Goal: Contribute content: Contribute content

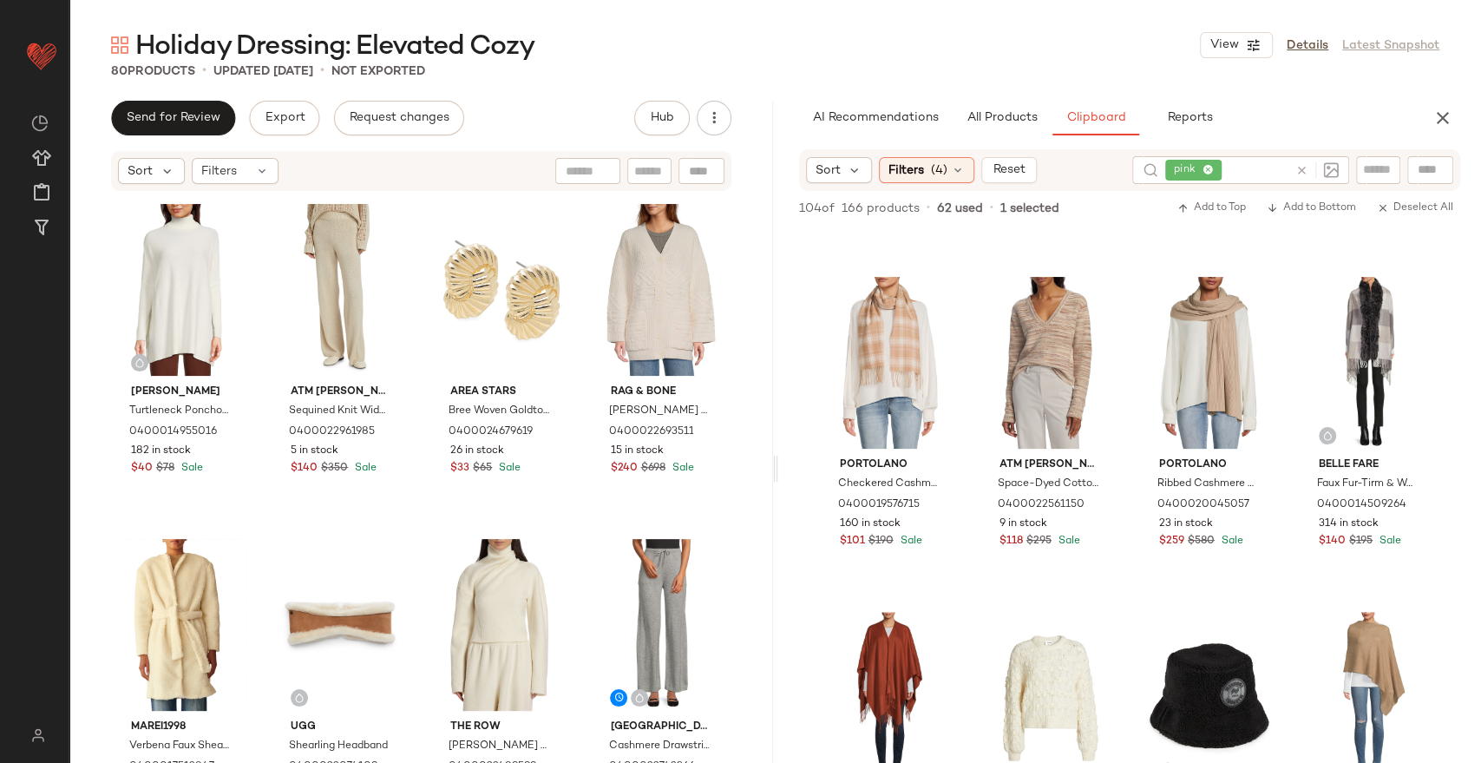
click at [1298, 172] on icon at bounding box center [1302, 170] width 13 height 13
click at [910, 169] on span "Filters" at bounding box center [907, 170] width 36 height 18
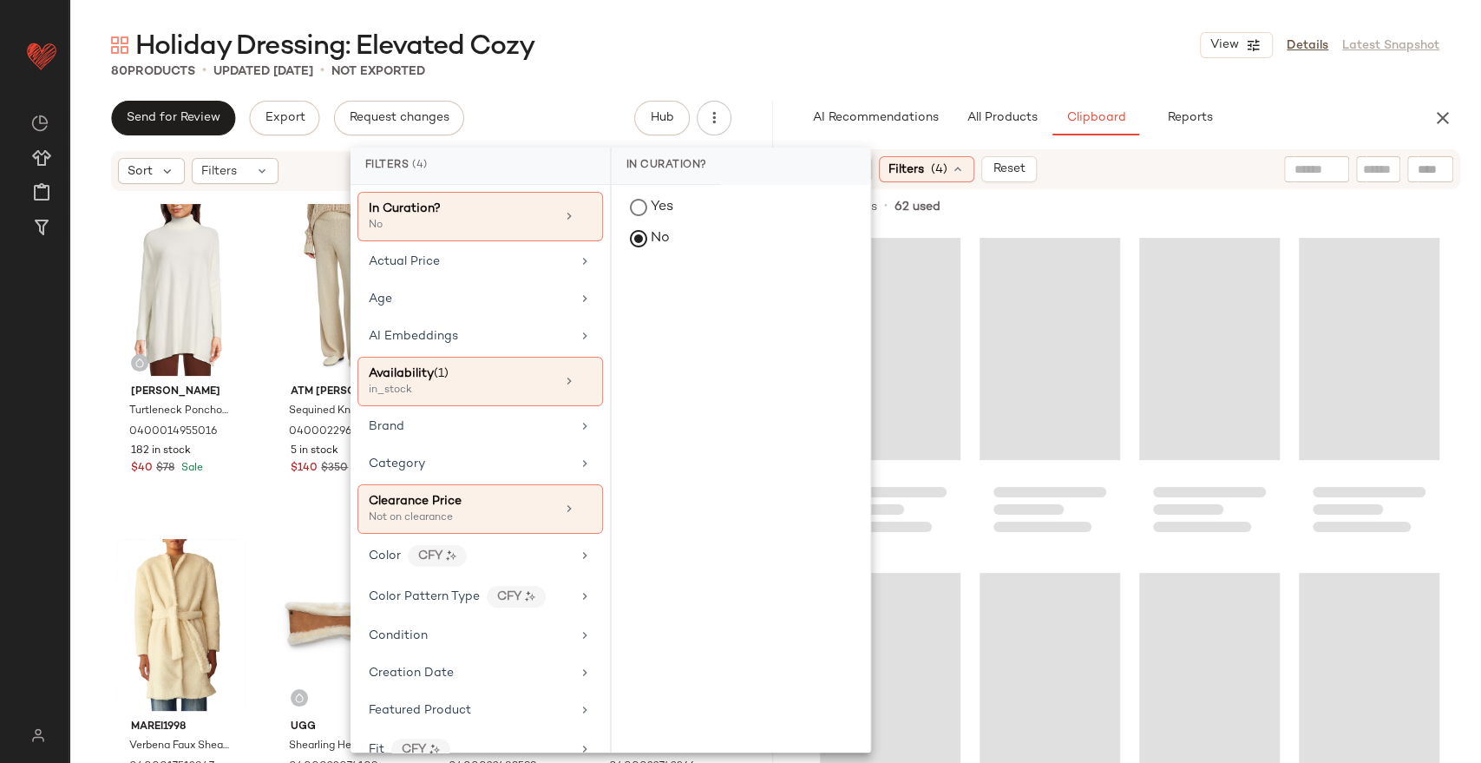
click at [935, 69] on div "80 Products • updated Sep 5th • Not Exported" at bounding box center [775, 70] width 1412 height 17
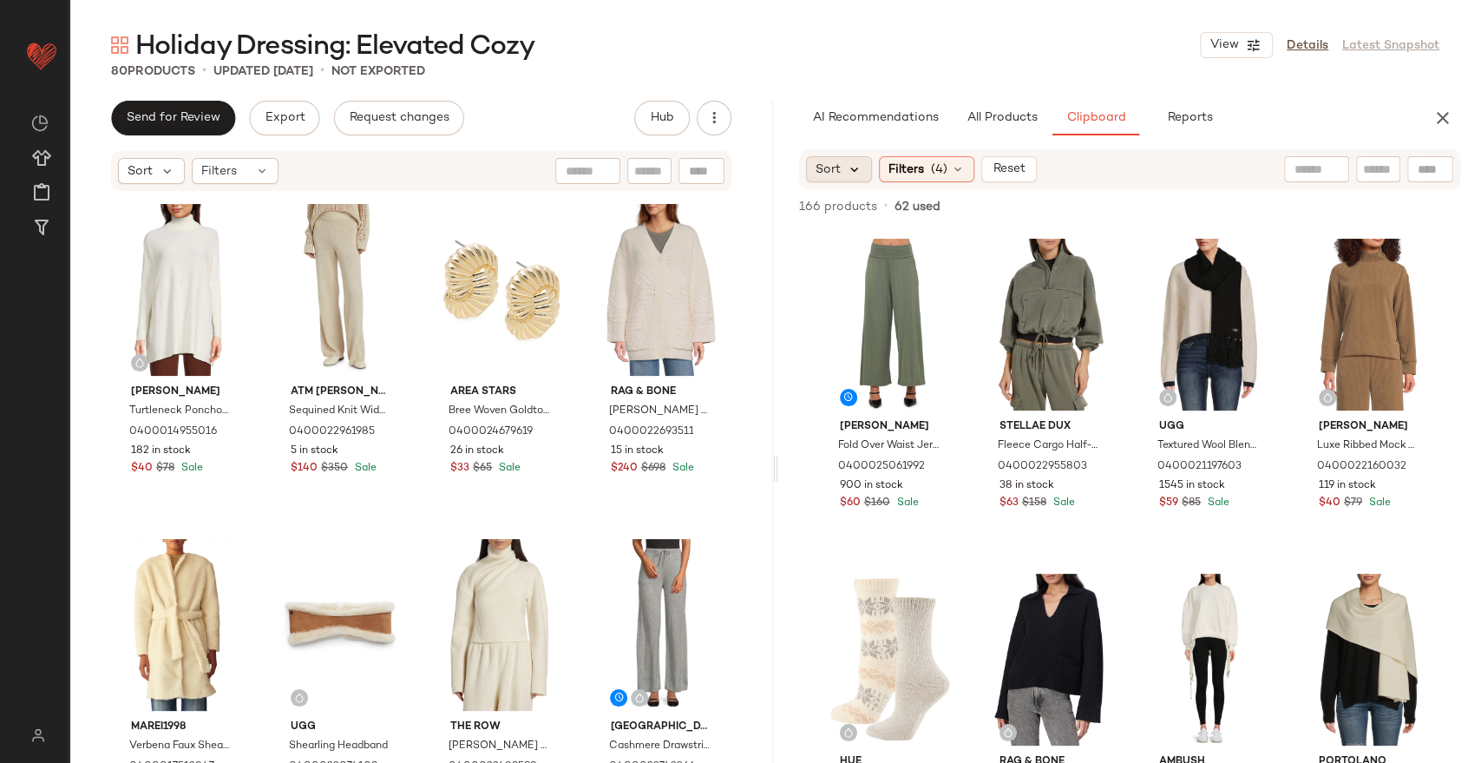
click at [859, 167] on icon at bounding box center [856, 169] width 16 height 16
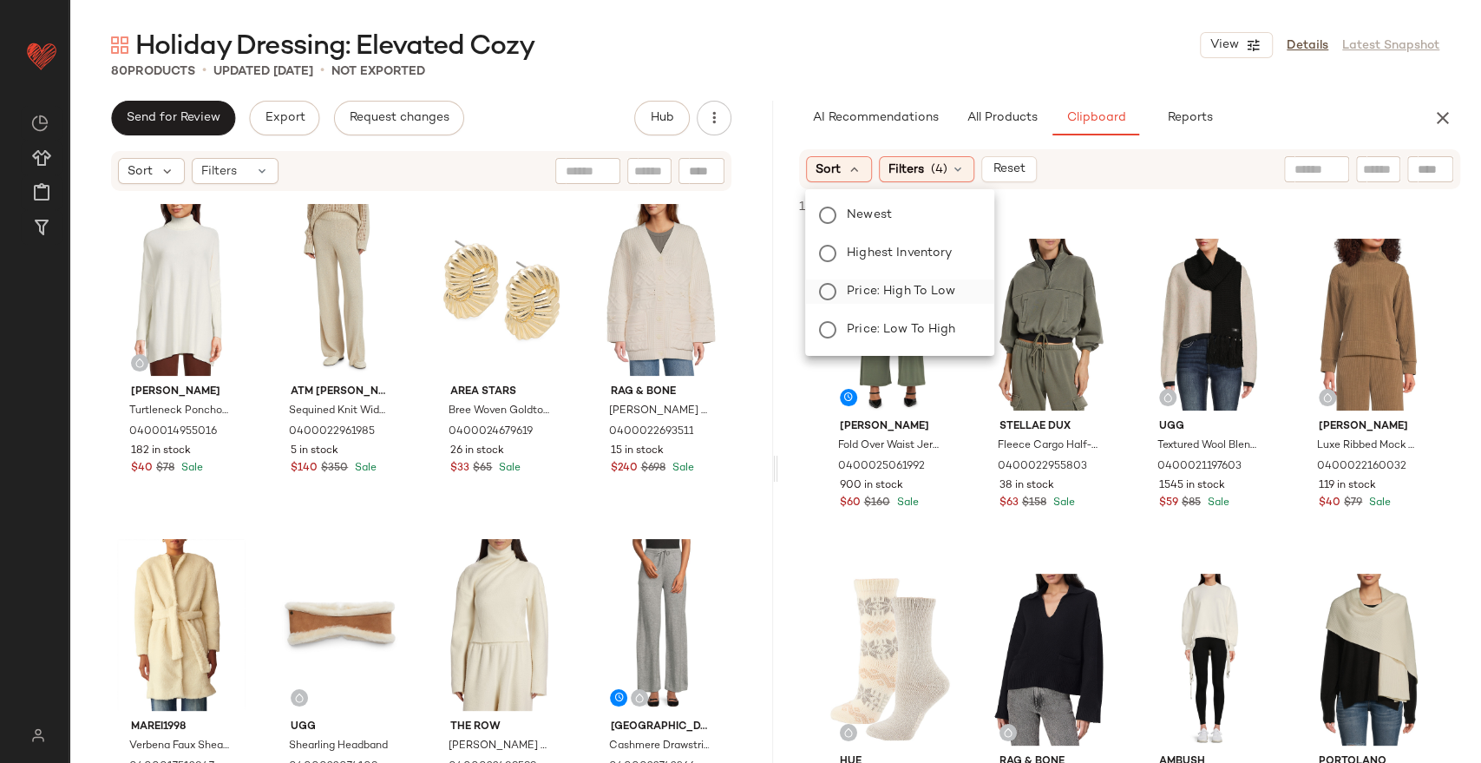
click at [890, 291] on span "Price: High to Low" at bounding box center [901, 291] width 108 height 18
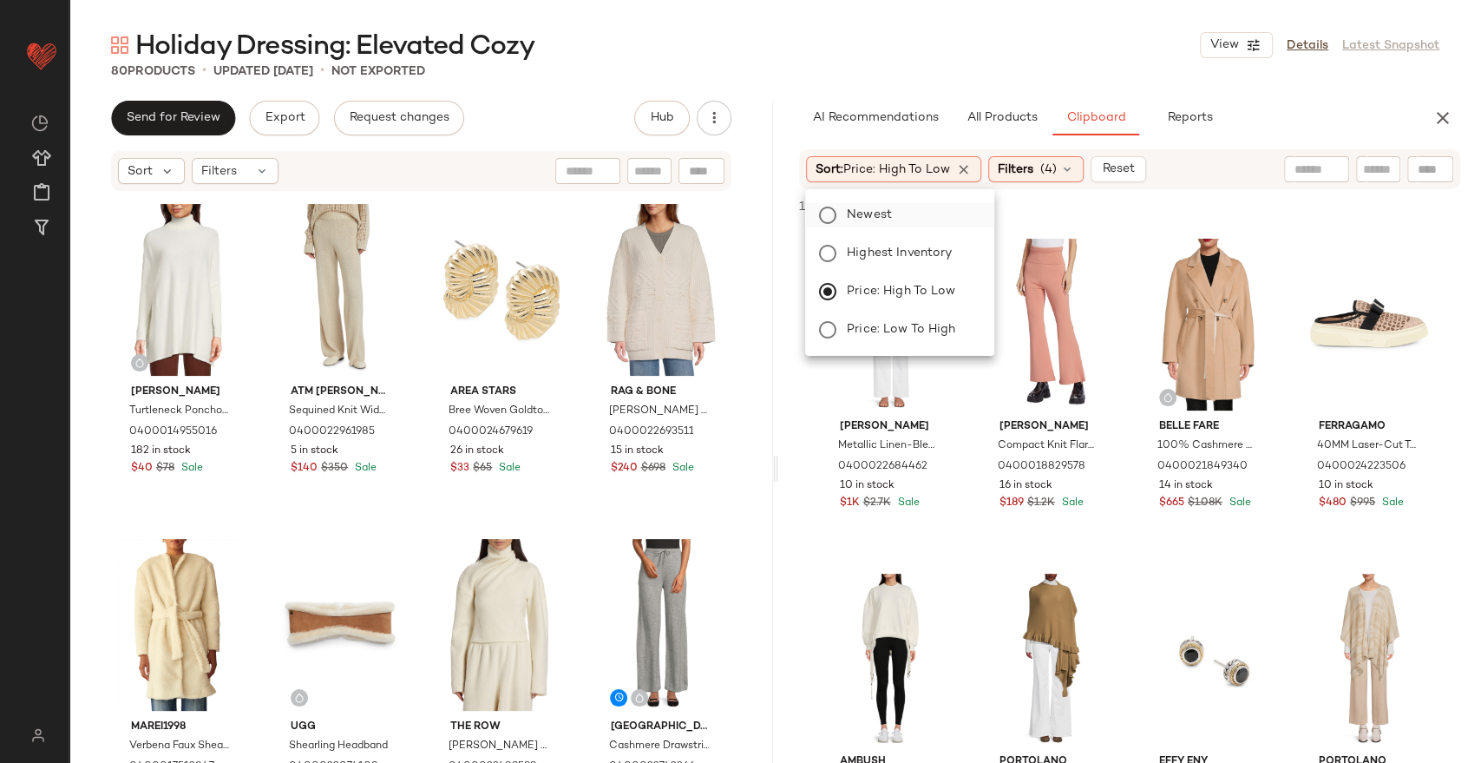
click at [907, 213] on label "Newest" at bounding box center [910, 215] width 141 height 24
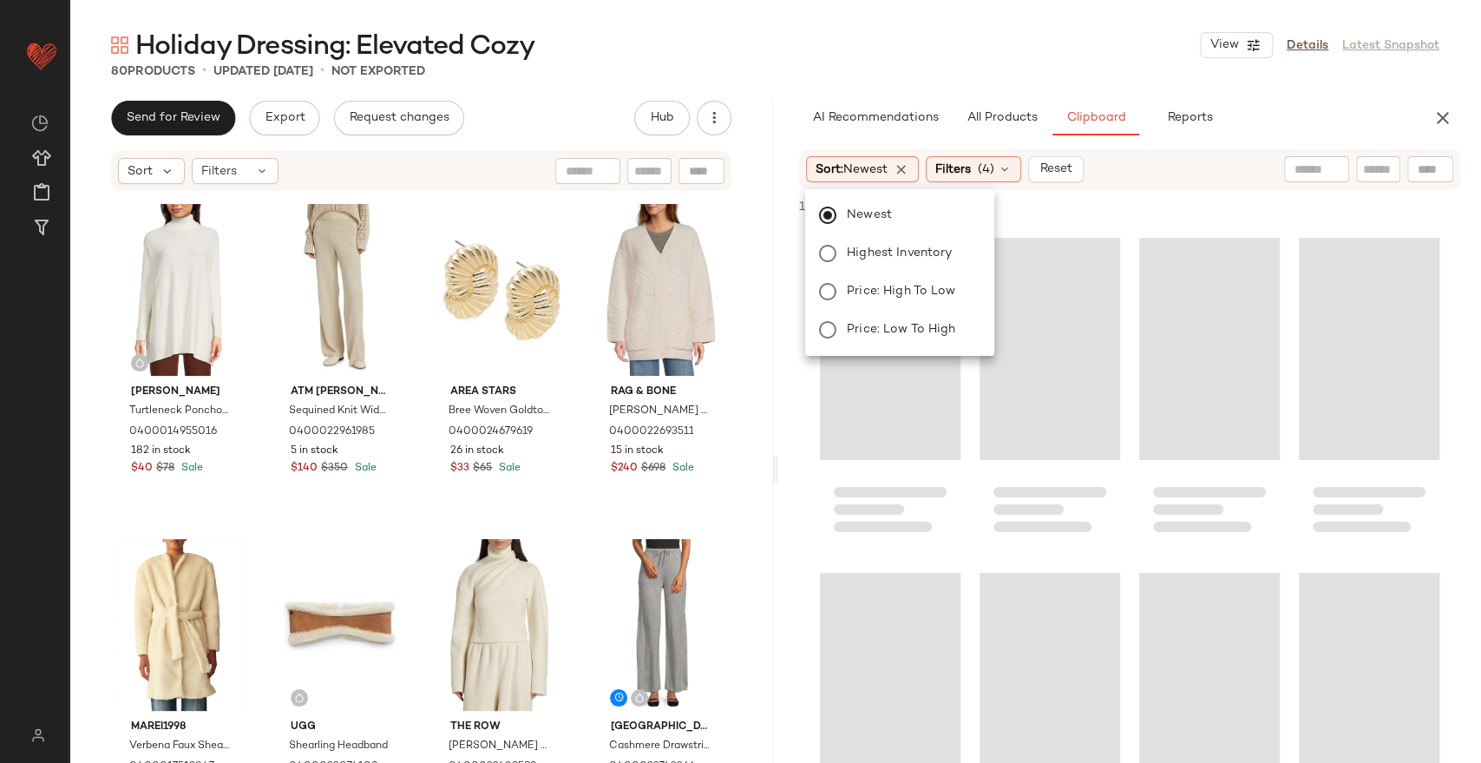
click at [986, 89] on div "Holiday Dressing: Elevated Cozy View Details Latest Snapshot 80 Products • upda…" at bounding box center [775, 395] width 1412 height 735
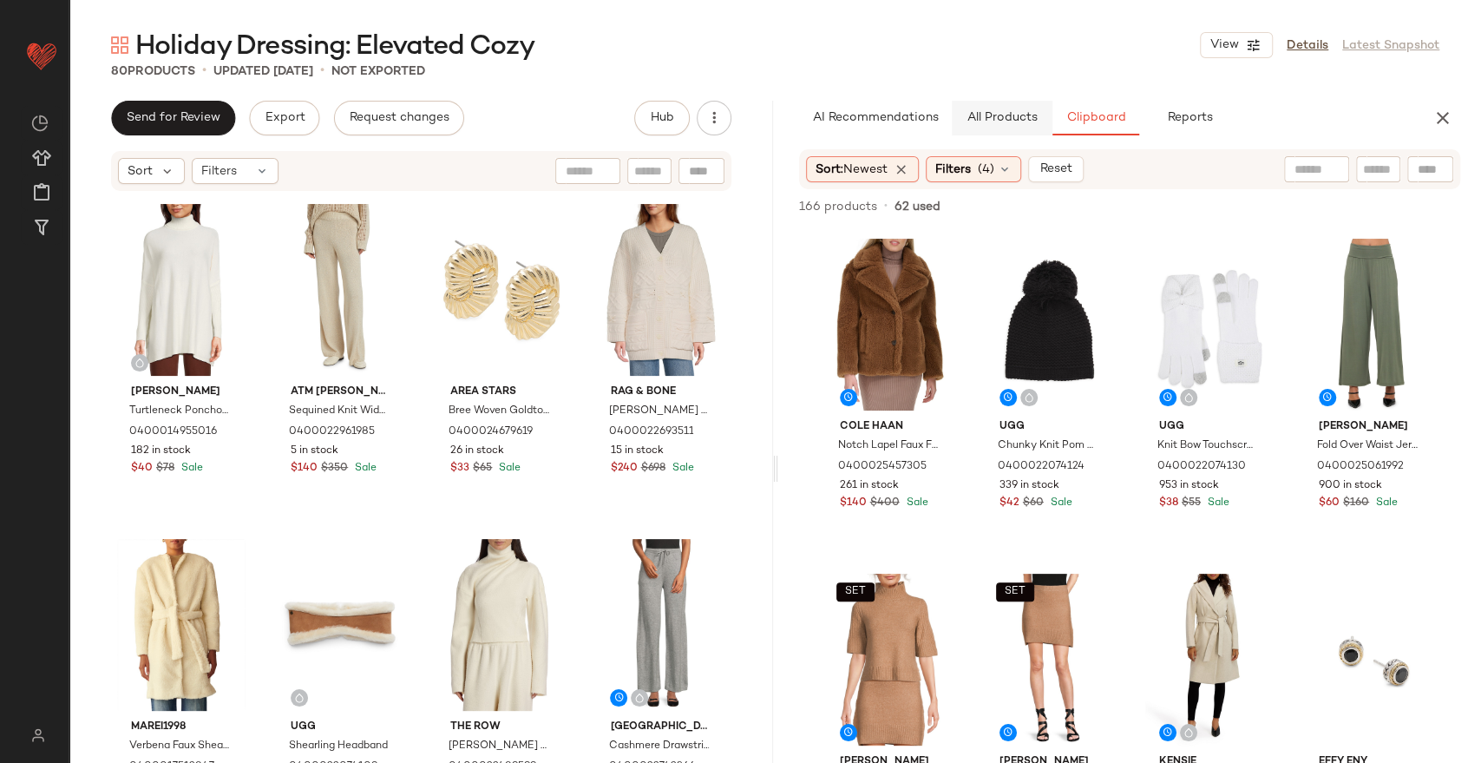
click at [987, 113] on span "All Products" at bounding box center [1001, 118] width 71 height 14
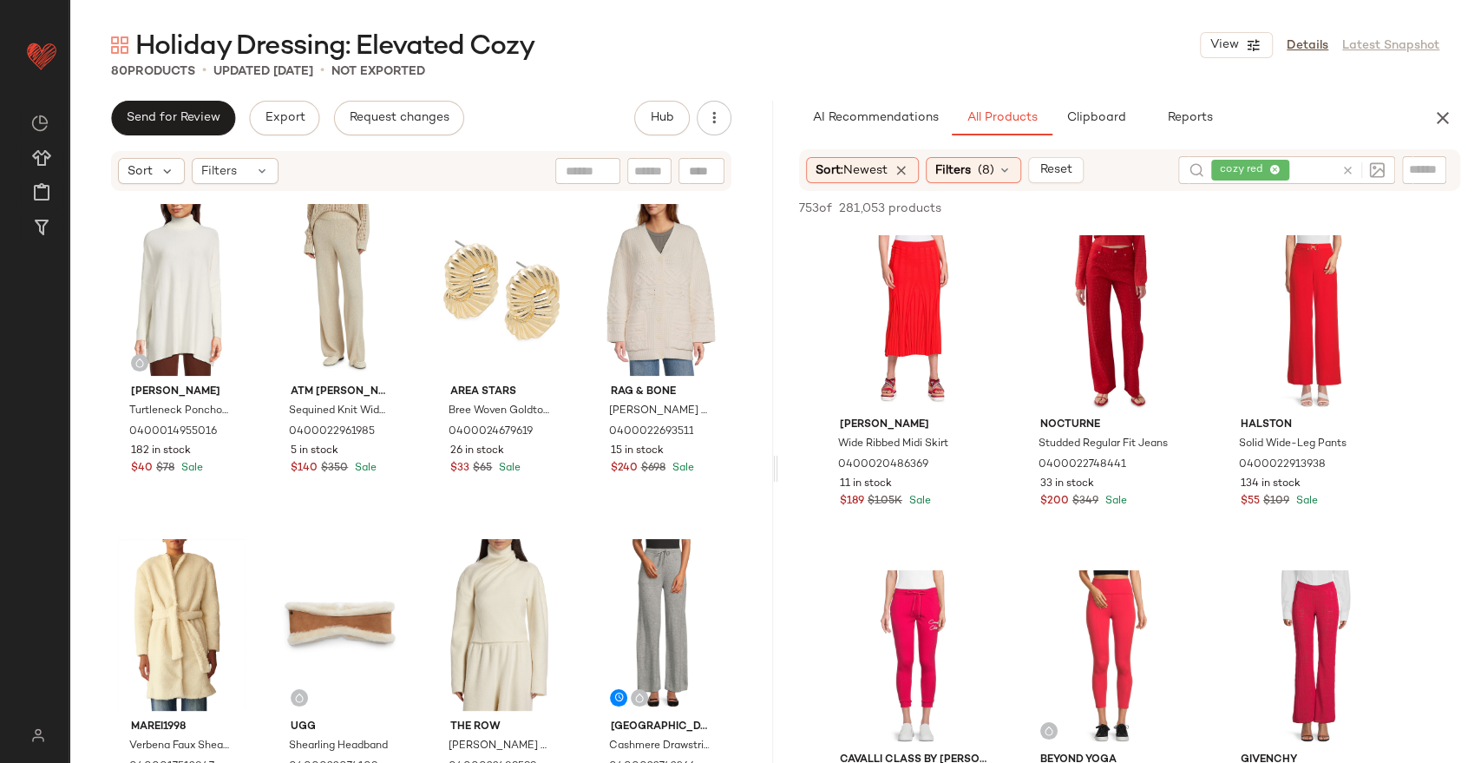
click at [1347, 173] on icon at bounding box center [1348, 170] width 13 height 13
click at [883, 174] on span "Newest" at bounding box center [865, 169] width 44 height 13
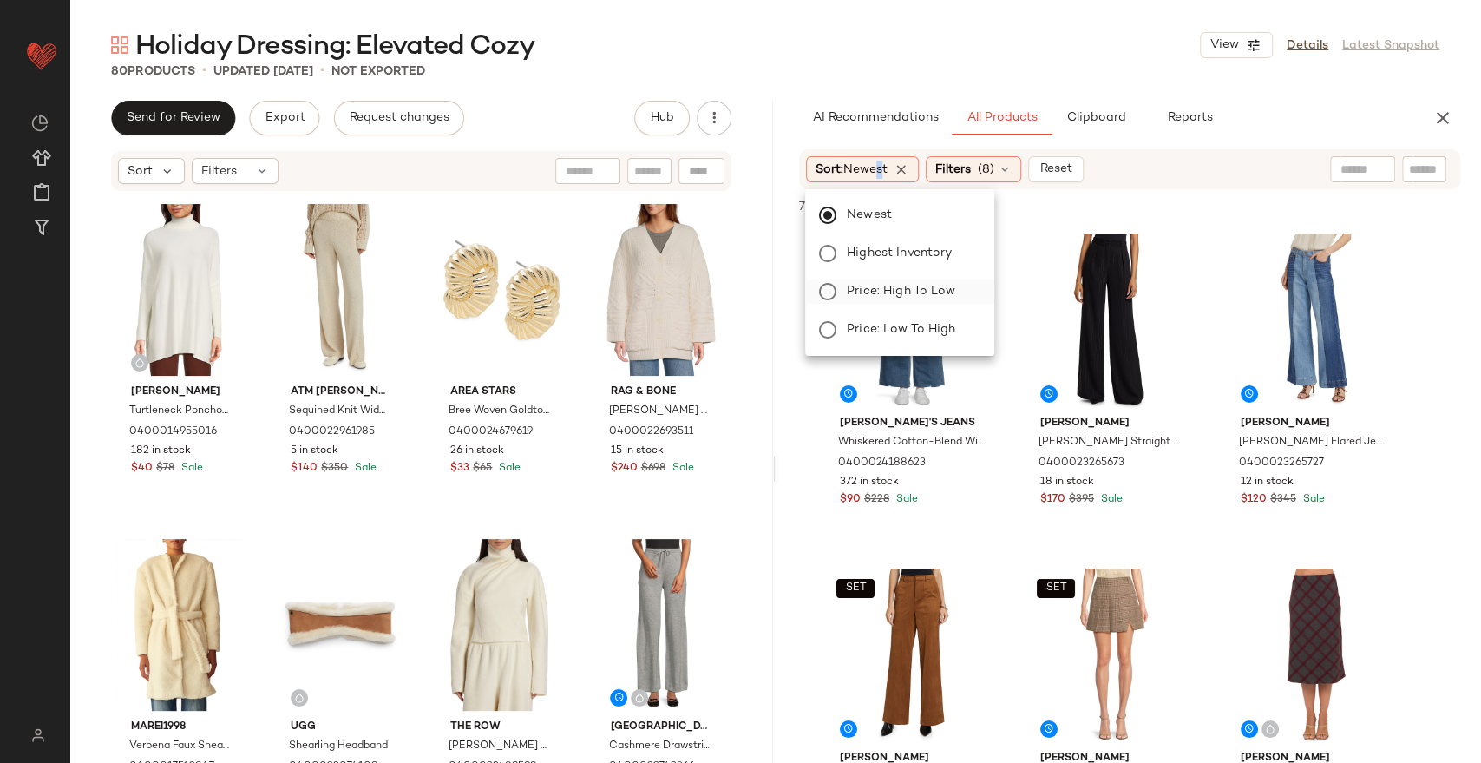
click at [898, 303] on label "Price: High to Low" at bounding box center [910, 291] width 141 height 24
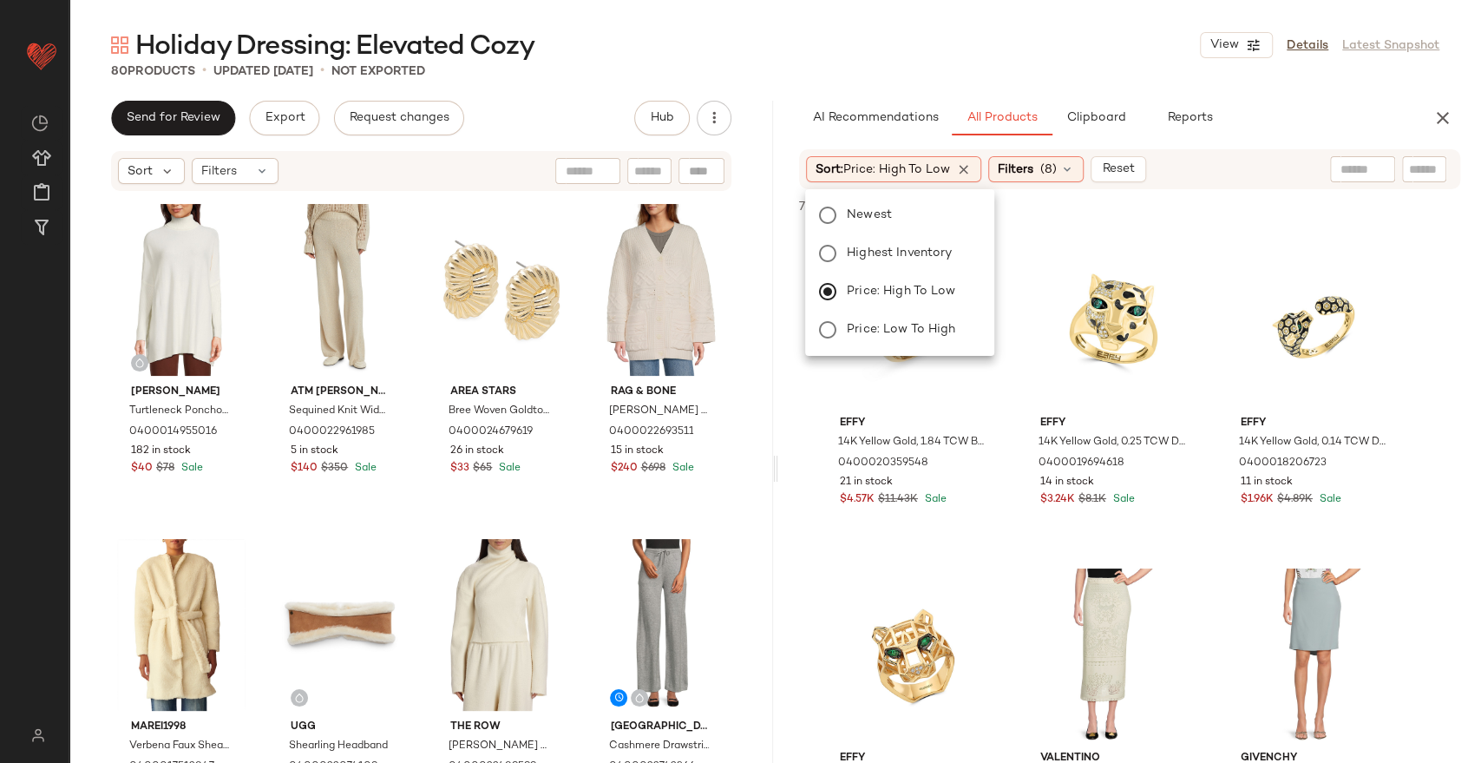
click at [1013, 68] on div "80 Products • updated Sep 5th • Not Exported" at bounding box center [775, 70] width 1412 height 17
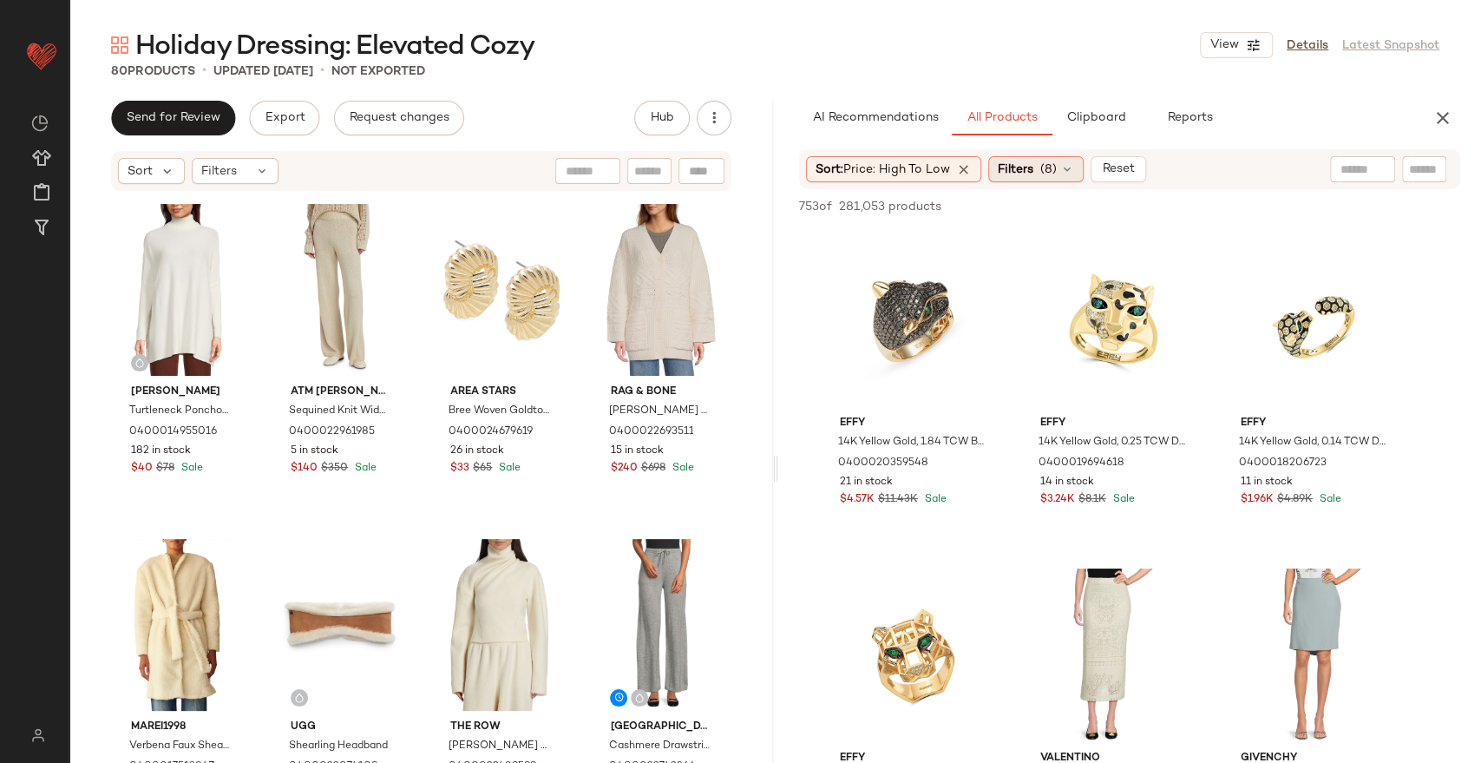
click at [1044, 167] on span "(8)" at bounding box center [1048, 170] width 16 height 18
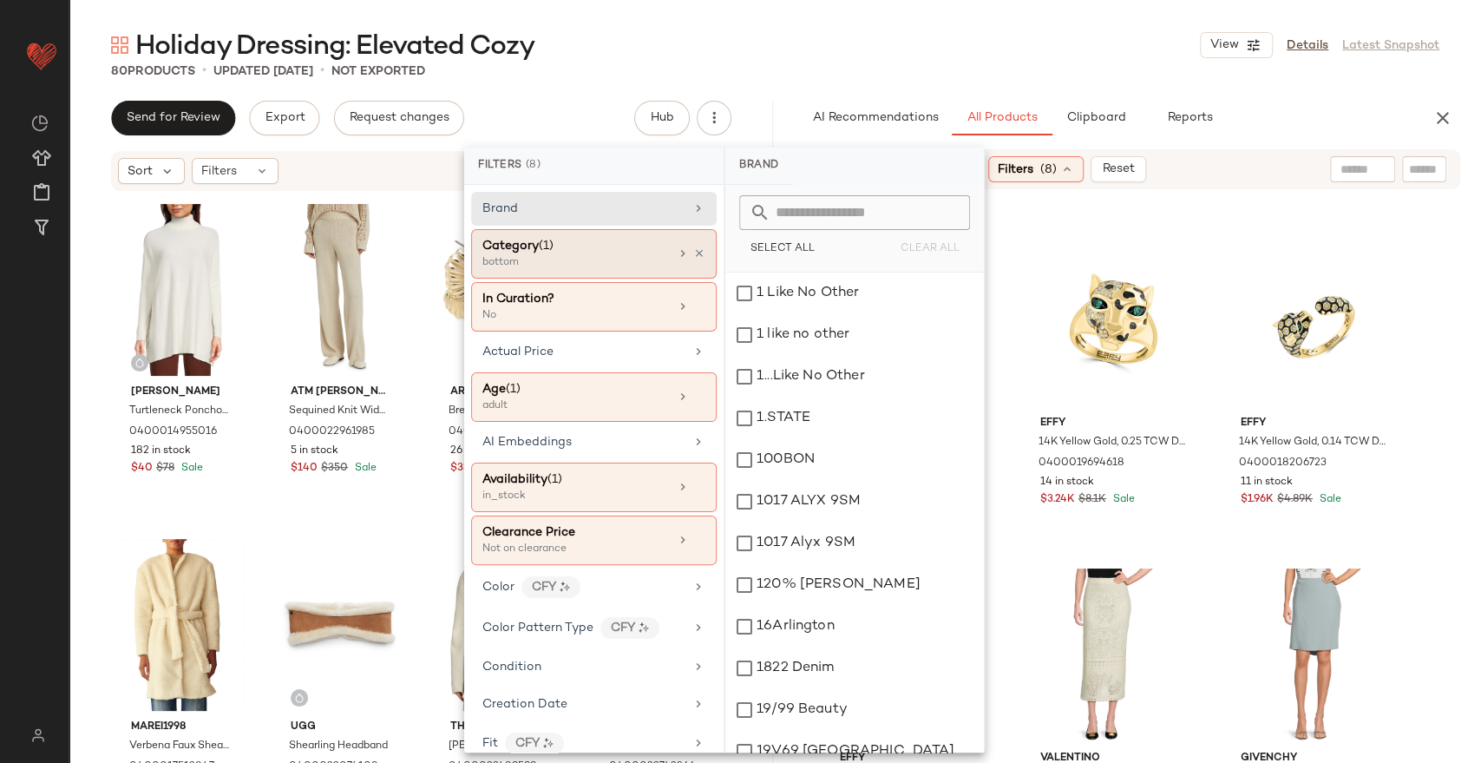
click at [588, 251] on div "Category (1)" at bounding box center [575, 246] width 187 height 18
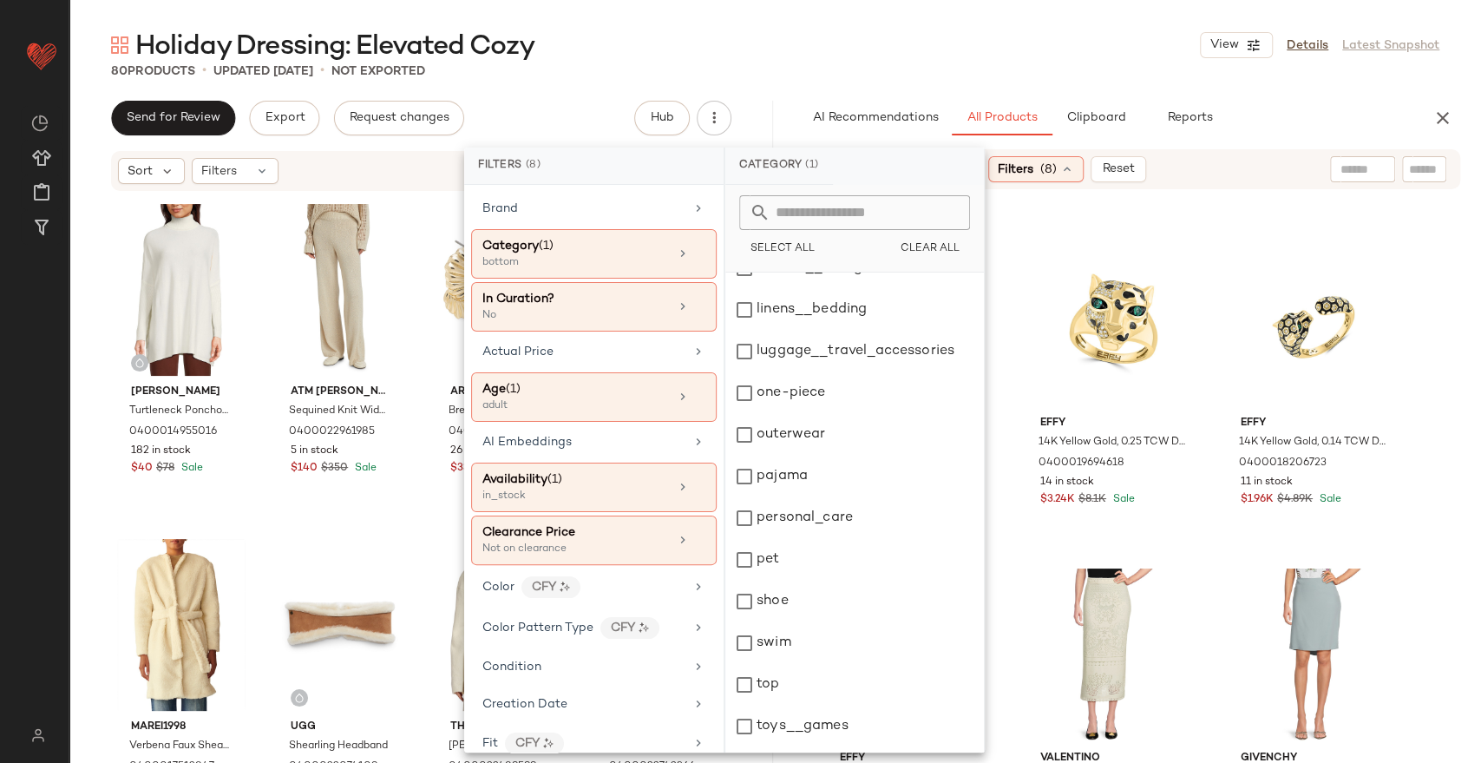
scroll to position [561, 0]
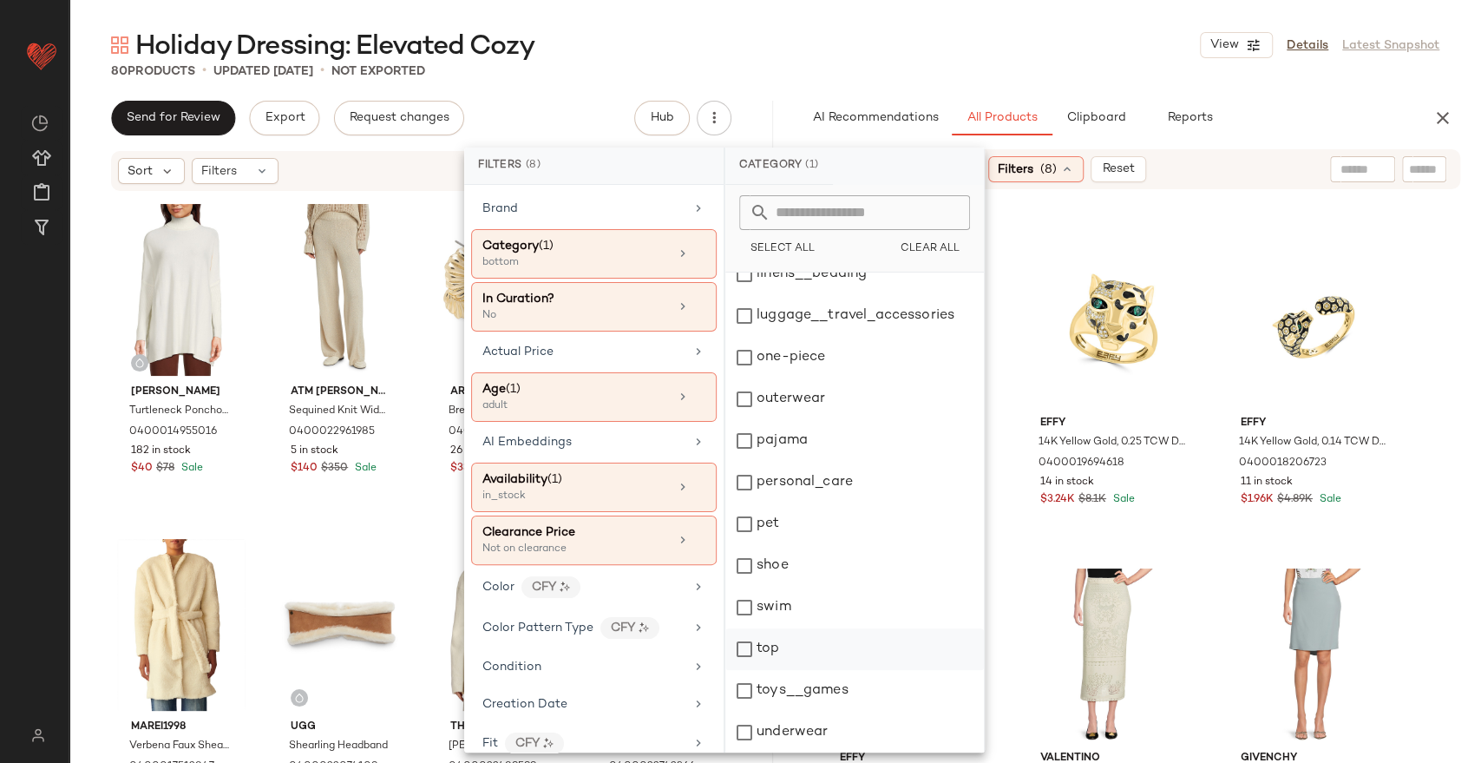
click at [798, 634] on div "top" at bounding box center [854, 649] width 259 height 42
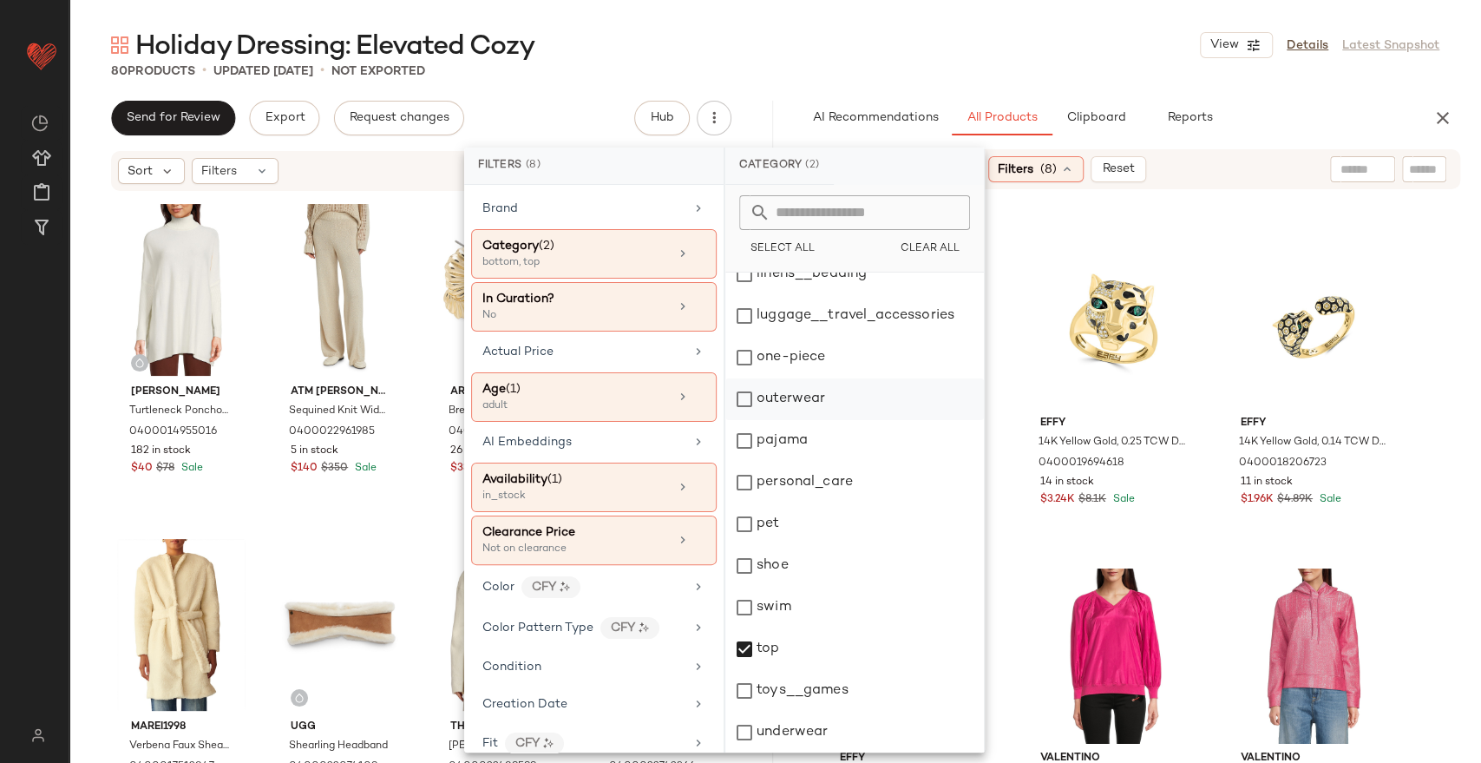
click at [813, 404] on div "outerwear" at bounding box center [854, 399] width 259 height 42
click at [1062, 83] on div "Holiday Dressing: Elevated Cozy View Details Latest Snapshot 80 Products • upda…" at bounding box center [775, 395] width 1412 height 735
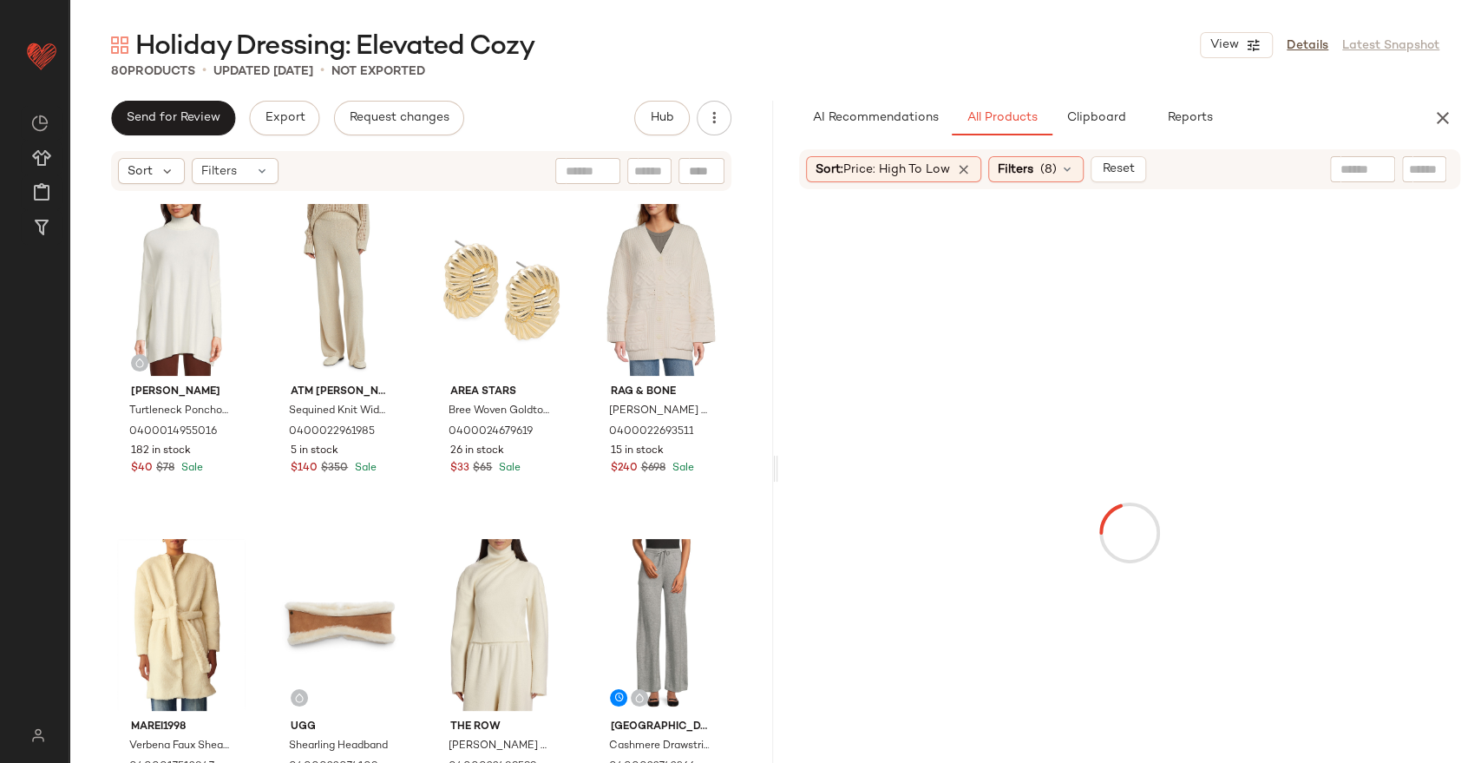
click at [1335, 165] on div at bounding box center [1362, 169] width 65 height 26
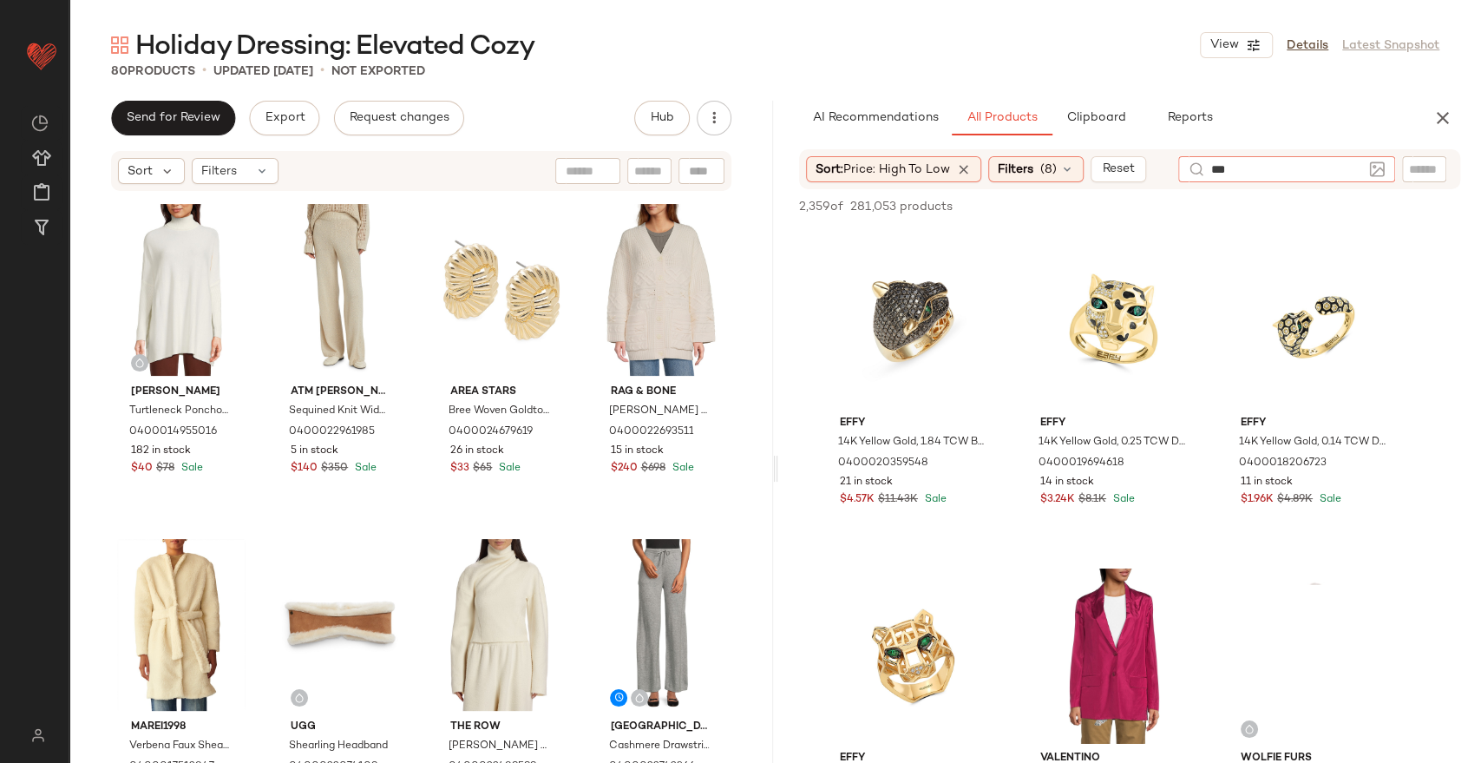
type input "****"
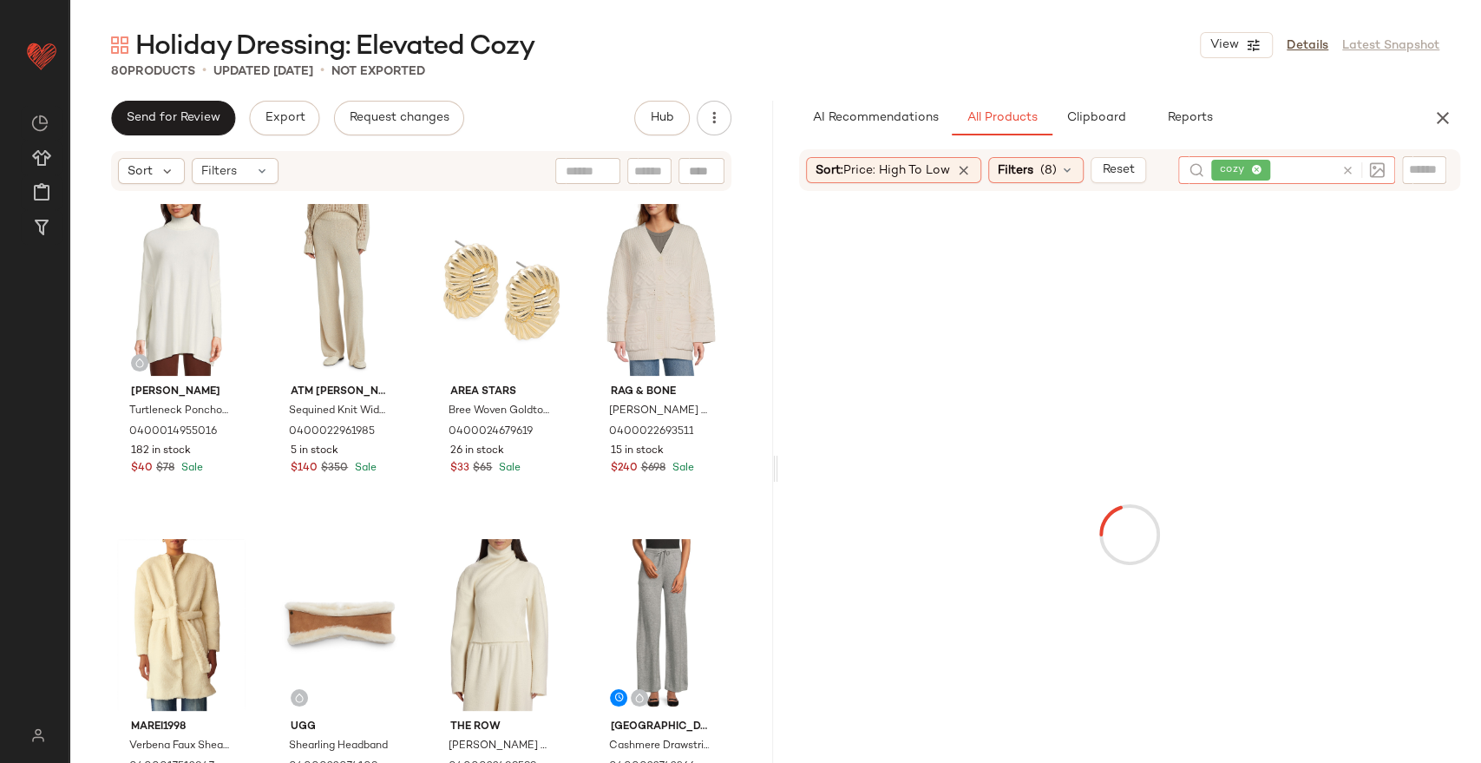
click at [1051, 76] on div "80 Products • updated Sep 5th • Not Exported" at bounding box center [775, 70] width 1412 height 17
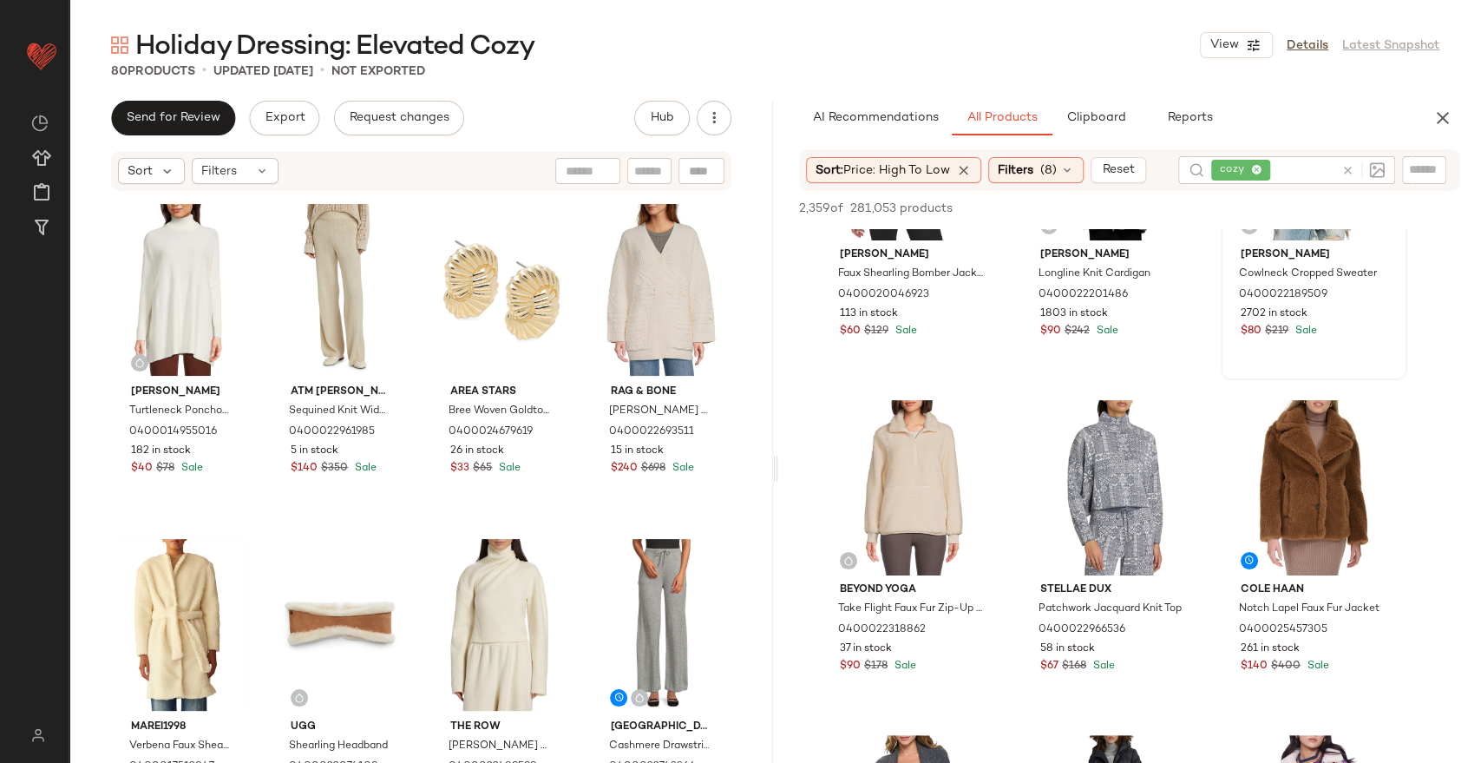
scroll to position [289, 0]
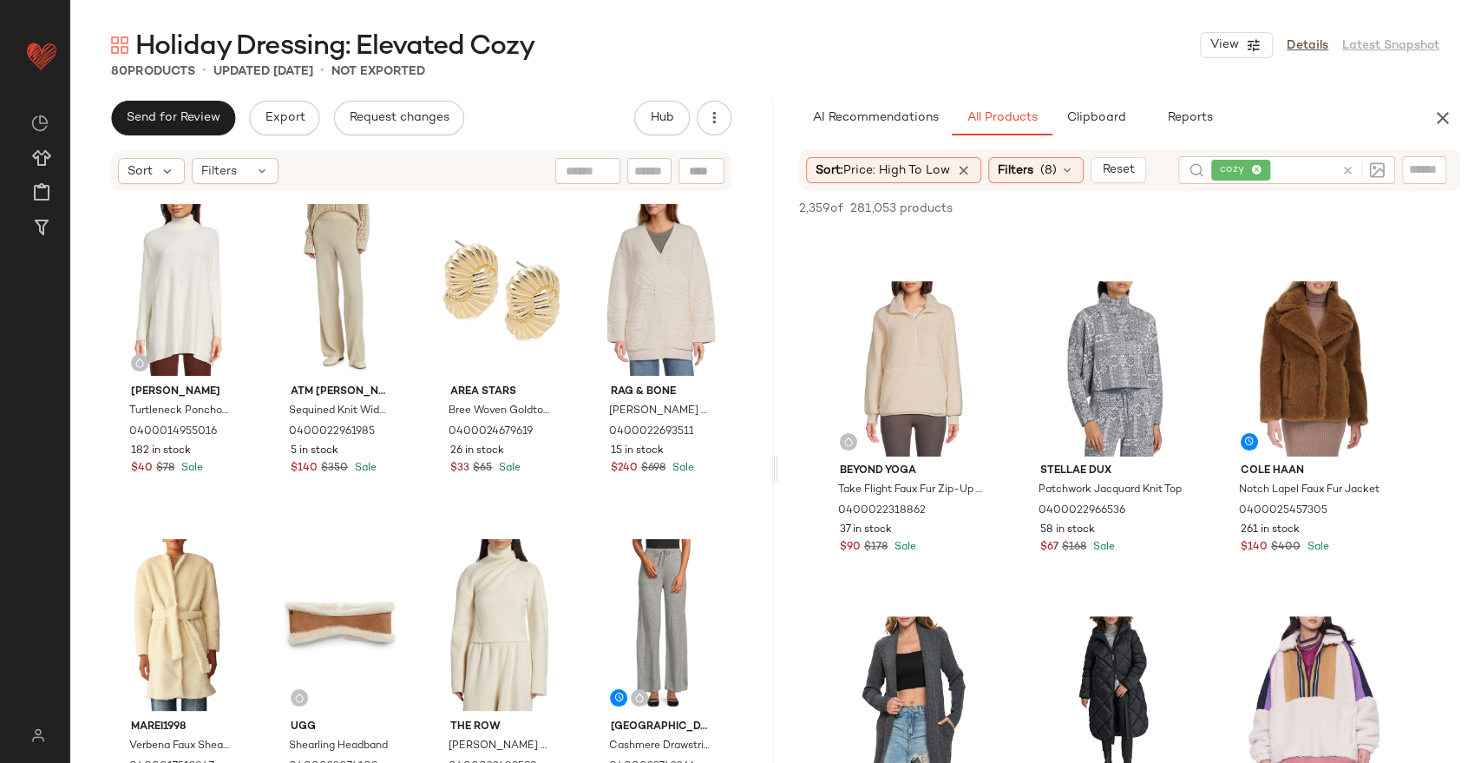
click at [1342, 172] on icon at bounding box center [1348, 170] width 13 height 13
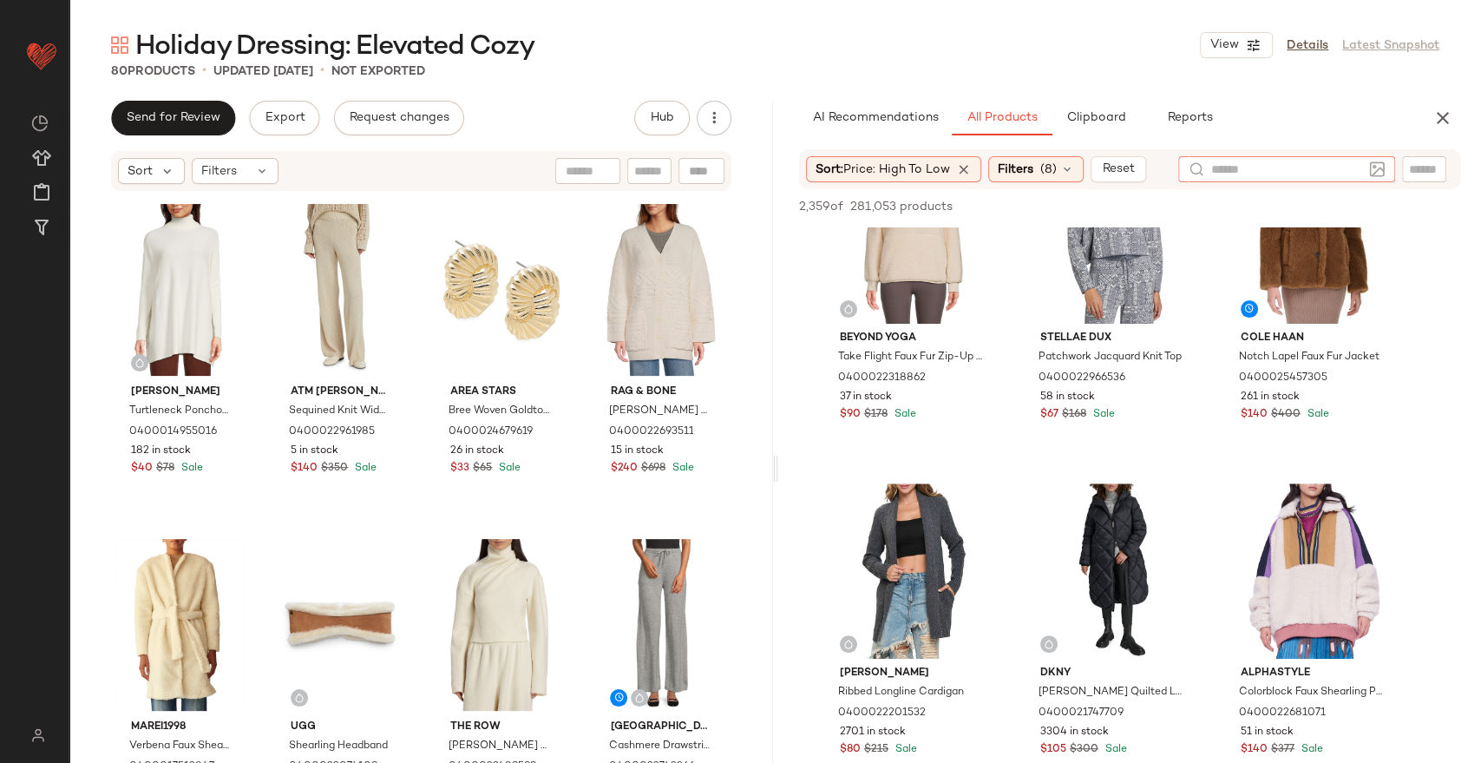
scroll to position [578, 0]
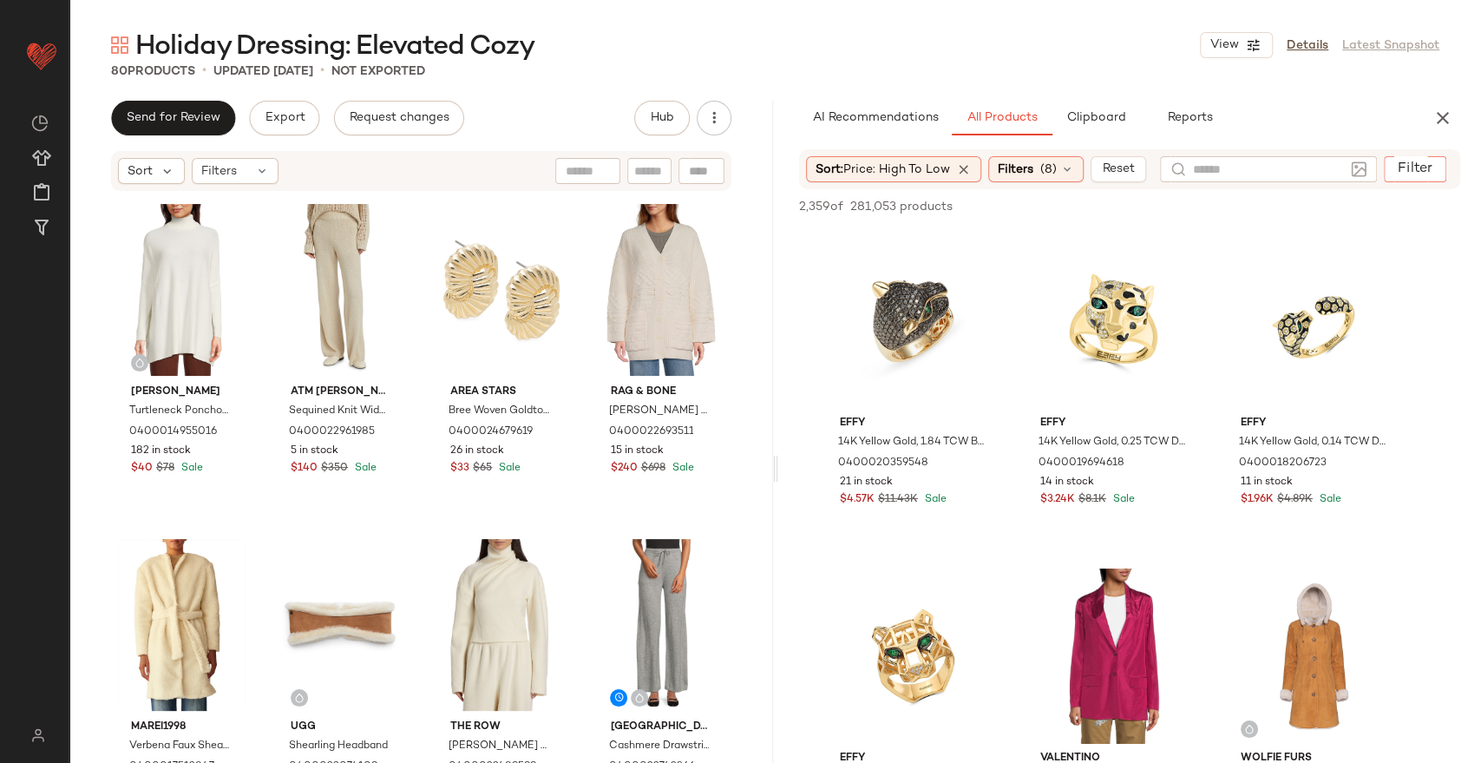
click at [1422, 171] on input "Filter" at bounding box center [1465, 170] width 148 height 18
type input "****"
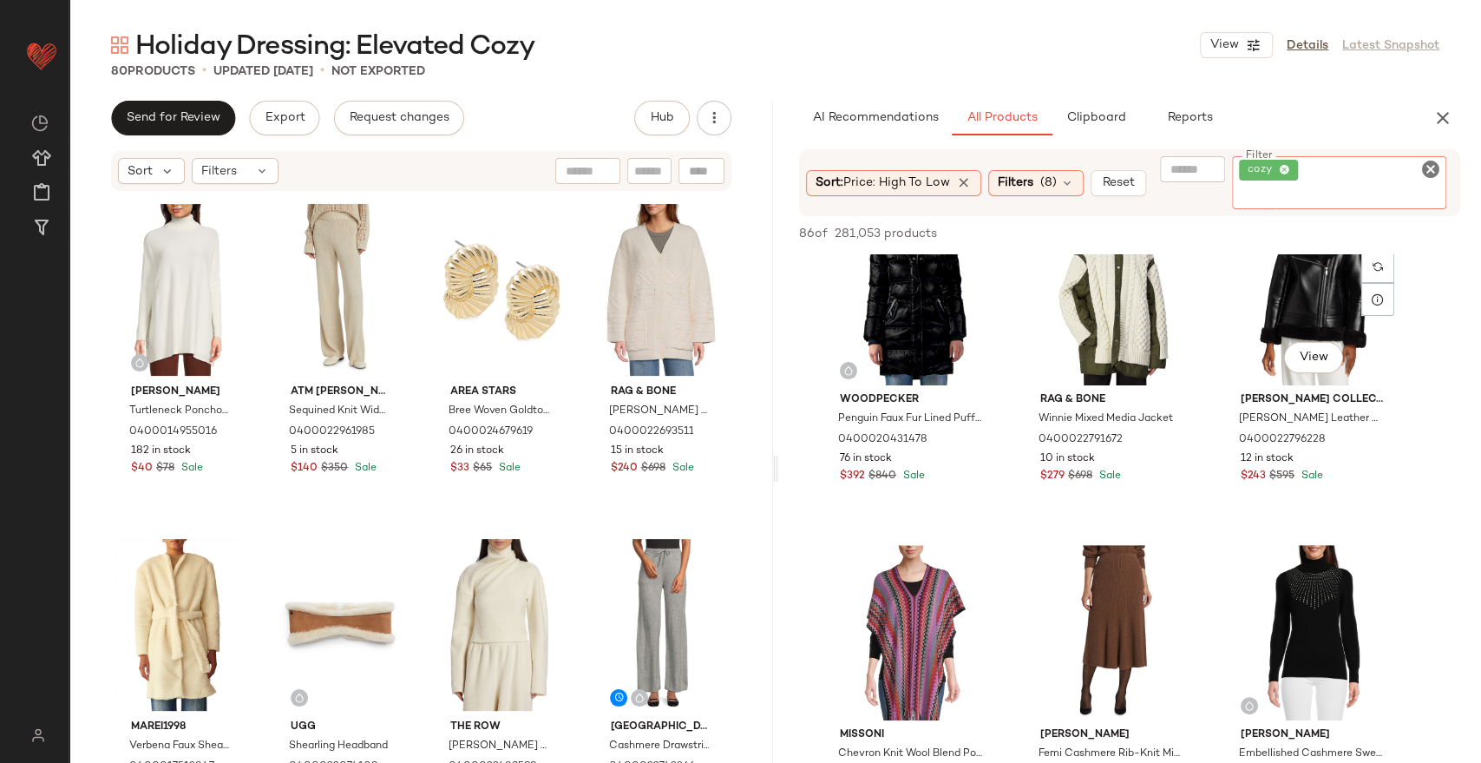
scroll to position [674, 0]
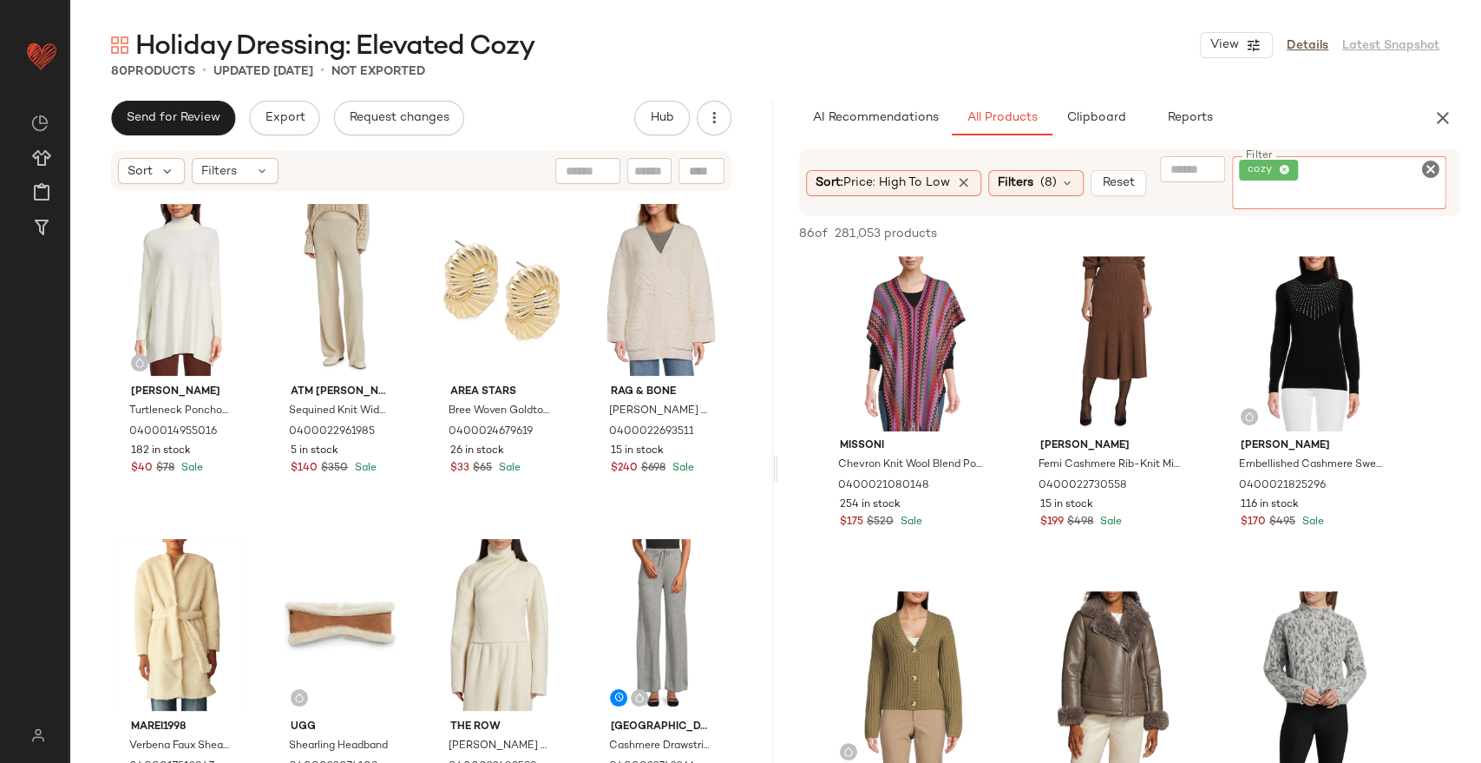
click at [1062, 54] on div "Holiday Dressing: Elevated Cozy View Details Latest Snapshot" at bounding box center [775, 45] width 1412 height 35
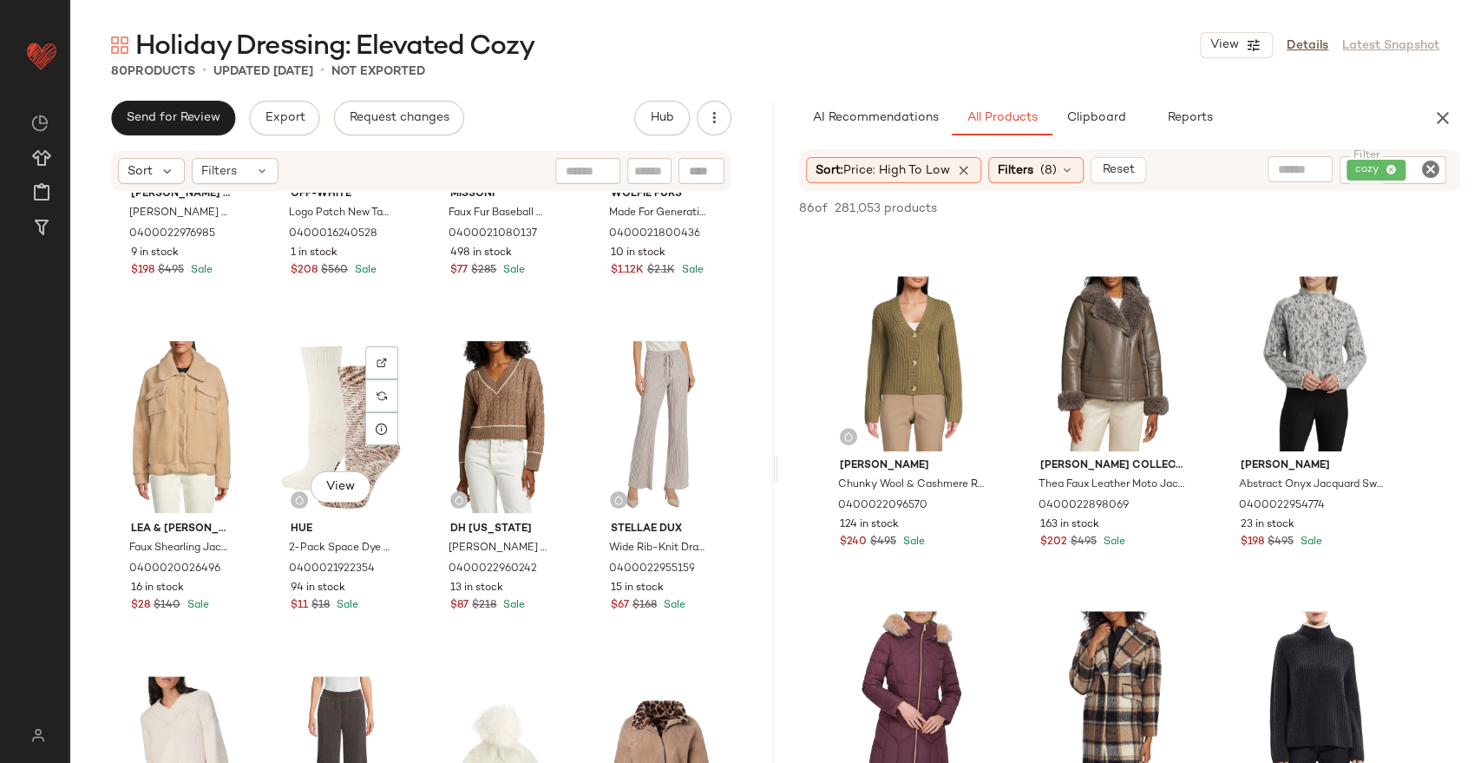
scroll to position [2231, 0]
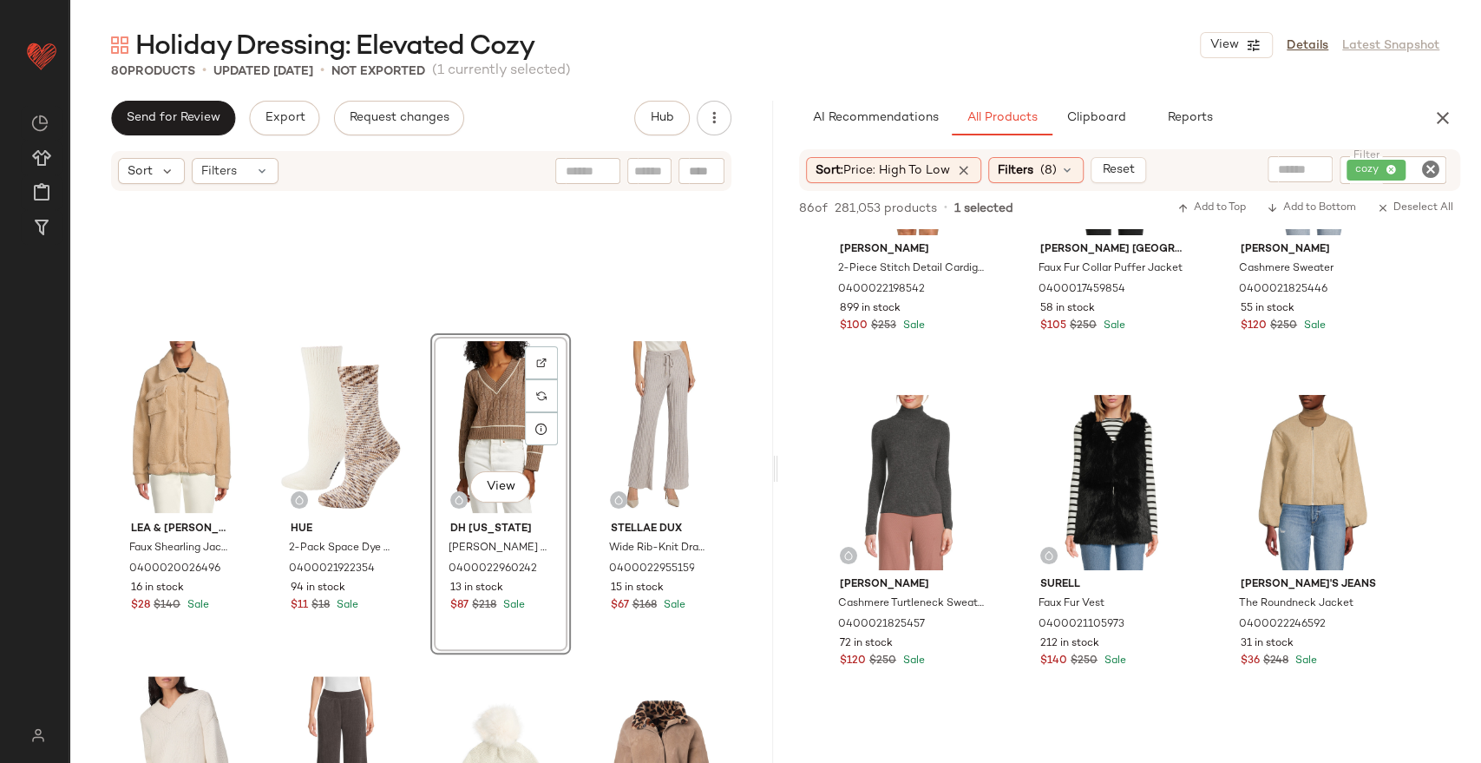
scroll to position [4532, 0]
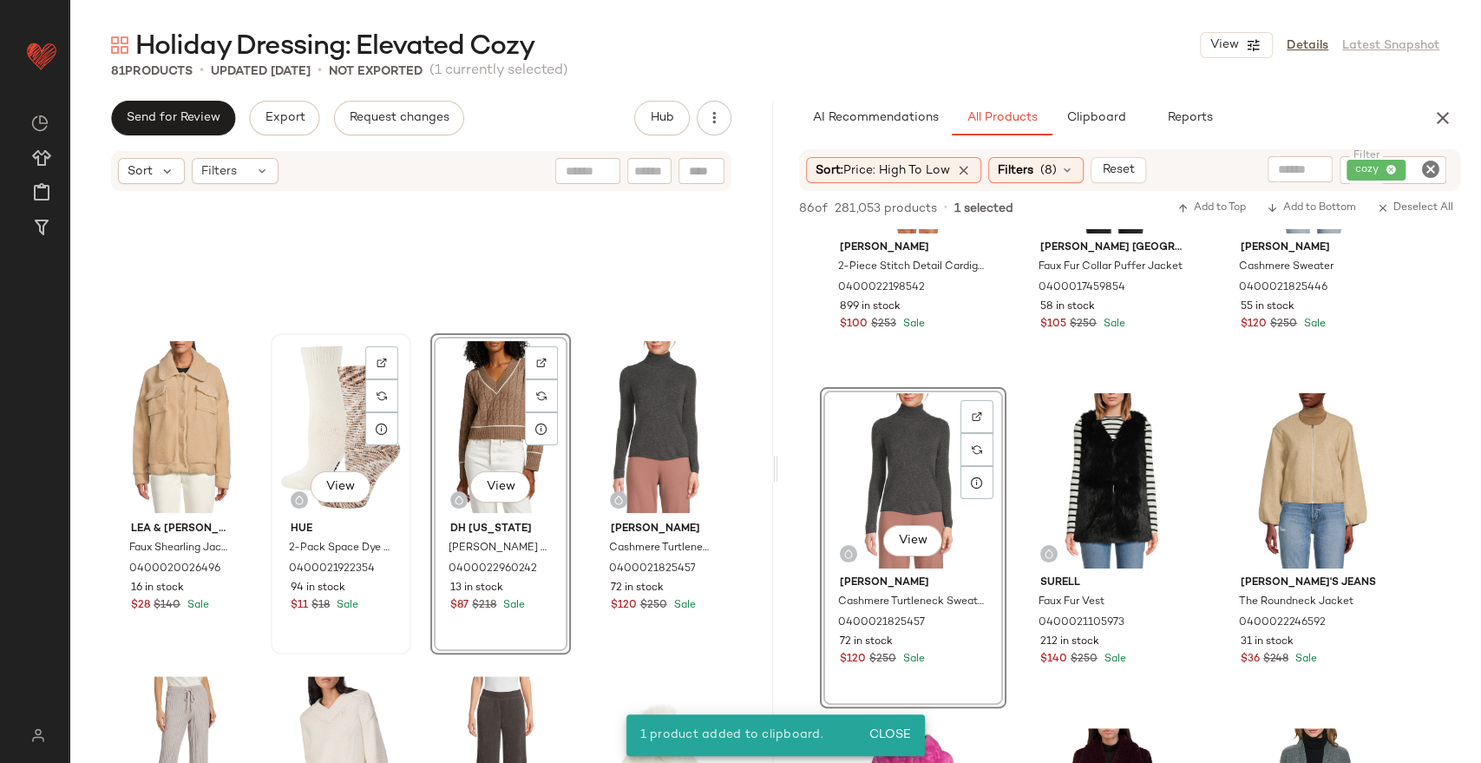
click at [314, 423] on div "View" at bounding box center [341, 426] width 128 height 175
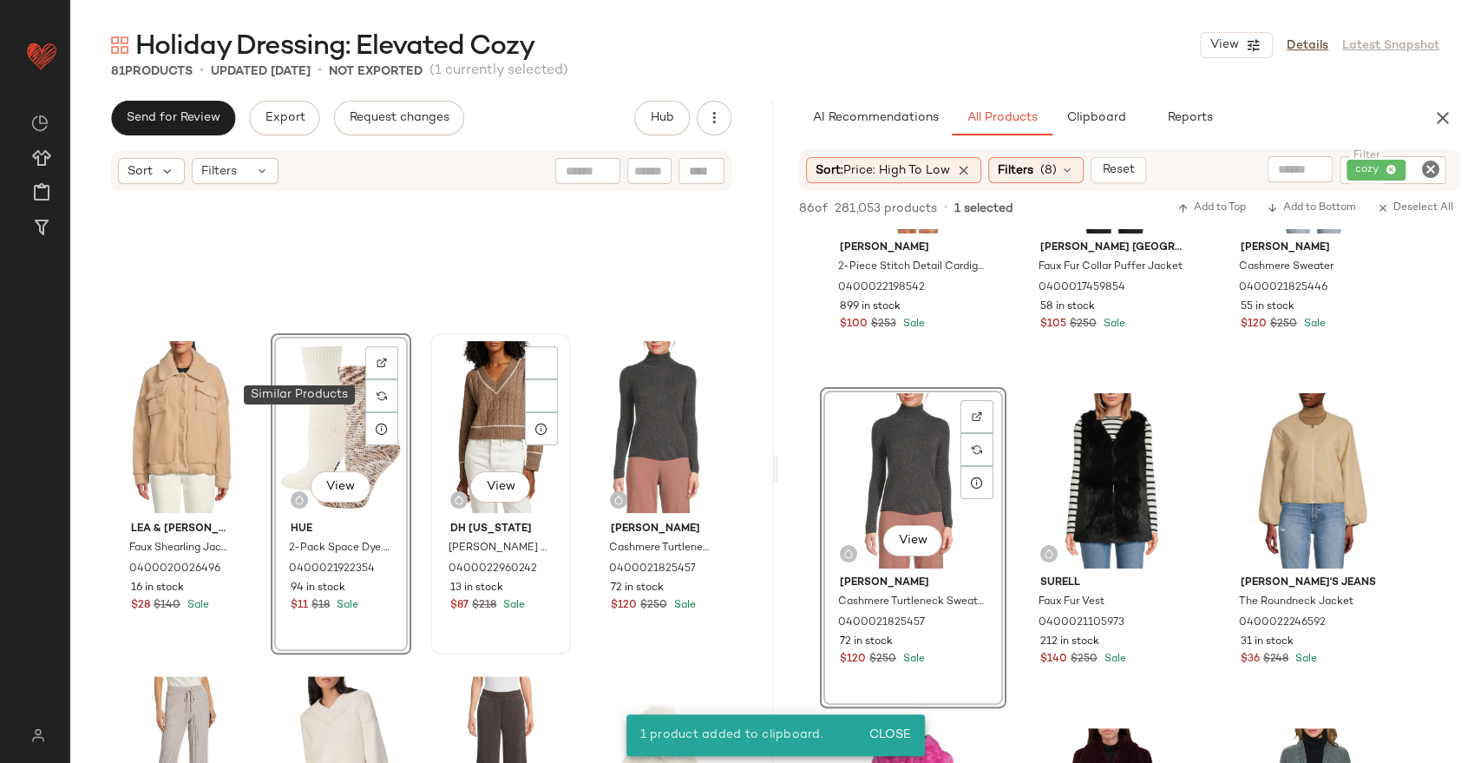
click at [459, 384] on div "View" at bounding box center [500, 426] width 128 height 175
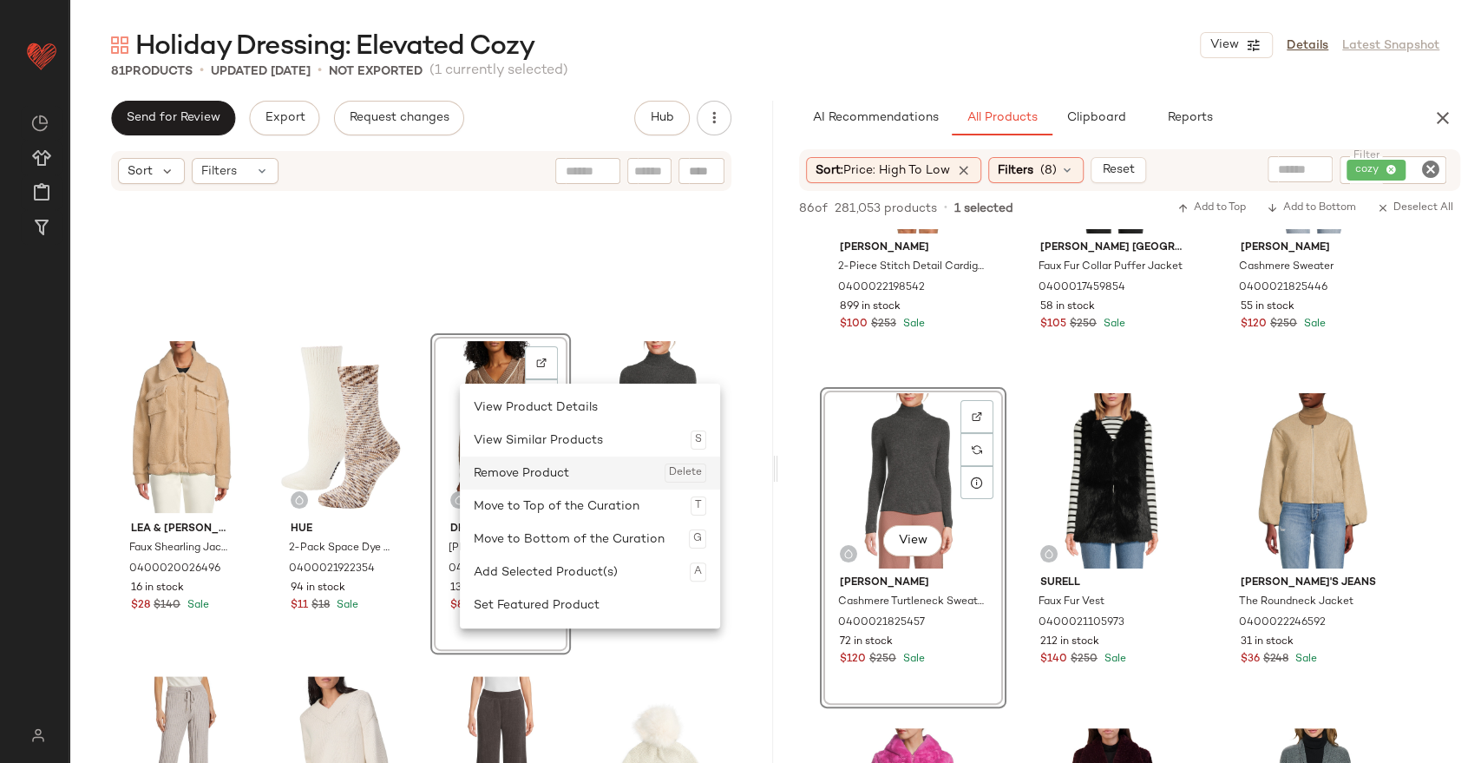
click at [505, 476] on div "Remove Product Delete" at bounding box center [590, 472] width 233 height 33
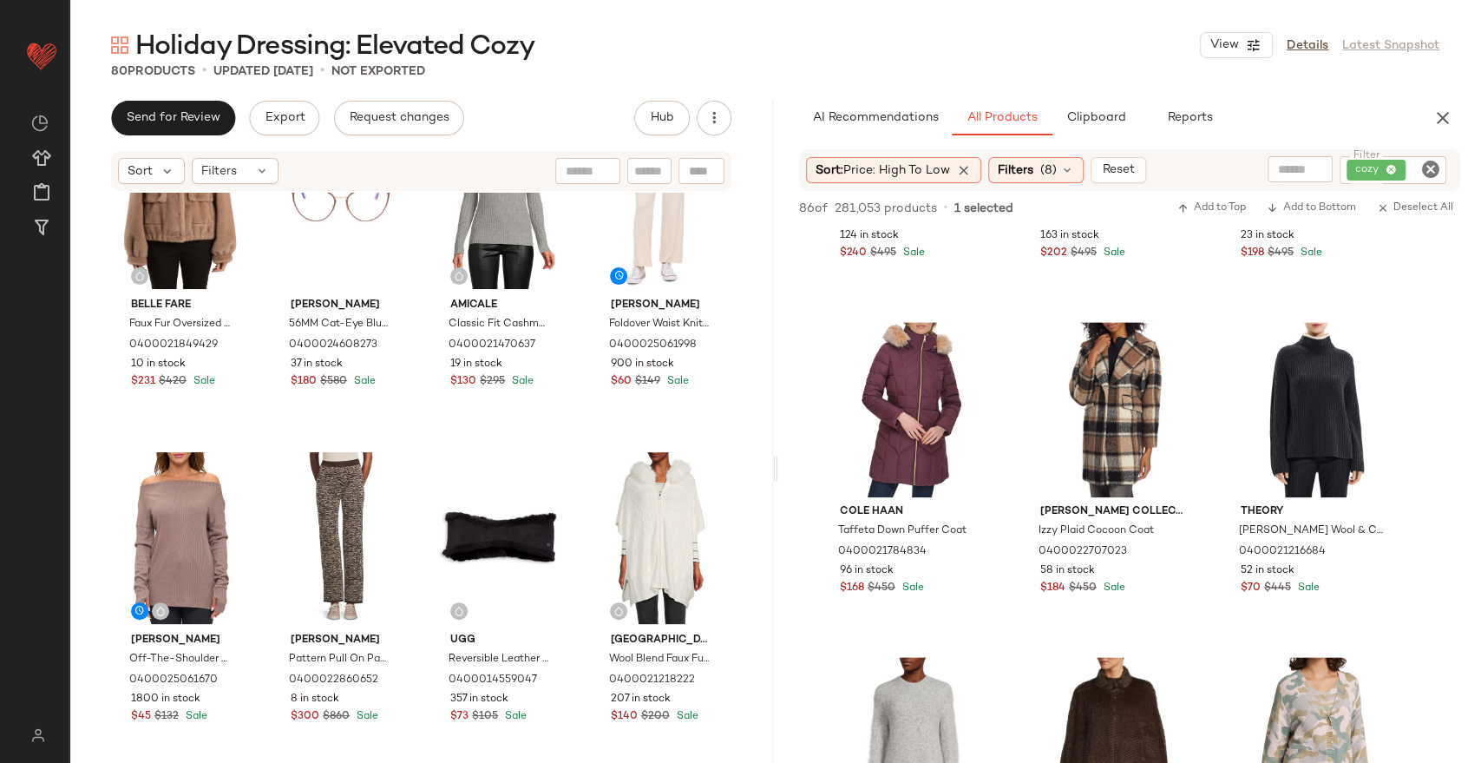
scroll to position [3283, 0]
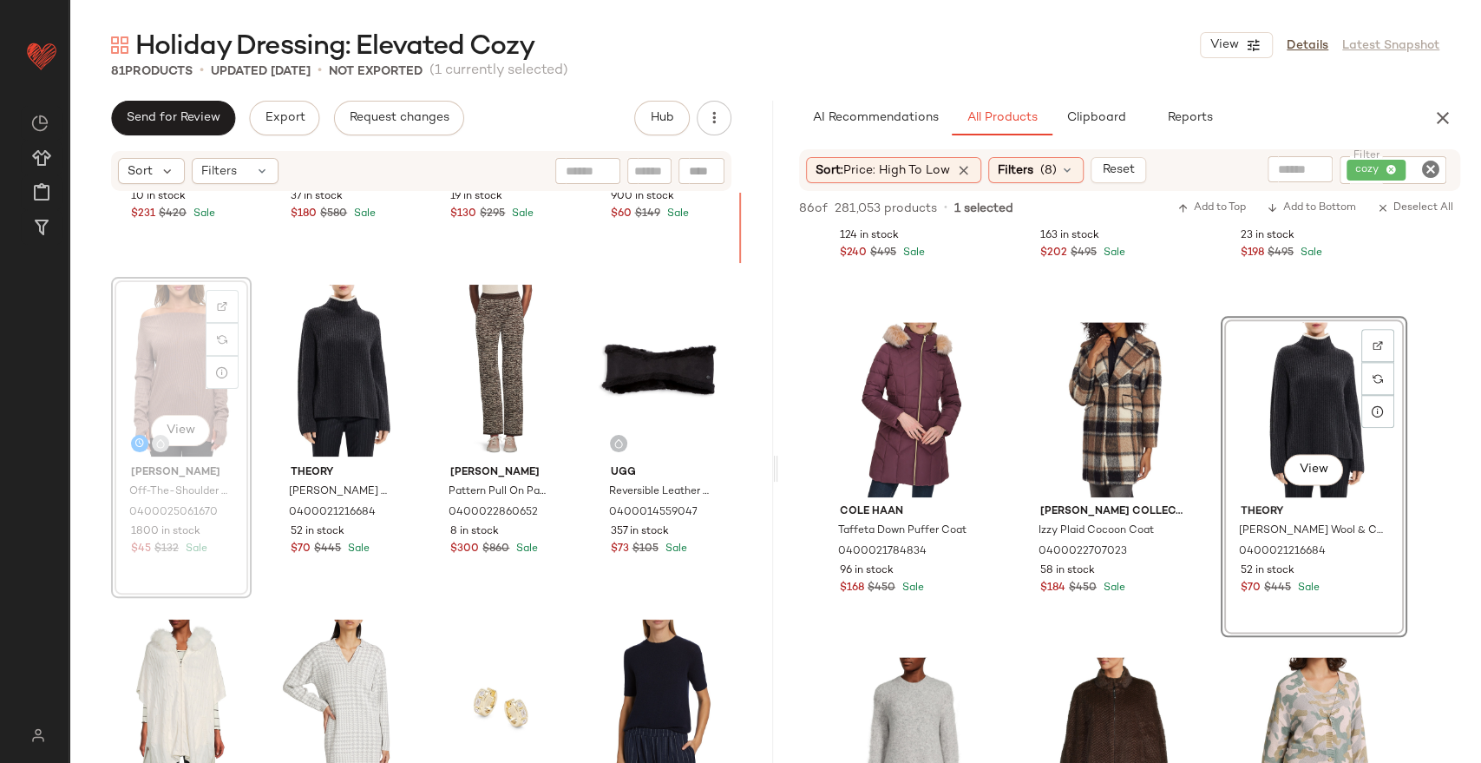
scroll to position [3274, 0]
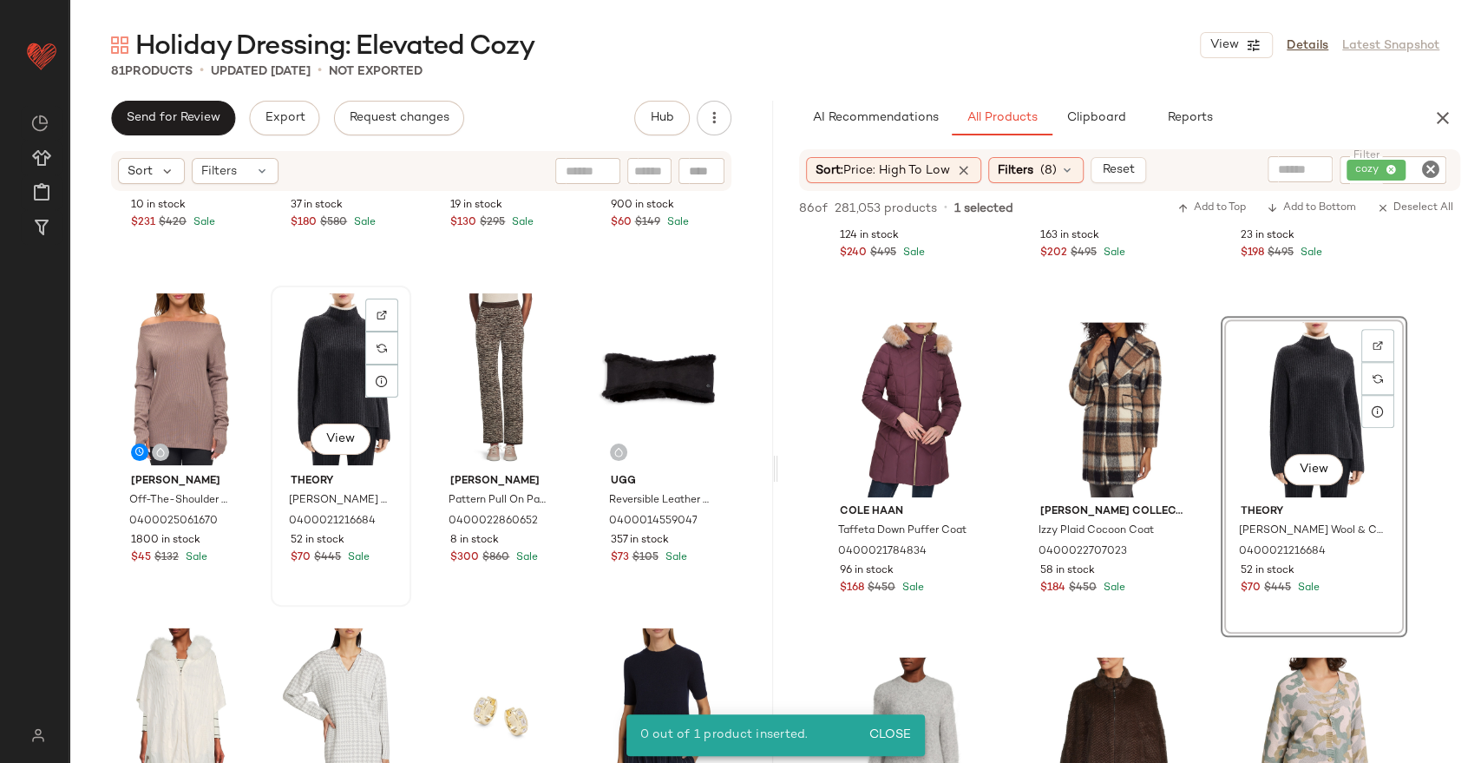
click at [336, 410] on div "View" at bounding box center [341, 379] width 128 height 175
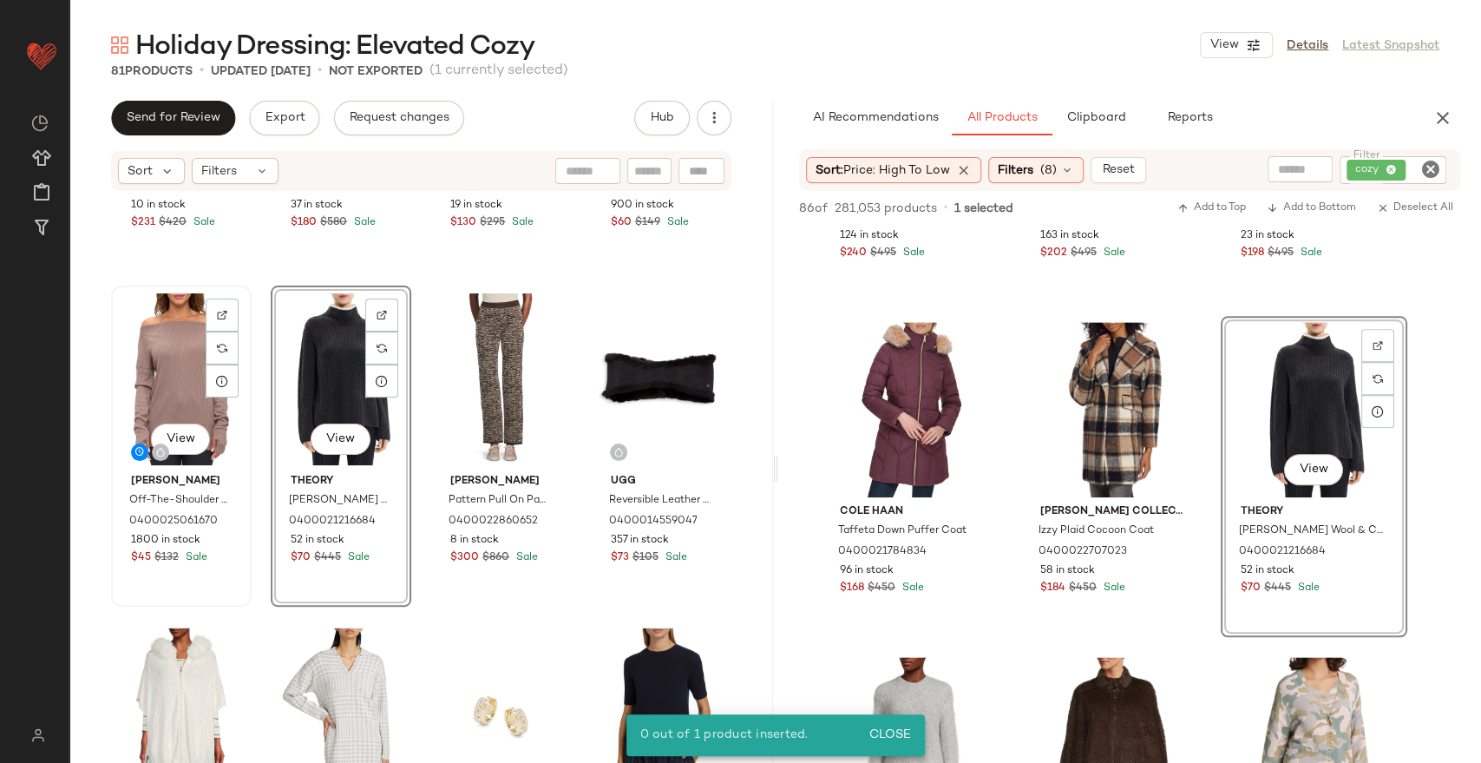
click at [148, 371] on div "View" at bounding box center [181, 379] width 128 height 175
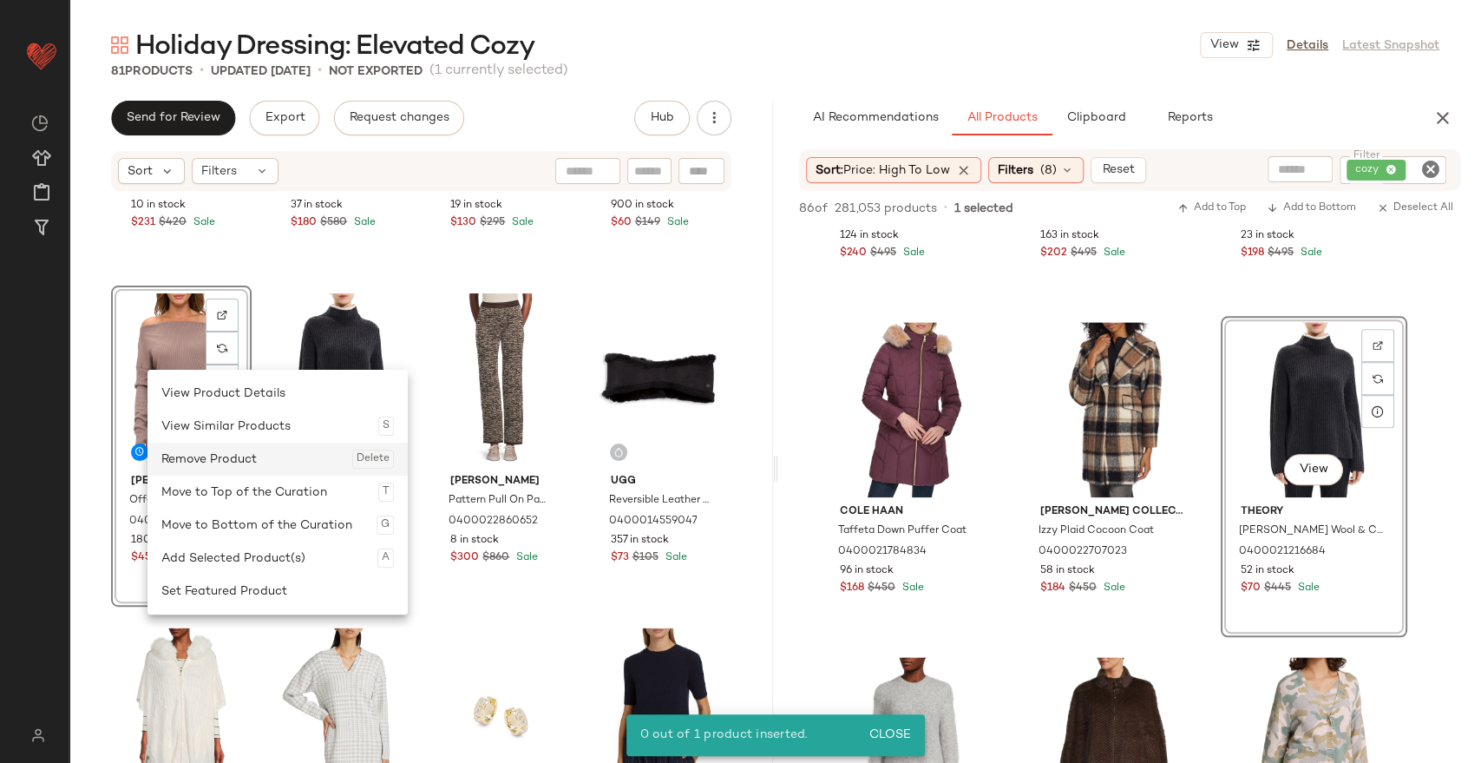
click at [209, 449] on div "Remove Product Delete" at bounding box center [277, 459] width 233 height 33
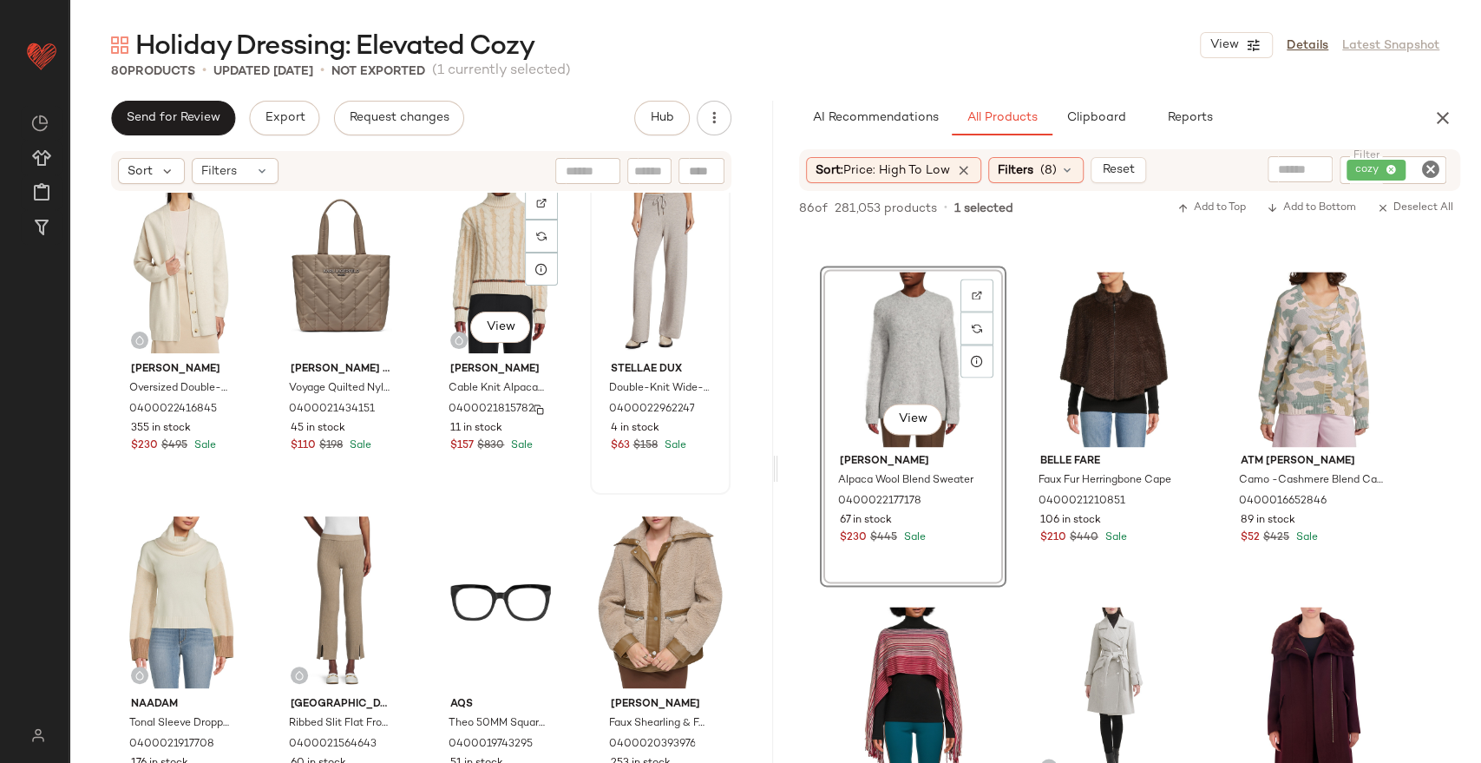
scroll to position [1074, 0]
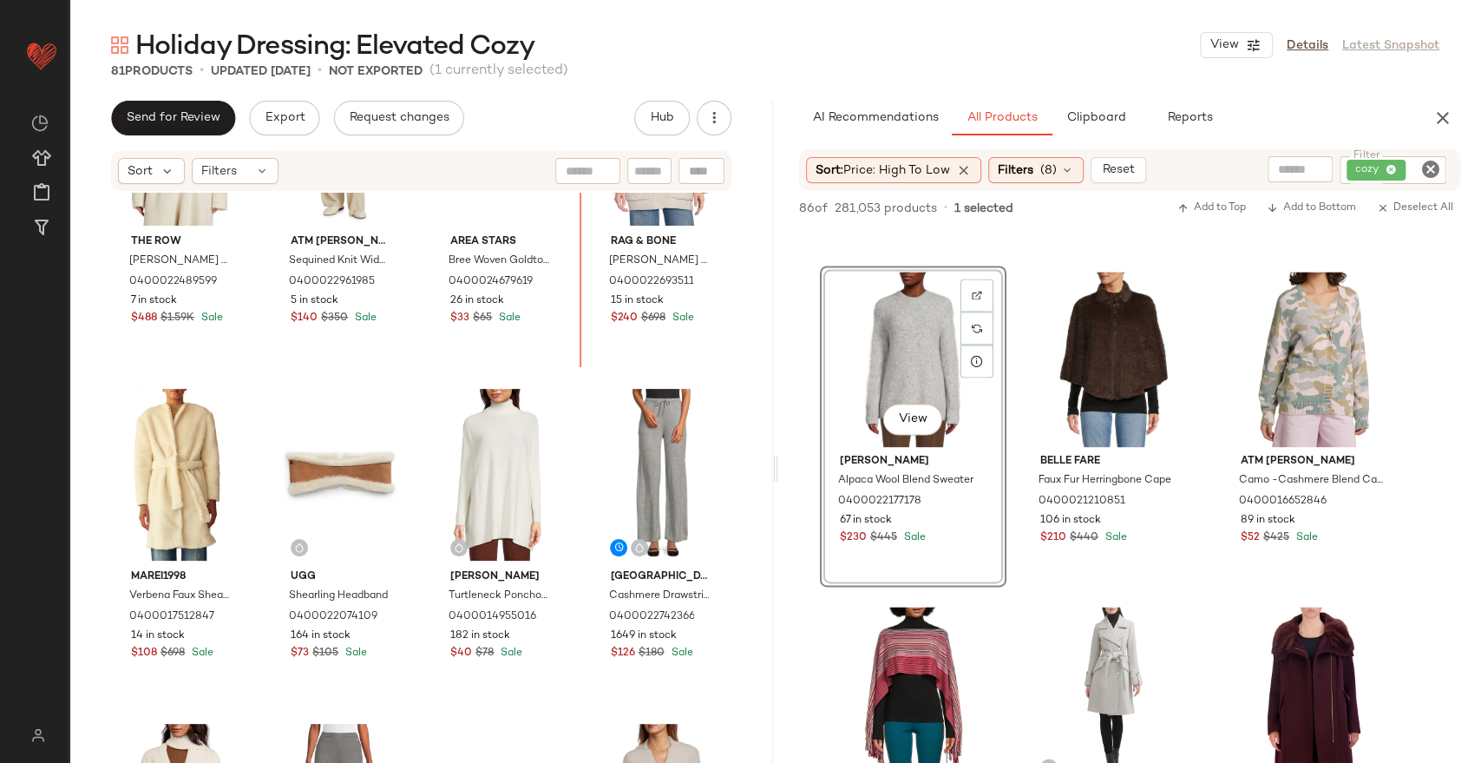
scroll to position [100, 0]
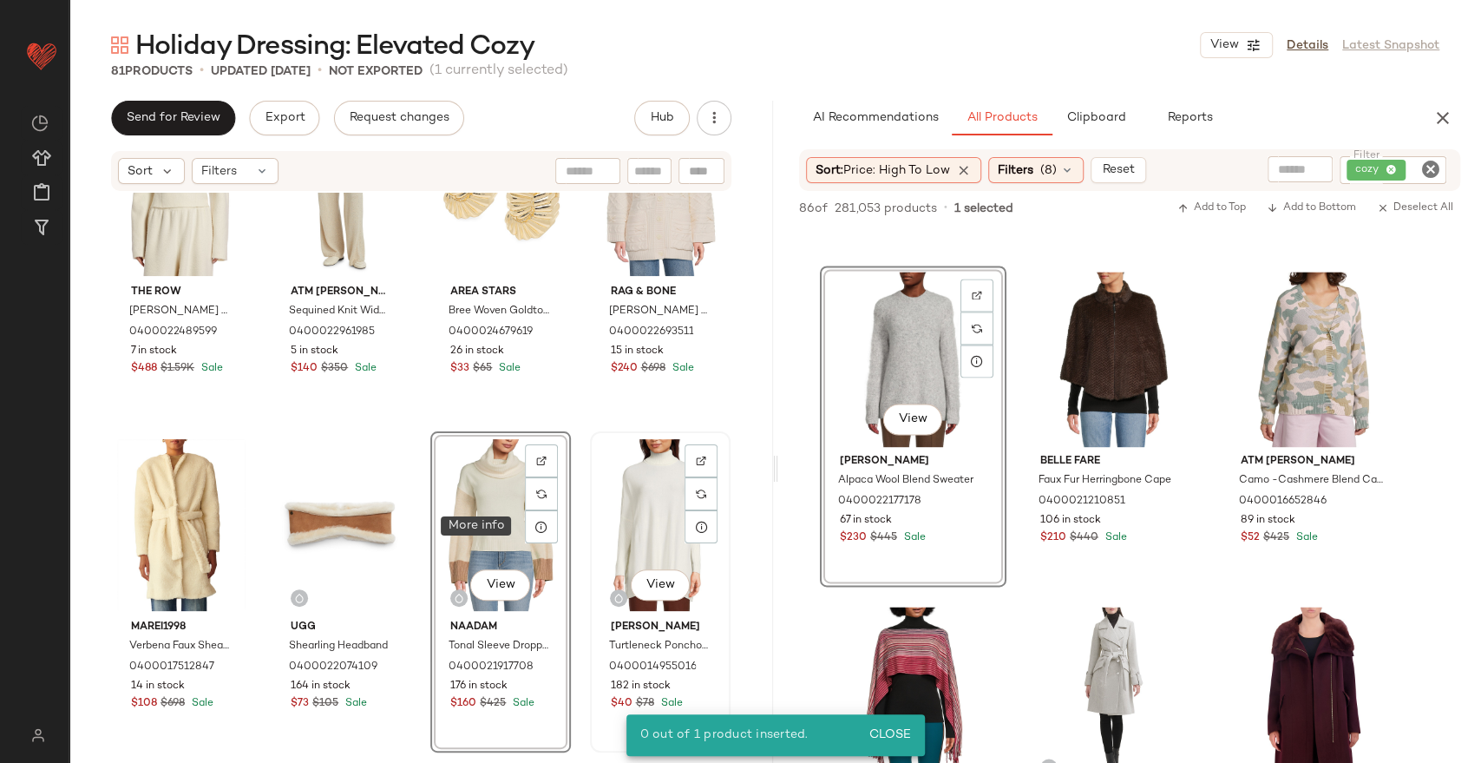
click at [670, 490] on div "View" at bounding box center [660, 524] width 128 height 175
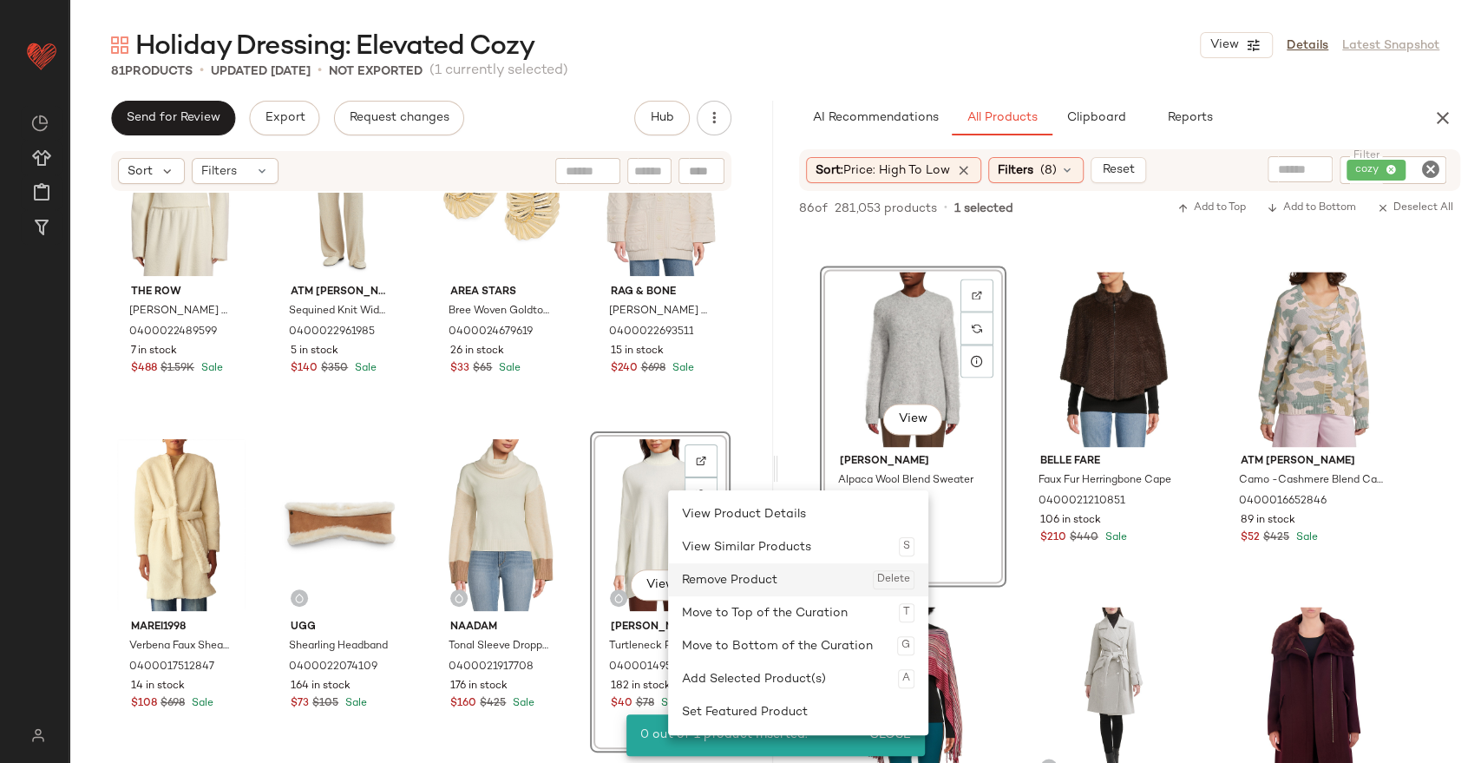
click at [730, 580] on div "Remove Product Delete" at bounding box center [798, 579] width 233 height 33
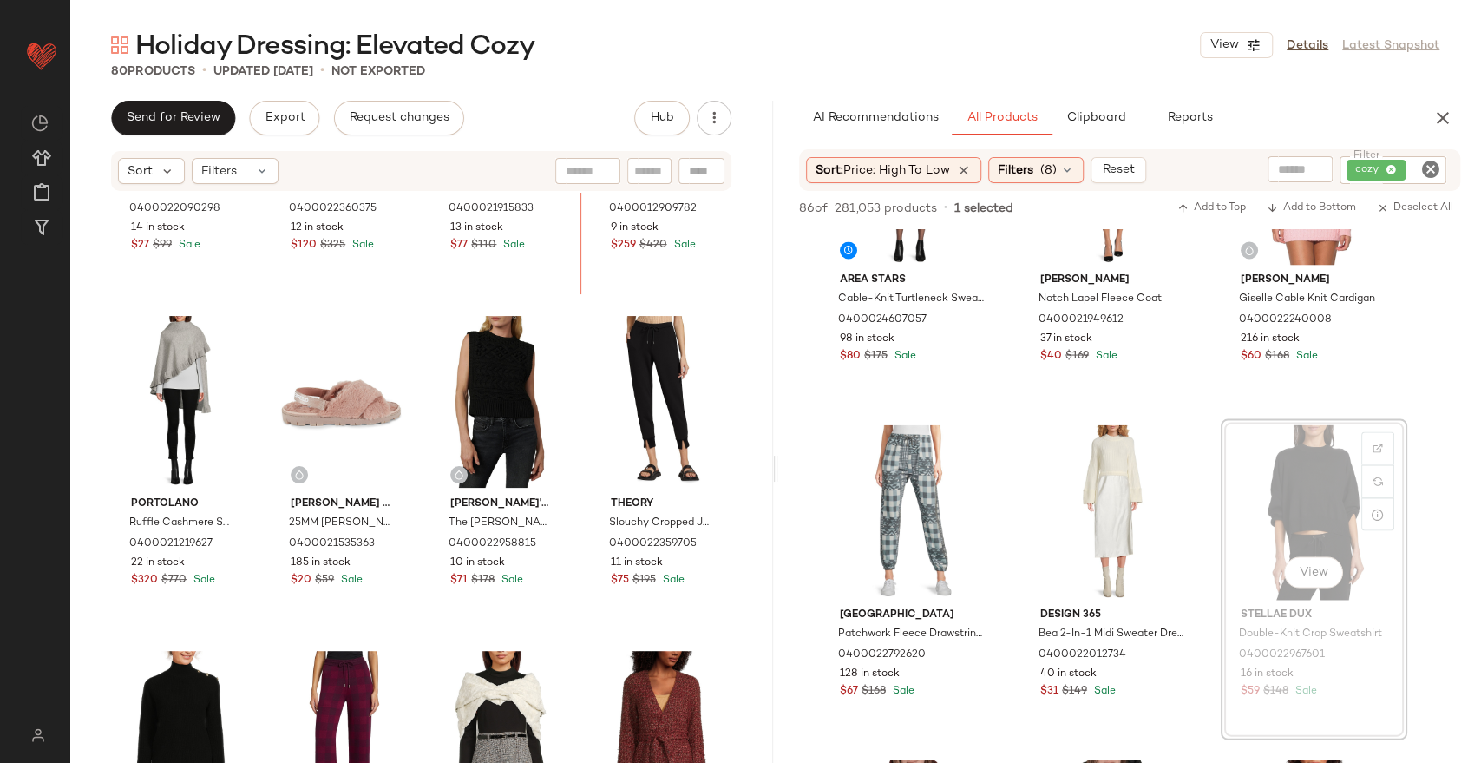
scroll to position [4853, 0]
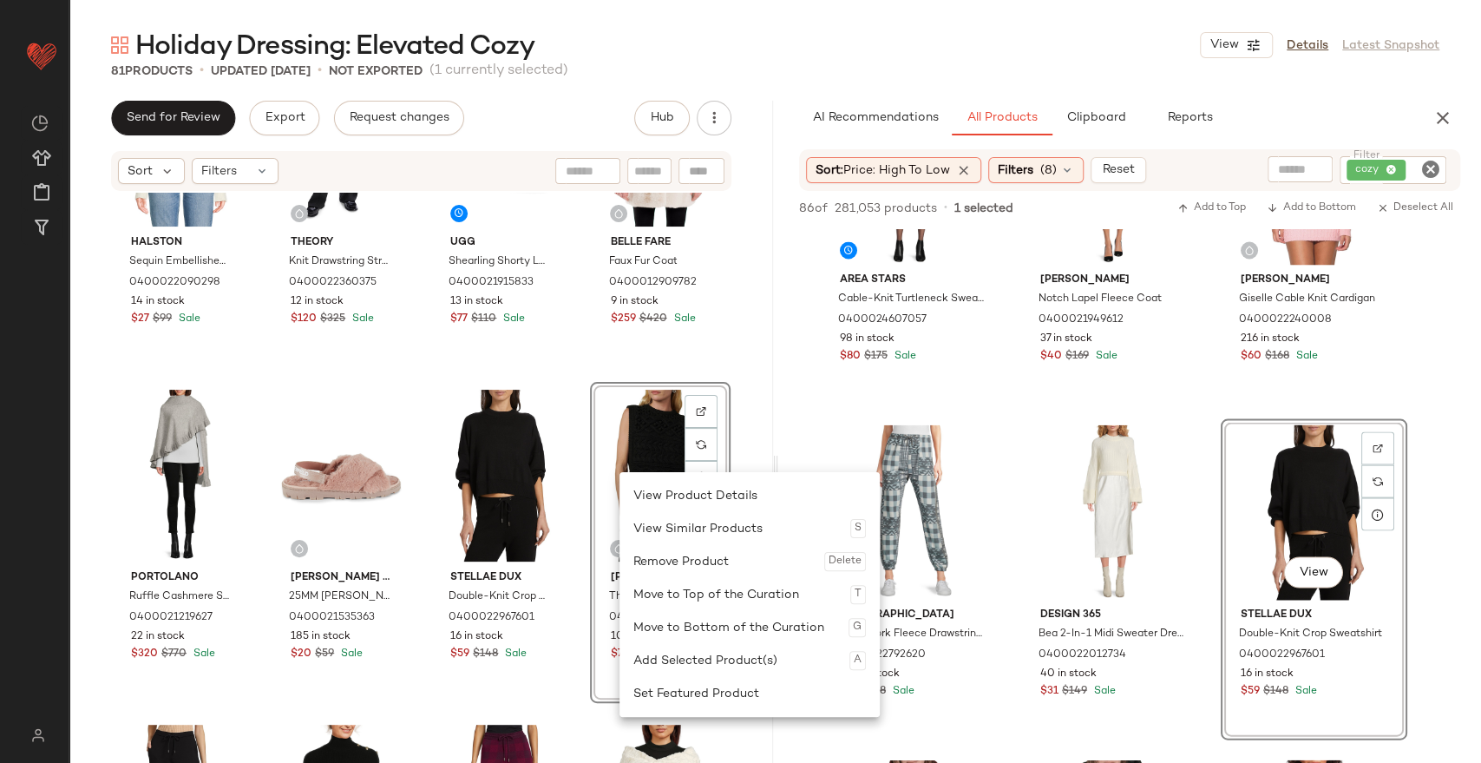
drag, startPoint x: 652, startPoint y: 564, endPoint x: 677, endPoint y: 524, distance: 47.2
click at [653, 568] on div "Remove Product Delete" at bounding box center [749, 561] width 233 height 33
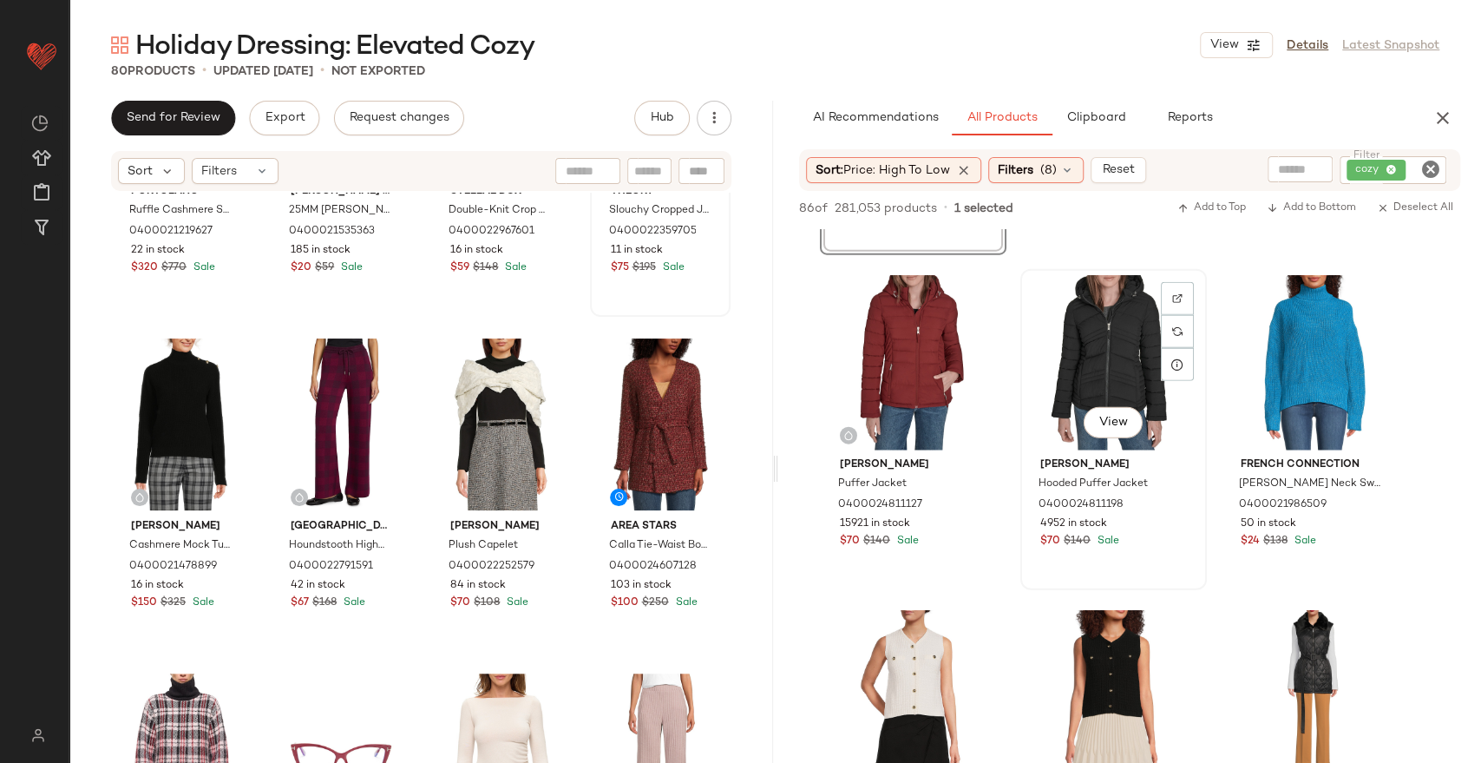
scroll to position [7328, 0]
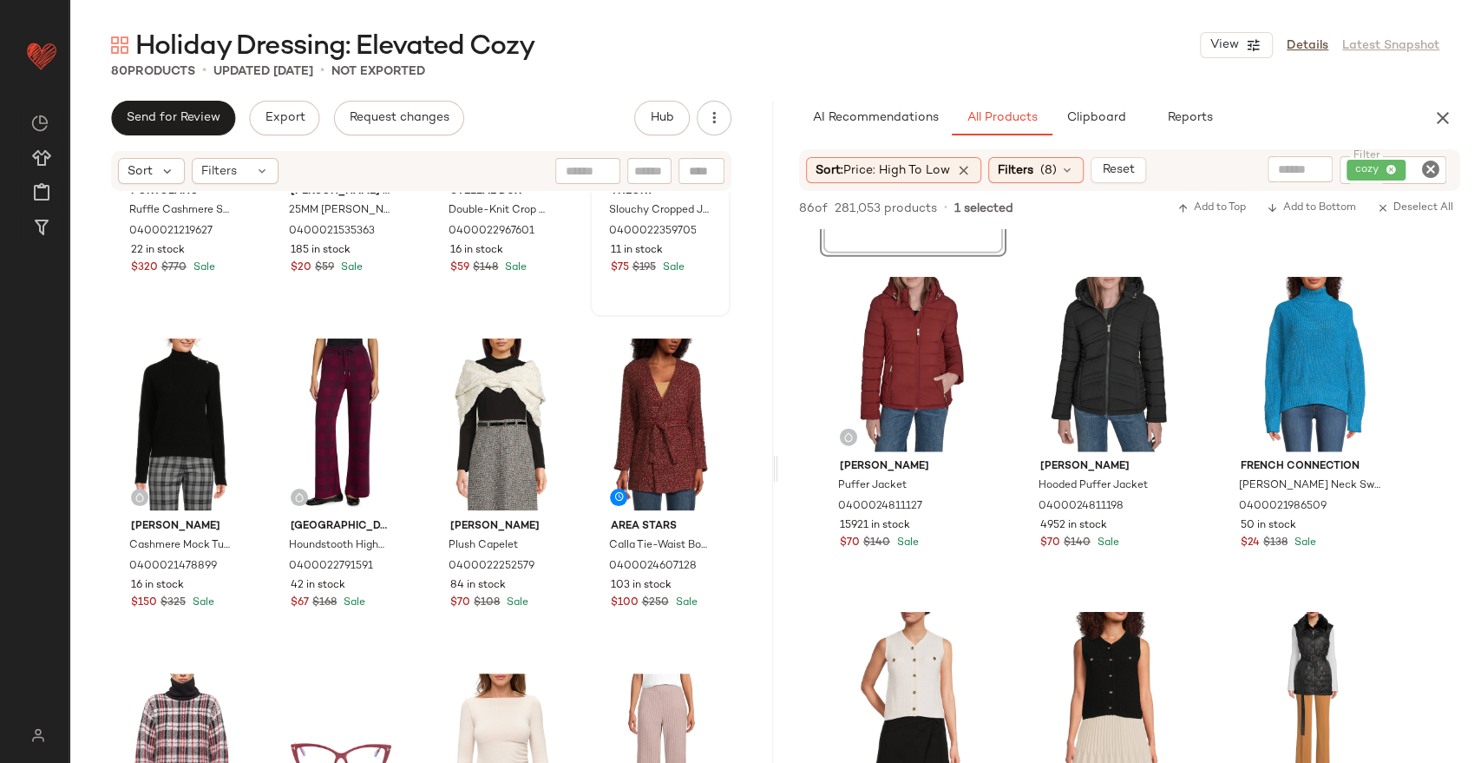
click at [1430, 167] on icon "Clear Filter" at bounding box center [1431, 169] width 21 height 21
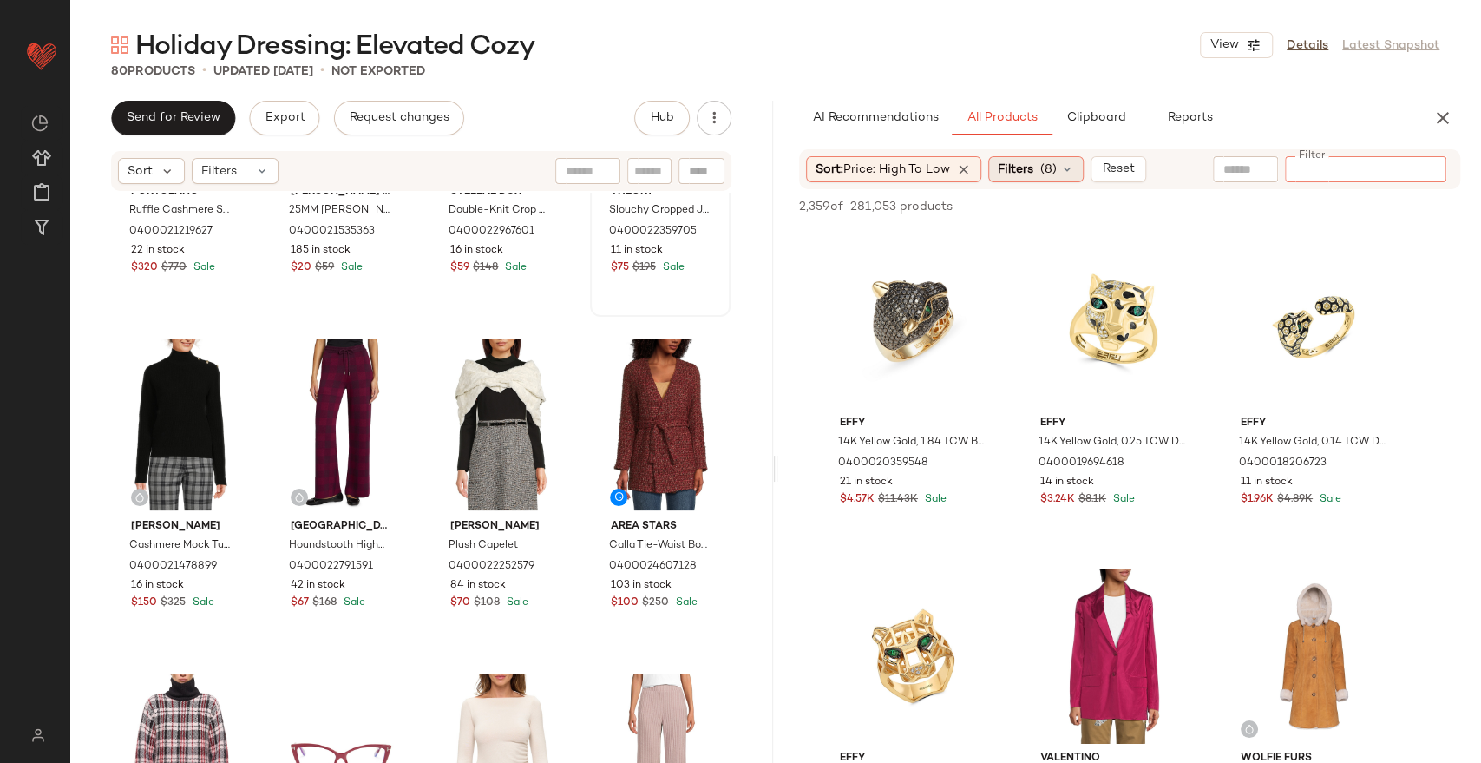
click at [1004, 172] on span "Filters" at bounding box center [1016, 170] width 36 height 18
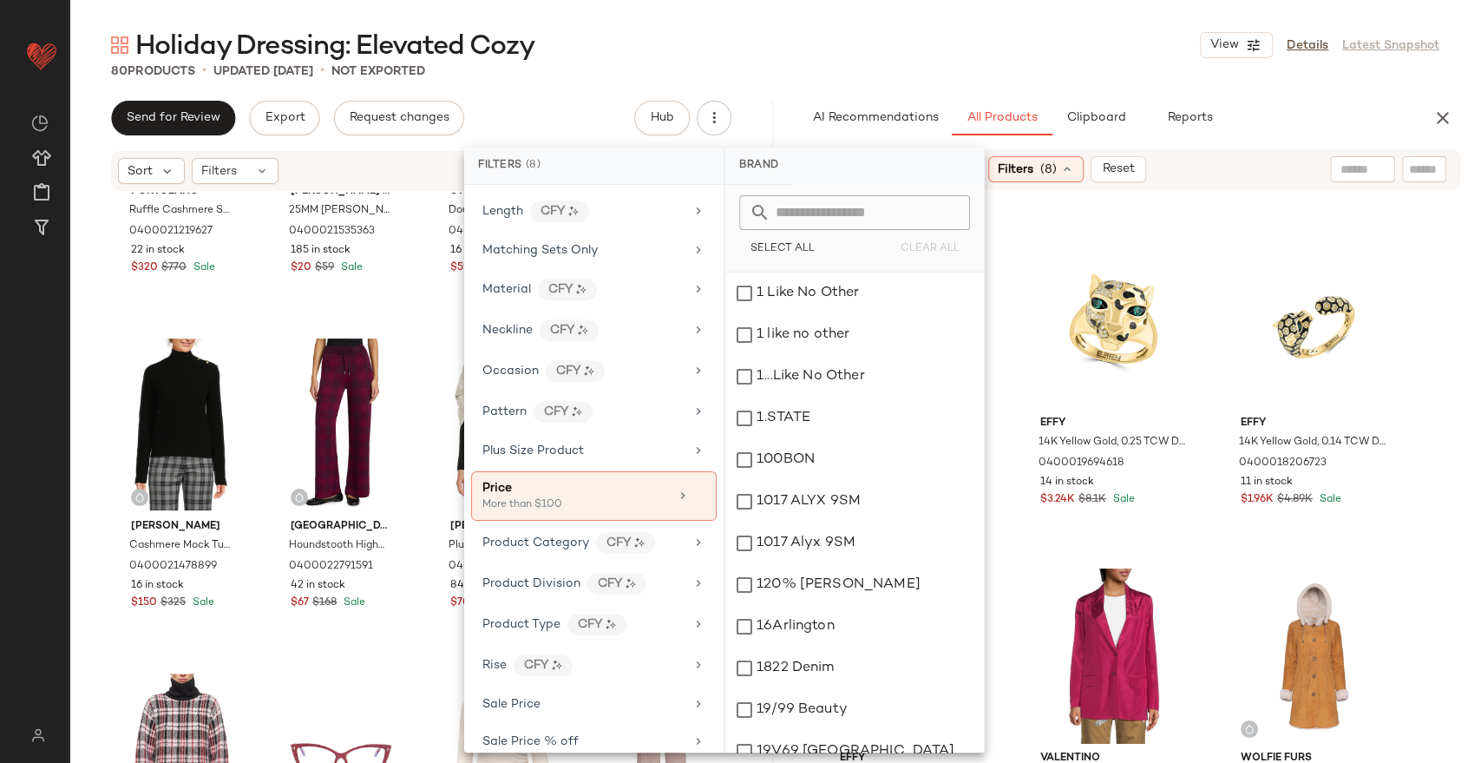
scroll to position [1010, 0]
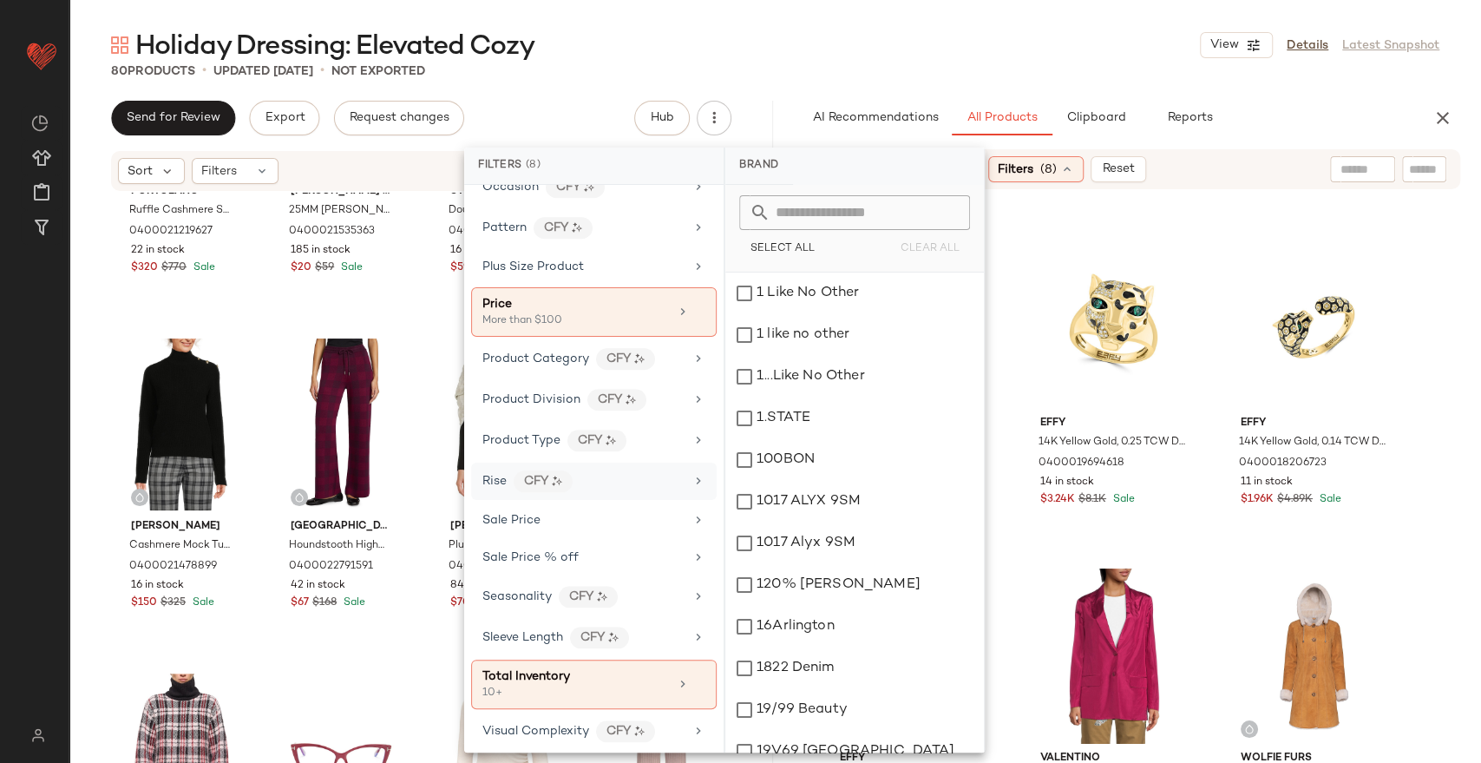
click at [589, 686] on div "10+" at bounding box center [569, 694] width 174 height 16
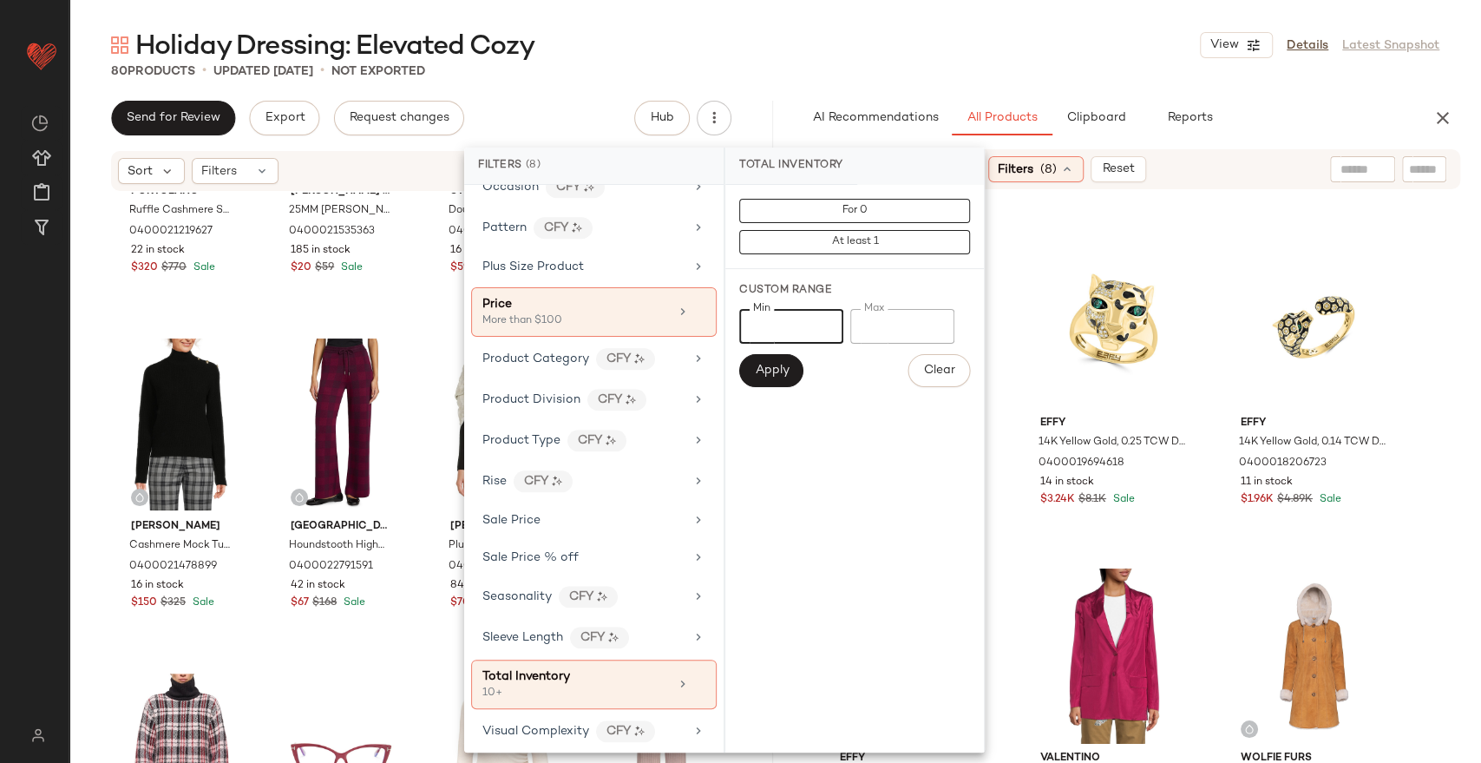
drag, startPoint x: 791, startPoint y: 298, endPoint x: 730, endPoint y: 312, distance: 63.2
click at [730, 312] on div "Custom Range Min ** Min Max Max Apply Clear" at bounding box center [854, 335] width 259 height 132
type input "*"
drag, startPoint x: 789, startPoint y: 381, endPoint x: 764, endPoint y: 373, distance: 26.4
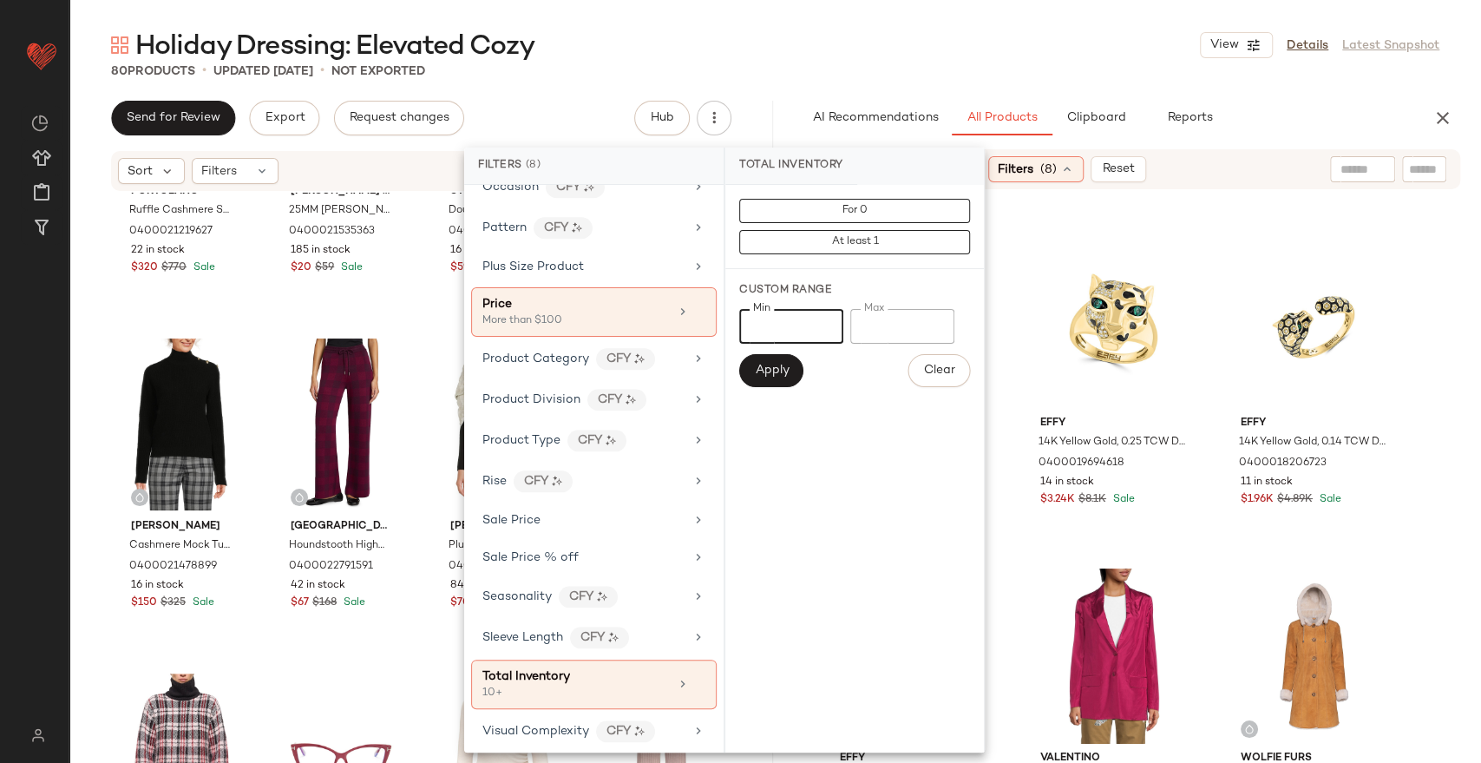
click at [785, 383] on button "Apply" at bounding box center [771, 370] width 64 height 33
click at [614, 305] on div "Price" at bounding box center [575, 304] width 187 height 18
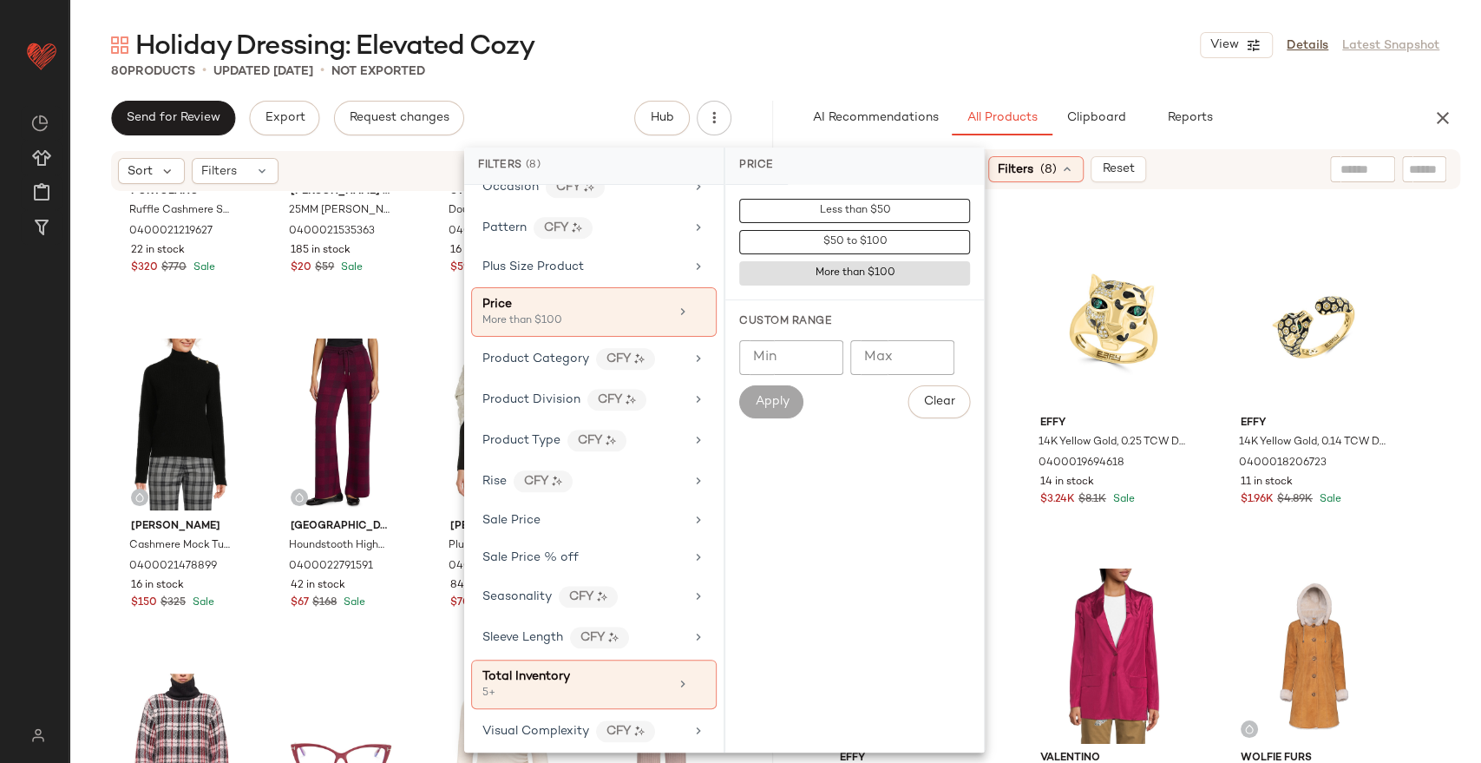
drag, startPoint x: 798, startPoint y: 364, endPoint x: 742, endPoint y: 341, distance: 61.1
click at [742, 341] on input "Min" at bounding box center [791, 357] width 104 height 35
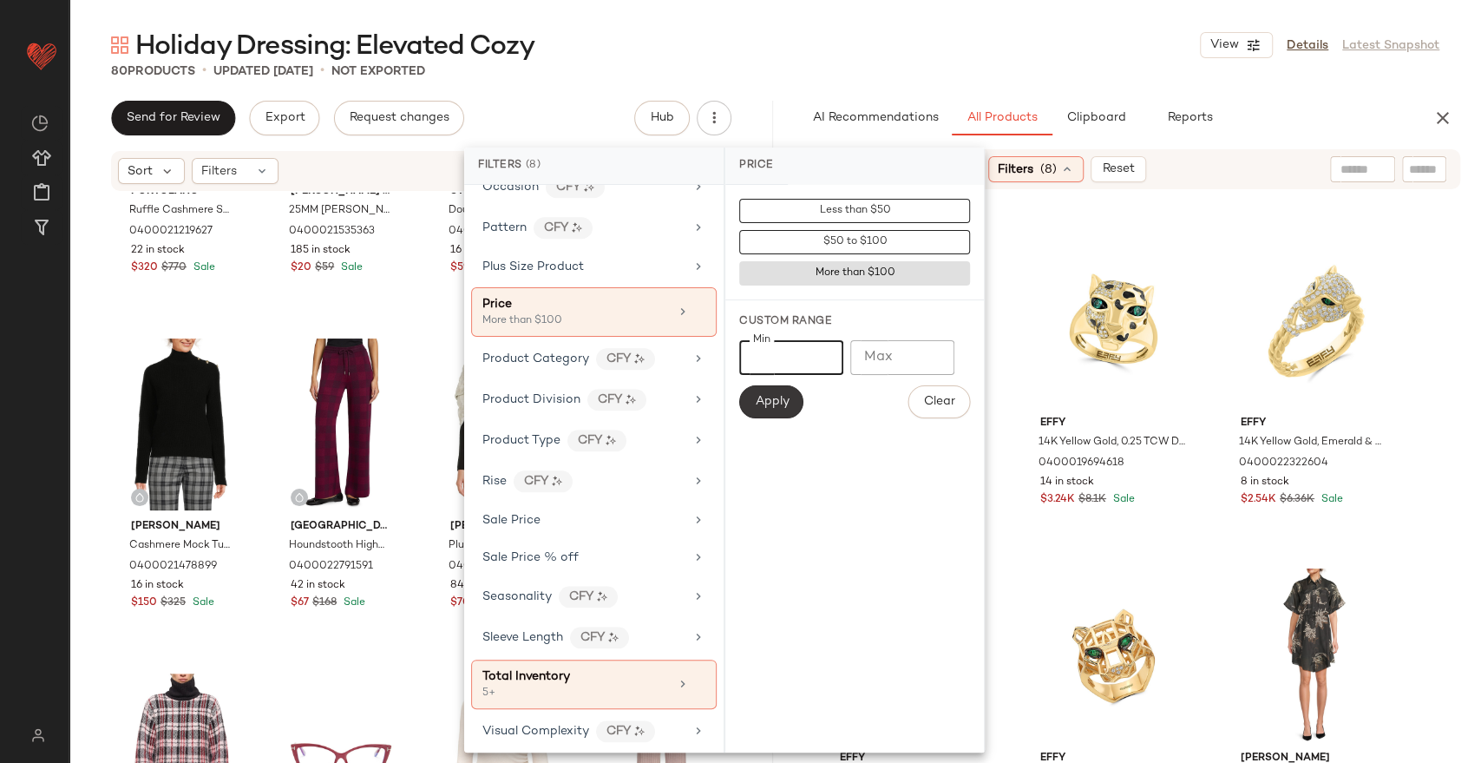
type input "***"
click at [761, 392] on button "Apply" at bounding box center [771, 401] width 64 height 33
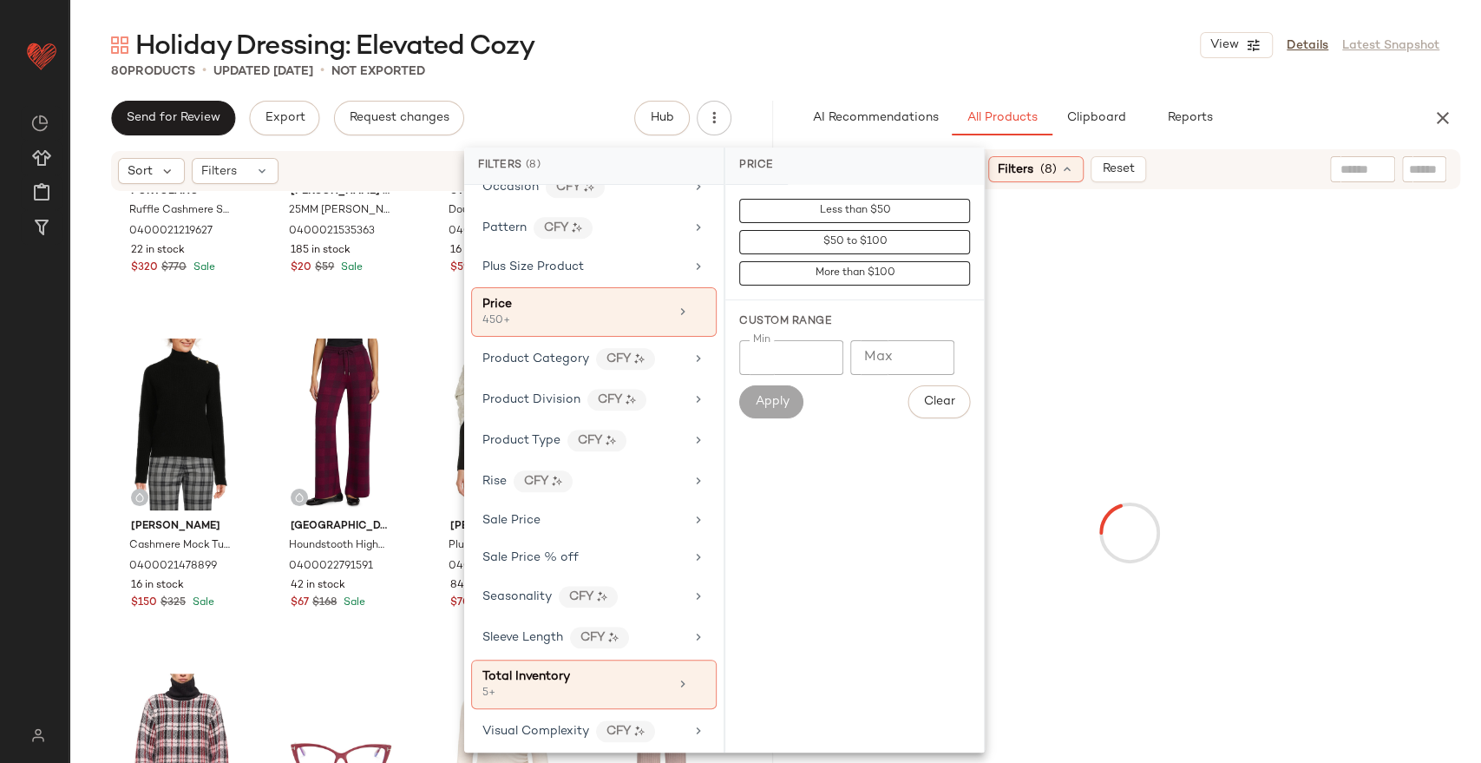
click at [1083, 70] on div "80 Products • updated Sep 5th • Not Exported" at bounding box center [775, 70] width 1412 height 17
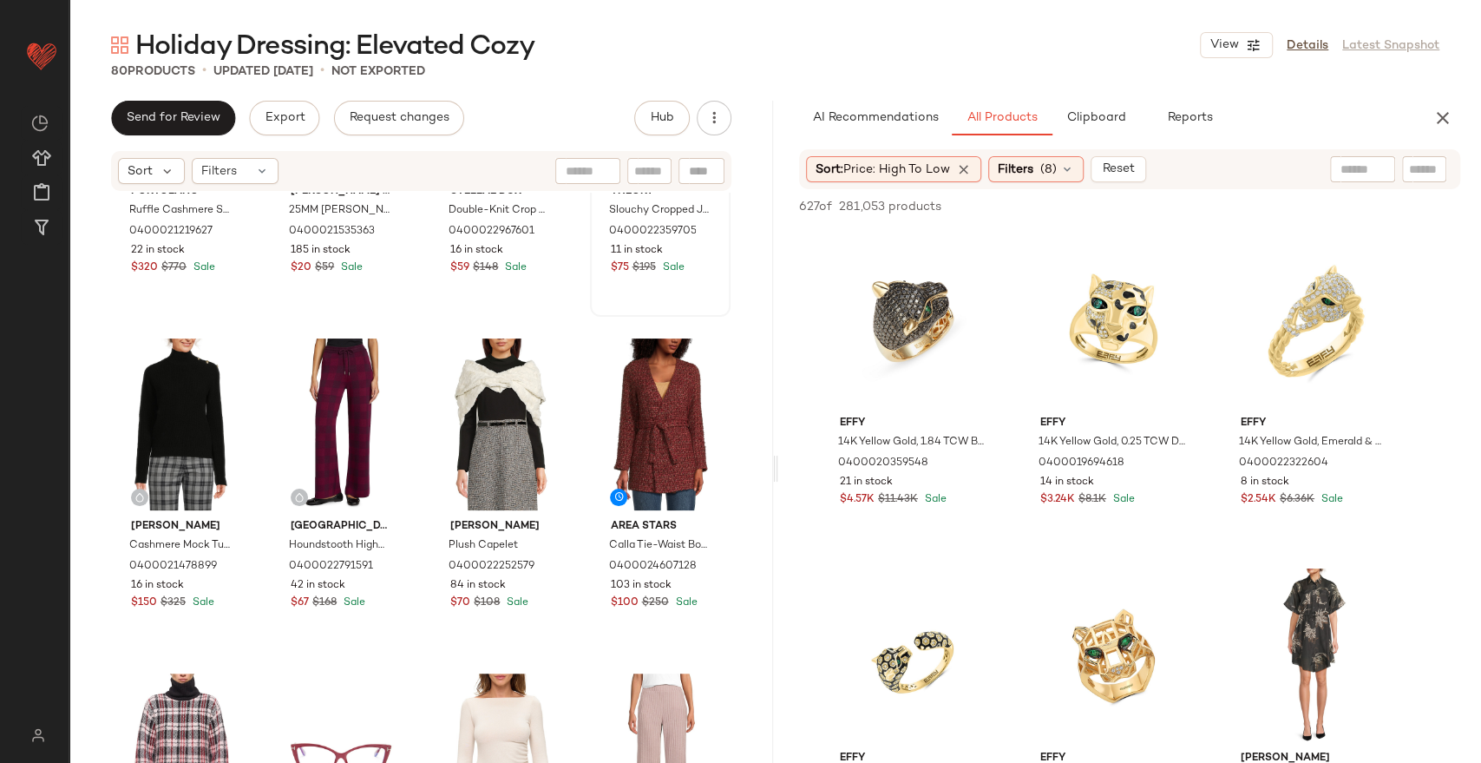
click at [1370, 167] on div at bounding box center [1362, 169] width 65 height 26
click at [896, 171] on span "Price: High to Low" at bounding box center [896, 169] width 107 height 13
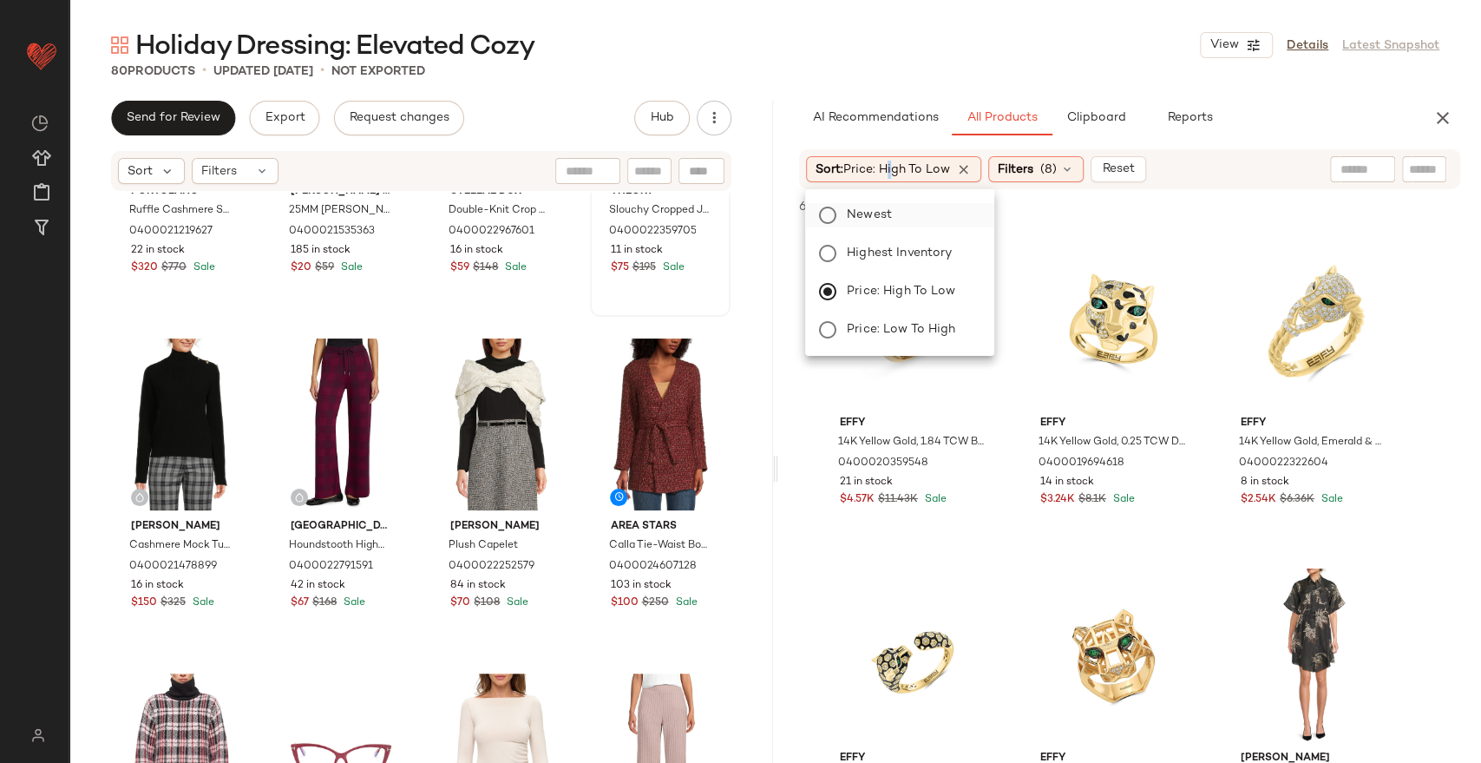
click at [904, 214] on label "Newest" at bounding box center [910, 215] width 141 height 24
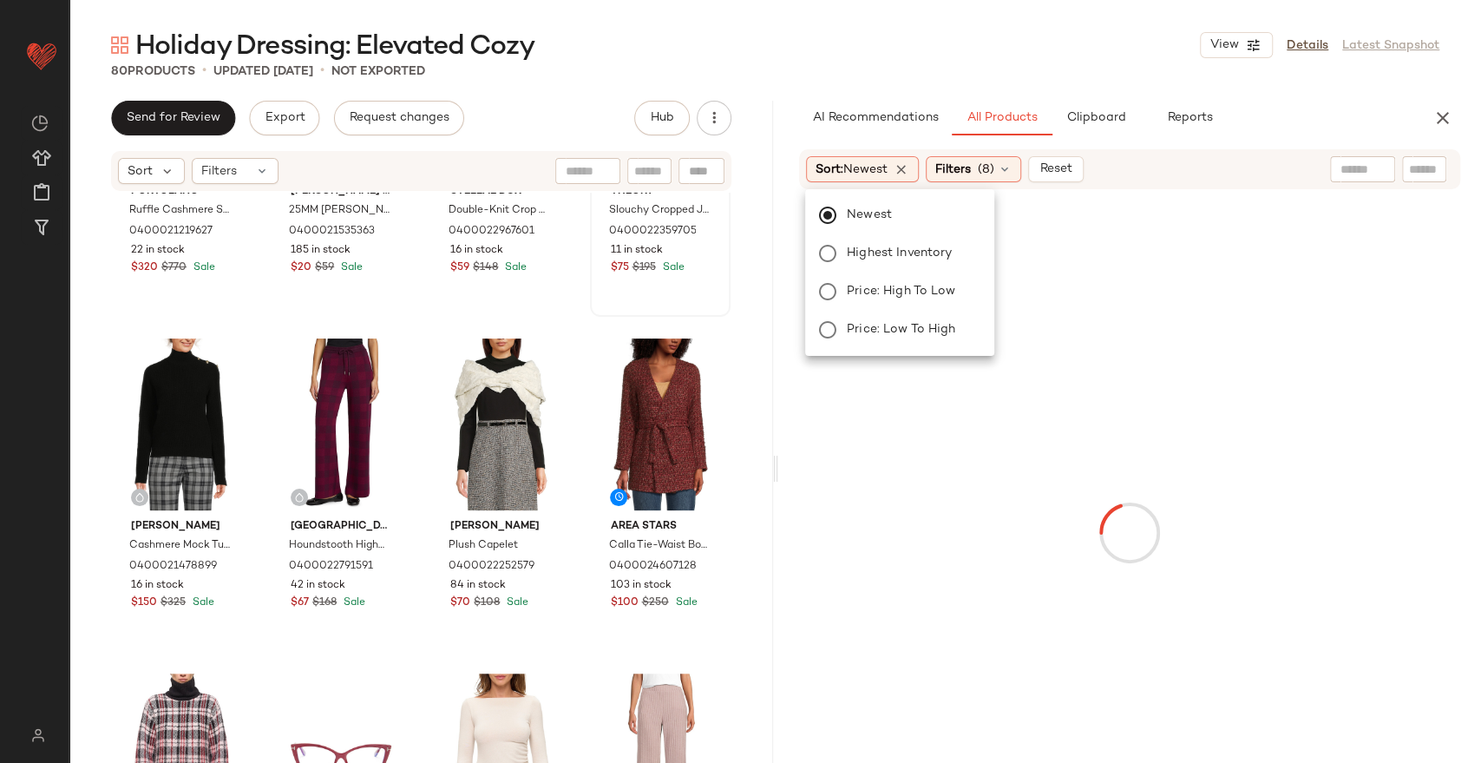
click at [1368, 161] on div at bounding box center [1362, 169] width 65 height 26
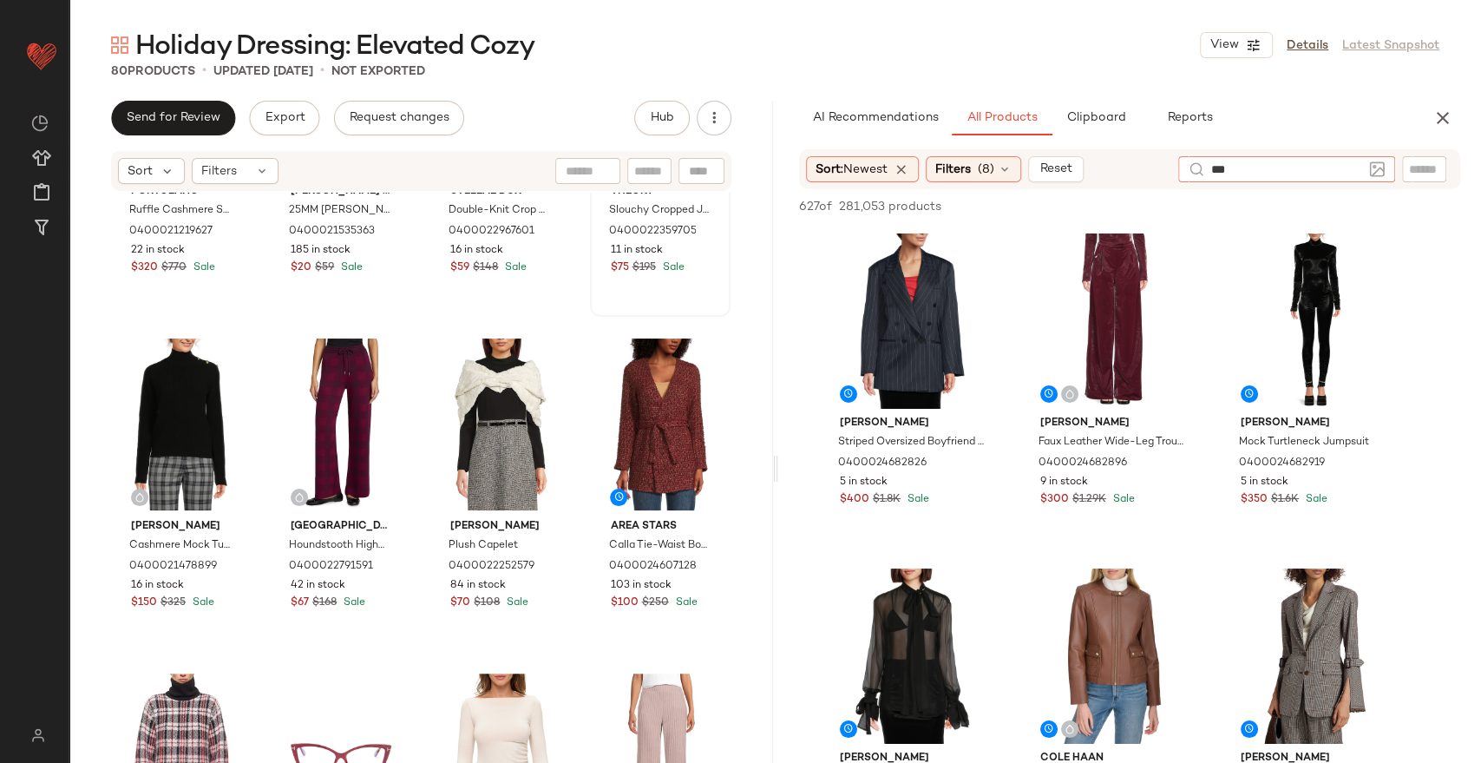
type input "****"
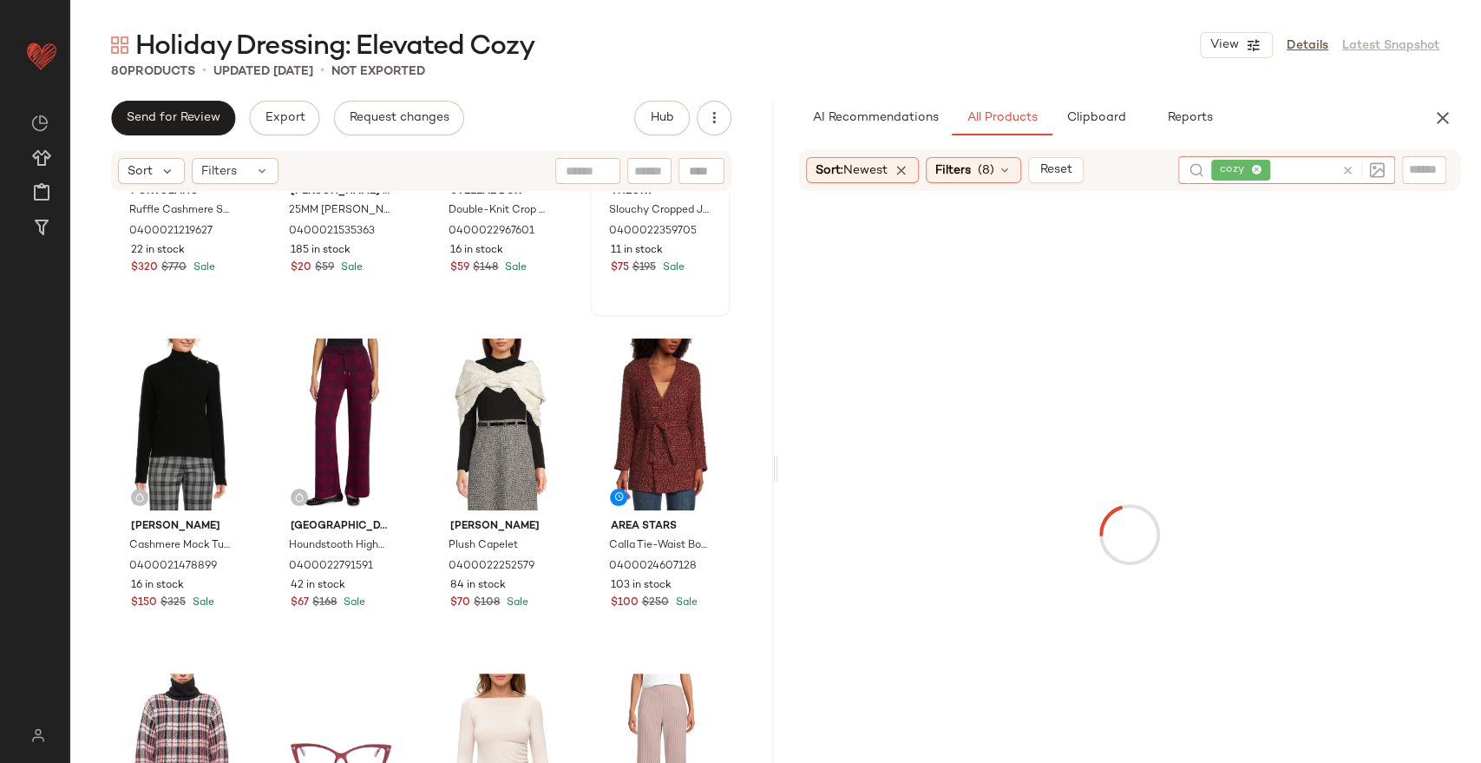
click at [1073, 82] on div "Holiday Dressing: Elevated Cozy View Details Latest Snapshot 80 Products • upda…" at bounding box center [775, 395] width 1412 height 735
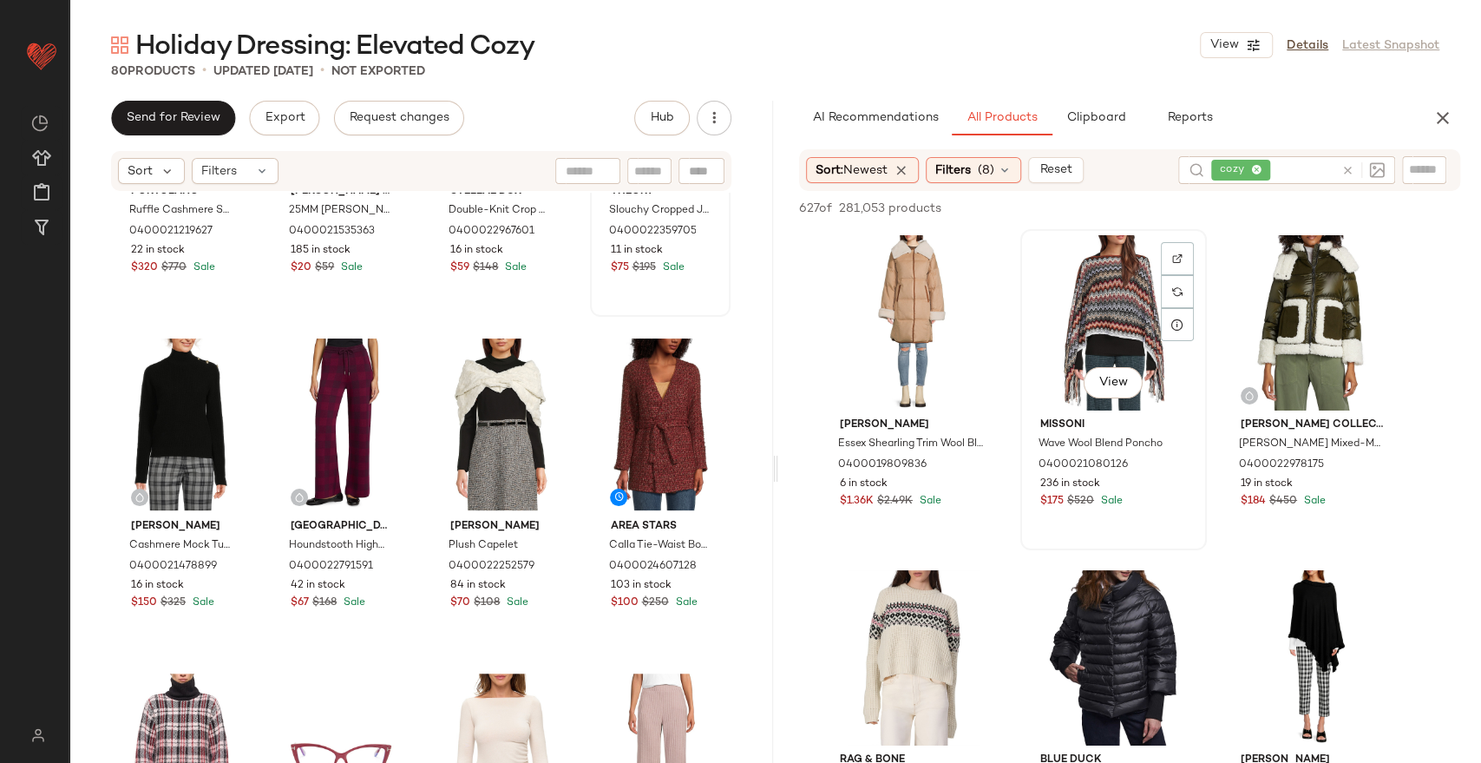
click at [1141, 303] on div "View" at bounding box center [1114, 322] width 174 height 175
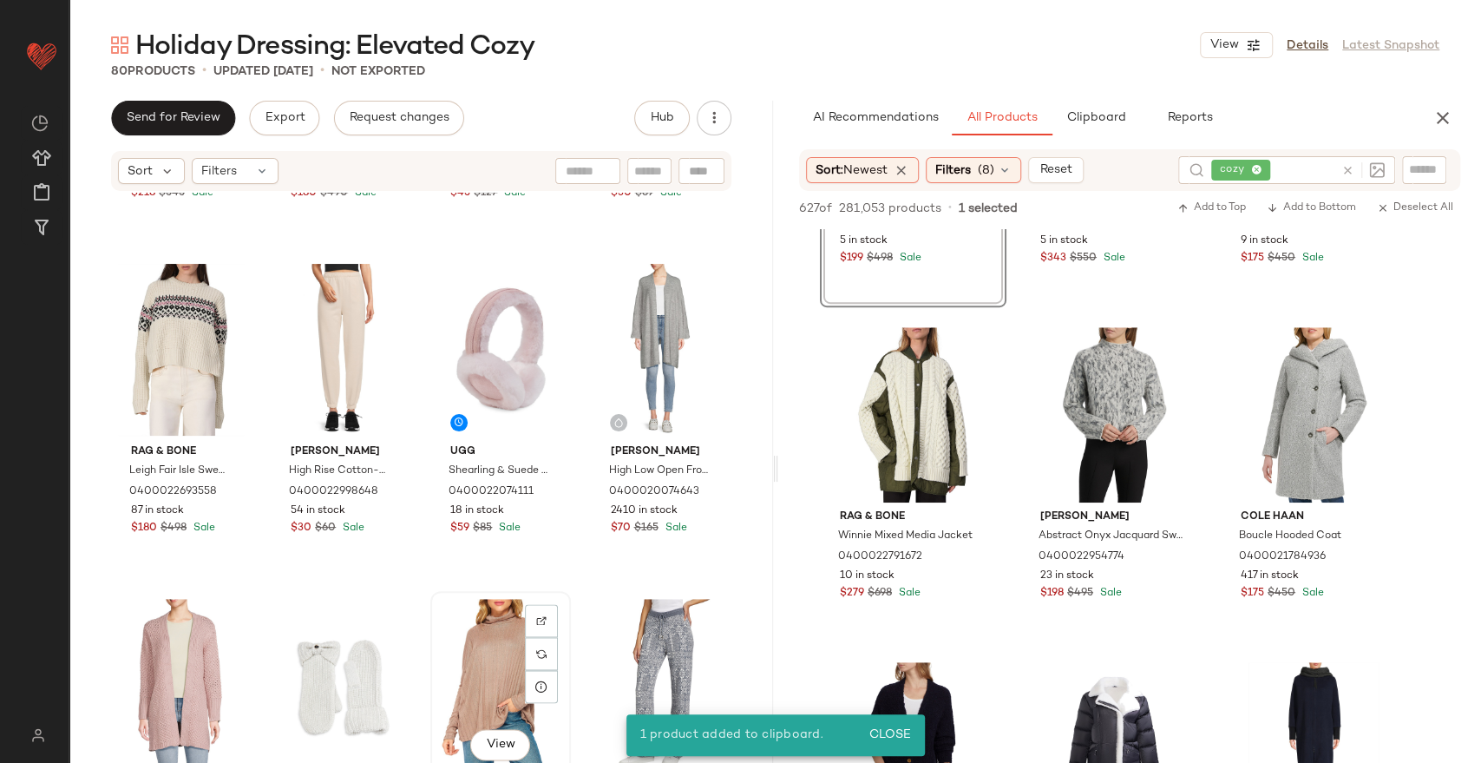
scroll to position [6080, 0]
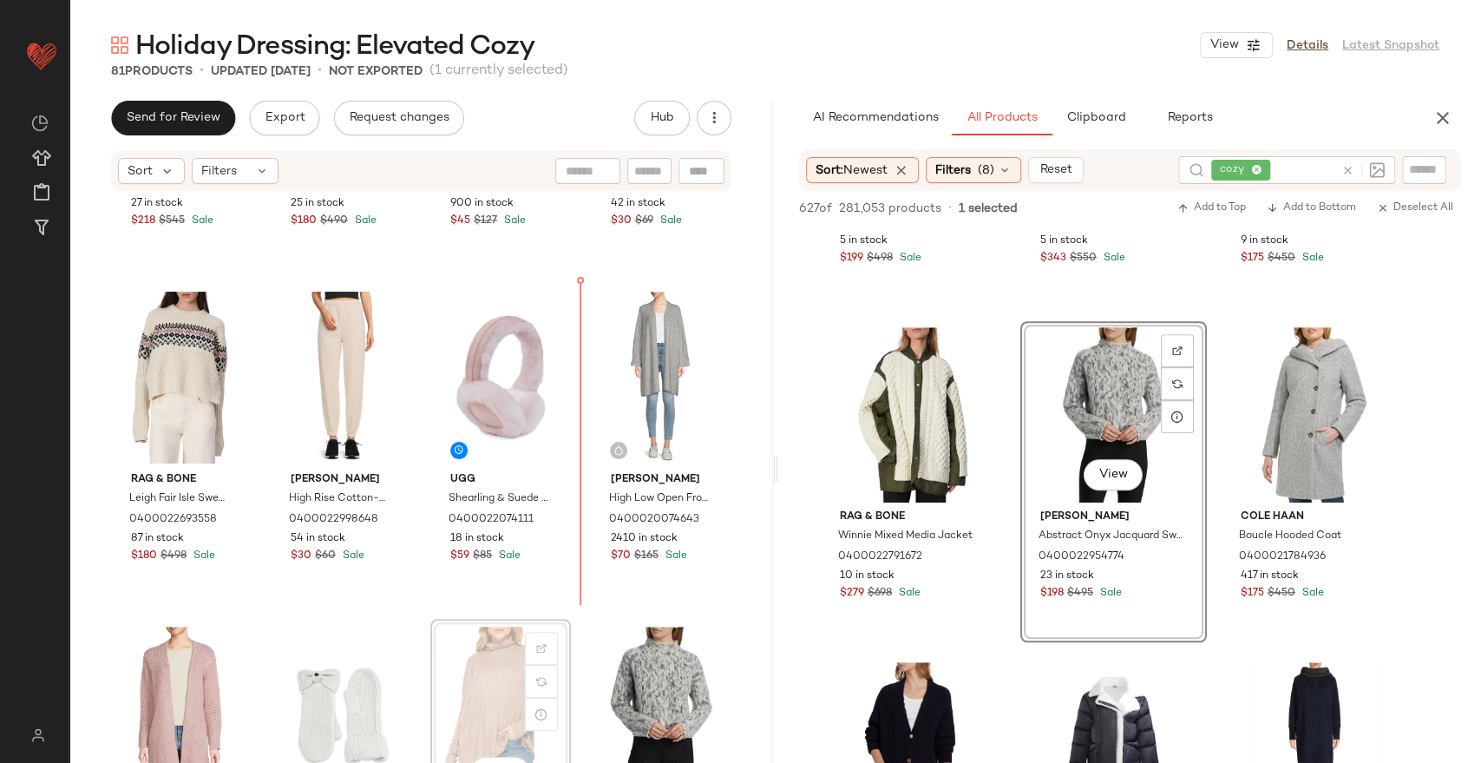
scroll to position [5956, 0]
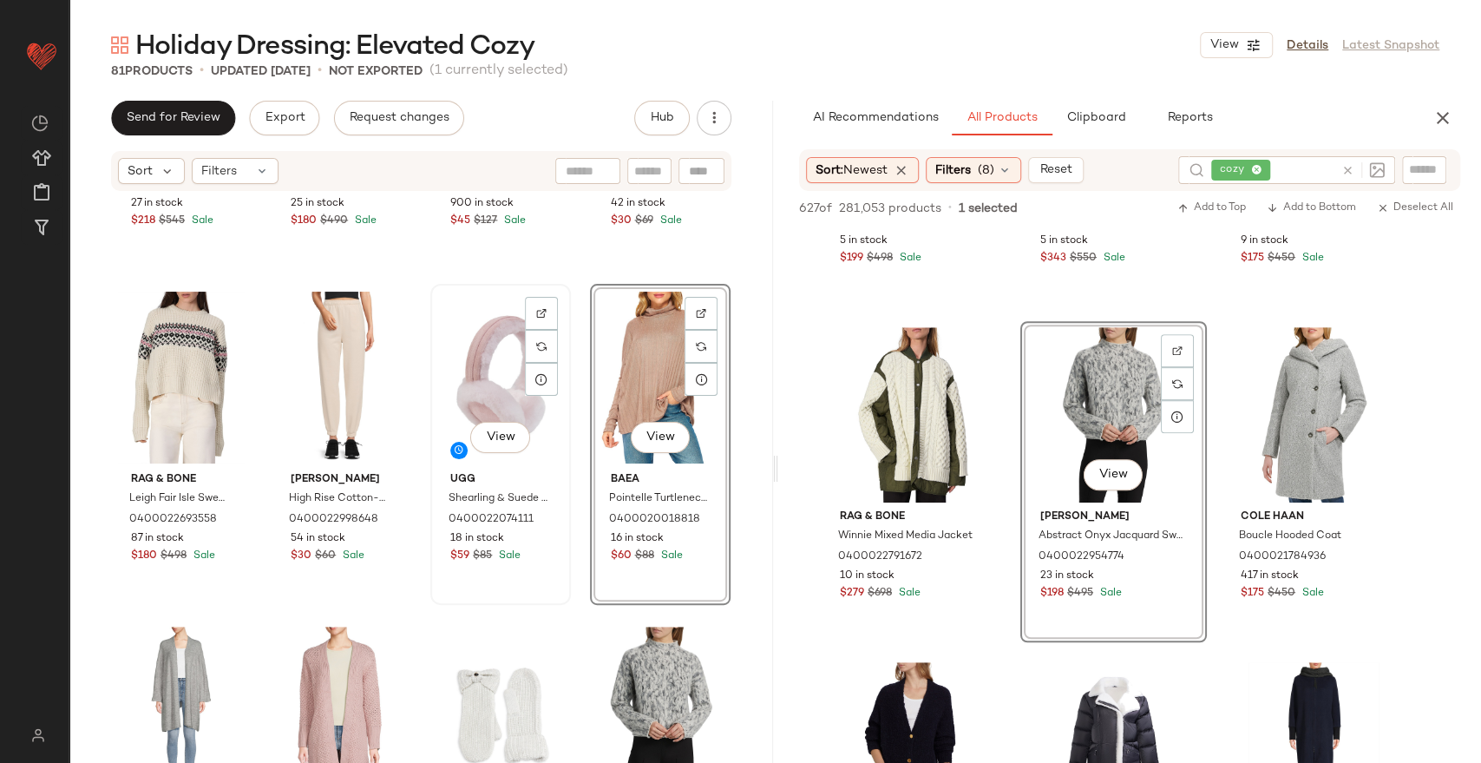
click at [504, 384] on div "View" at bounding box center [500, 377] width 128 height 175
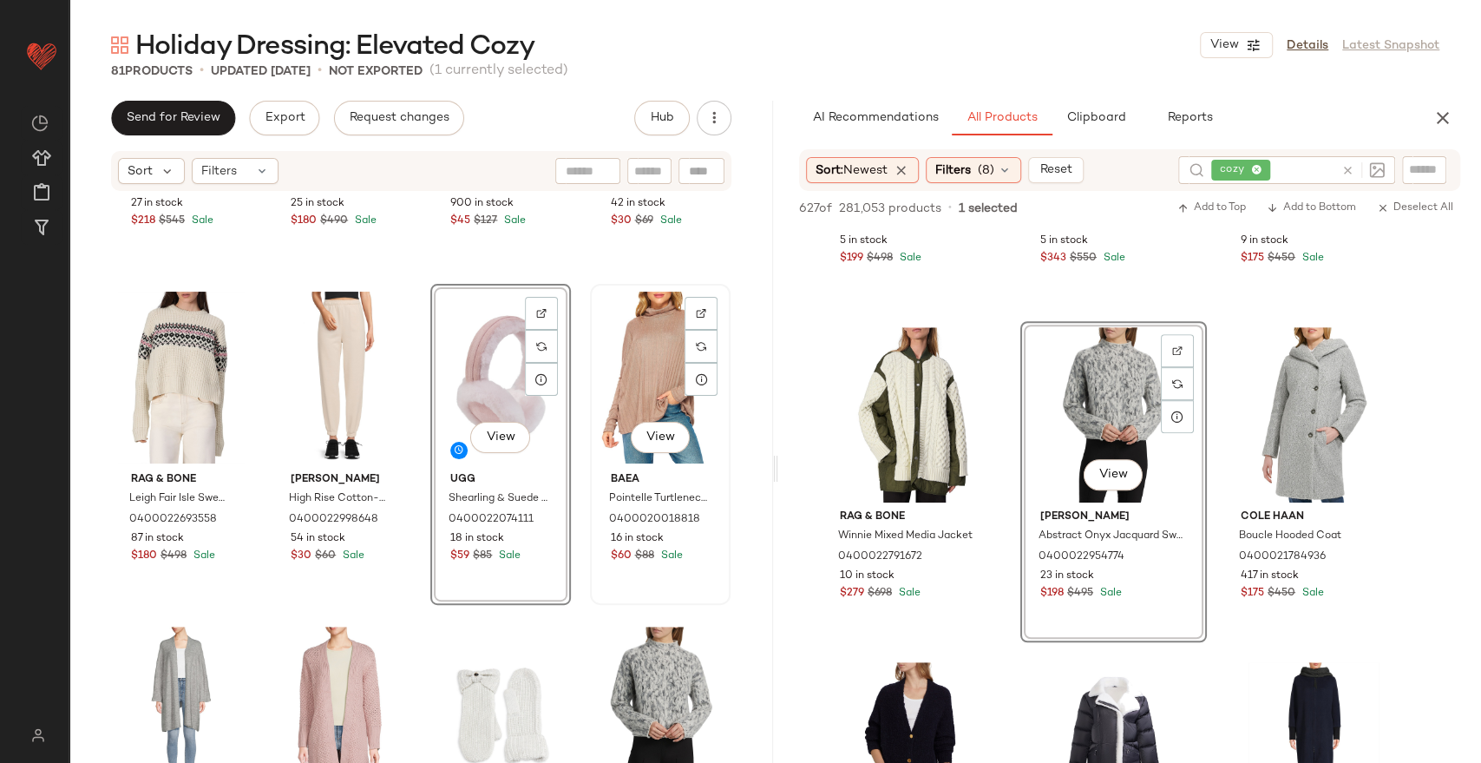
click at [637, 351] on div "View" at bounding box center [660, 377] width 128 height 175
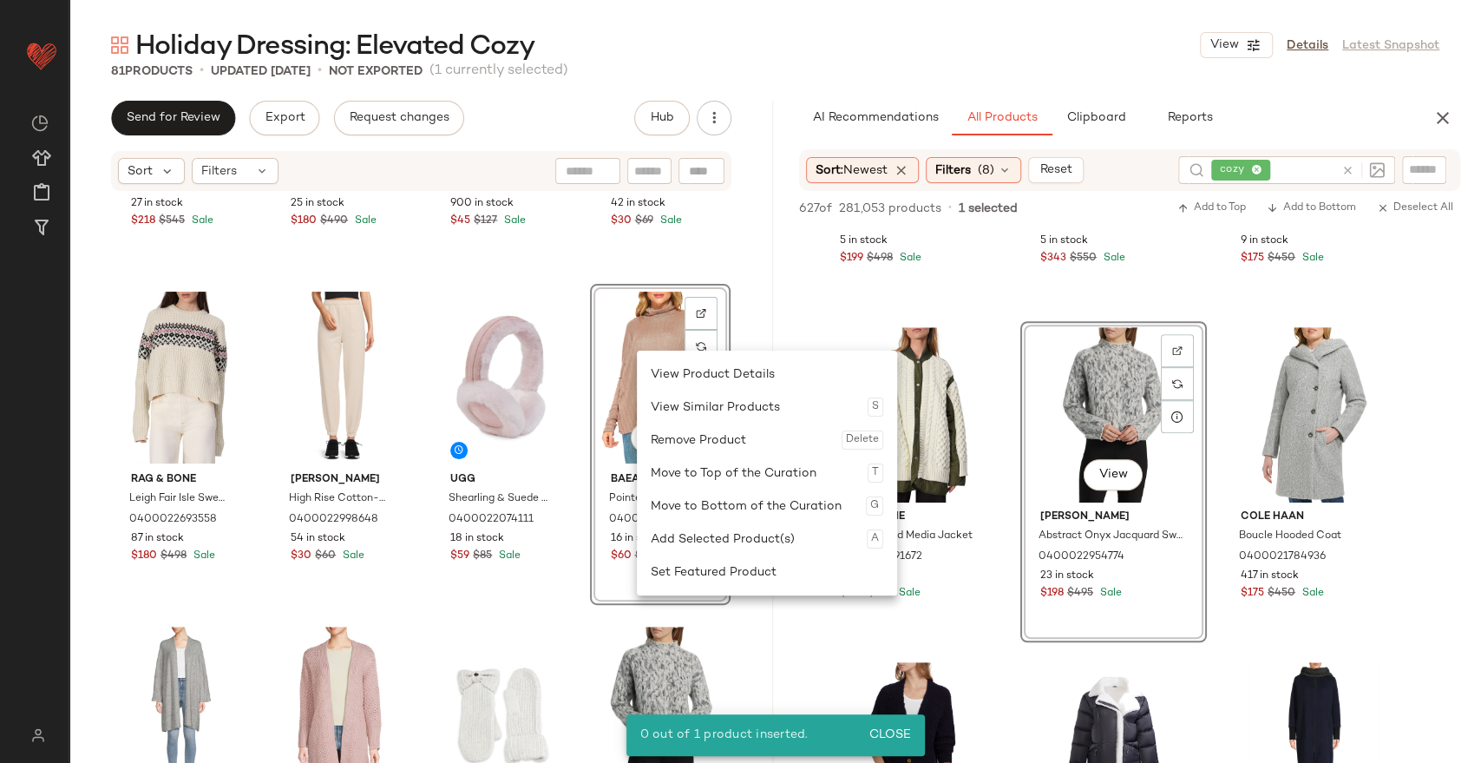
click at [754, 317] on div "Helmut Lang Plaid Turtleneck Sweater 0400022955712 27 in stock $218 $545 Sale T…" at bounding box center [421, 504] width 704 height 622
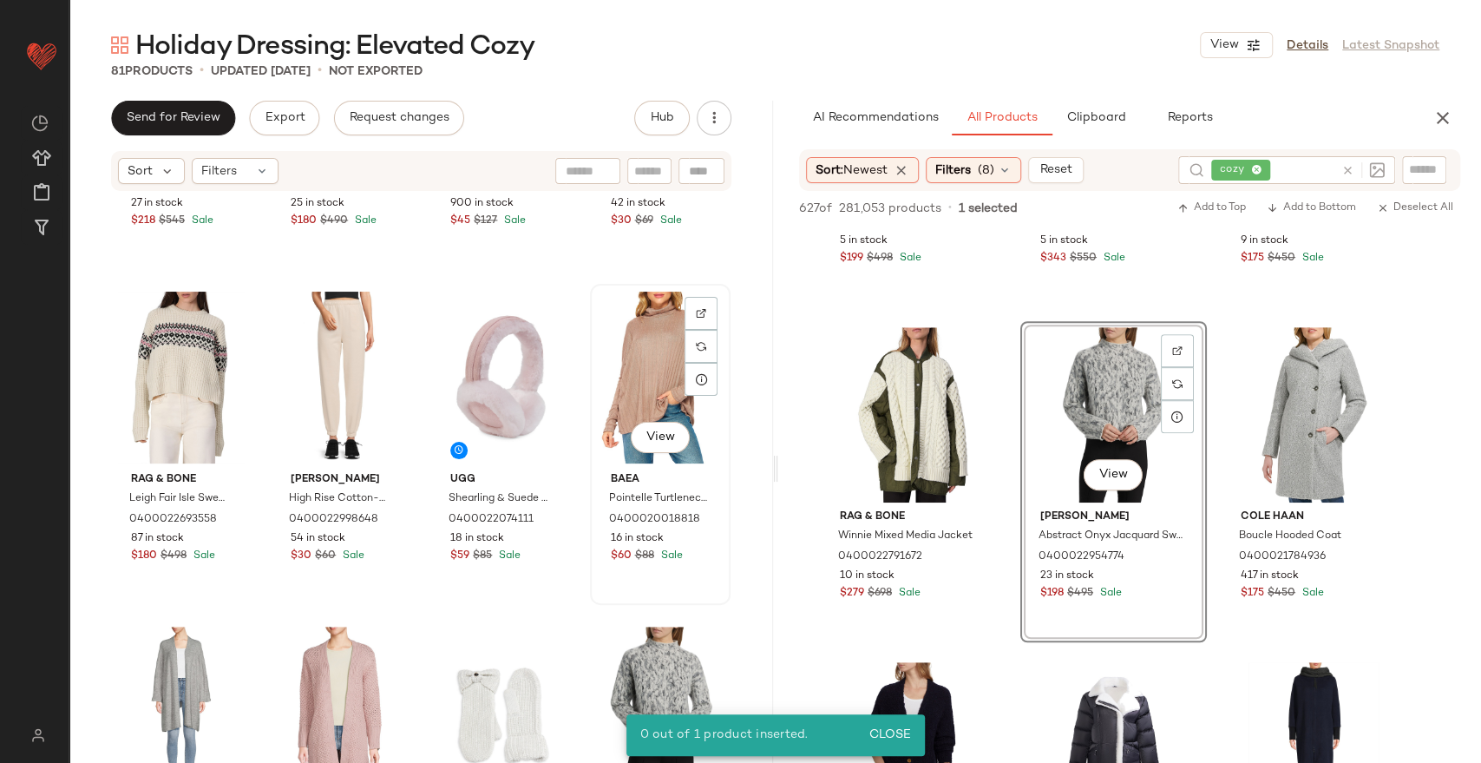
drag, startPoint x: 649, startPoint y: 373, endPoint x: 640, endPoint y: 368, distance: 10.1
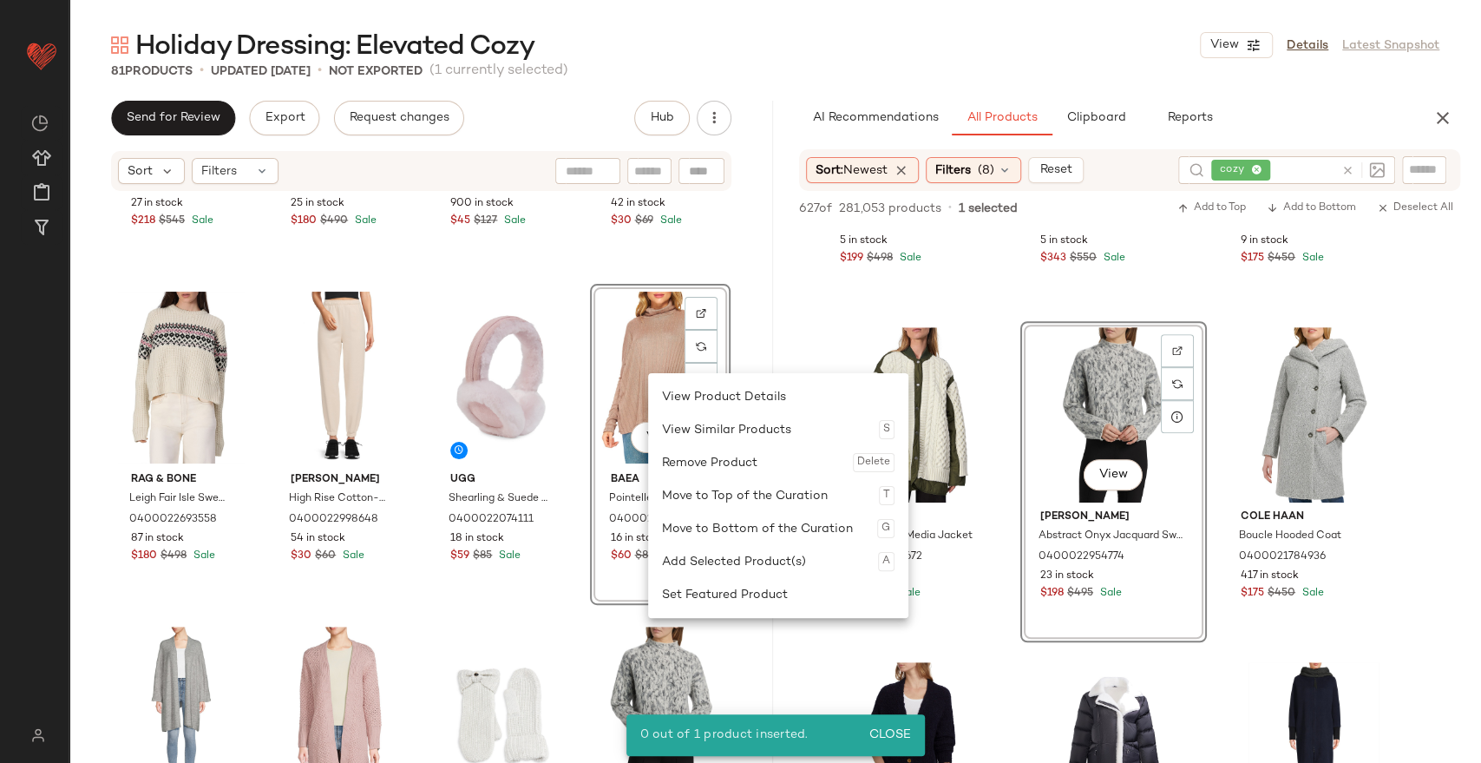
click at [702, 450] on div "Remove Product Delete" at bounding box center [778, 462] width 233 height 33
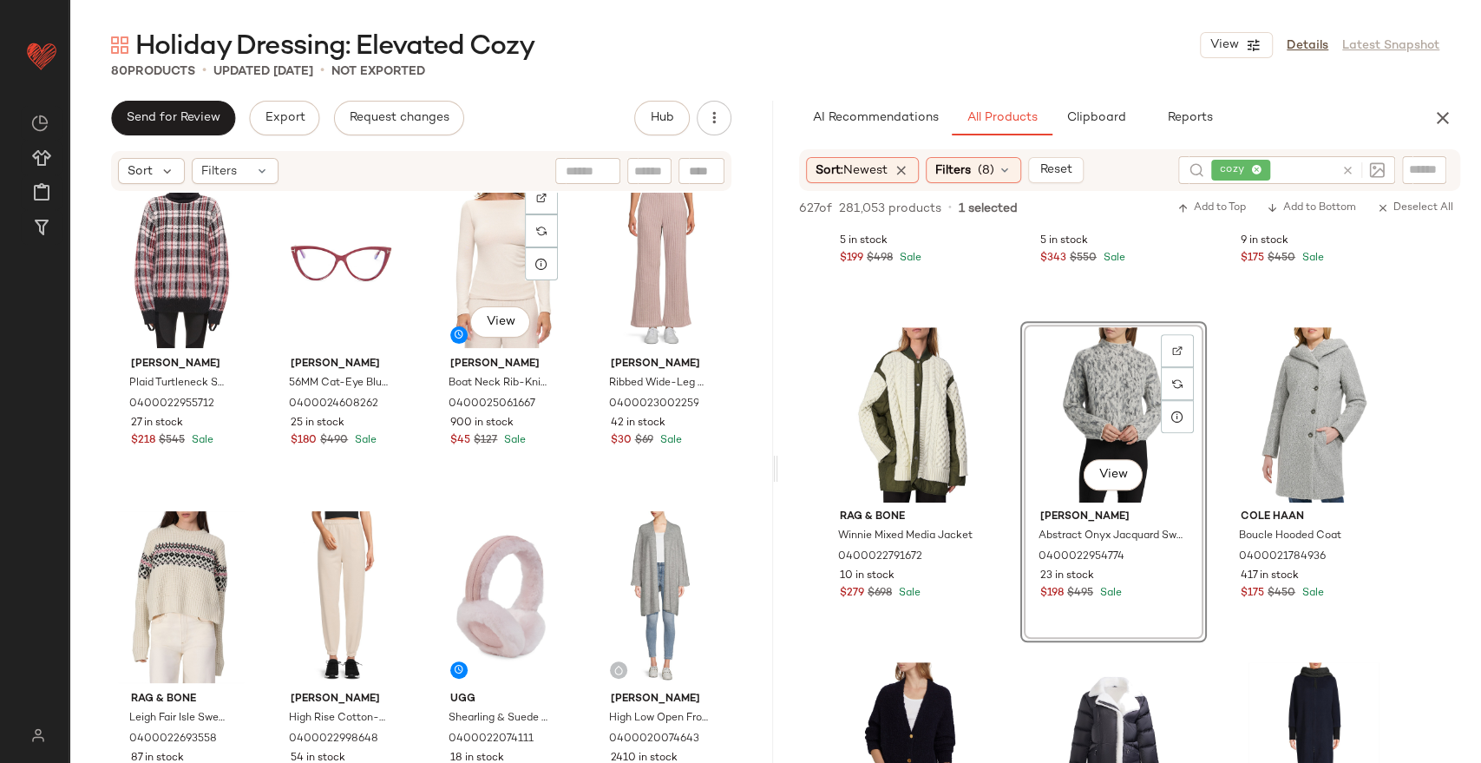
scroll to position [5983, 0]
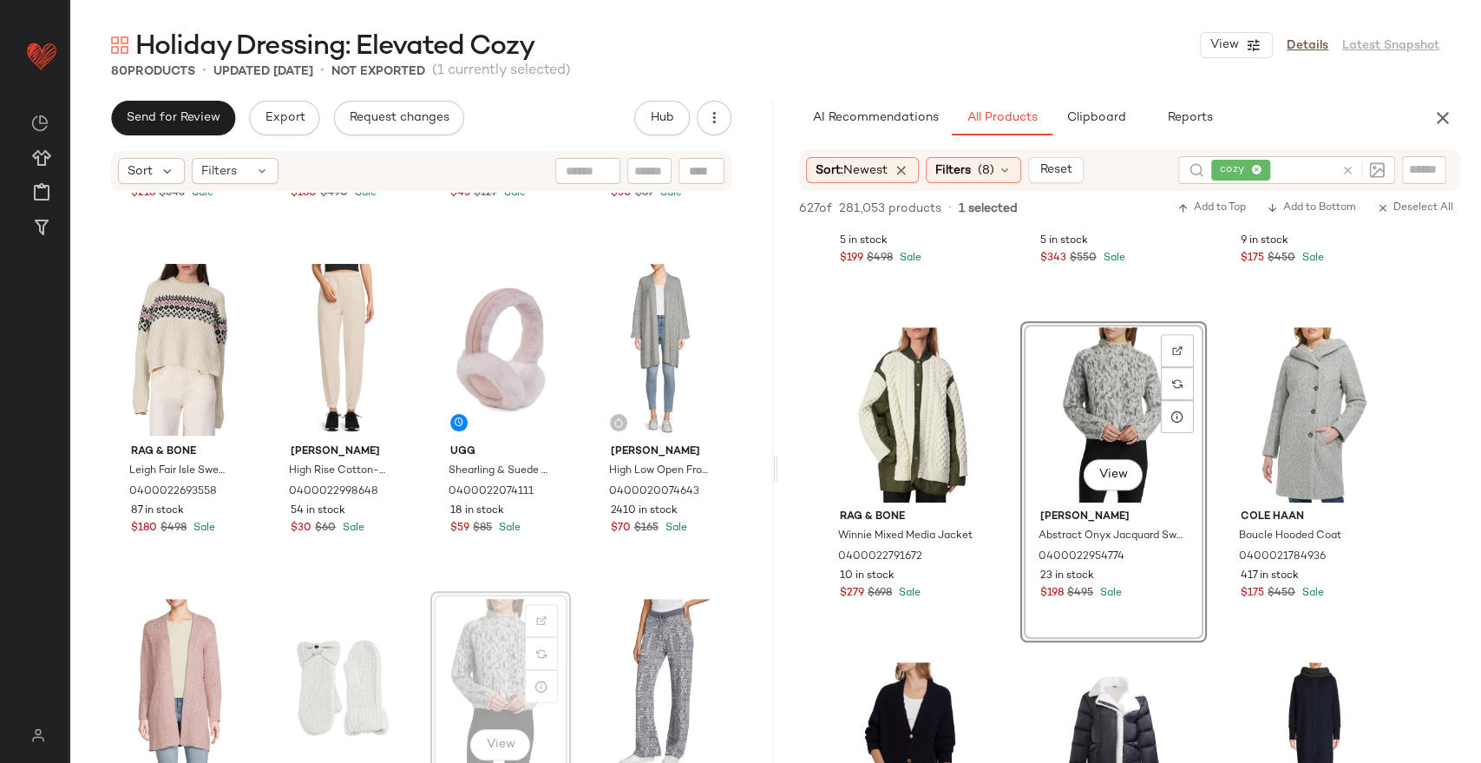
scroll to position [5984, 0]
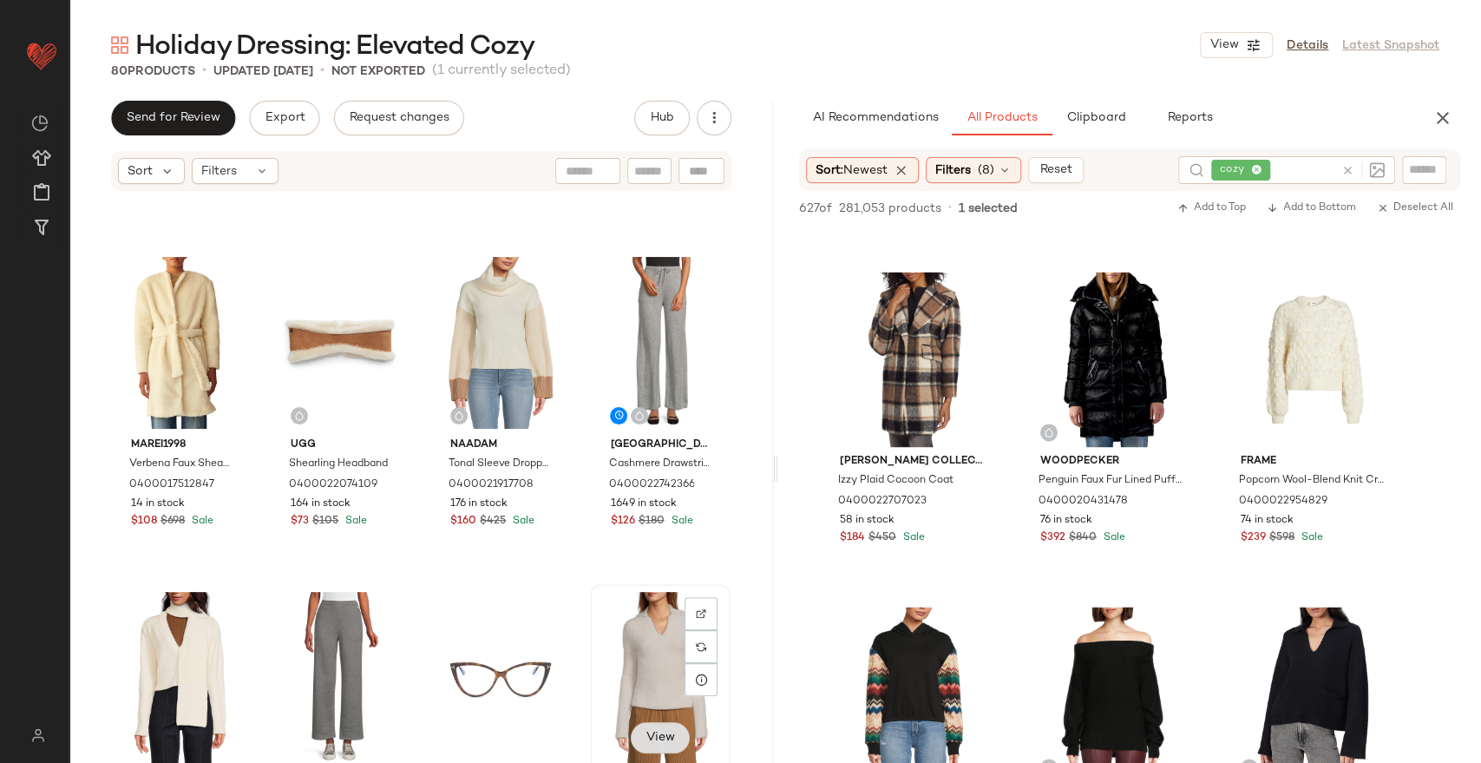
scroll to position [184, 0]
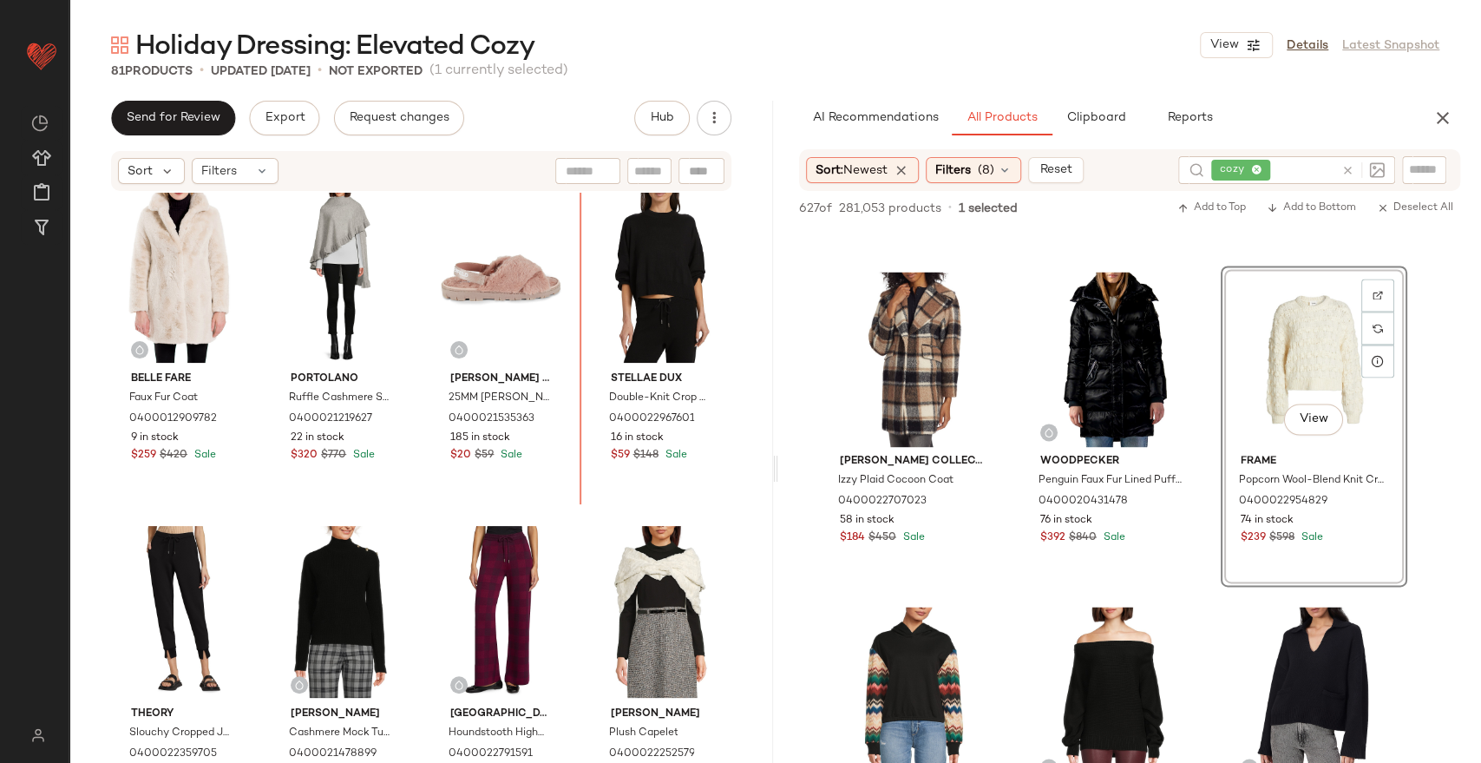
scroll to position [4943, 0]
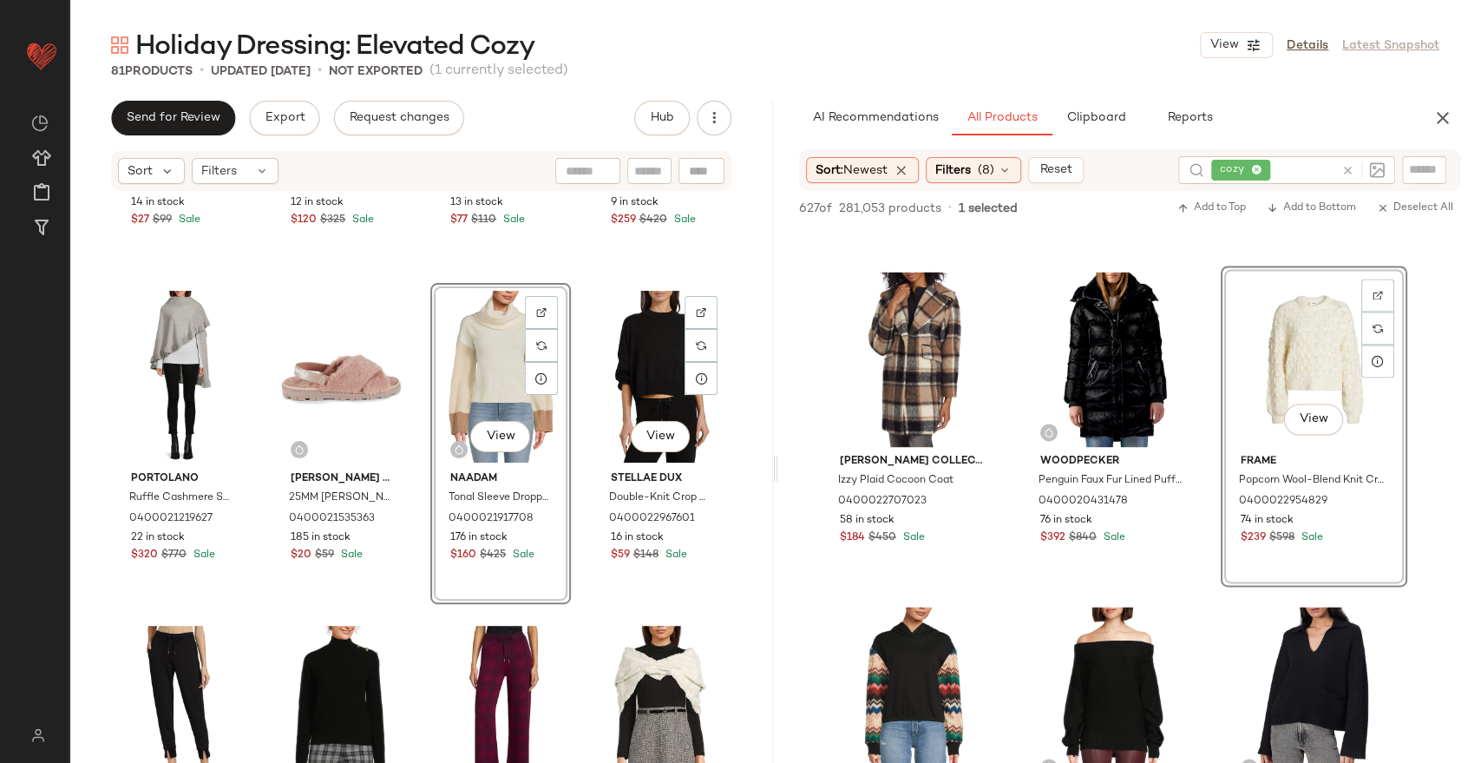
scroll to position [4943, 0]
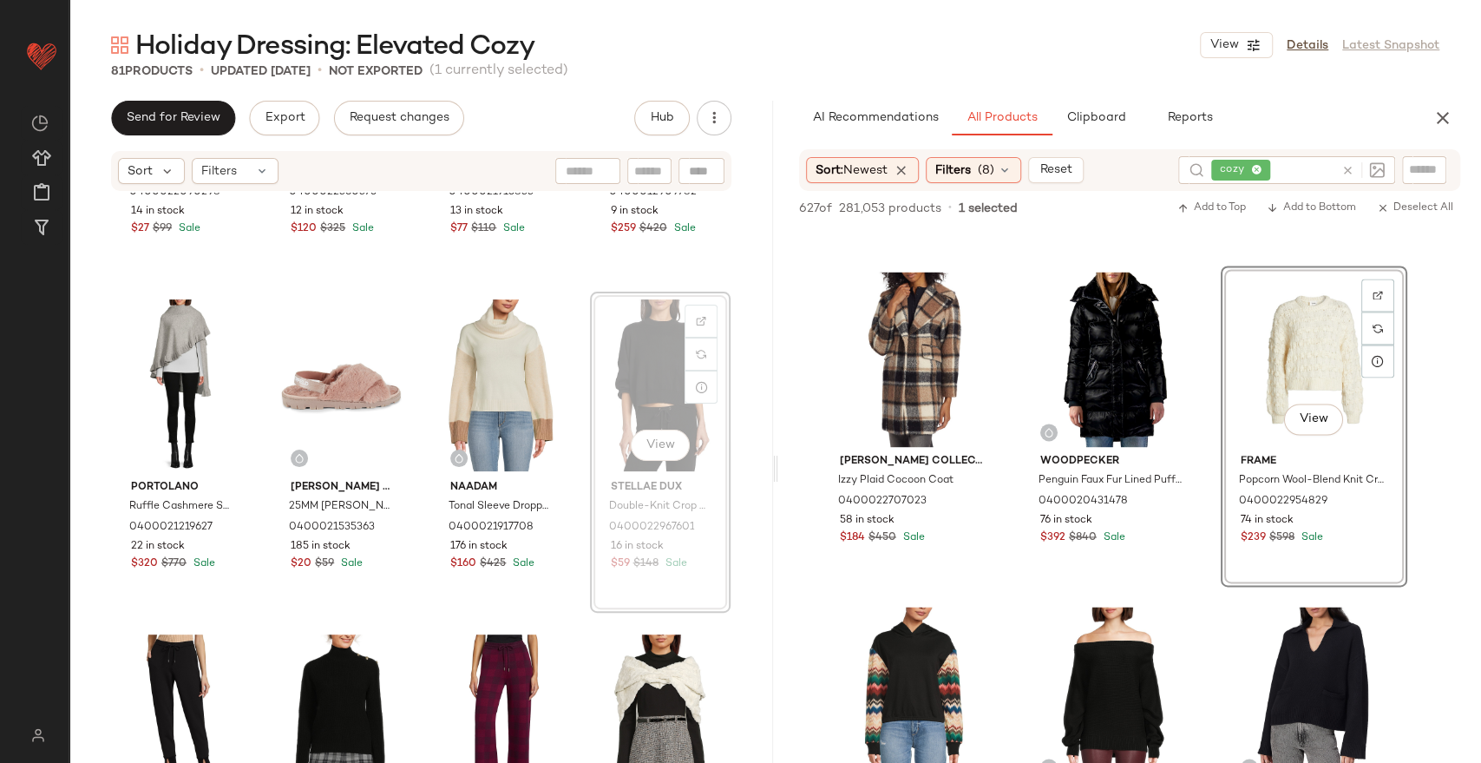
scroll to position [4940, 0]
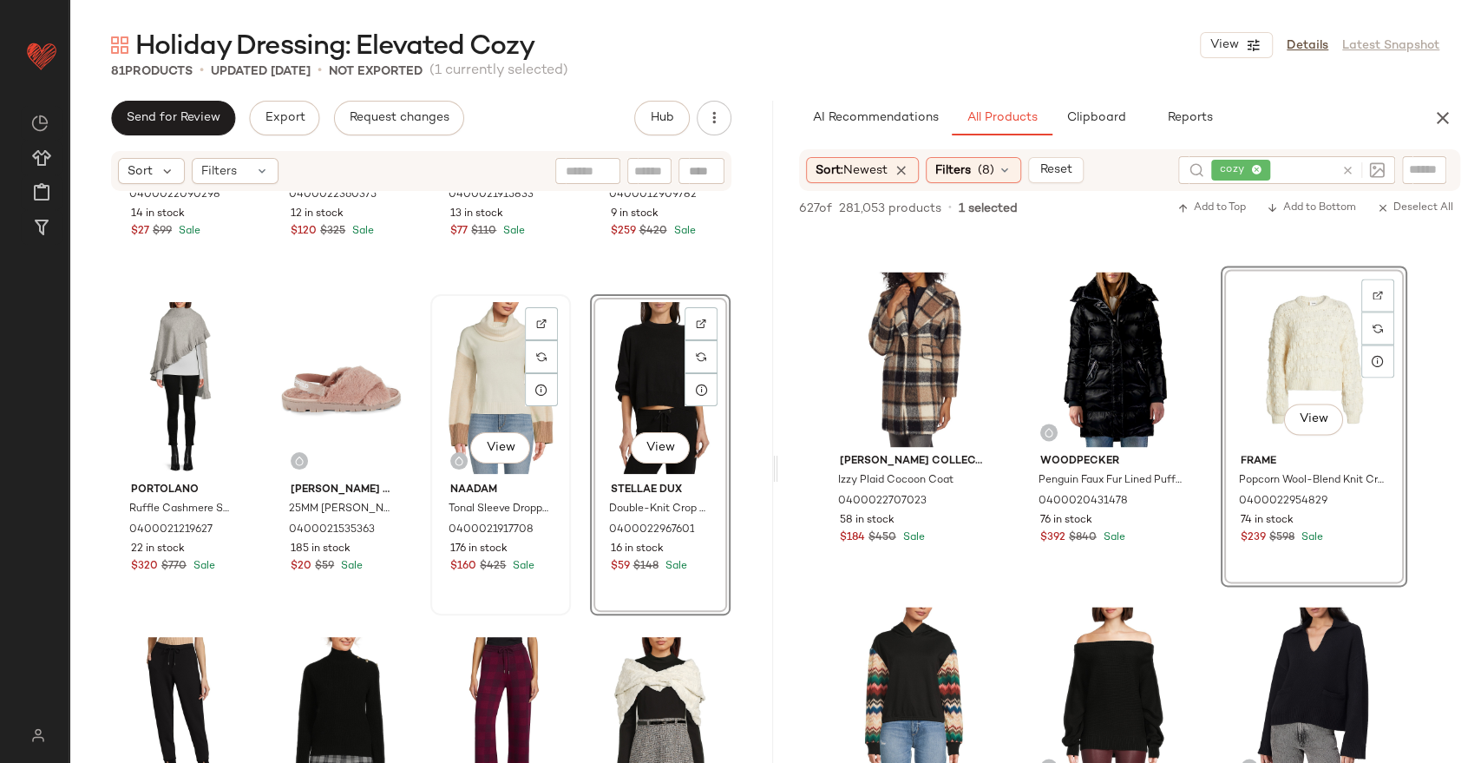
click at [501, 353] on div "View" at bounding box center [500, 387] width 128 height 175
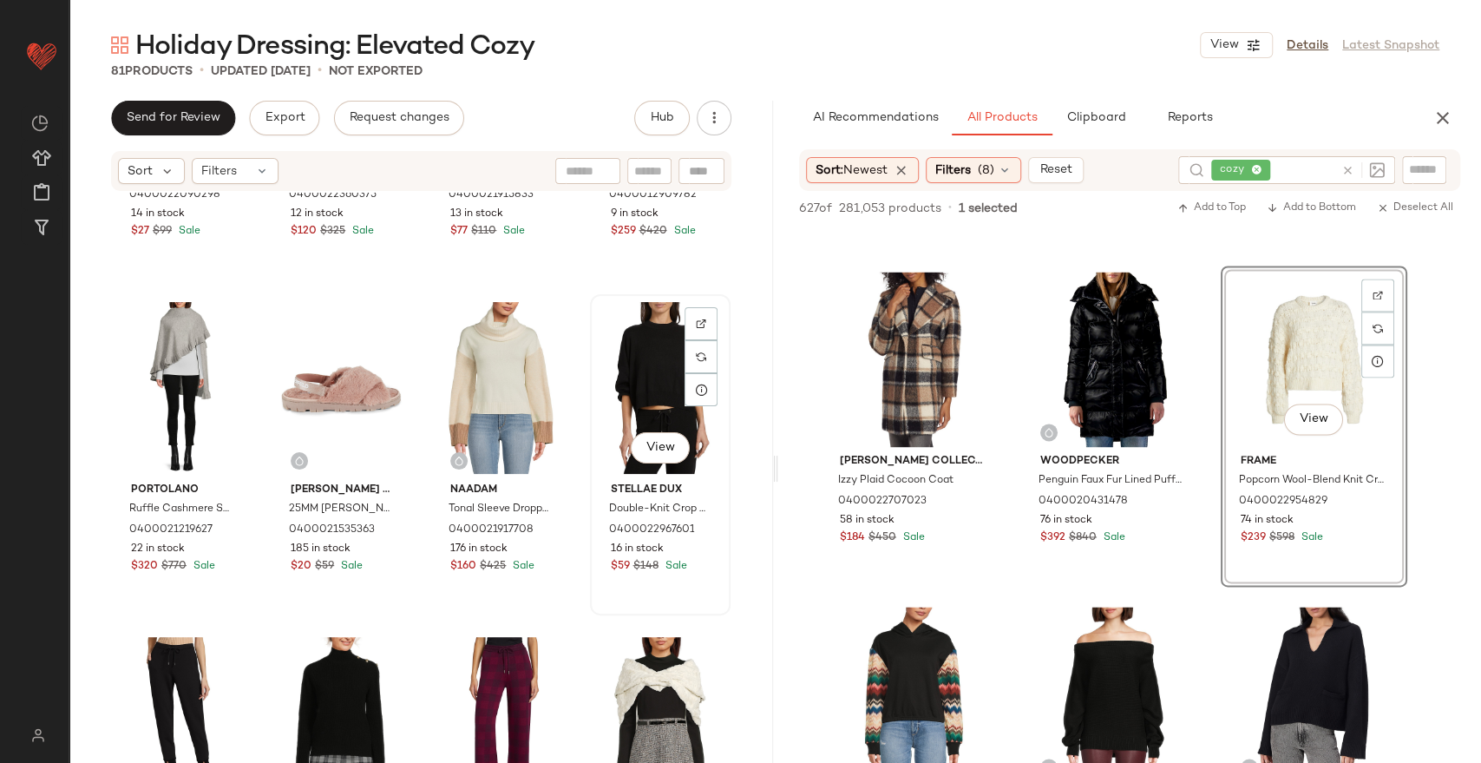
click at [646, 359] on div "View" at bounding box center [660, 387] width 128 height 175
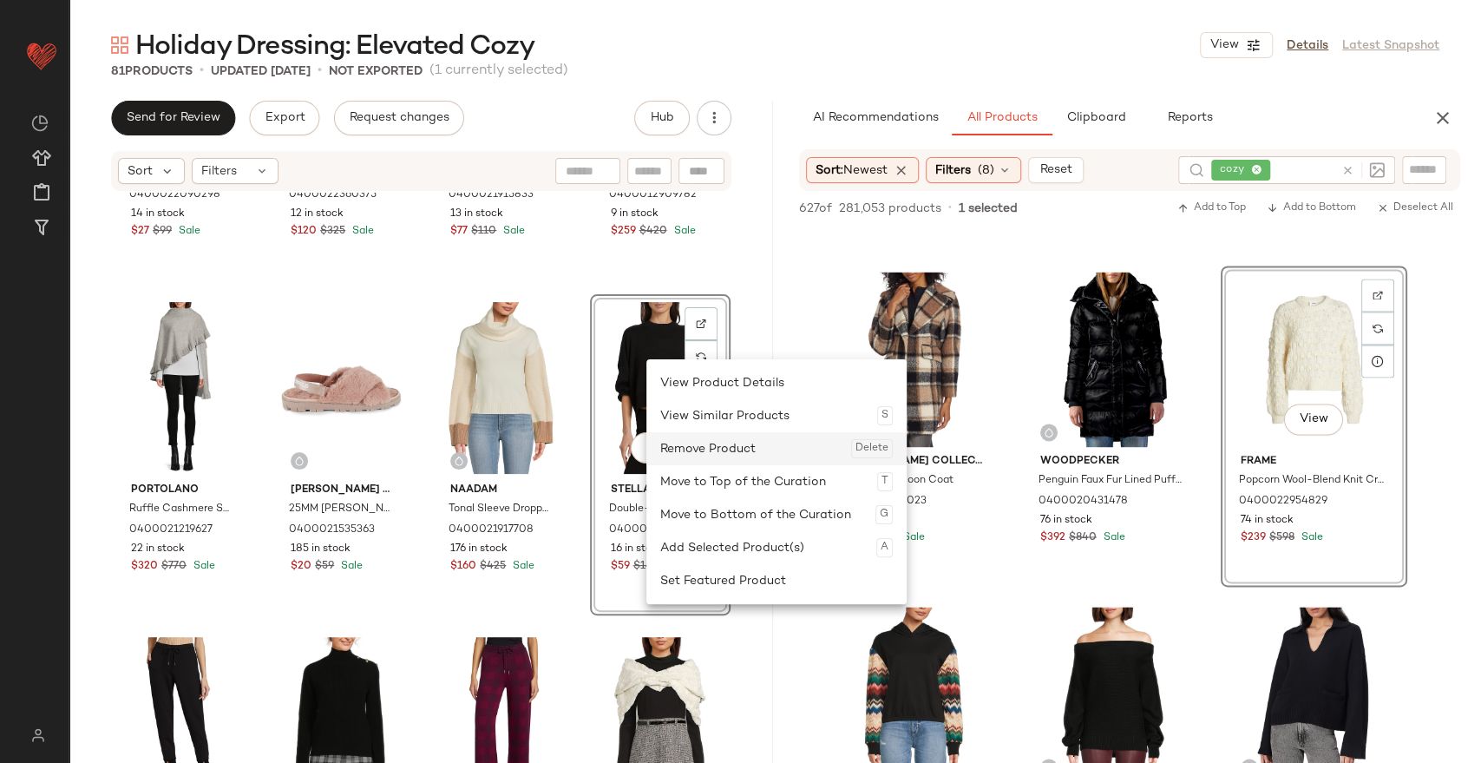
click at [697, 448] on div "Remove Product Delete" at bounding box center [776, 448] width 233 height 33
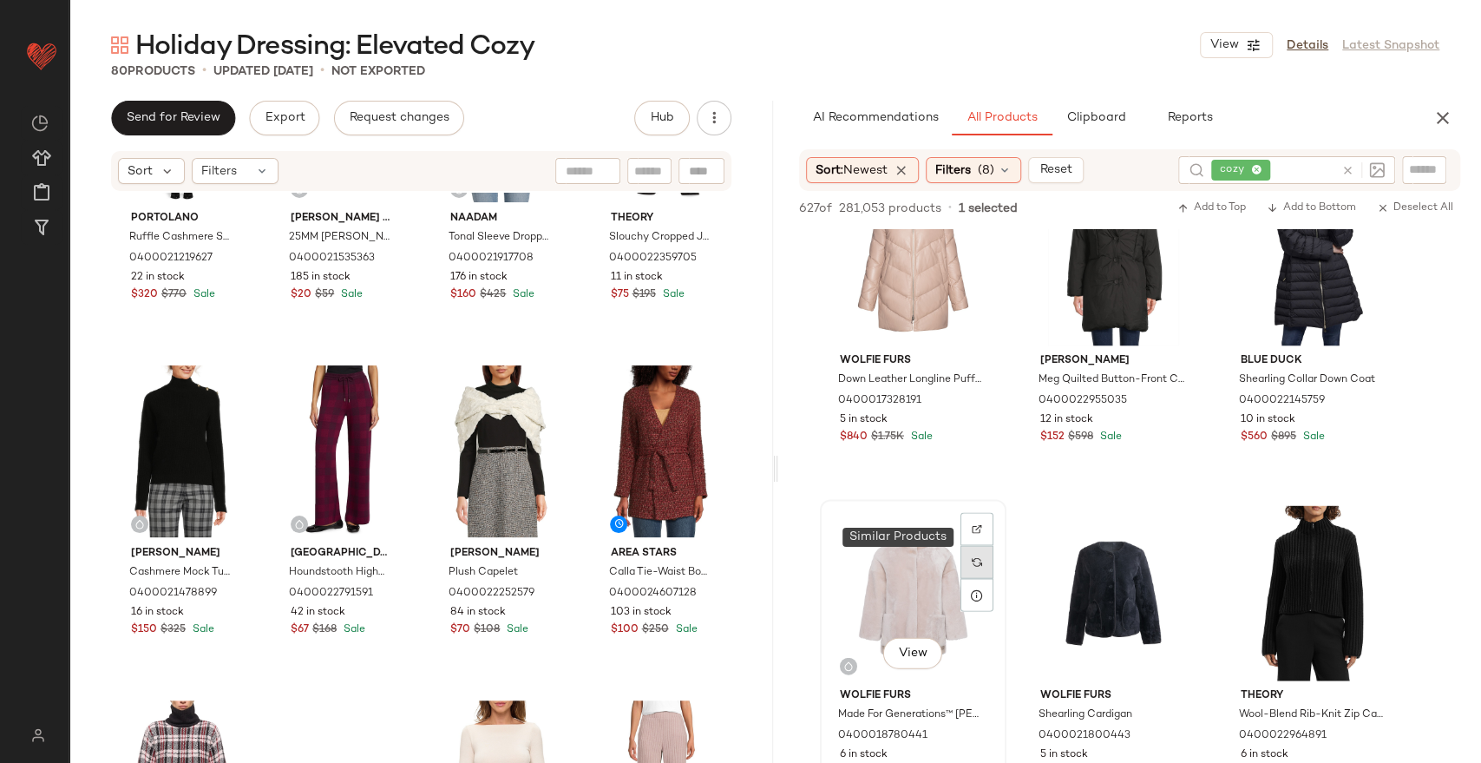
scroll to position [2603, 0]
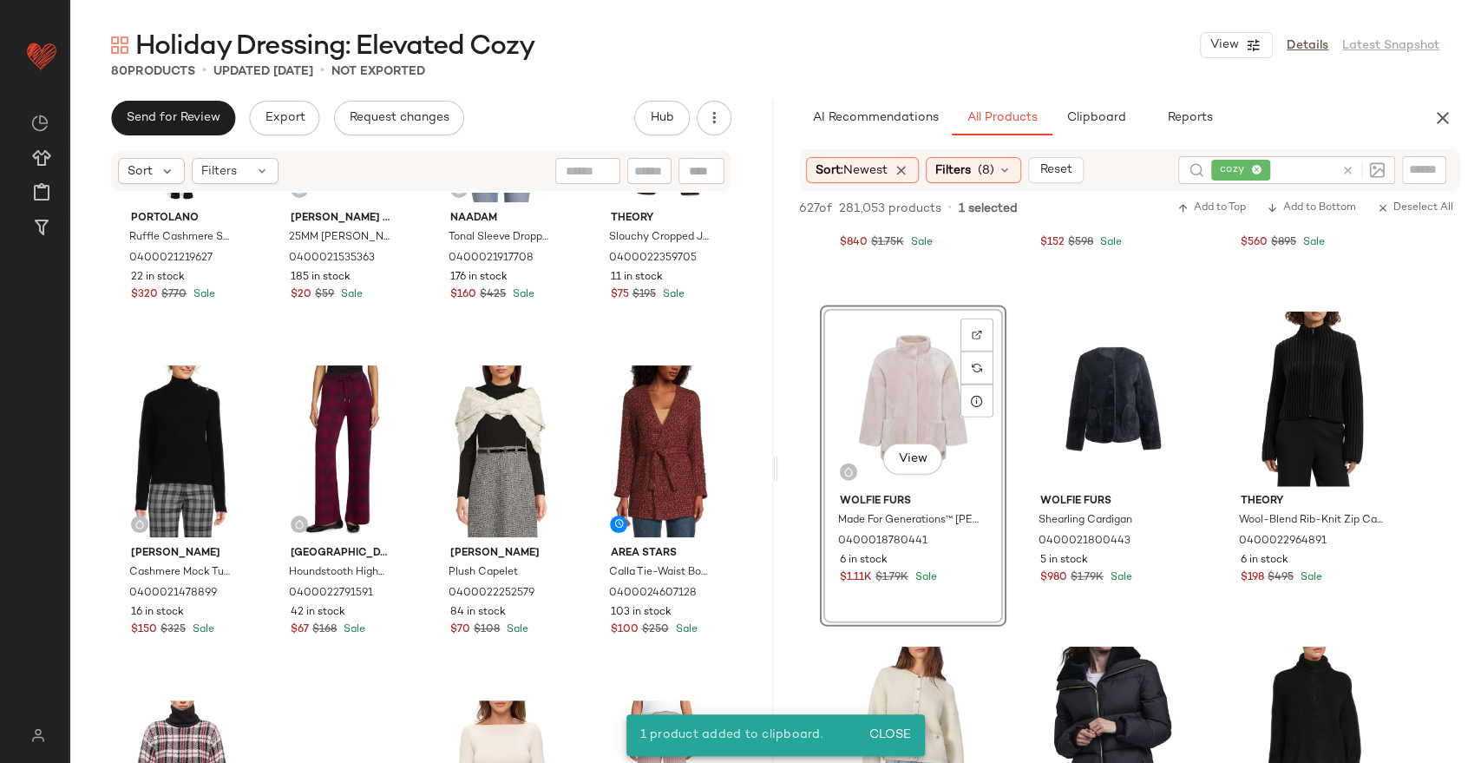
click at [732, 443] on div "Portolano Ruffle Cashmere Shawl 0400021219627 22 in stock $320 $770 Sale Karl L…" at bounding box center [421, 504] width 704 height 622
drag, startPoint x: 170, startPoint y: 436, endPoint x: 574, endPoint y: 441, distance: 404.4
click at [172, 436] on div "View" at bounding box center [181, 451] width 128 height 175
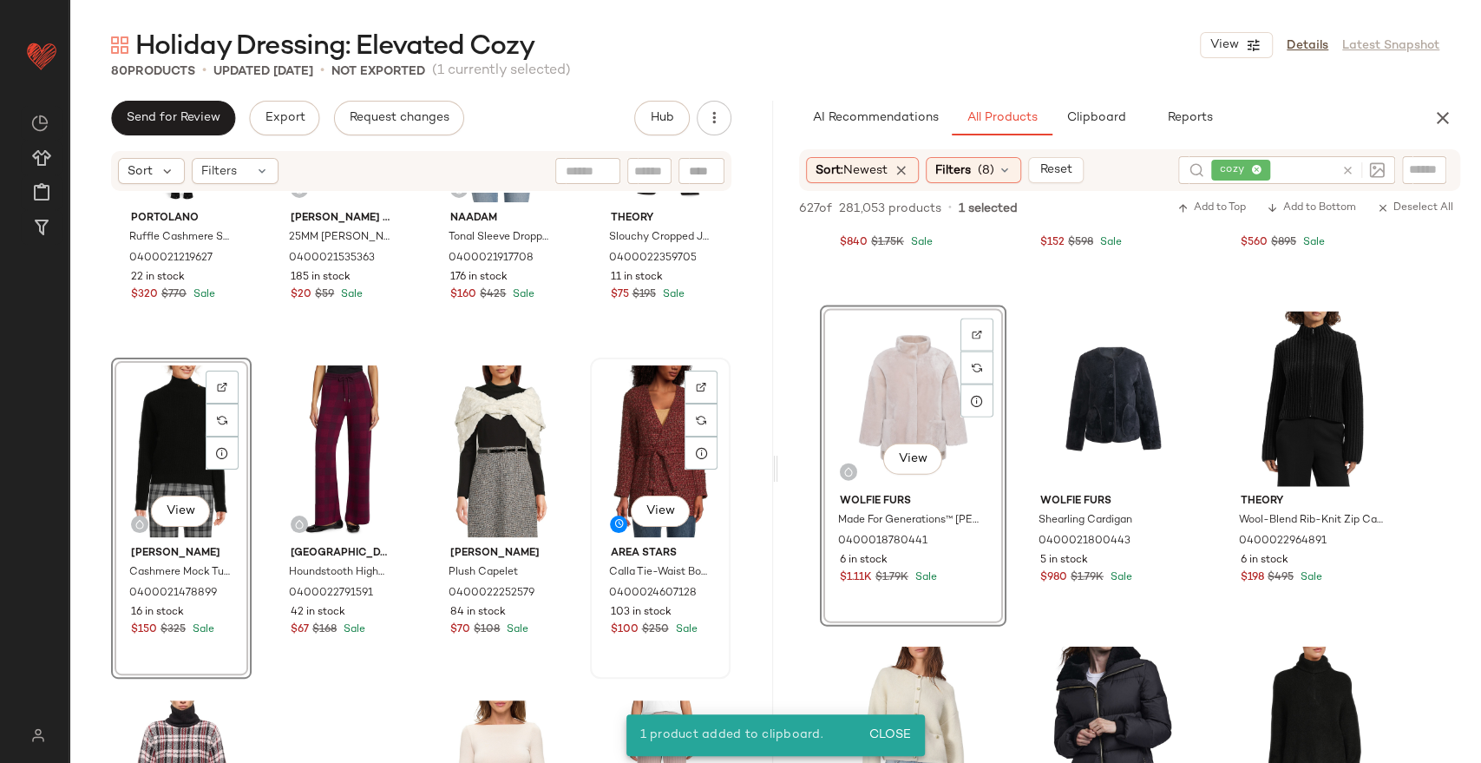
click at [638, 445] on div "View" at bounding box center [660, 451] width 128 height 175
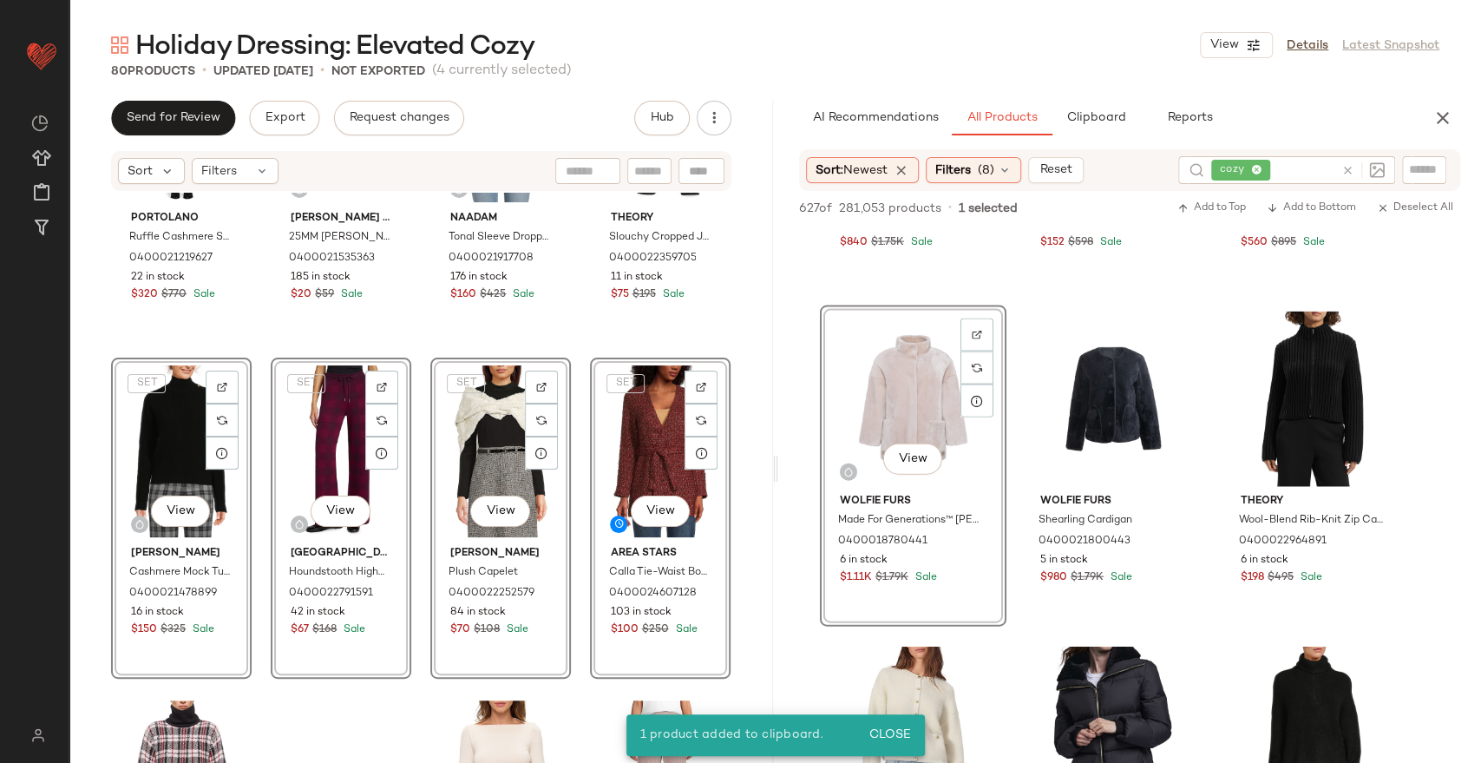
drag, startPoint x: 638, startPoint y: 447, endPoint x: 1112, endPoint y: 57, distance: 613.4
click at [1112, 57] on div "Holiday Dressing: Elevated Cozy View Details Latest Snapshot 80 Products • upda…" at bounding box center [775, 395] width 1412 height 735
click at [642, 436] on div "SET View" at bounding box center [660, 451] width 128 height 175
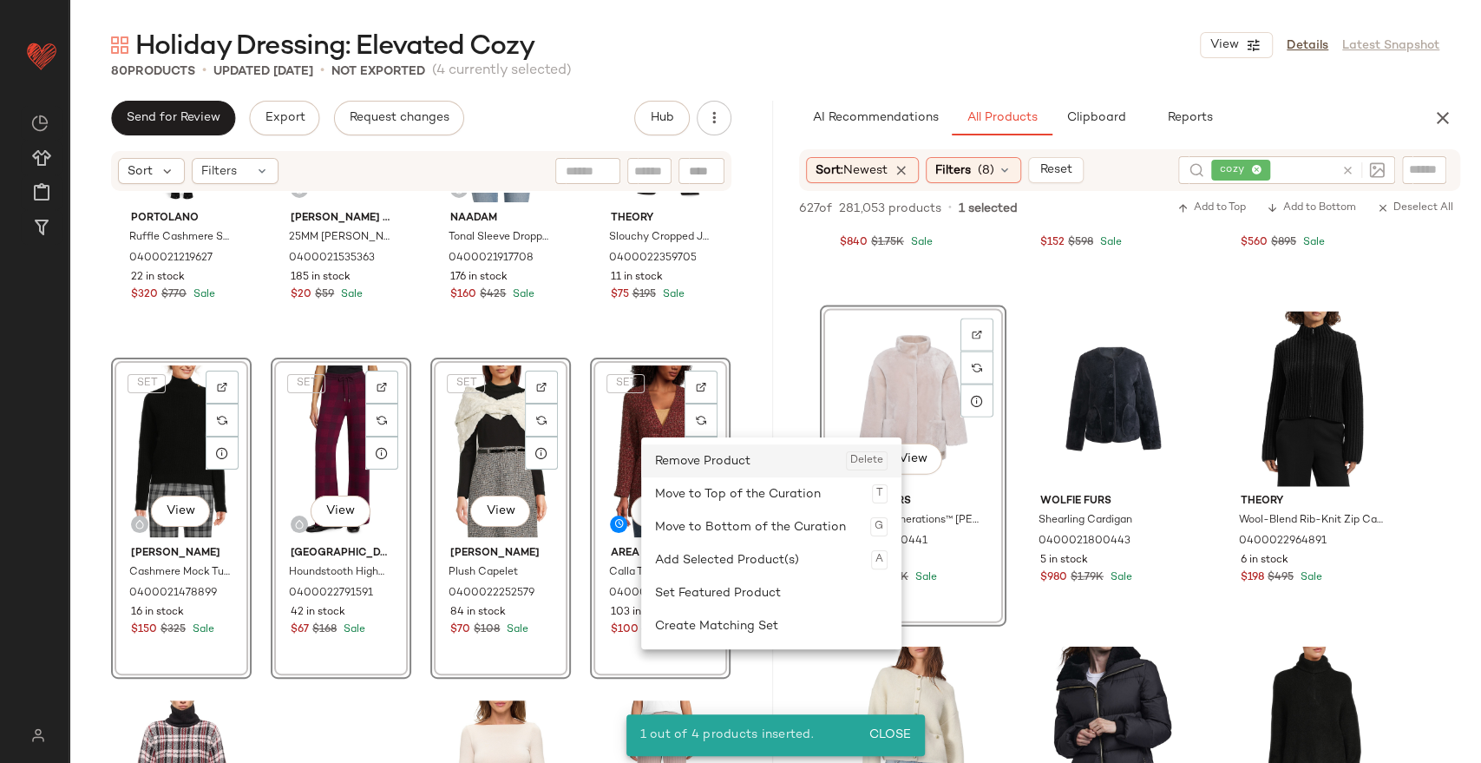
click at [681, 457] on div "Remove Product Delete" at bounding box center [771, 460] width 233 height 33
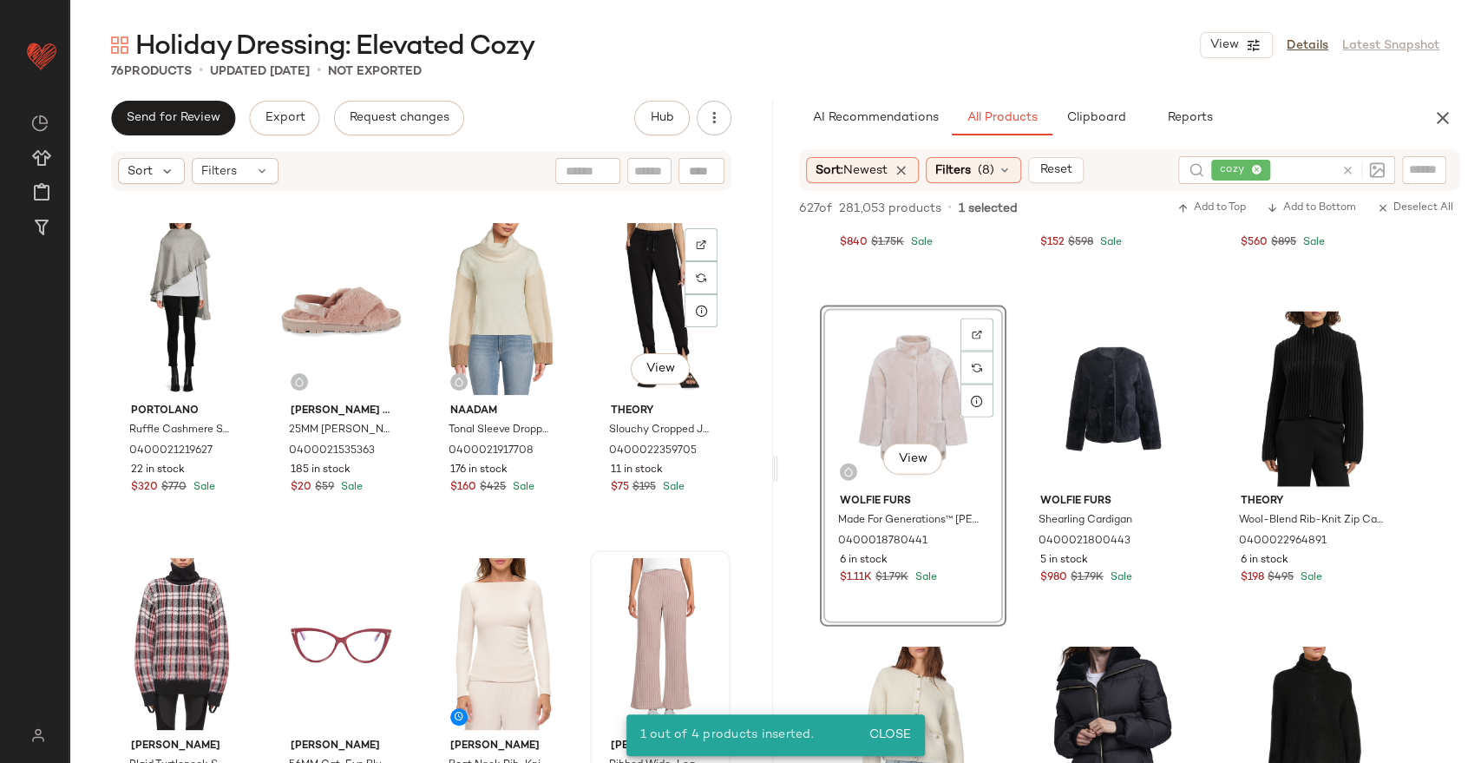
scroll to position [5212, 0]
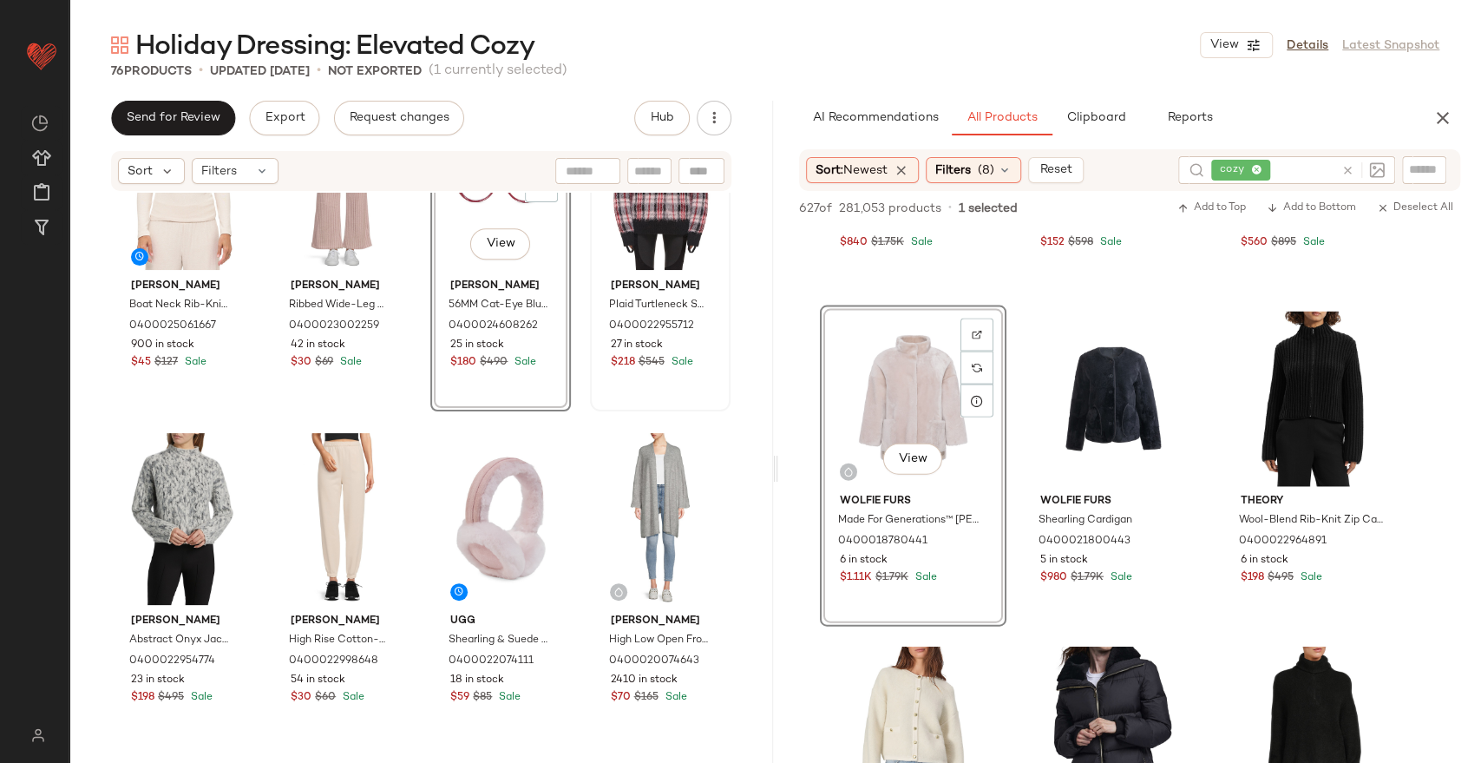
scroll to position [5501, 0]
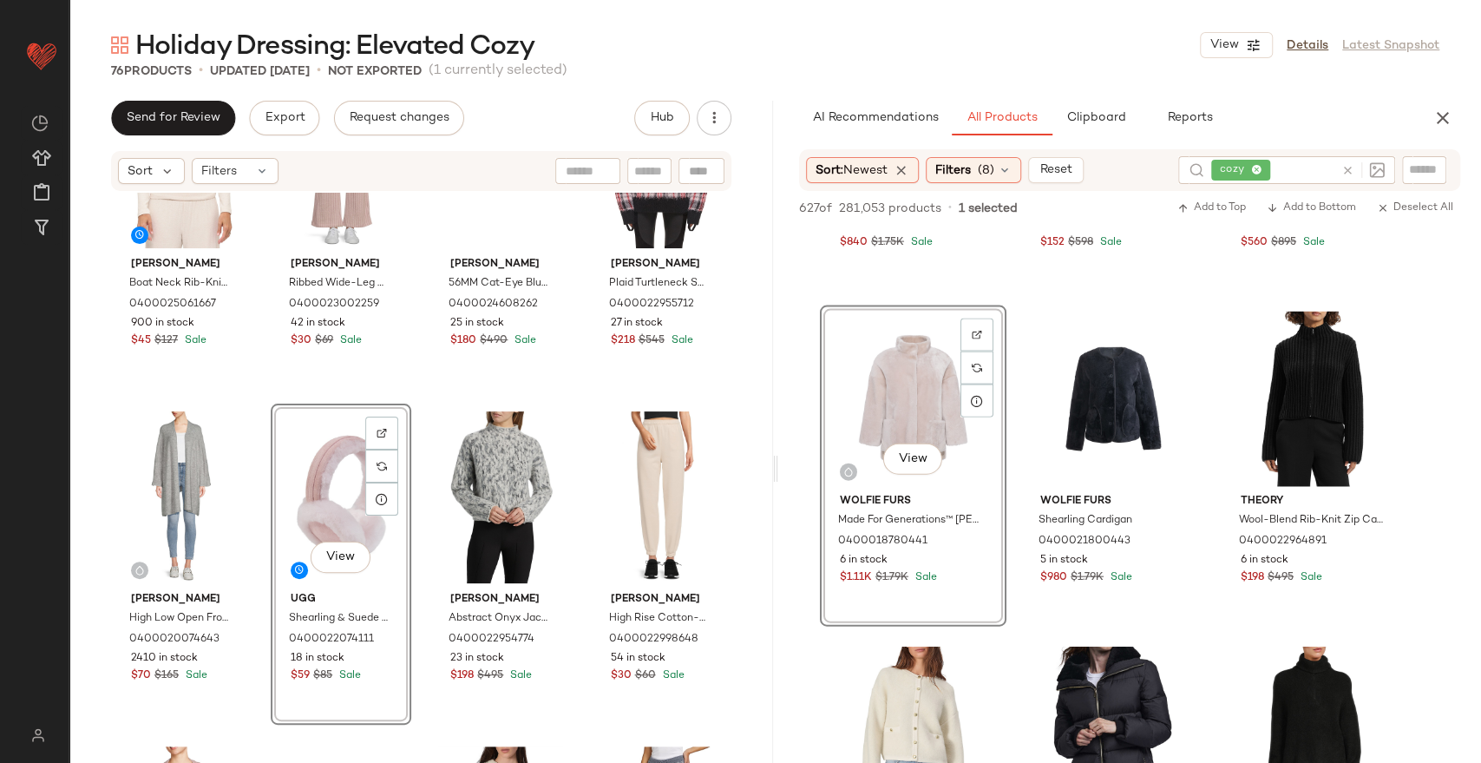
click at [916, 401] on div "View" at bounding box center [913, 399] width 174 height 175
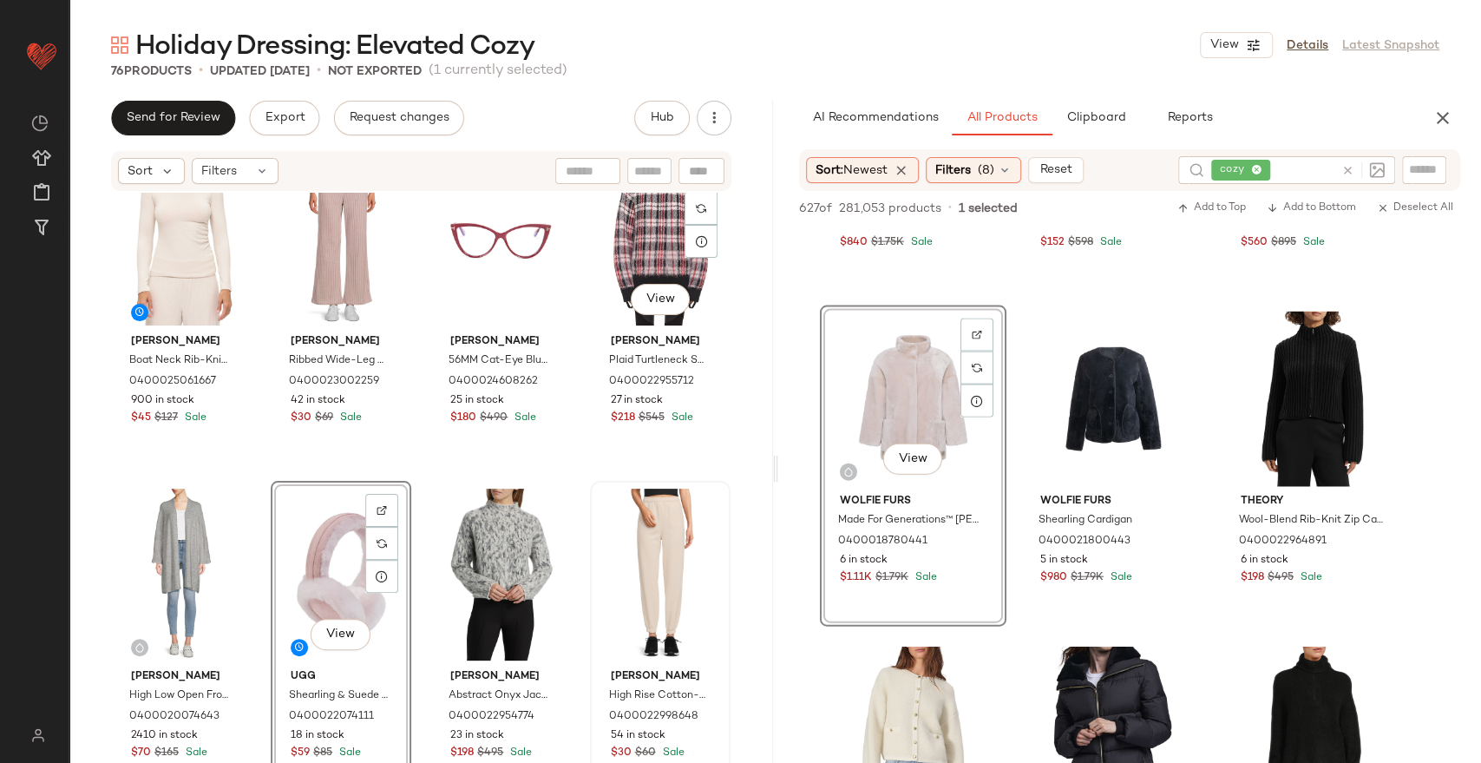
scroll to position [5501, 0]
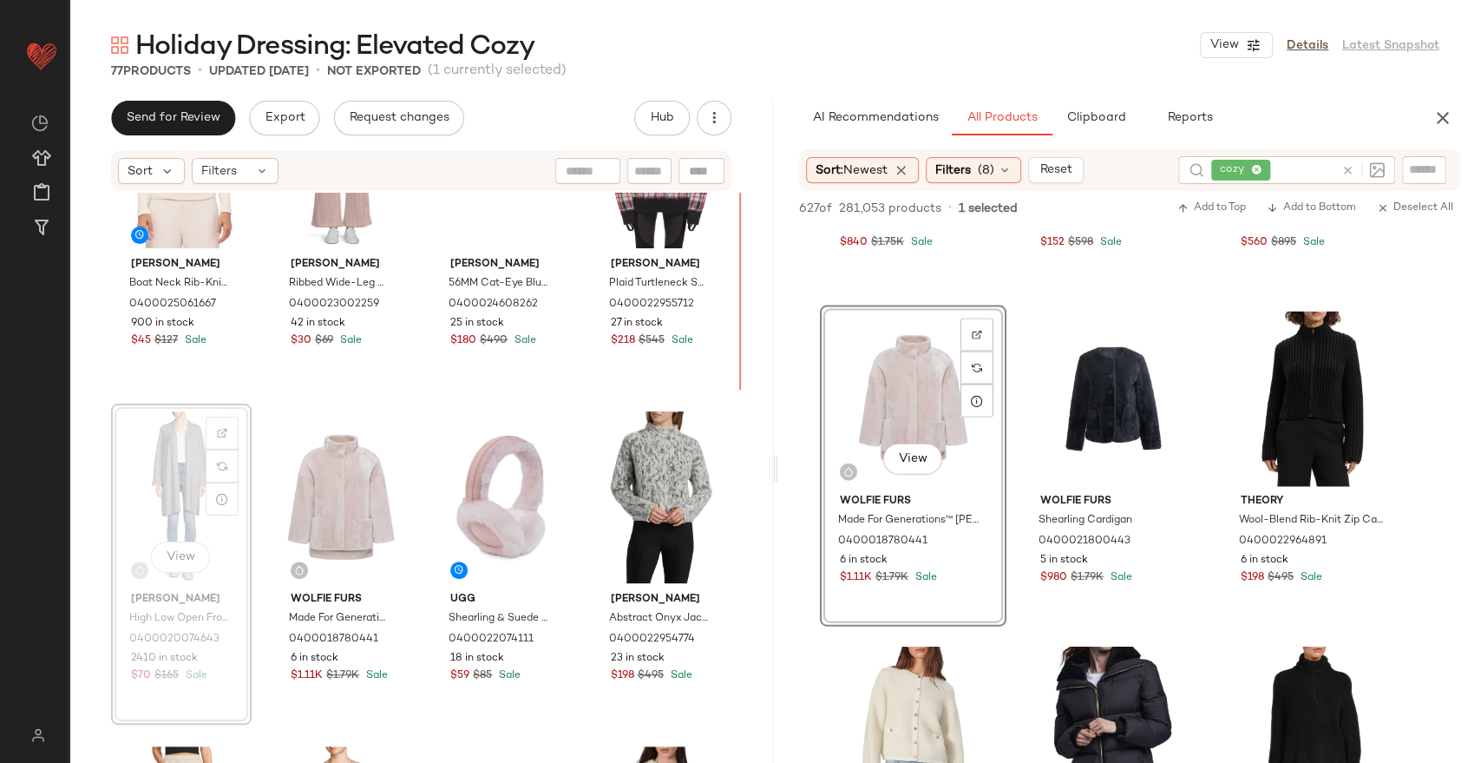
scroll to position [5500, 0]
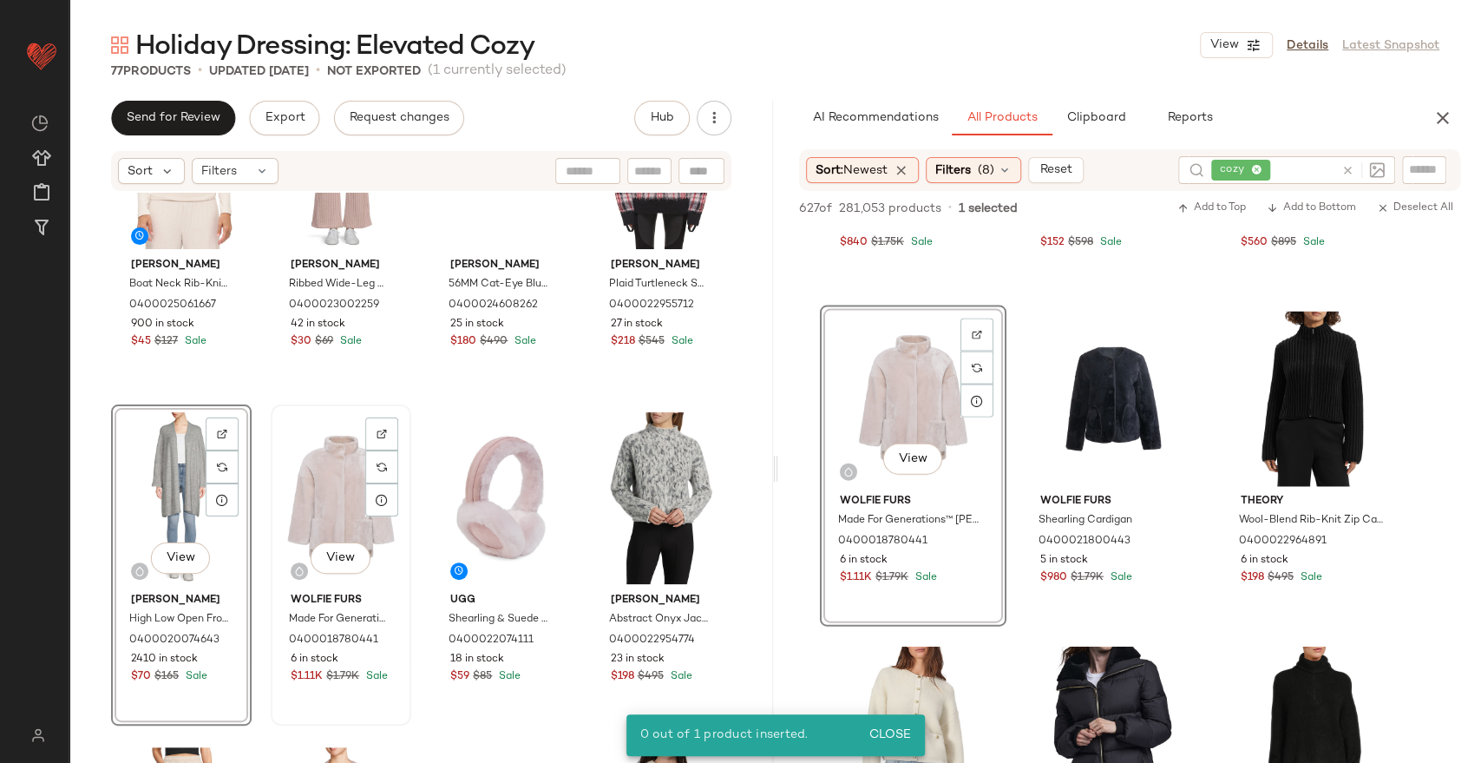
click at [282, 485] on div "View" at bounding box center [341, 497] width 128 height 175
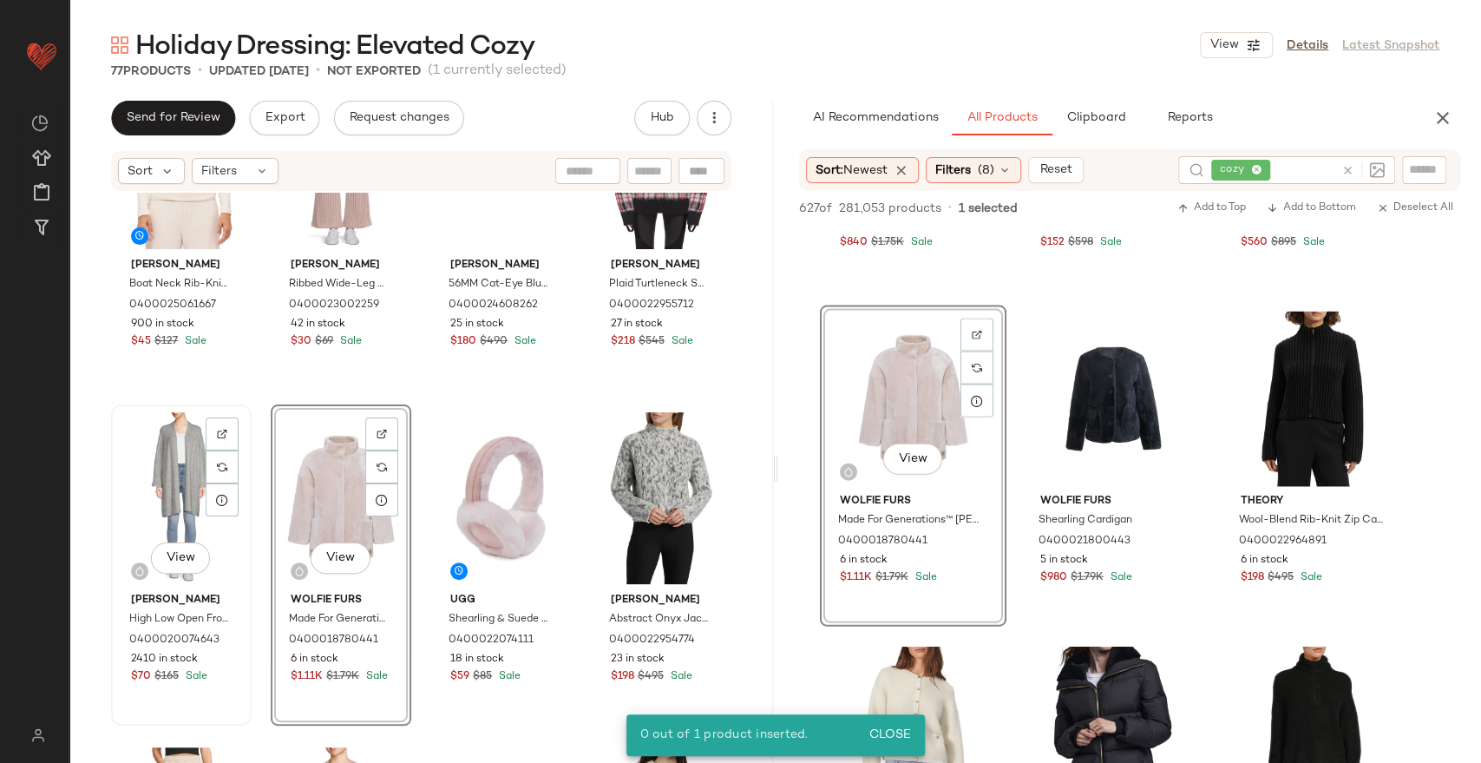
click at [167, 474] on div "View" at bounding box center [181, 497] width 128 height 175
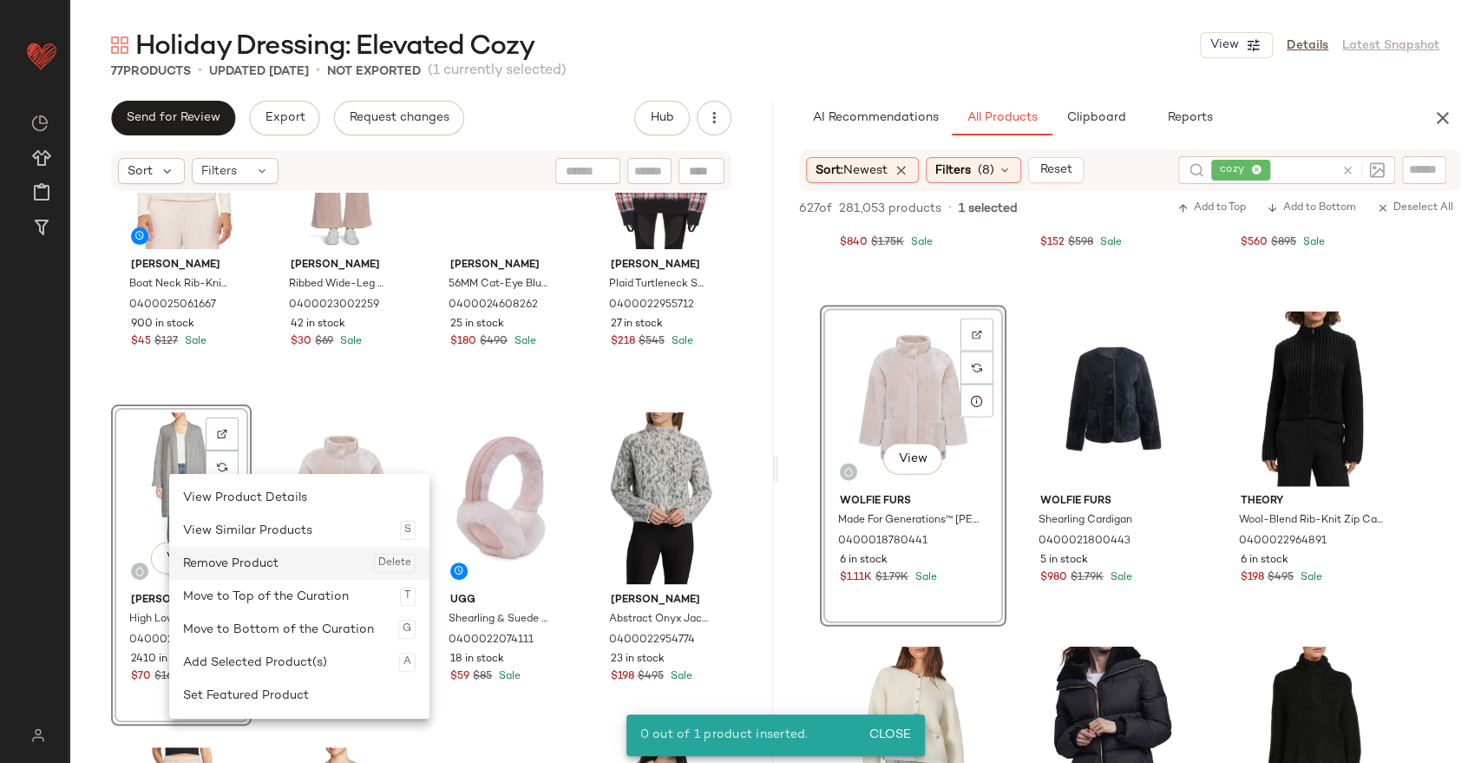
click at [207, 556] on div "Remove Product Delete" at bounding box center [299, 563] width 233 height 33
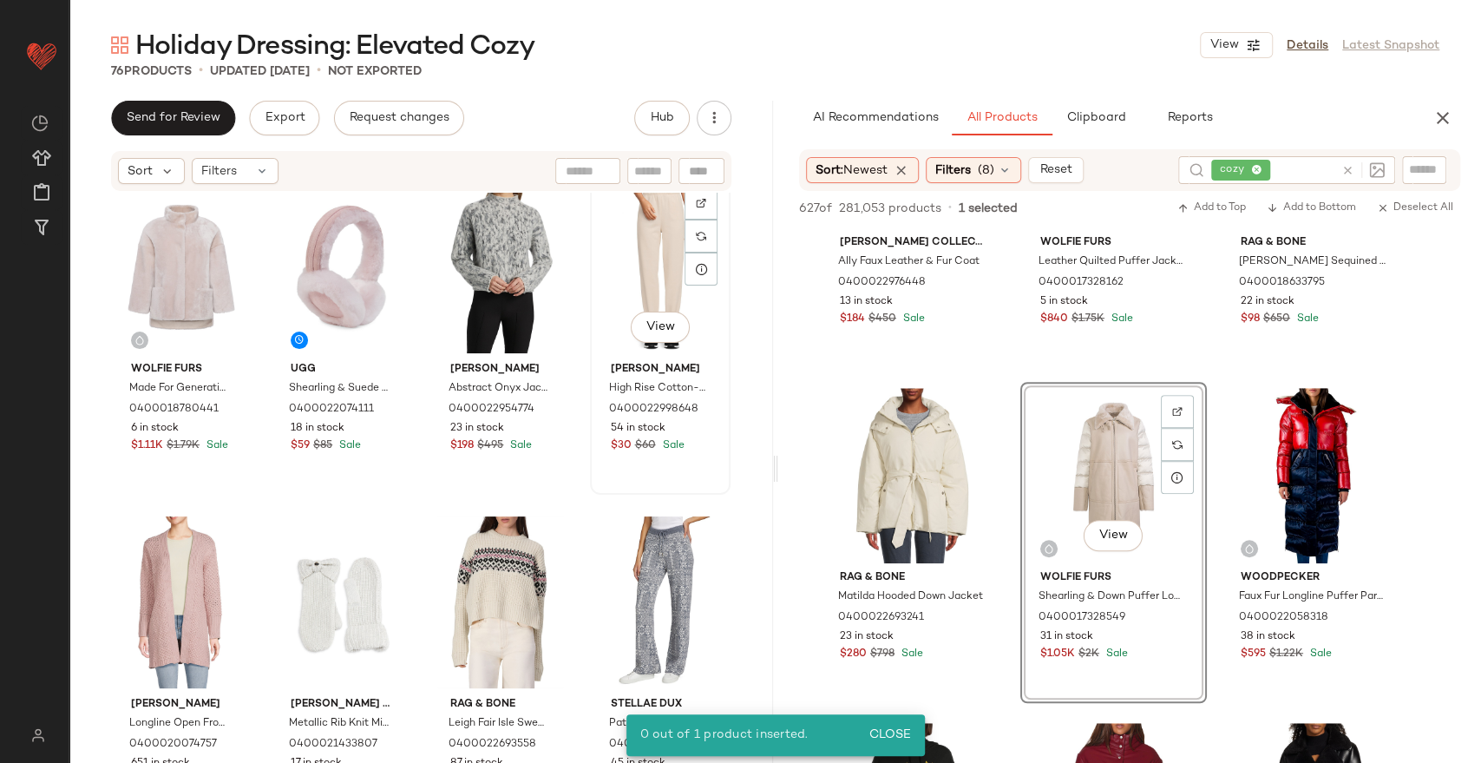
scroll to position [5745, 0]
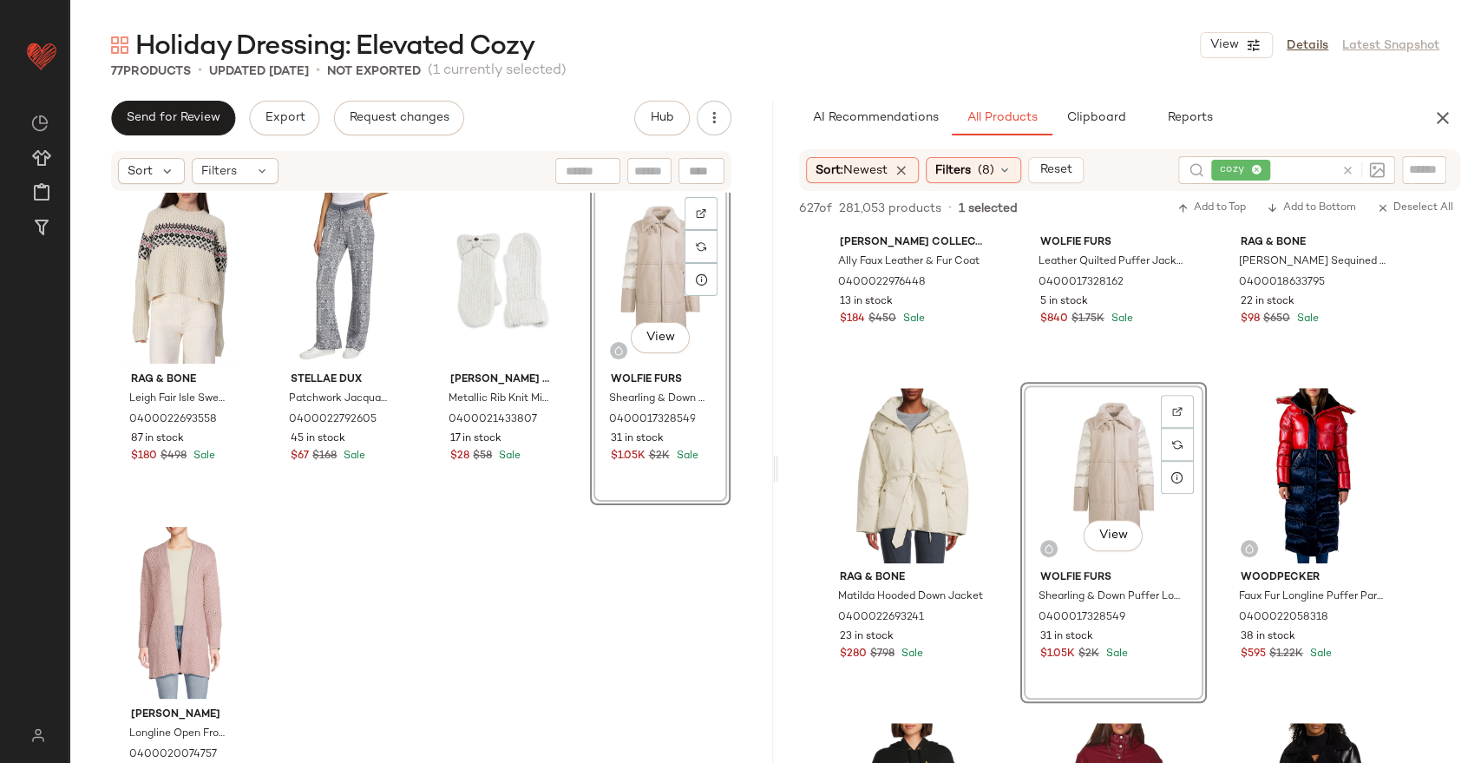
scroll to position [6080, 0]
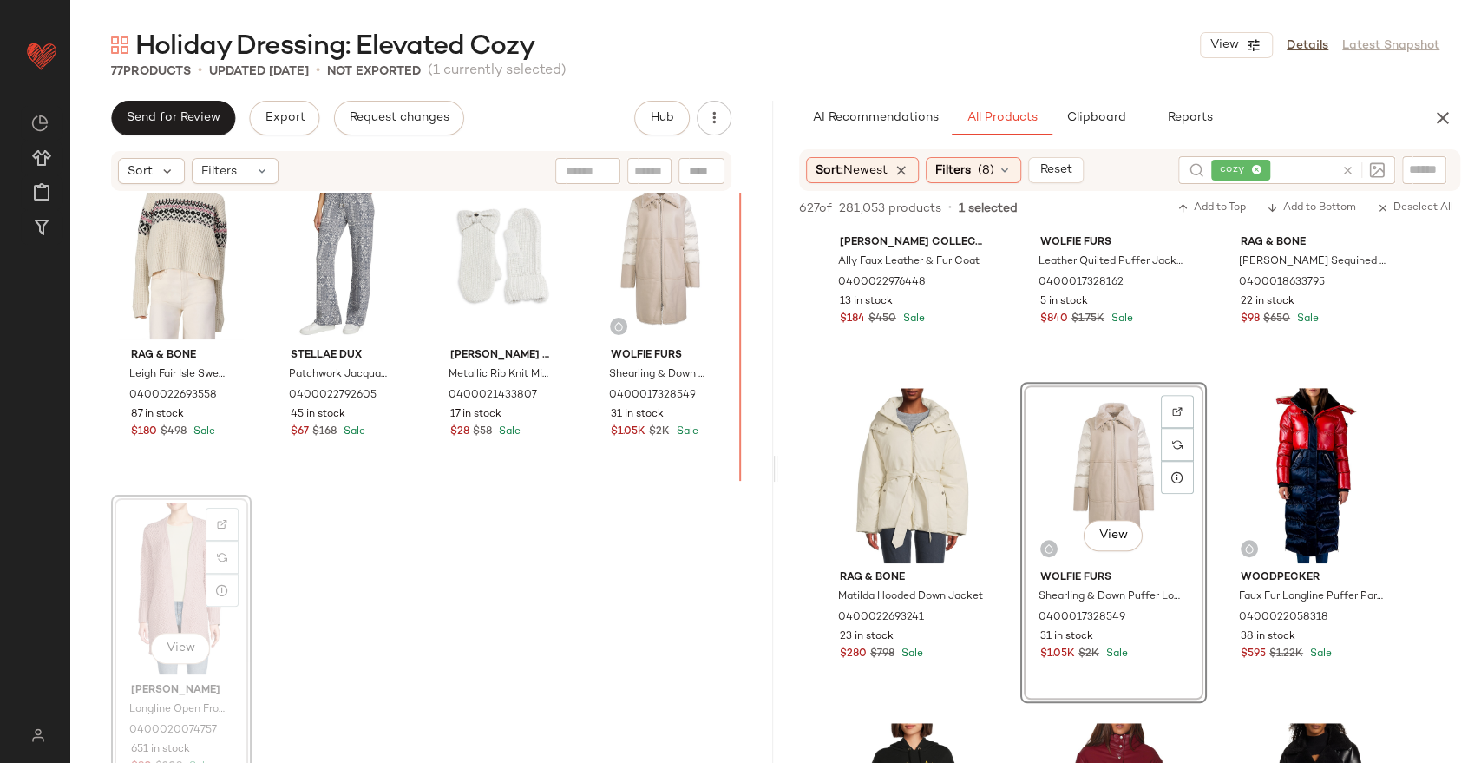
scroll to position [6079, 0]
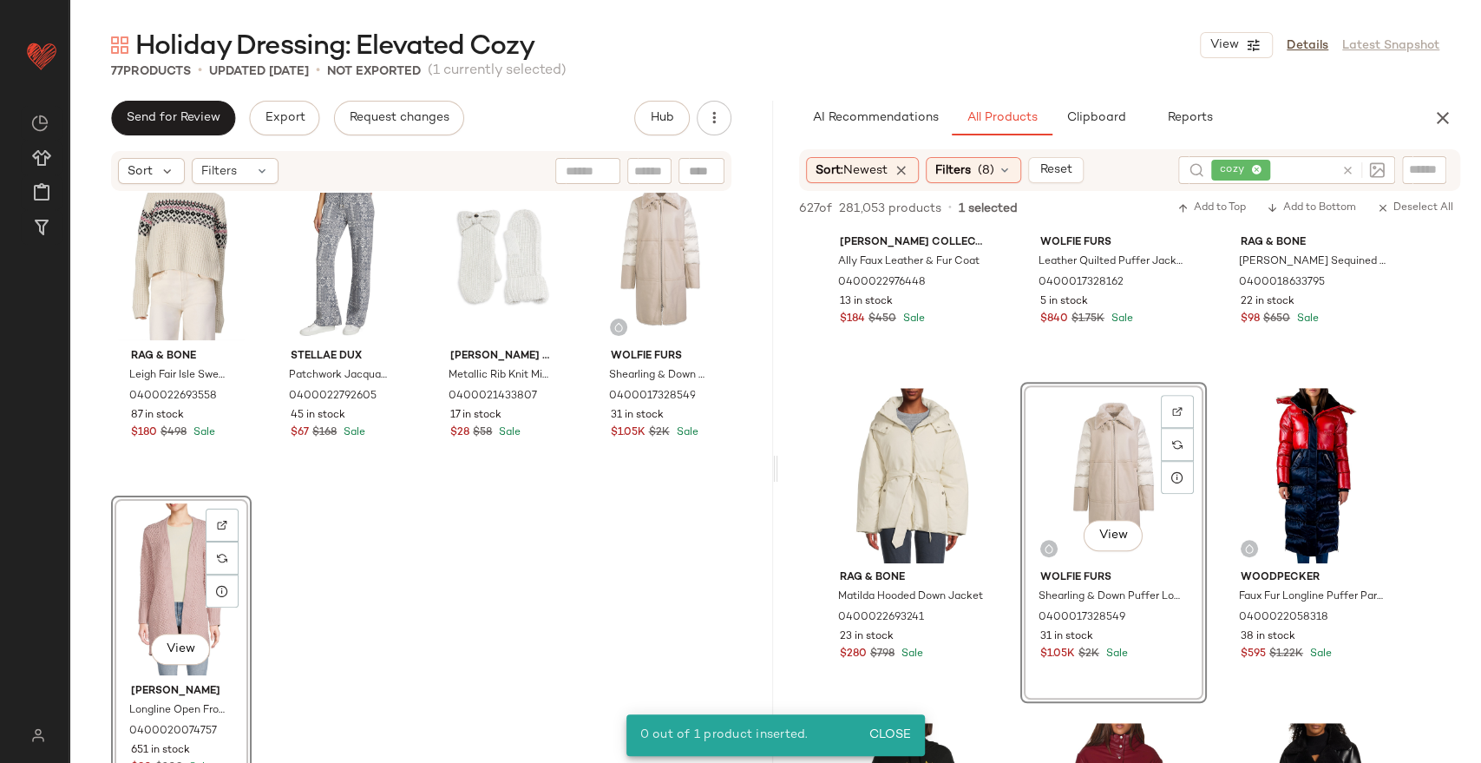
click at [159, 572] on div "View" at bounding box center [181, 589] width 128 height 175
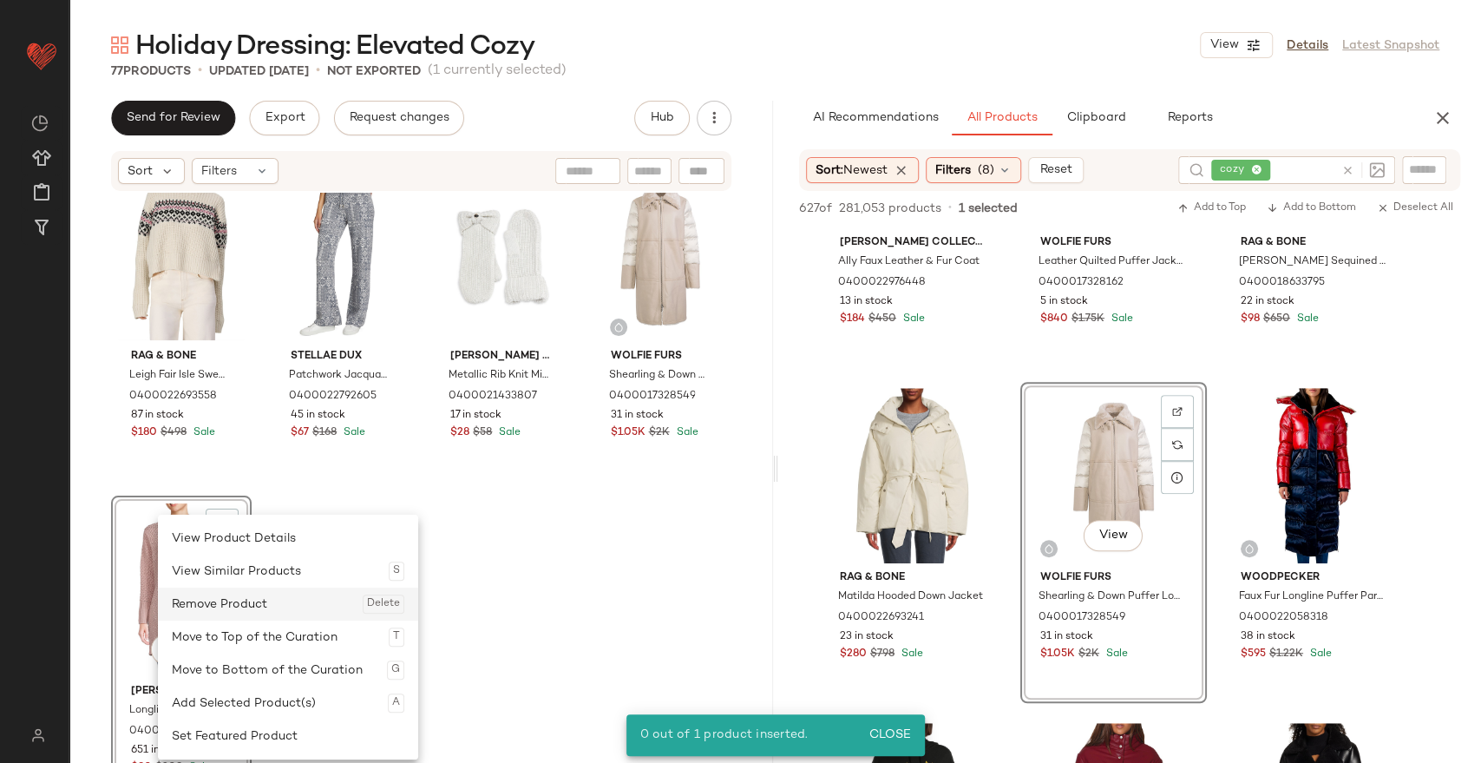
click at [242, 611] on div "Remove Product Delete" at bounding box center [288, 603] width 233 height 33
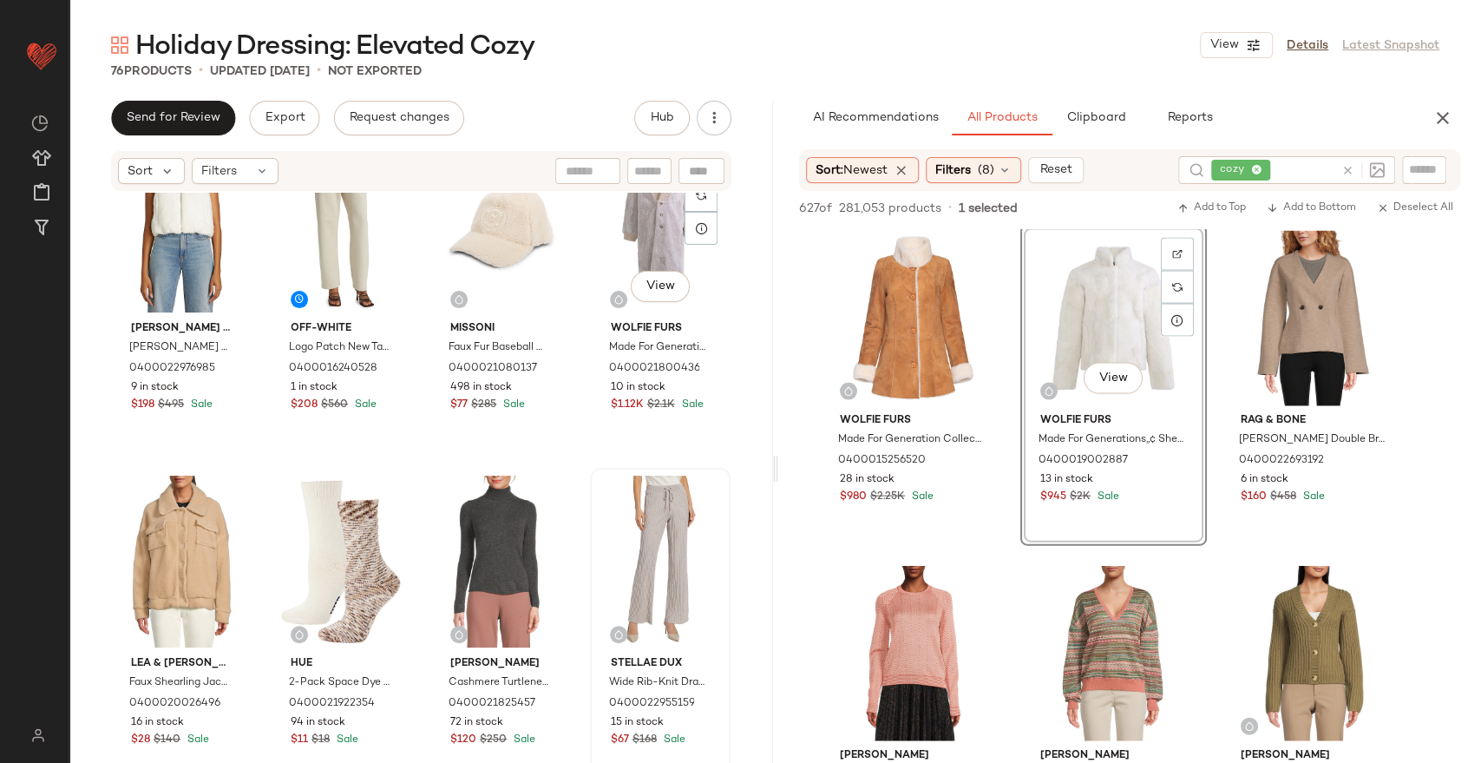
scroll to position [2274, 0]
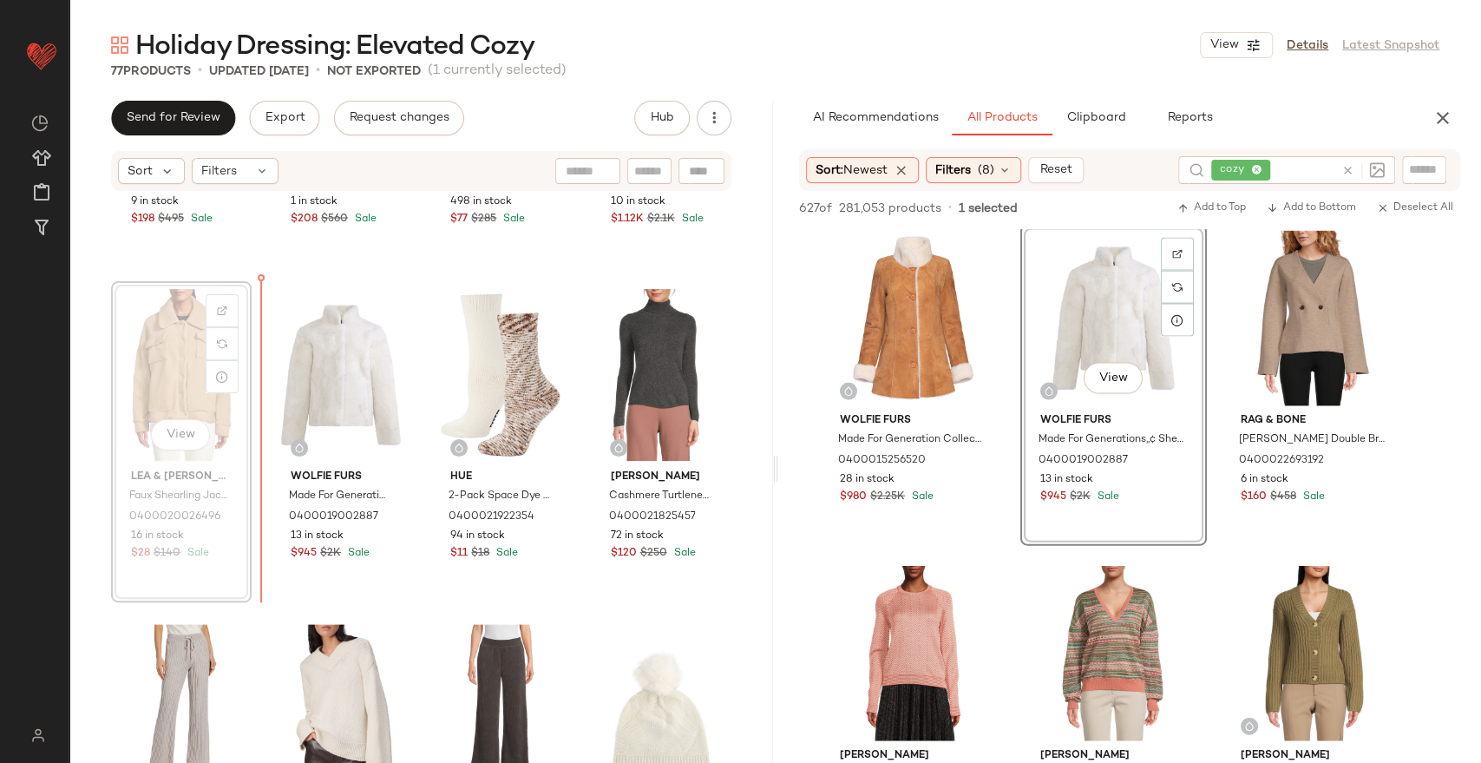
scroll to position [2256, 0]
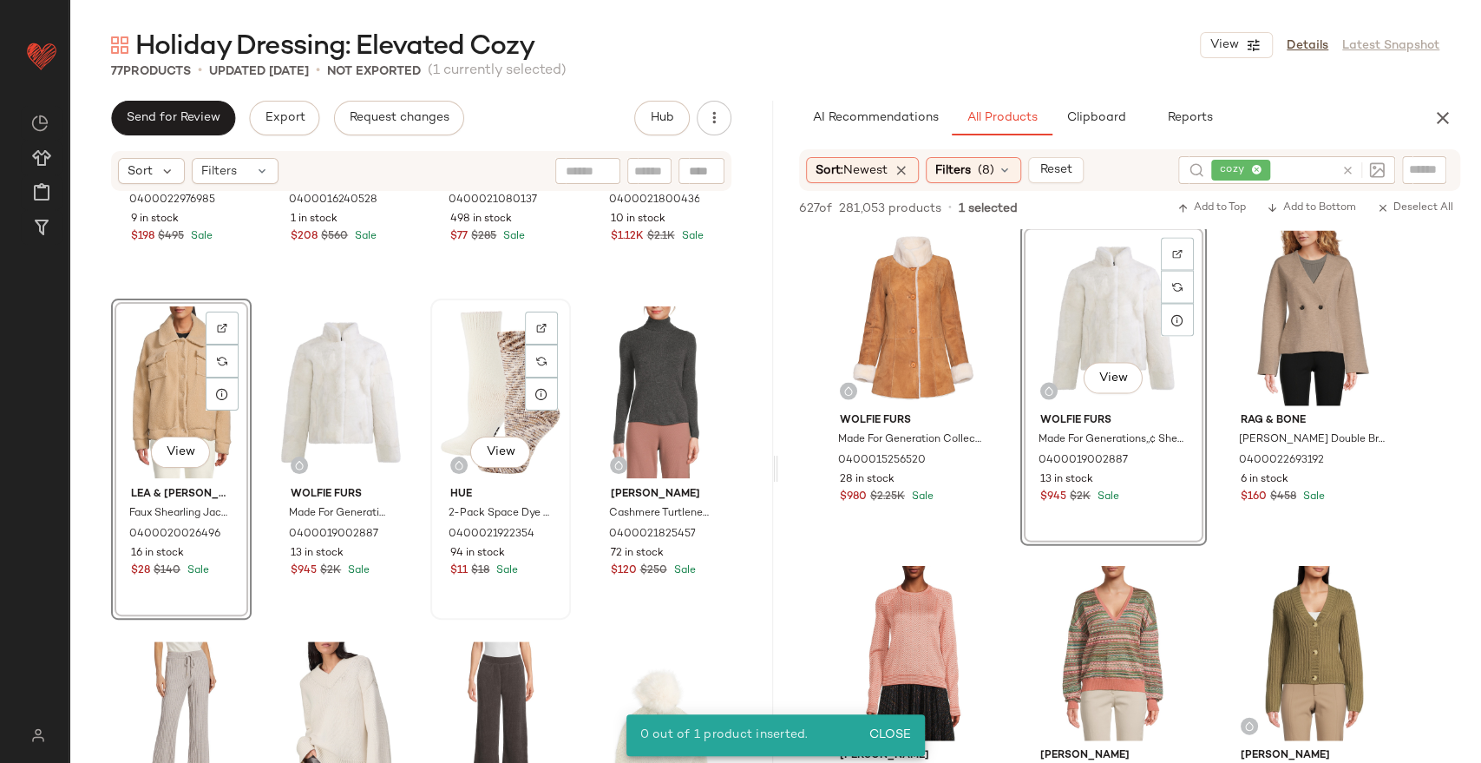
click at [471, 390] on div "View" at bounding box center [500, 392] width 128 height 175
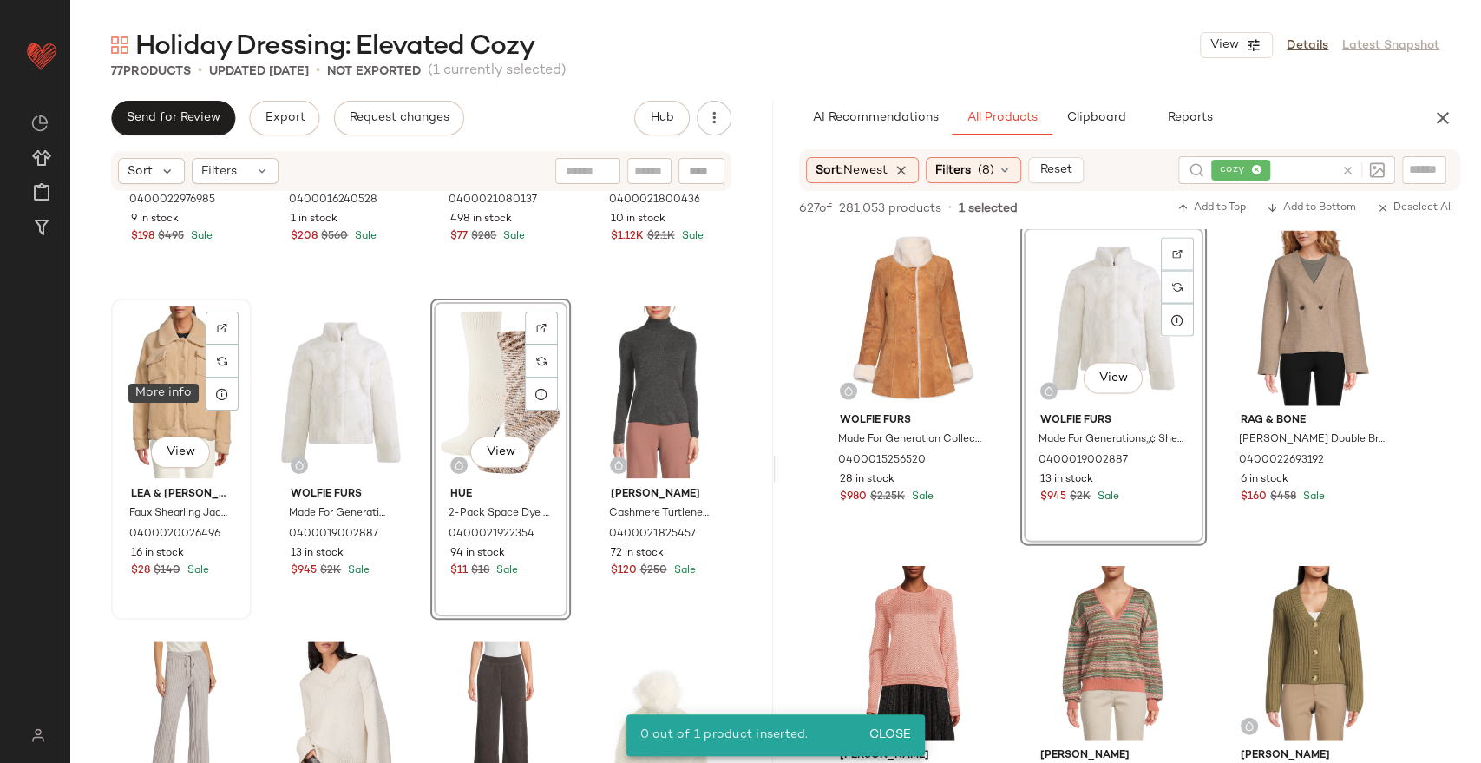
click at [170, 389] on div "View" at bounding box center [181, 392] width 128 height 175
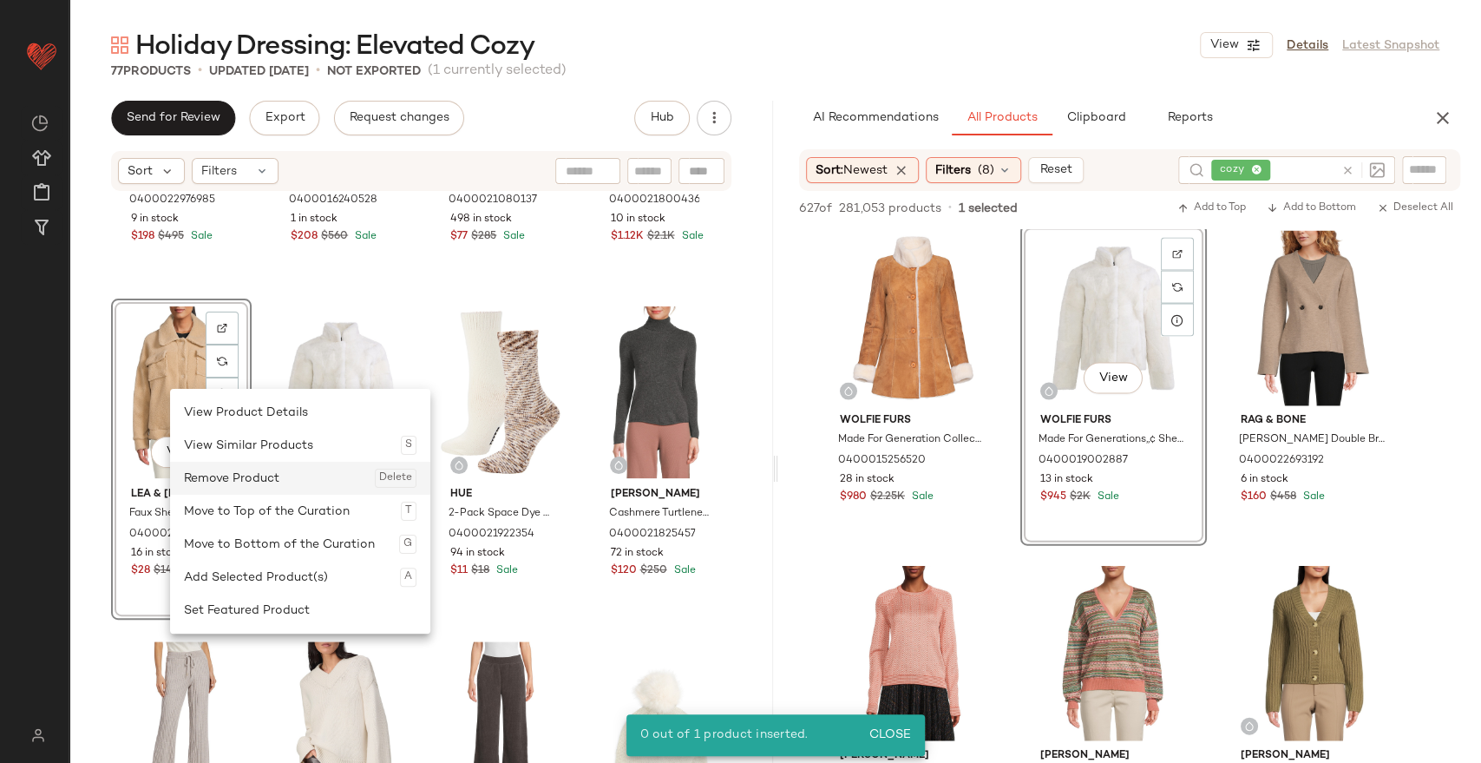
click at [239, 477] on div "Remove Product Delete" at bounding box center [300, 478] width 233 height 33
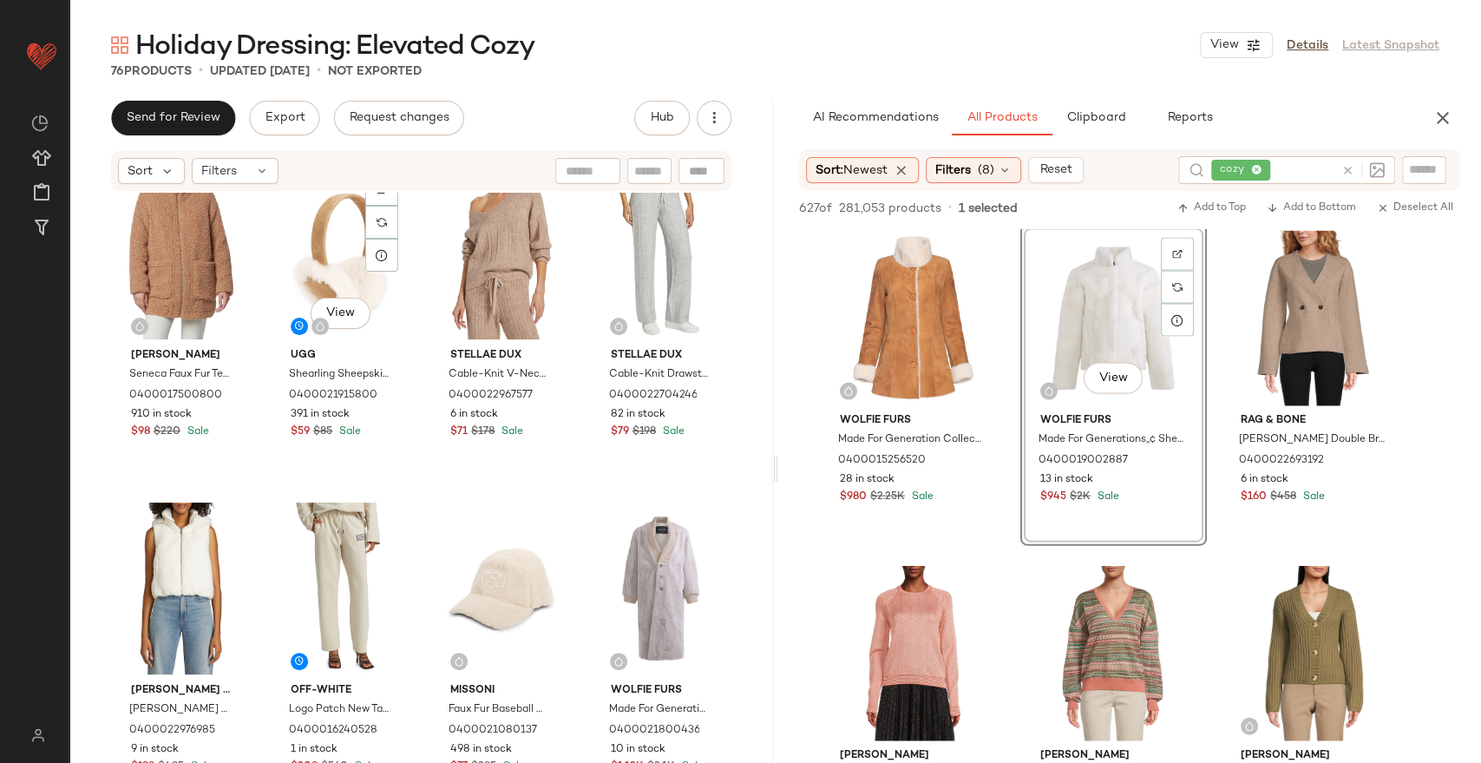
scroll to position [1582, 0]
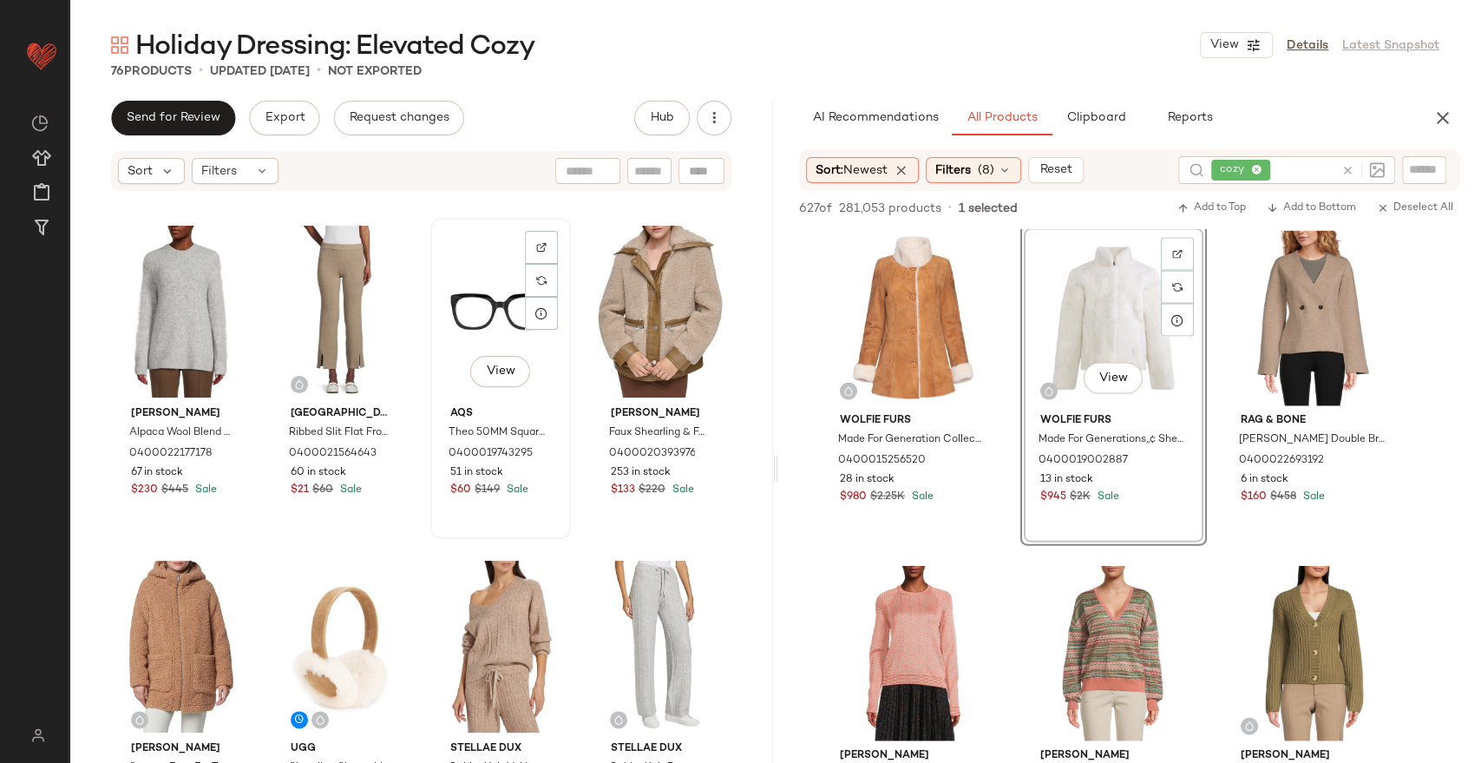
scroll to position [1363, 0]
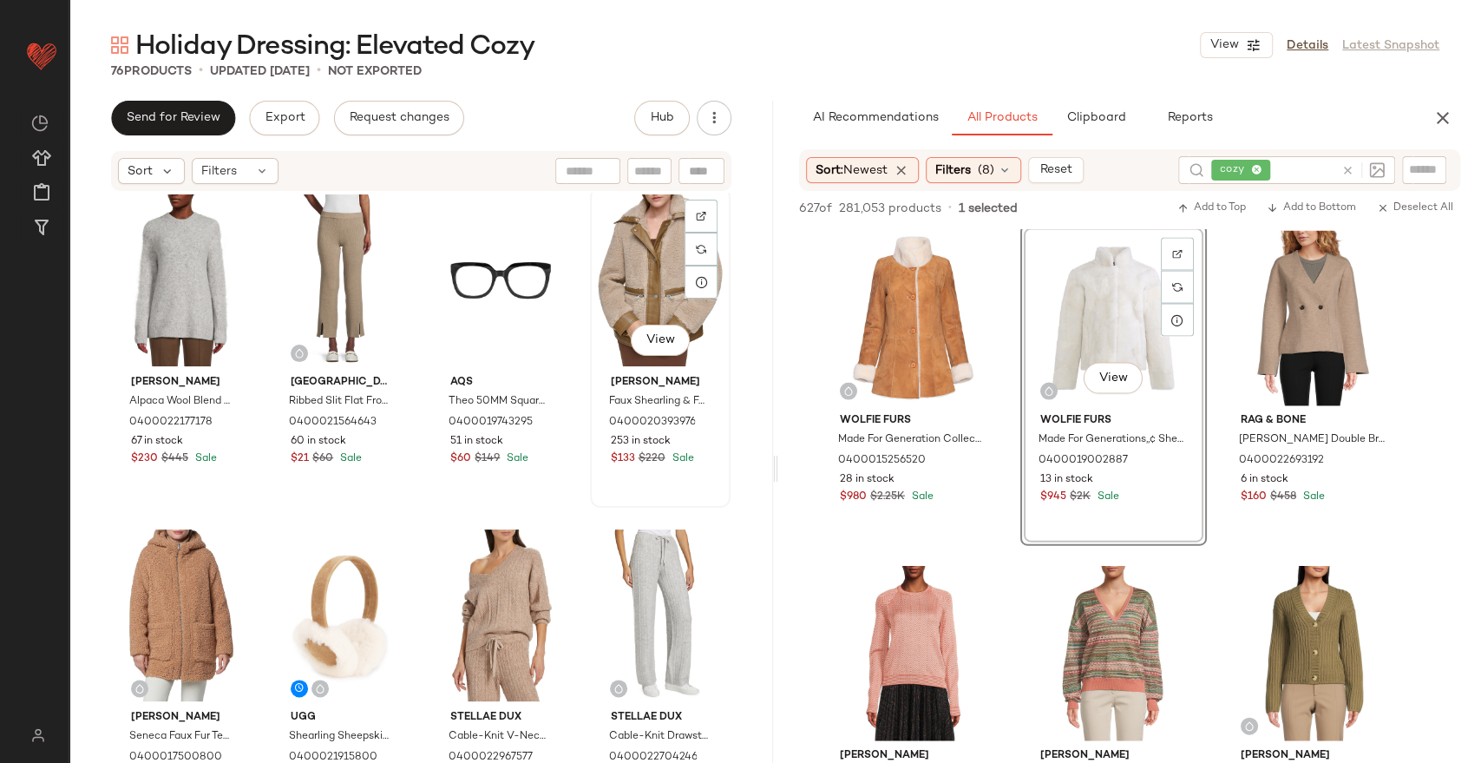
click at [640, 255] on div "View" at bounding box center [660, 280] width 128 height 175
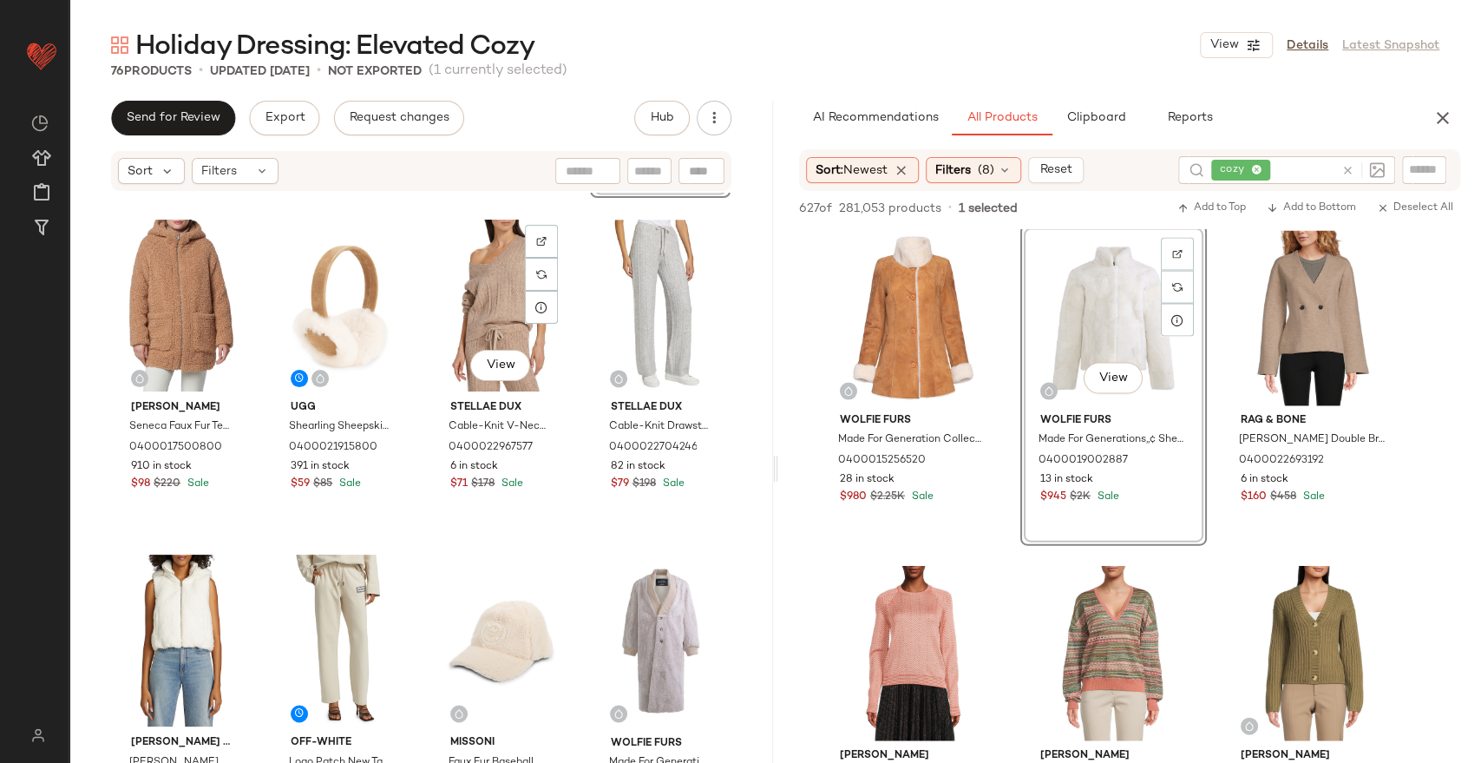
scroll to position [1556, 0]
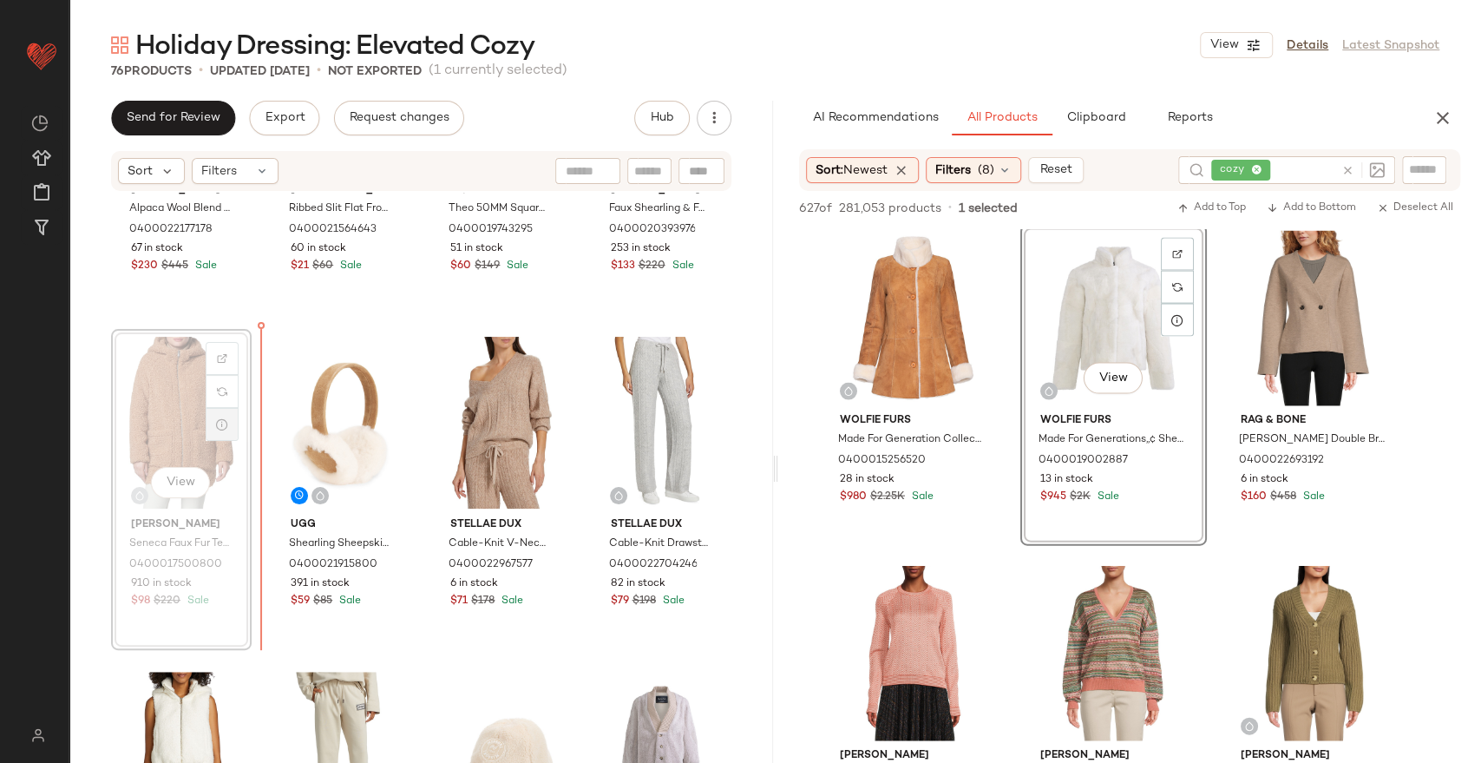
scroll to position [1546, 0]
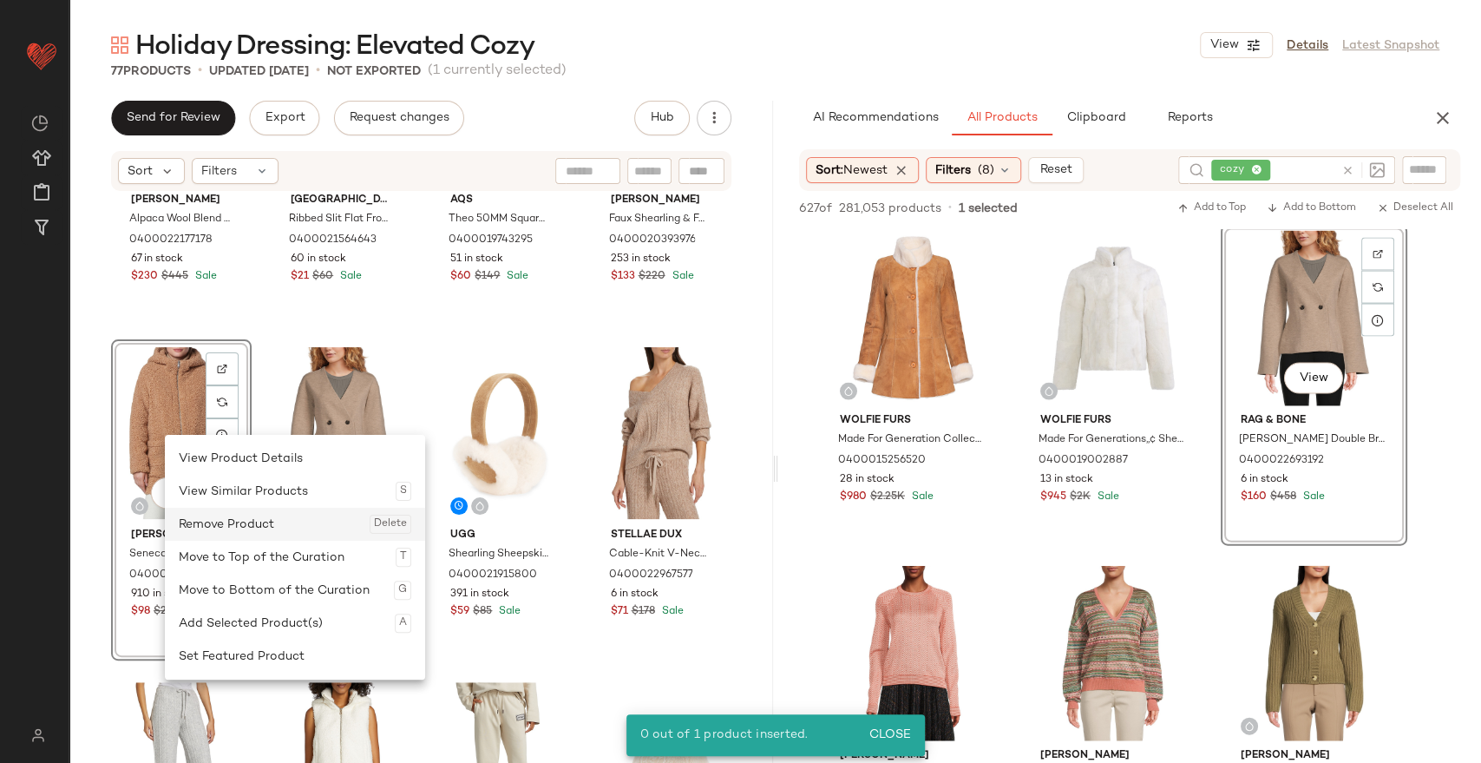
click at [222, 526] on div "Remove Product Delete" at bounding box center [295, 524] width 233 height 33
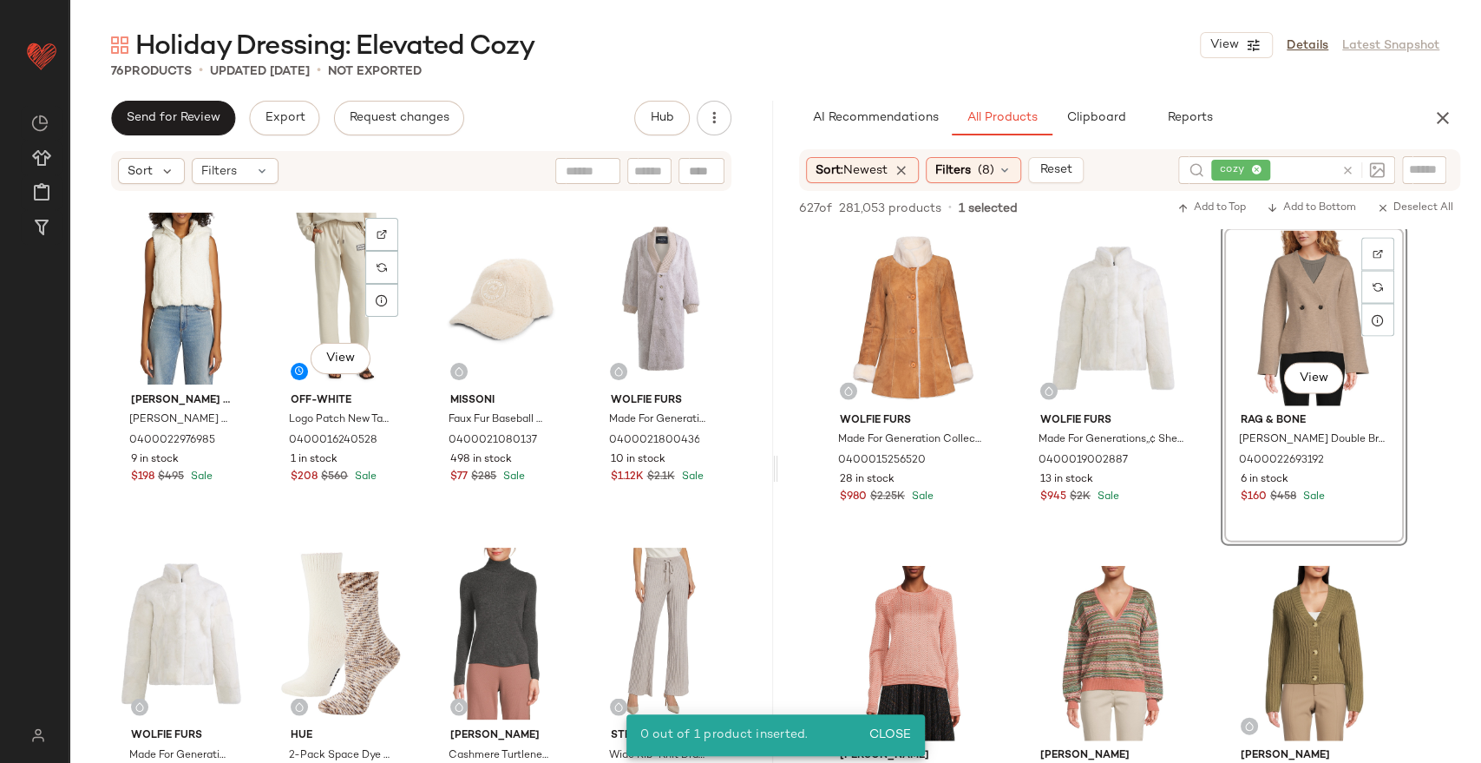
scroll to position [2027, 0]
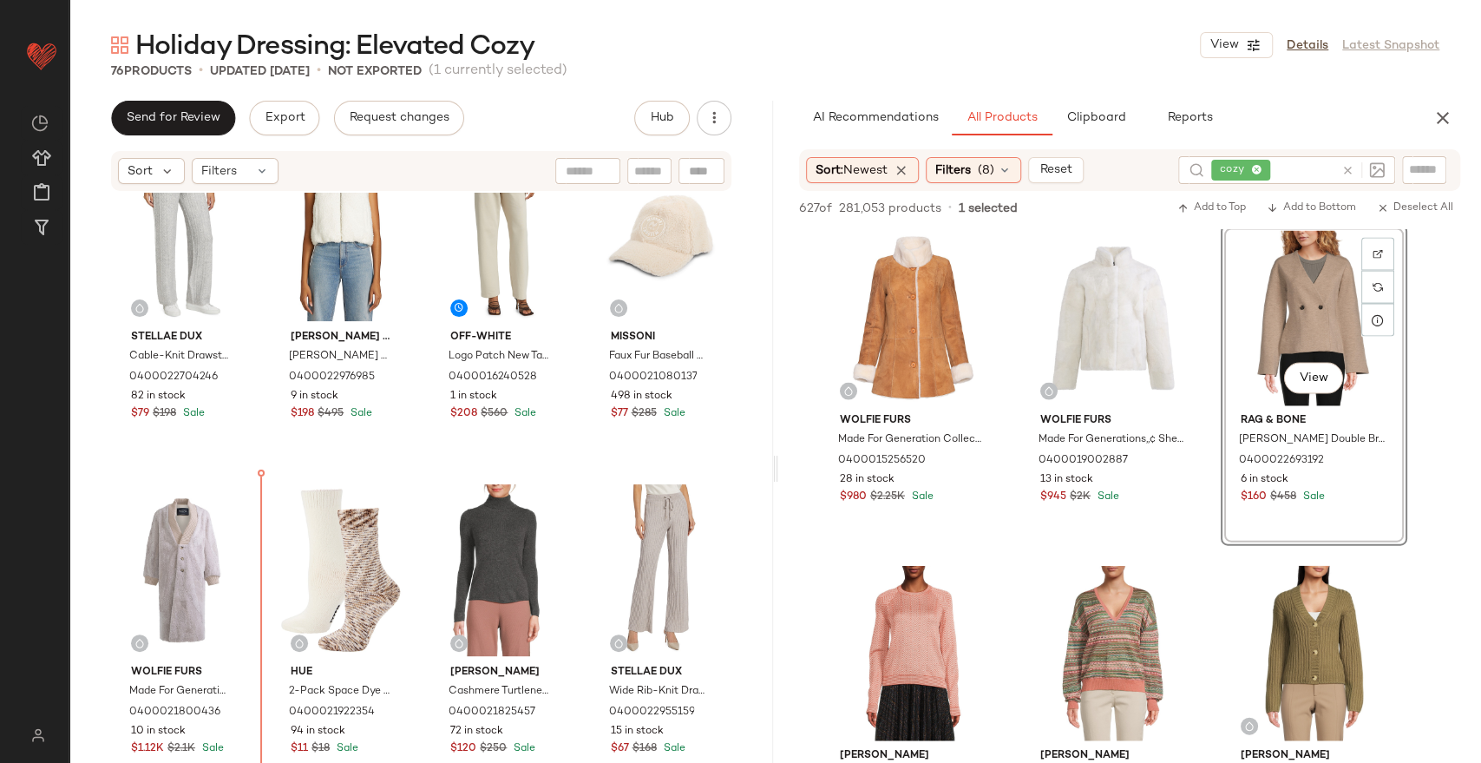
scroll to position [2139, 0]
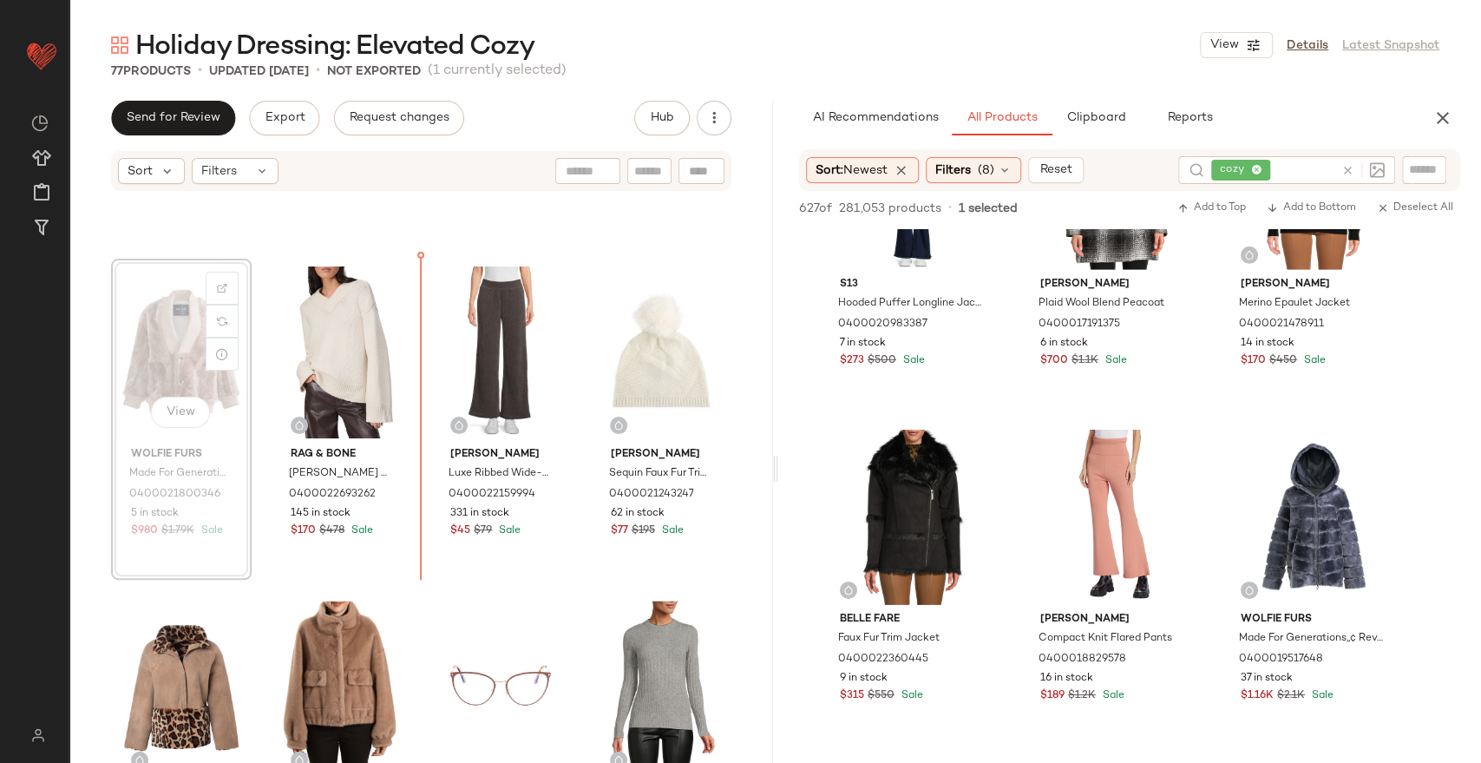
scroll to position [2607, 0]
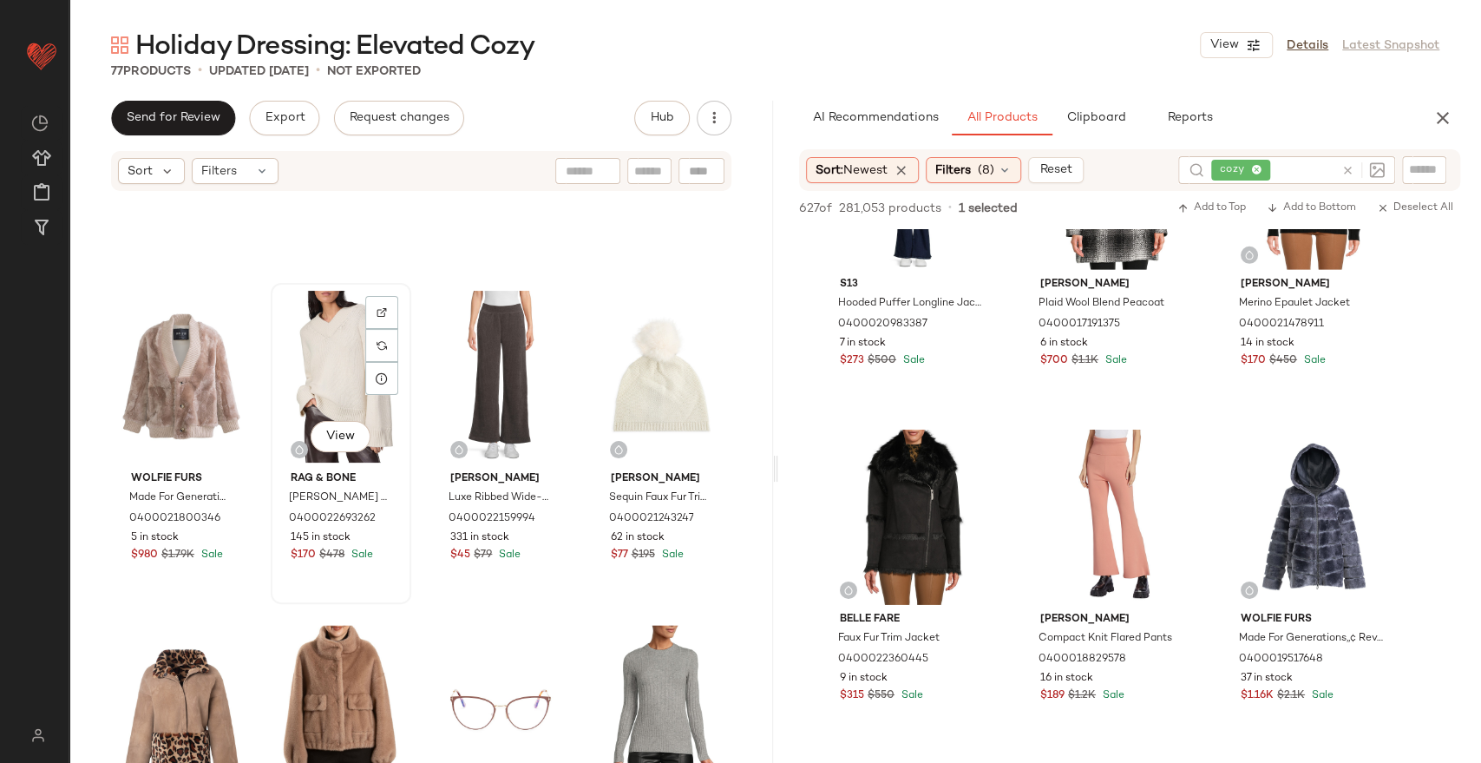
click at [304, 378] on div "View" at bounding box center [341, 376] width 128 height 175
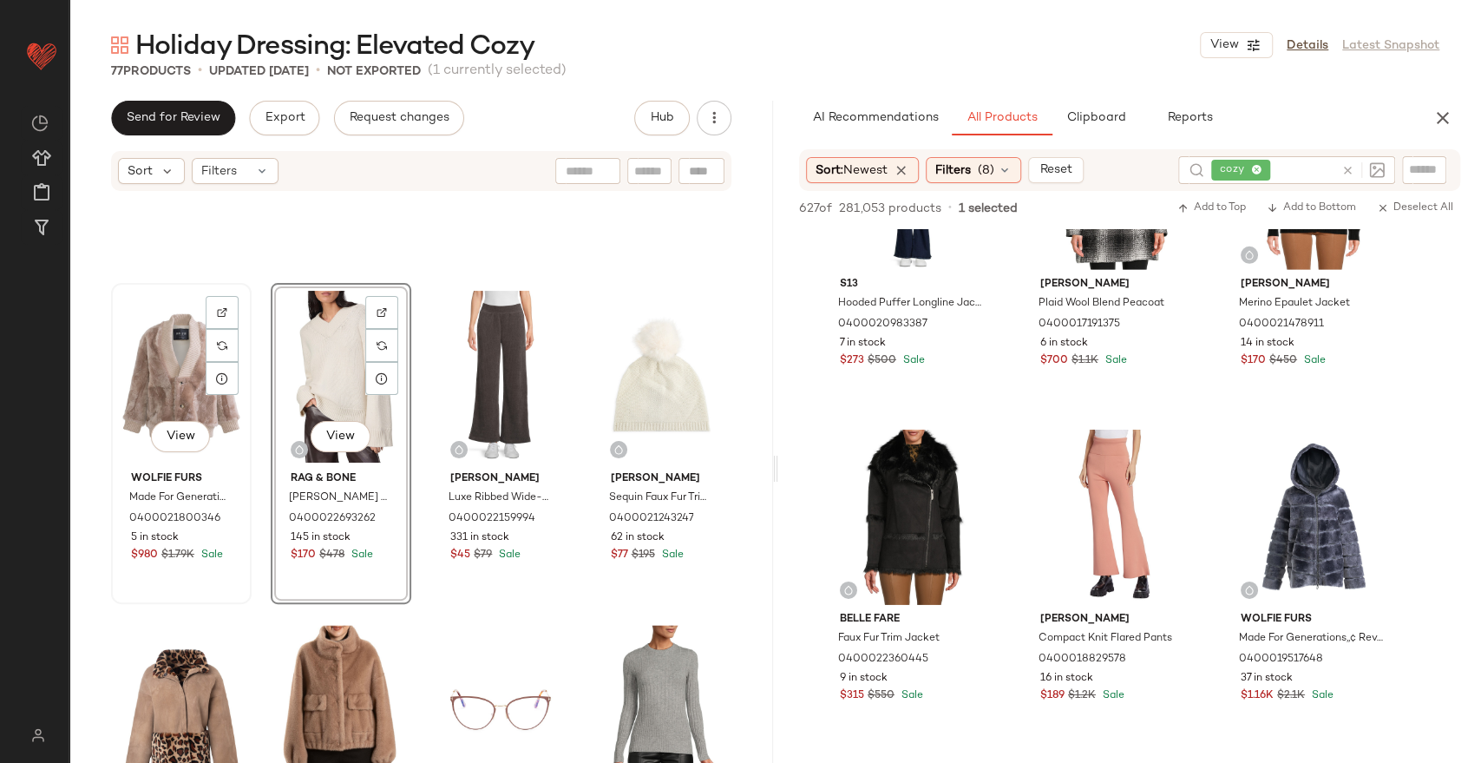
click at [166, 386] on div "View" at bounding box center [181, 376] width 128 height 175
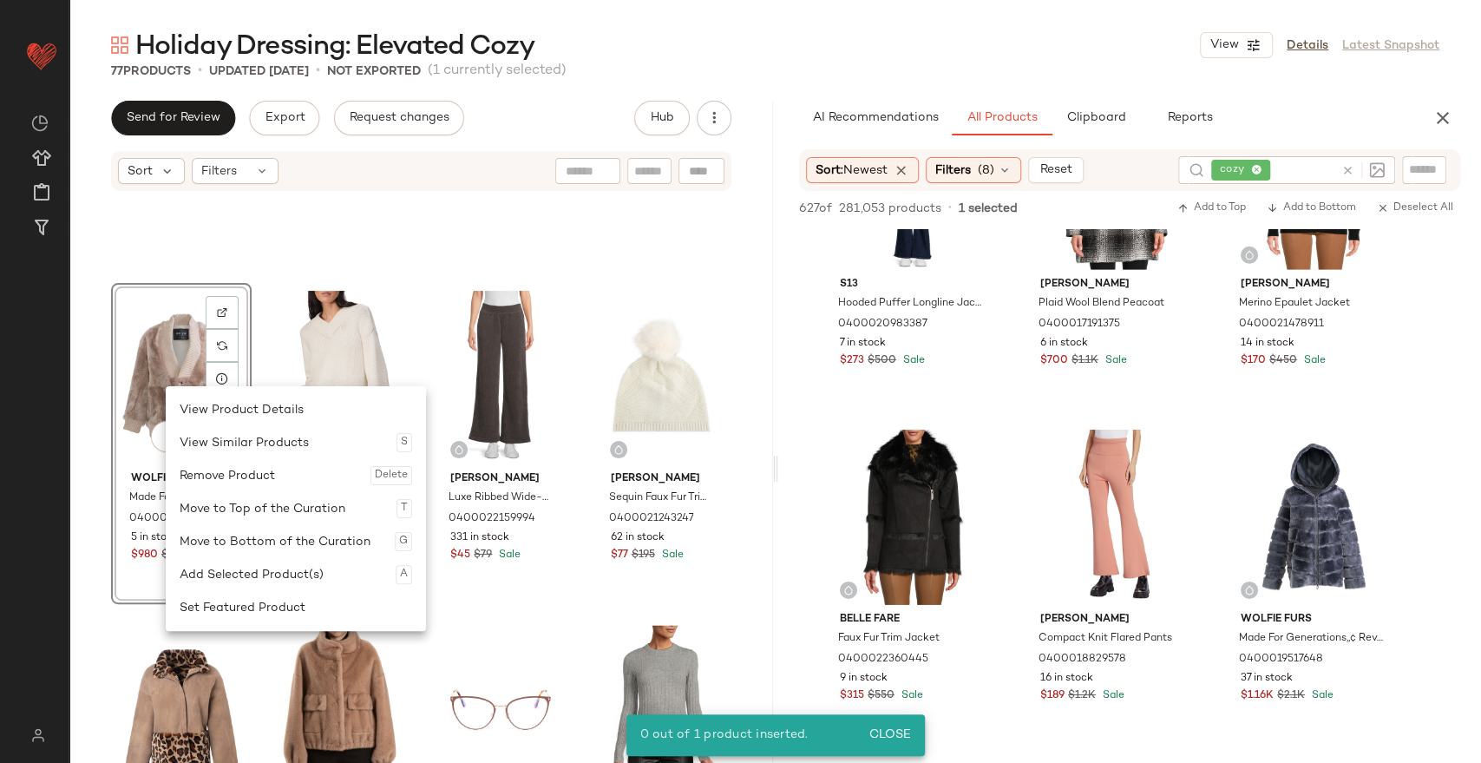
click at [221, 470] on div "Remove Product Delete" at bounding box center [296, 475] width 233 height 33
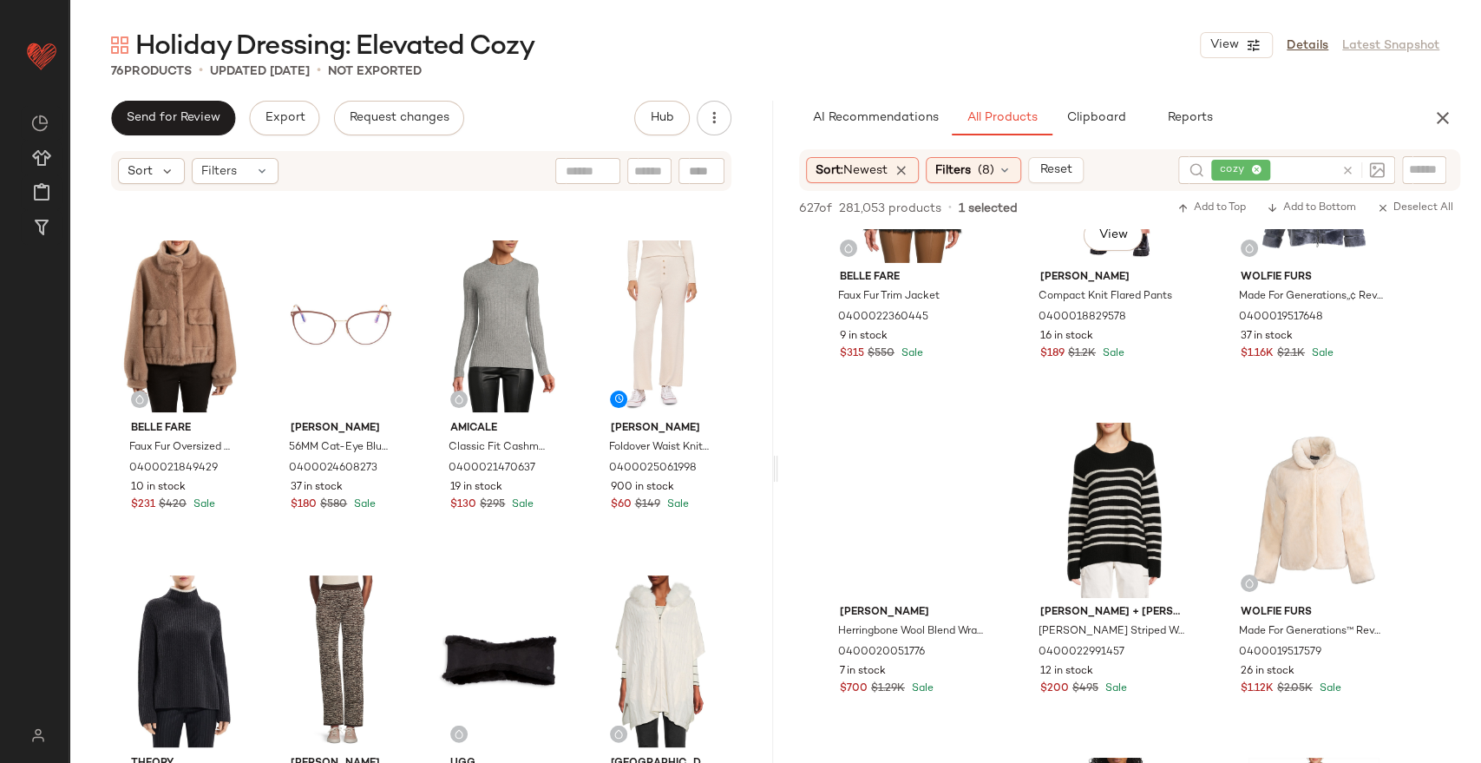
scroll to position [12920, 0]
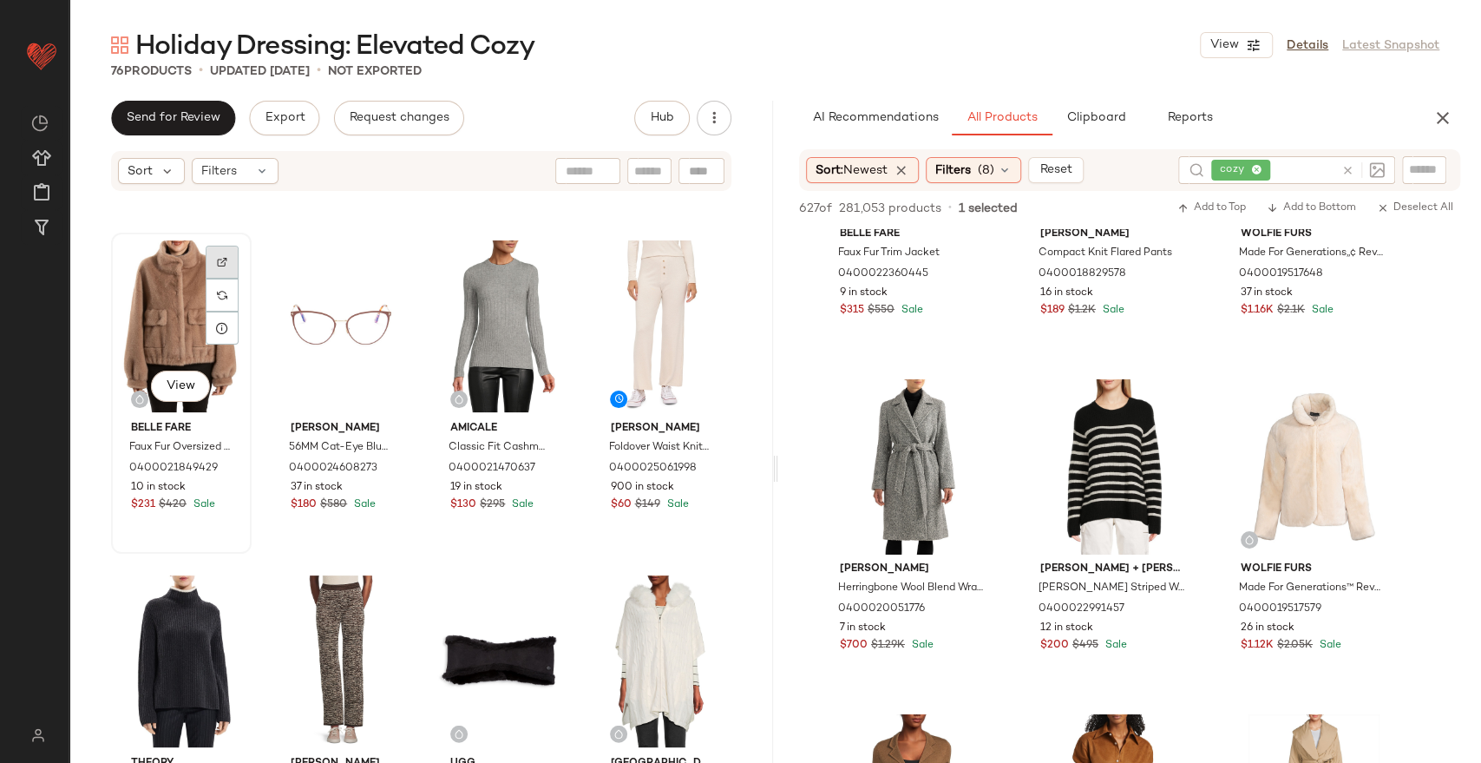
click at [222, 254] on div at bounding box center [222, 262] width 33 height 33
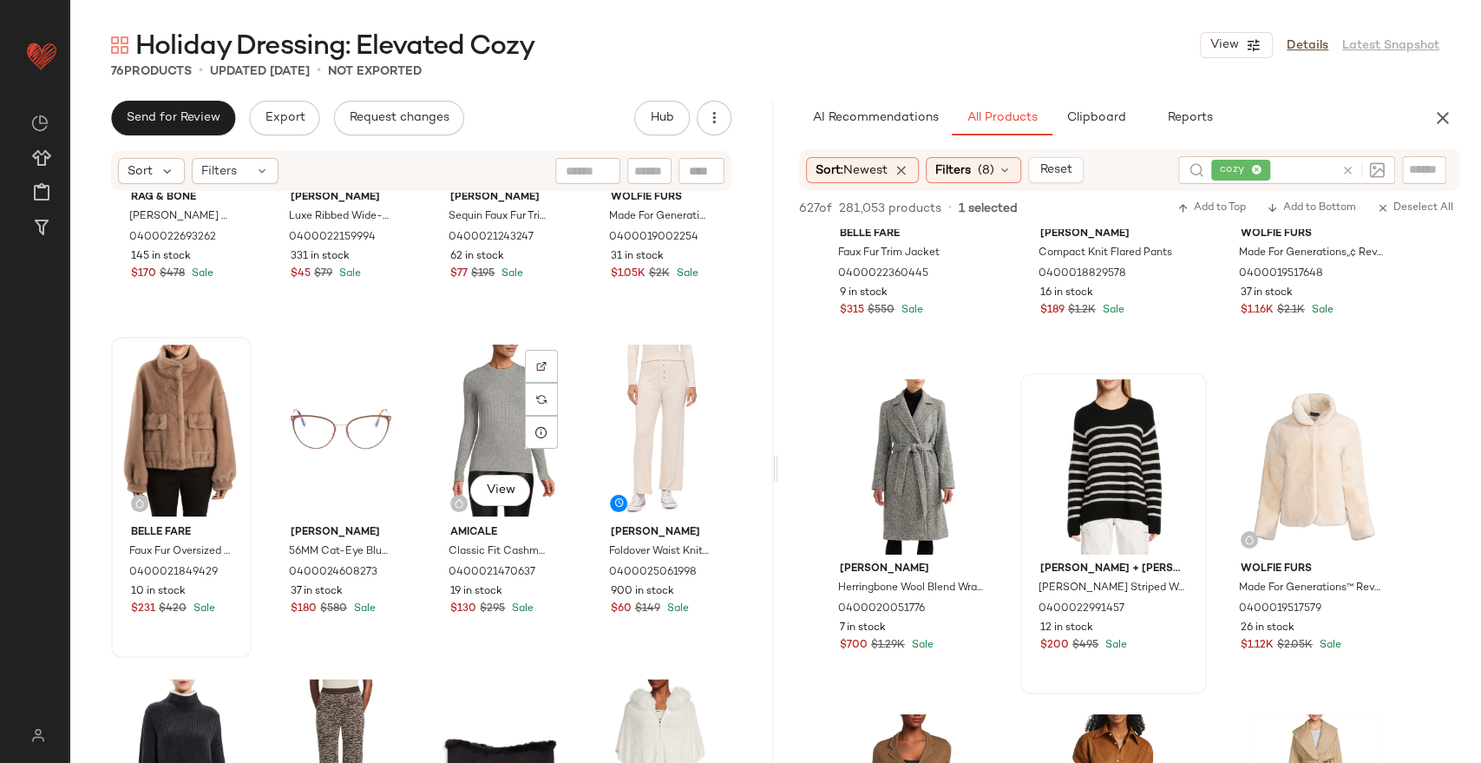
scroll to position [2896, 0]
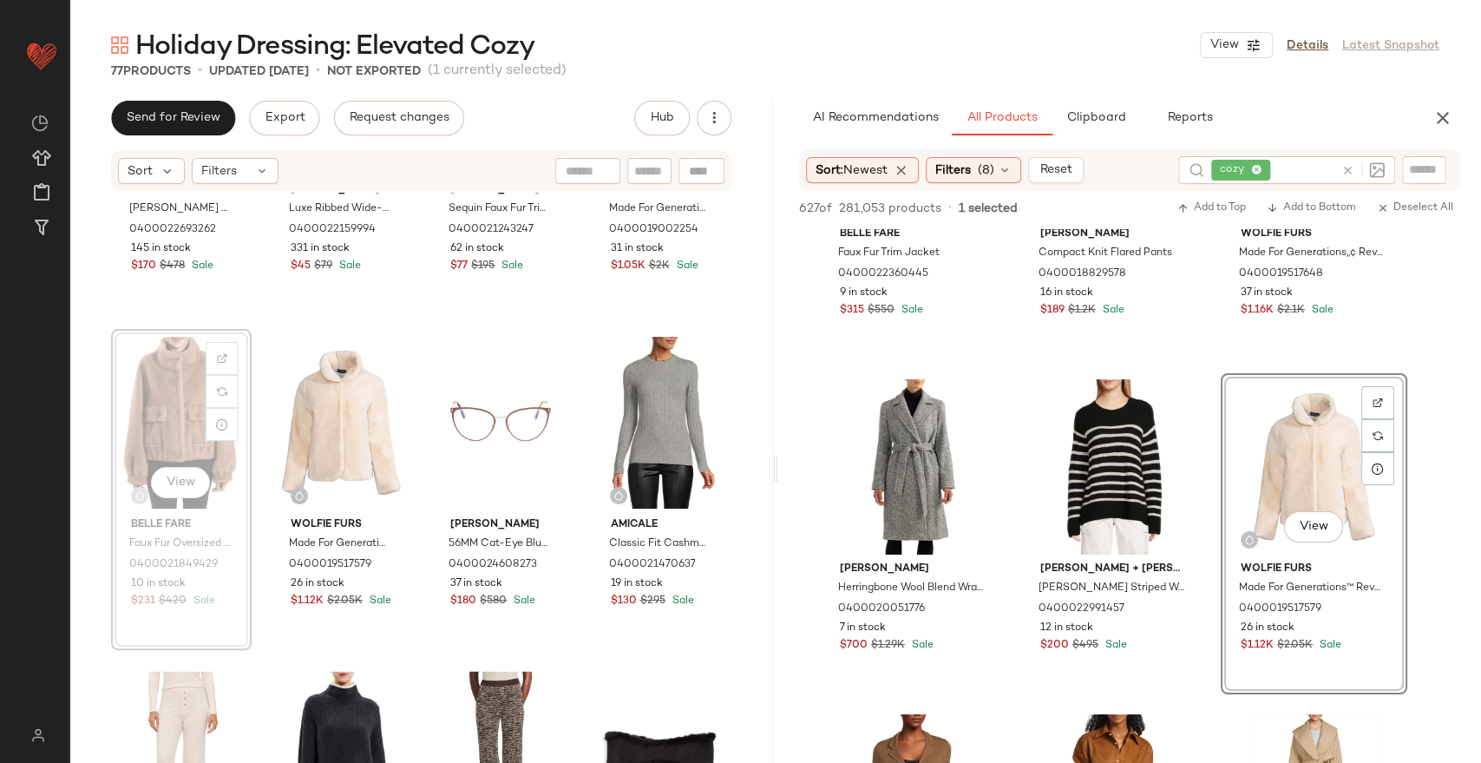
scroll to position [2874, 0]
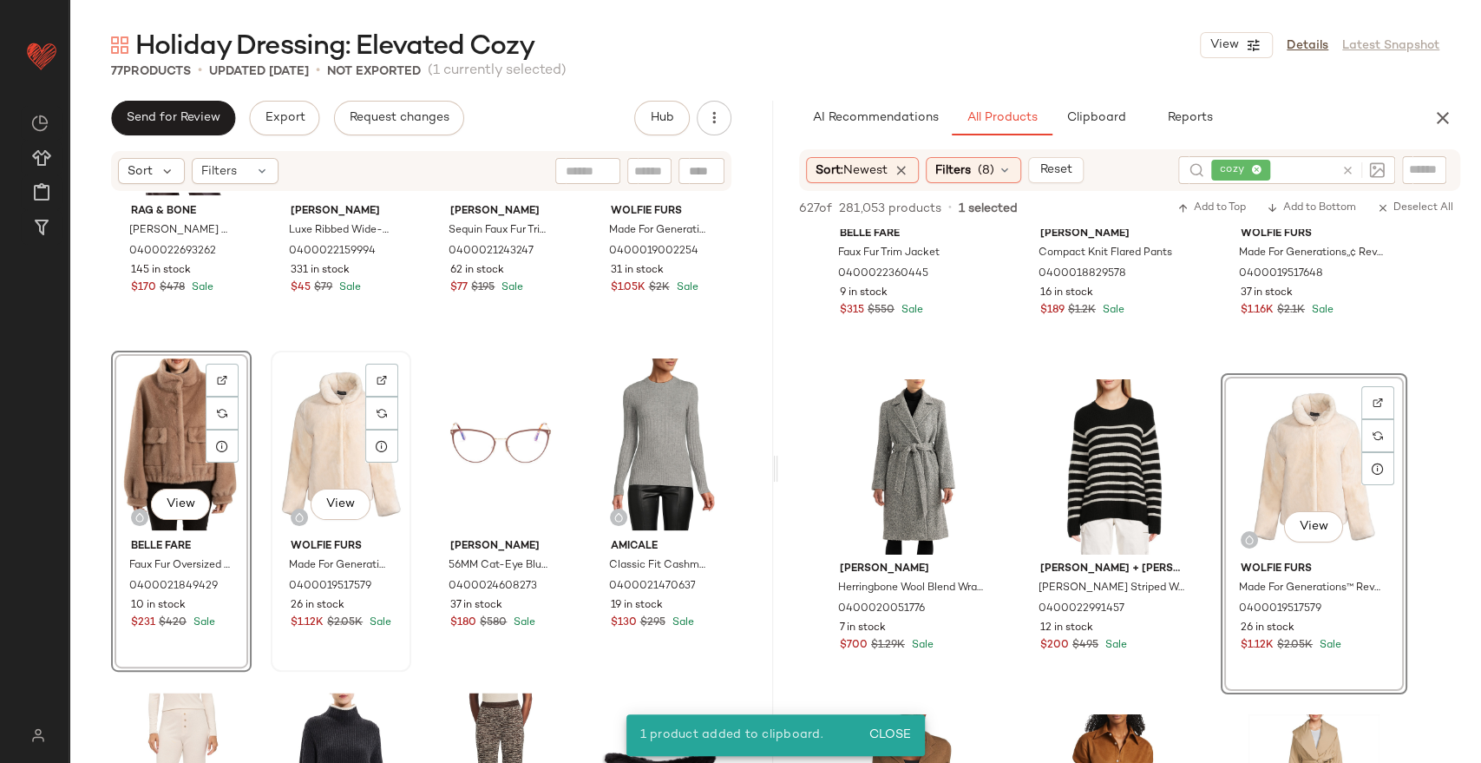
click at [322, 439] on div "View" at bounding box center [341, 444] width 128 height 175
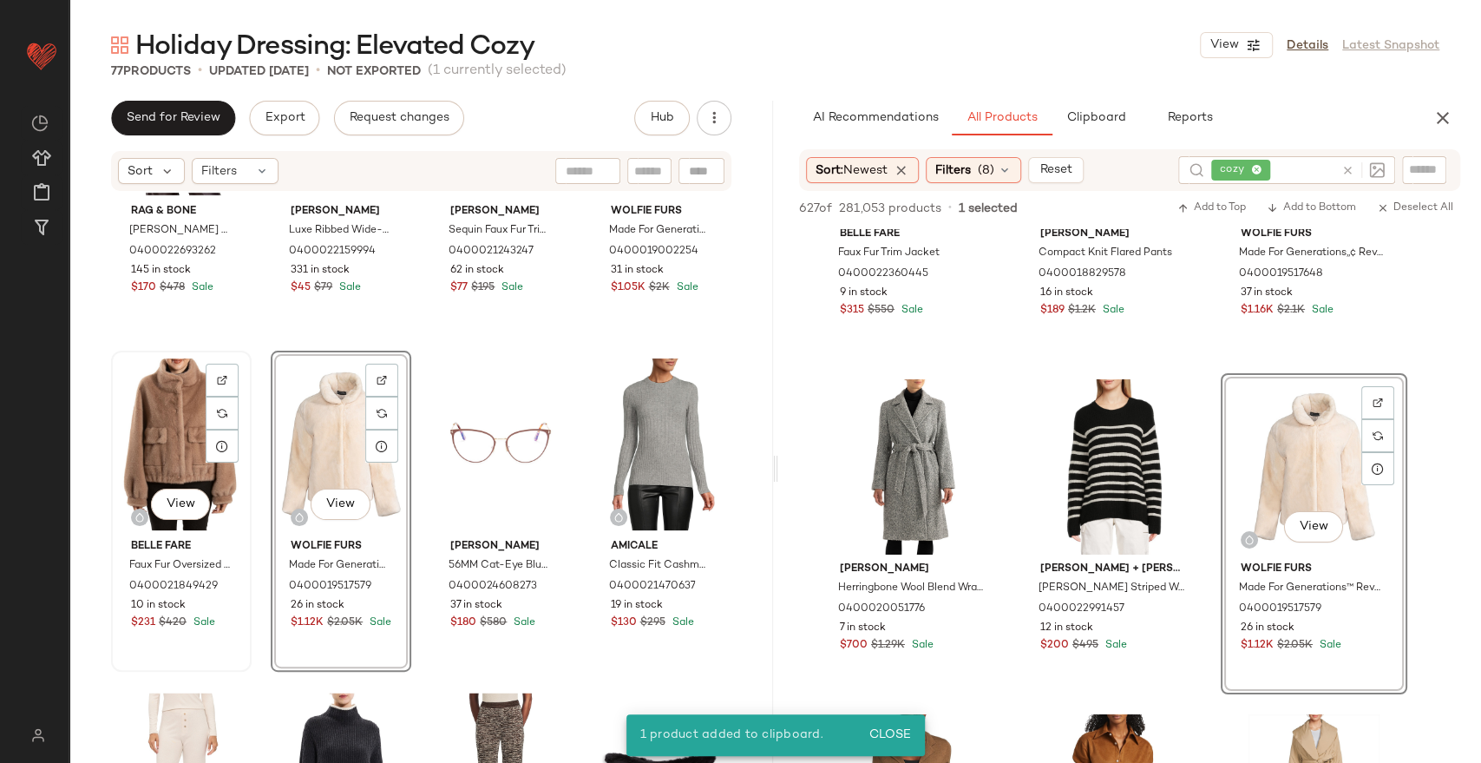
click at [160, 443] on div "View" at bounding box center [181, 444] width 128 height 175
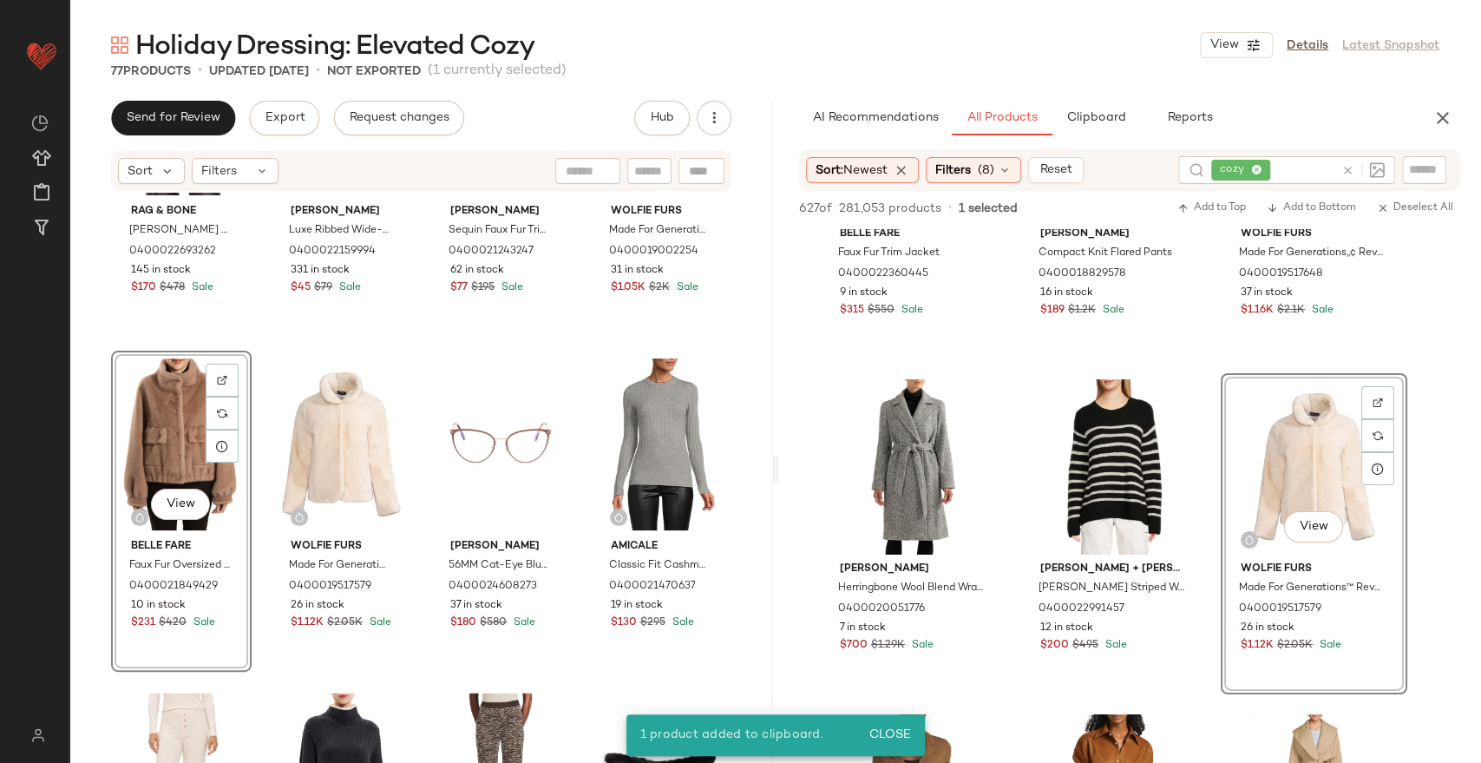
drag, startPoint x: 160, startPoint y: 443, endPoint x: 174, endPoint y: 462, distance: 23.4
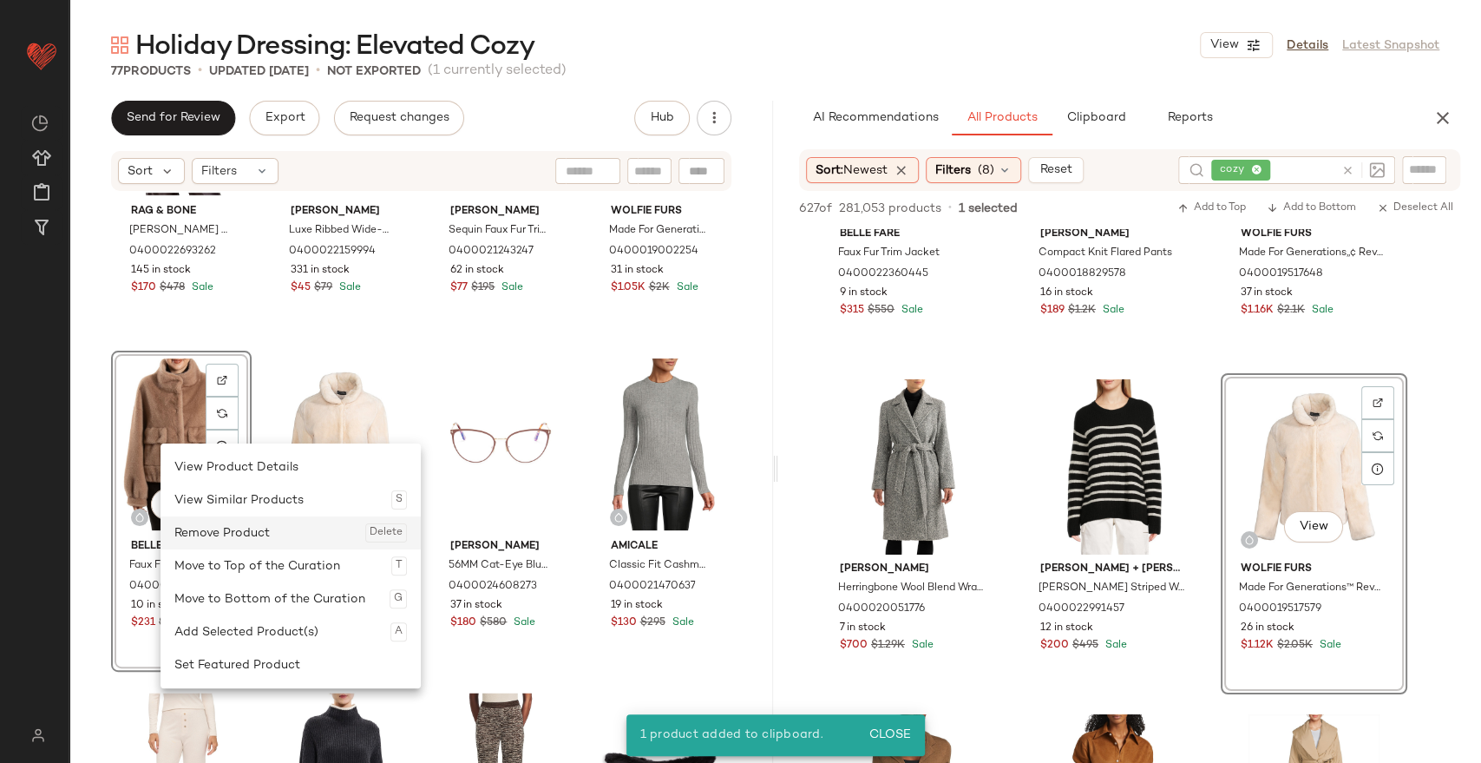
click at [207, 531] on div "Remove Product Delete" at bounding box center [290, 532] width 233 height 33
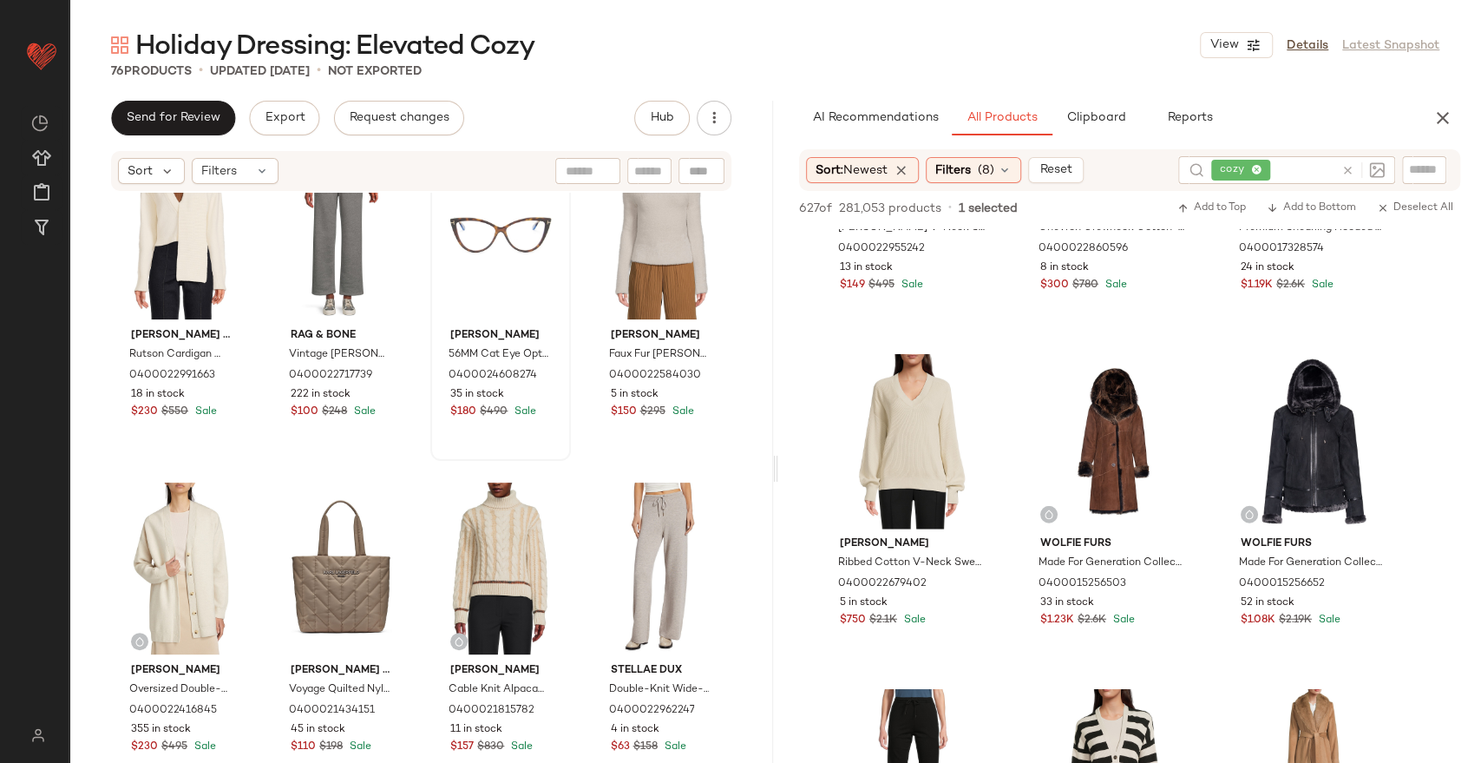
scroll to position [784, 0]
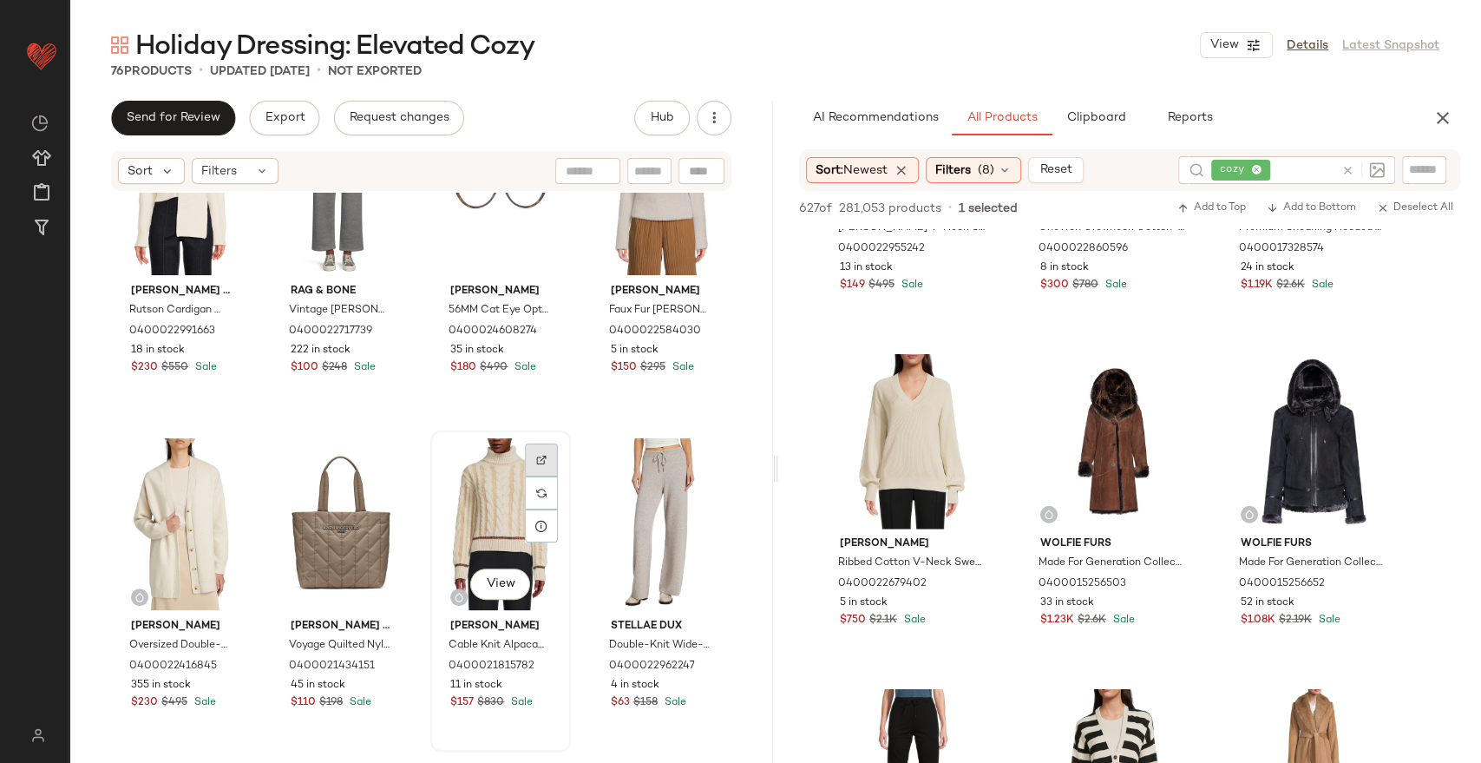
click at [545, 458] on div at bounding box center [541, 459] width 33 height 33
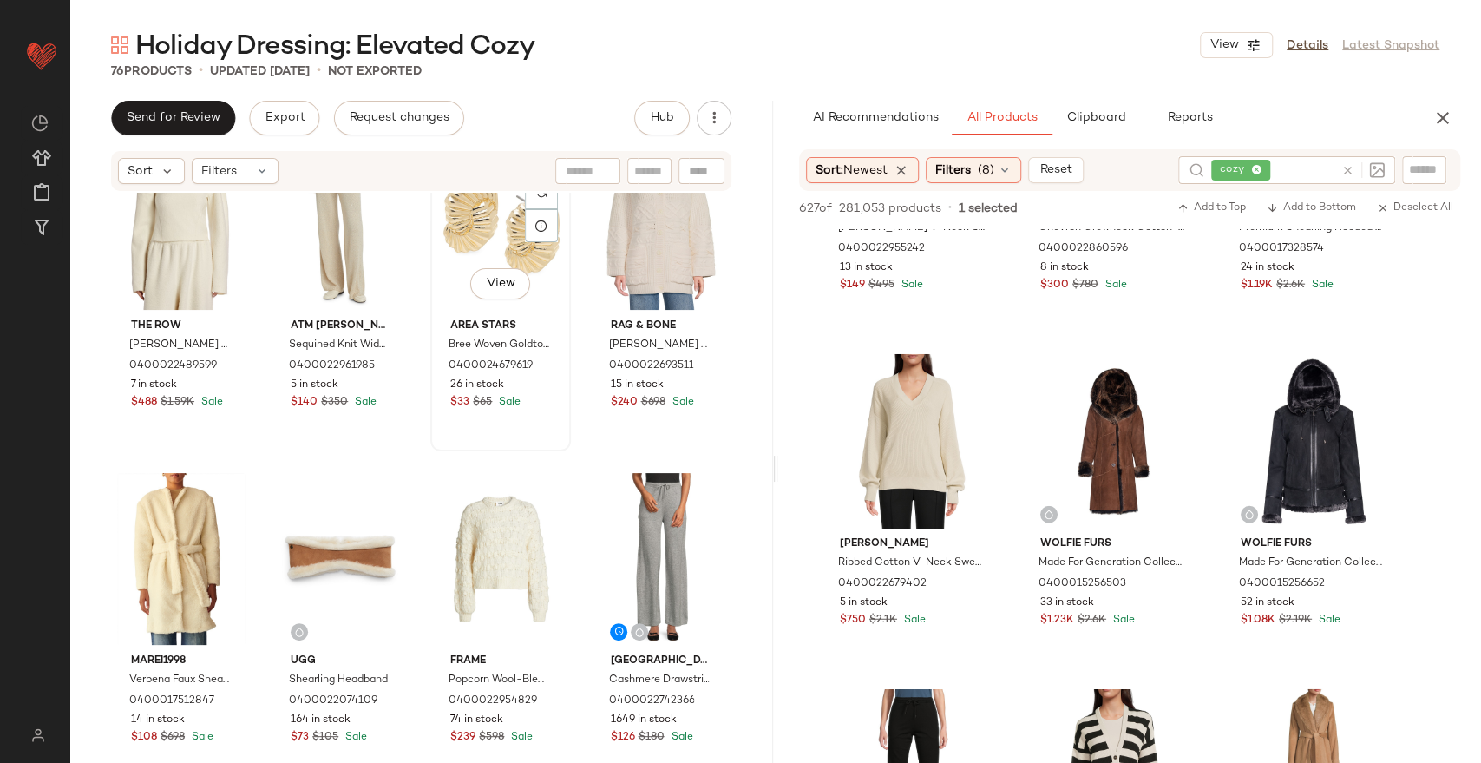
scroll to position [193, 0]
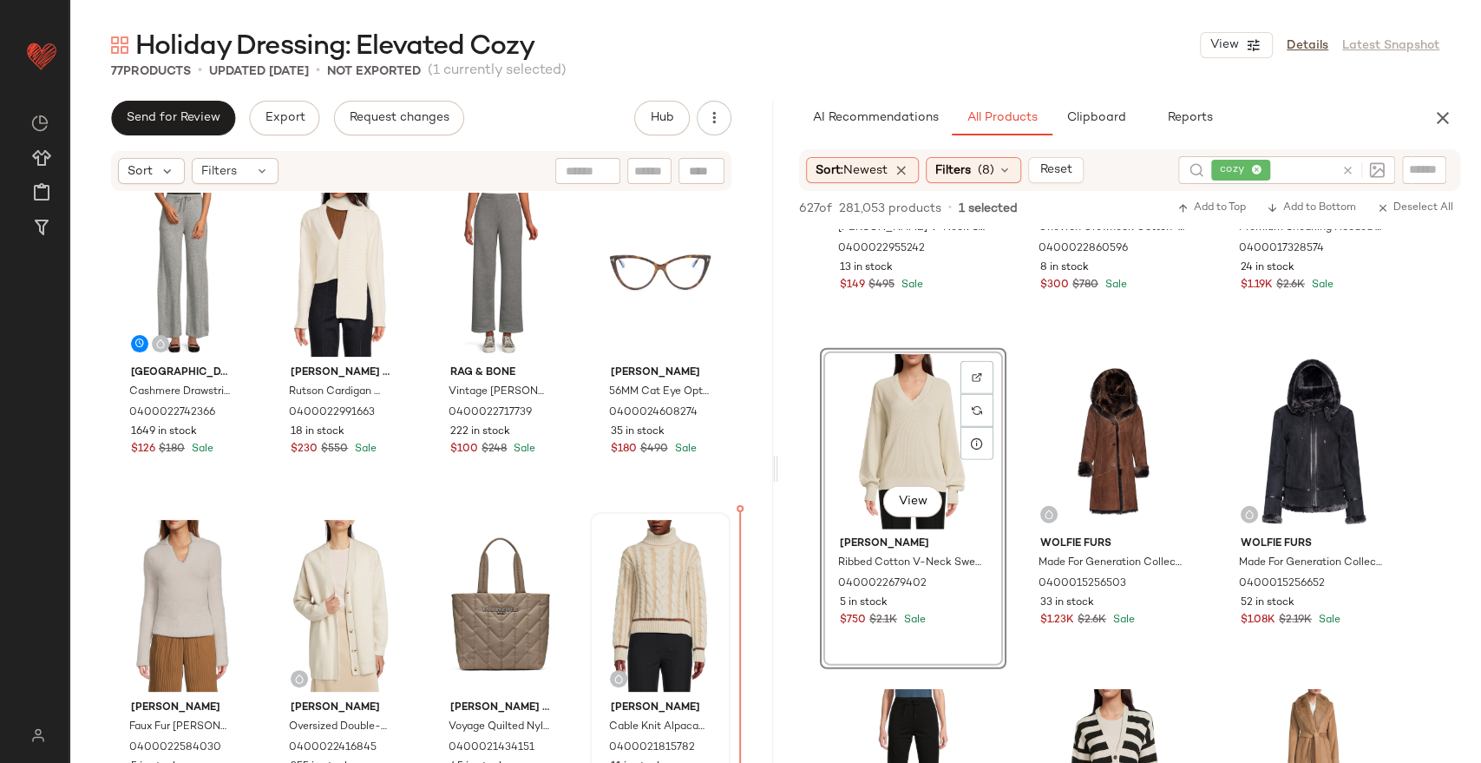
scroll to position [831, 0]
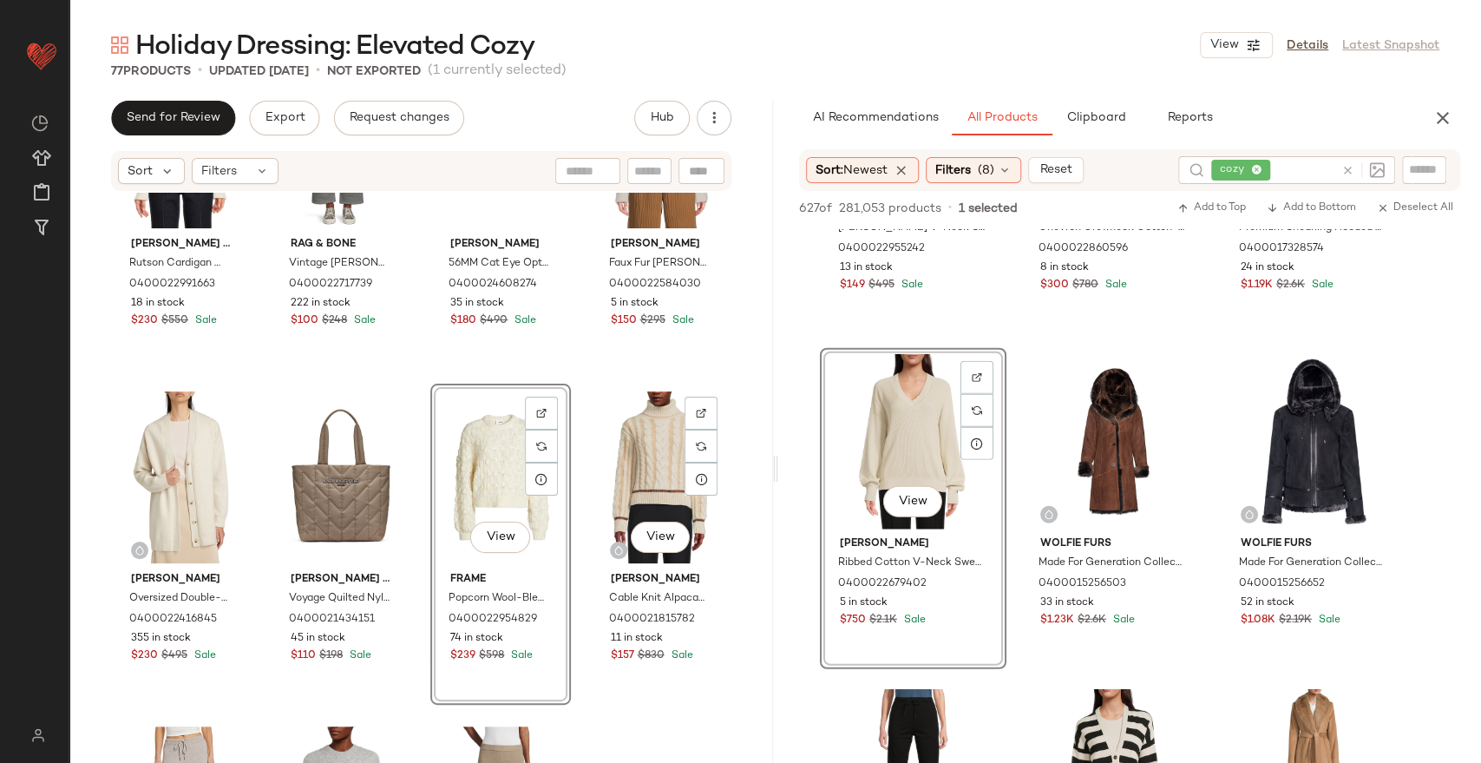
scroll to position [1024, 0]
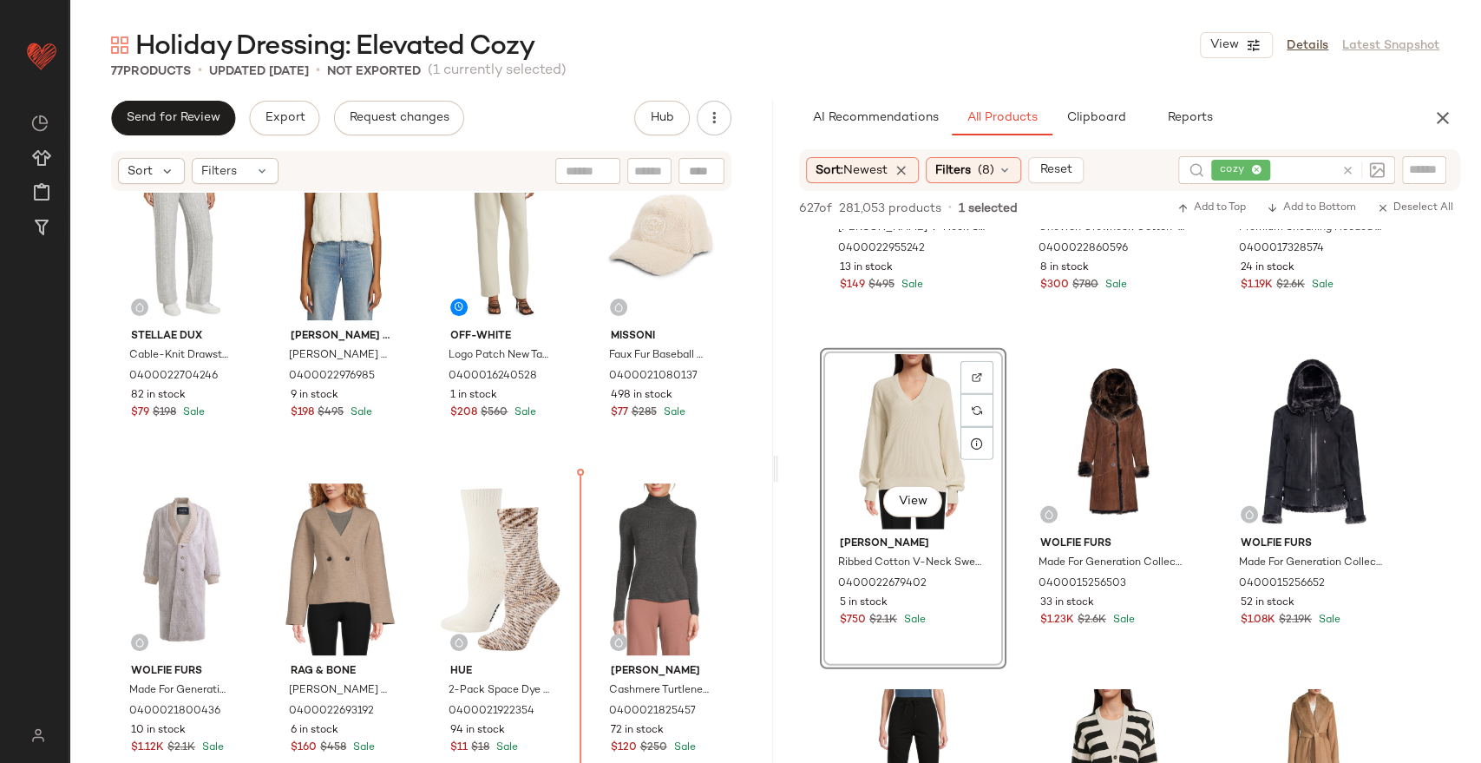
scroll to position [2141, 0]
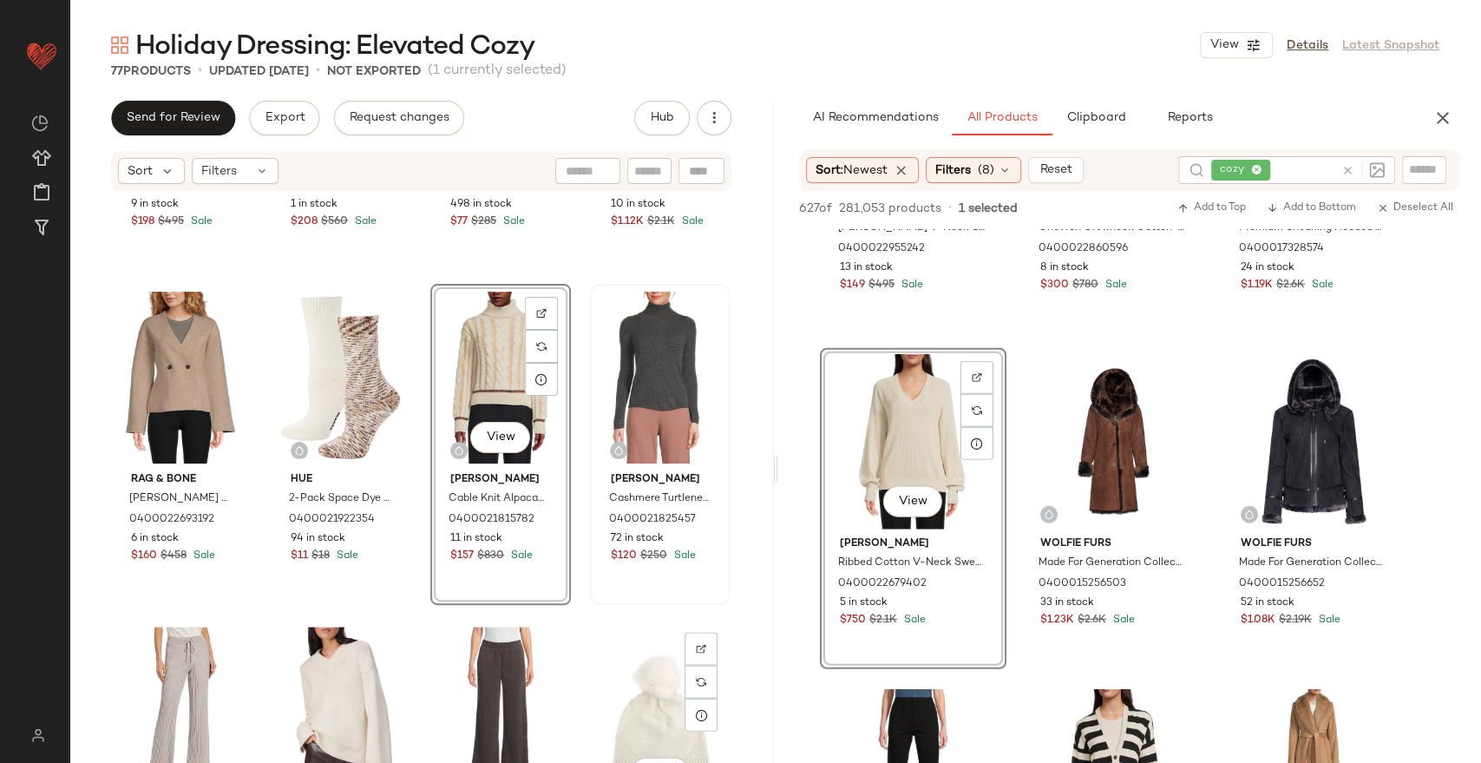
scroll to position [2237, 0]
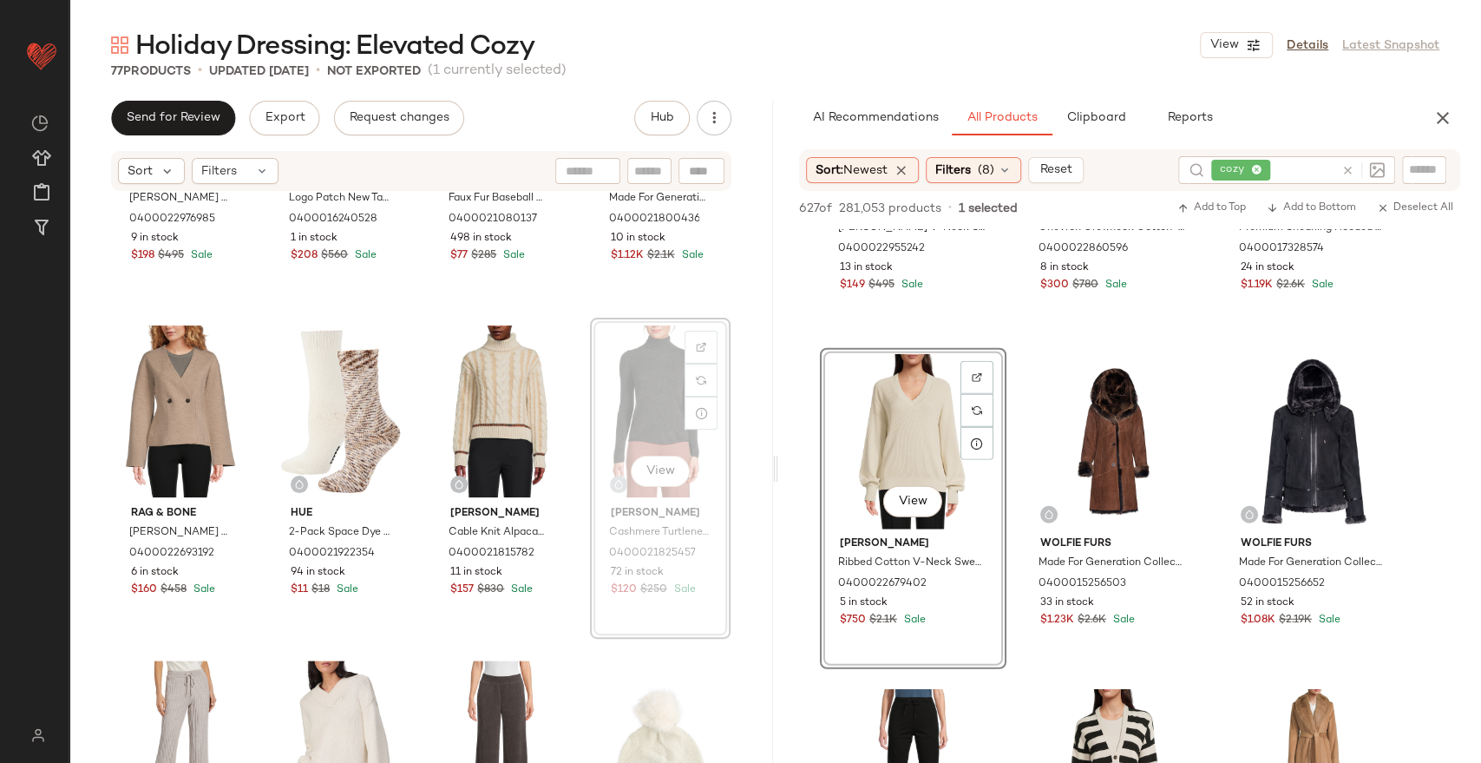
scroll to position [2236, 0]
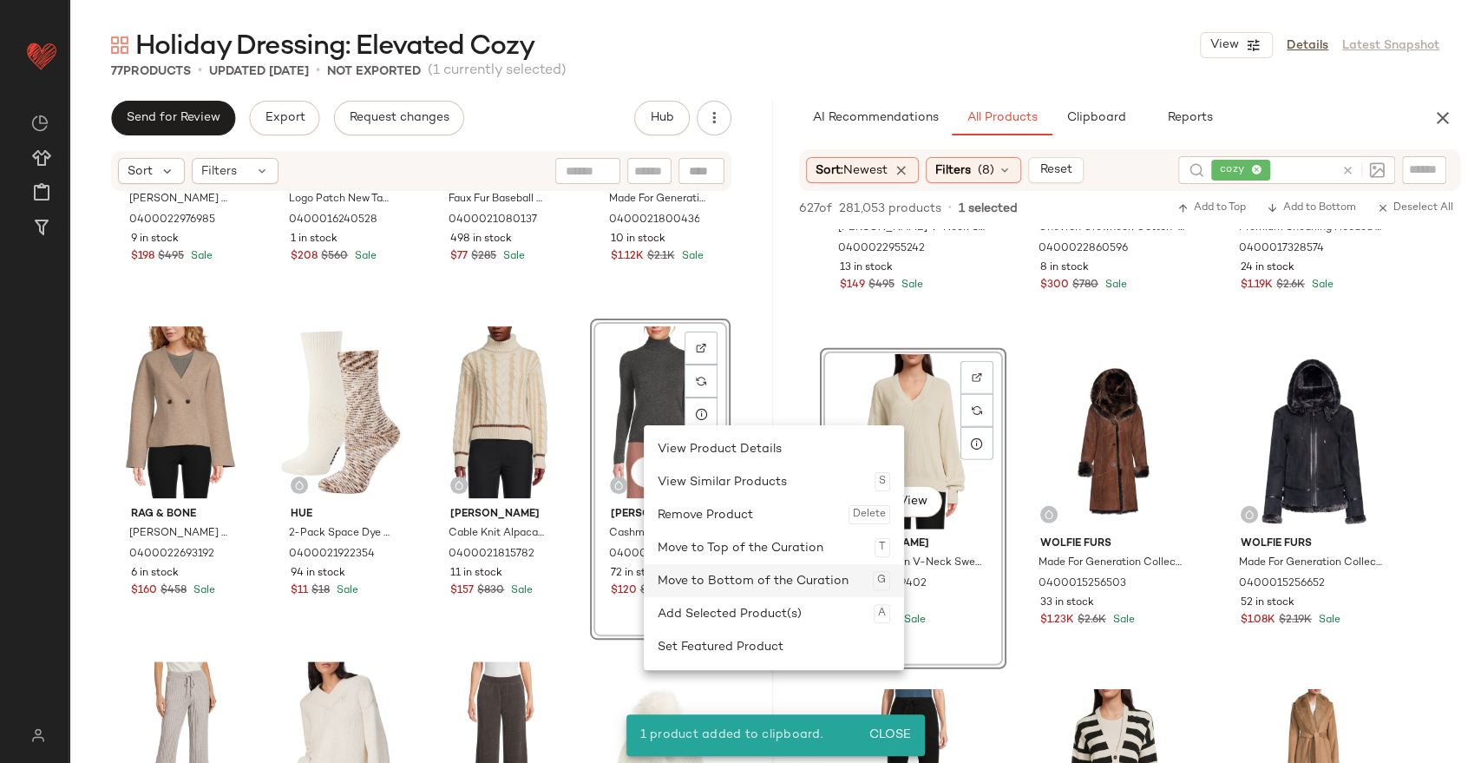
click at [717, 587] on div "Move to Bottom of the Curation G" at bounding box center [774, 580] width 233 height 33
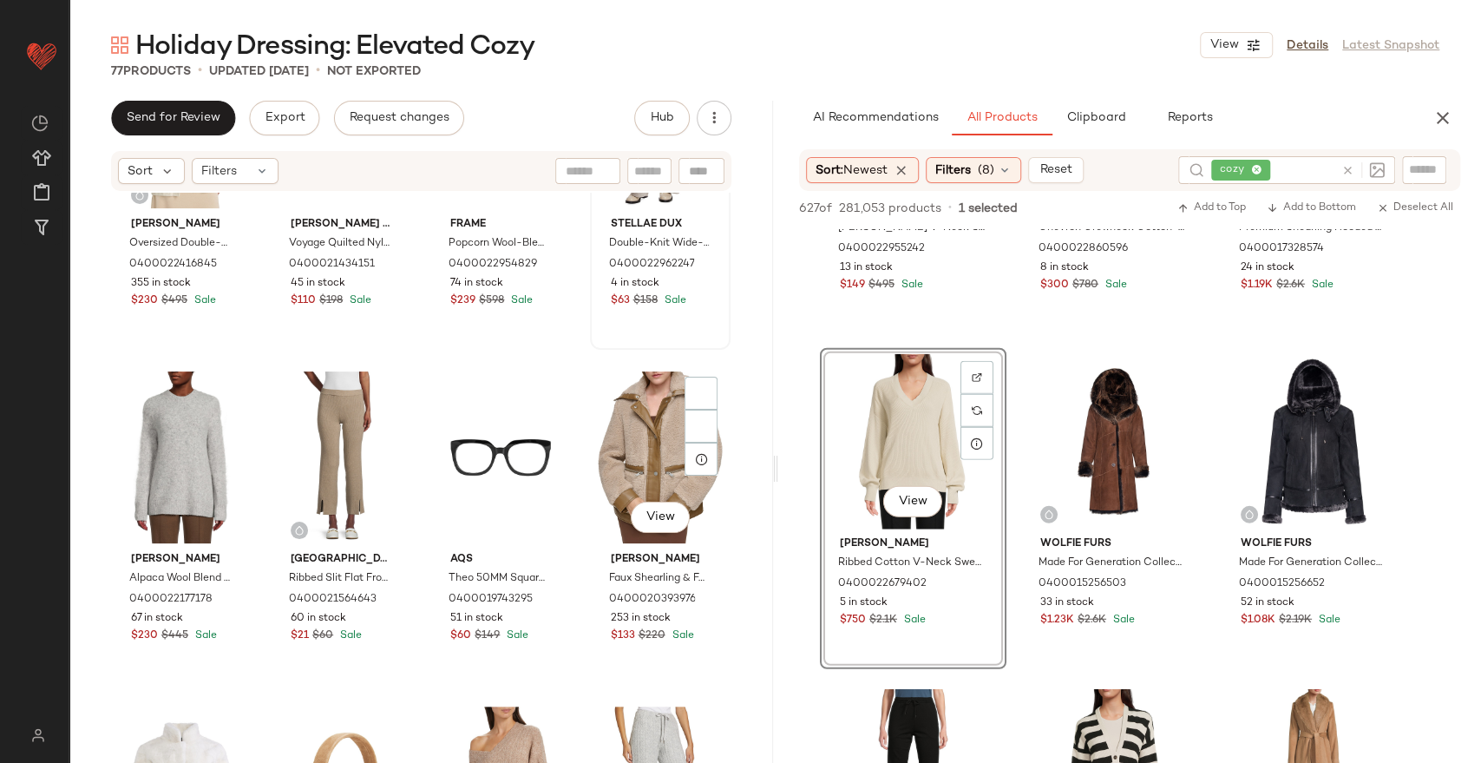
scroll to position [1363, 0]
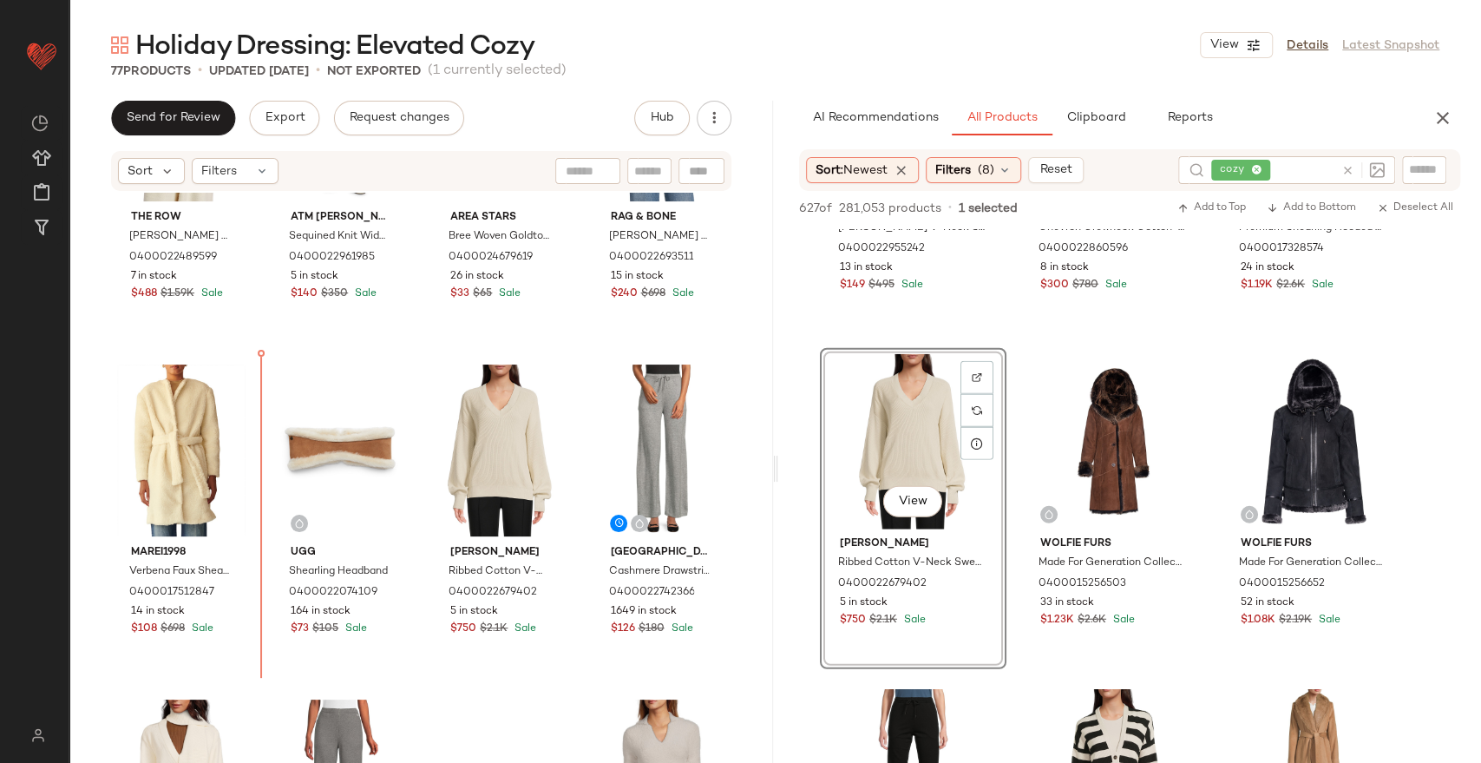
scroll to position [174, 0]
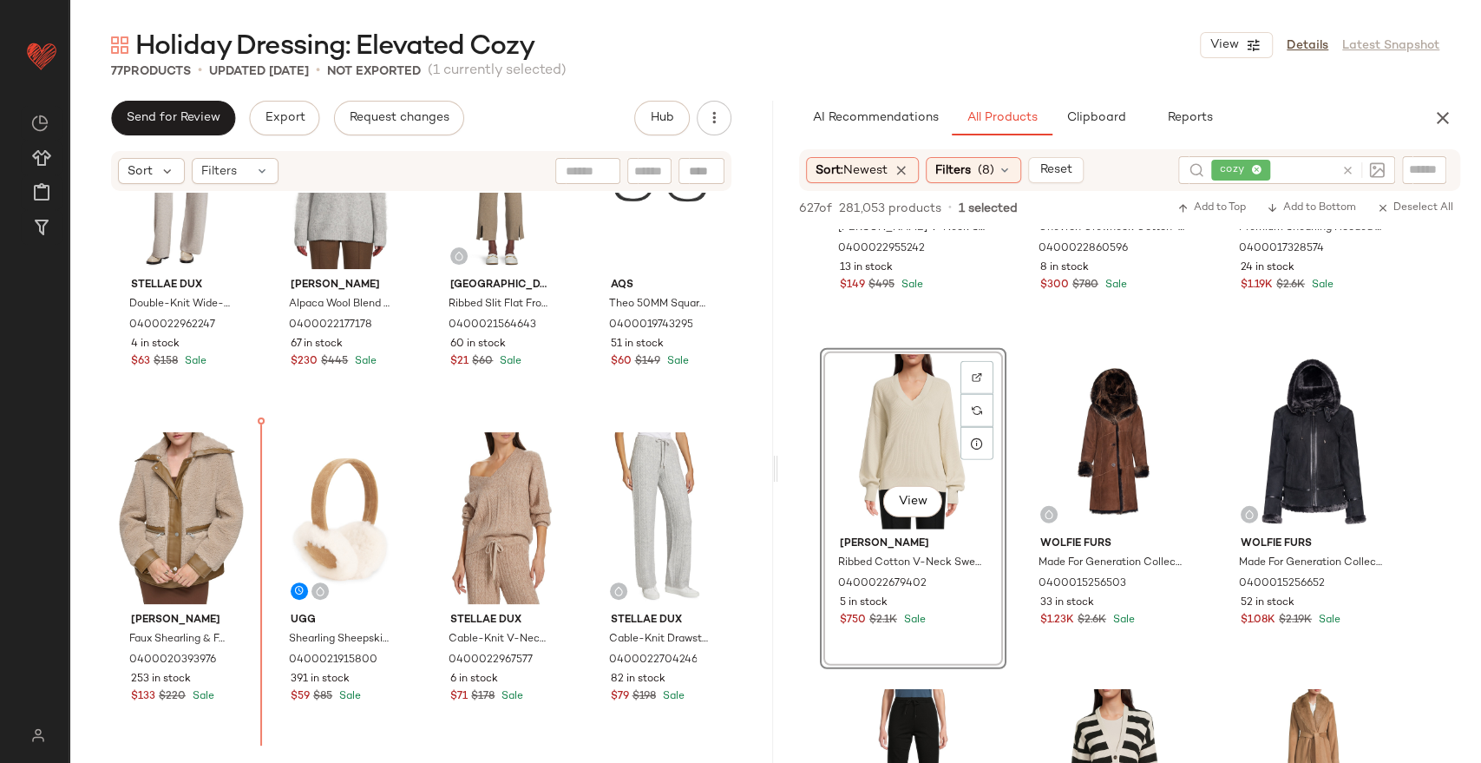
scroll to position [1500, 0]
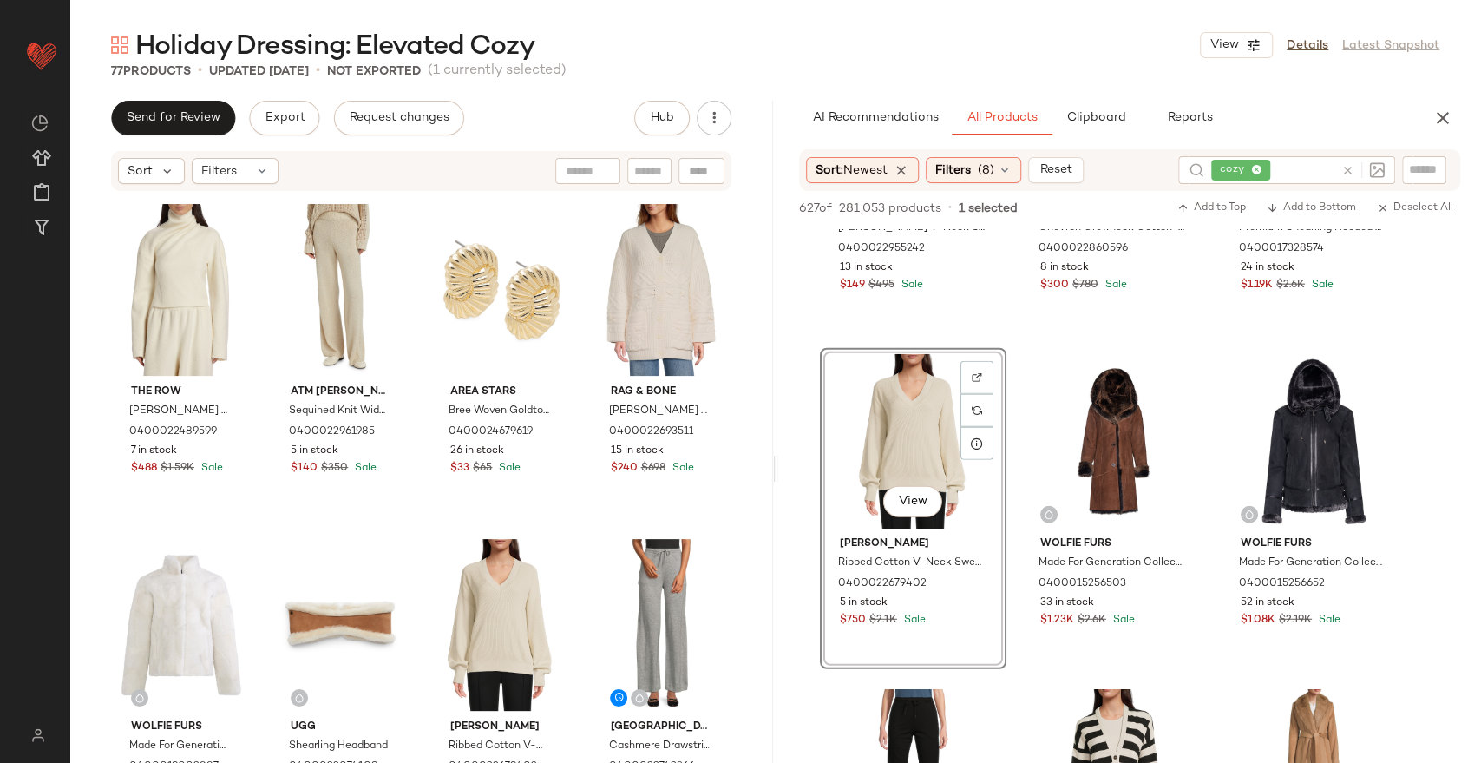
click at [756, 415] on div "The Row Enoch Merino Wool Turtleneck Sweater 0400022489599 7 in stock $488 $1.5…" at bounding box center [421, 504] width 704 height 622
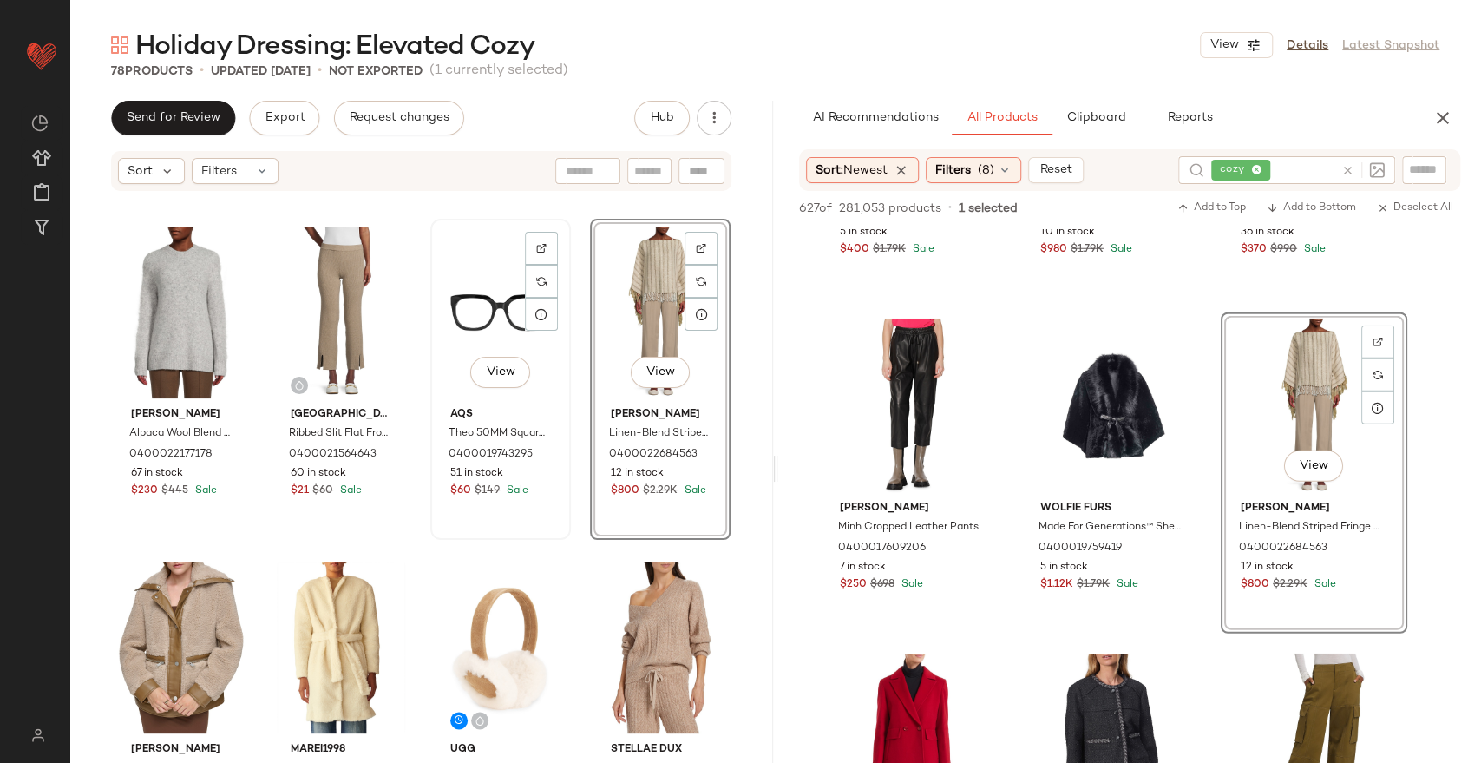
scroll to position [1460, 0]
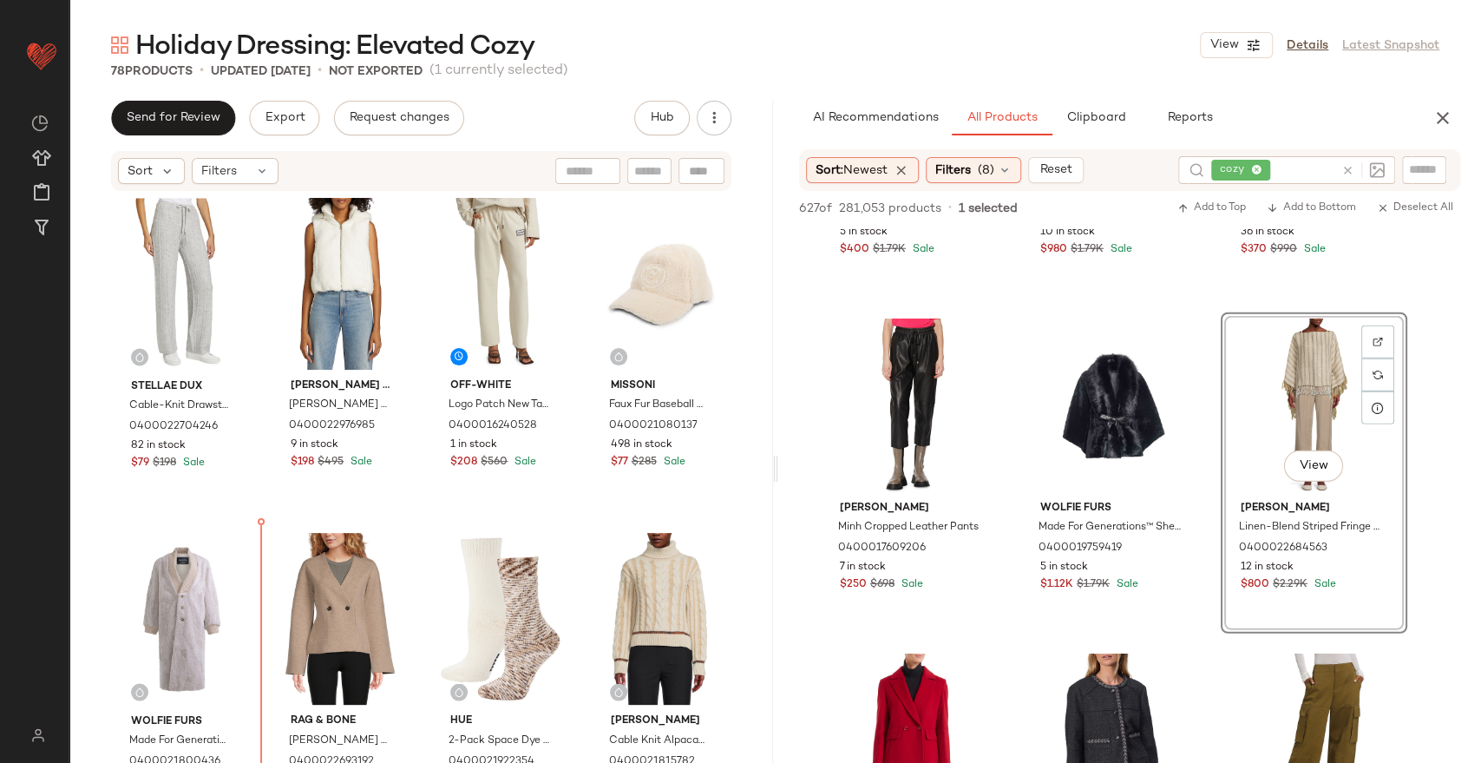
scroll to position [2075, 0]
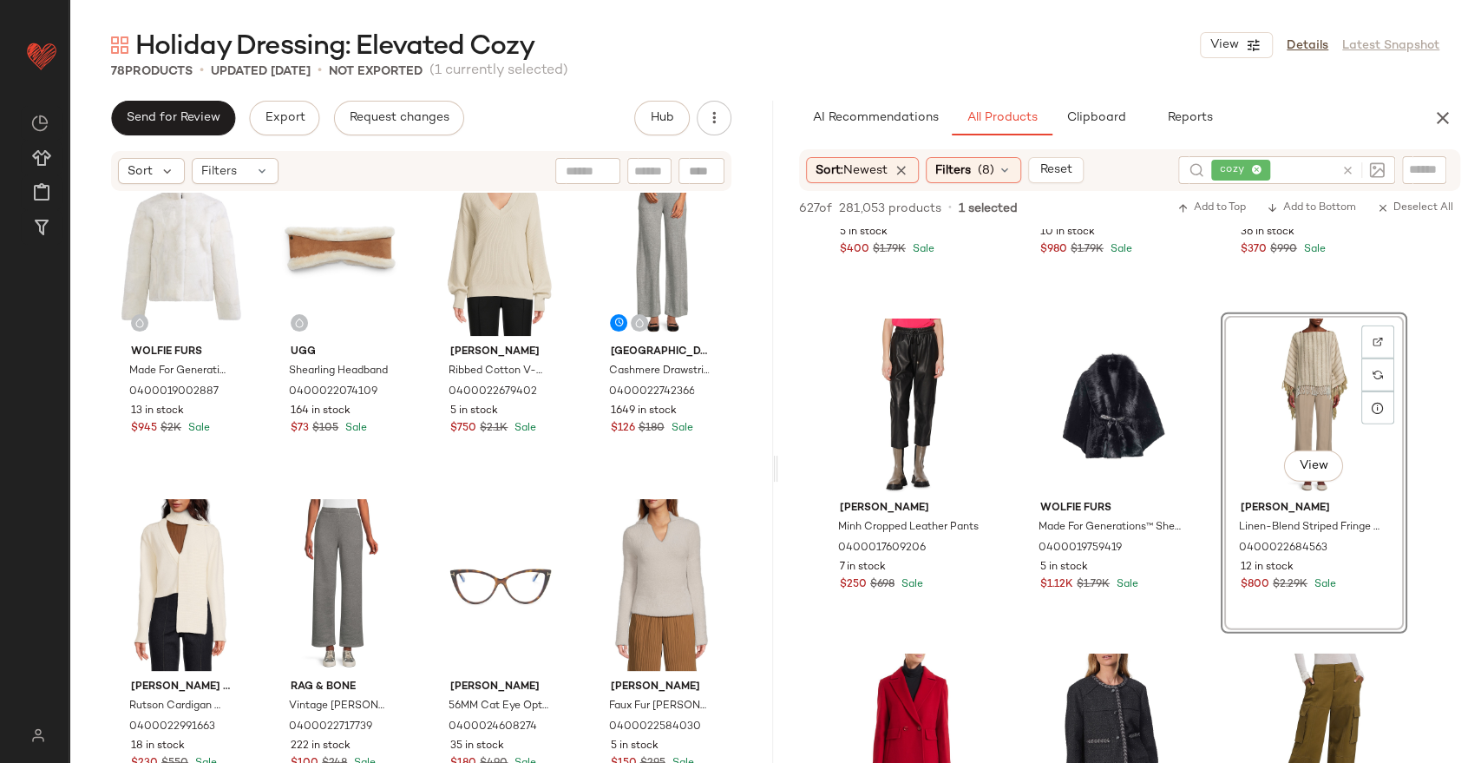
scroll to position [385, 0]
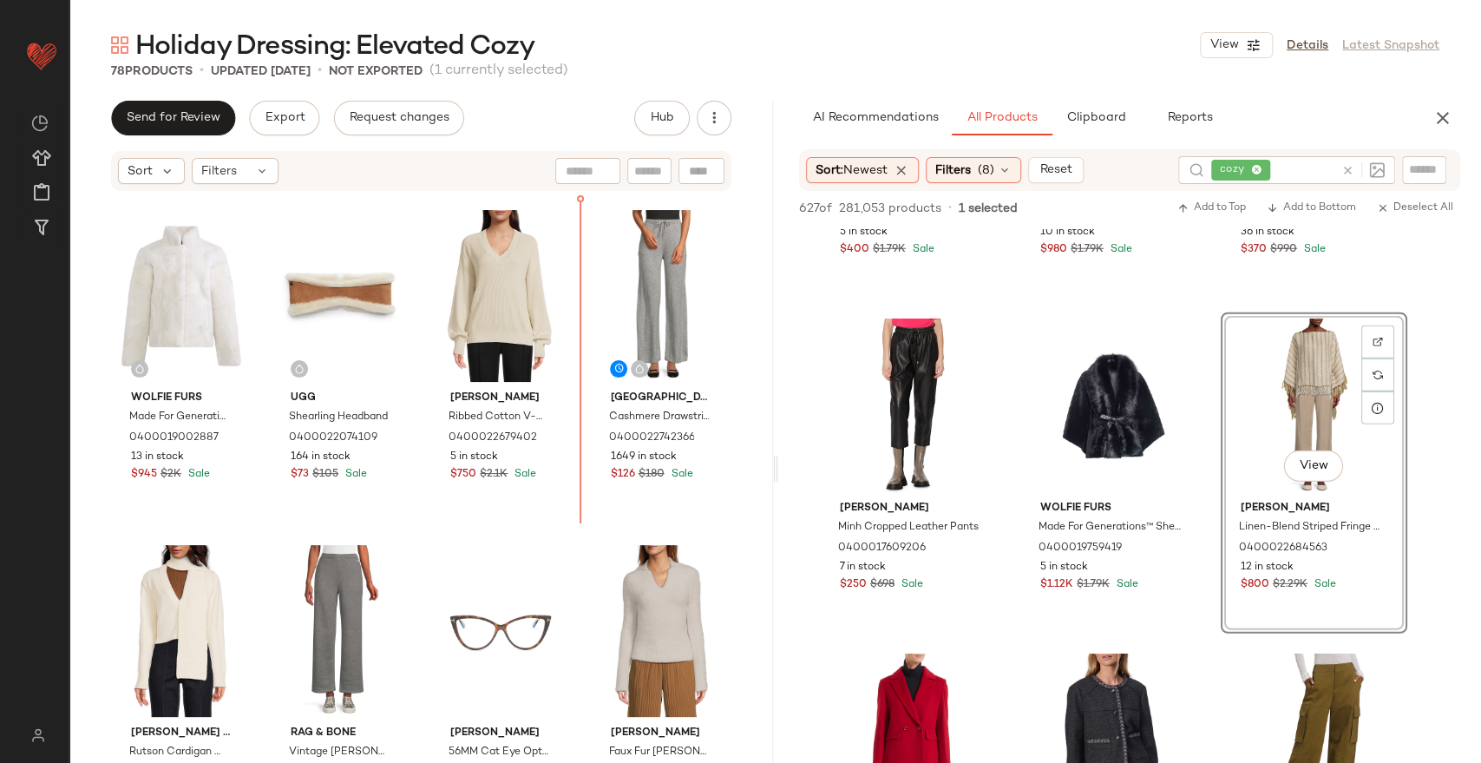
scroll to position [307, 0]
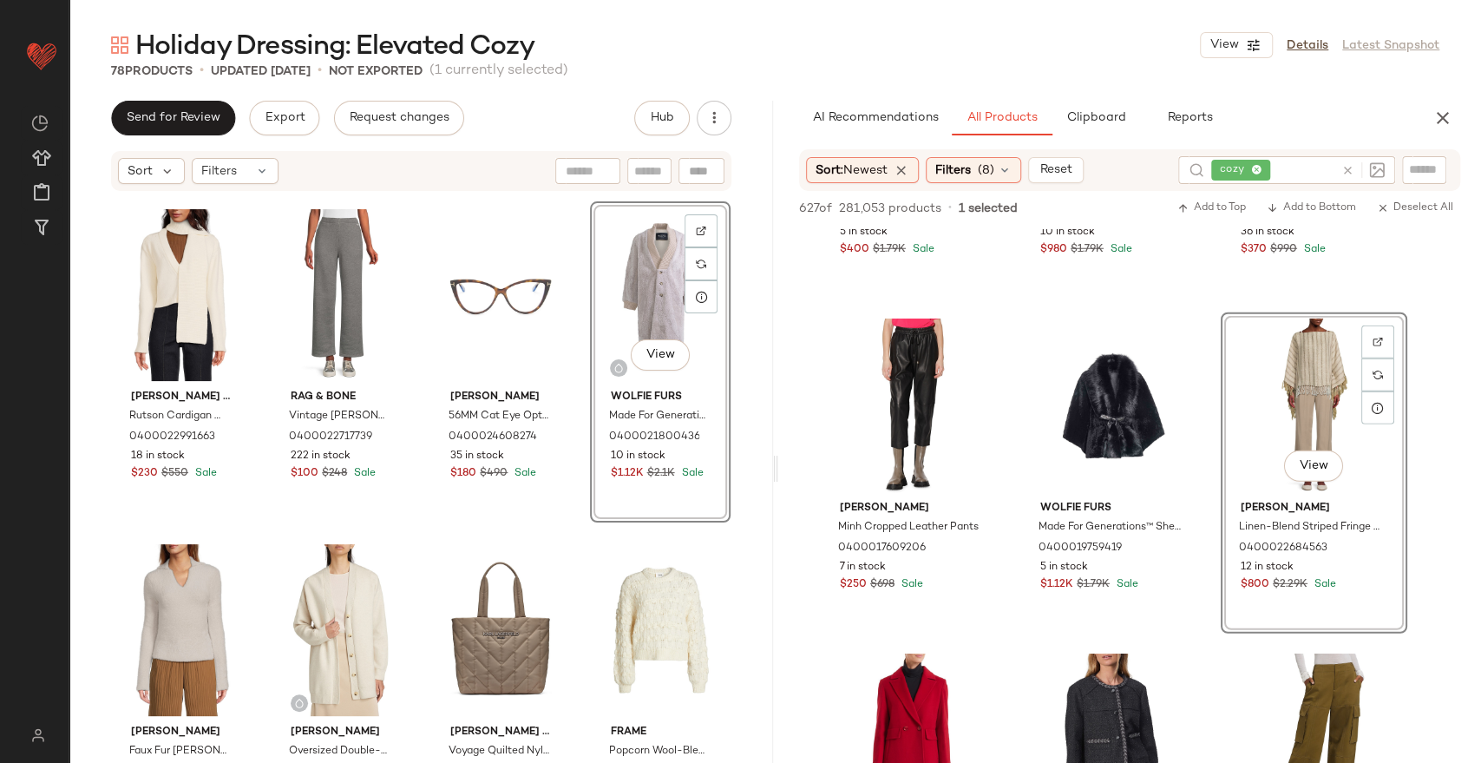
scroll to position [784, 0]
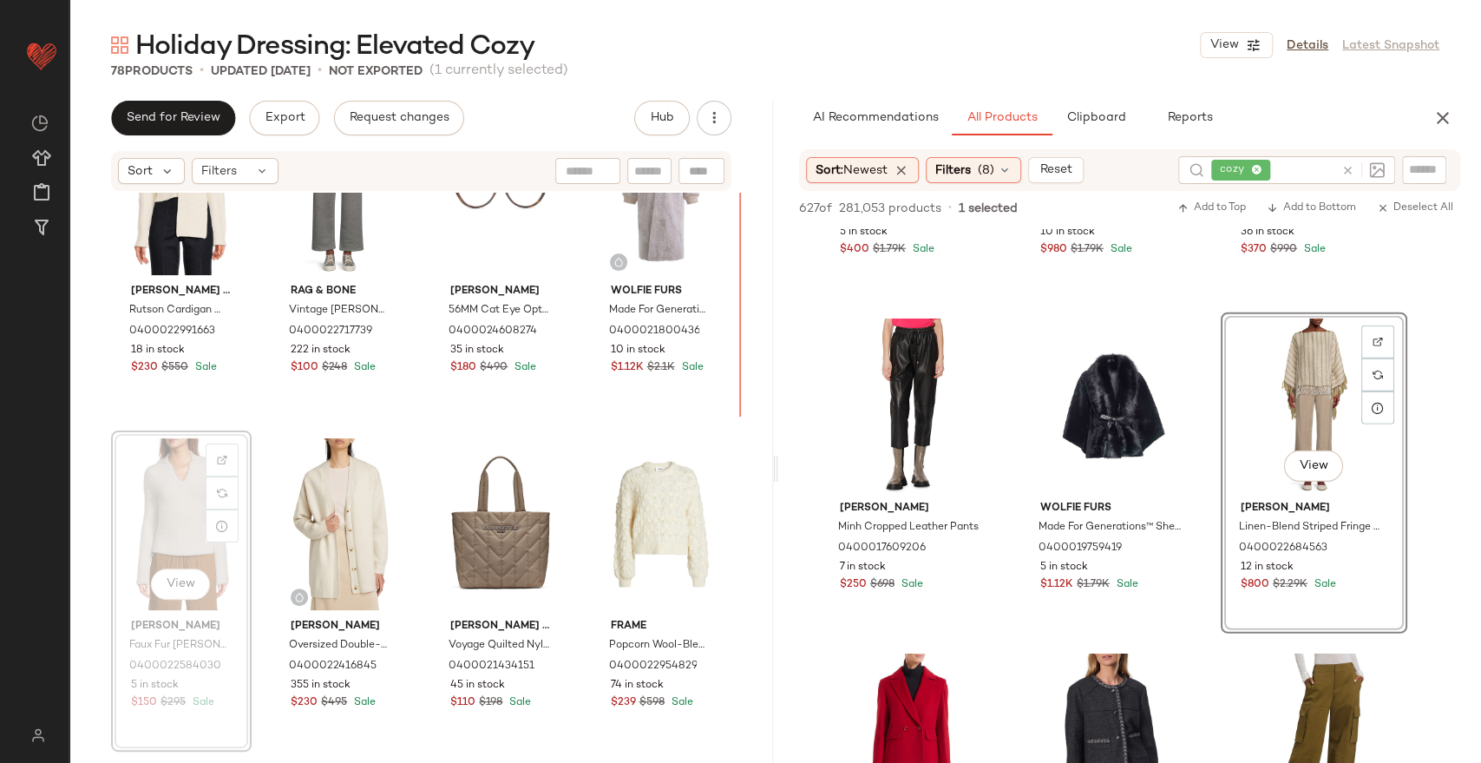
scroll to position [779, 0]
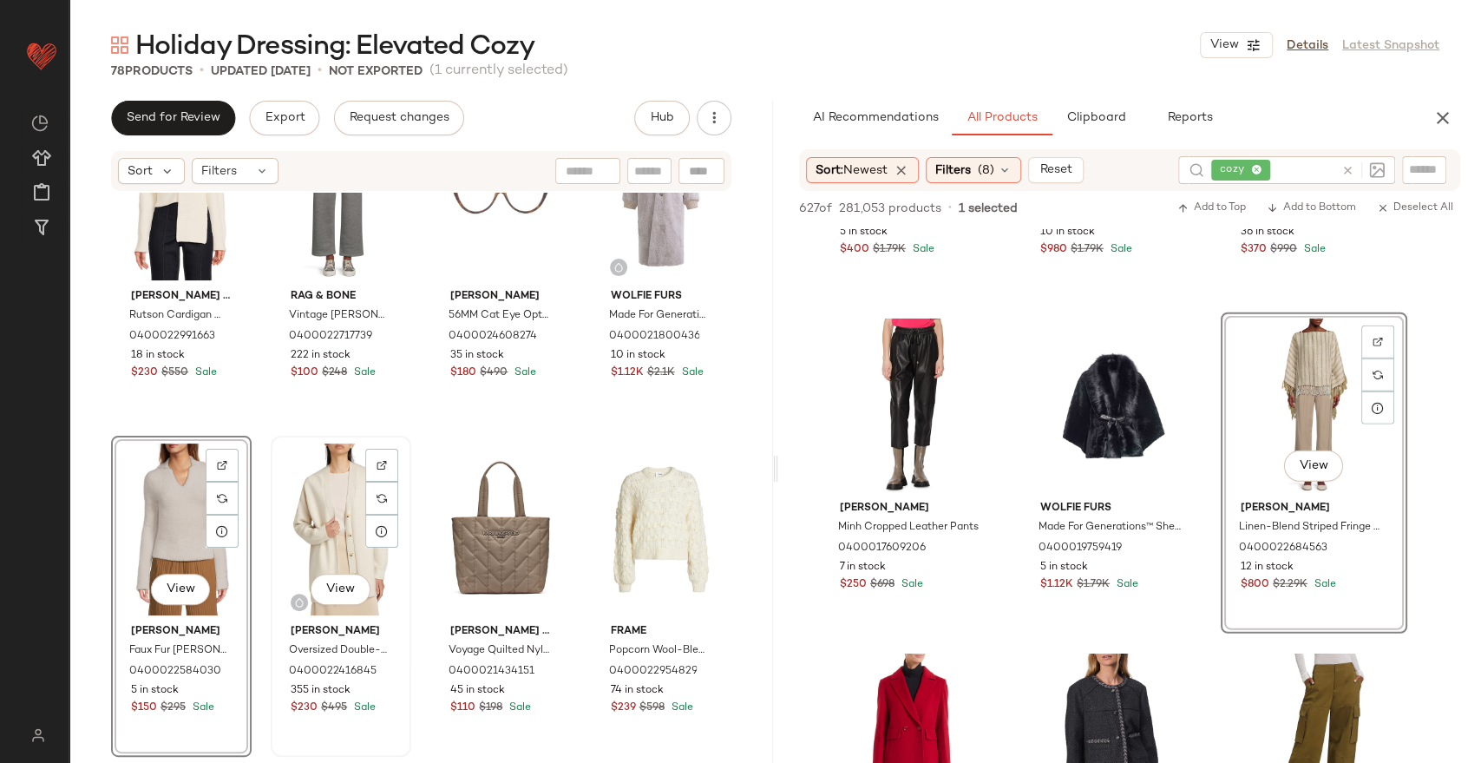
click at [319, 548] on div "View" at bounding box center [341, 529] width 128 height 175
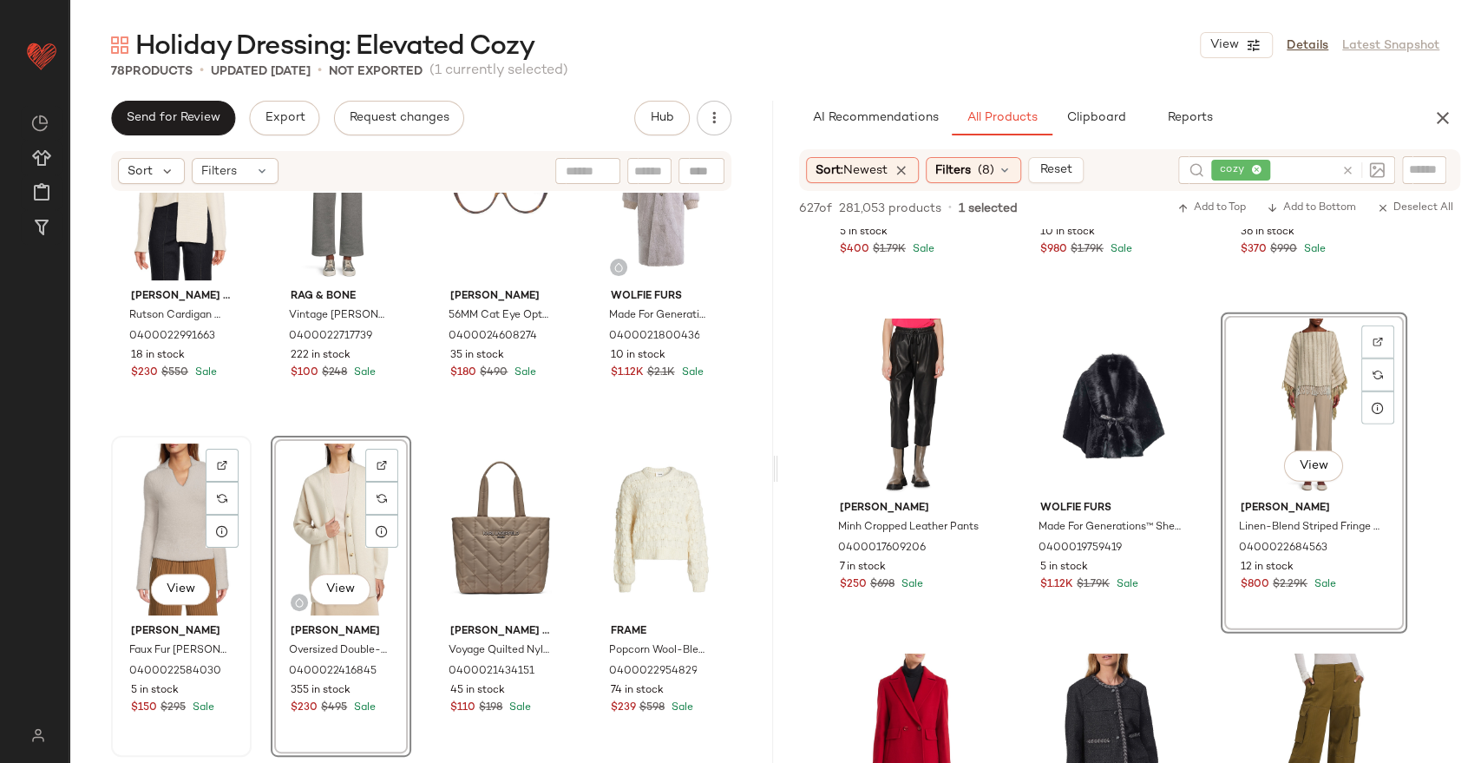
click at [173, 536] on div "View" at bounding box center [181, 529] width 128 height 175
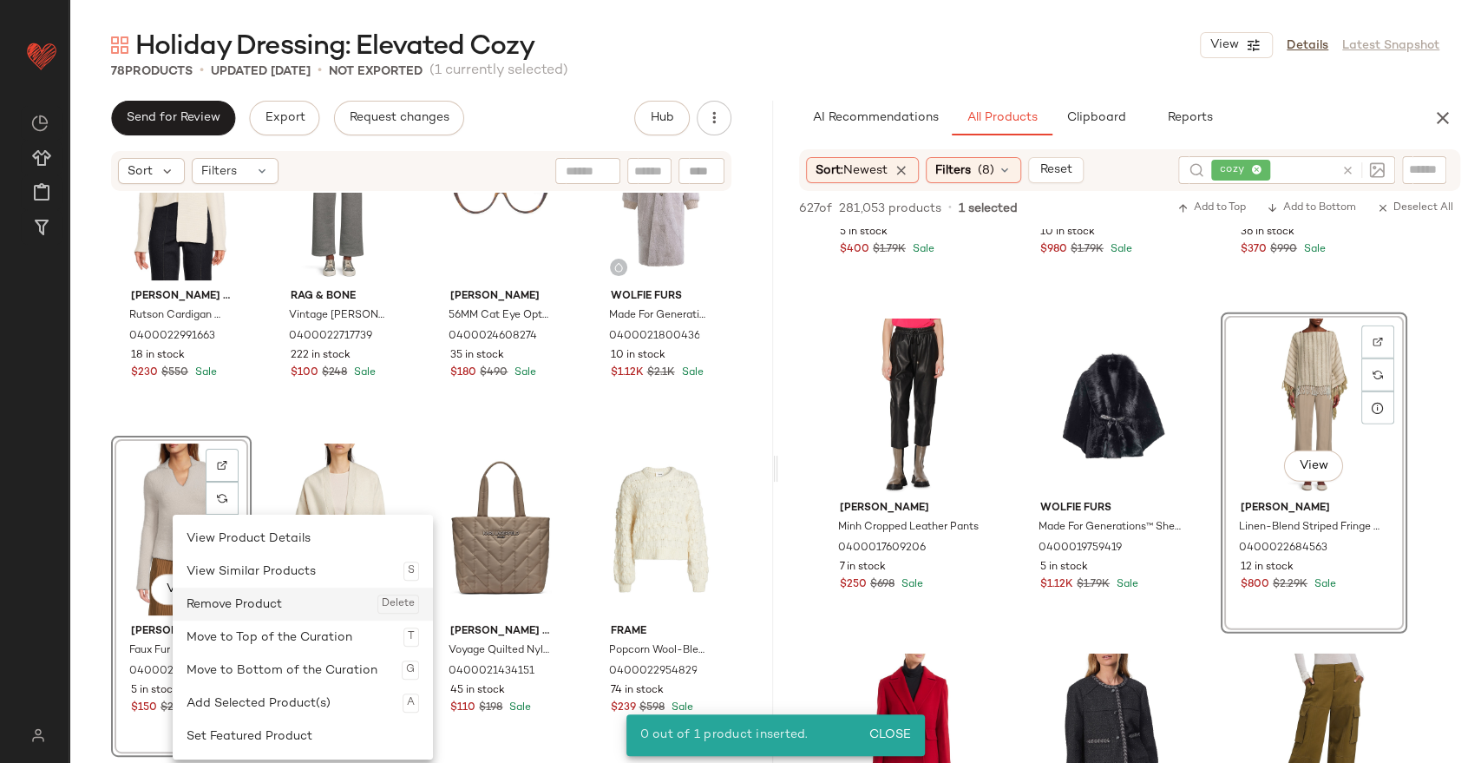
click at [239, 609] on div "Remove Product Delete" at bounding box center [303, 603] width 233 height 33
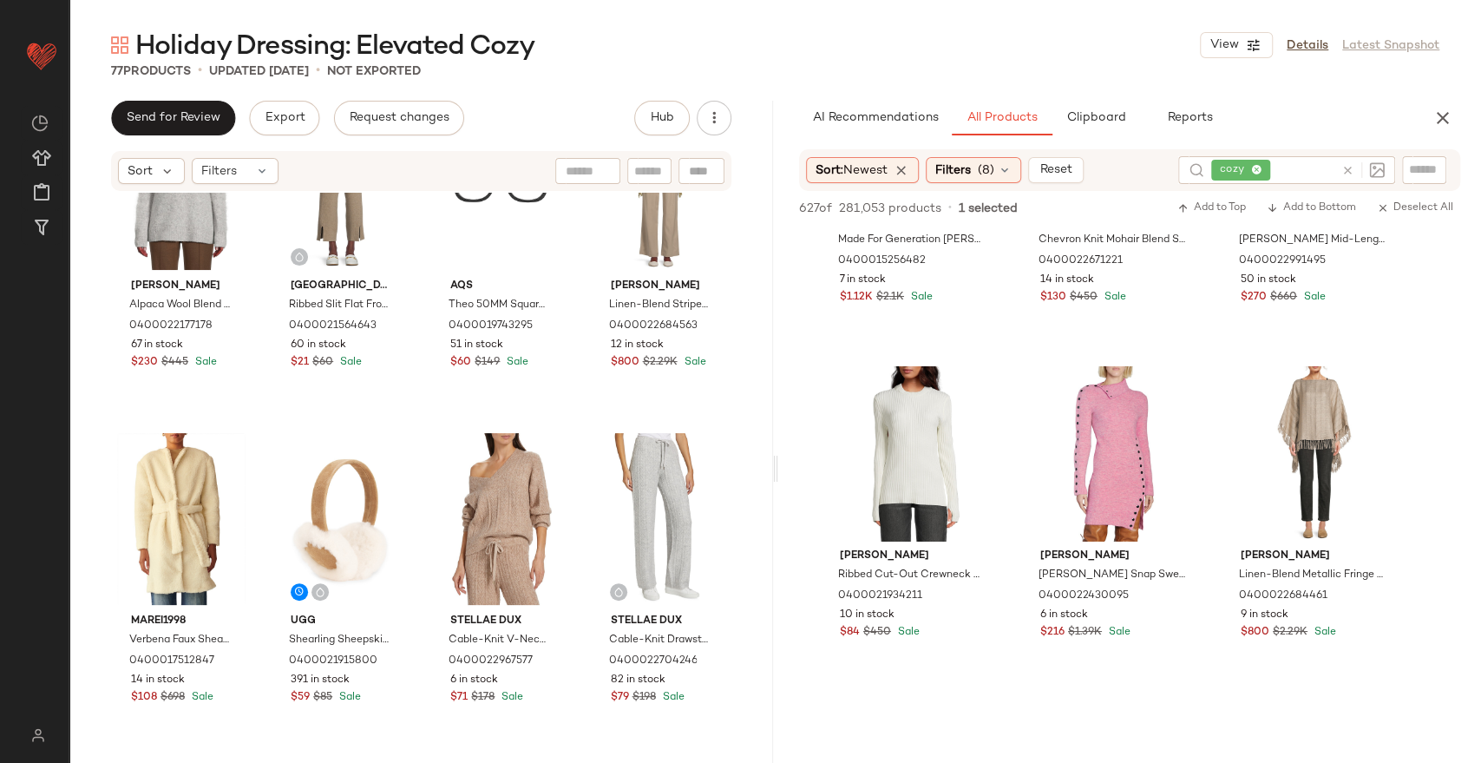
scroll to position [21984, 0]
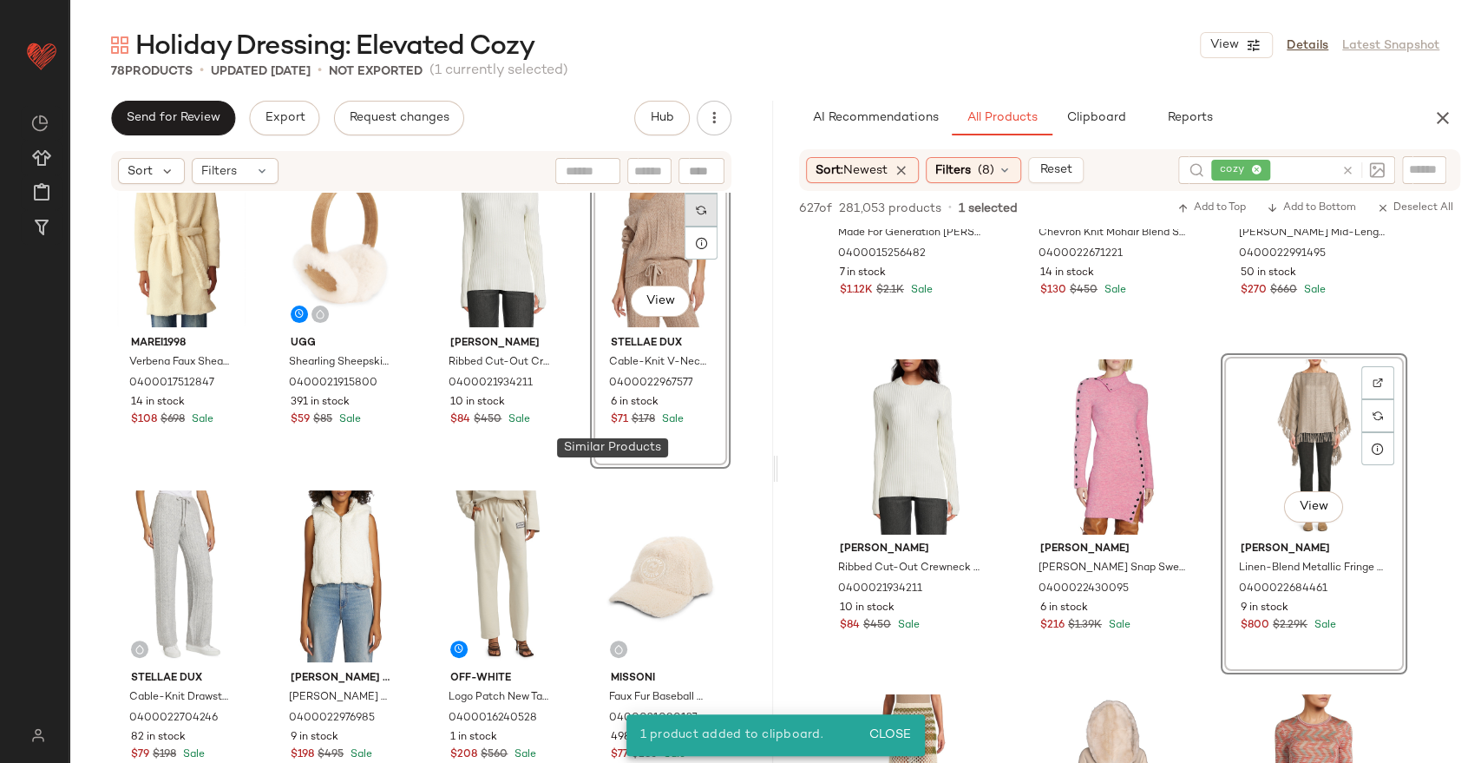
scroll to position [1749, 0]
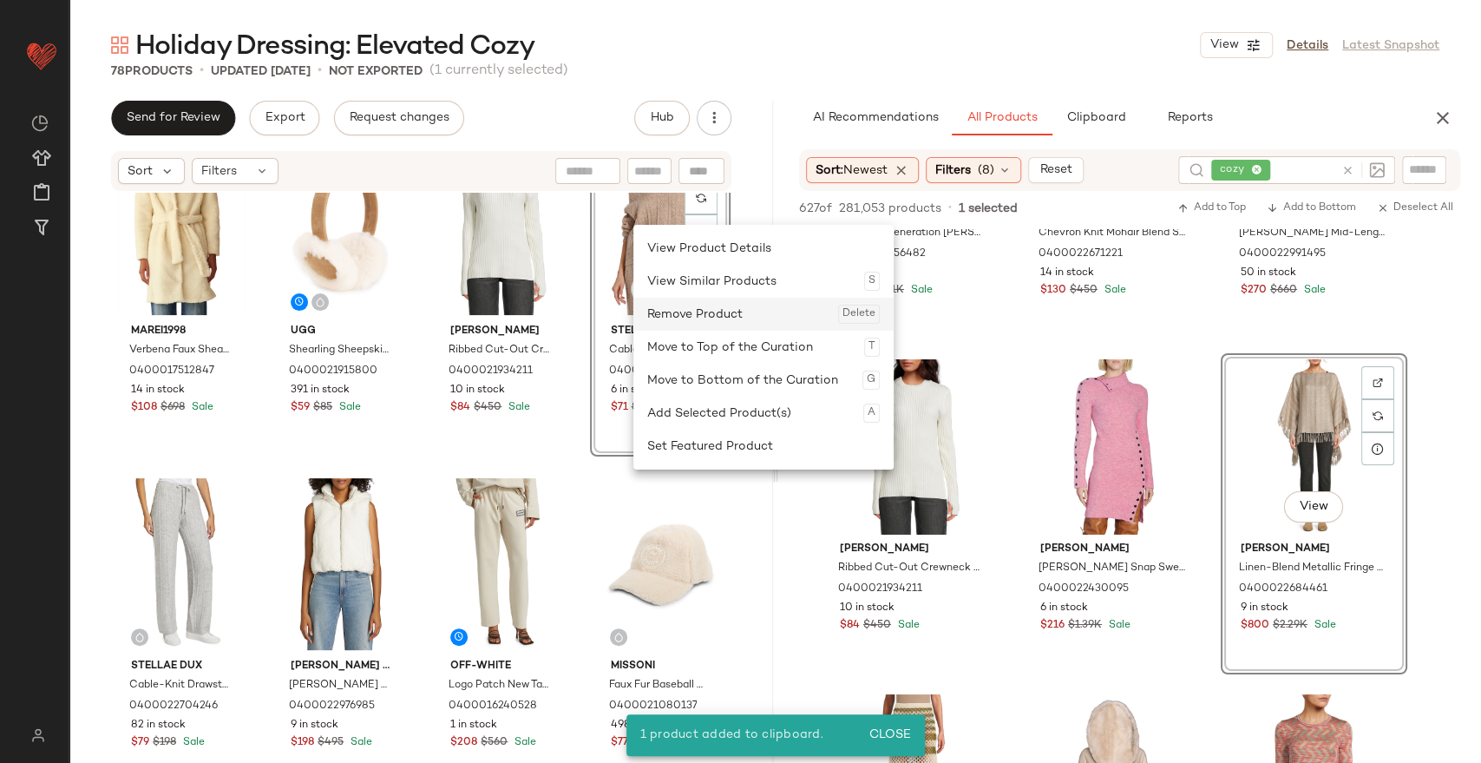
click at [708, 308] on div "Remove Product Delete" at bounding box center [763, 314] width 233 height 33
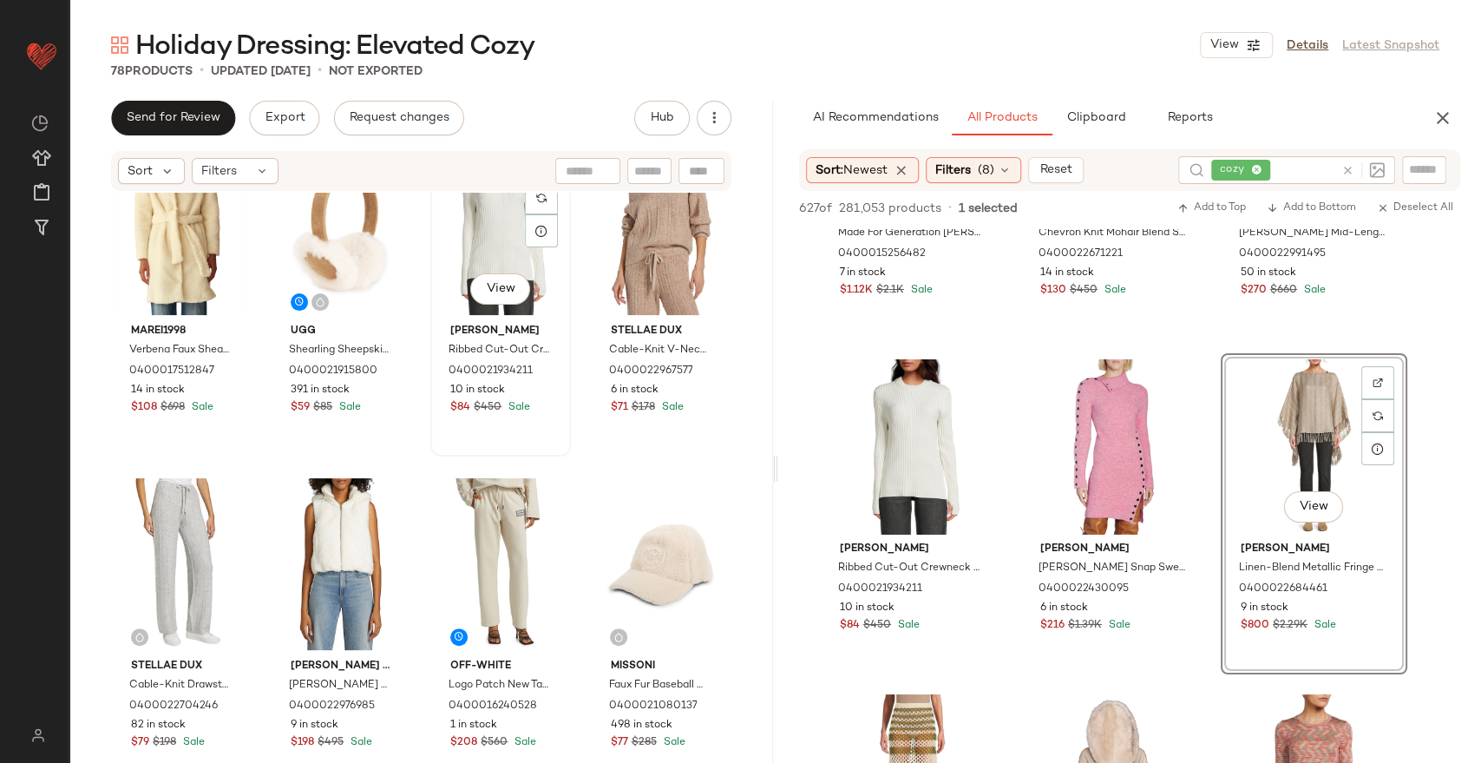
click at [512, 428] on div "View Helmut Lang Ribbed Cut-Out Crewneck Sweater 0400021934211 10 in stock $84 …" at bounding box center [500, 296] width 137 height 318
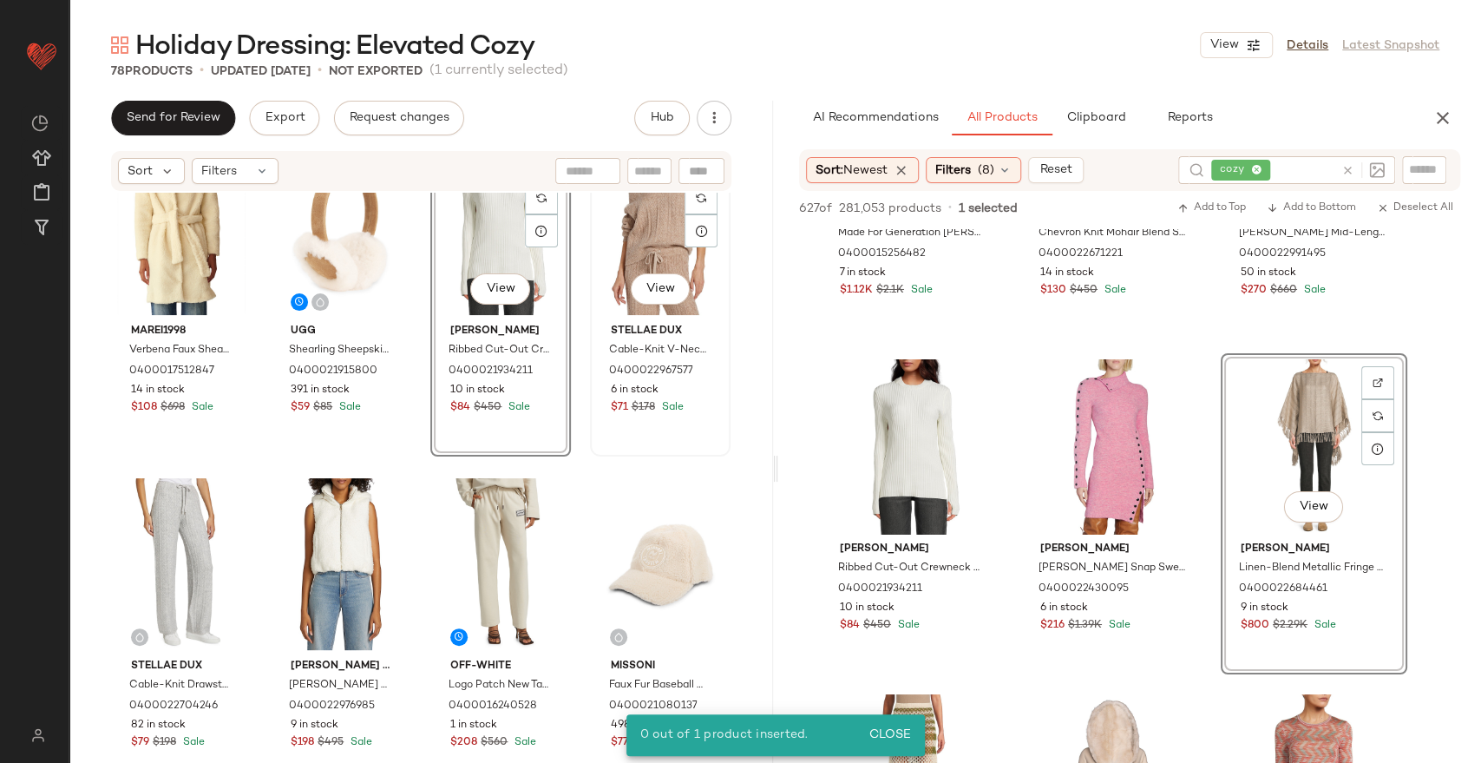
click at [656, 436] on div "View Stellae Dux Cable-Knit V-Neck Sweater 0400022967577 6 in stock $71 $178 Sa…" at bounding box center [660, 296] width 137 height 318
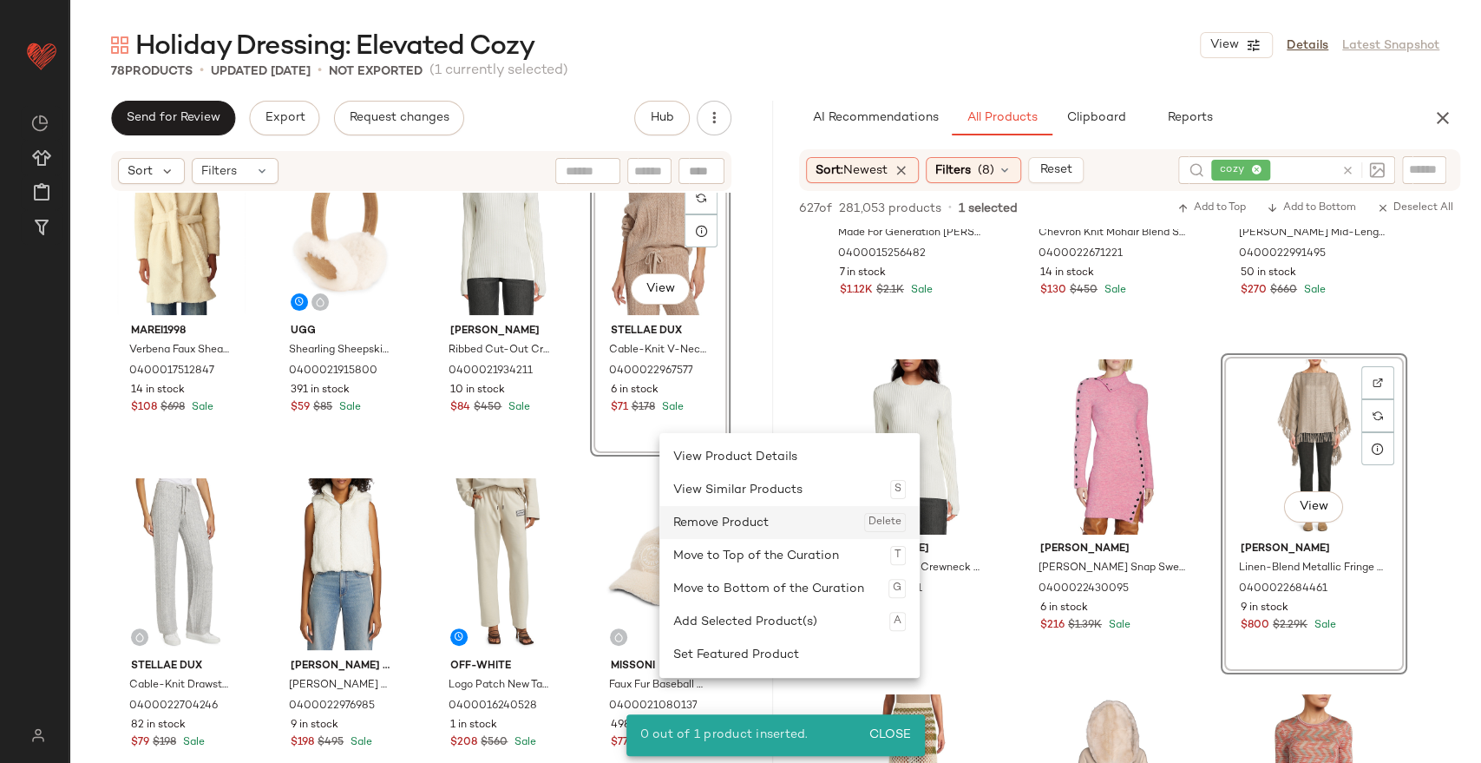
click at [725, 515] on div "Remove Product Delete" at bounding box center [789, 522] width 233 height 33
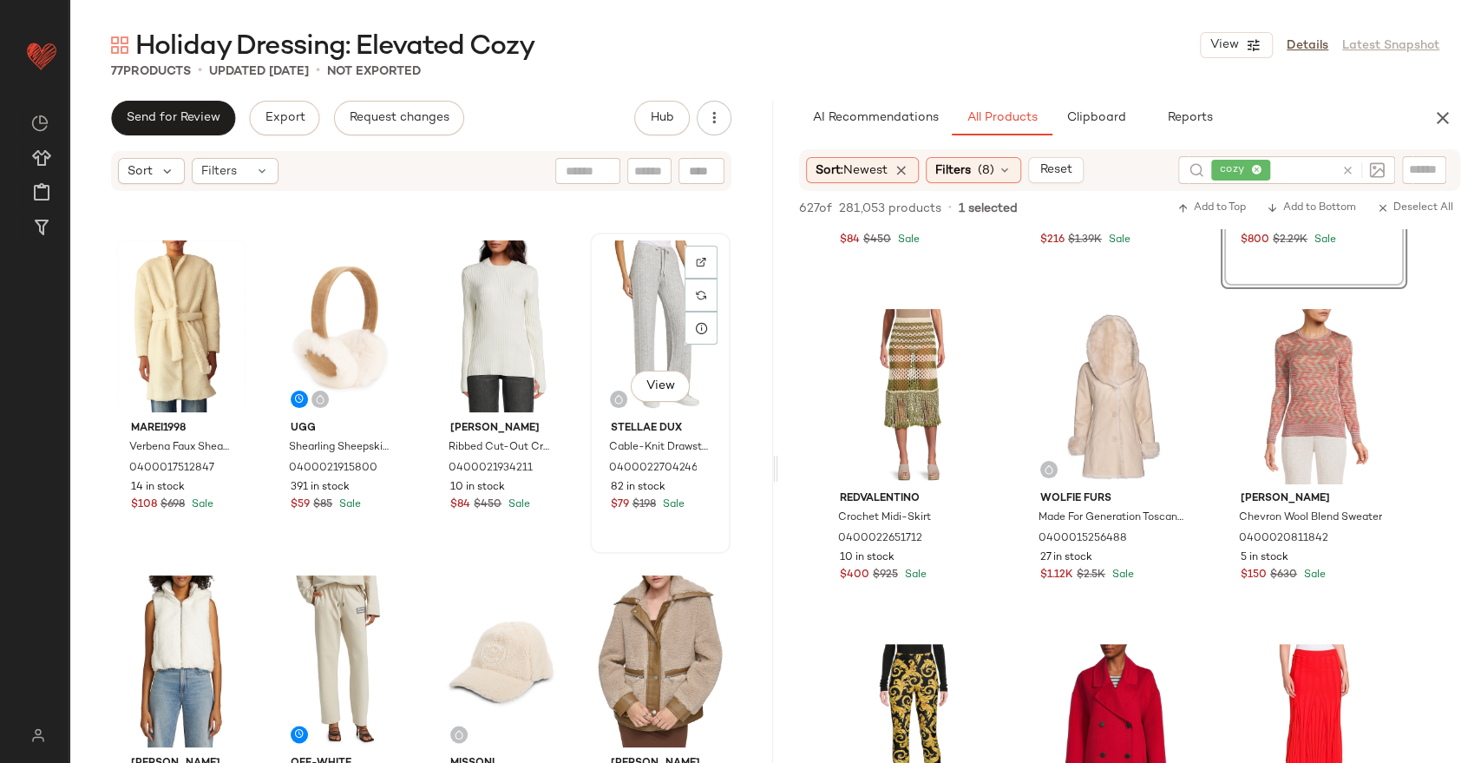
scroll to position [1556, 0]
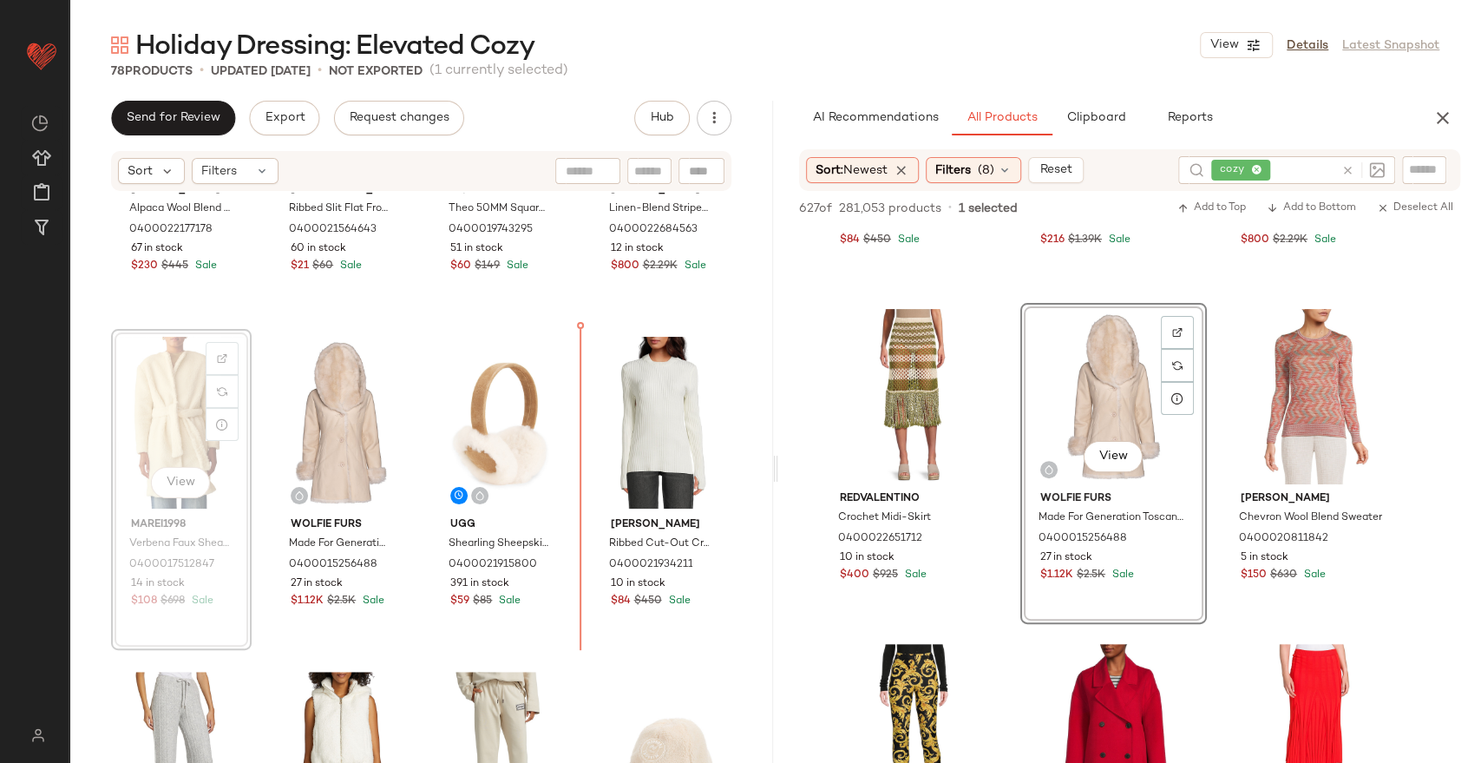
scroll to position [1551, 0]
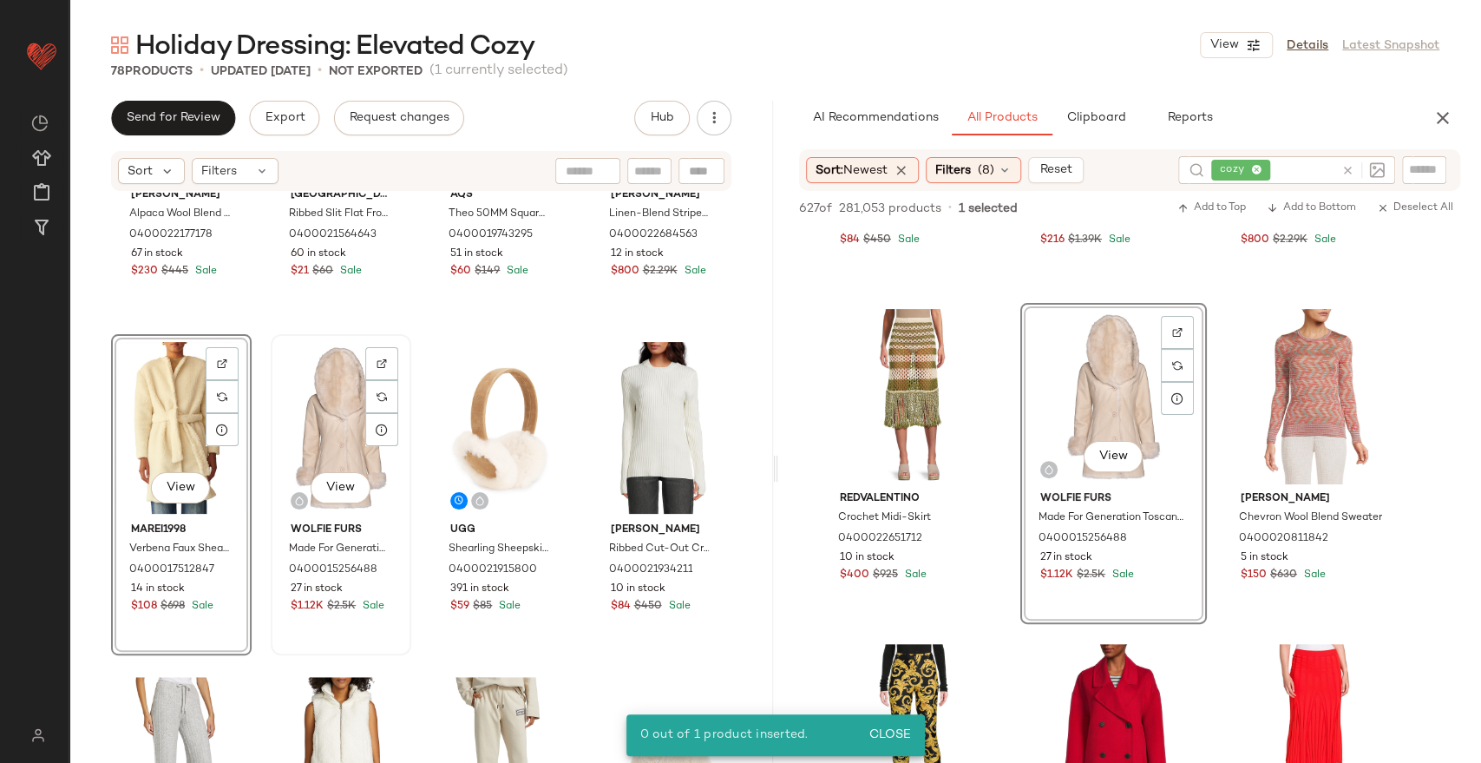
click at [319, 422] on div "View" at bounding box center [341, 427] width 128 height 175
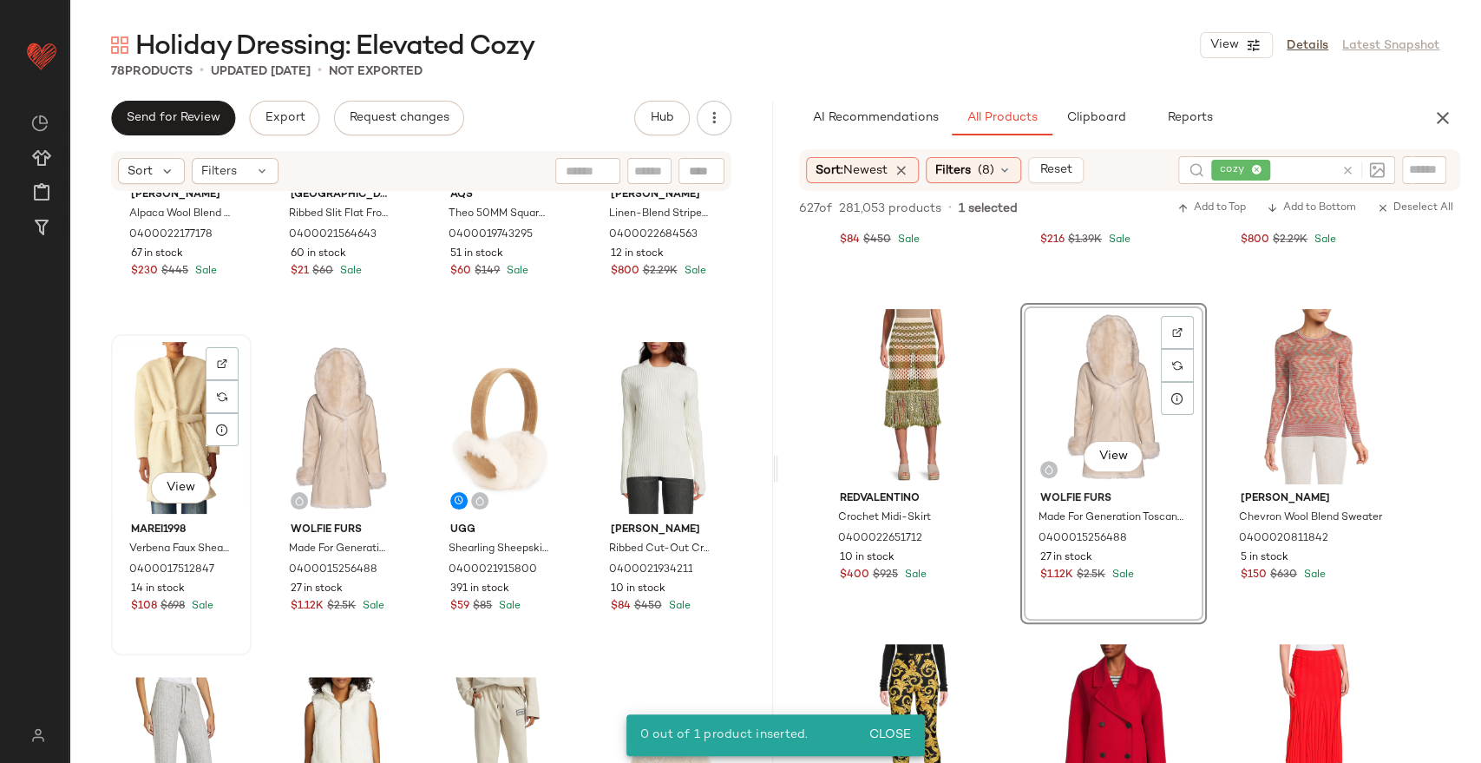
click at [193, 429] on div "View" at bounding box center [181, 427] width 128 height 175
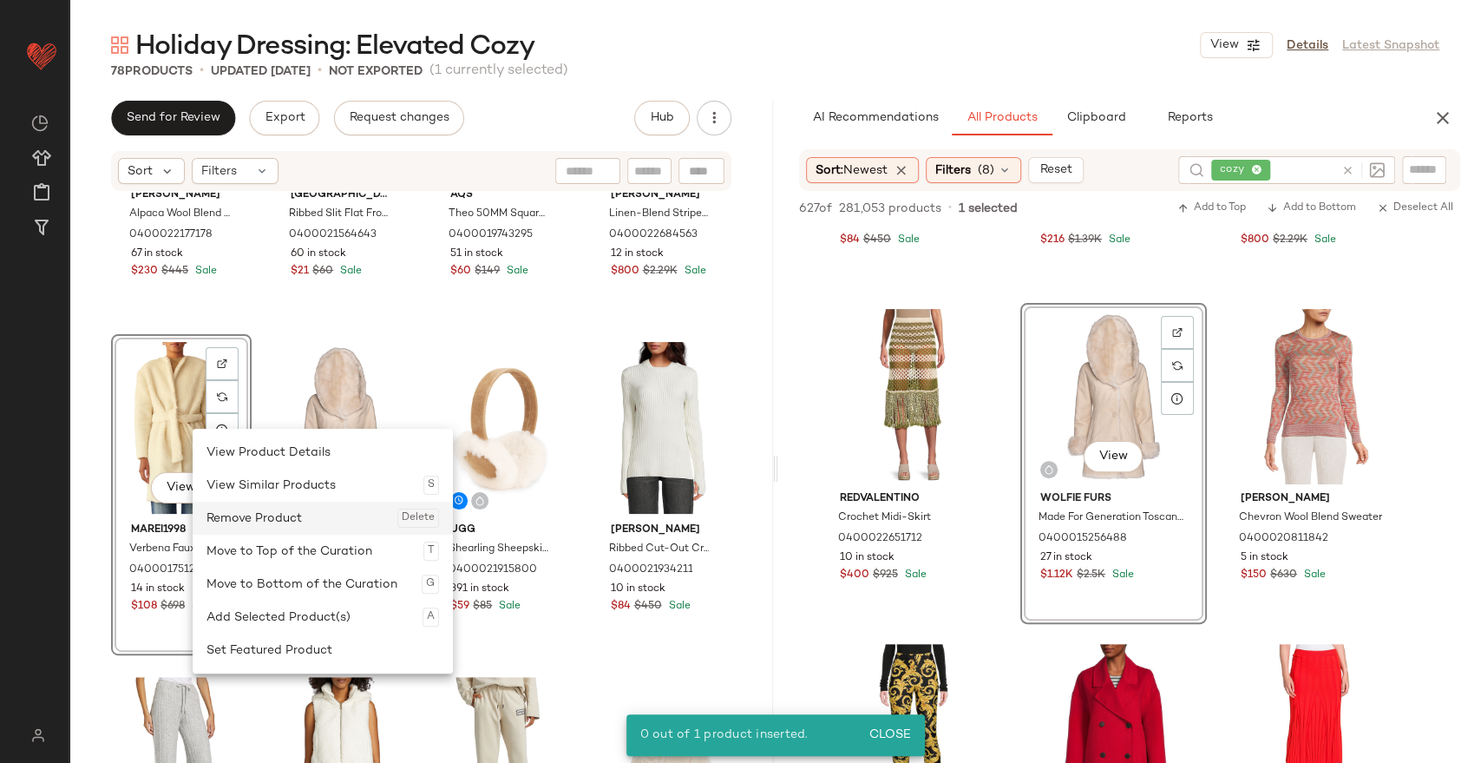
click at [252, 522] on div "Remove Product Delete" at bounding box center [323, 518] width 233 height 33
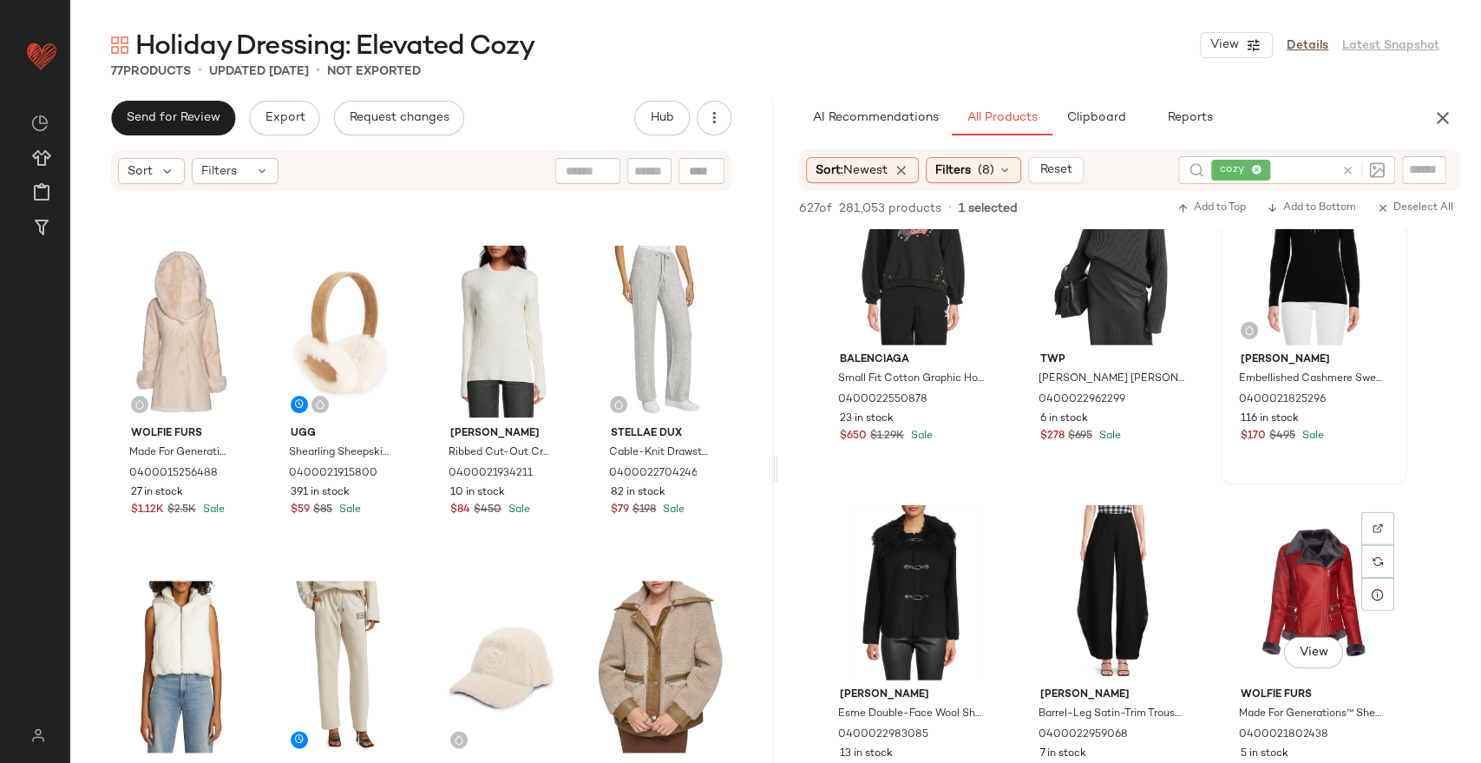
scroll to position [25166, 0]
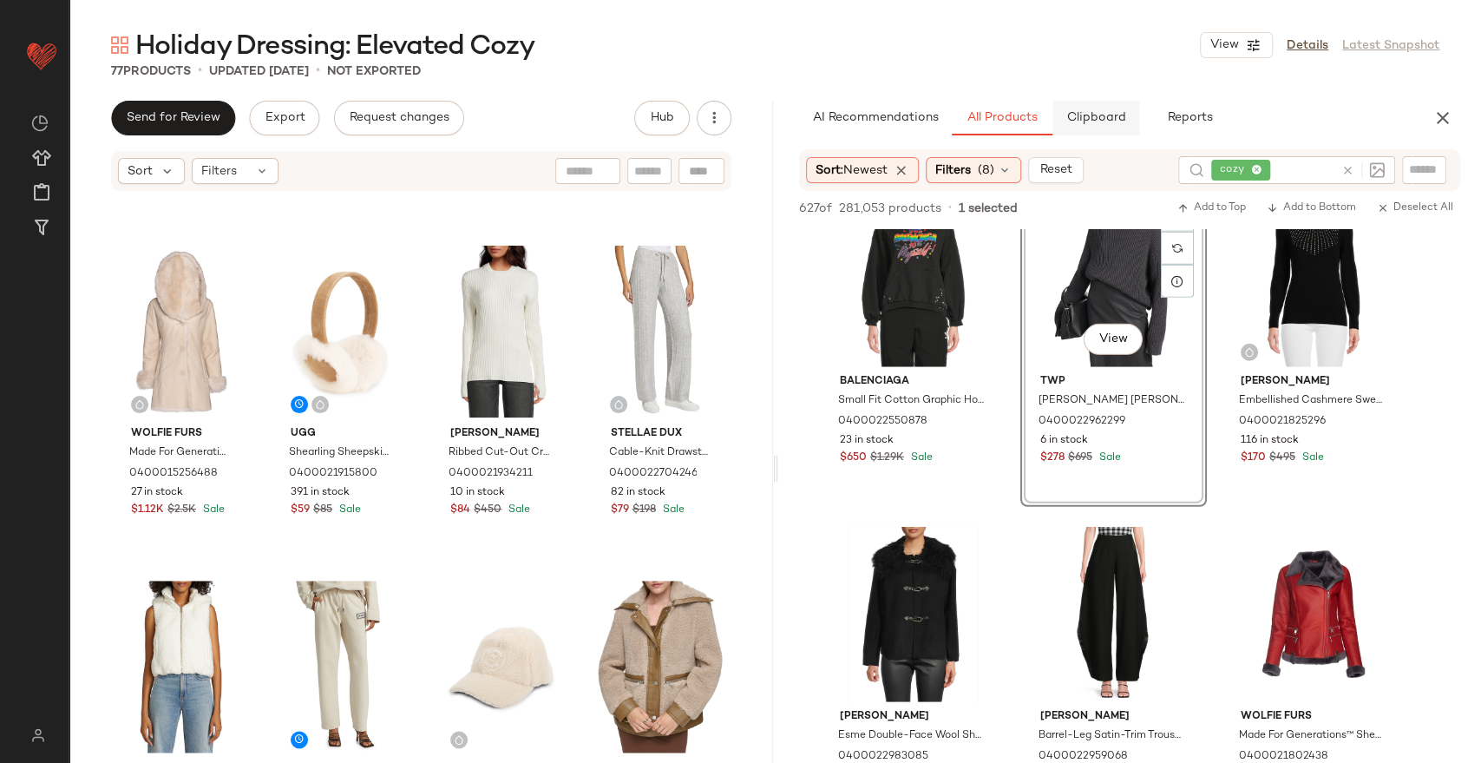
click at [1089, 111] on span "Clipboard" at bounding box center [1096, 118] width 60 height 14
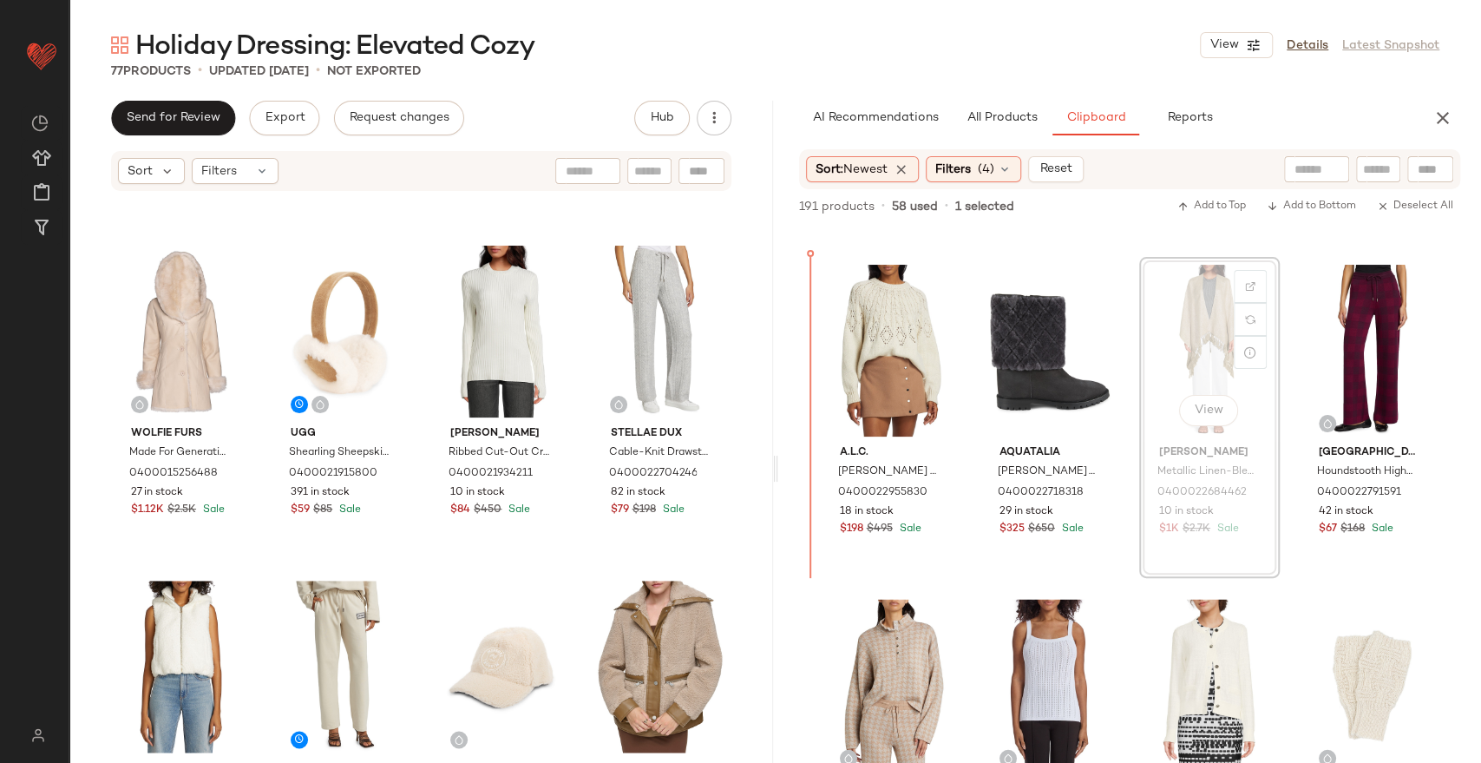
scroll to position [3000, 0]
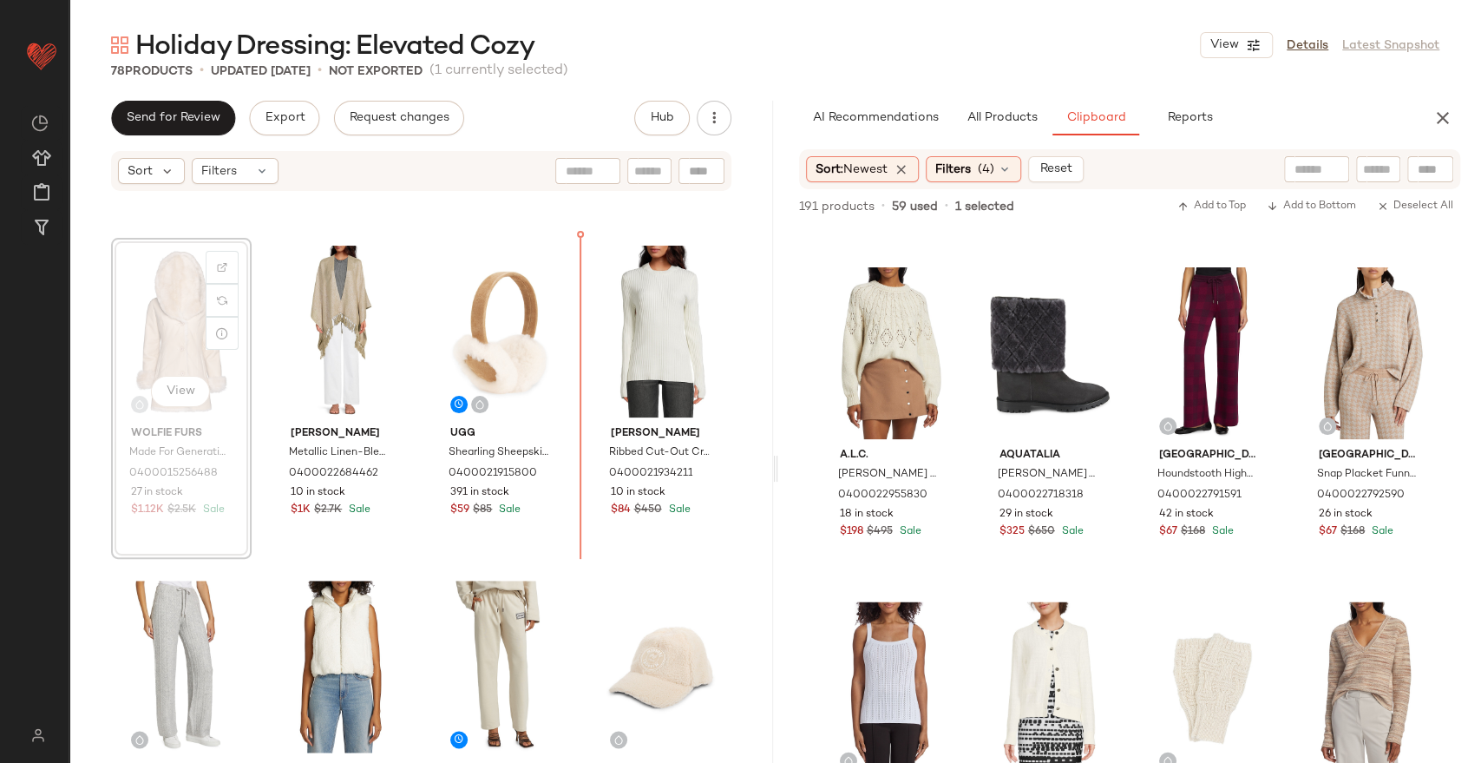
scroll to position [1637, 0]
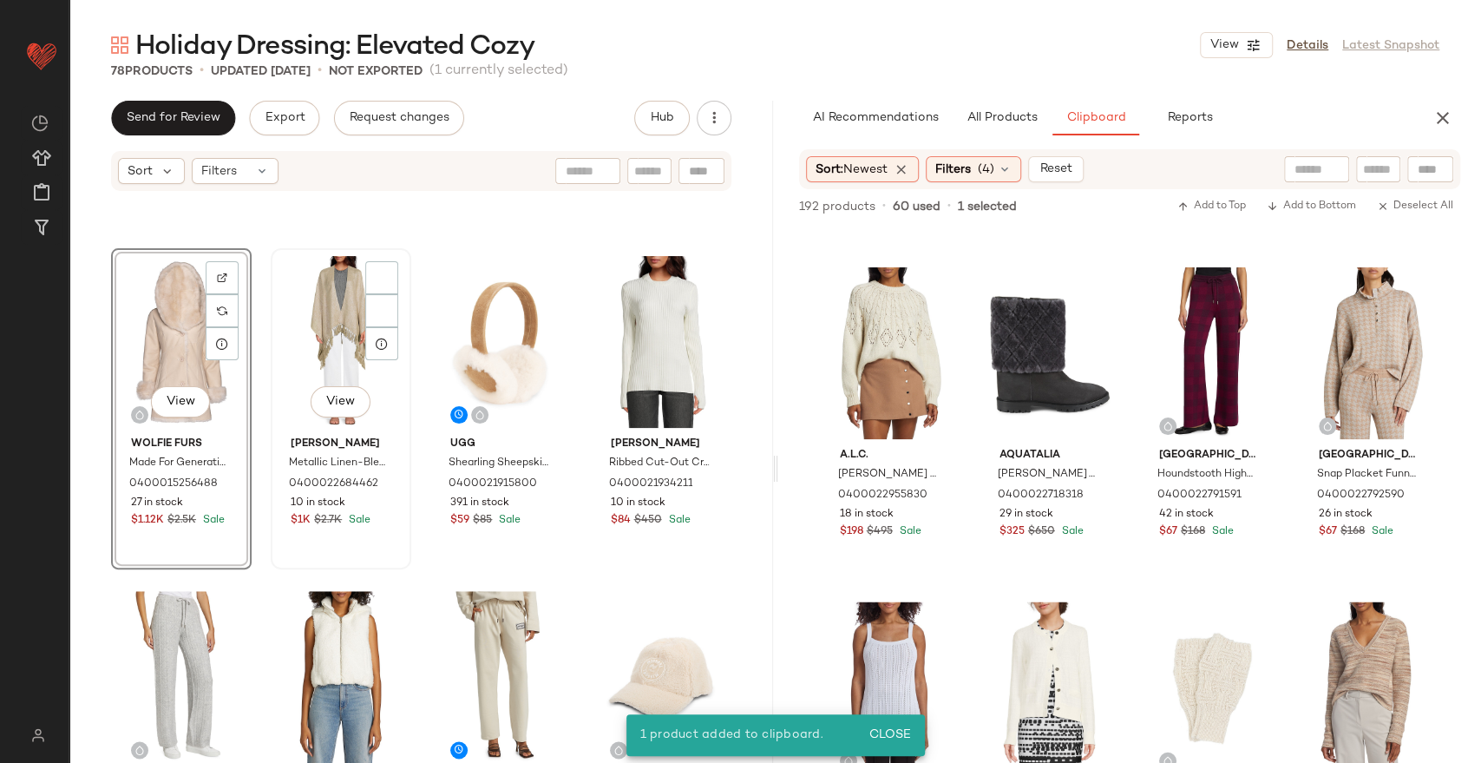
click at [326, 317] on div "View" at bounding box center [341, 341] width 128 height 175
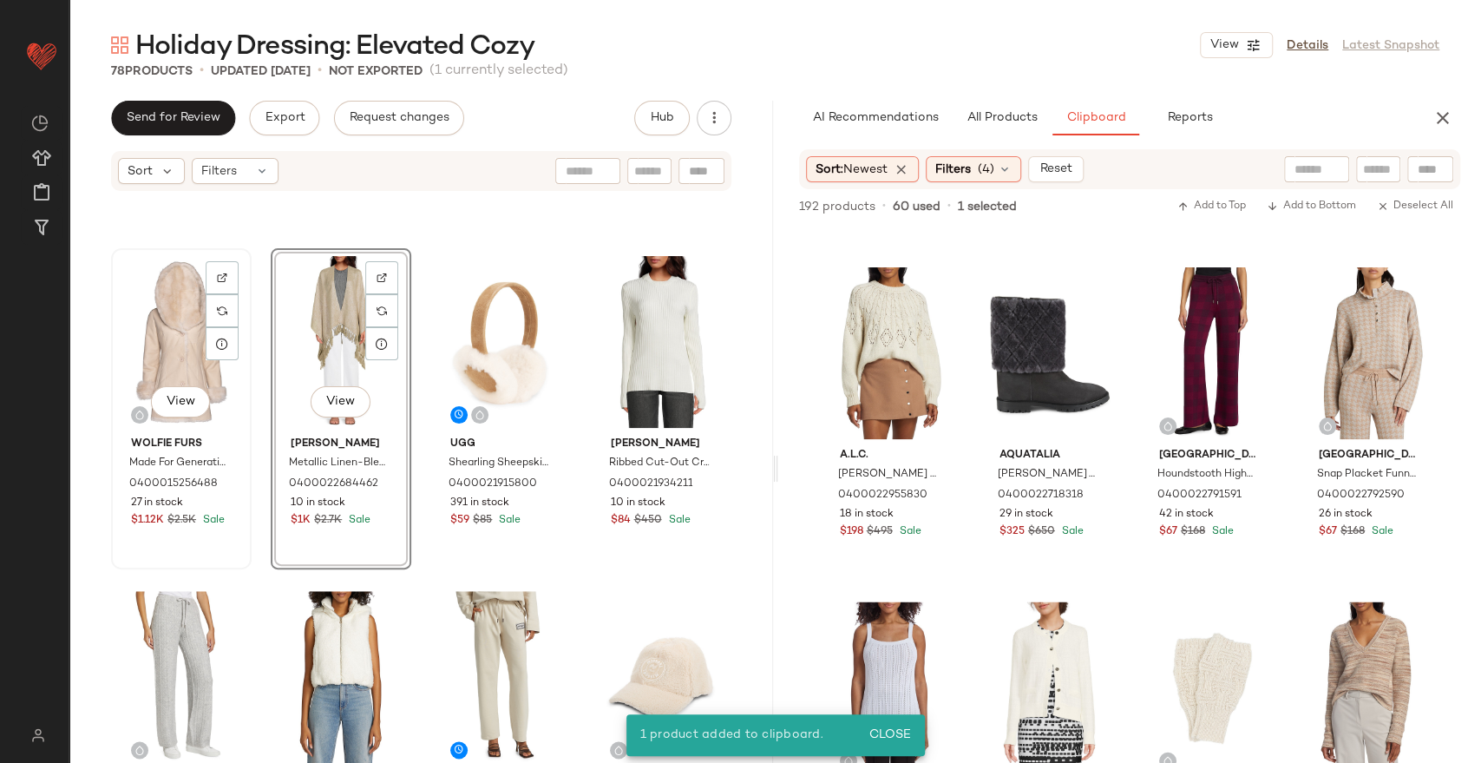
click at [181, 315] on div "View" at bounding box center [181, 341] width 128 height 175
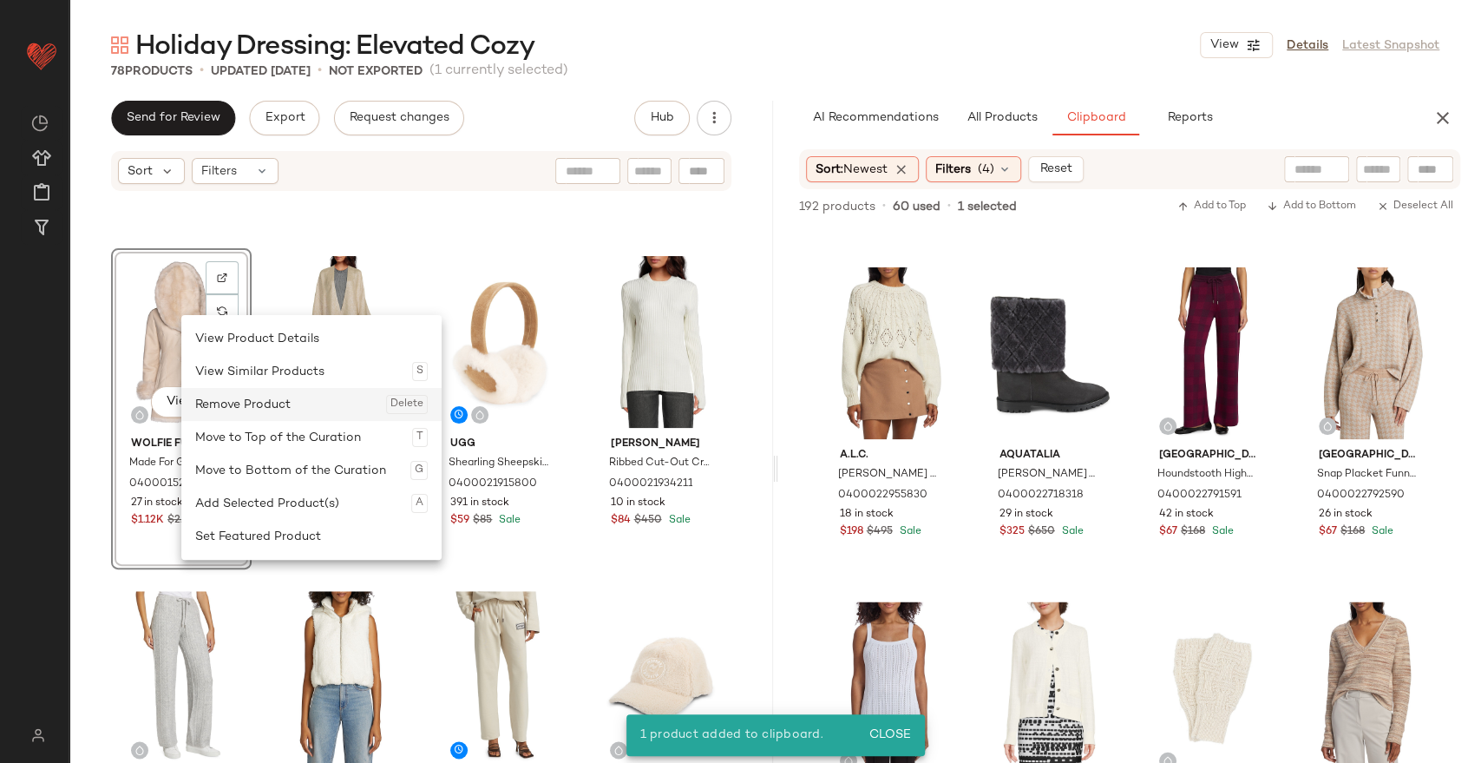
click at [234, 394] on div "Remove Product Delete" at bounding box center [311, 404] width 233 height 33
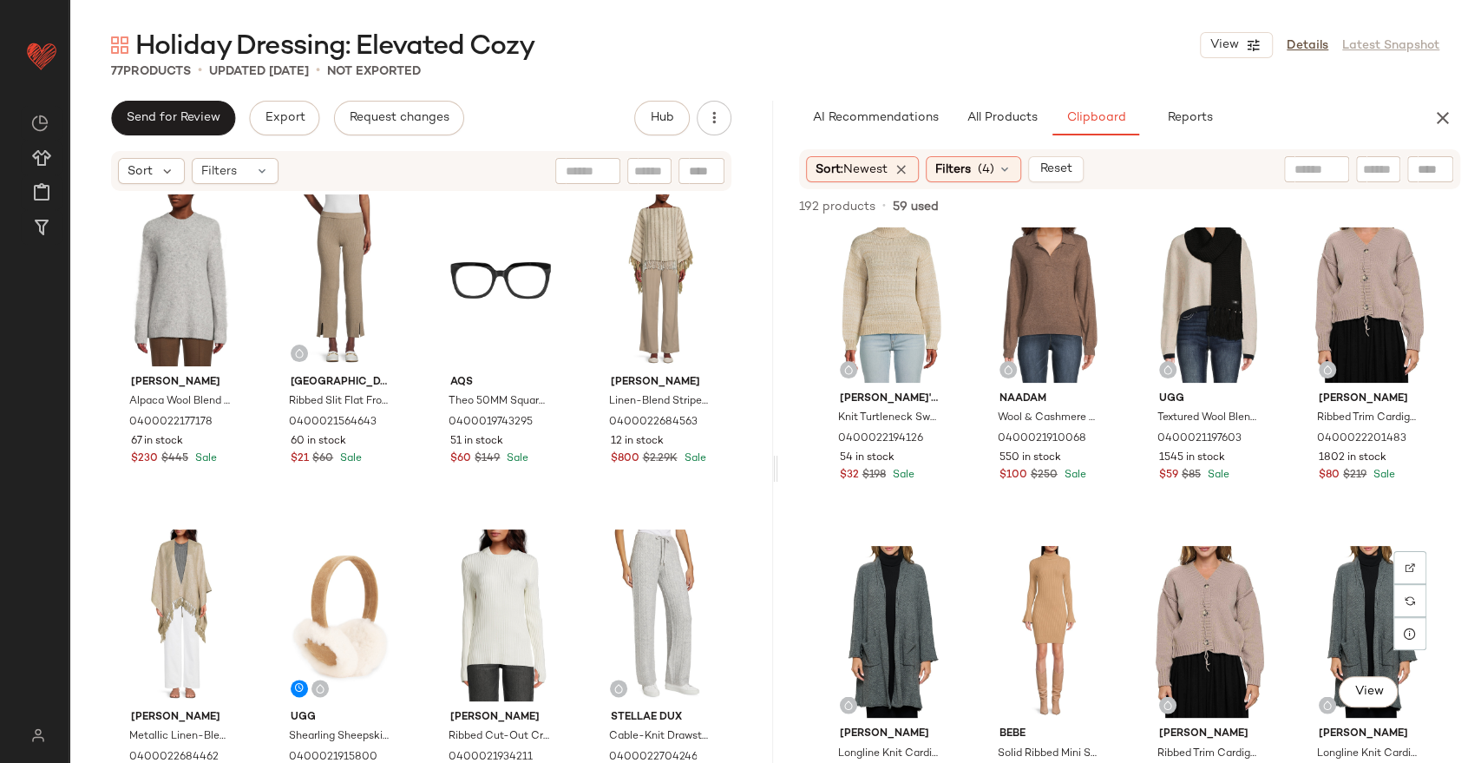
scroll to position [15255, 0]
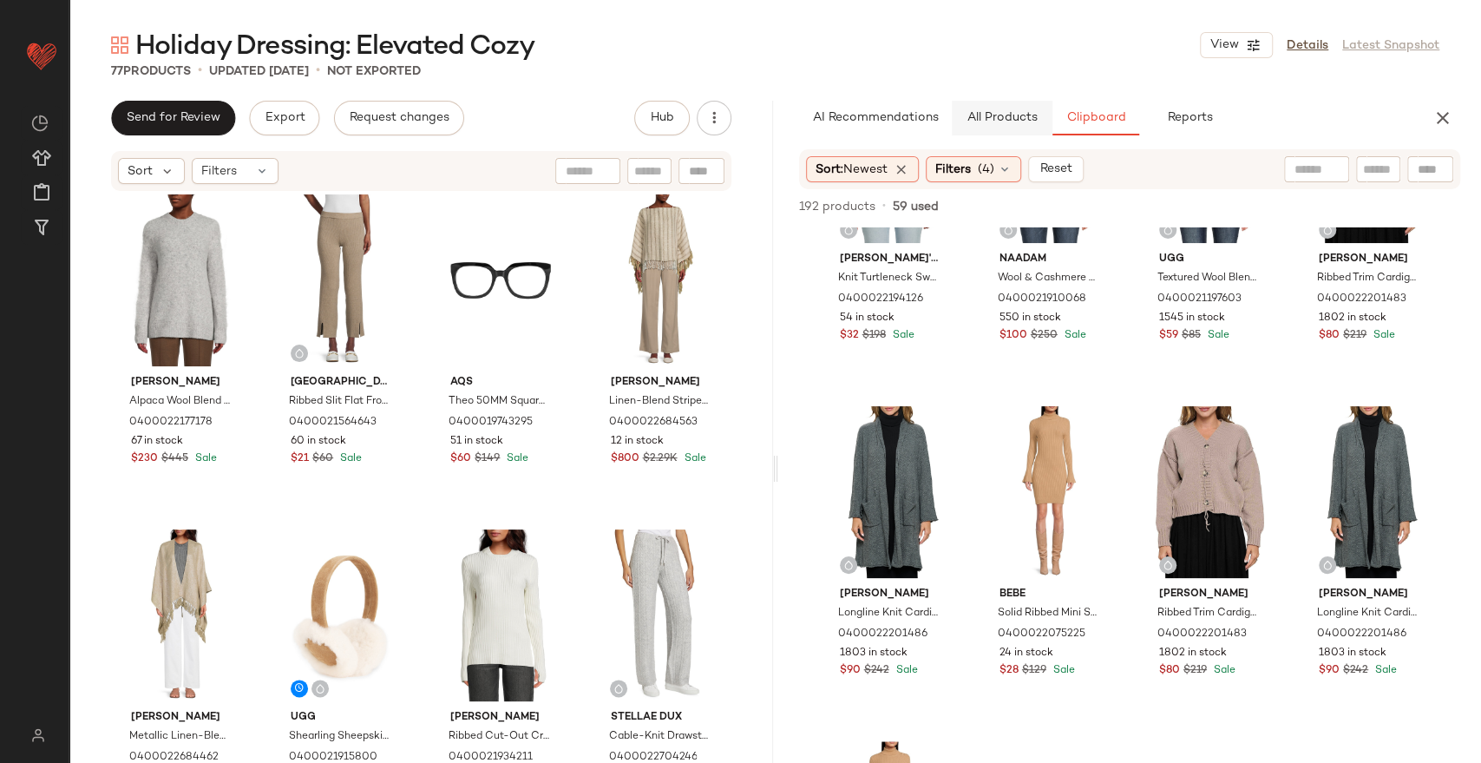
click at [972, 123] on span "All Products" at bounding box center [1001, 118] width 71 height 14
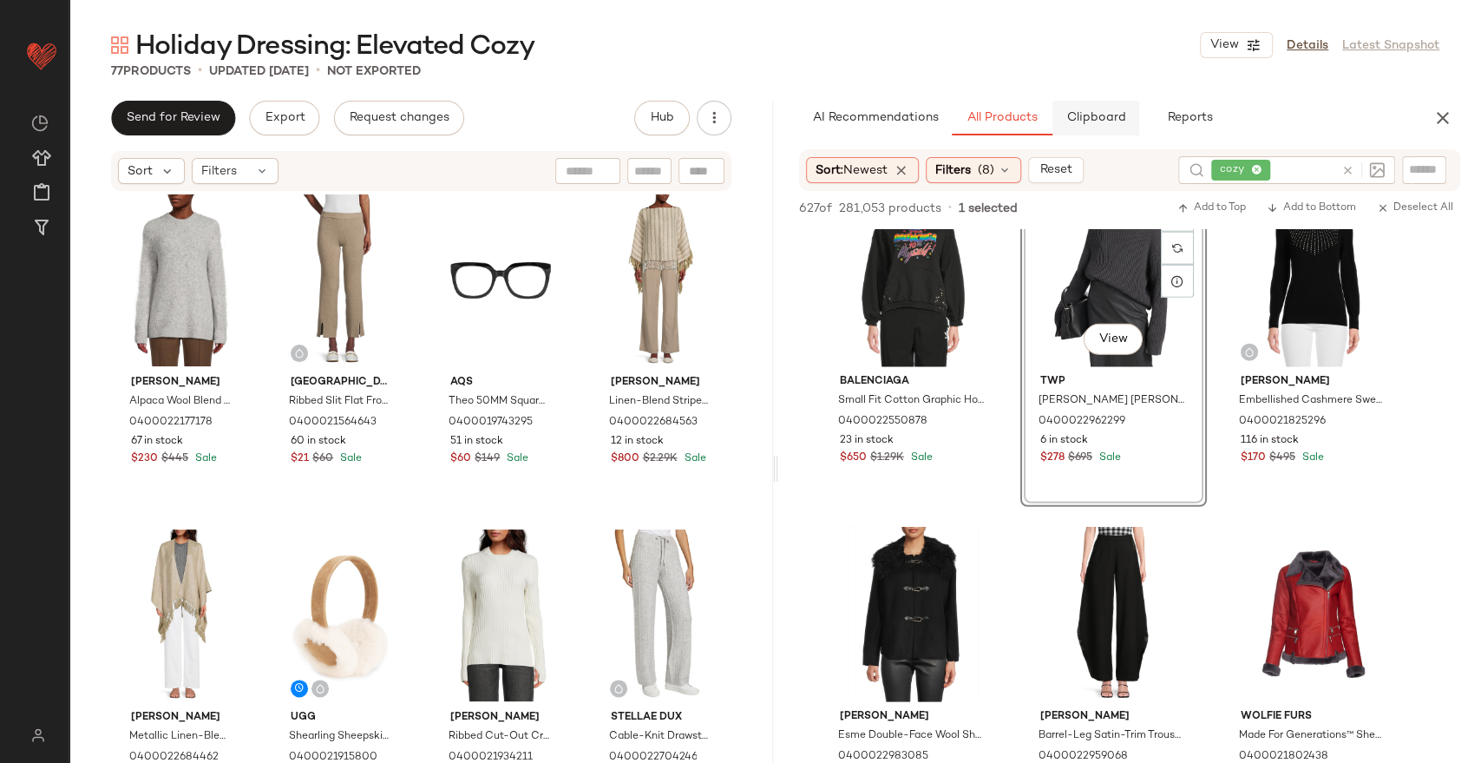
click at [1088, 123] on span "Clipboard" at bounding box center [1096, 118] width 60 height 14
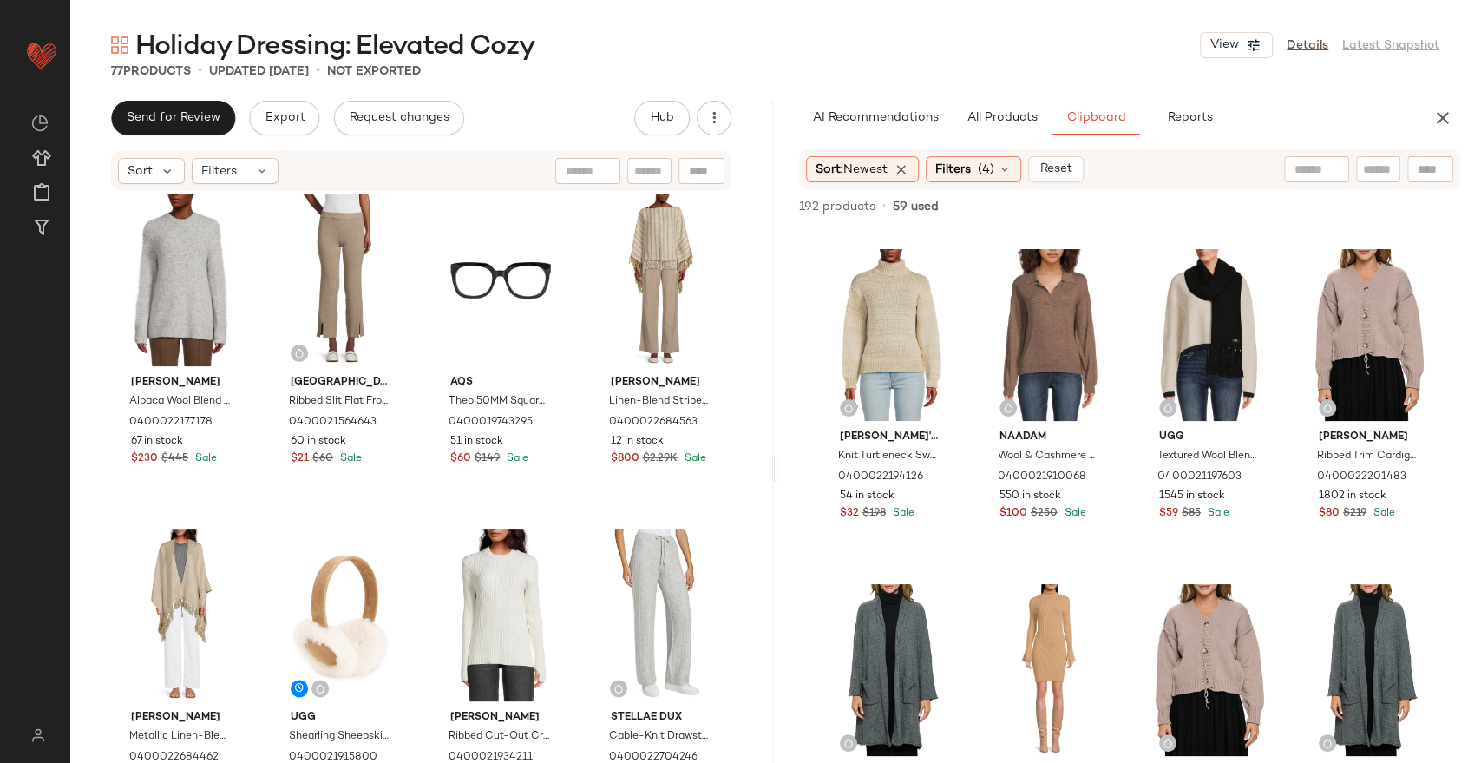
scroll to position [13230, 0]
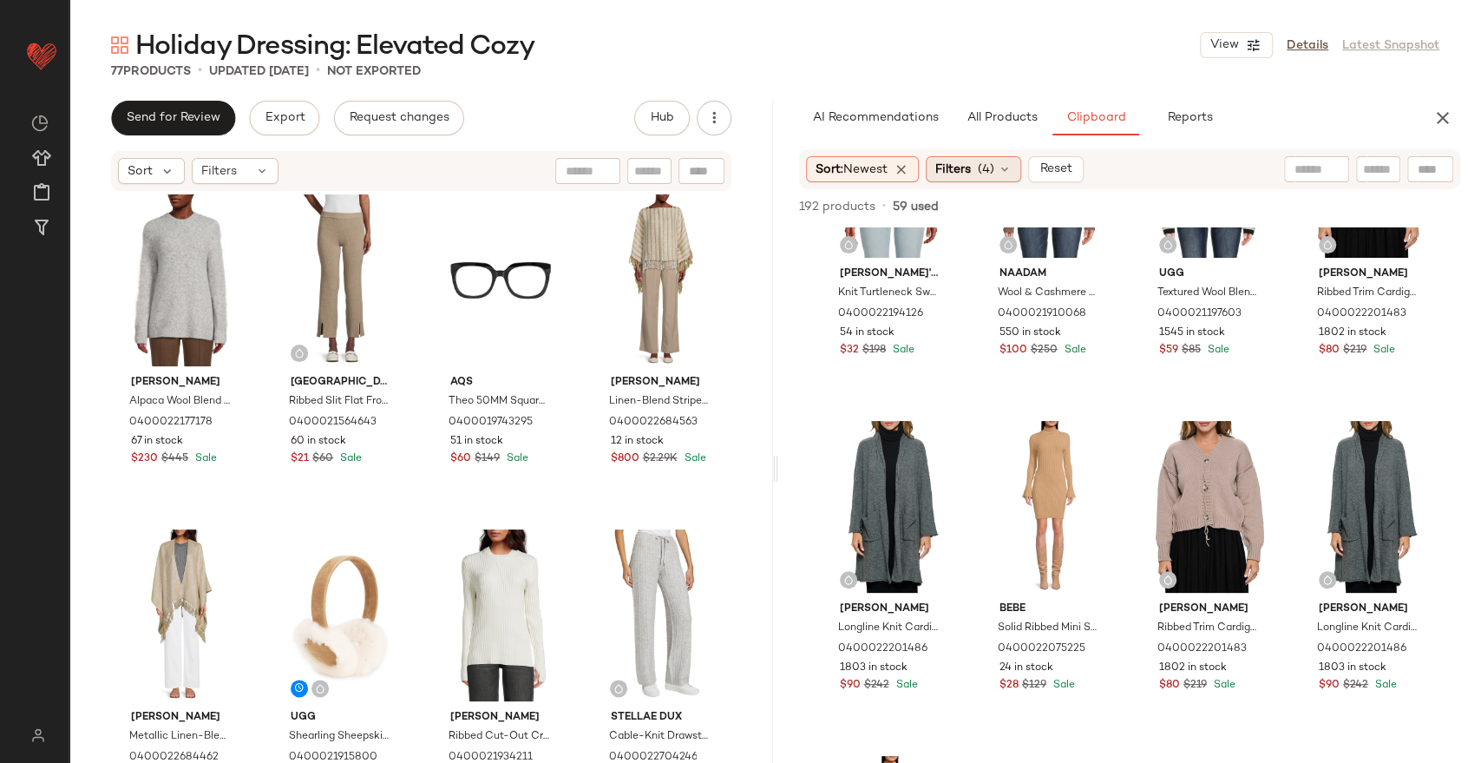
click at [971, 171] on span "Filters" at bounding box center [953, 170] width 36 height 18
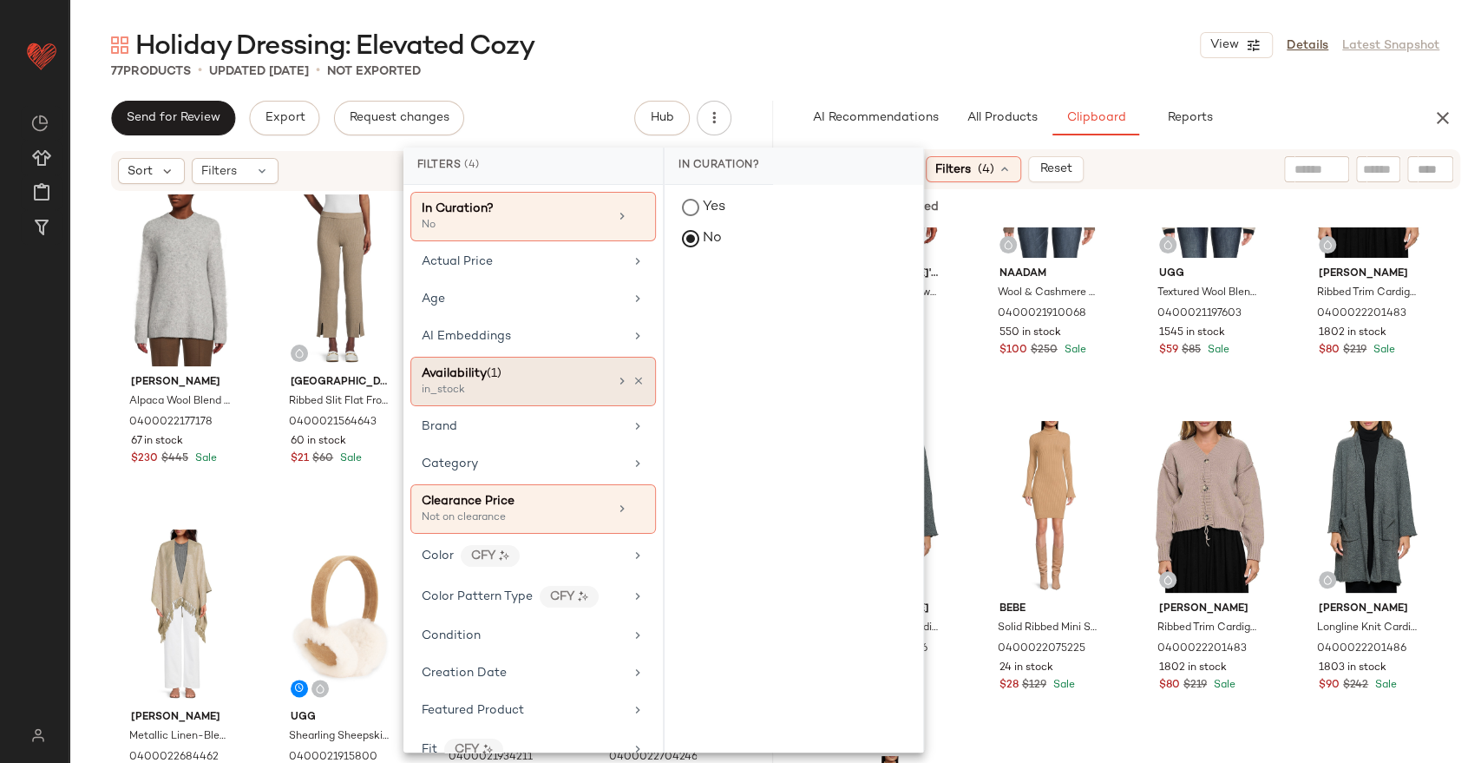
click at [638, 375] on div "Availability (1) in_stock" at bounding box center [533, 381] width 246 height 49
click at [634, 377] on icon at bounding box center [639, 381] width 12 height 12
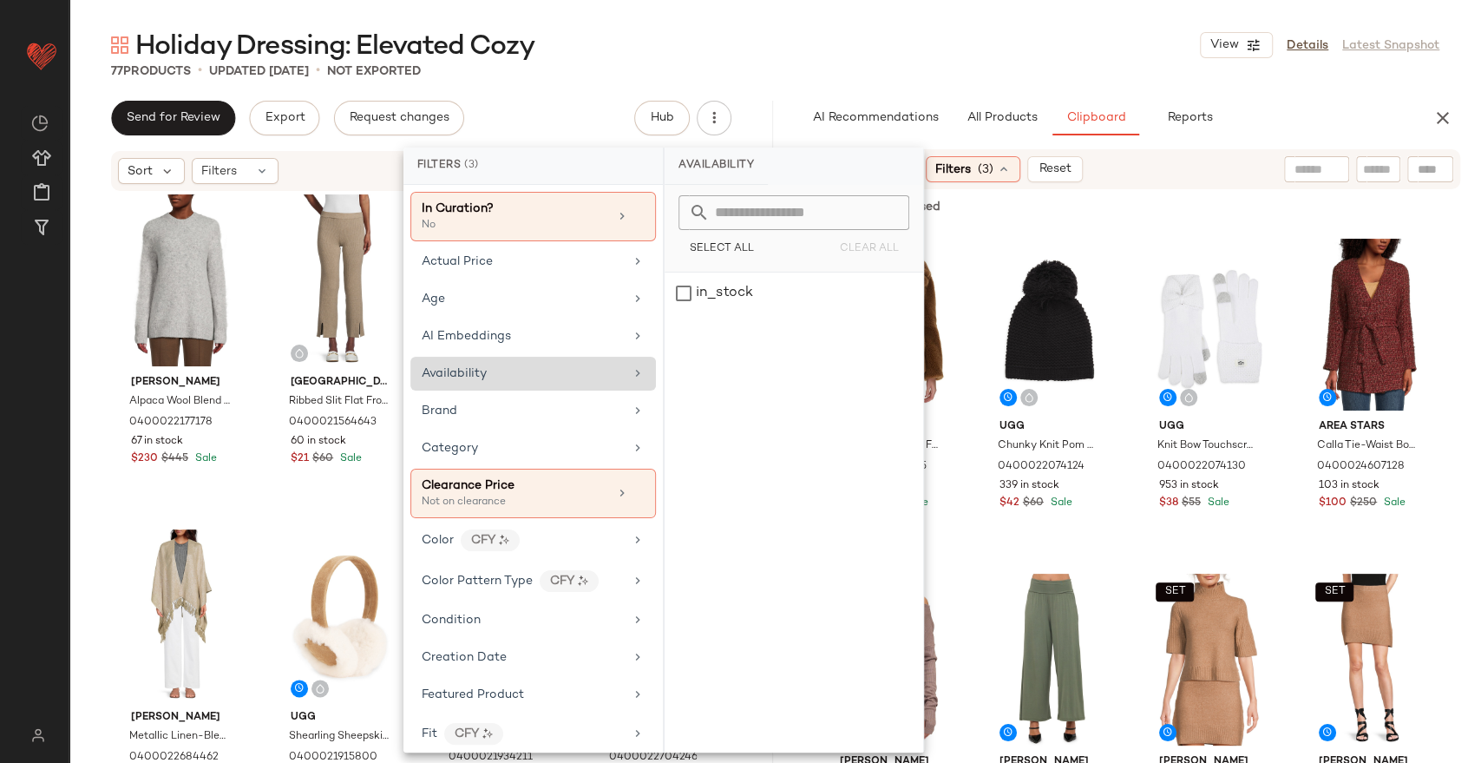
click at [631, 369] on icon at bounding box center [638, 373] width 14 height 14
click at [753, 314] on div "in_stock" at bounding box center [794, 512] width 259 height 480
click at [754, 298] on div "in_stock" at bounding box center [794, 293] width 259 height 42
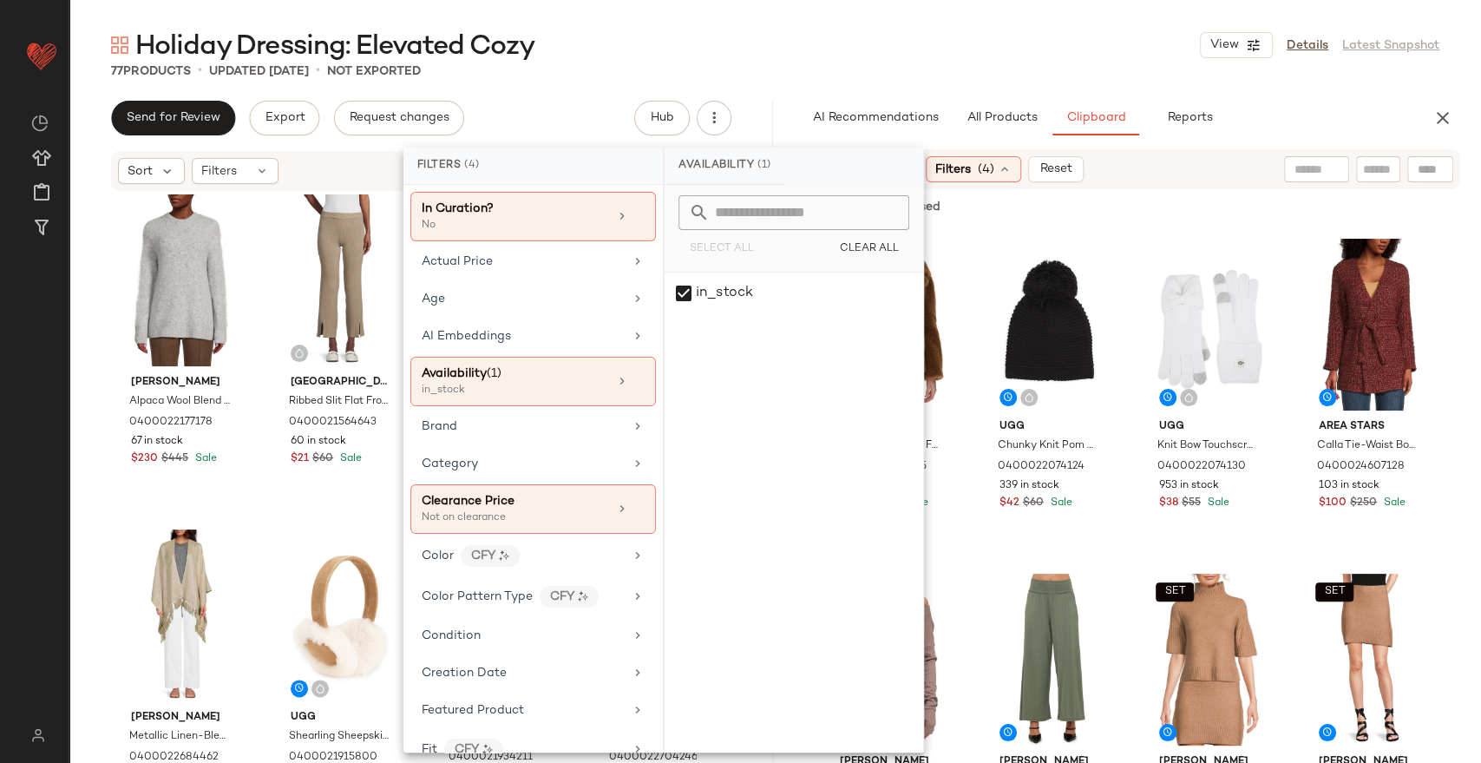
click at [1029, 69] on div "77 Products • updated Sep 5th • Not Exported" at bounding box center [775, 70] width 1412 height 17
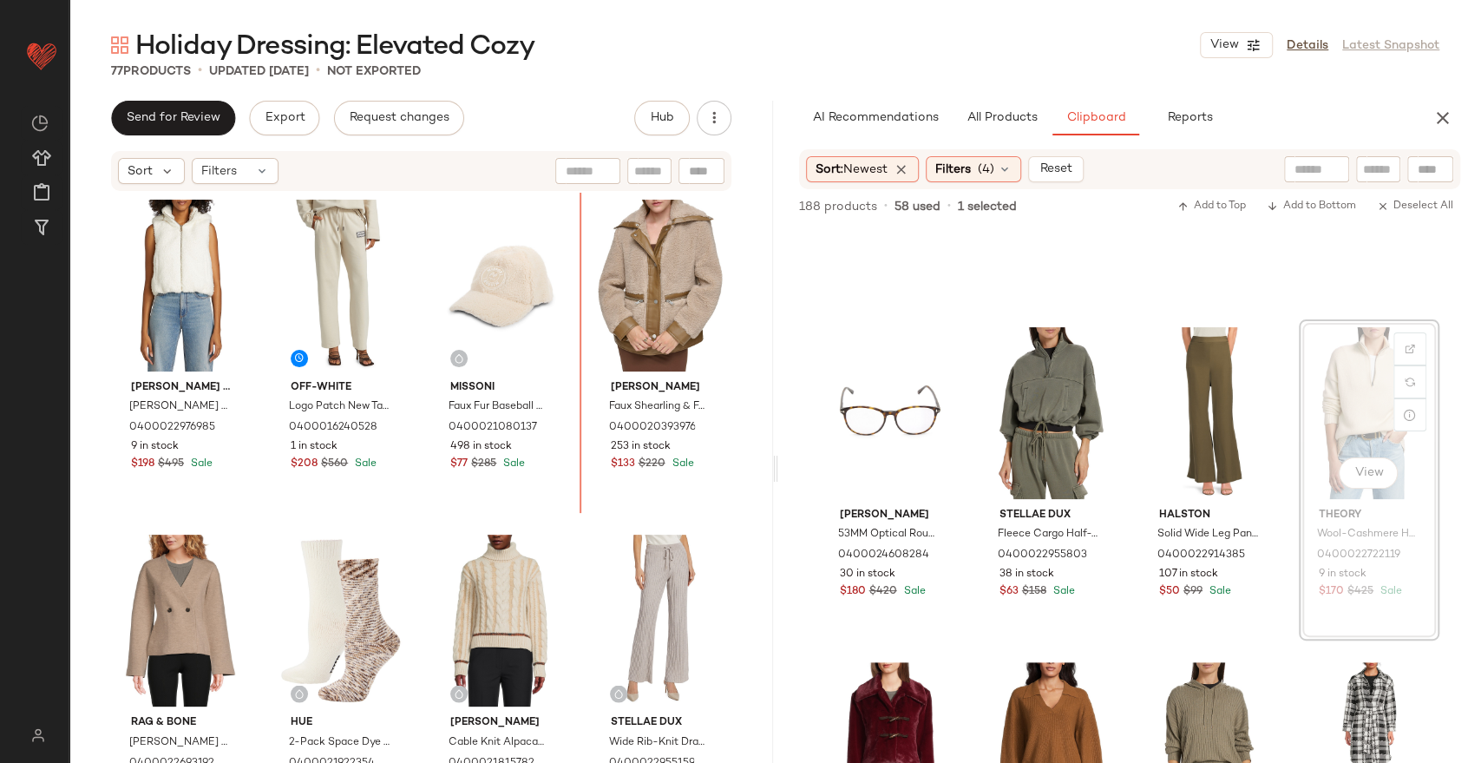
scroll to position [2028, 0]
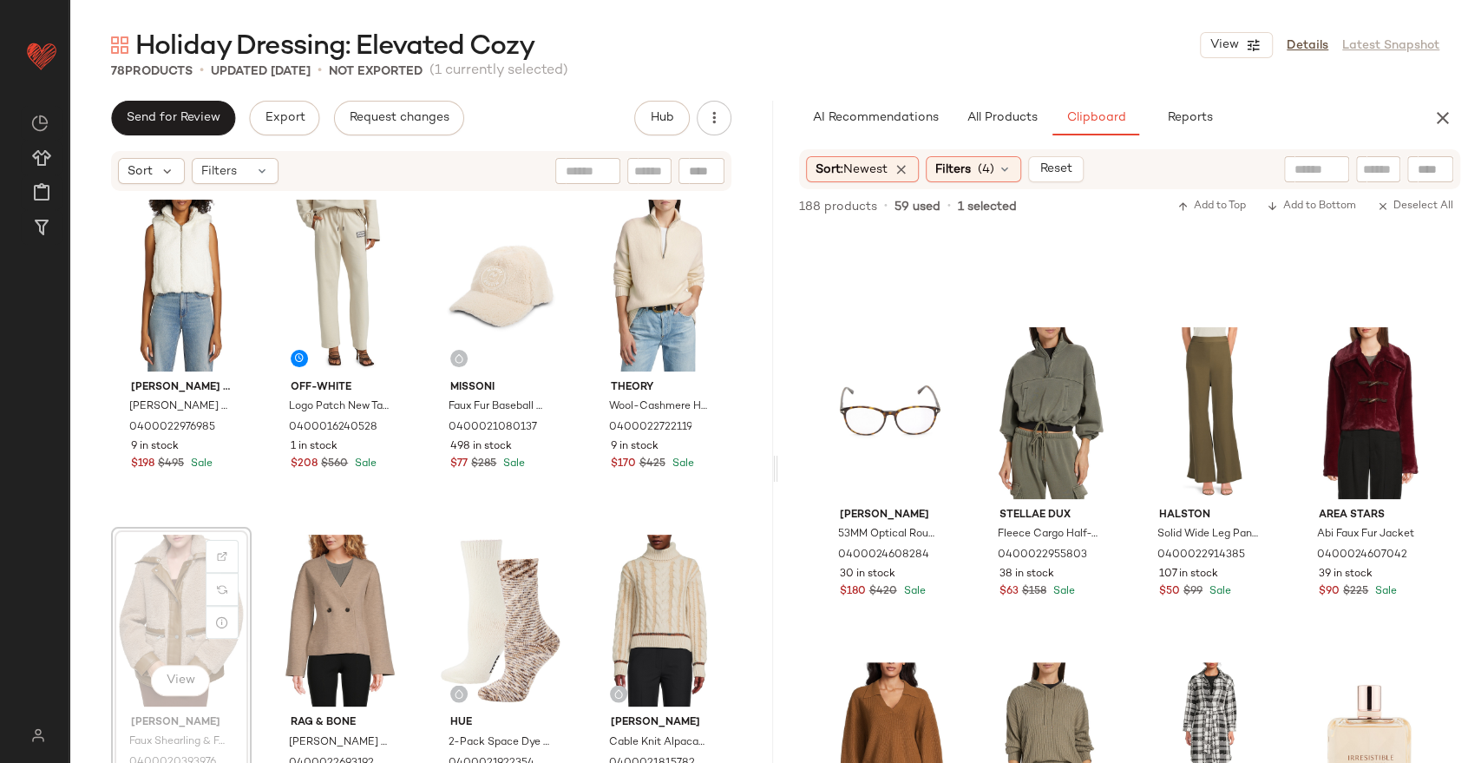
scroll to position [1253, 0]
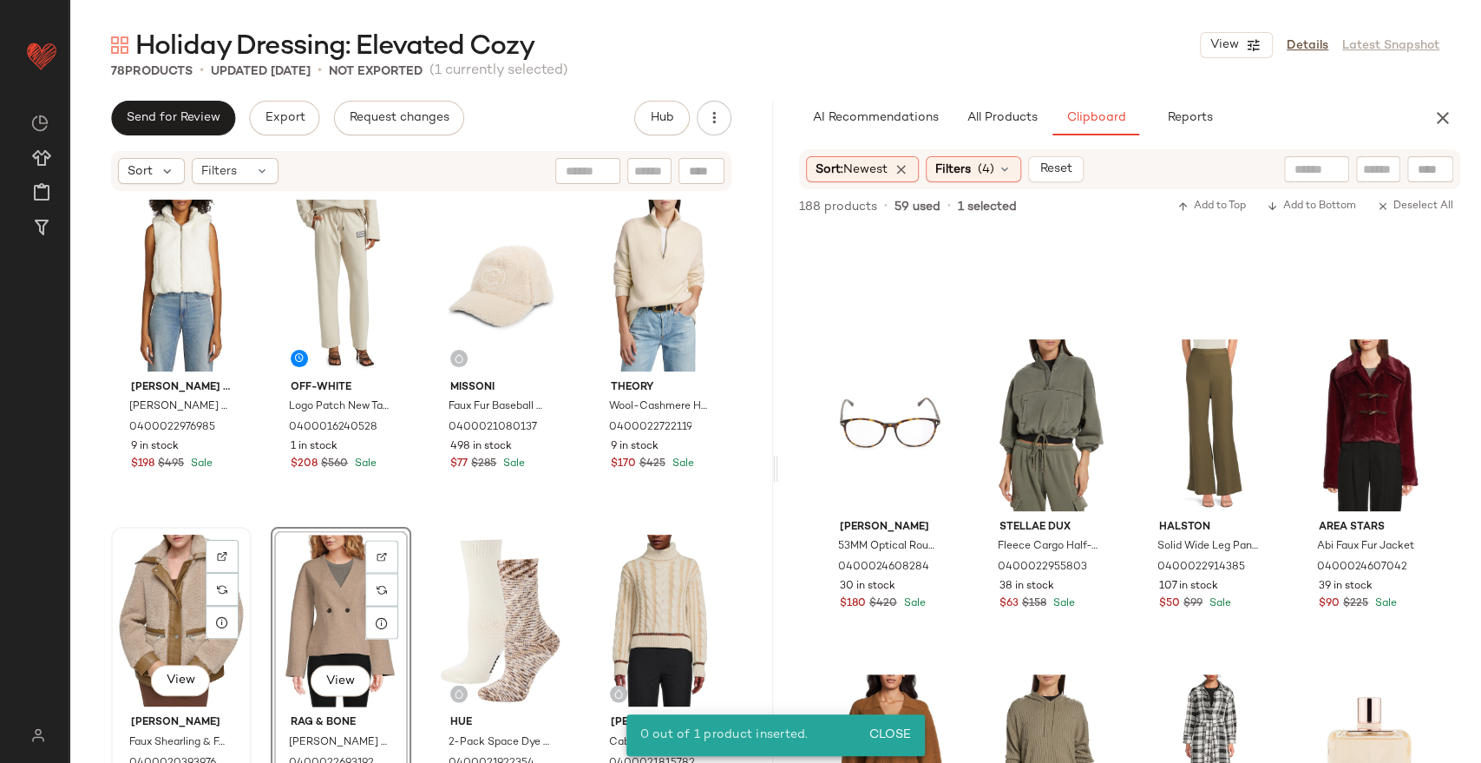
click at [154, 593] on div "View" at bounding box center [181, 620] width 128 height 175
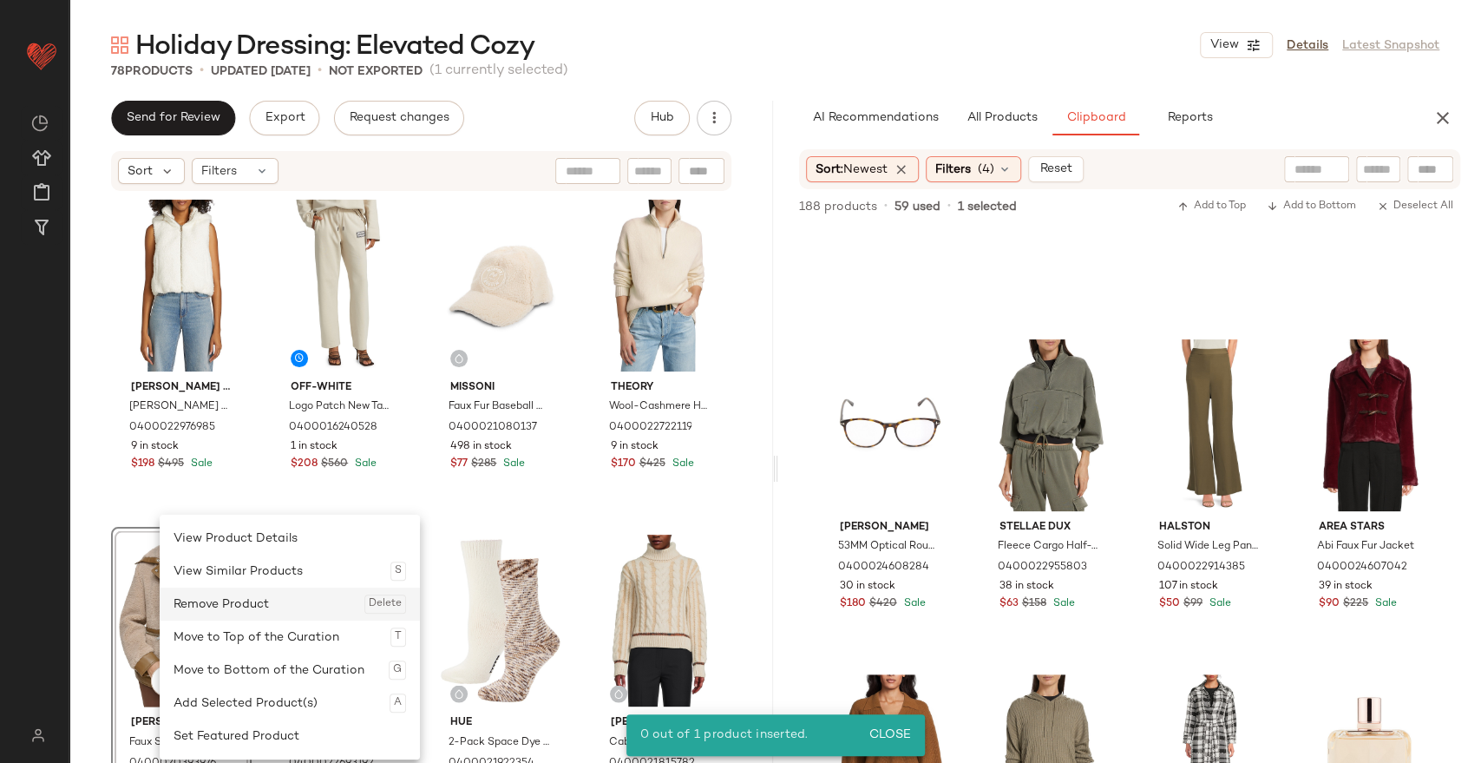
click at [215, 598] on div "Remove Product Delete" at bounding box center [290, 603] width 233 height 33
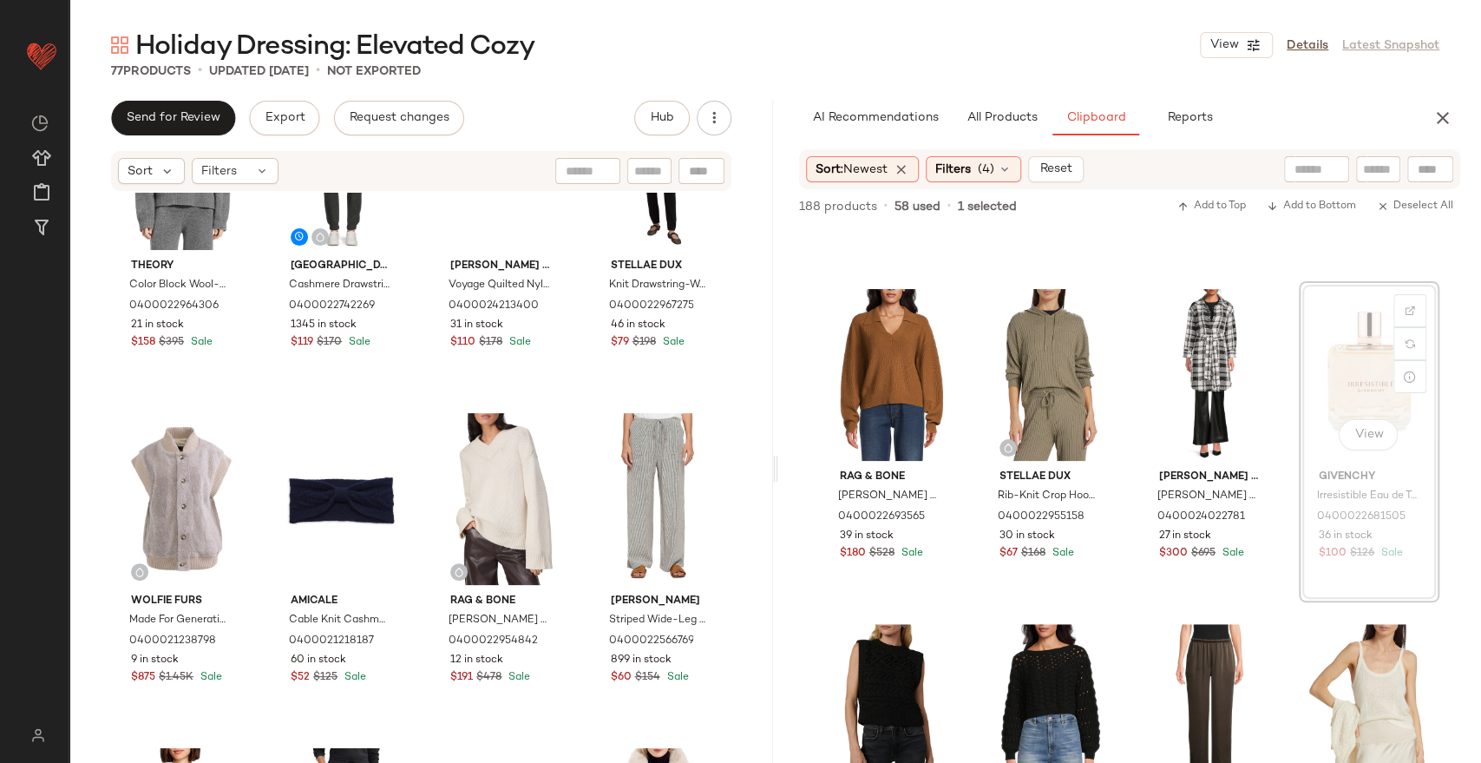
scroll to position [1638, 0]
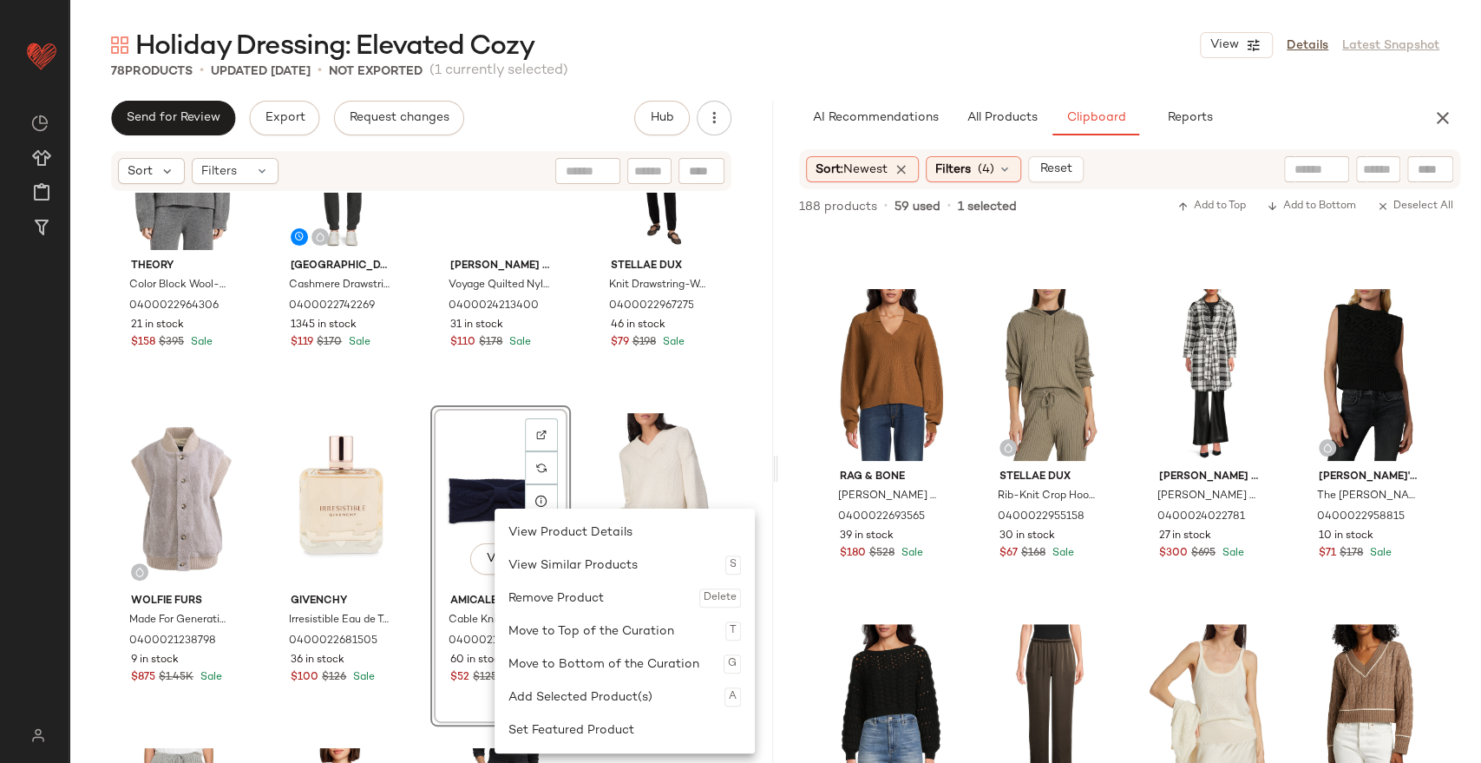
drag, startPoint x: 573, startPoint y: 588, endPoint x: 560, endPoint y: 594, distance: 14.0
click at [573, 590] on div "Remove Product Delete" at bounding box center [625, 597] width 233 height 33
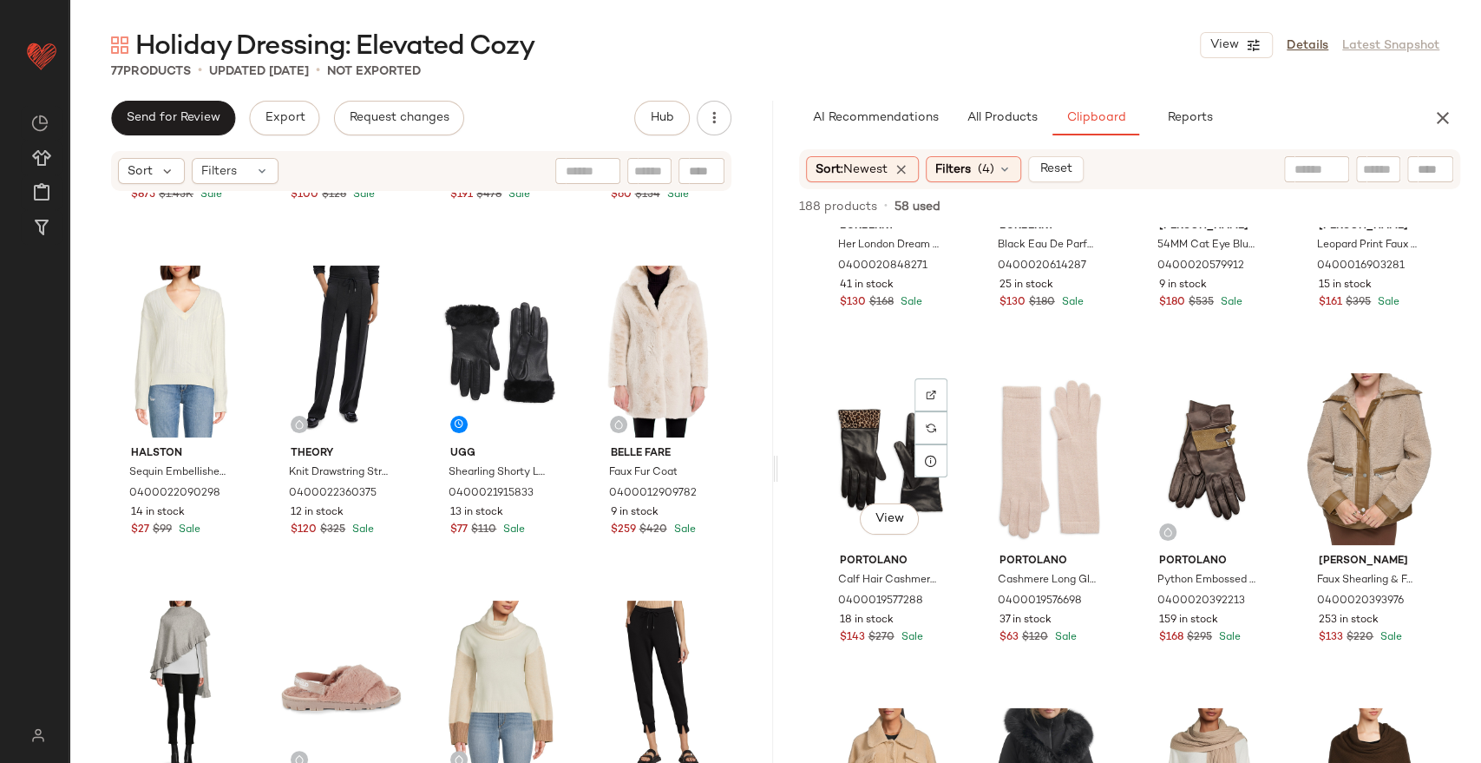
scroll to position [8002, 0]
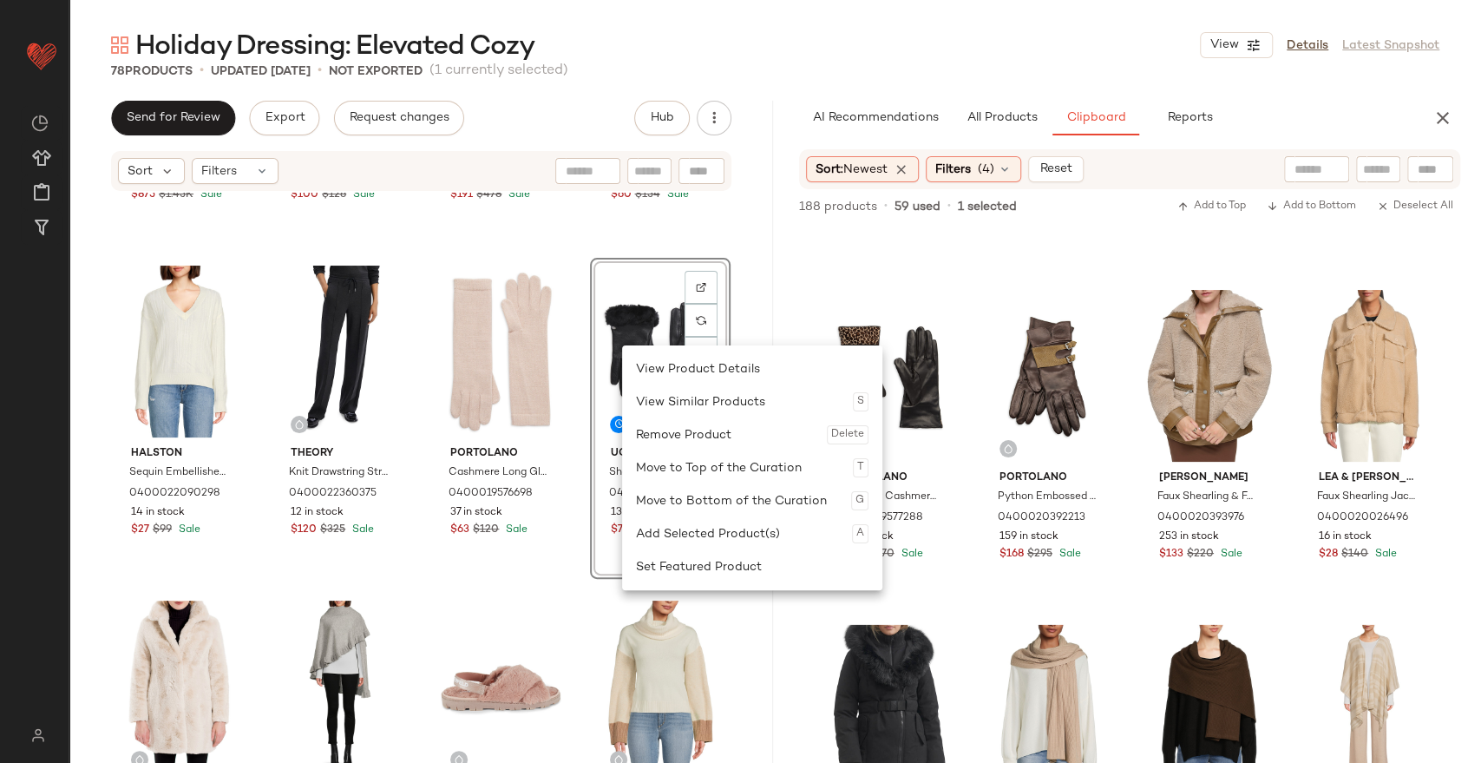
click at [729, 436] on div "Remove Product Delete" at bounding box center [752, 434] width 233 height 33
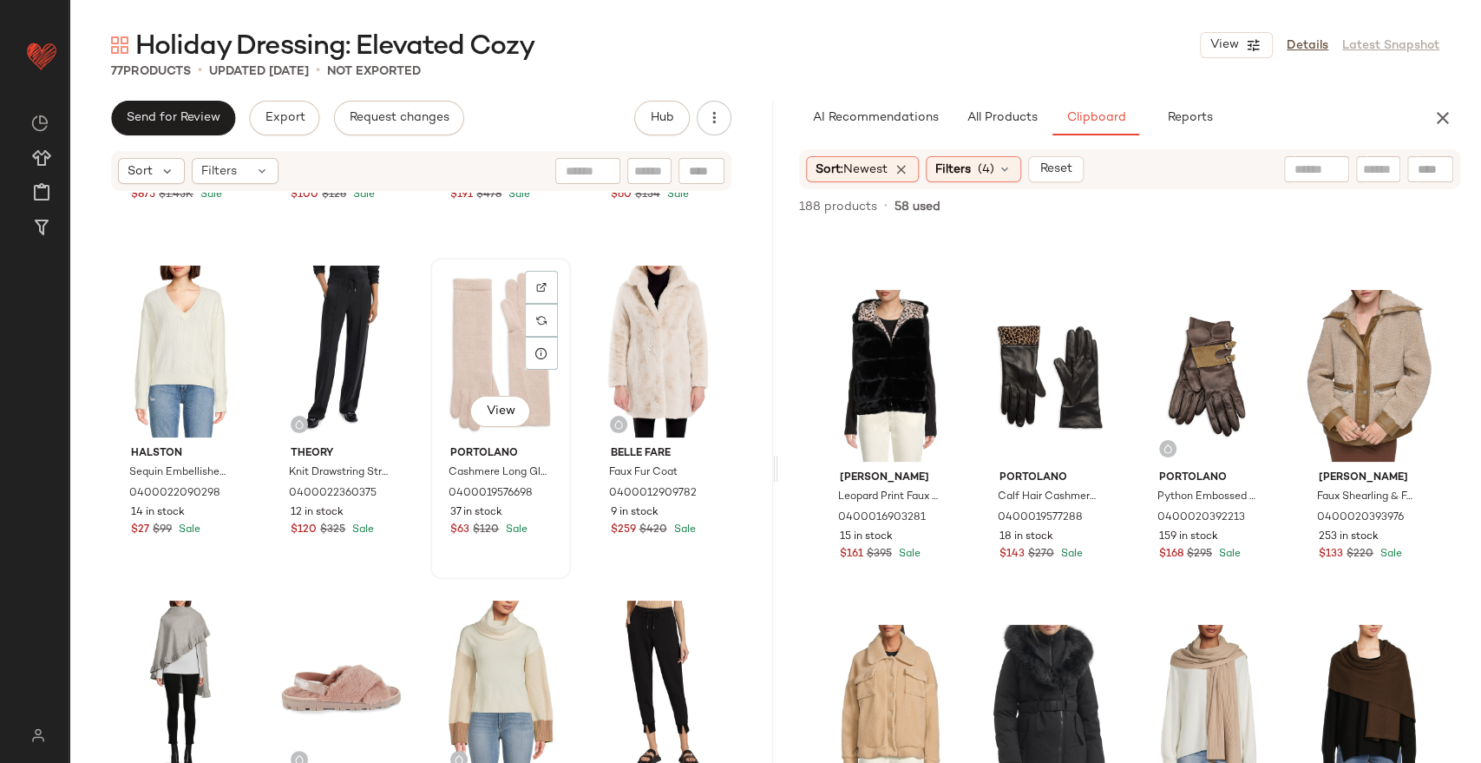
click at [476, 364] on div "View" at bounding box center [500, 351] width 128 height 175
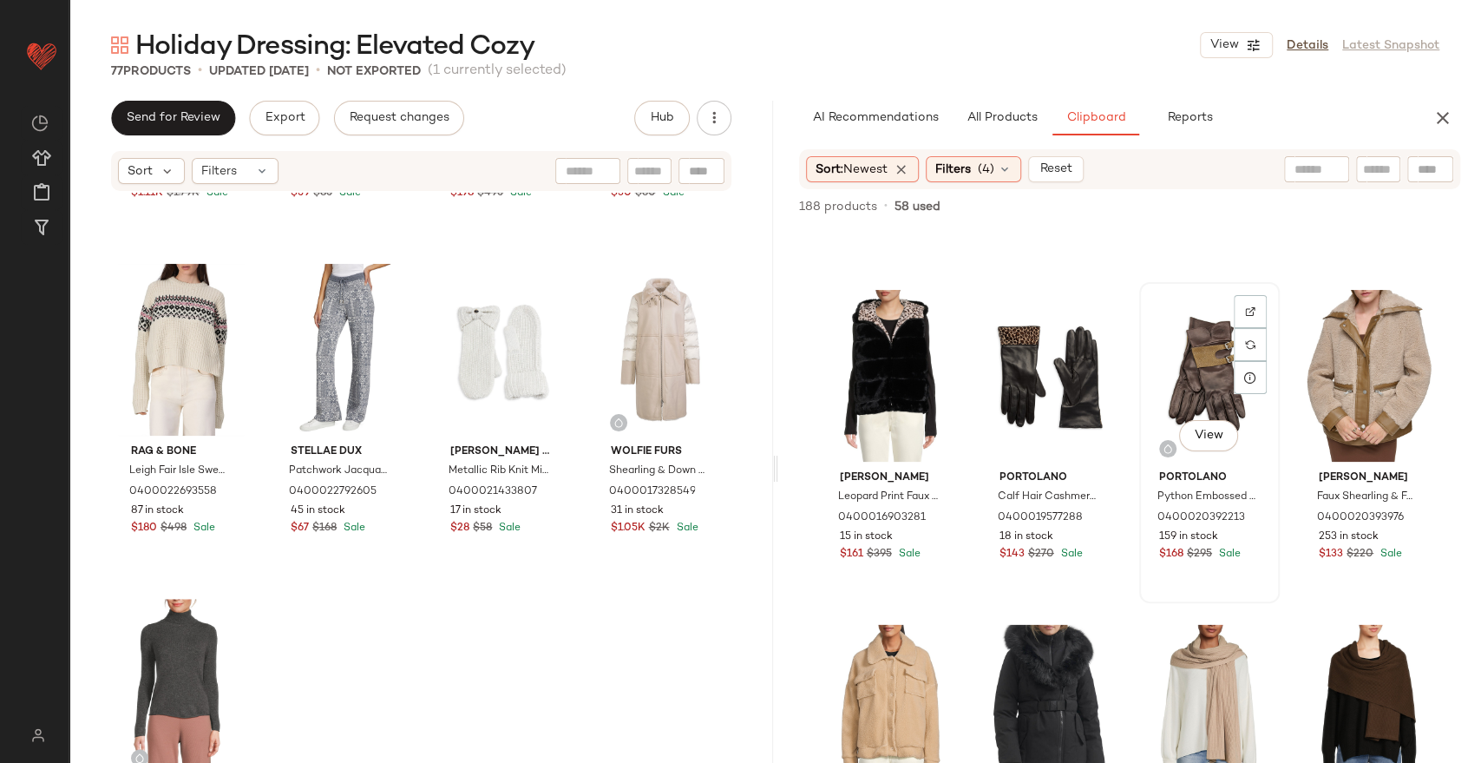
scroll to position [8484, 0]
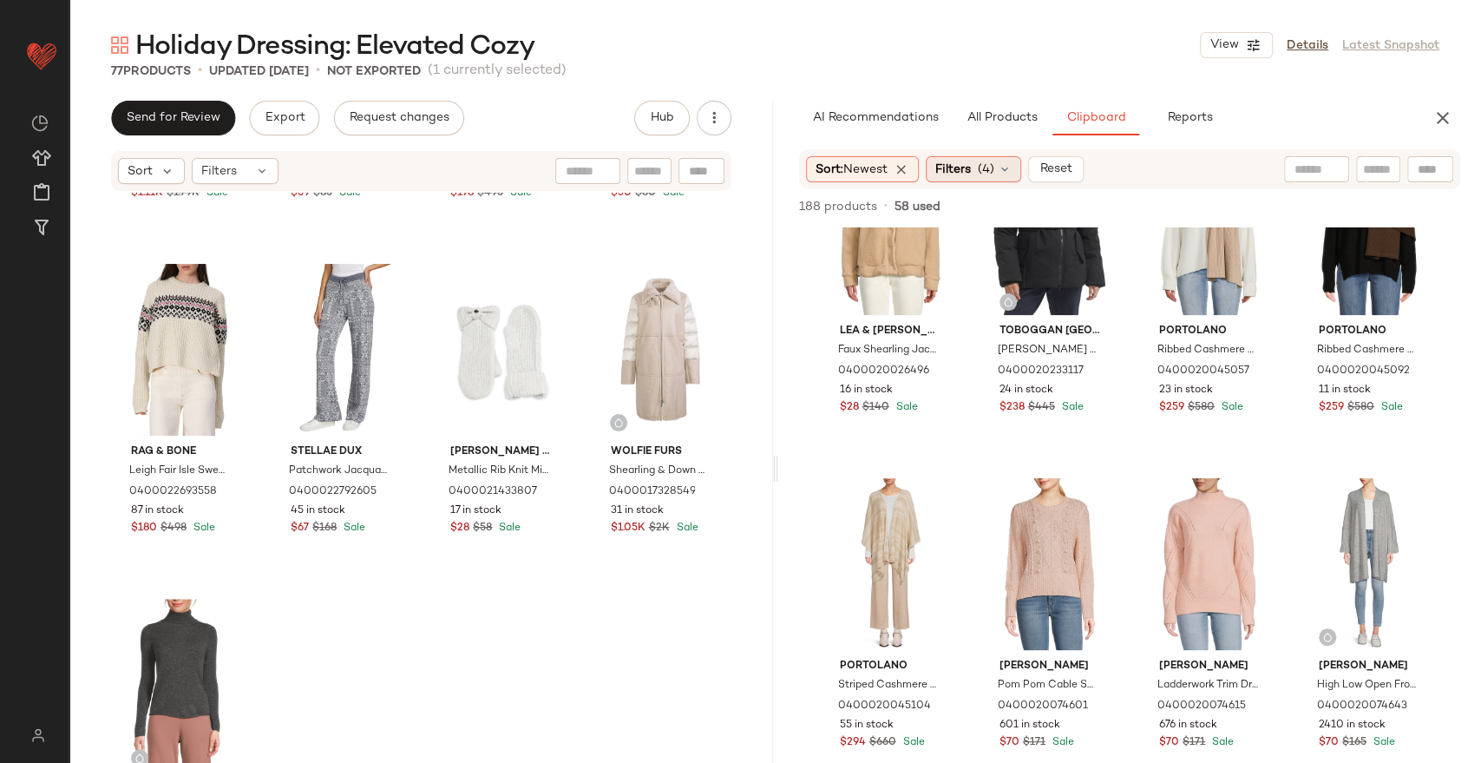
click at [984, 171] on span "(4)" at bounding box center [986, 170] width 16 height 18
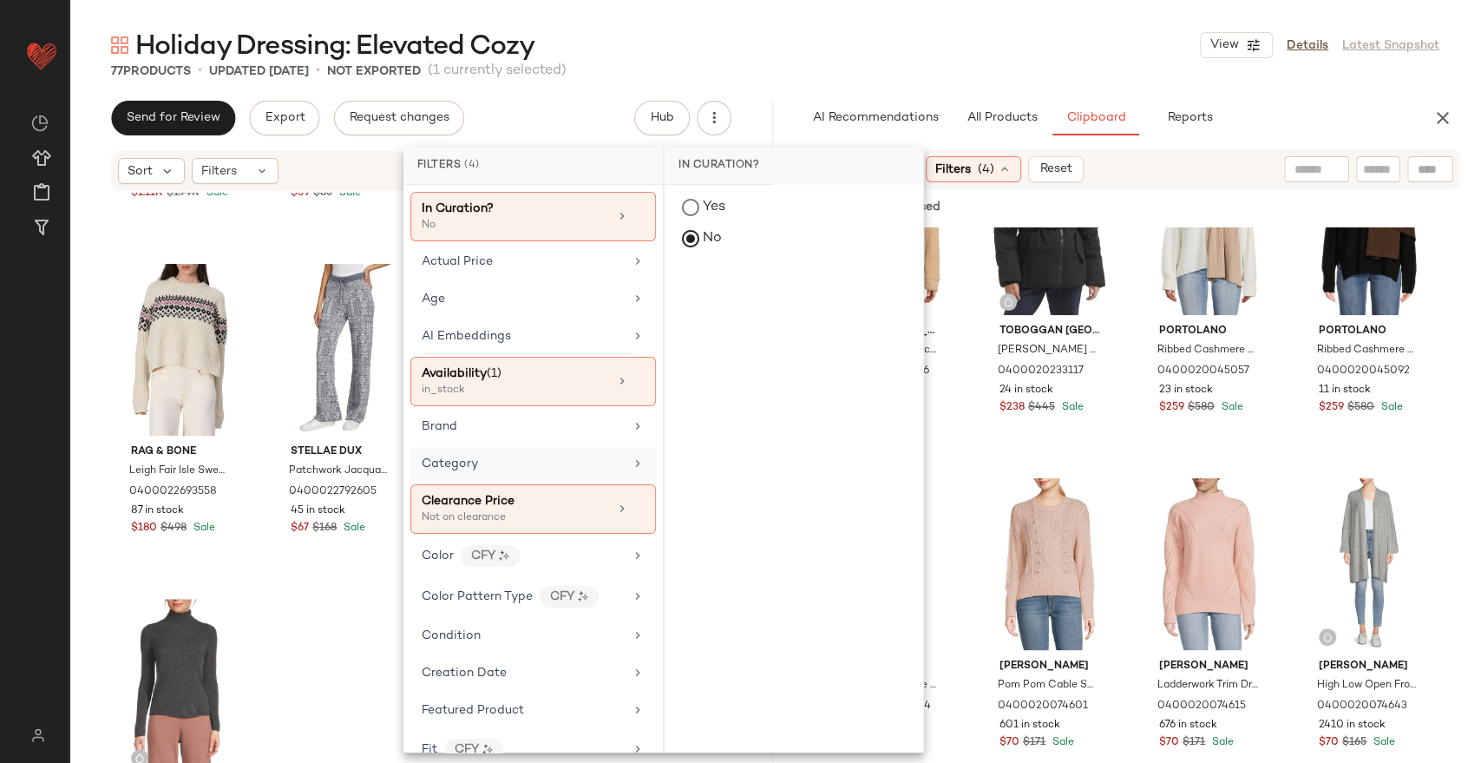
click at [515, 456] on div "Category" at bounding box center [523, 464] width 202 height 18
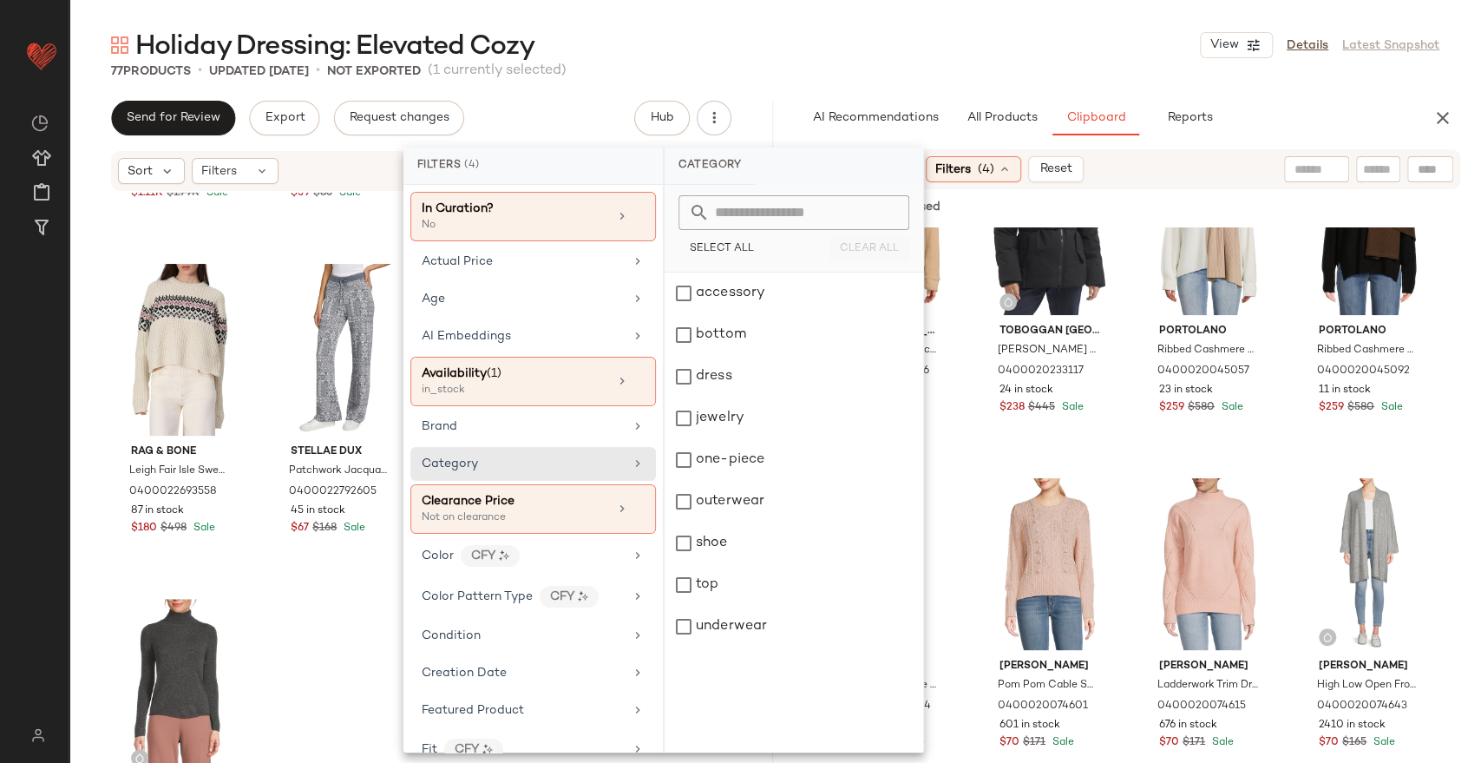
drag, startPoint x: 733, startPoint y: 340, endPoint x: 863, endPoint y: 236, distance: 166.0
click at [735, 340] on div "bottom" at bounding box center [794, 335] width 259 height 42
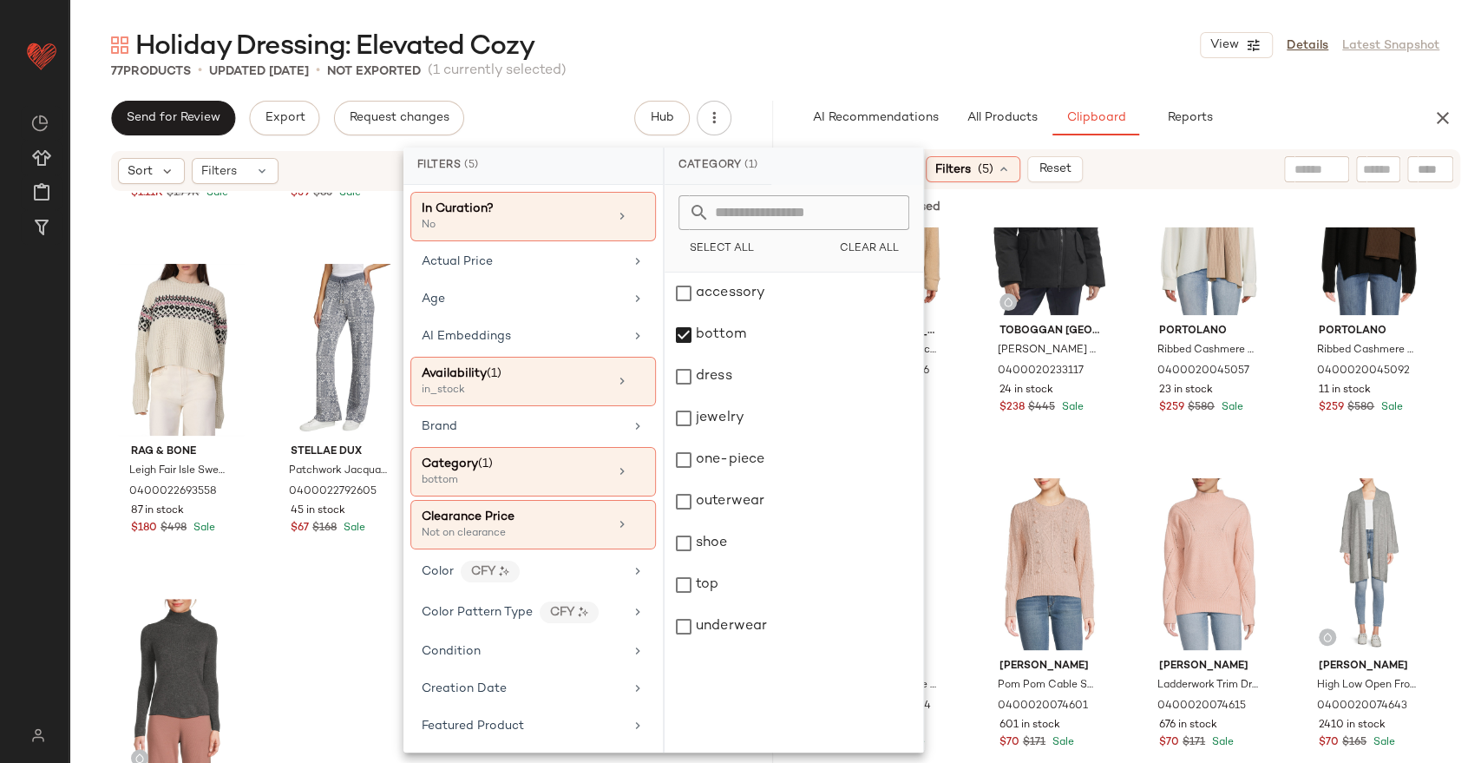
click at [945, 55] on div "Holiday Dressing: Elevated Cozy View Details Latest Snapshot" at bounding box center [775, 45] width 1412 height 35
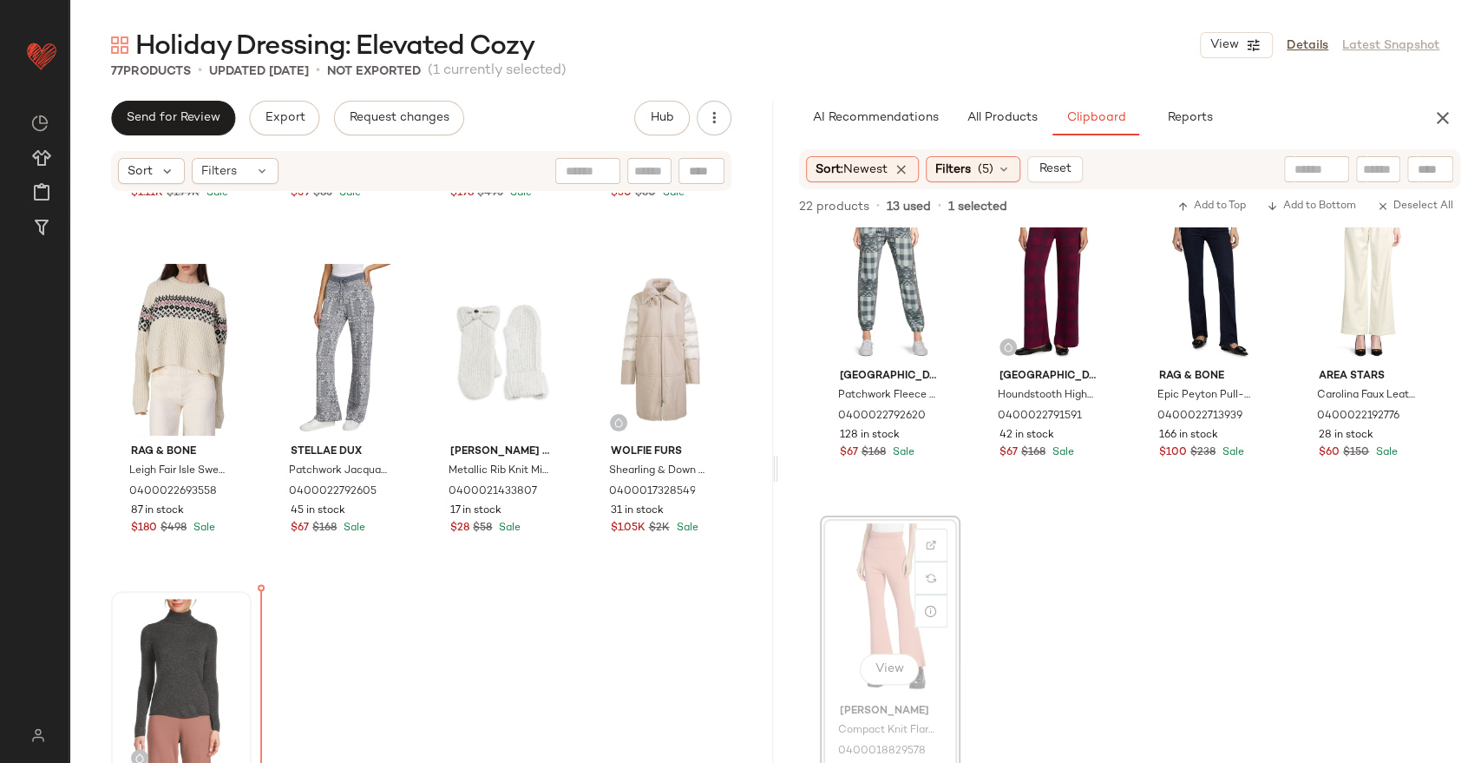
scroll to position [6005, 0]
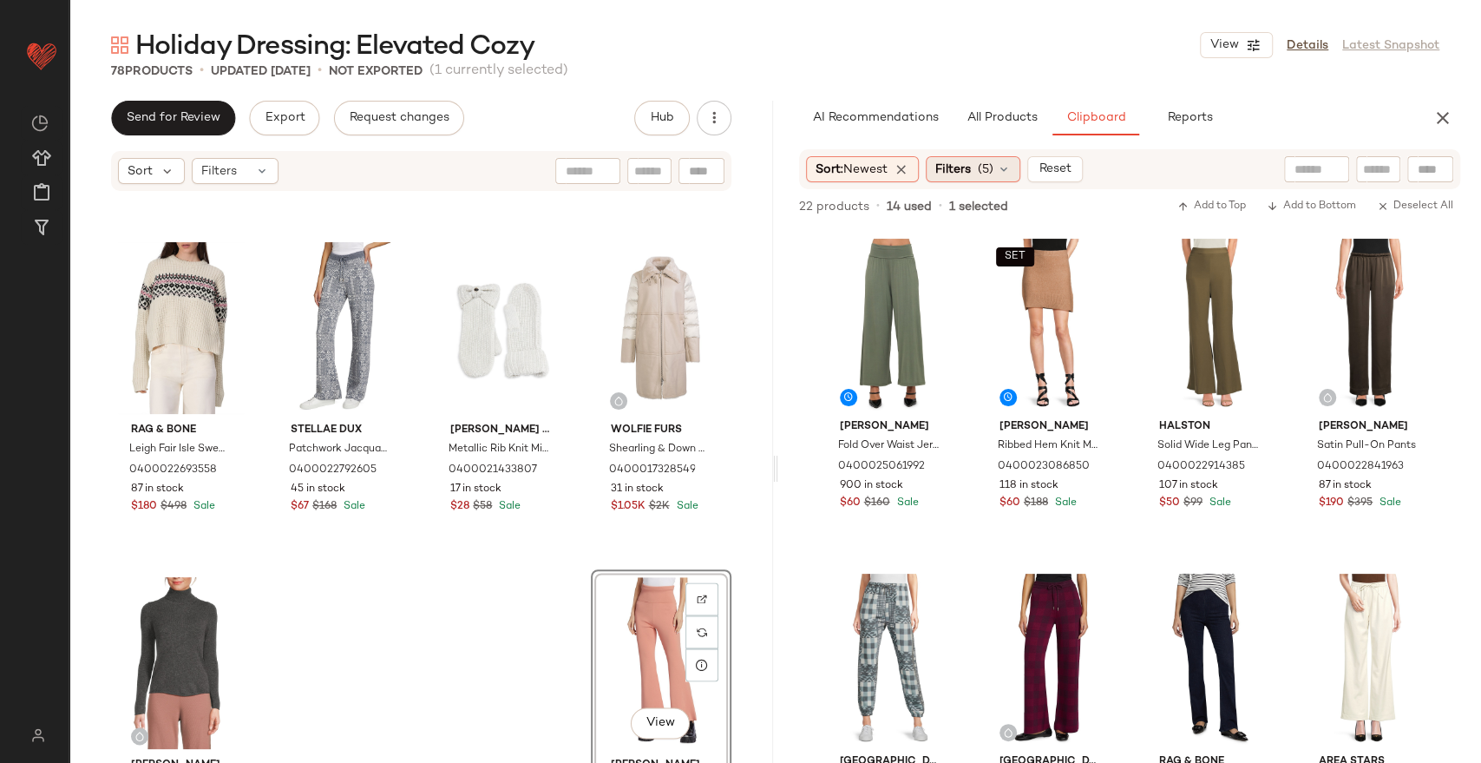
click at [958, 176] on span "Filters" at bounding box center [953, 170] width 36 height 18
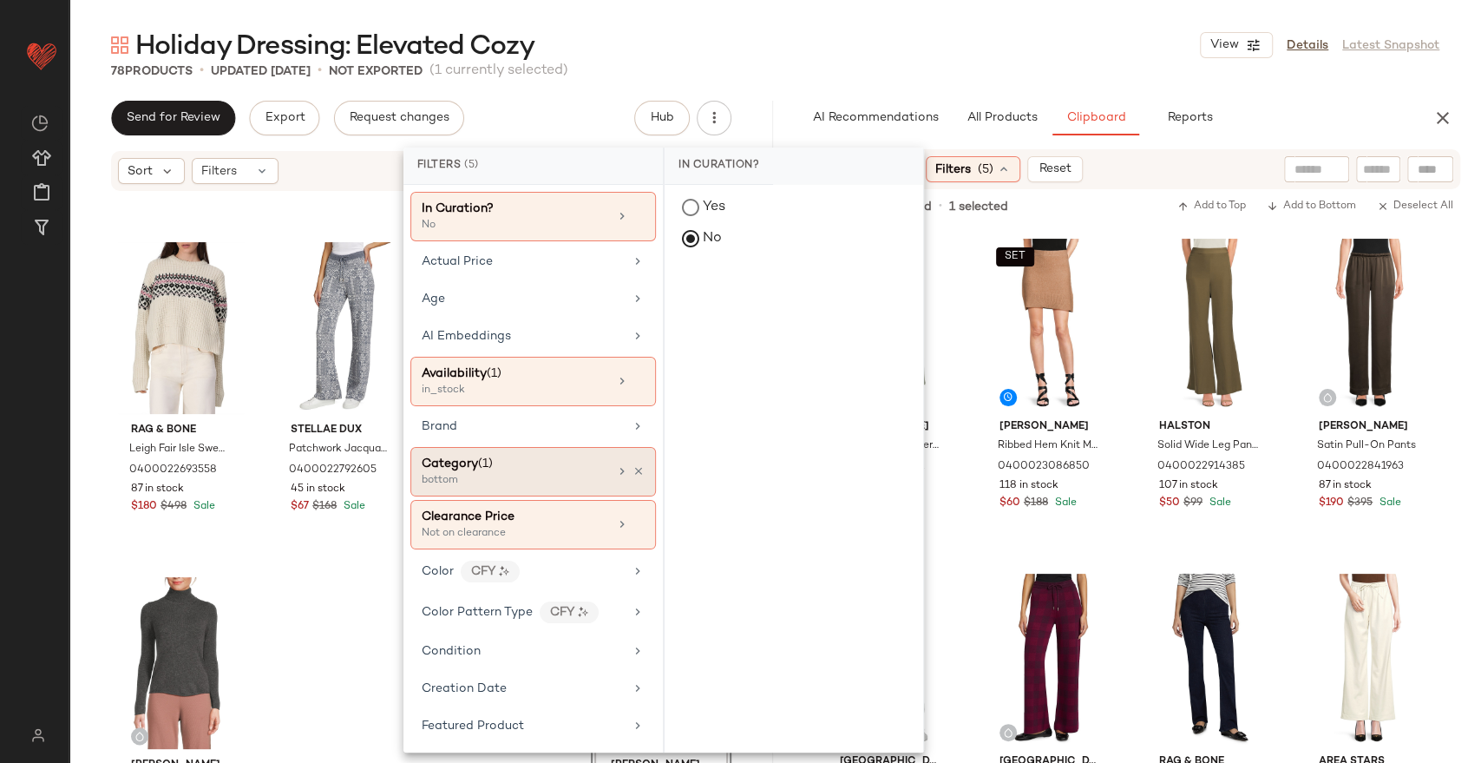
click at [541, 477] on div "bottom" at bounding box center [509, 481] width 174 height 16
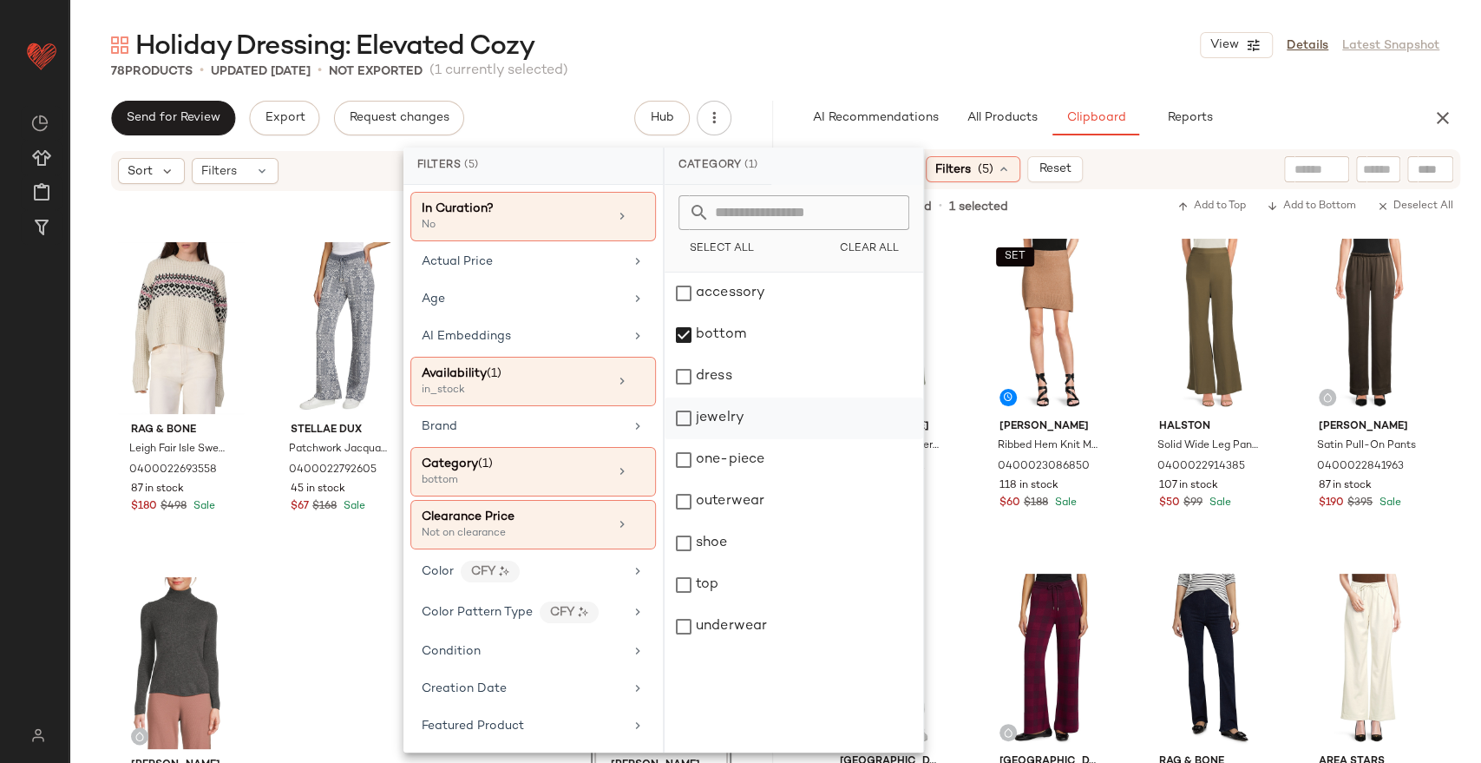
drag, startPoint x: 737, startPoint y: 498, endPoint x: 759, endPoint y: 414, distance: 87.1
click at [738, 498] on div "outerwear" at bounding box center [794, 502] width 259 height 42
click at [762, 332] on div "bottom" at bounding box center [794, 335] width 259 height 42
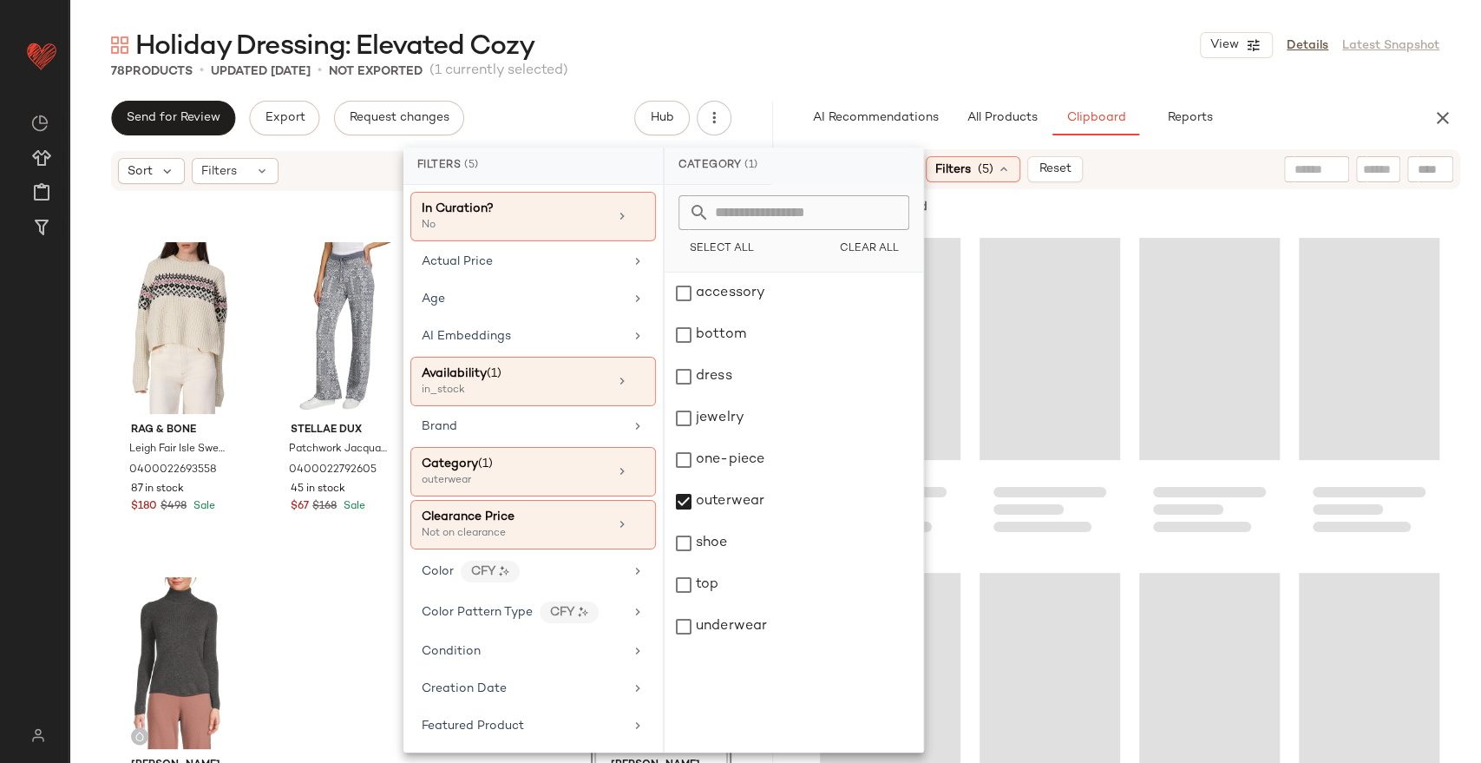
click at [909, 76] on div "78 Products • updated Sep 5th • Not Exported (1 currently selected)" at bounding box center [775, 70] width 1412 height 17
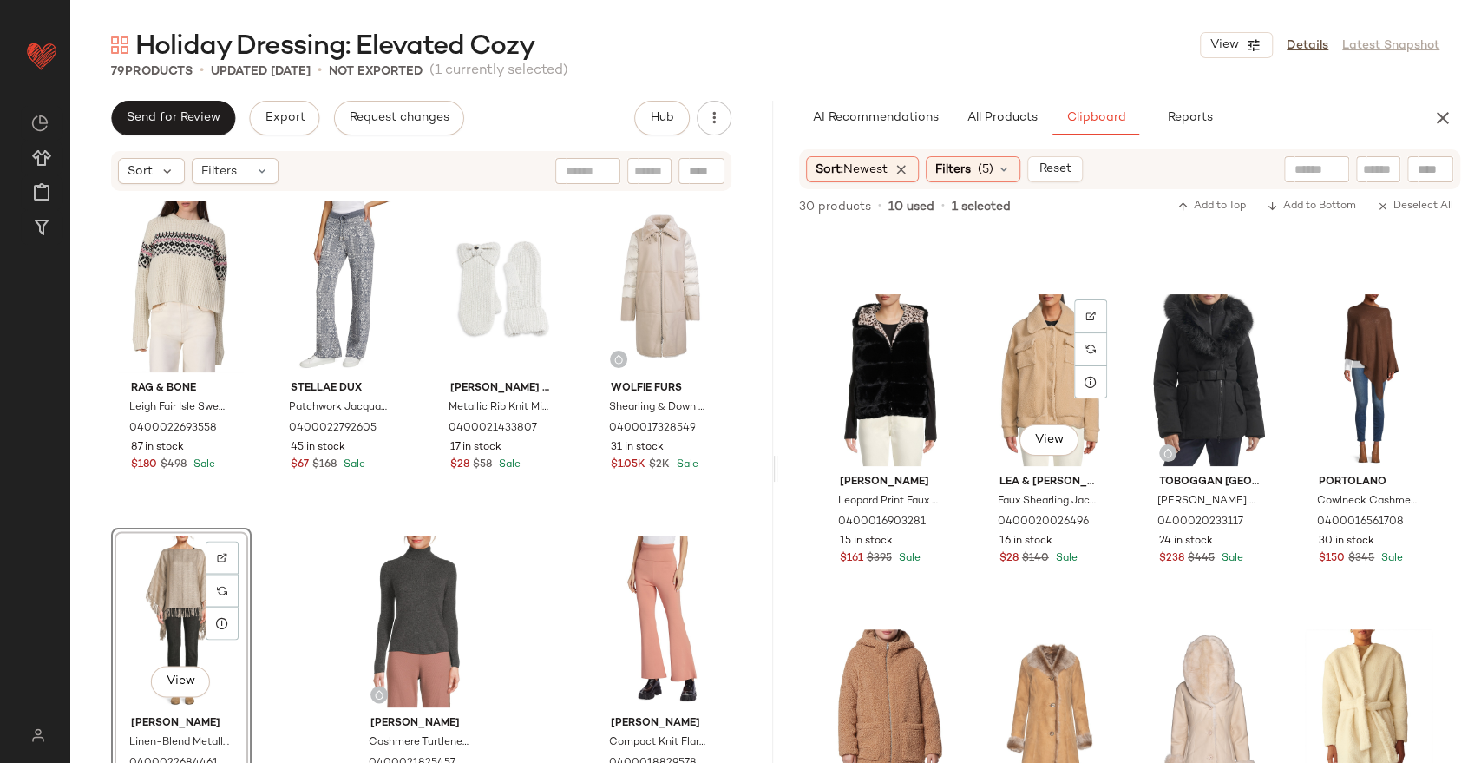
scroll to position [1069, 0]
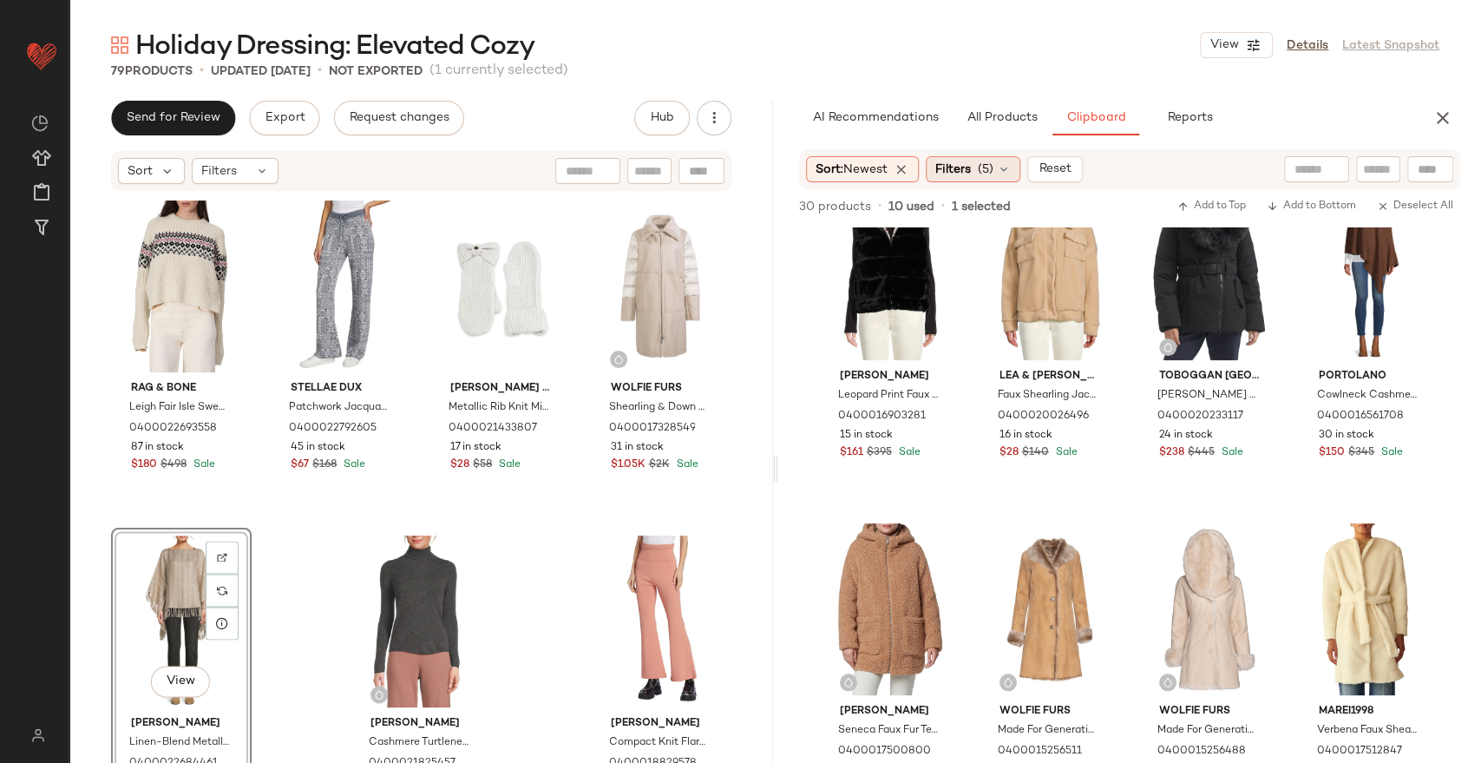
click at [986, 162] on span "(5)" at bounding box center [986, 170] width 16 height 18
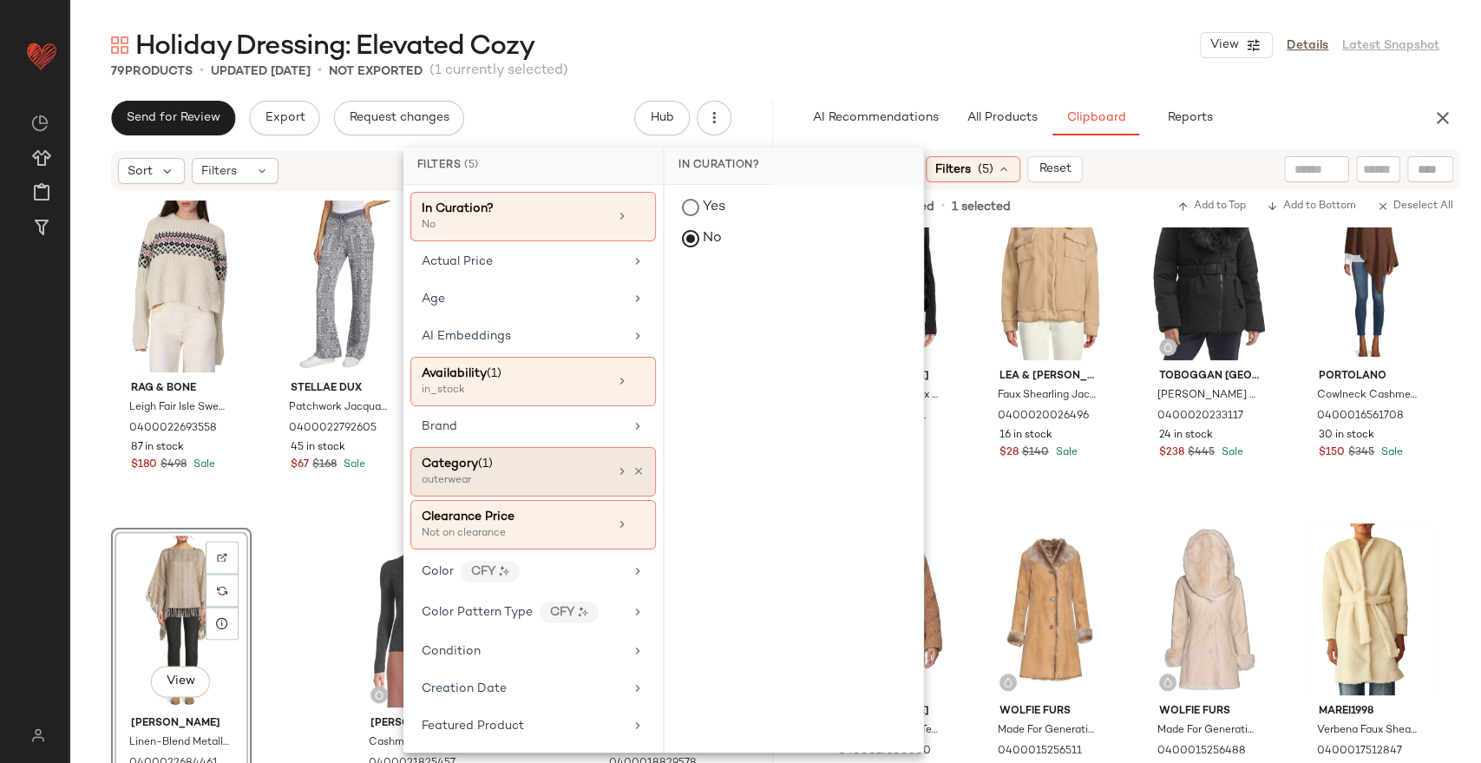
click at [512, 463] on div "Category (1)" at bounding box center [515, 464] width 187 height 18
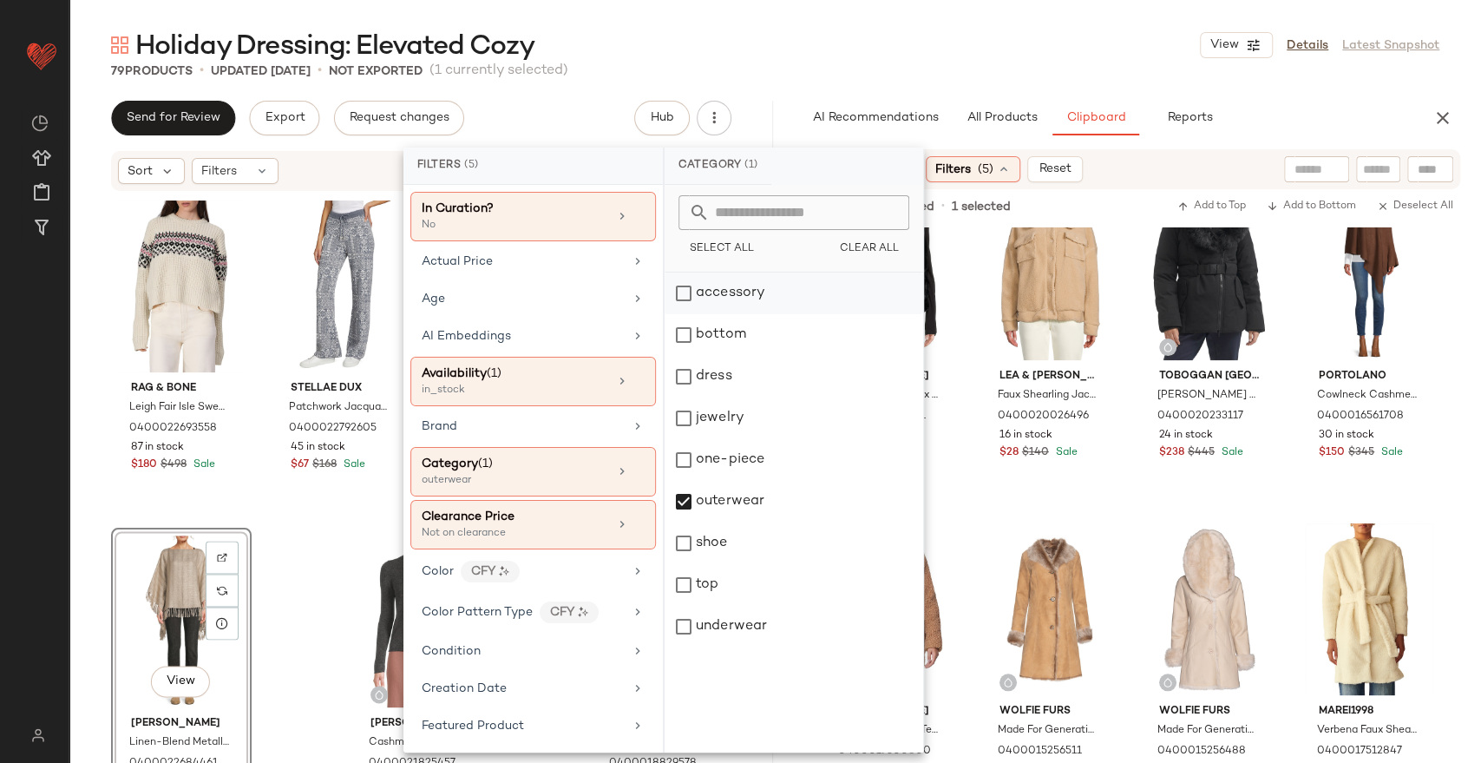
click at [728, 299] on div "accessory" at bounding box center [794, 293] width 259 height 42
click at [749, 421] on div "jewelry" at bounding box center [794, 418] width 259 height 42
drag, startPoint x: 729, startPoint y: 538, endPoint x: 738, endPoint y: 522, distance: 18.3
click at [729, 540] on div "shoe" at bounding box center [794, 543] width 259 height 42
click at [743, 513] on div "outerwear" at bounding box center [794, 502] width 259 height 42
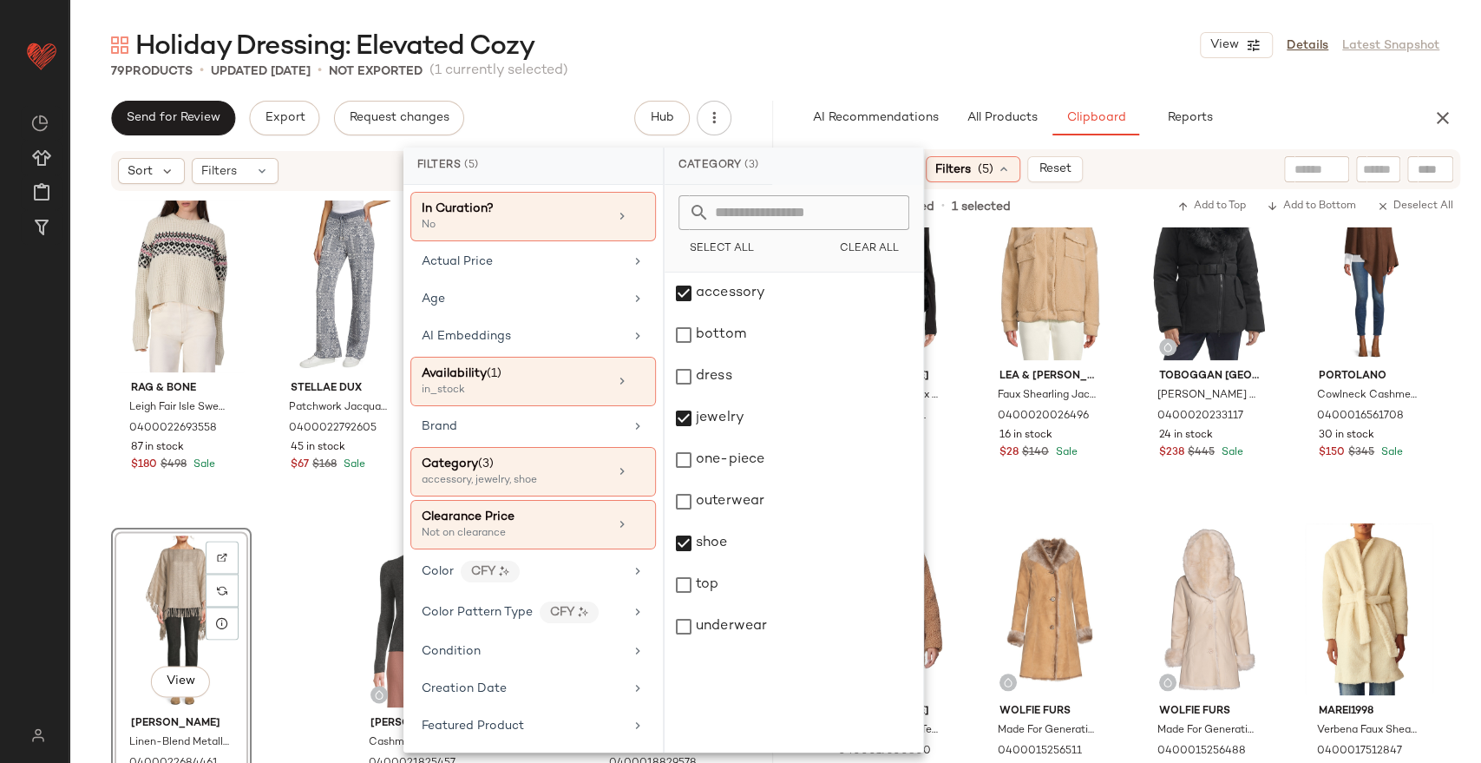
click at [902, 54] on div "Holiday Dressing: Elevated Cozy View Details Latest Snapshot" at bounding box center [775, 45] width 1412 height 35
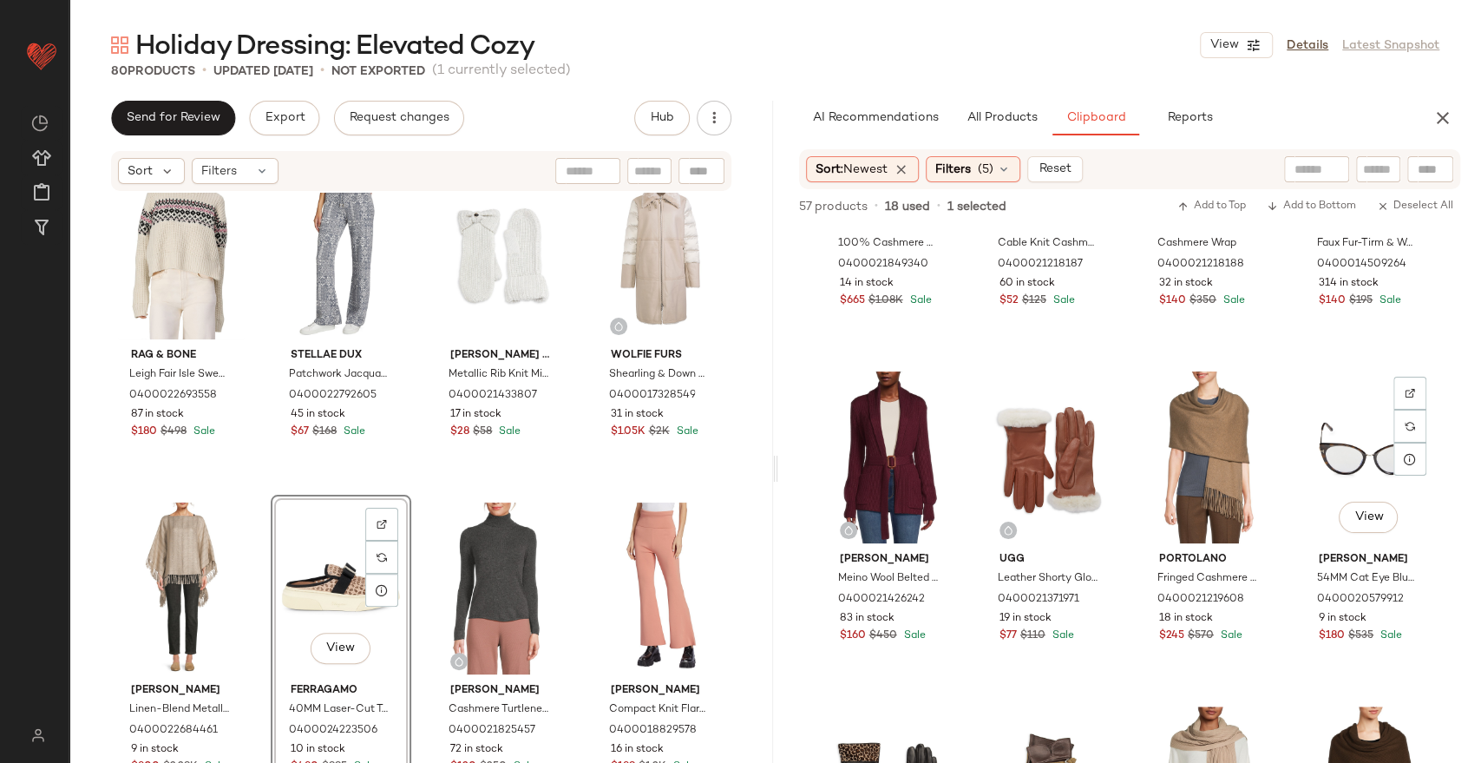
scroll to position [1846, 0]
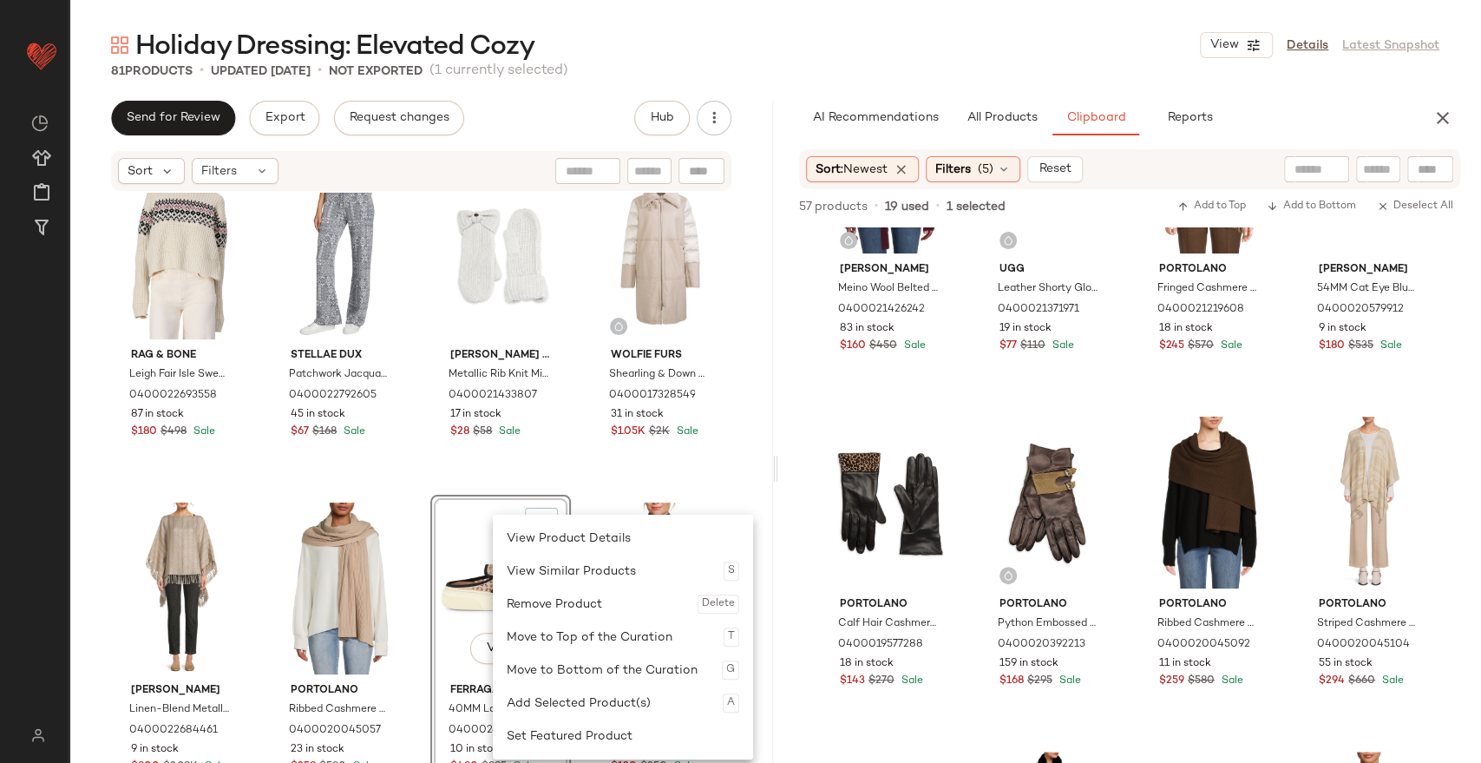
click at [548, 605] on div "Remove Product Delete" at bounding box center [623, 603] width 233 height 33
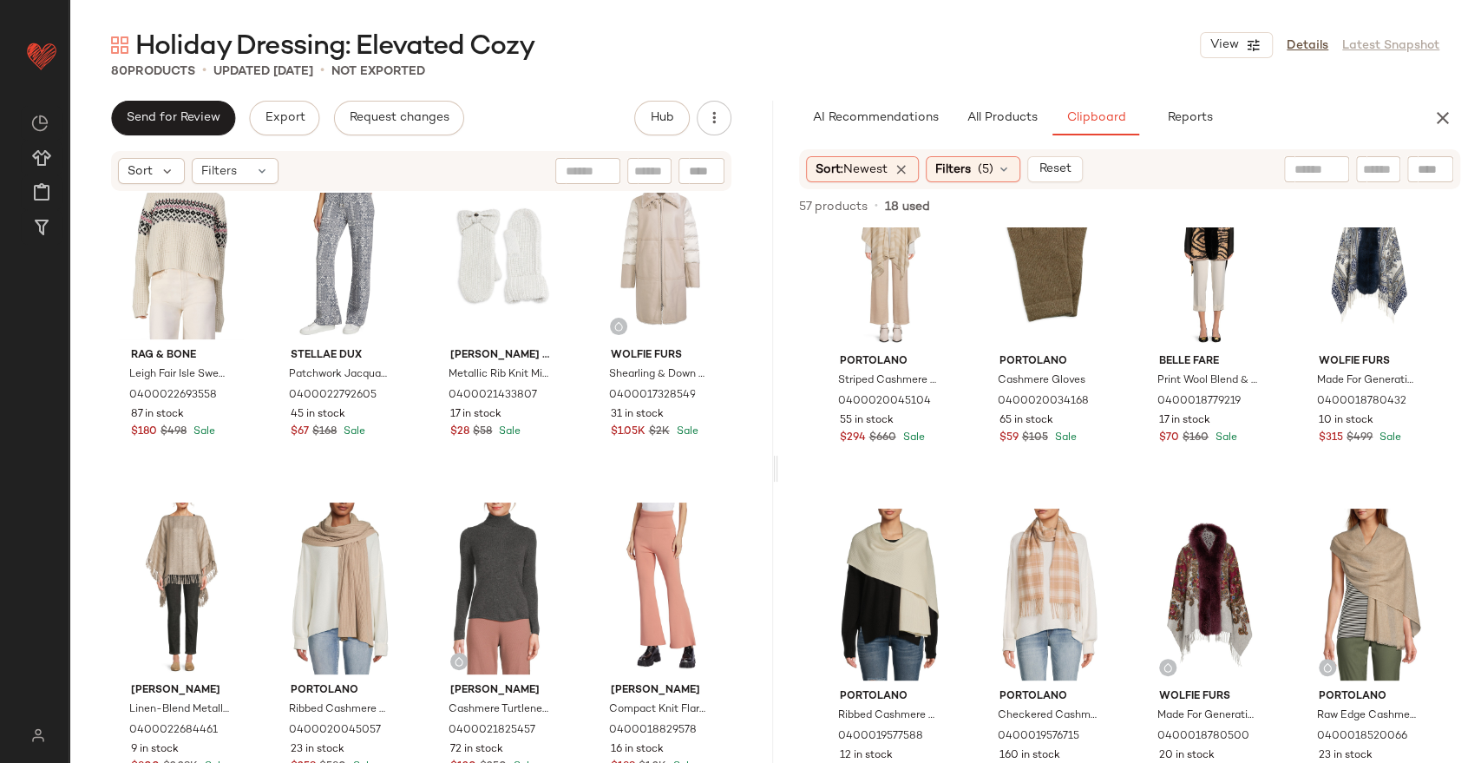
scroll to position [2617, 0]
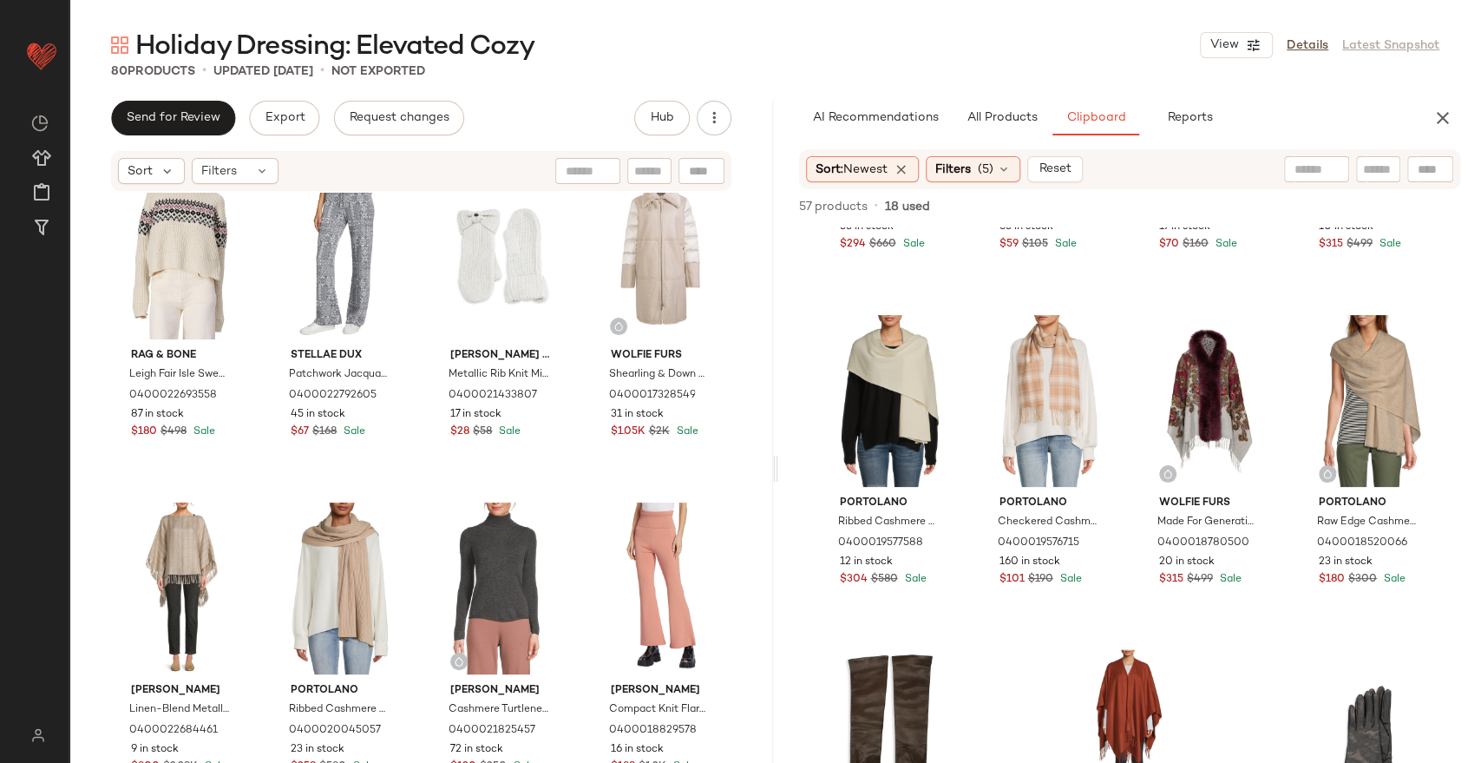
click at [1008, 137] on div "AI Recommendations All Products Clipboard Reports Sort: Newest Filters (8) Rese…" at bounding box center [1130, 468] width 704 height 735
click at [1015, 118] on span "All Products" at bounding box center [1001, 118] width 71 height 14
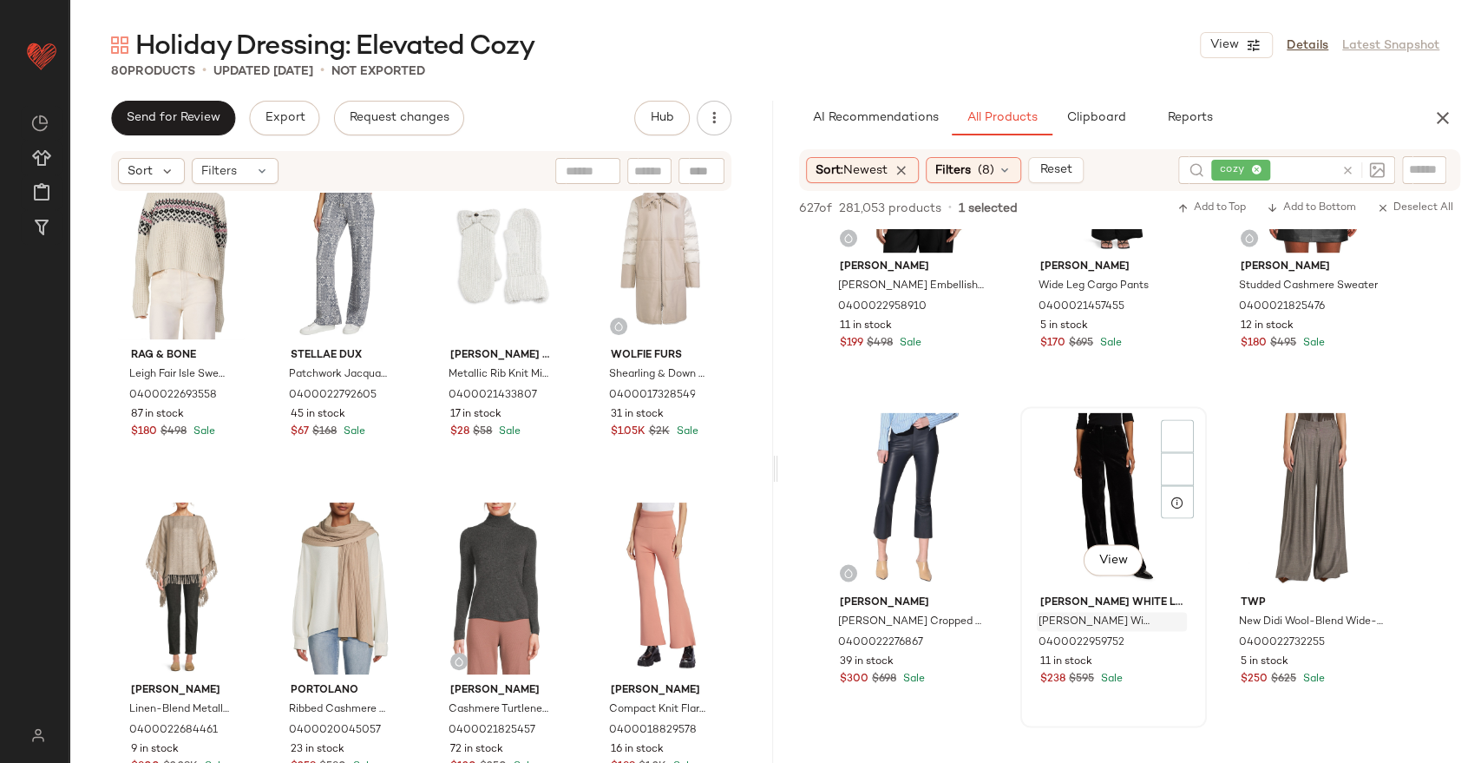
scroll to position [28830, 0]
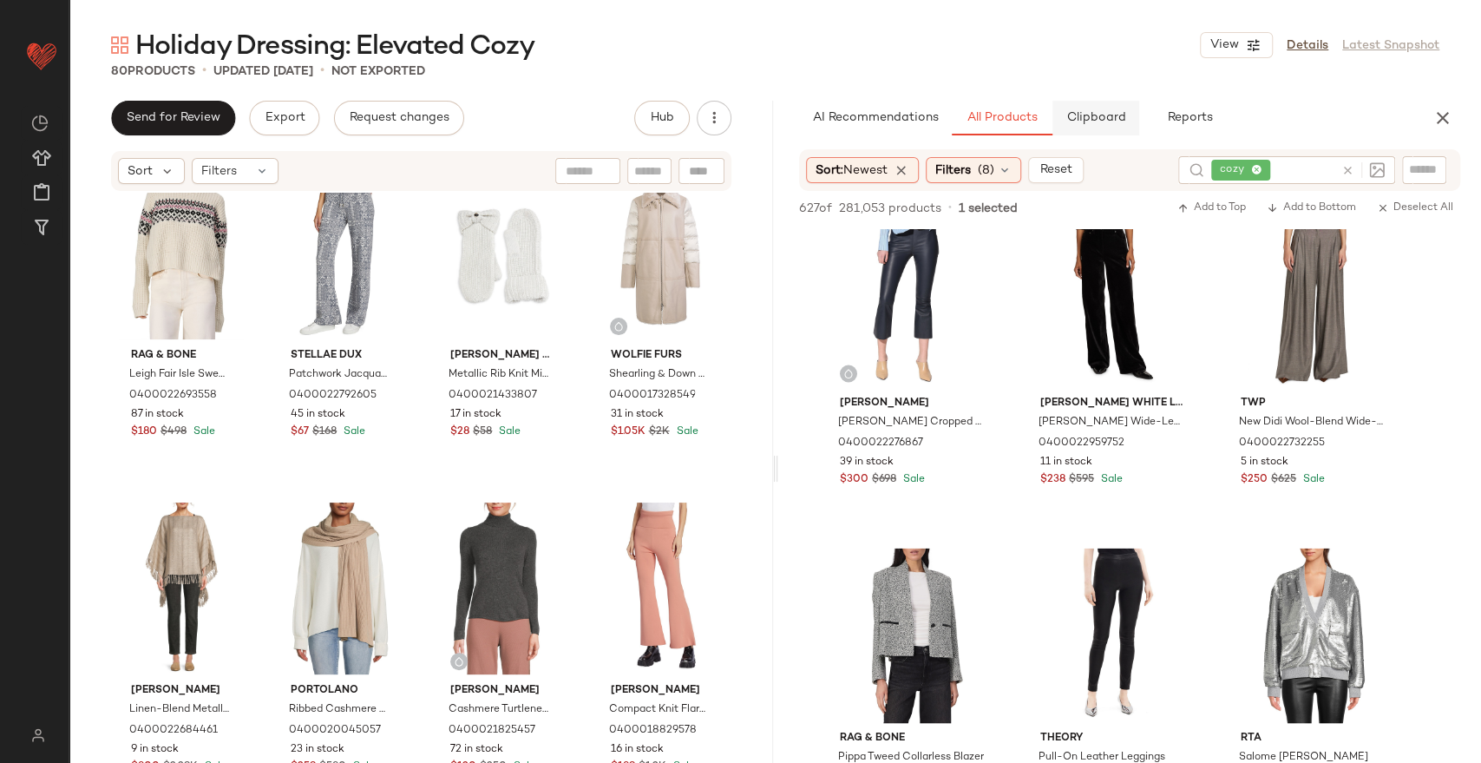
click at [1107, 116] on span "Clipboard" at bounding box center [1096, 118] width 60 height 14
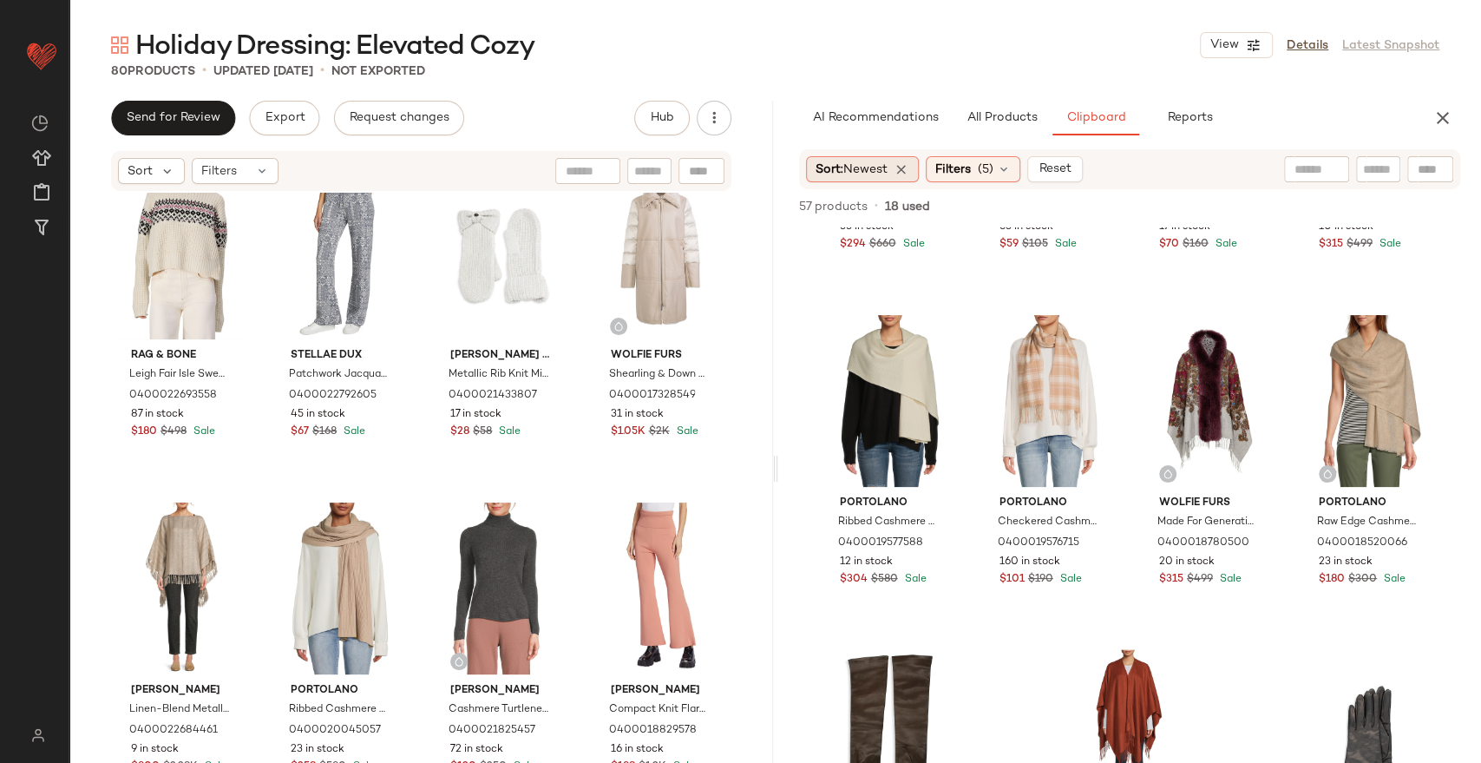
click at [859, 156] on div "Sort: Newest" at bounding box center [863, 169] width 114 height 26
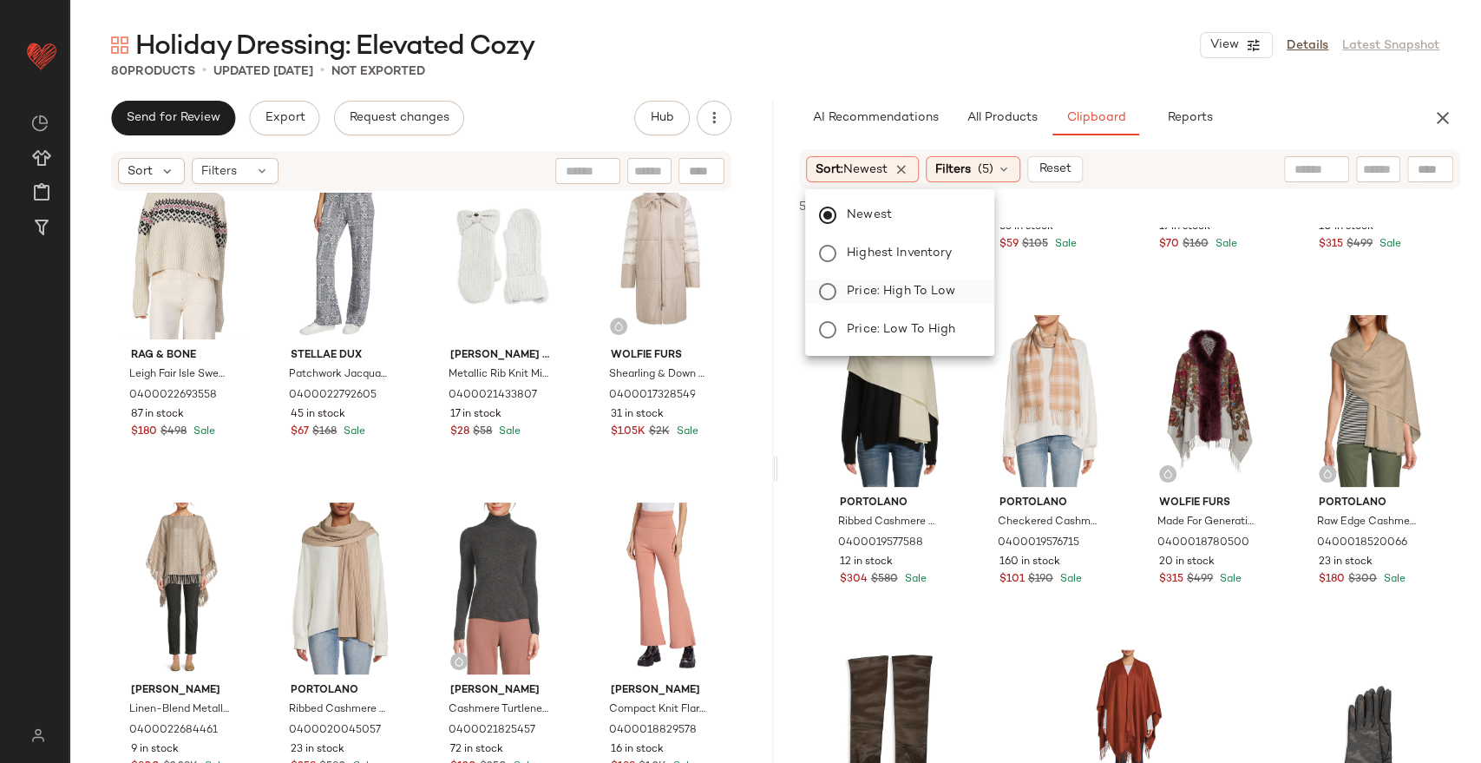
click at [903, 290] on span "Price: High to Low" at bounding box center [901, 291] width 108 height 18
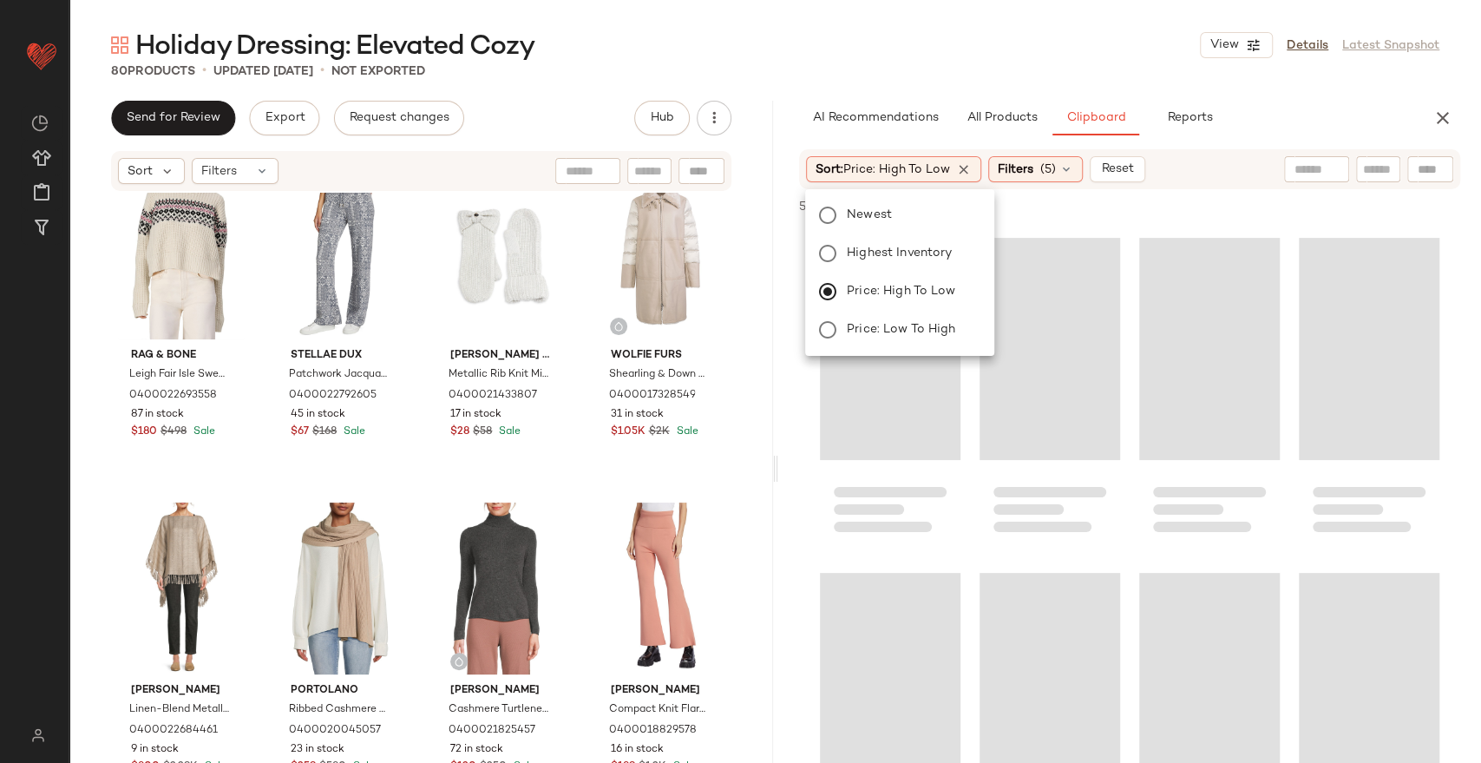
click at [1018, 48] on div "Holiday Dressing: Elevated Cozy View Details Latest Snapshot" at bounding box center [775, 45] width 1412 height 35
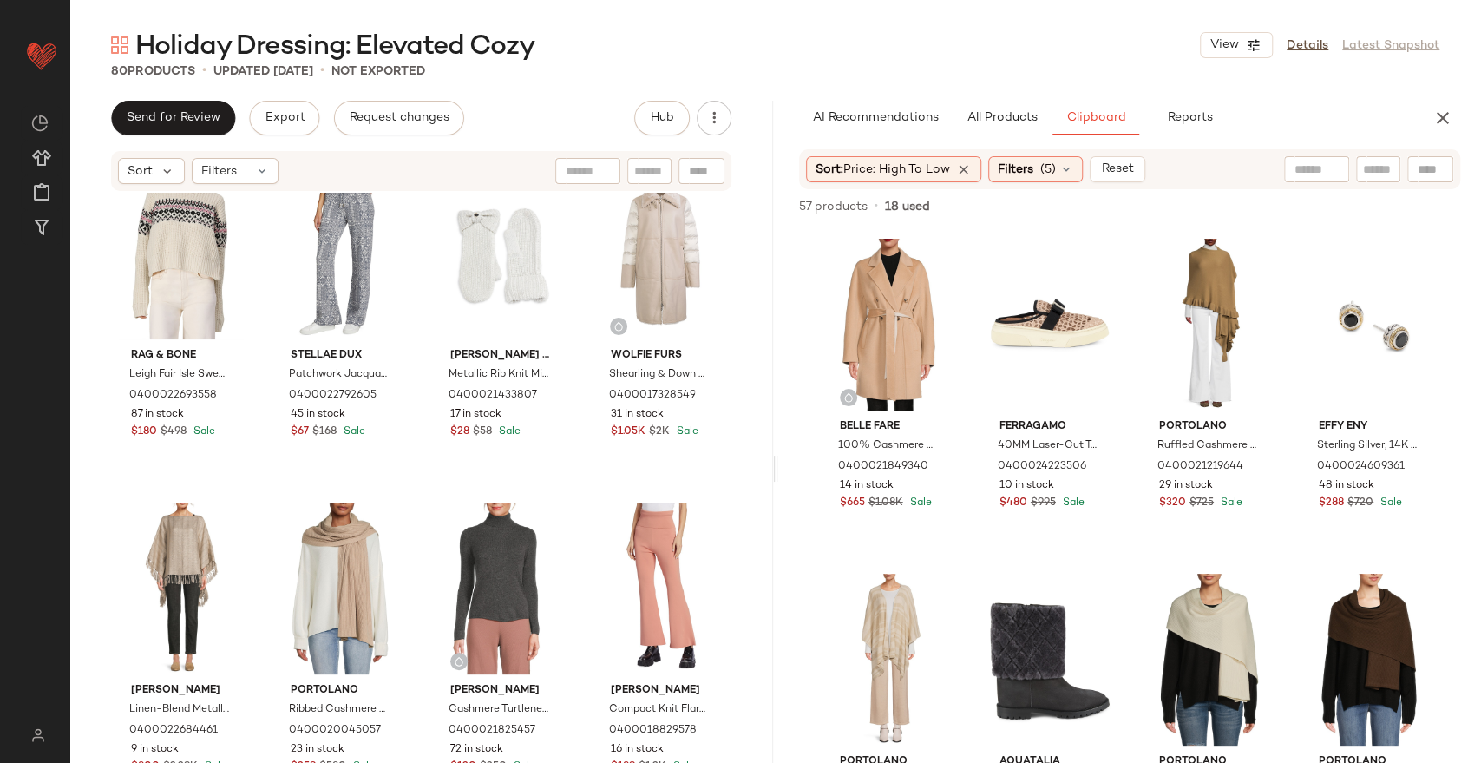
click at [1046, 81] on div "Holiday Dressing: Elevated Cozy View Details Latest Snapshot 80 Products • upda…" at bounding box center [775, 395] width 1412 height 735
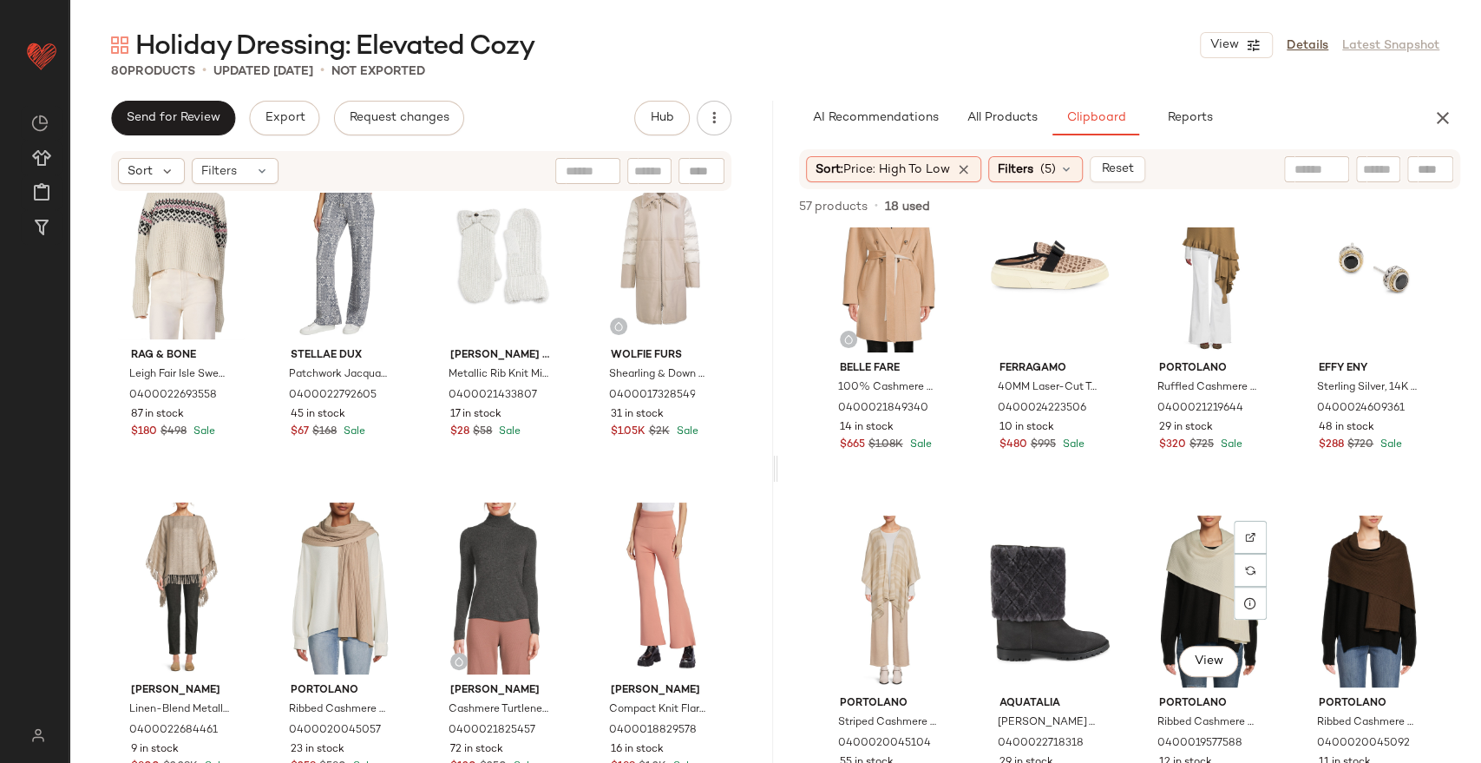
scroll to position [0, 0]
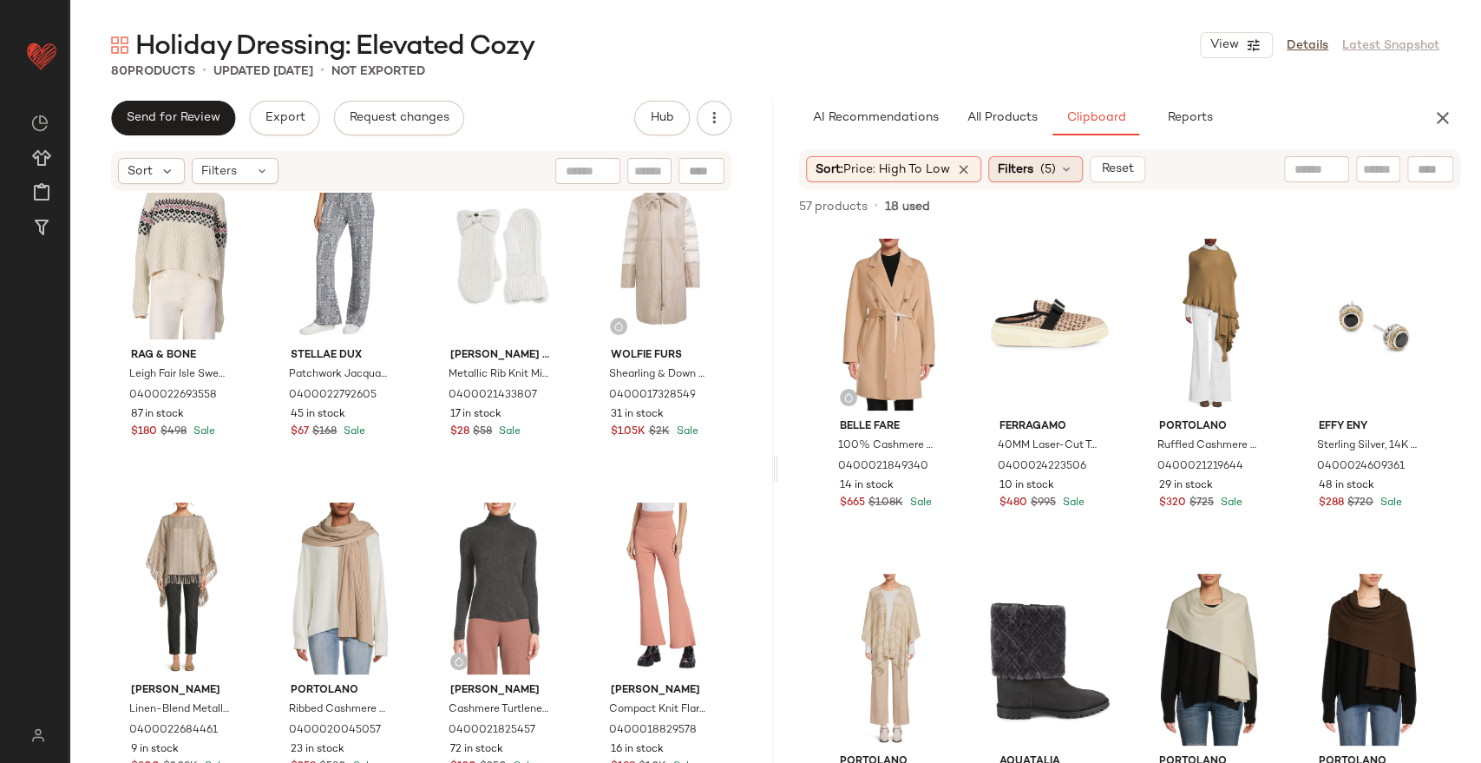
click at [1008, 166] on span "Filters" at bounding box center [1016, 170] width 36 height 18
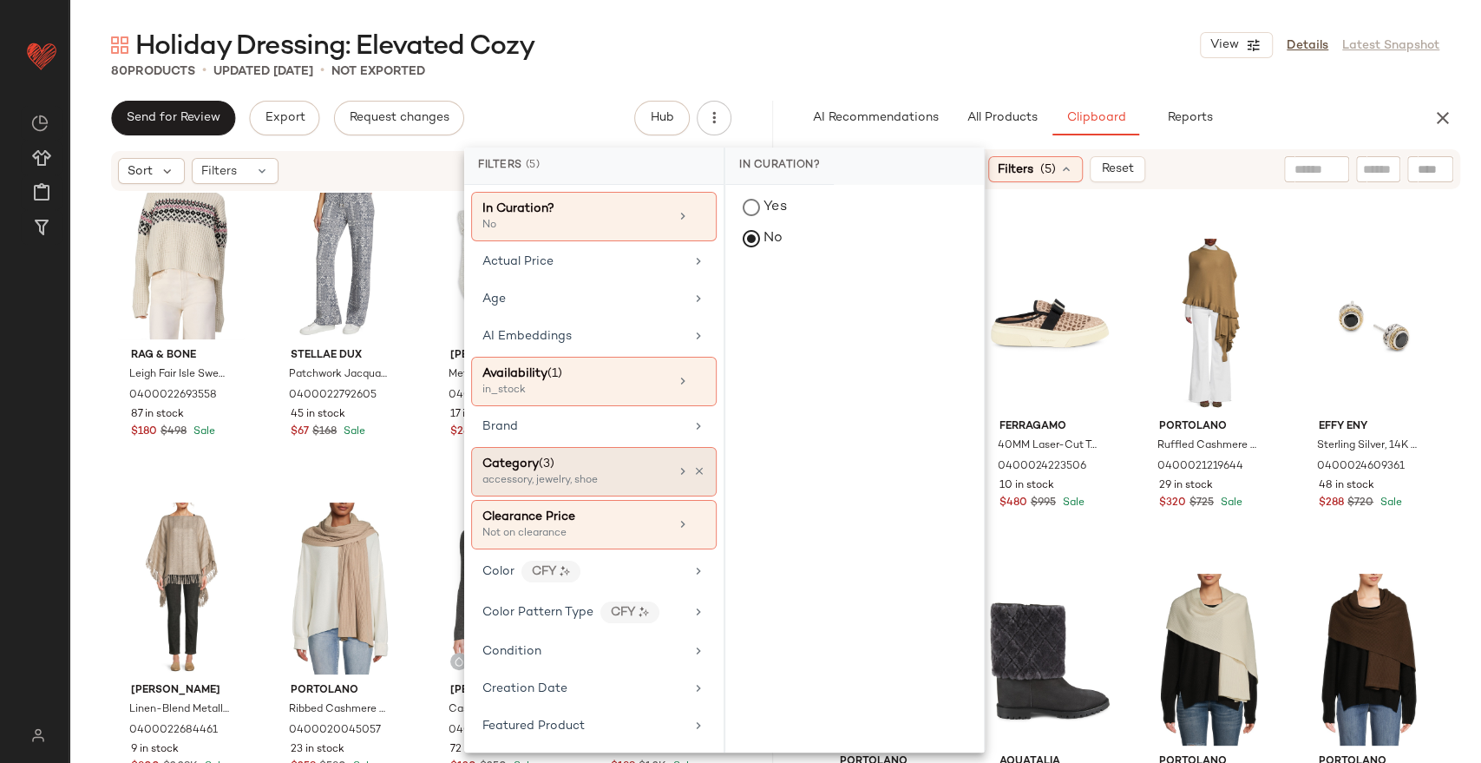
click at [584, 477] on div "accessory, jewelry, shoe" at bounding box center [569, 481] width 174 height 16
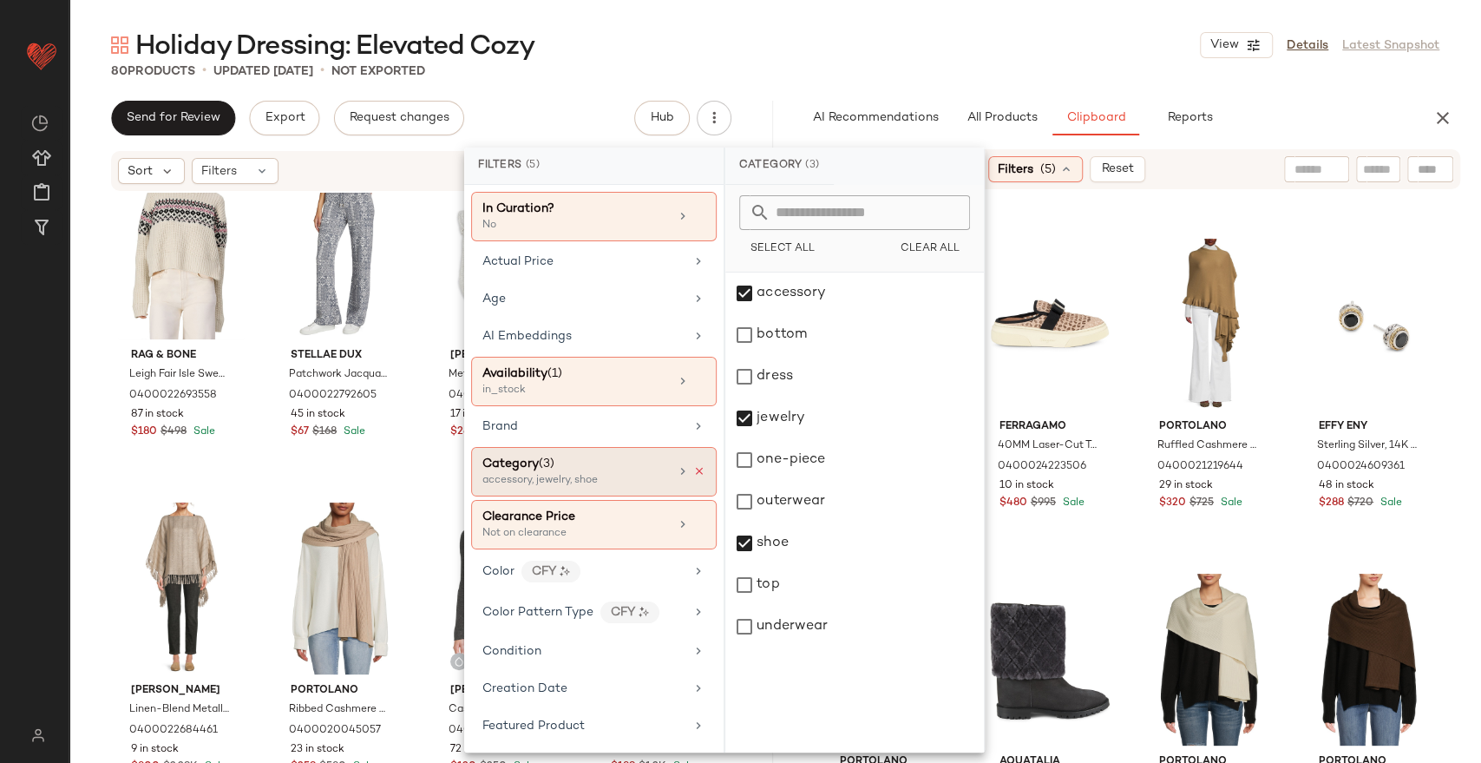
click at [693, 468] on icon at bounding box center [699, 471] width 12 height 12
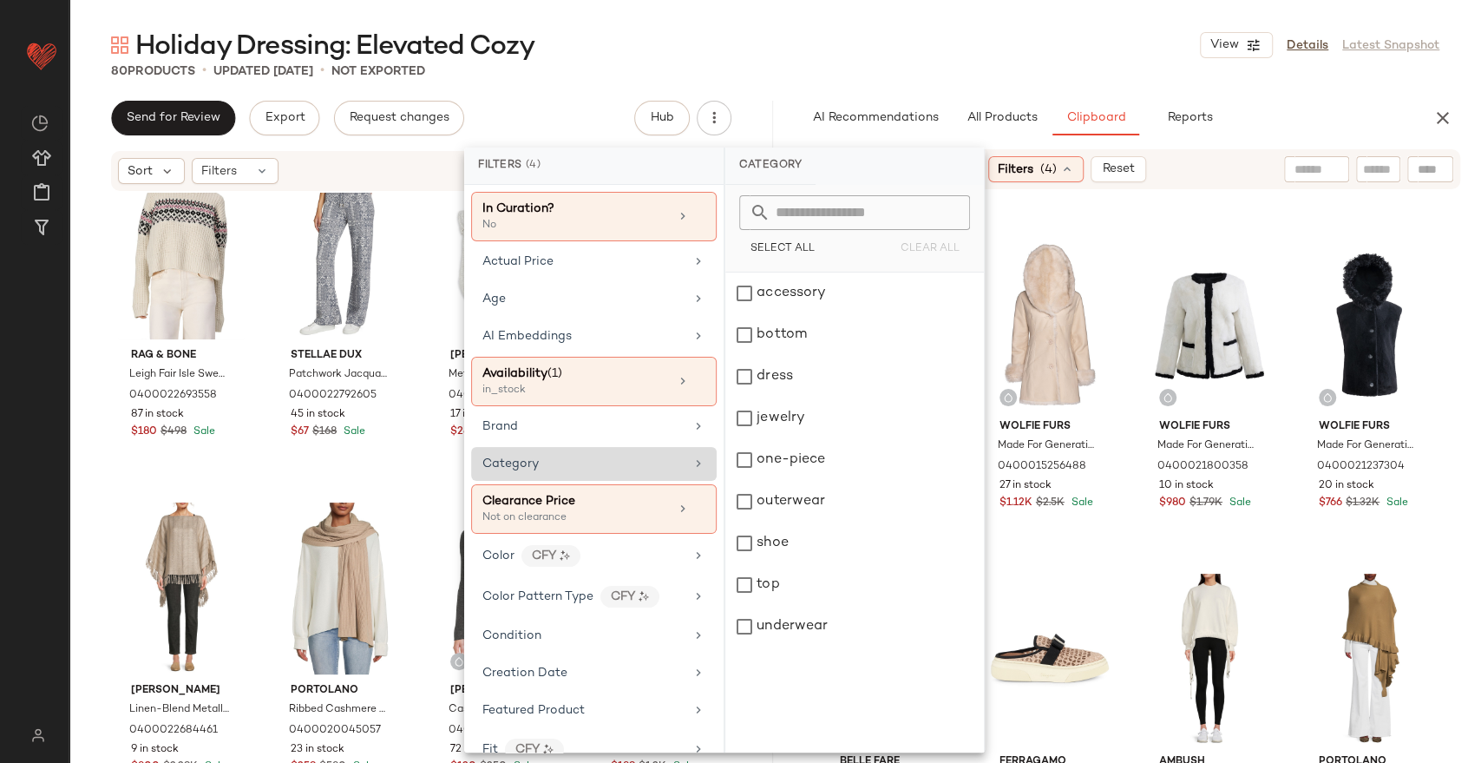
click at [575, 463] on div "Category" at bounding box center [583, 464] width 202 height 18
click at [809, 342] on div "bottom" at bounding box center [854, 335] width 259 height 42
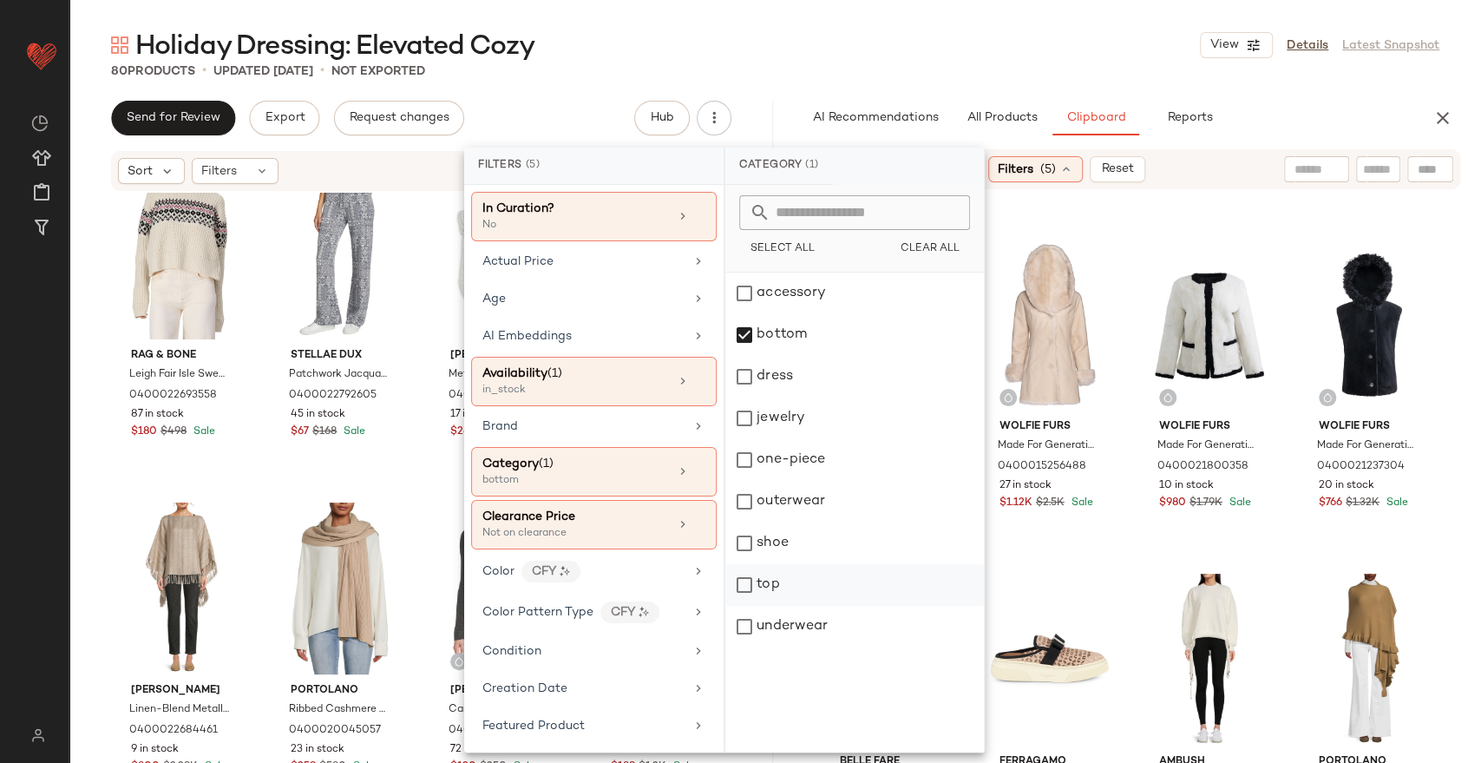
click at [784, 589] on div "top" at bounding box center [854, 585] width 259 height 42
click at [809, 499] on div "outerwear" at bounding box center [854, 502] width 259 height 42
click at [935, 86] on div "Holiday Dressing: Elevated Cozy View Details Latest Snapshot 80 Products • upda…" at bounding box center [775, 395] width 1412 height 735
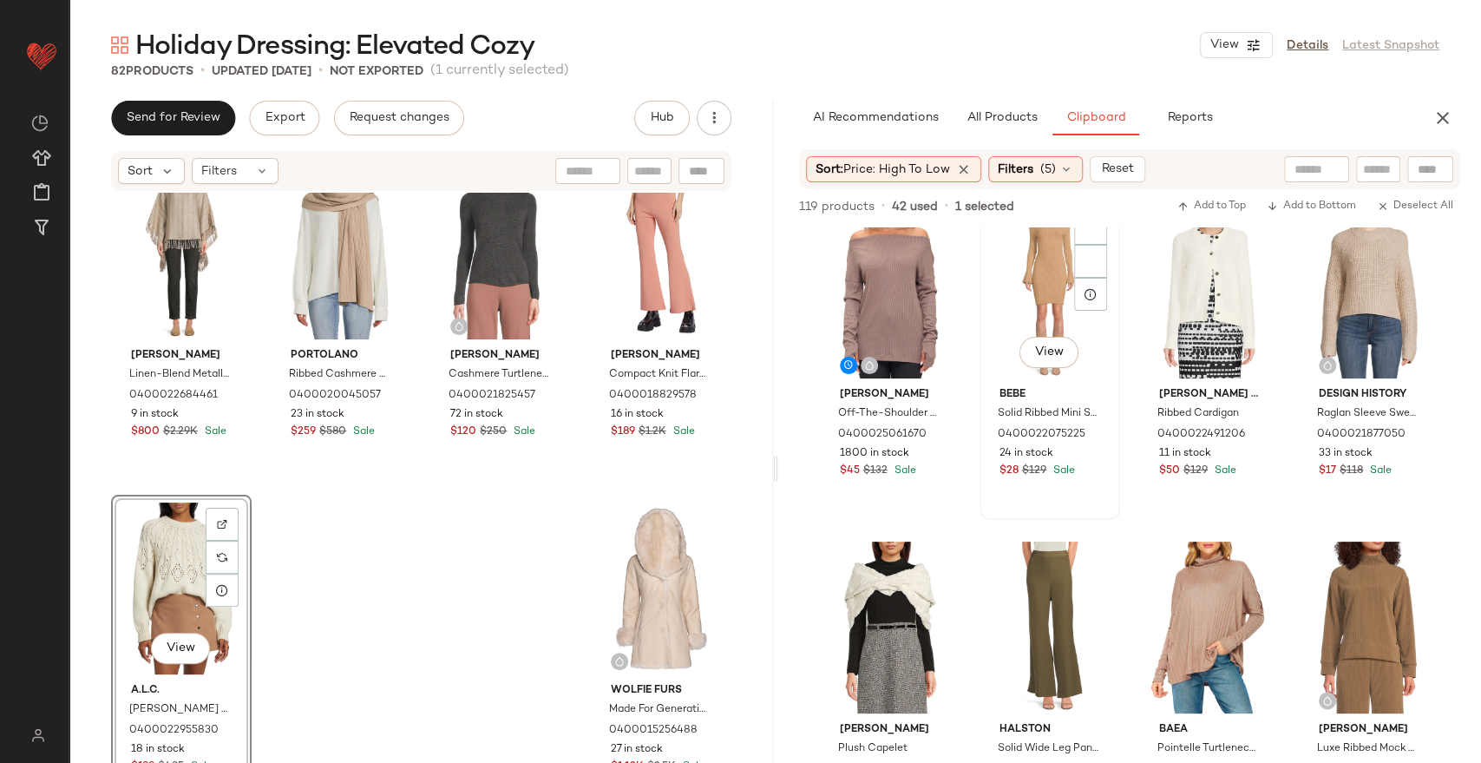
scroll to position [5611, 0]
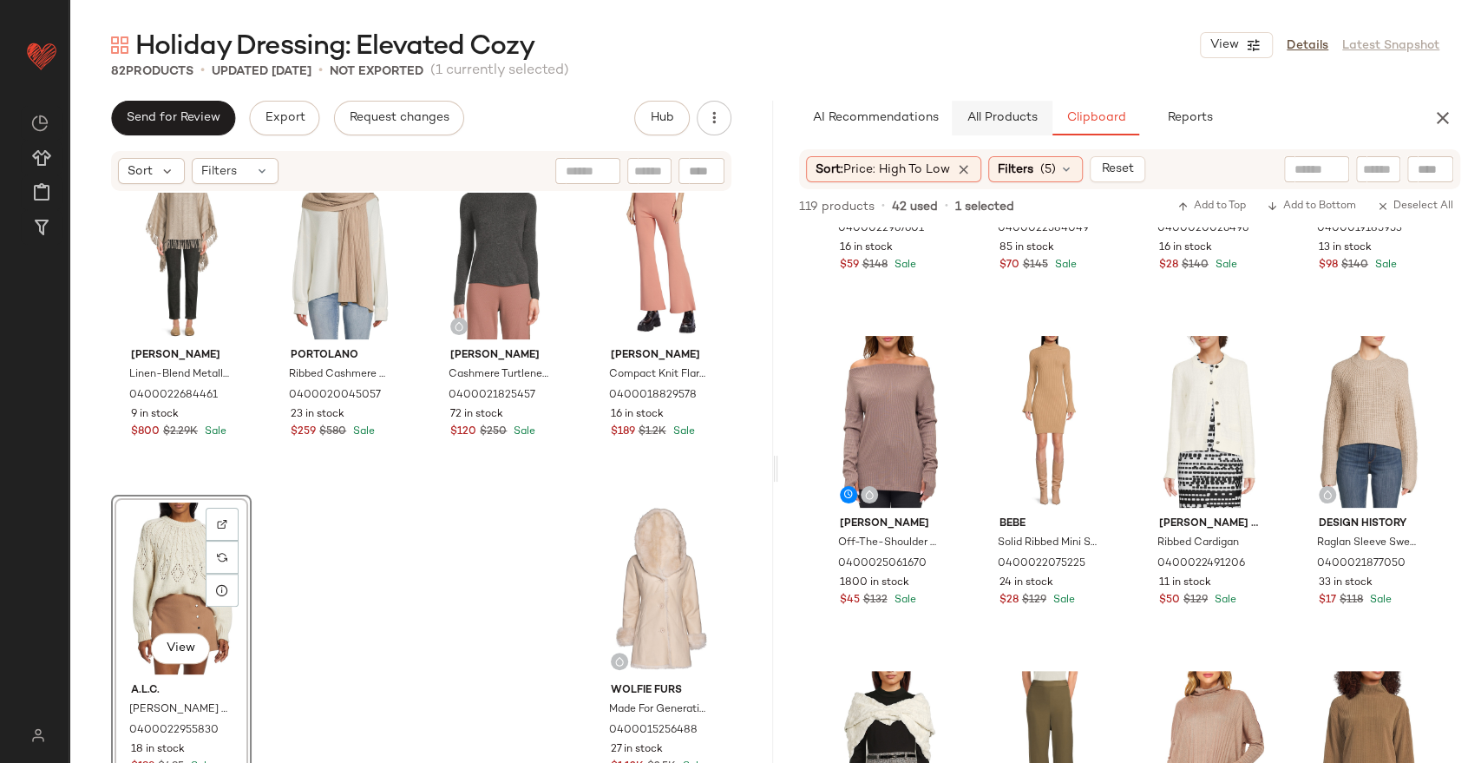
click at [1014, 102] on button "All Products" at bounding box center [1002, 118] width 101 height 35
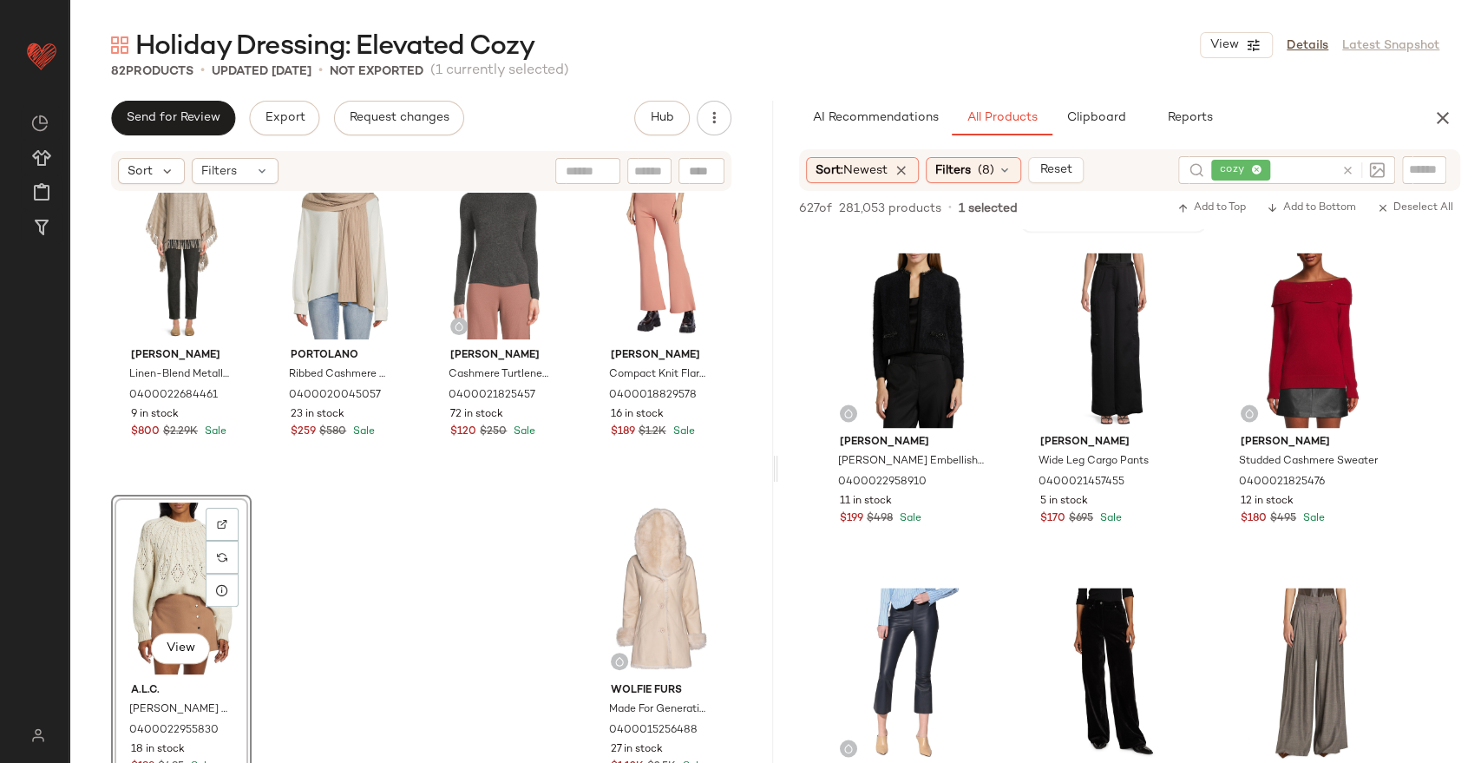
scroll to position [28251, 0]
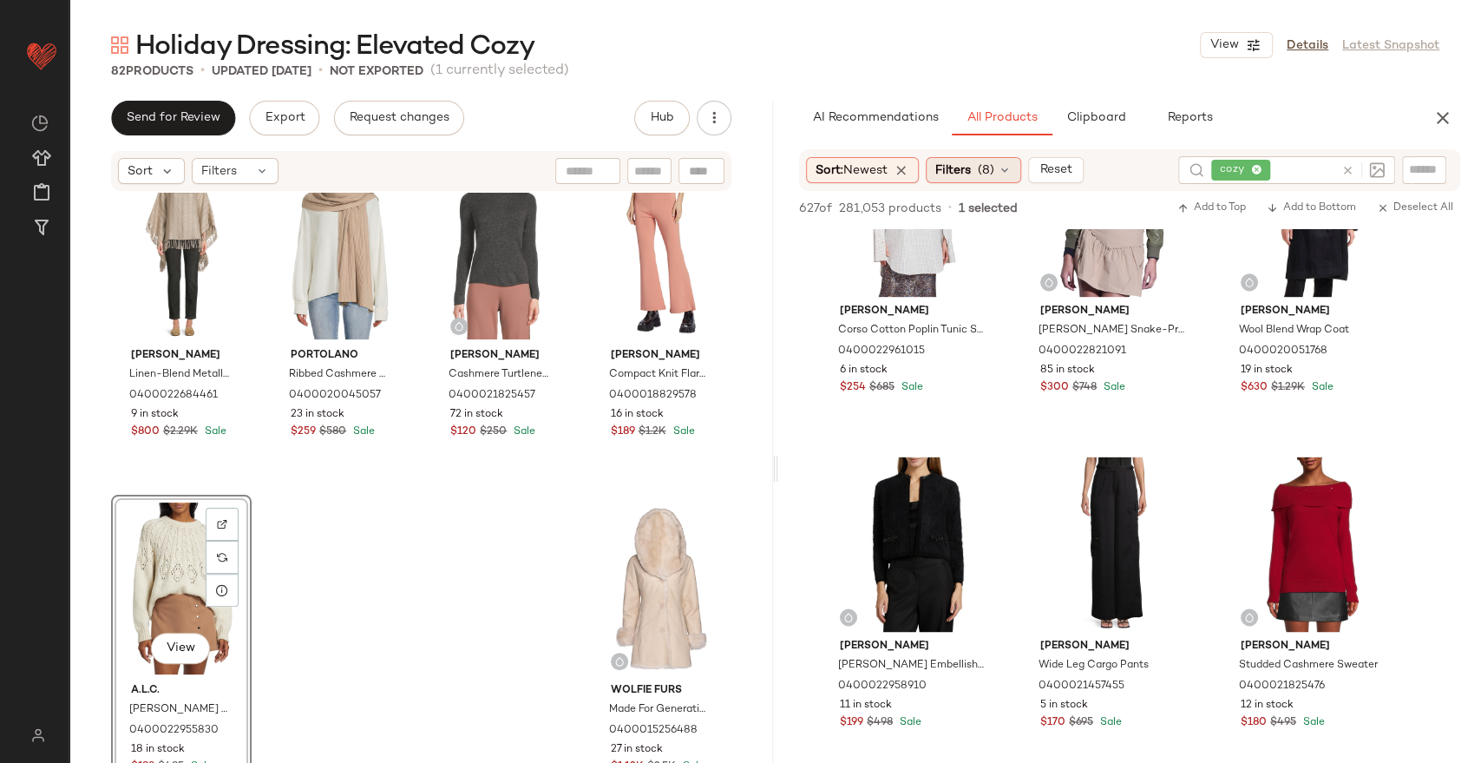
click at [978, 178] on div "Filters (8)" at bounding box center [973, 170] width 95 height 26
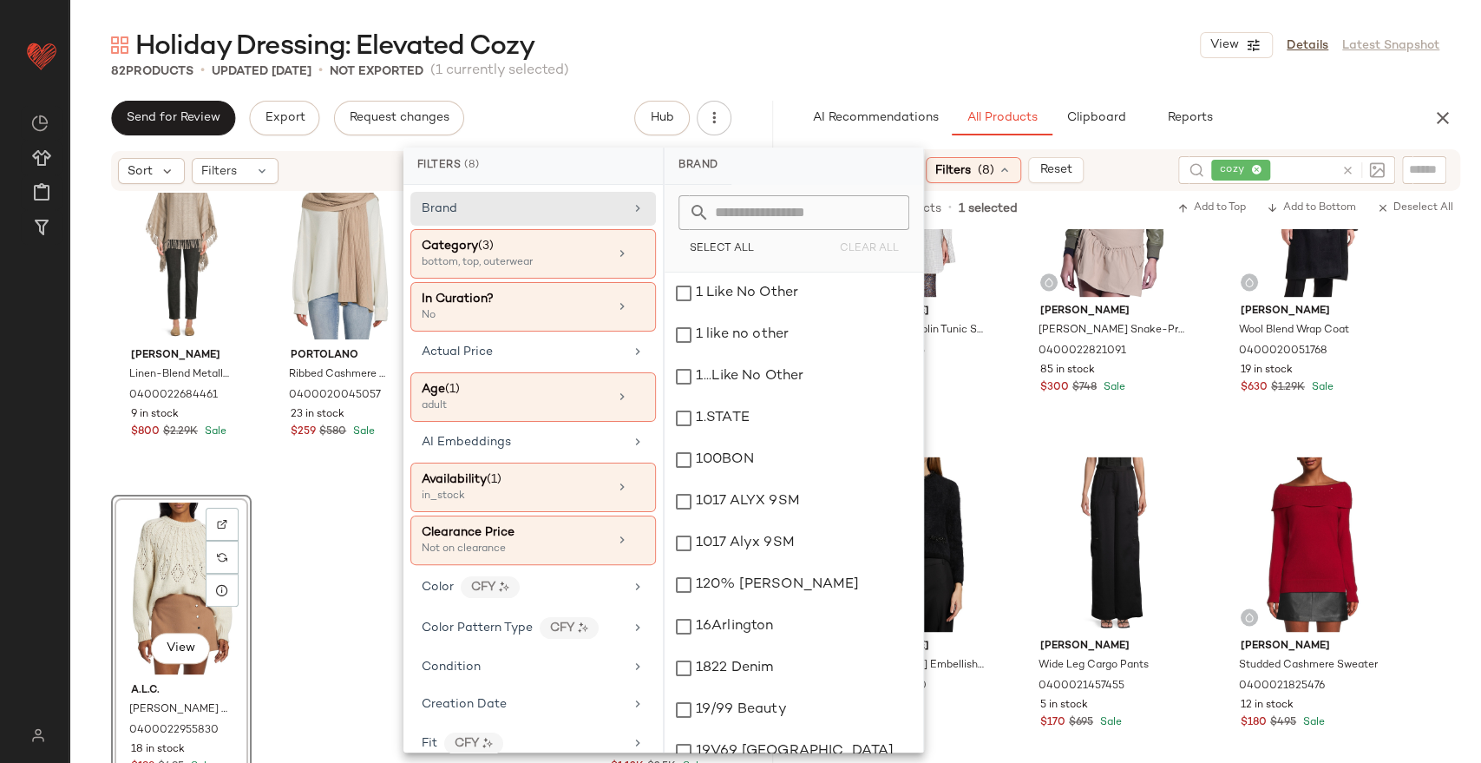
click at [522, 266] on div "bottom, top, outerwear" at bounding box center [509, 263] width 174 height 16
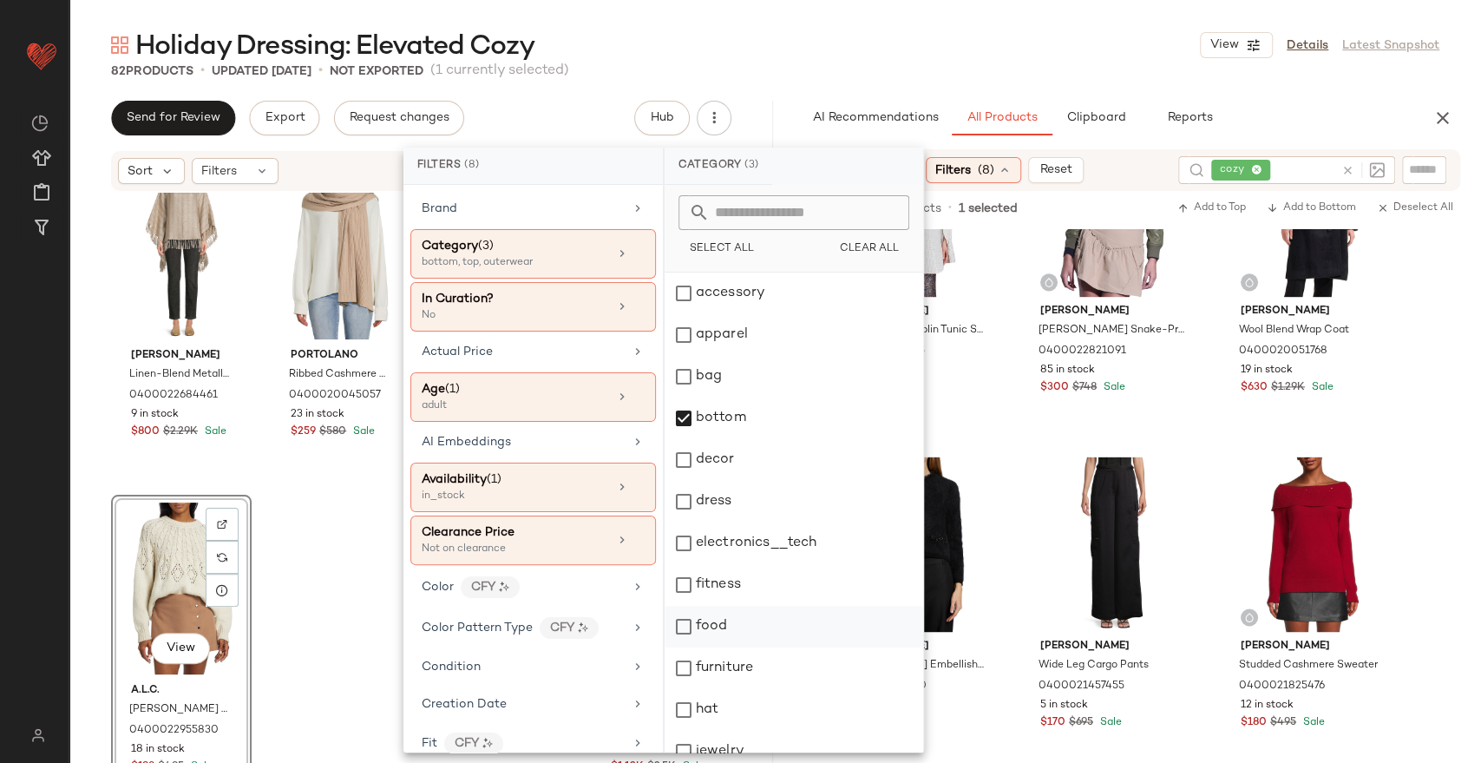
scroll to position [561, 0]
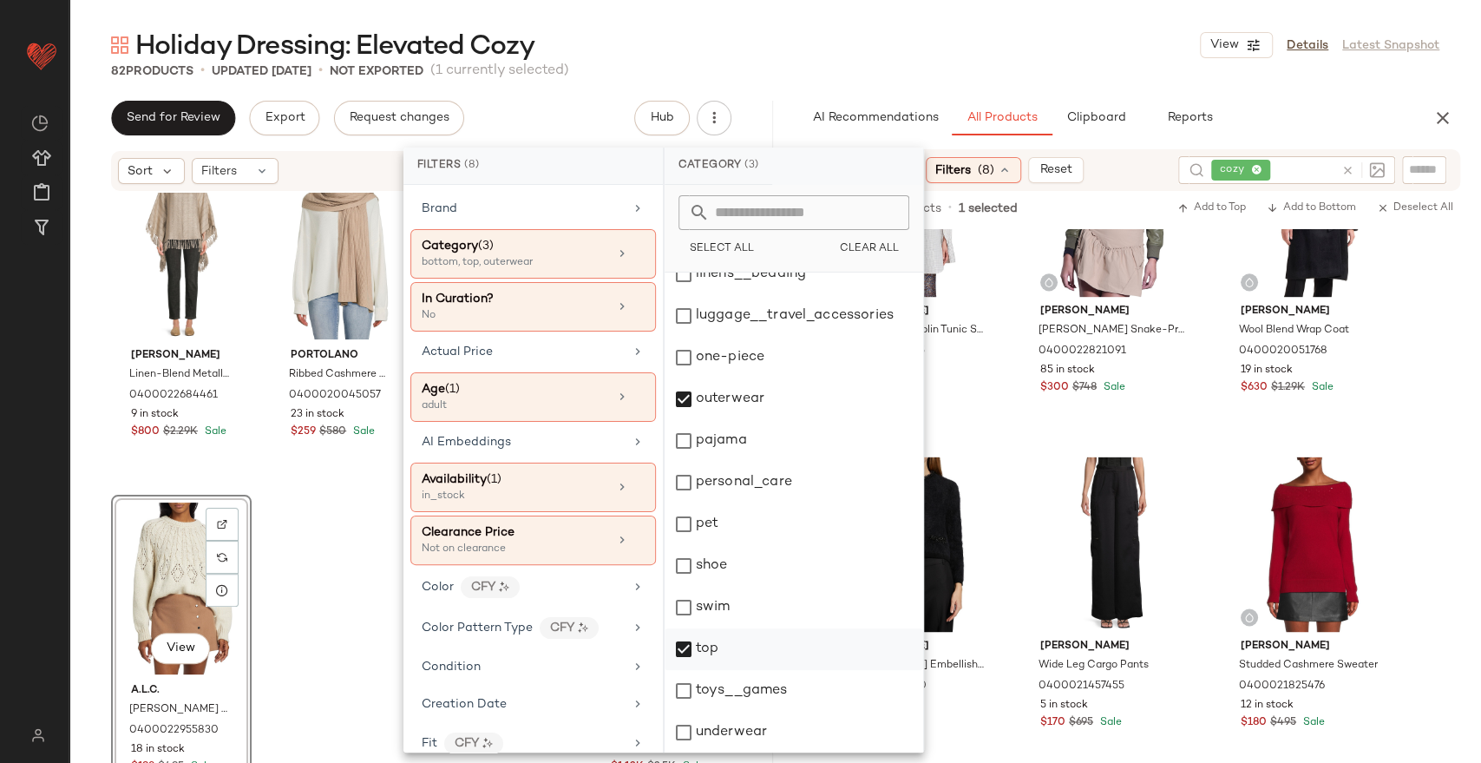
click at [735, 633] on div "top" at bounding box center [794, 649] width 259 height 42
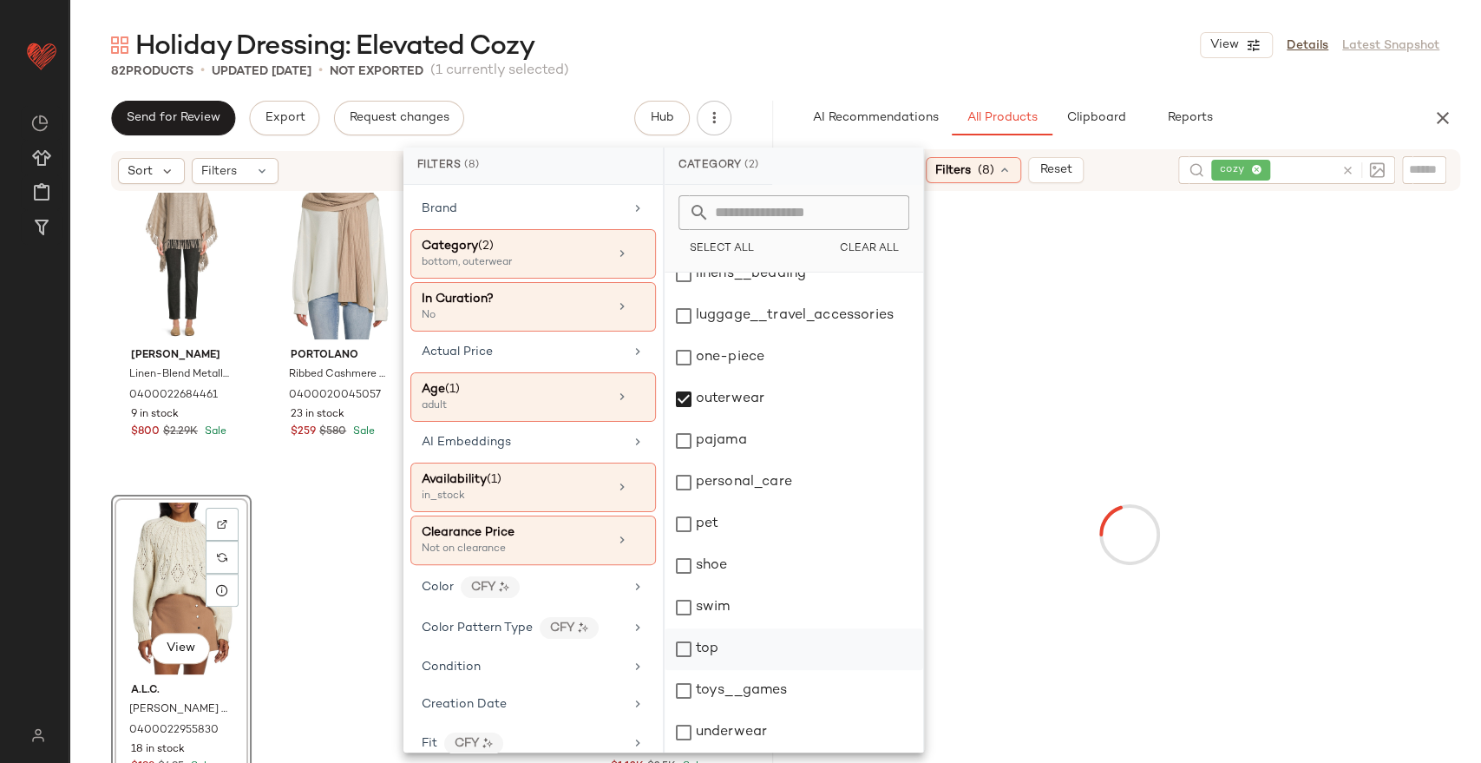
scroll to position [271, 0]
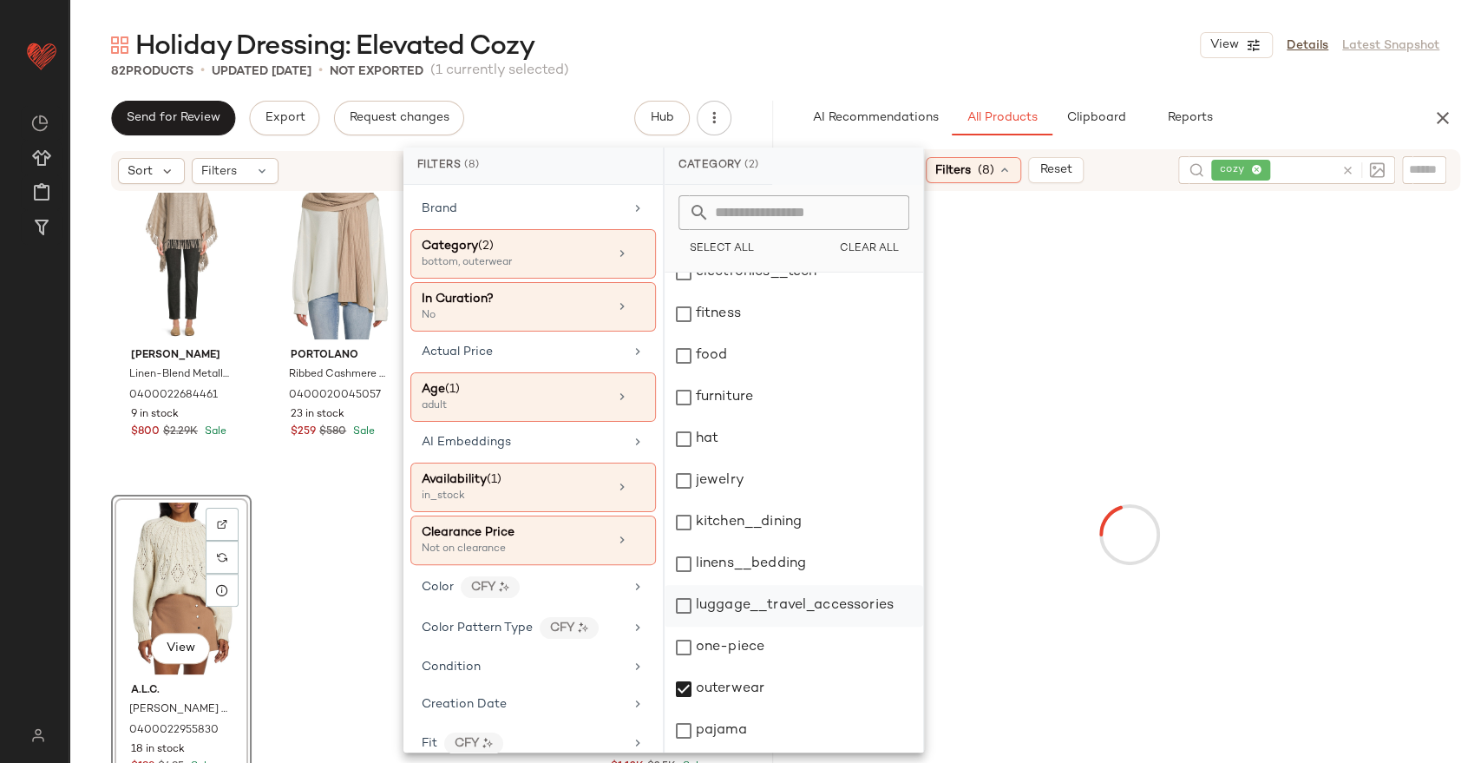
click at [757, 692] on div "outerwear" at bounding box center [794, 689] width 259 height 42
click at [891, 36] on div "Holiday Dressing: Elevated Cozy View Details Latest Snapshot" at bounding box center [775, 45] width 1412 height 35
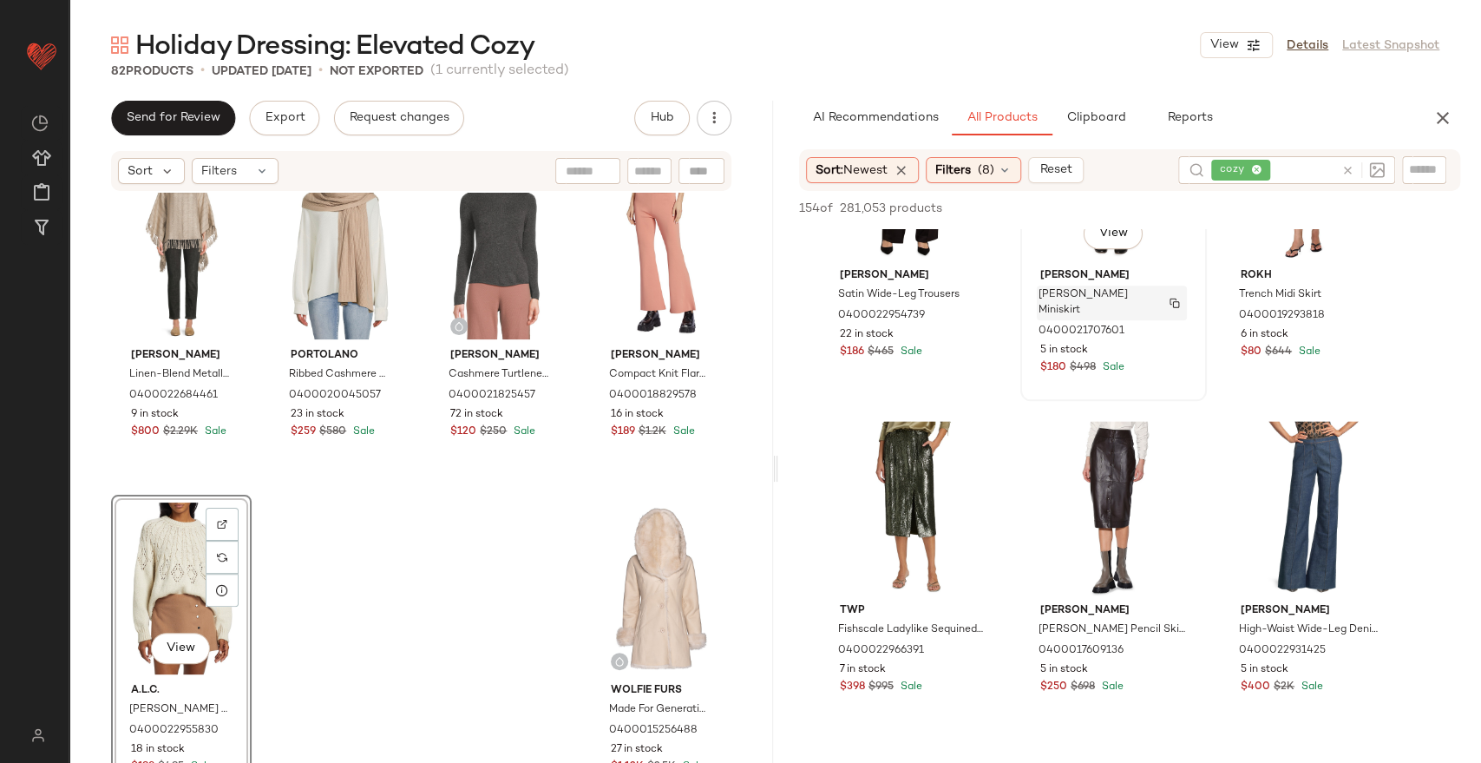
scroll to position [6171, 0]
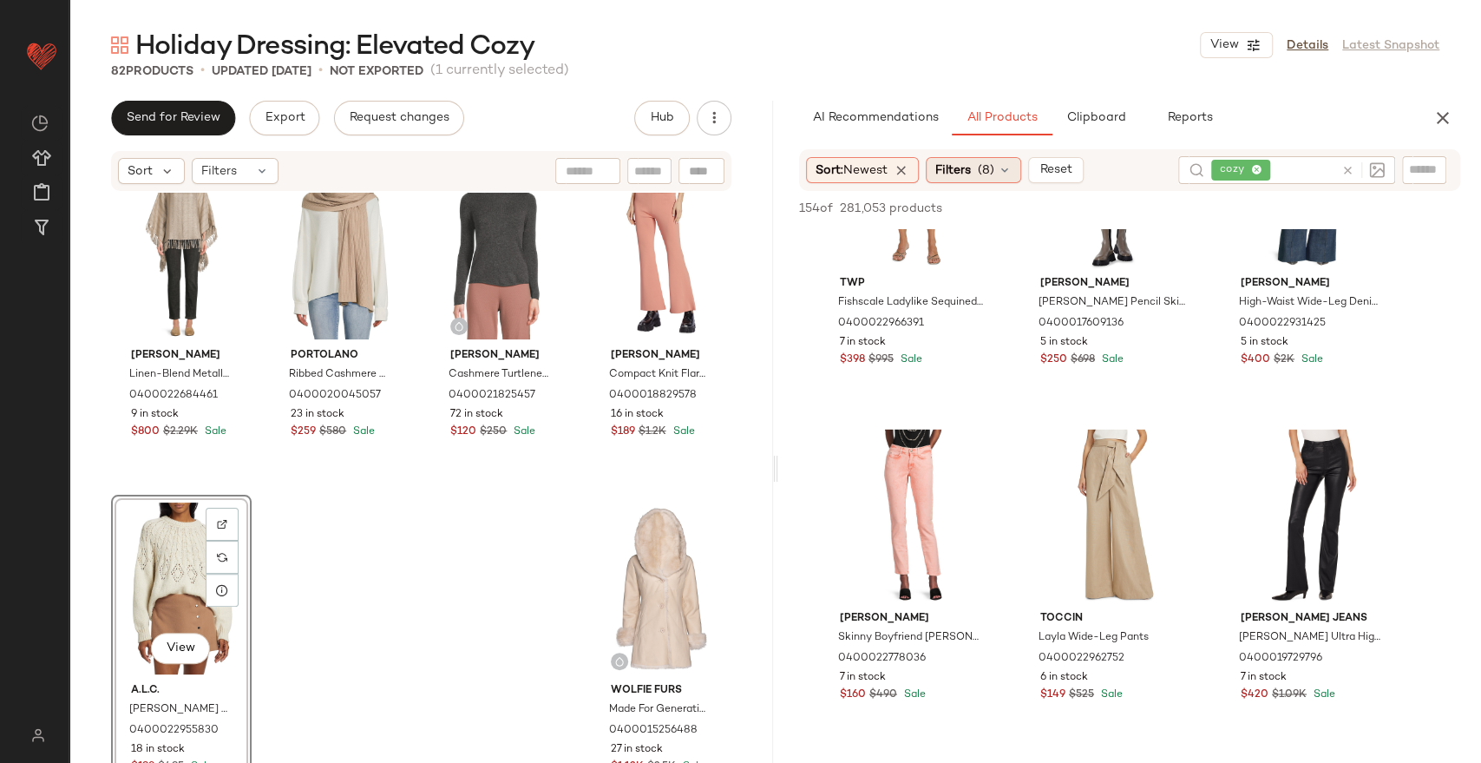
click at [963, 181] on div "Filters (8)" at bounding box center [973, 170] width 95 height 26
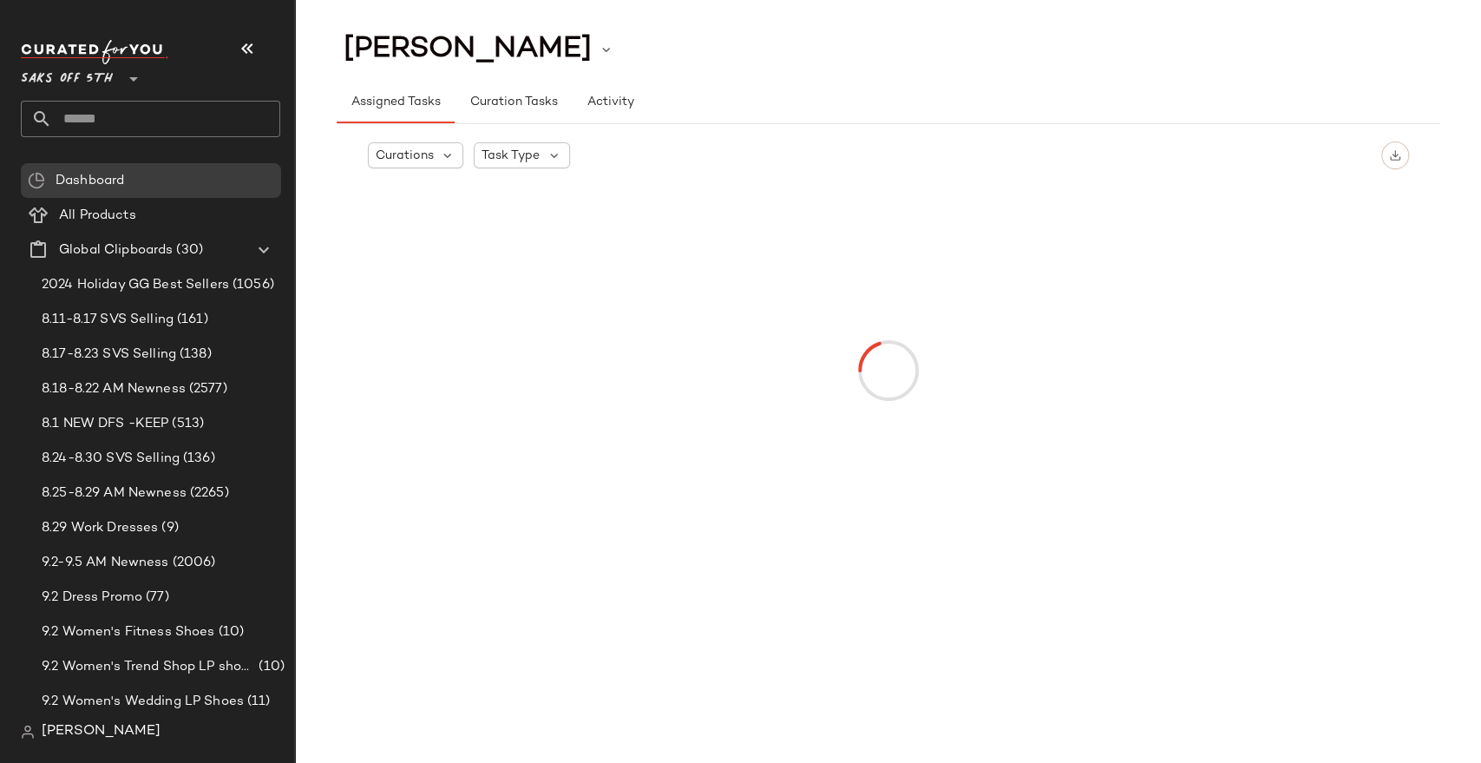
drag, startPoint x: 125, startPoint y: 109, endPoint x: 133, endPoint y: 115, distance: 9.9
click at [125, 109] on input "text" at bounding box center [166, 119] width 228 height 36
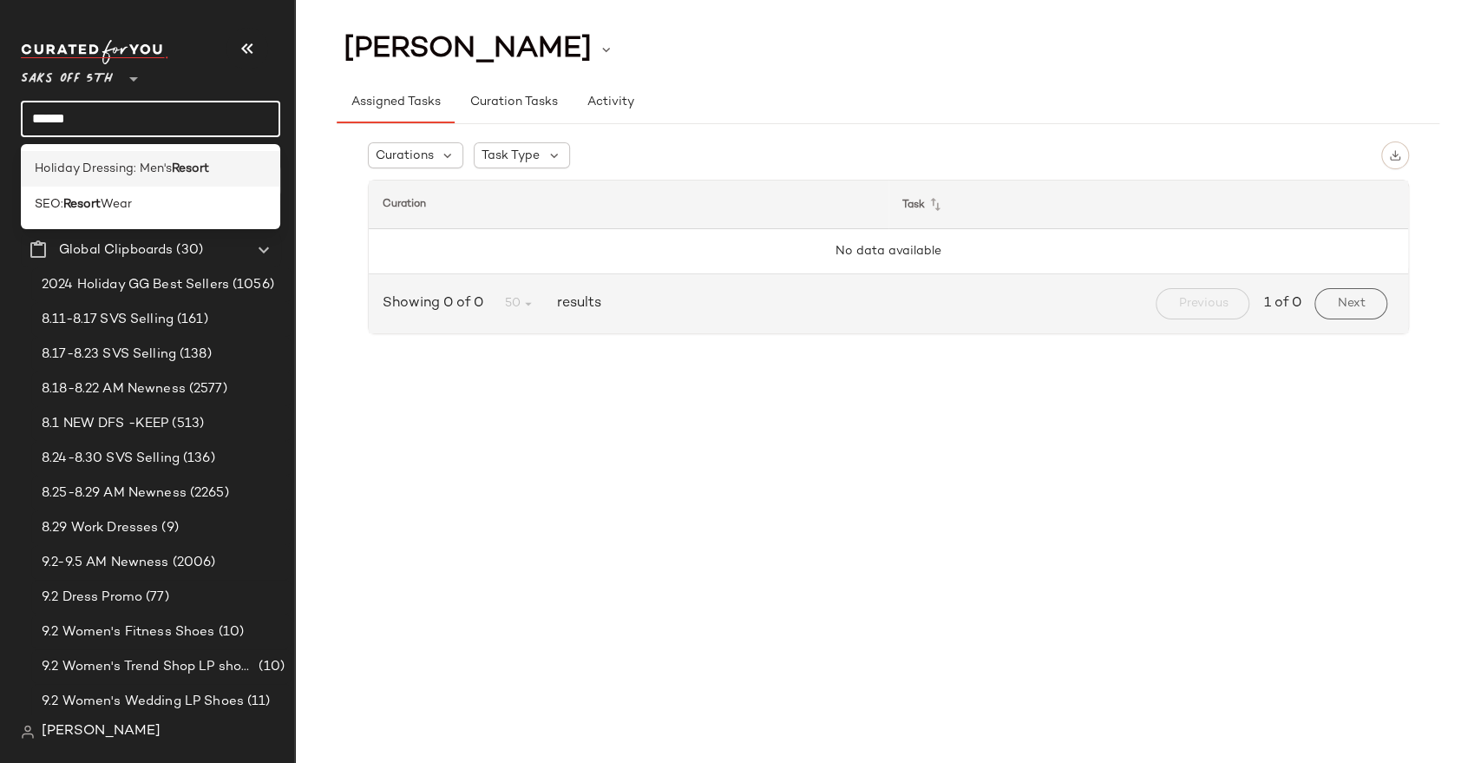
type input "******"
click at [130, 167] on span "Holiday Dressing: Men's" at bounding box center [103, 169] width 137 height 18
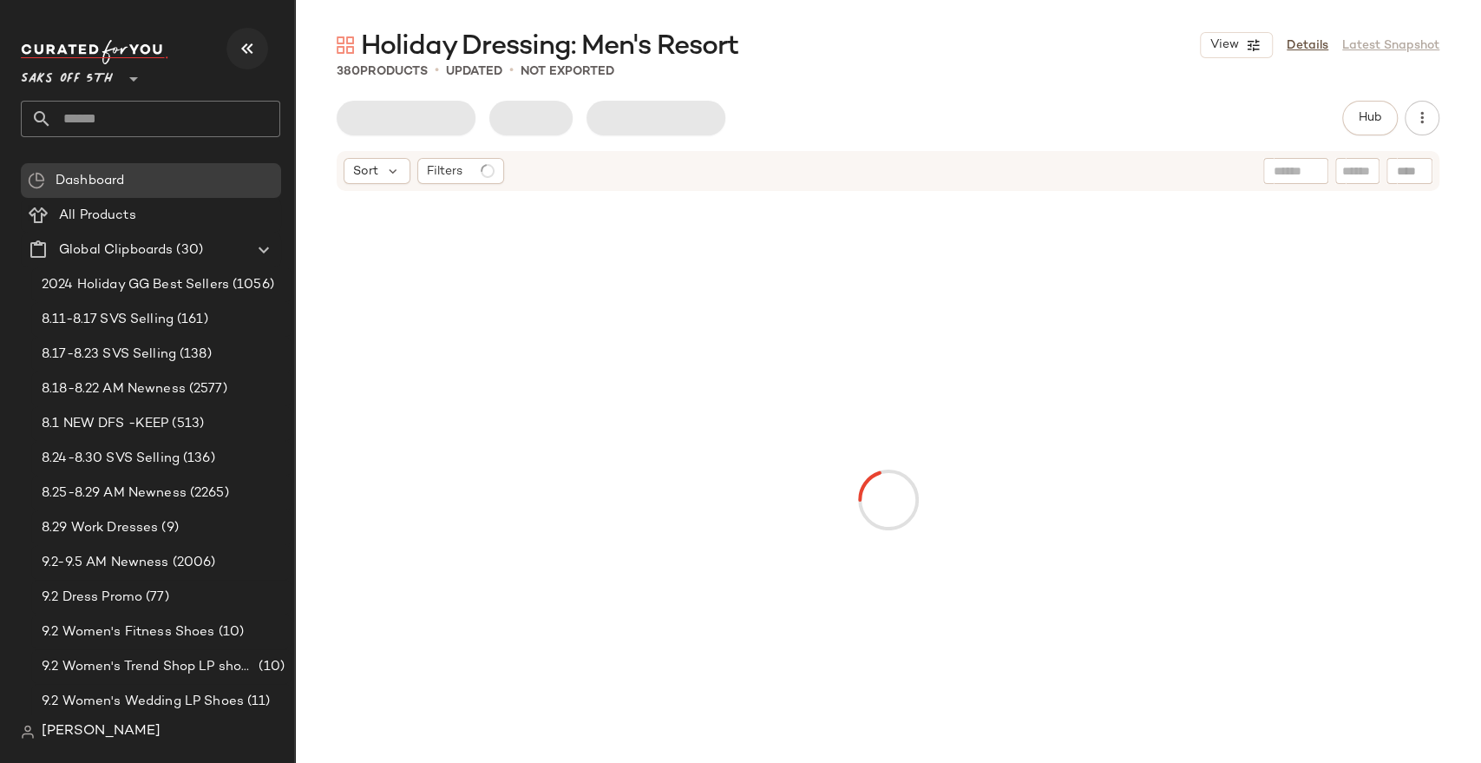
click at [245, 54] on icon "button" at bounding box center [247, 48] width 21 height 21
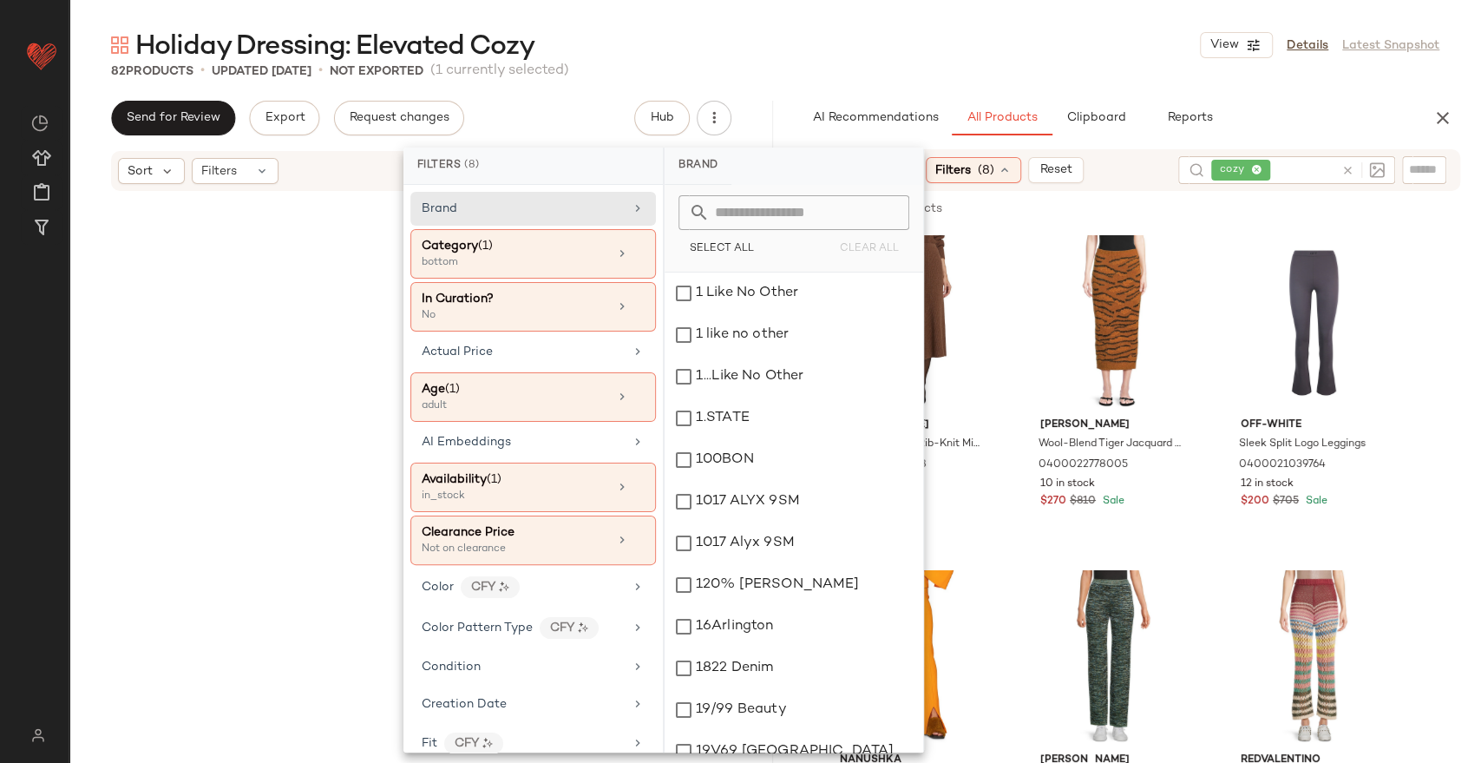
scroll to position [6171, 0]
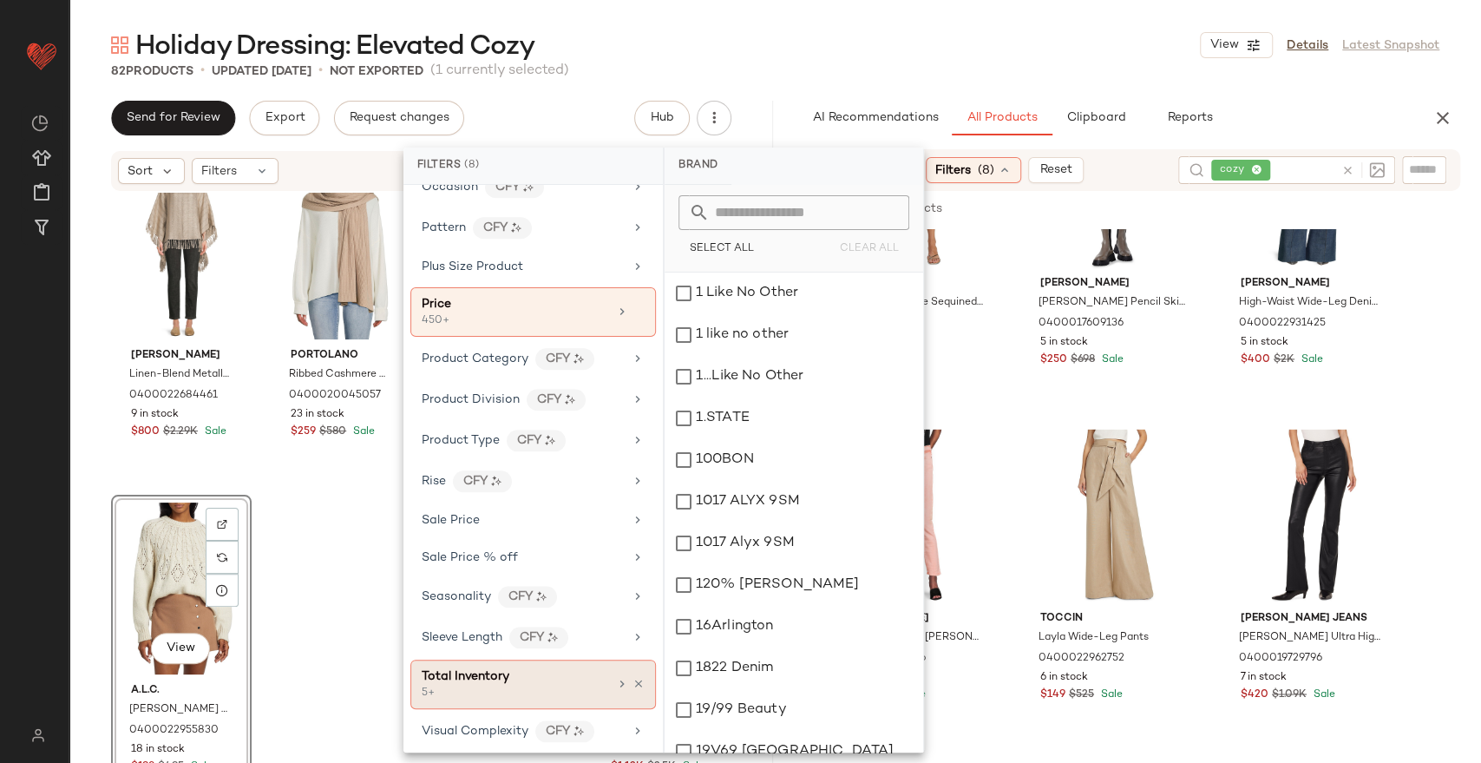
drag, startPoint x: 631, startPoint y: 673, endPoint x: 640, endPoint y: 671, distance: 9.9
click at [633, 678] on icon at bounding box center [639, 684] width 12 height 12
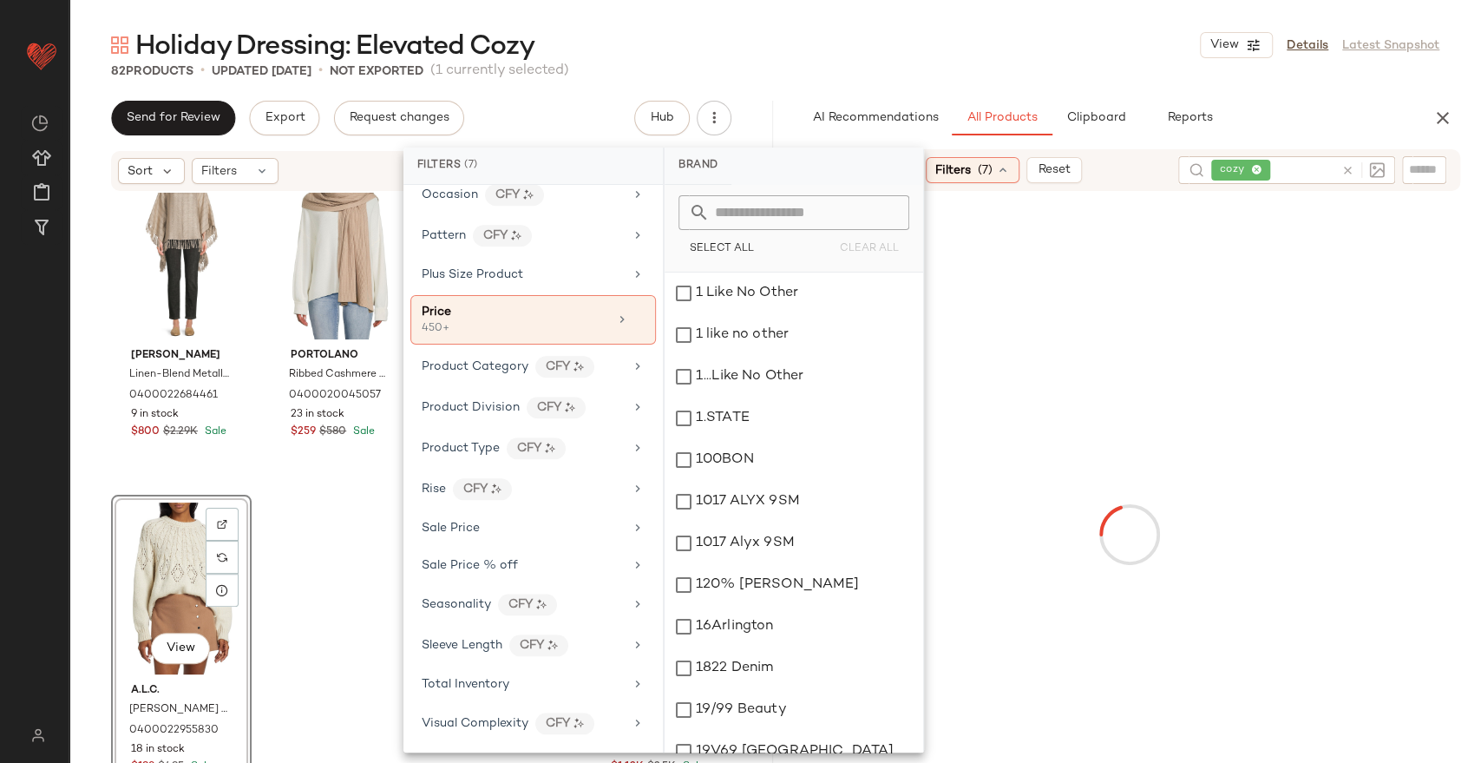
scroll to position [994, 0]
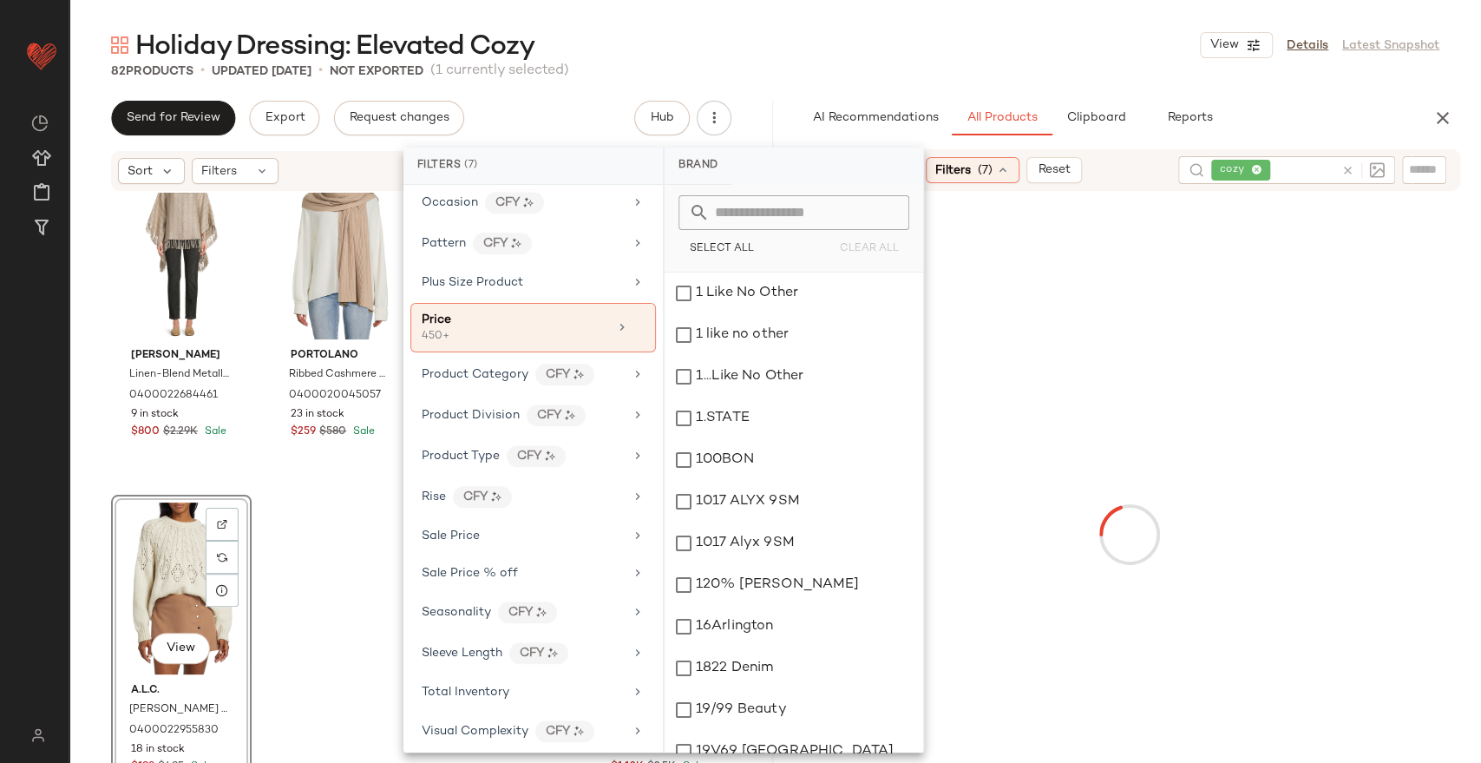
click at [764, 69] on div "82 Products • updated Sep 5th • Not Exported (1 currently selected)" at bounding box center [775, 70] width 1412 height 17
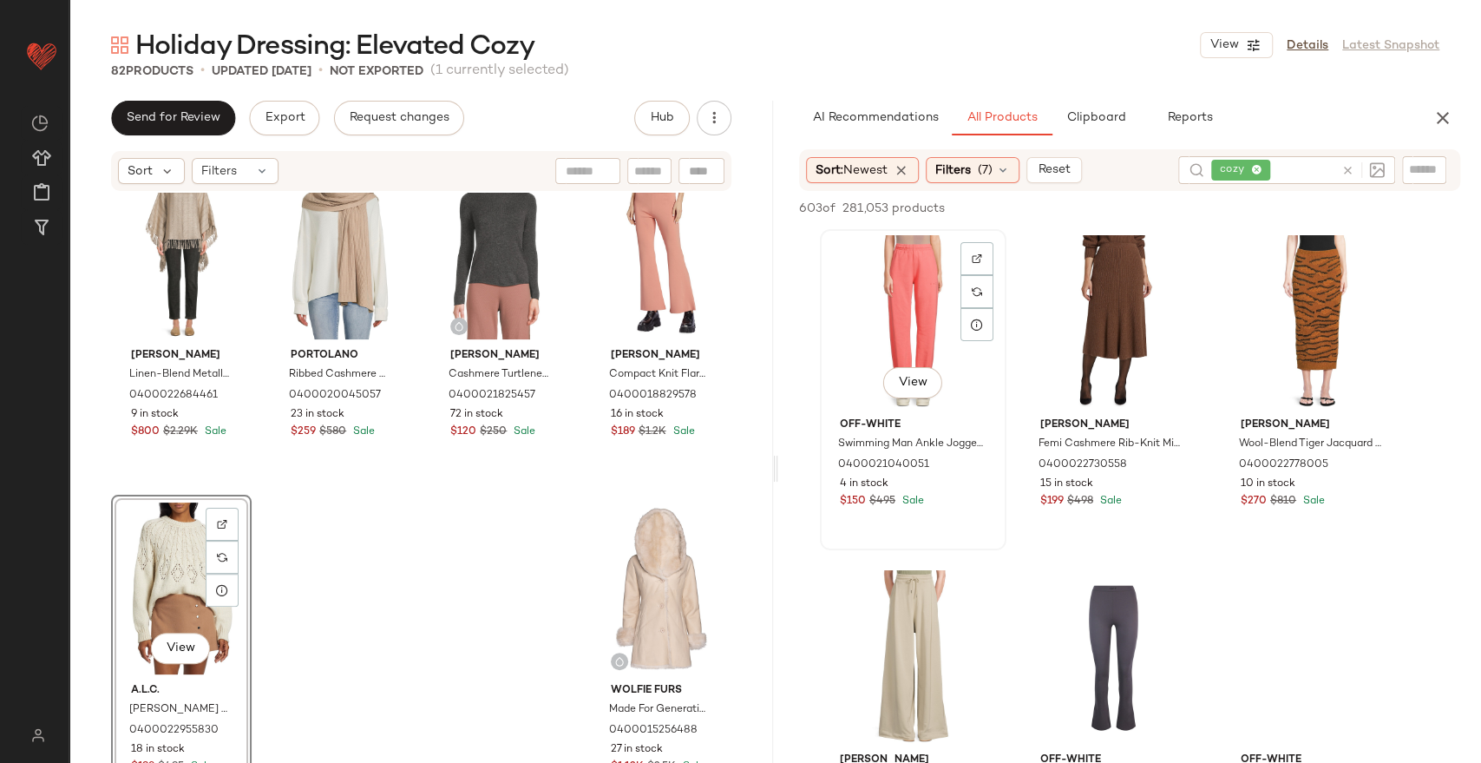
scroll to position [96, 0]
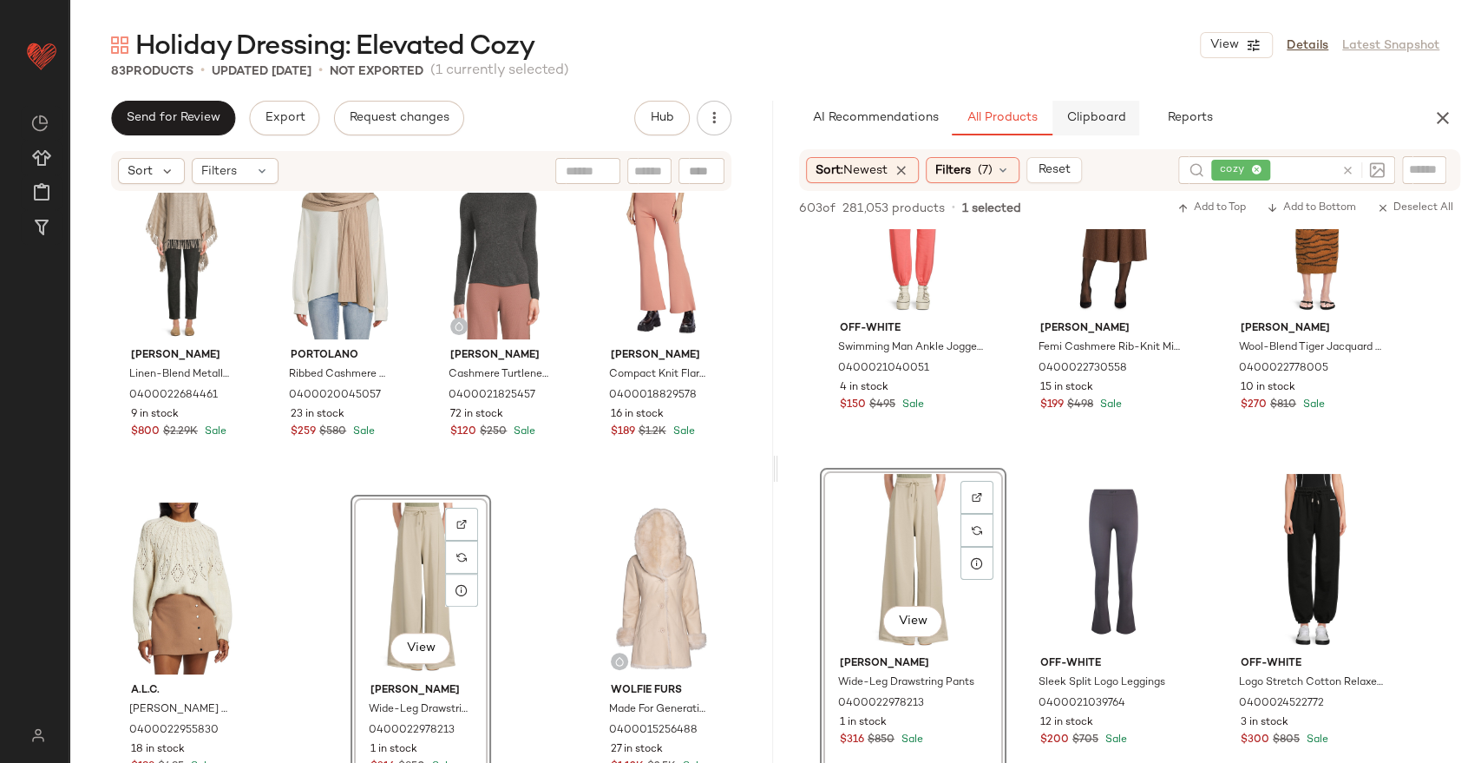
click at [1086, 131] on button "Clipboard" at bounding box center [1096, 118] width 87 height 35
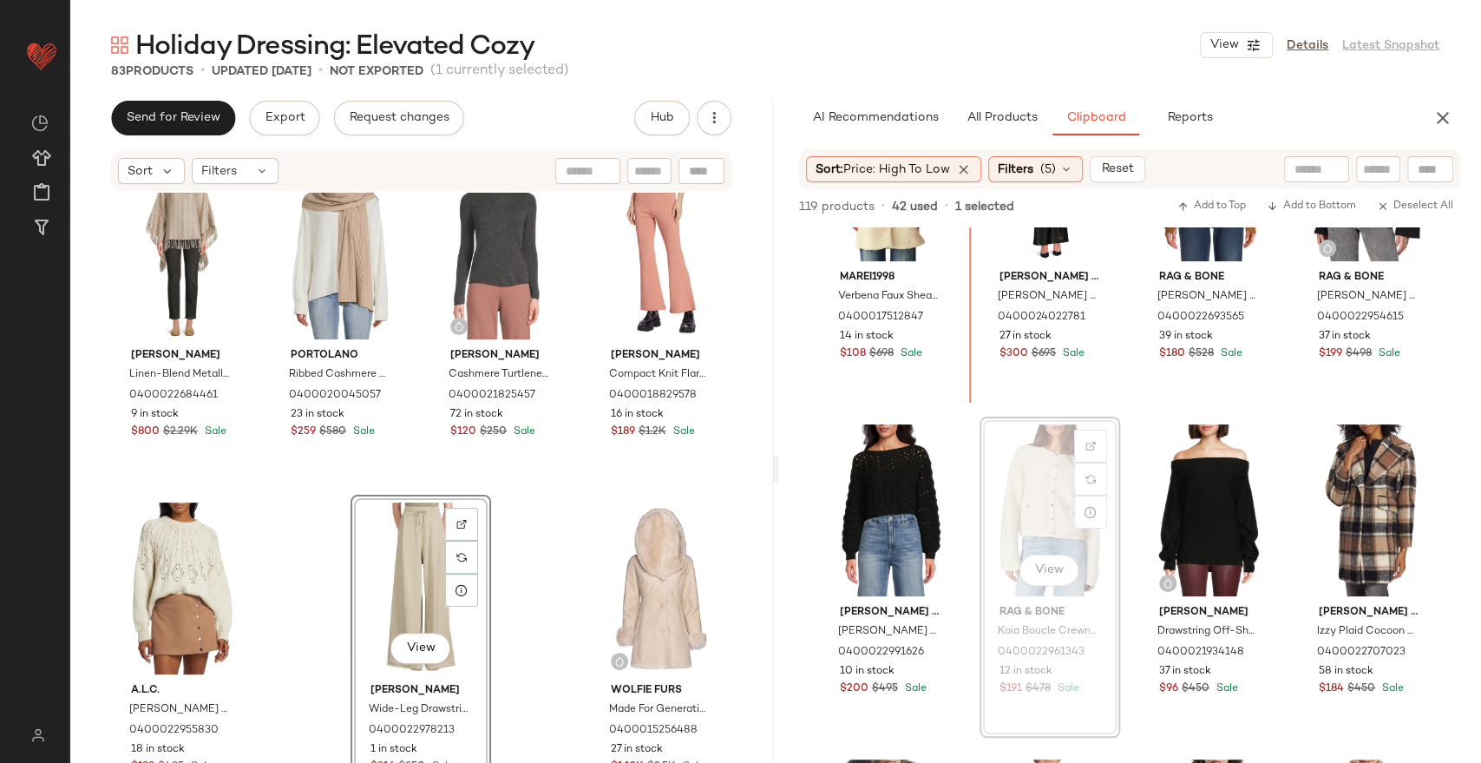
scroll to position [525, 0]
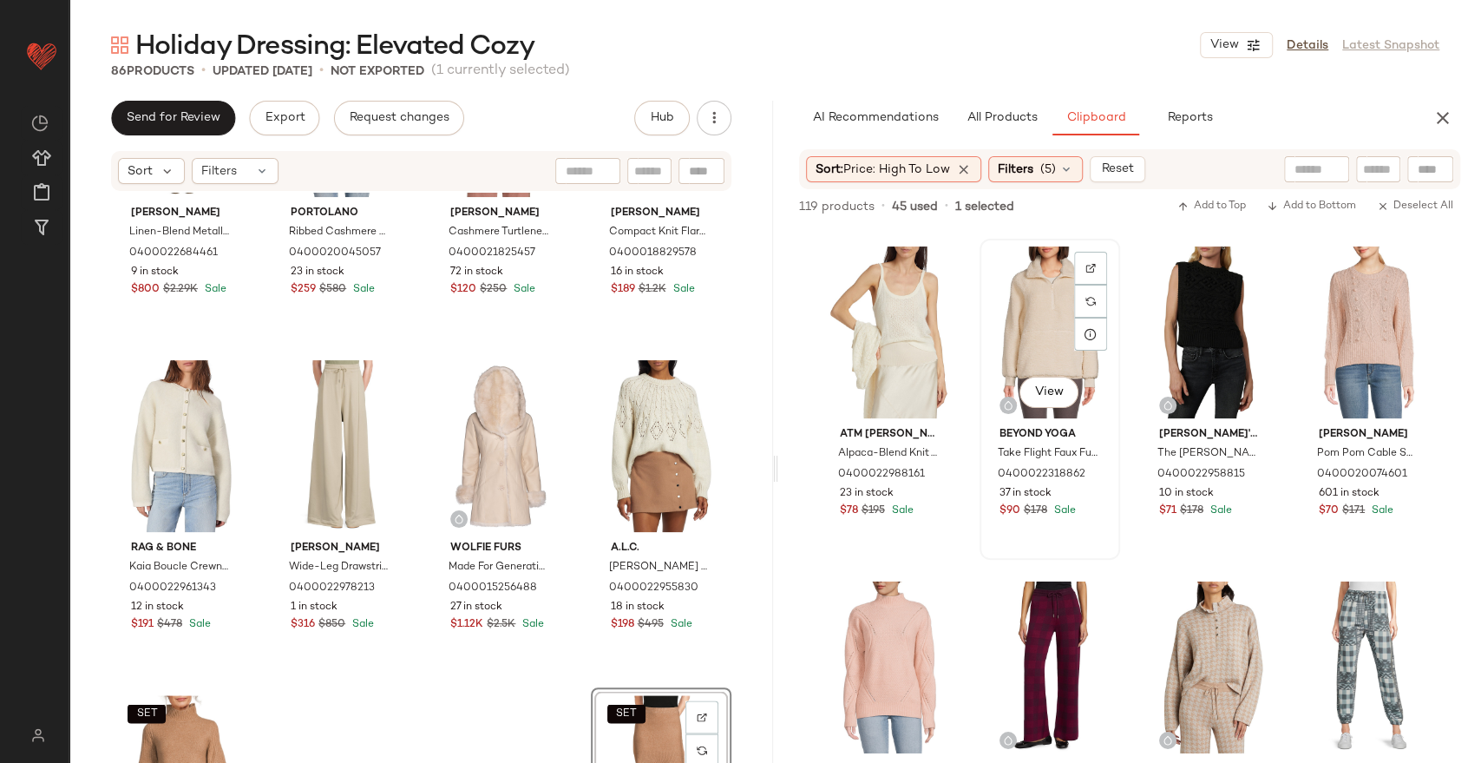
scroll to position [4189, 0]
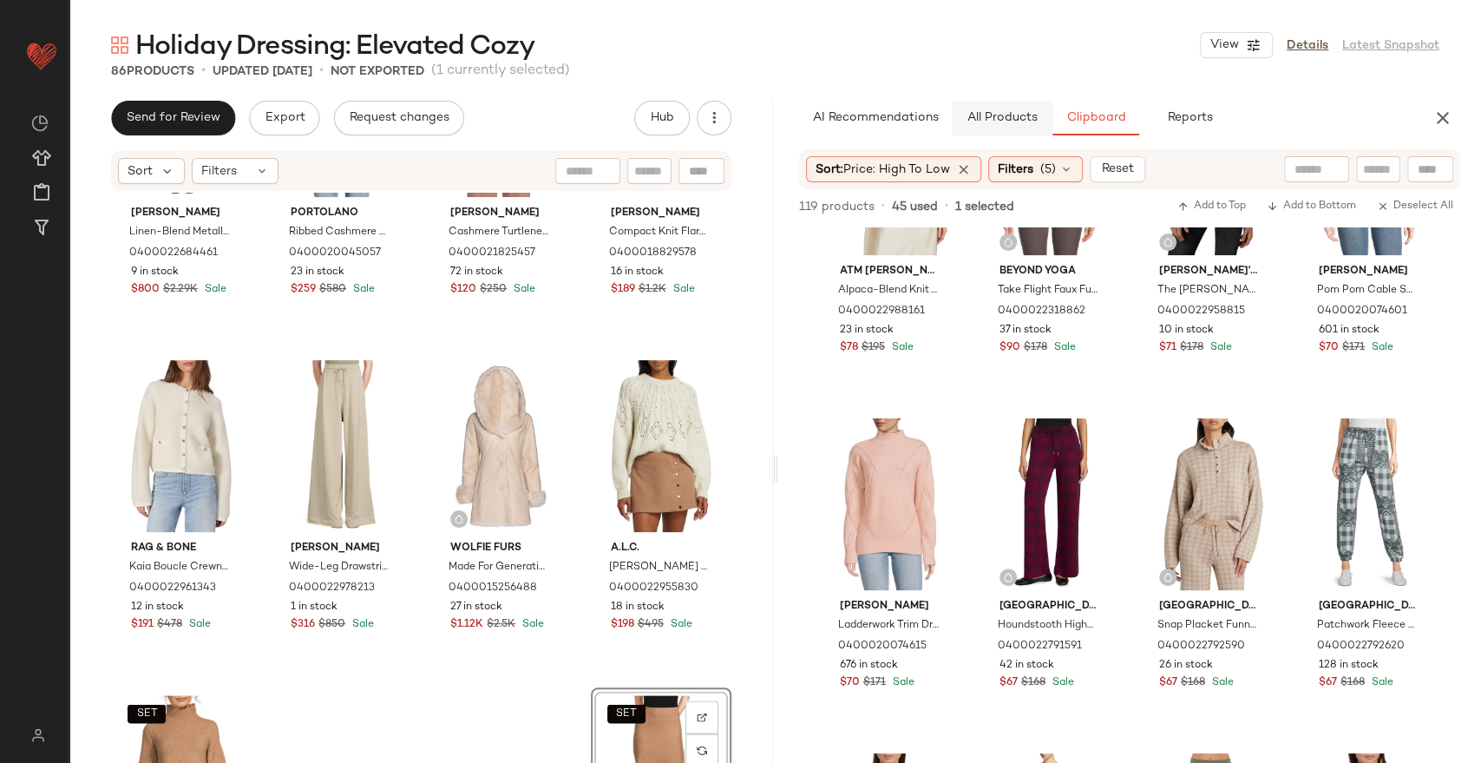
click at [1007, 108] on button "All Products" at bounding box center [1002, 118] width 101 height 35
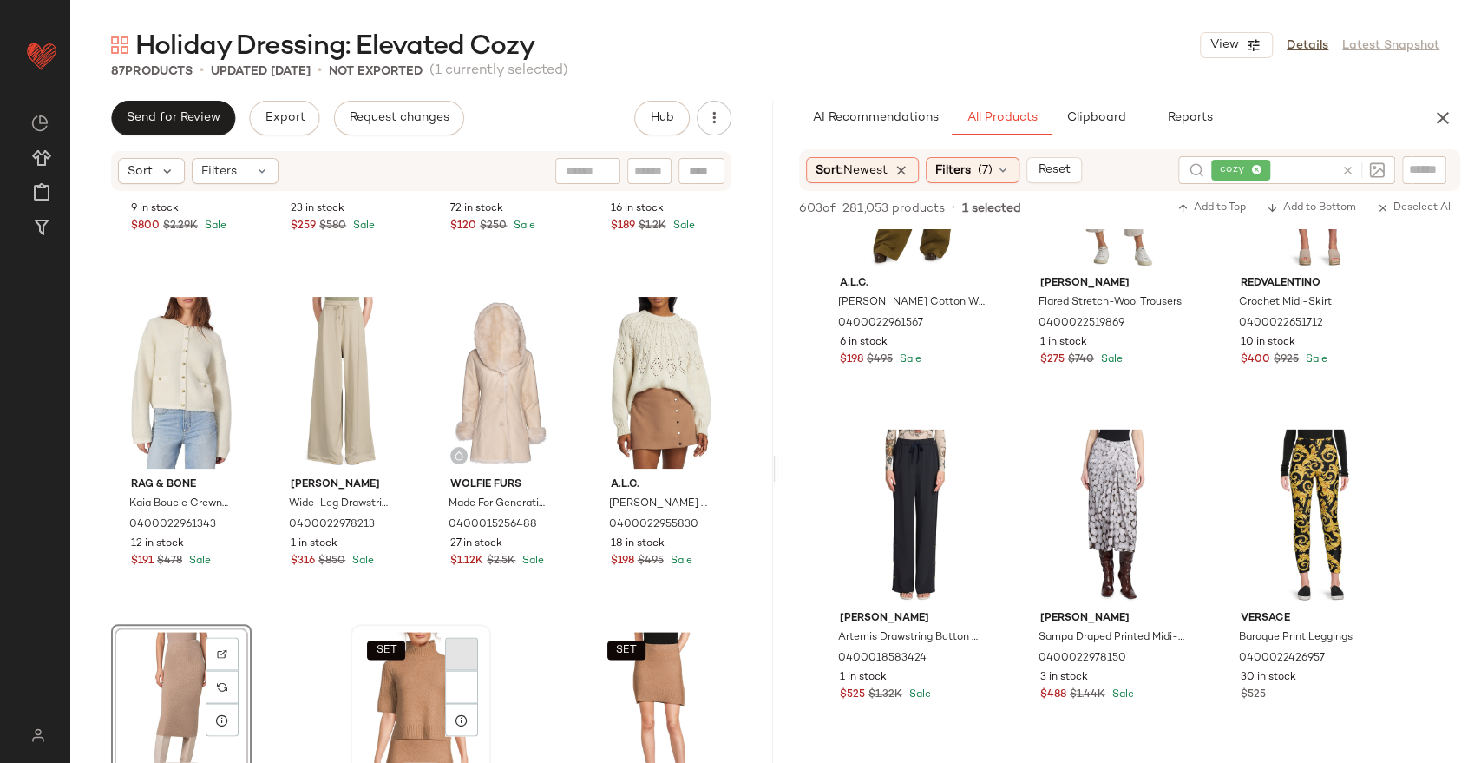
scroll to position [6750, 0]
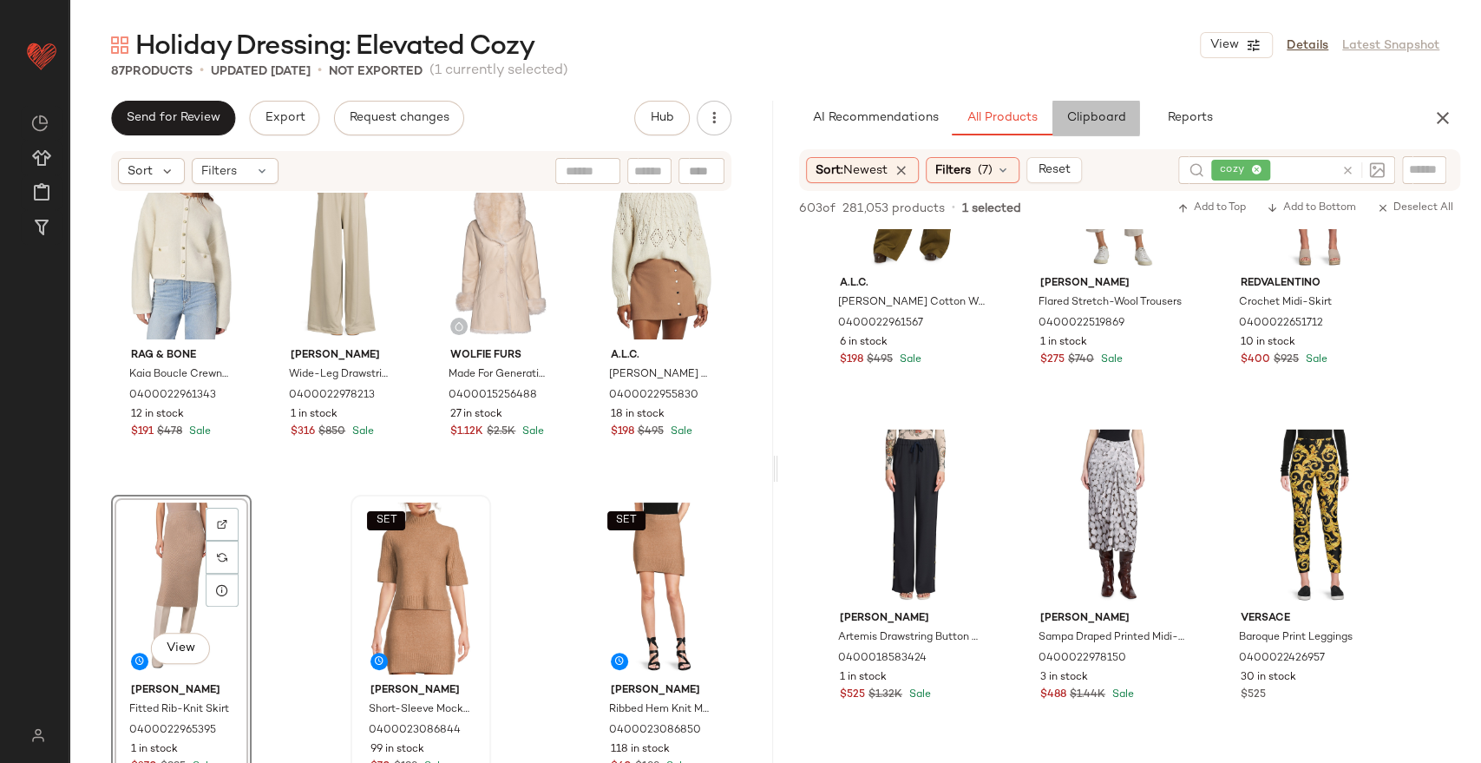
click at [1098, 121] on span "Clipboard" at bounding box center [1096, 118] width 60 height 14
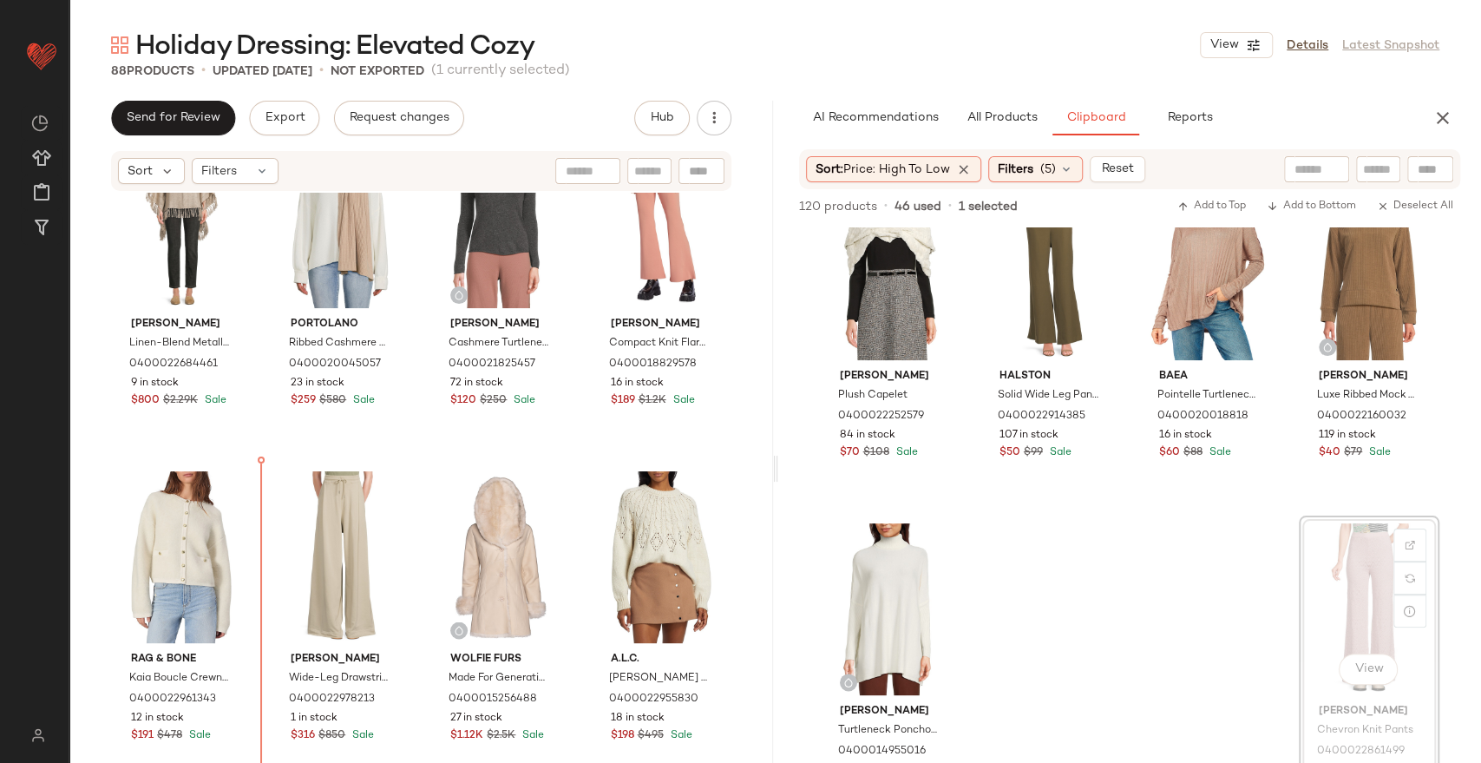
scroll to position [6448, 0]
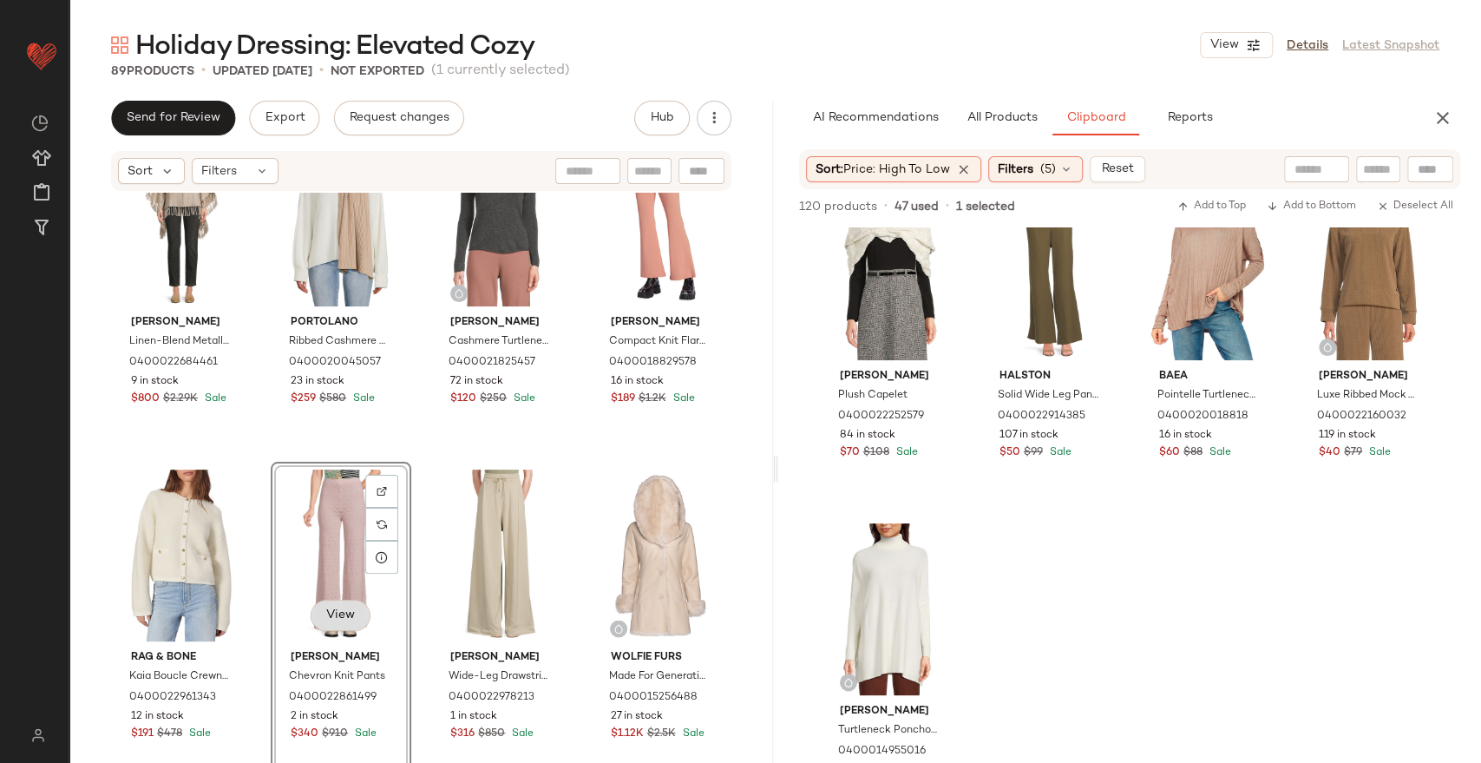
click at [325, 621] on span "View" at bounding box center [340, 615] width 30 height 14
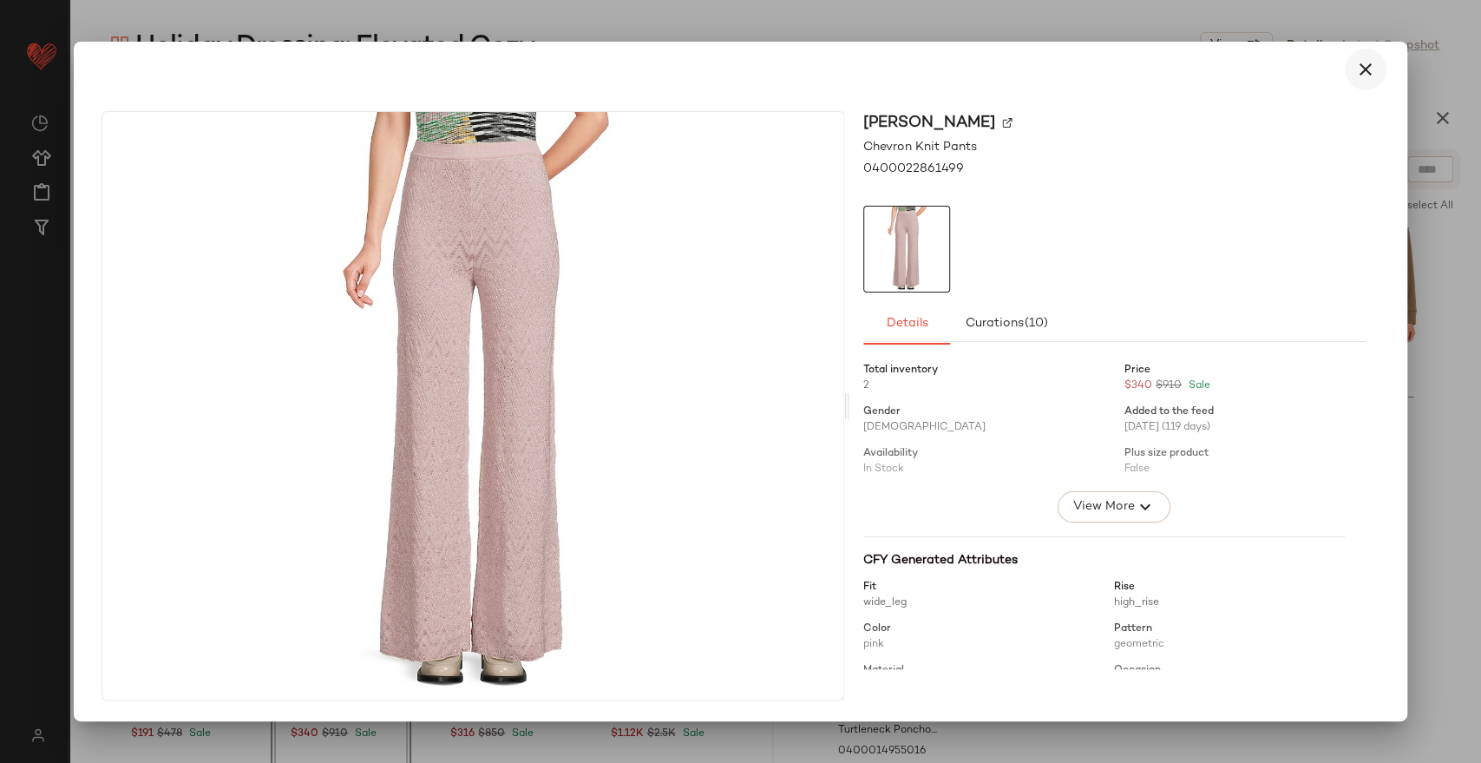
click at [1370, 79] on icon "button" at bounding box center [1365, 69] width 21 height 21
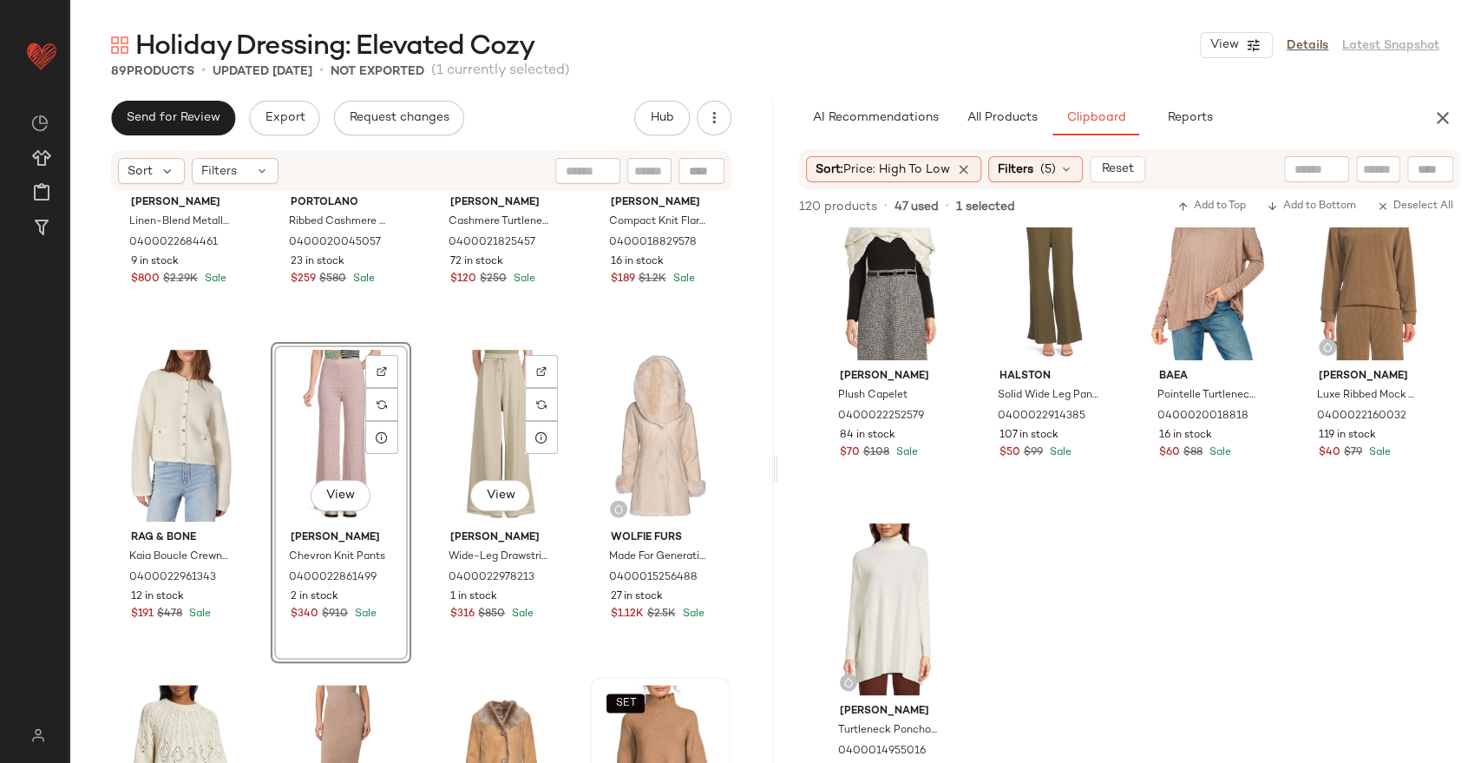
scroll to position [6737, 0]
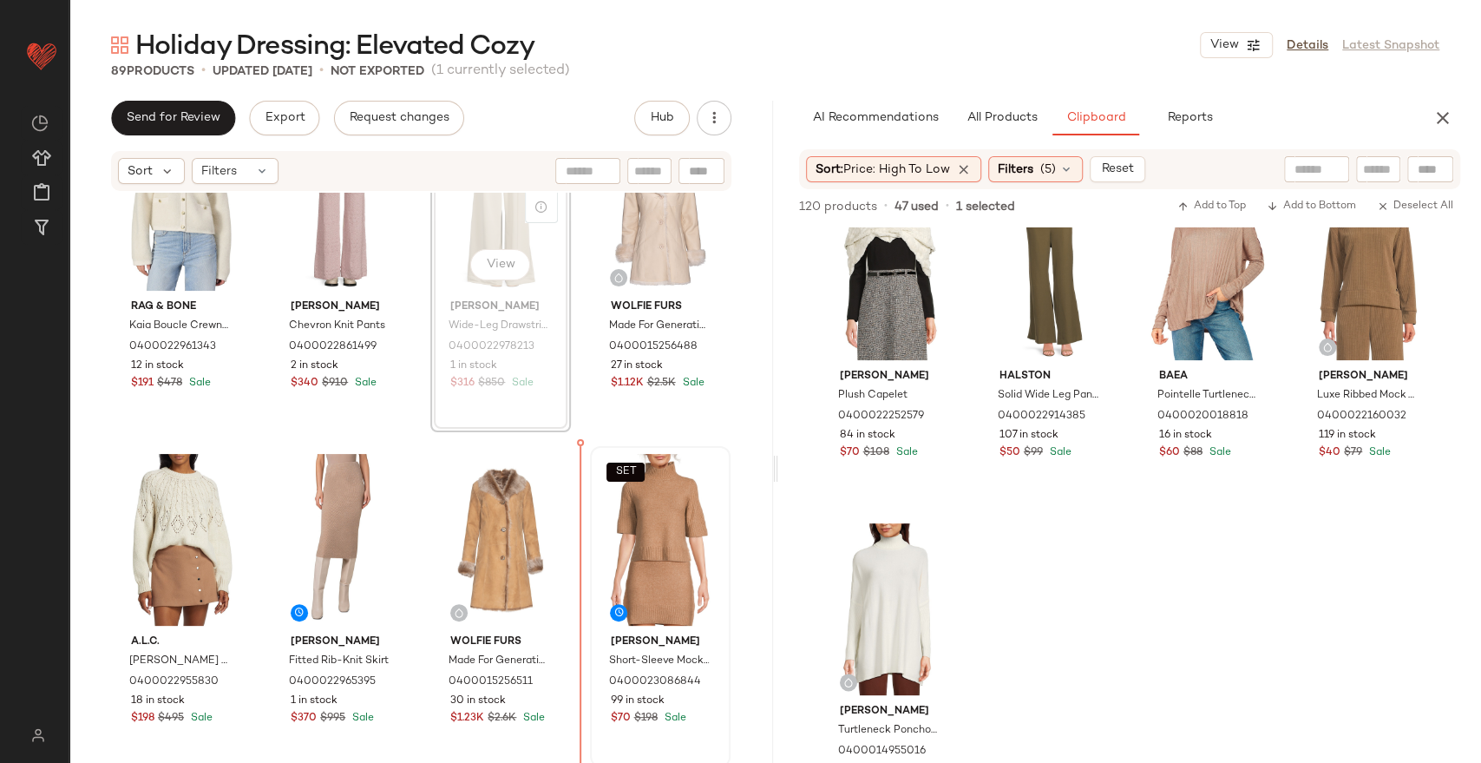
scroll to position [6820, 0]
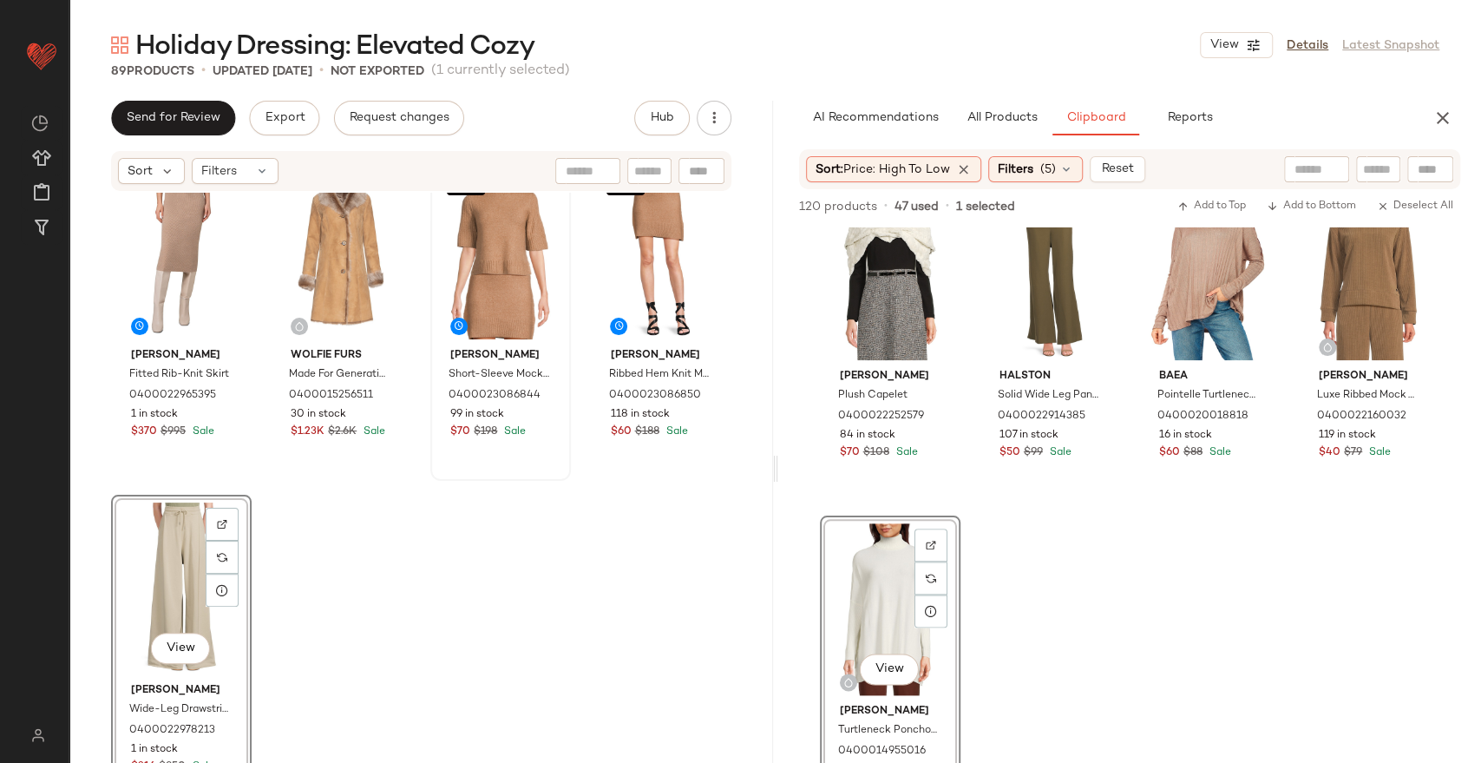
scroll to position [5424, 0]
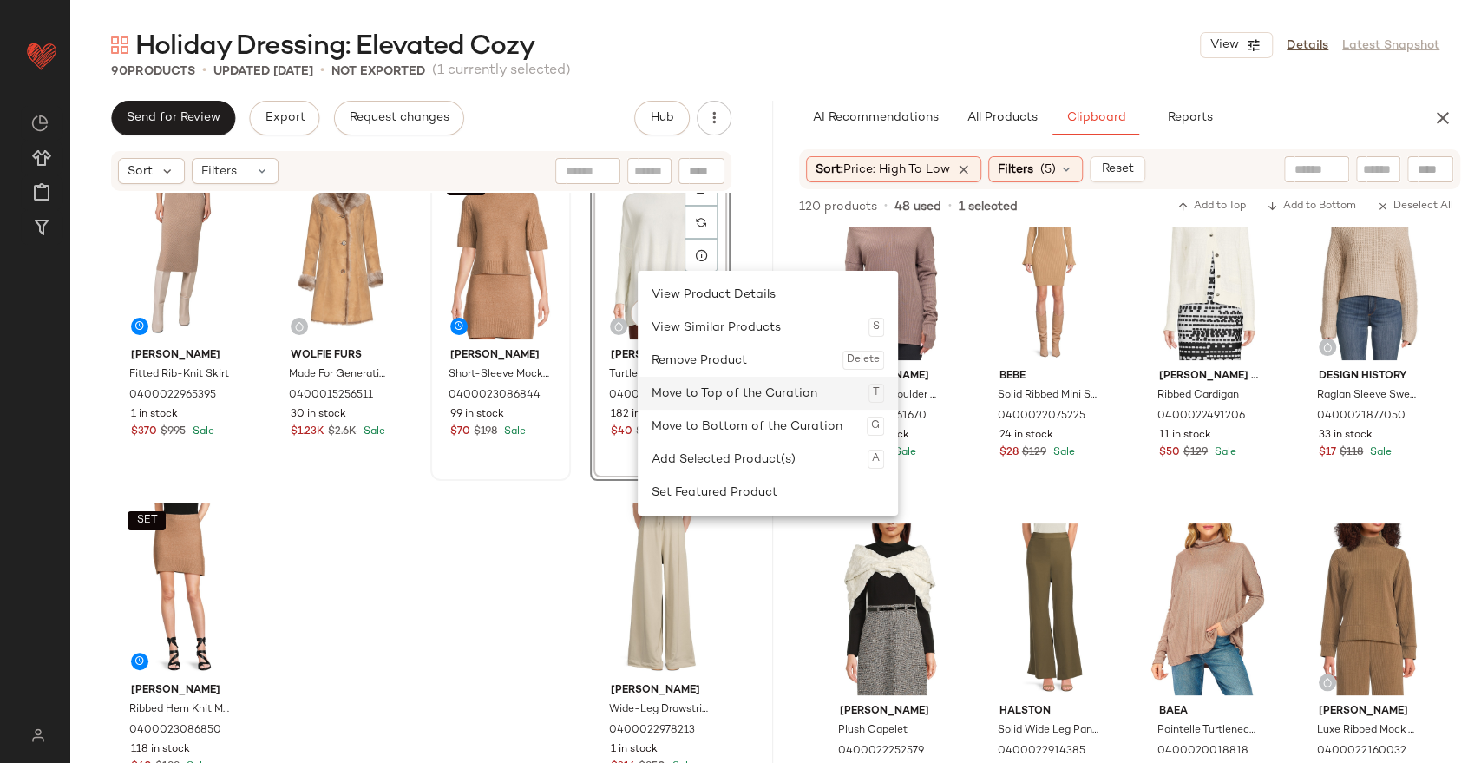
click at [748, 377] on div "Move to Top of the Curation T" at bounding box center [768, 393] width 233 height 33
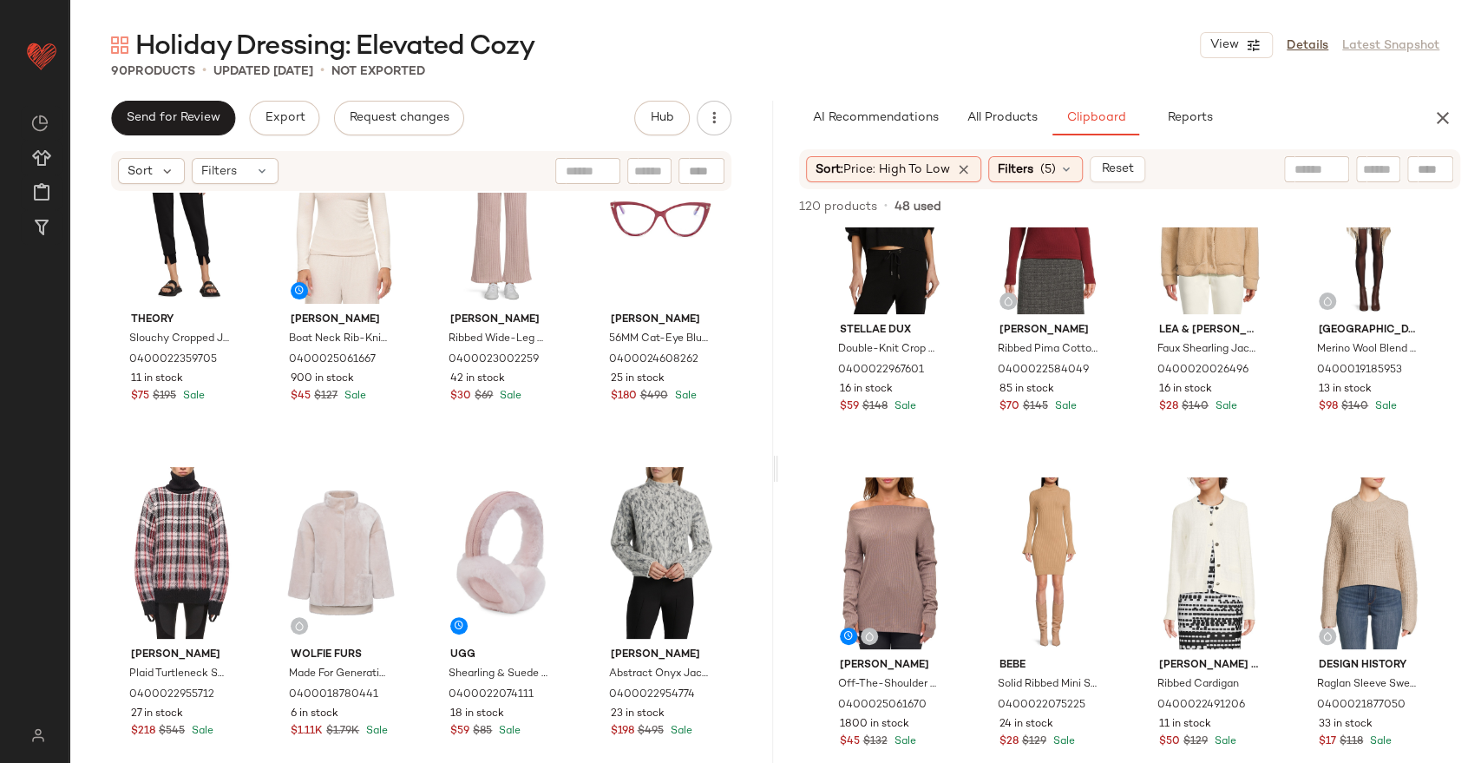
scroll to position [0, 0]
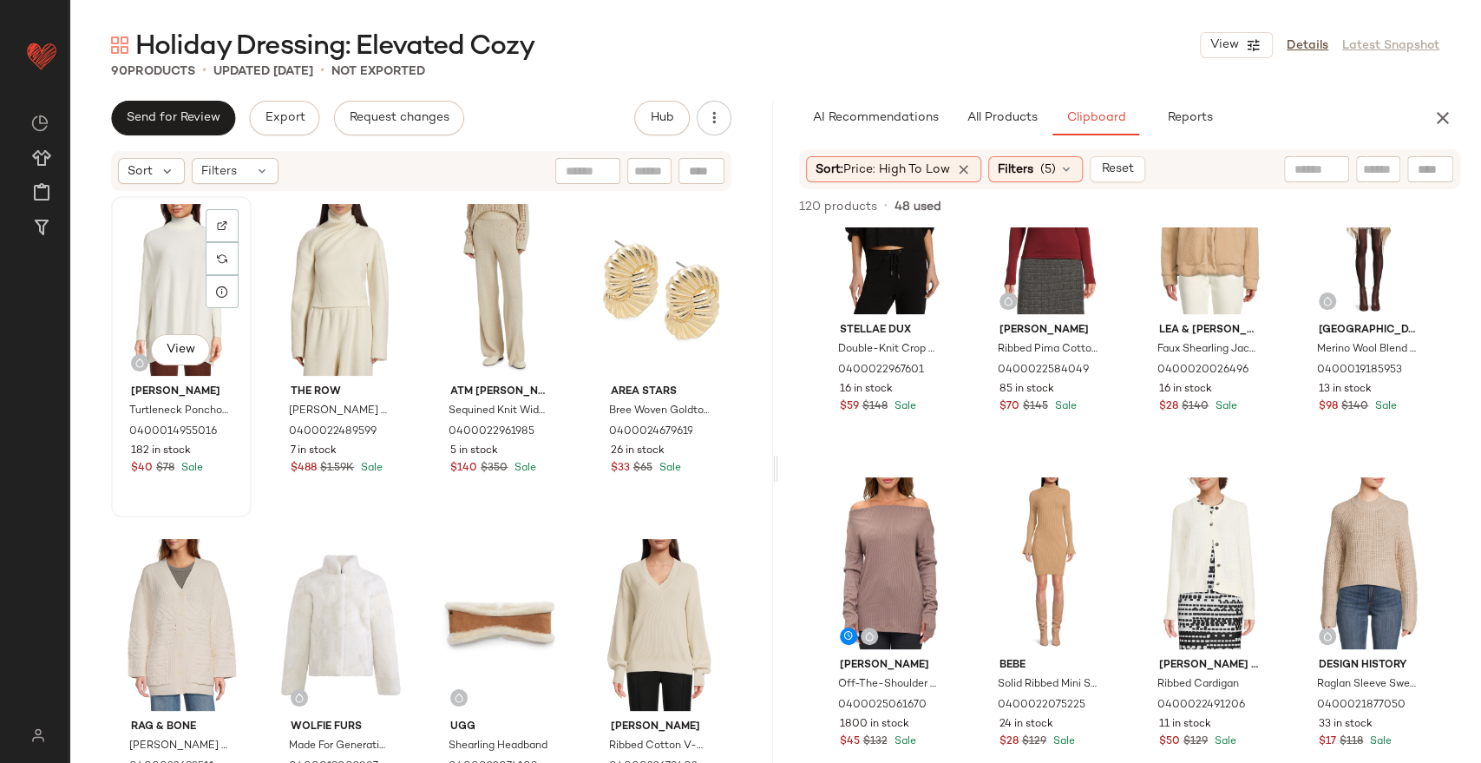
click at [192, 262] on div "View" at bounding box center [181, 289] width 128 height 175
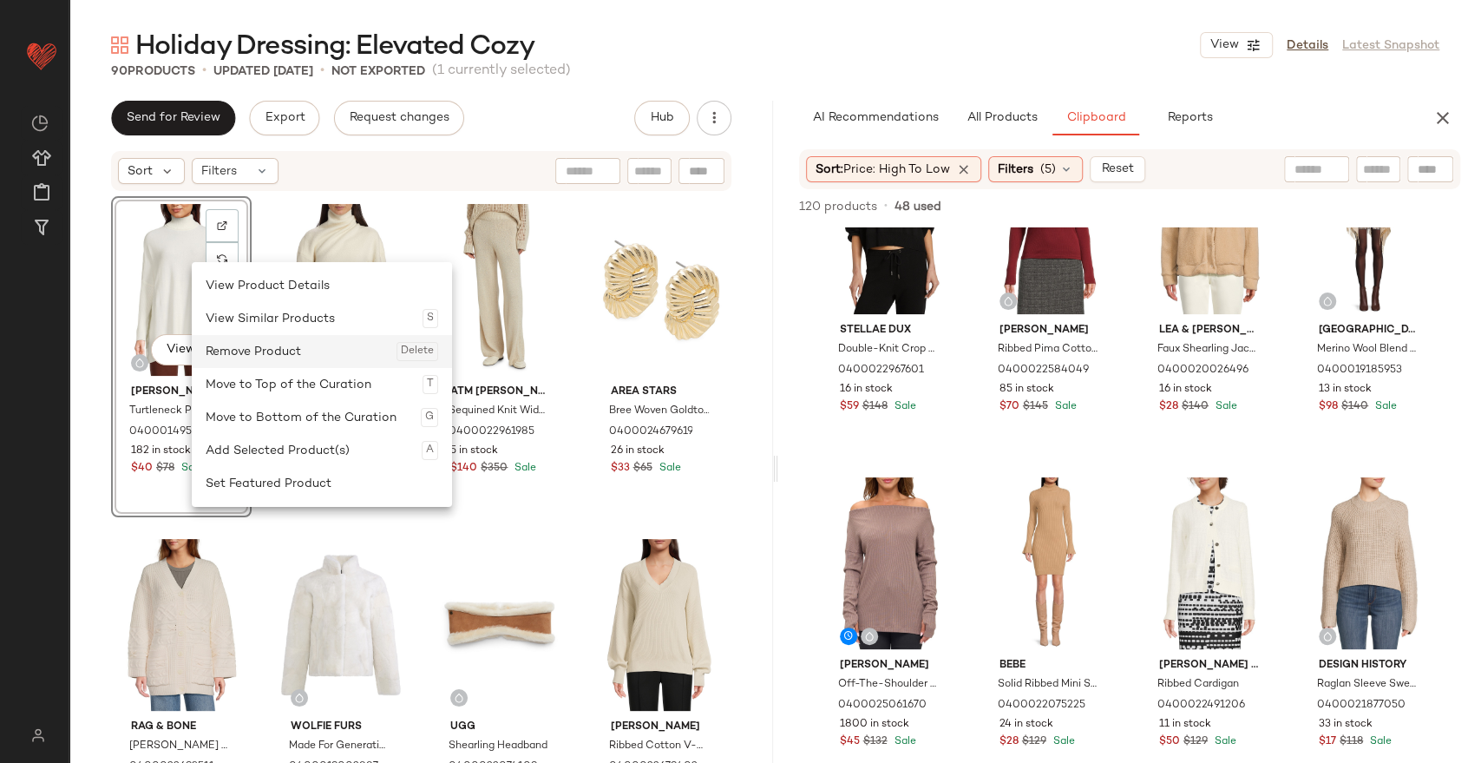
click at [265, 359] on div "Remove Product Delete" at bounding box center [322, 351] width 233 height 33
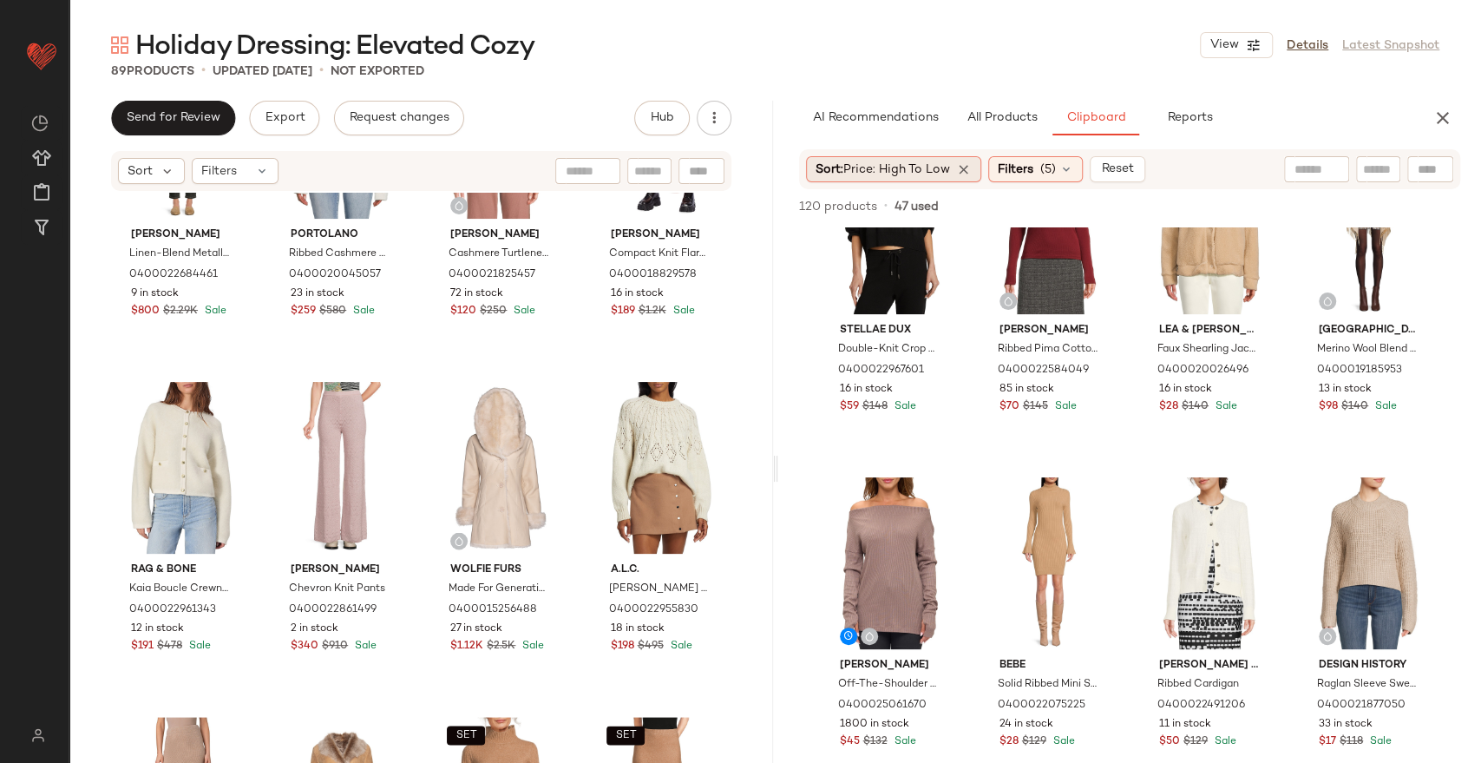
scroll to position [6570, 0]
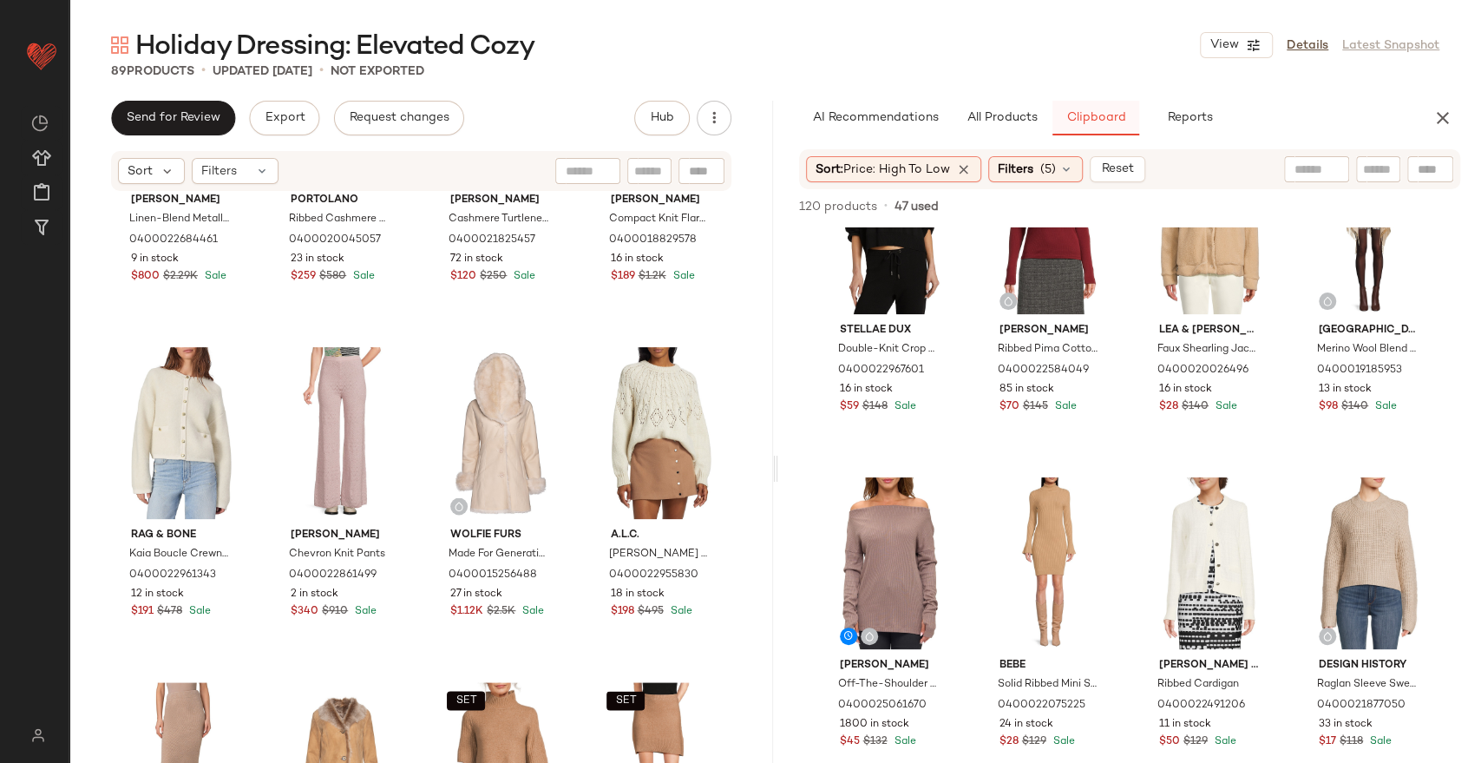
click at [1077, 107] on button "Clipboard" at bounding box center [1096, 118] width 87 height 35
click at [1064, 174] on icon at bounding box center [1067, 169] width 14 height 14
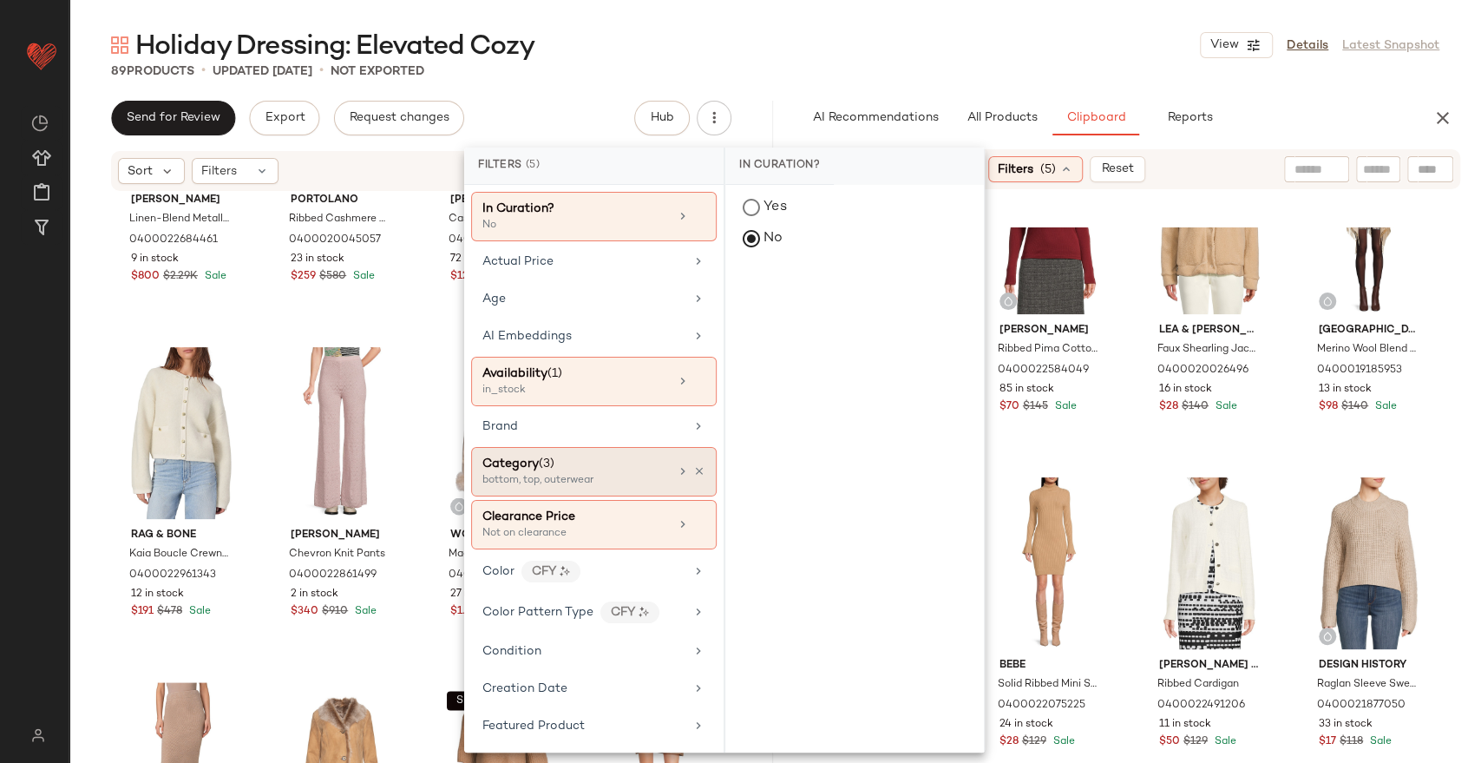
click at [616, 469] on div "Category (3)" at bounding box center [575, 464] width 187 height 18
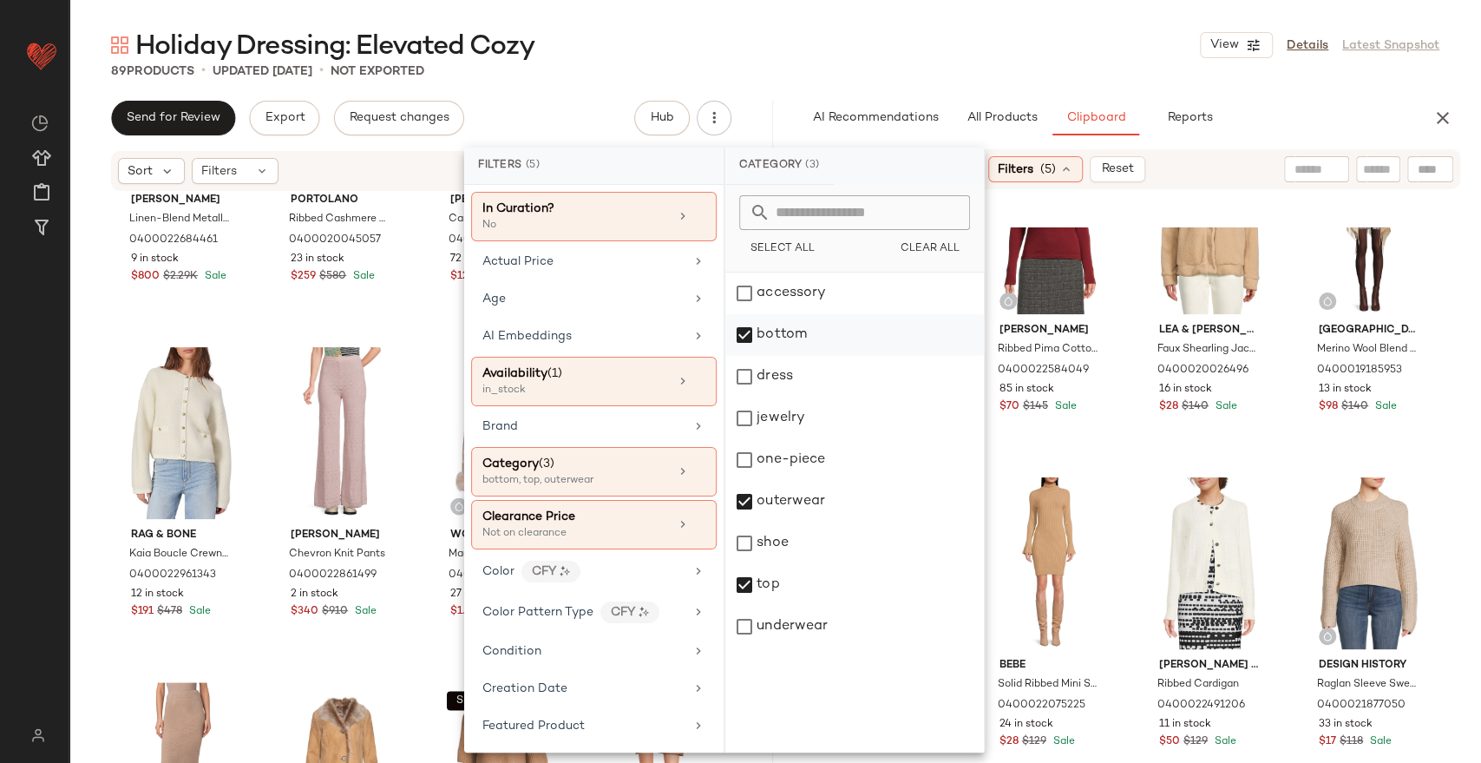
click at [829, 324] on div "bottom" at bounding box center [854, 335] width 259 height 42
click at [823, 504] on div "outerwear" at bounding box center [854, 502] width 259 height 42
click at [817, 585] on div "top" at bounding box center [854, 585] width 259 height 42
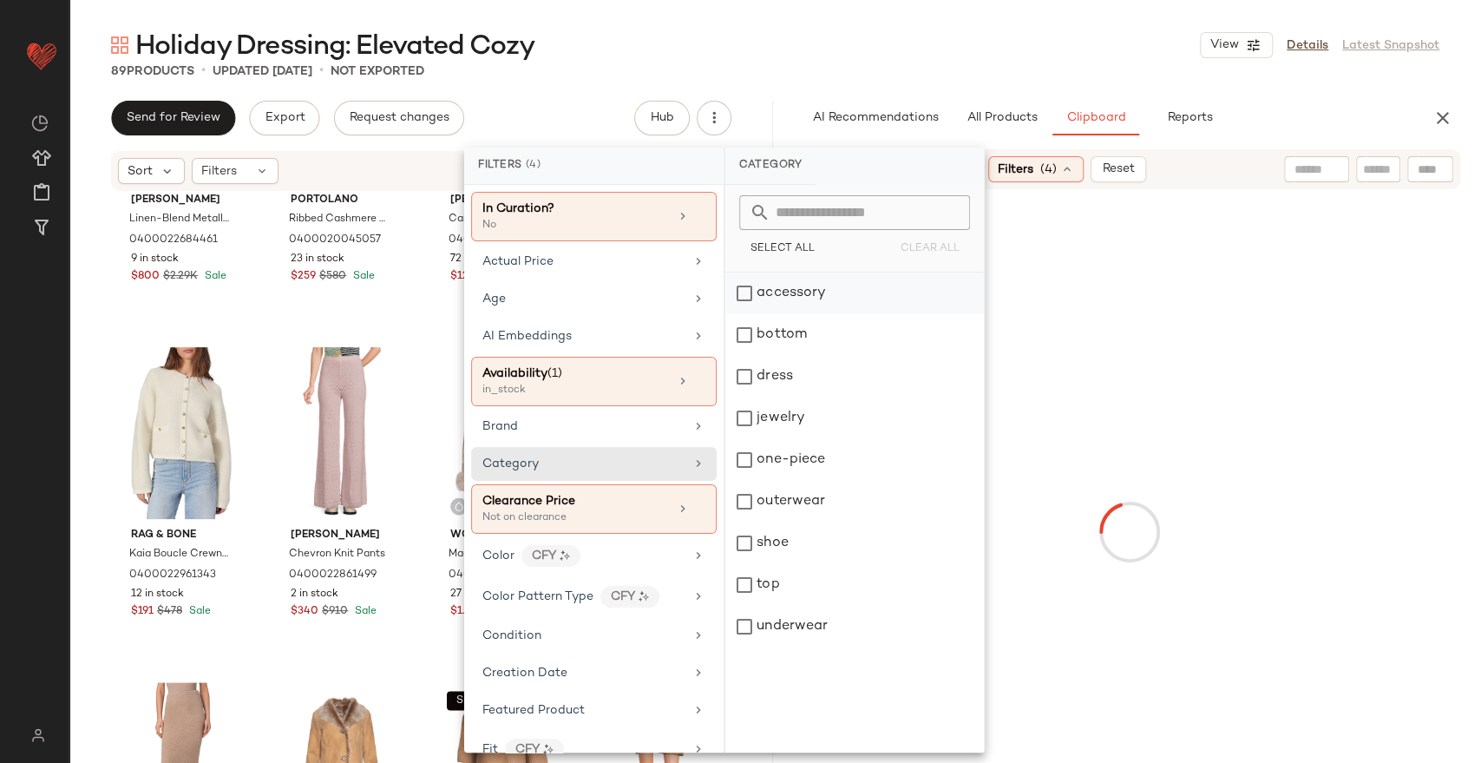
click at [871, 295] on div "accessory" at bounding box center [854, 293] width 259 height 42
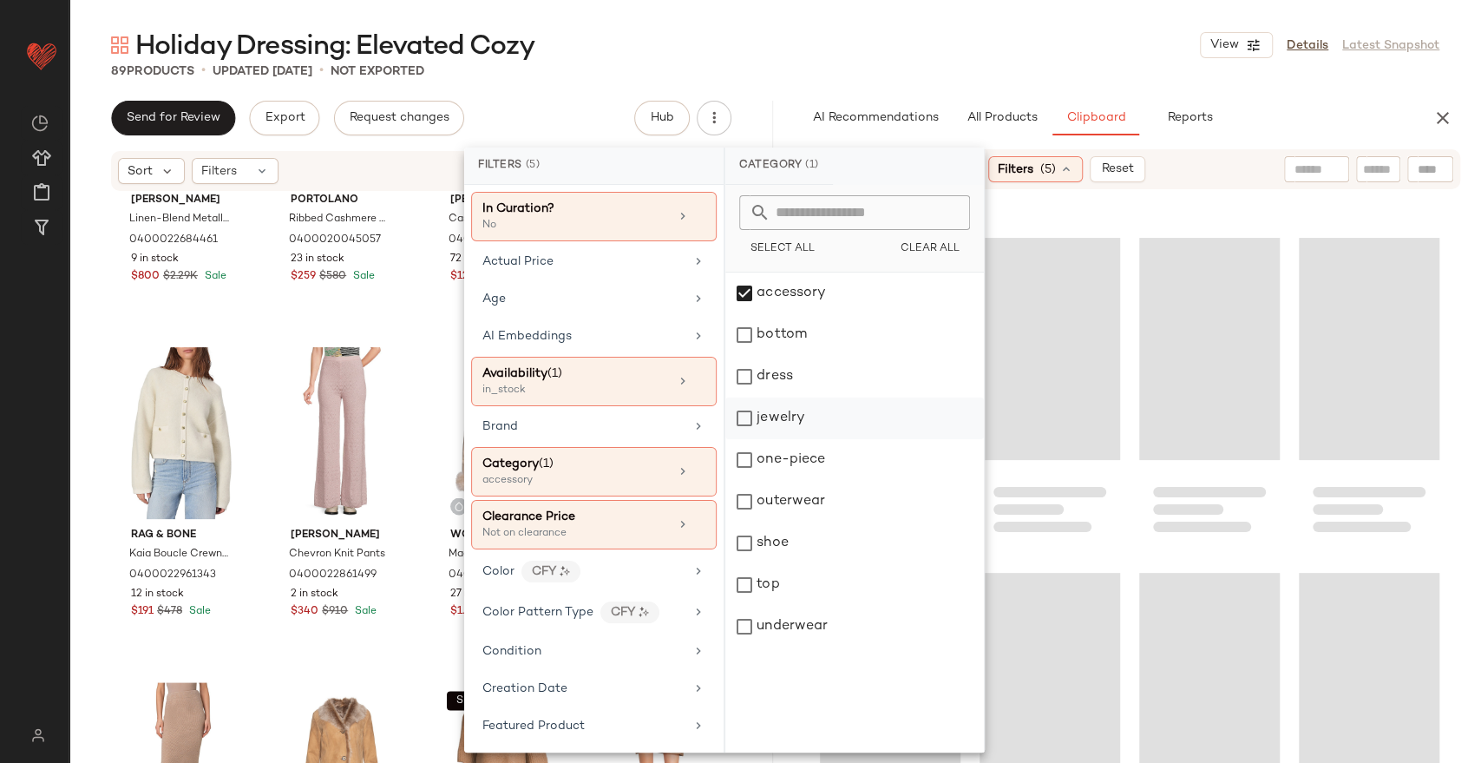
click at [854, 423] on div "jewelry" at bounding box center [854, 418] width 259 height 42
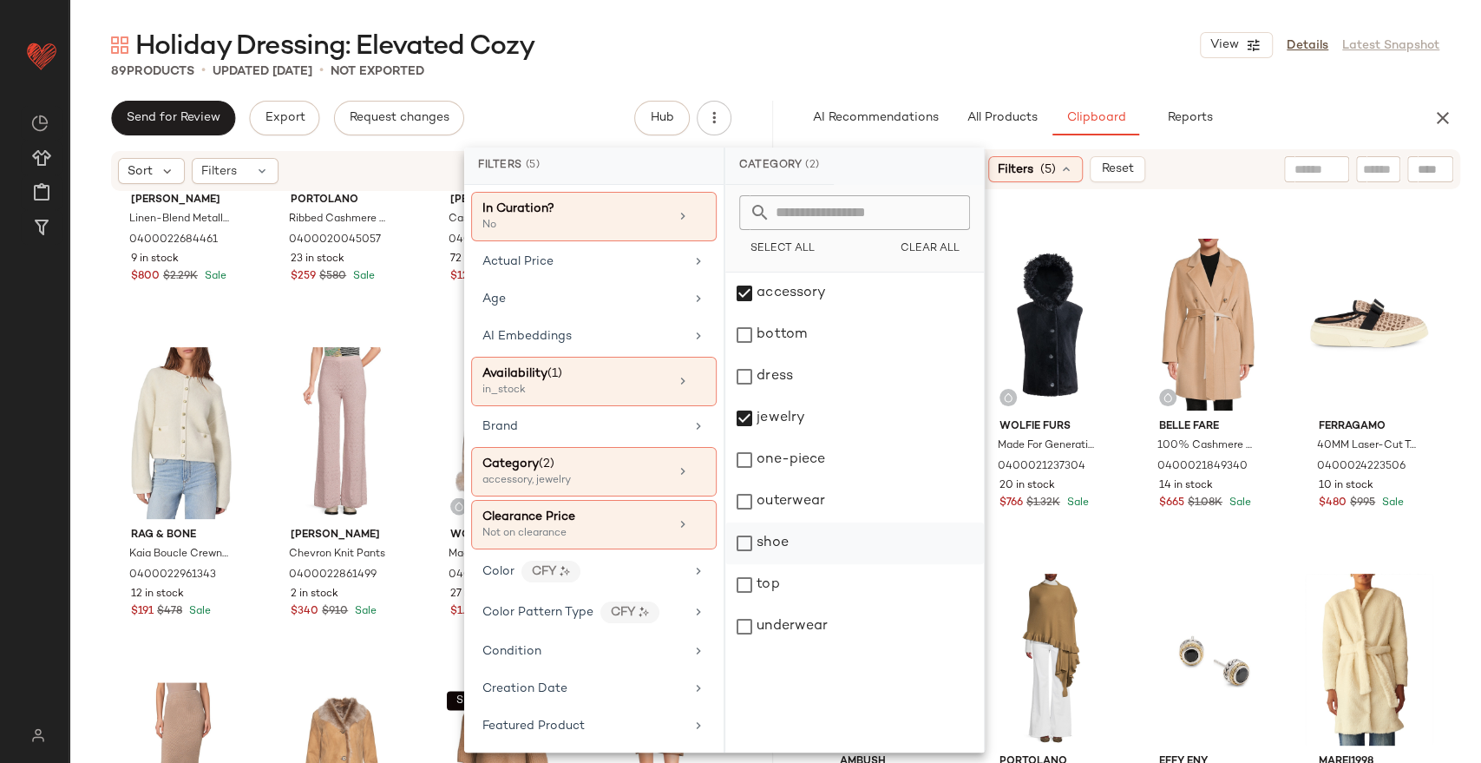
click at [836, 562] on div "shoe" at bounding box center [854, 543] width 259 height 42
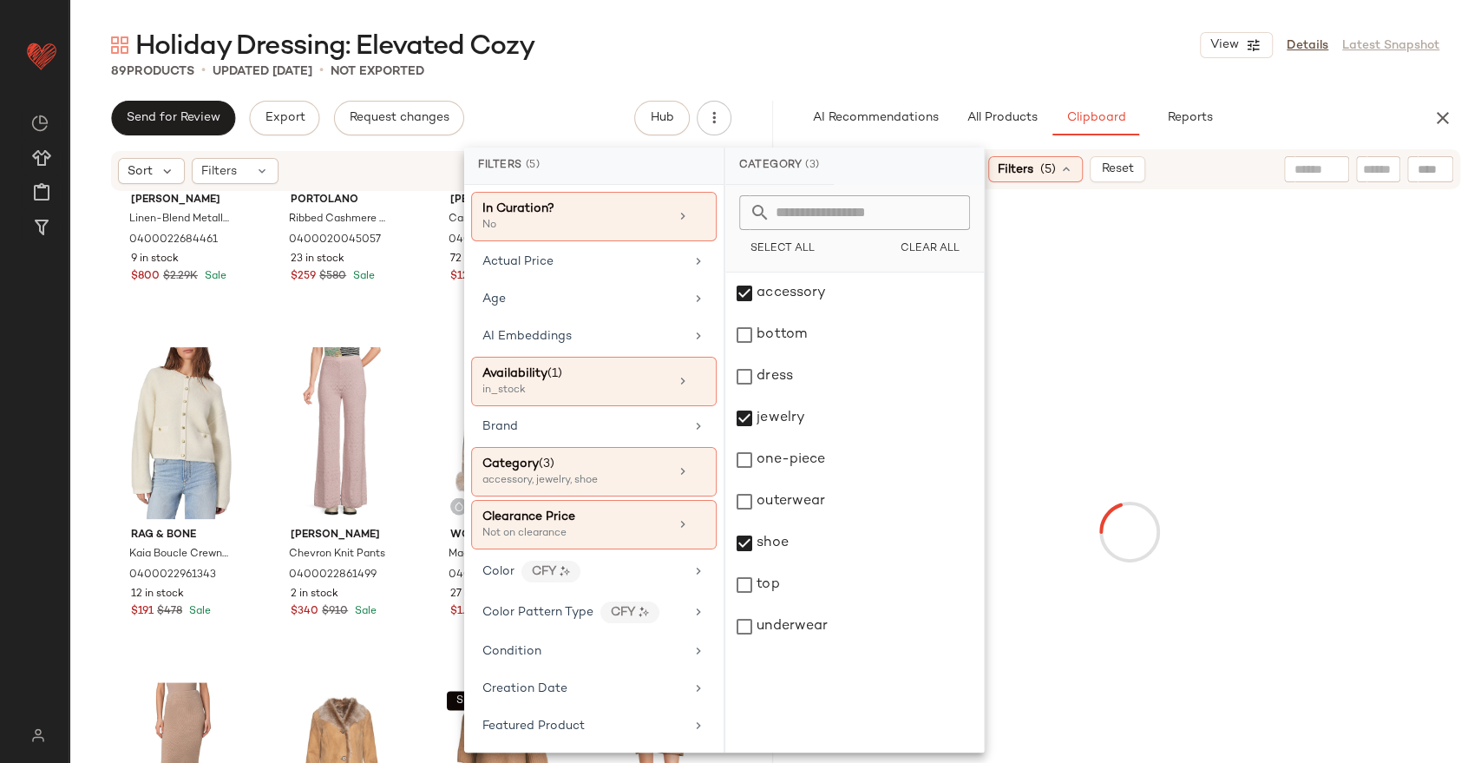
click at [1048, 62] on div "89 Products • updated Sep 5th • Not Exported" at bounding box center [775, 70] width 1412 height 17
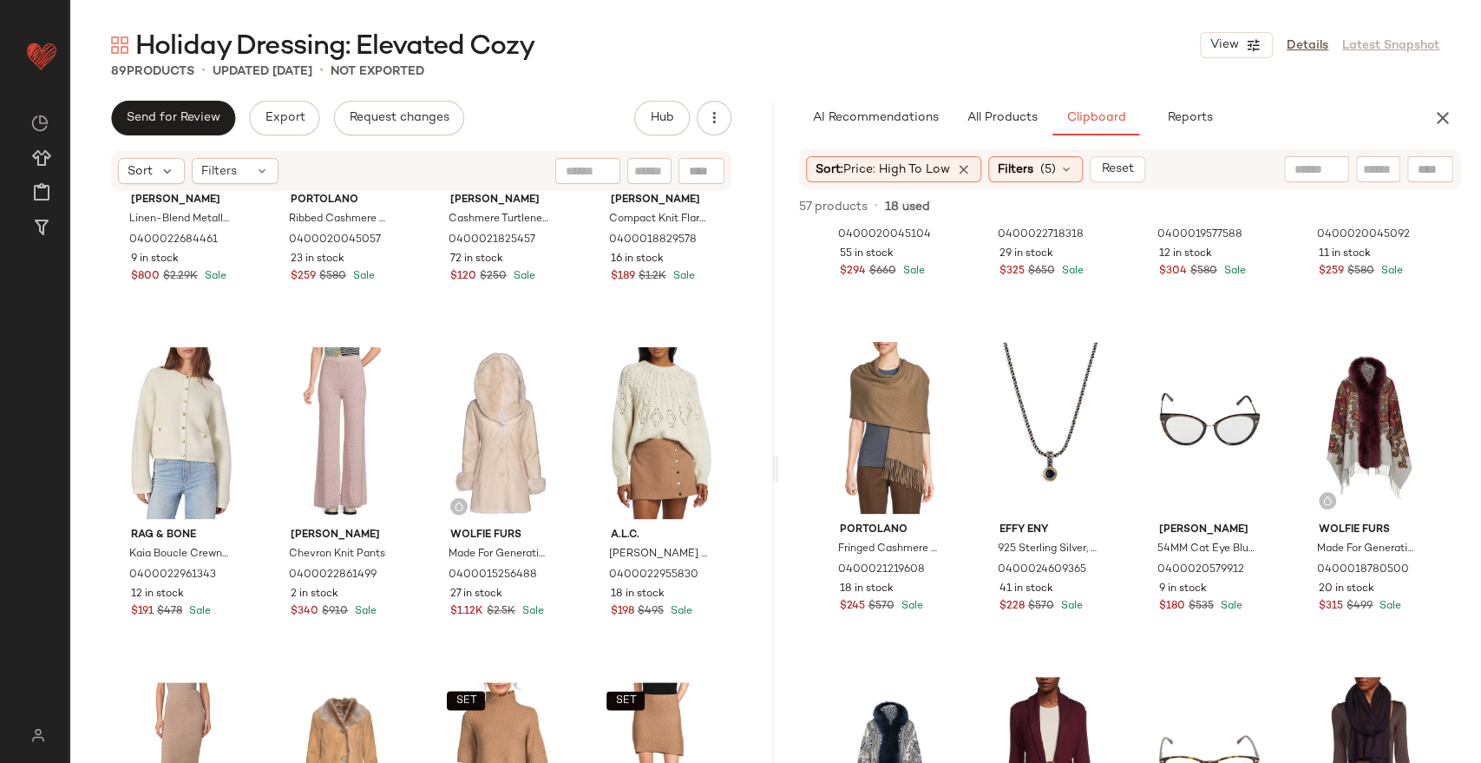
scroll to position [592, 0]
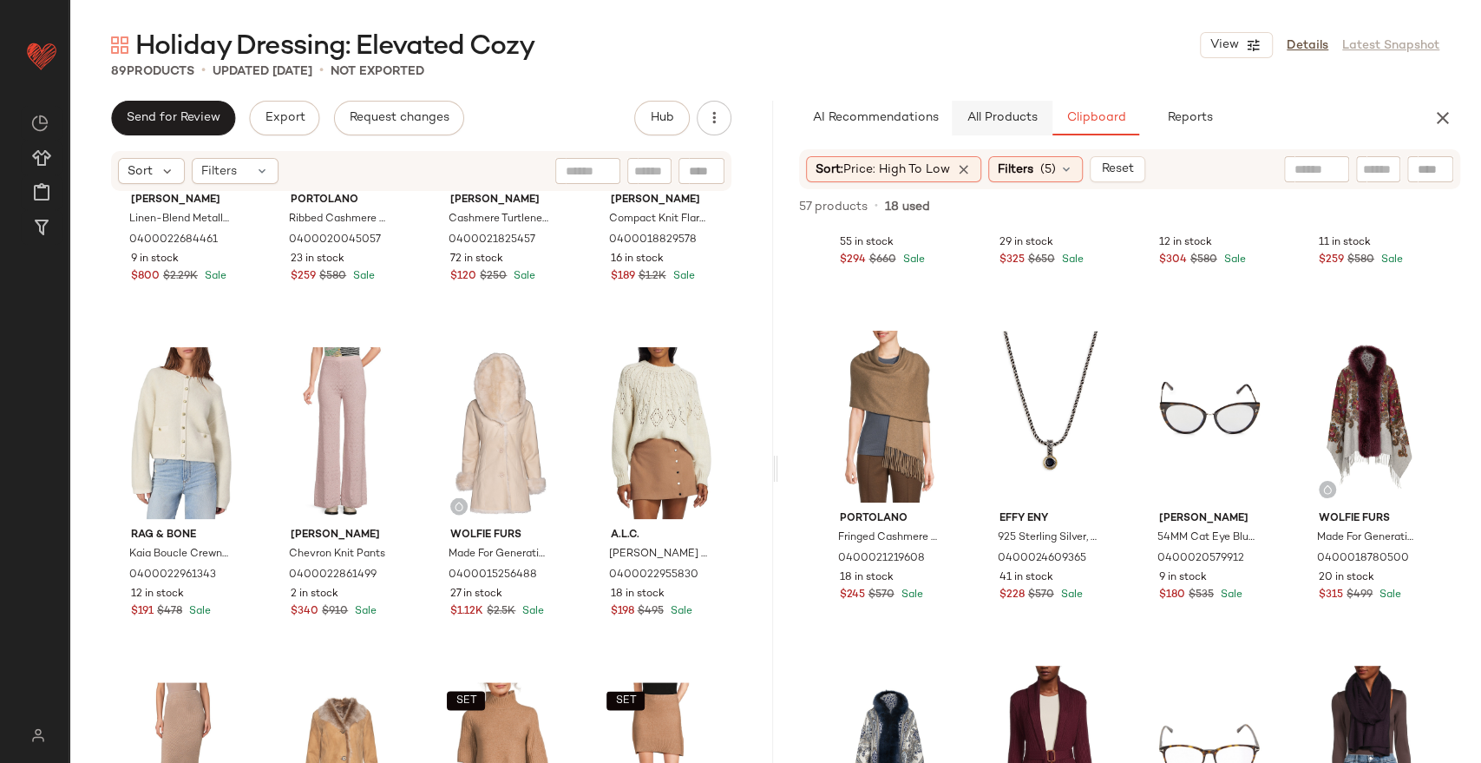
click at [1014, 130] on button "All Products" at bounding box center [1002, 118] width 101 height 35
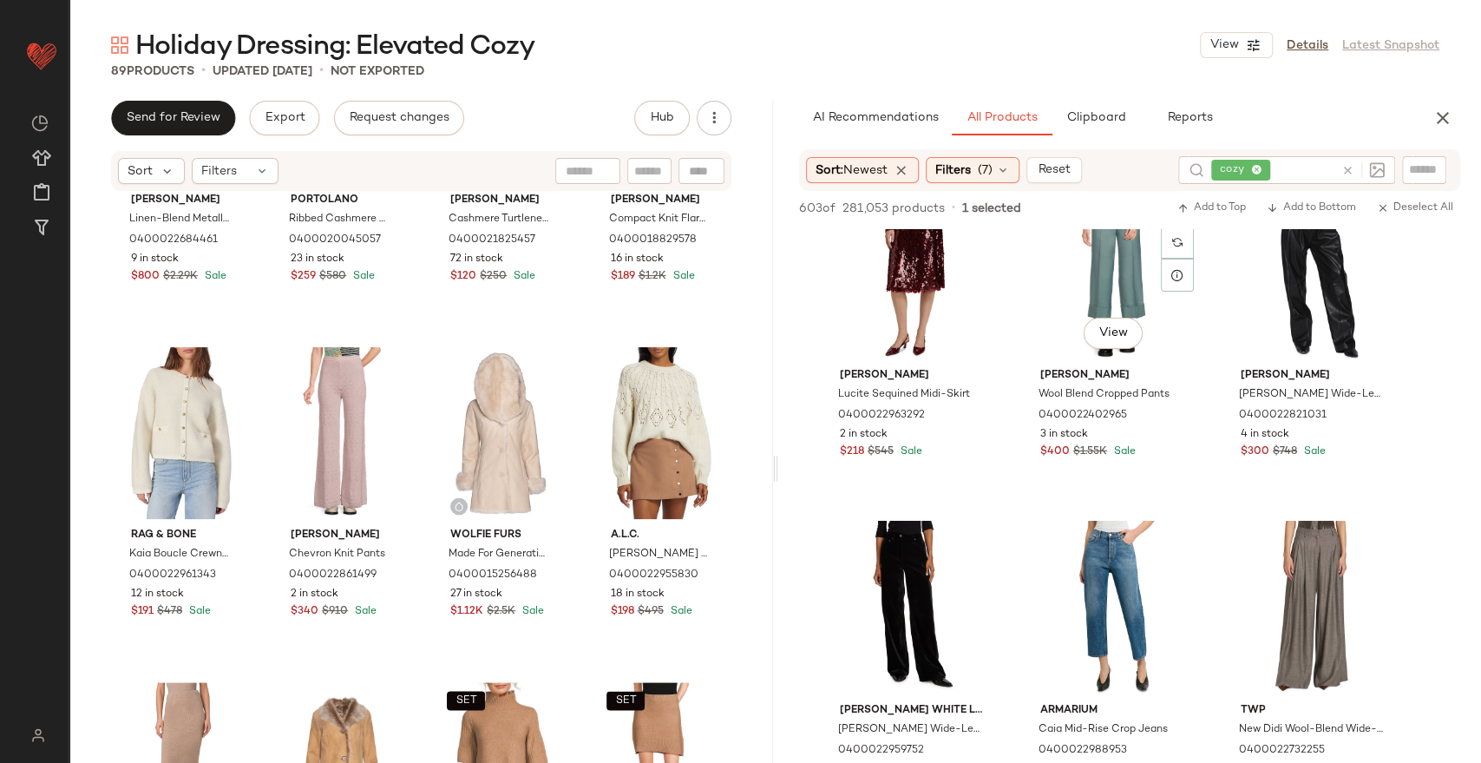
scroll to position [13499, 0]
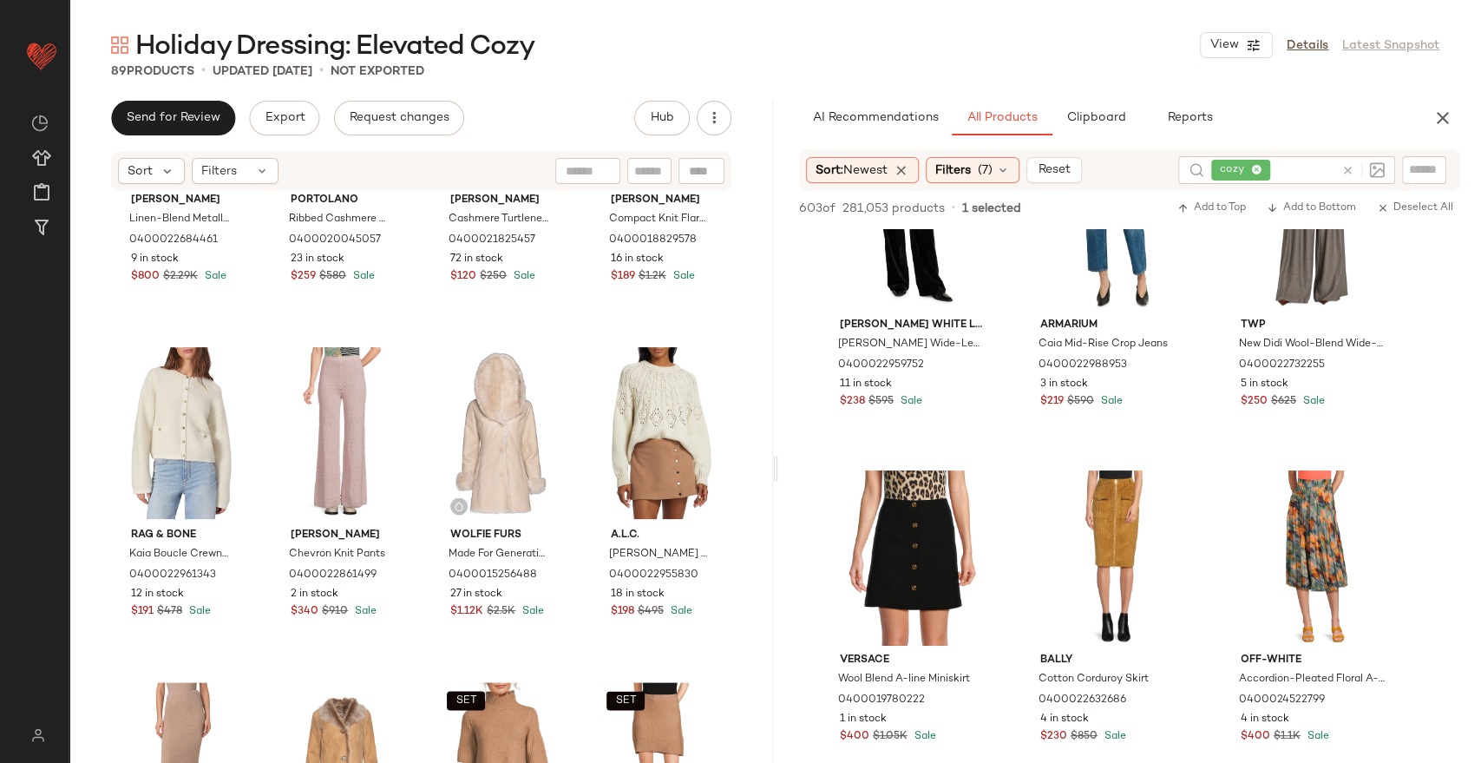
click at [984, 175] on span "(7)" at bounding box center [985, 170] width 15 height 18
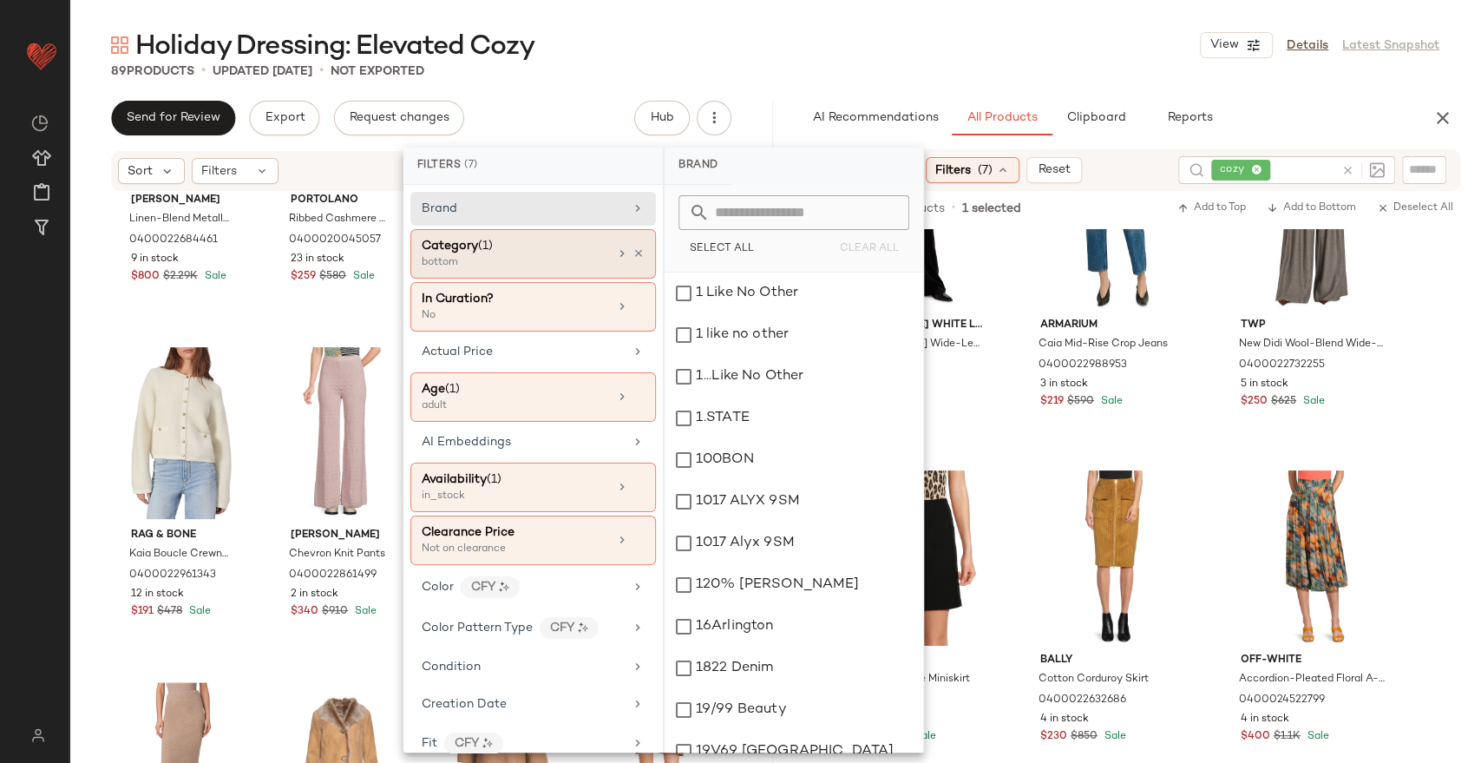
click at [562, 259] on div "bottom" at bounding box center [509, 263] width 174 height 16
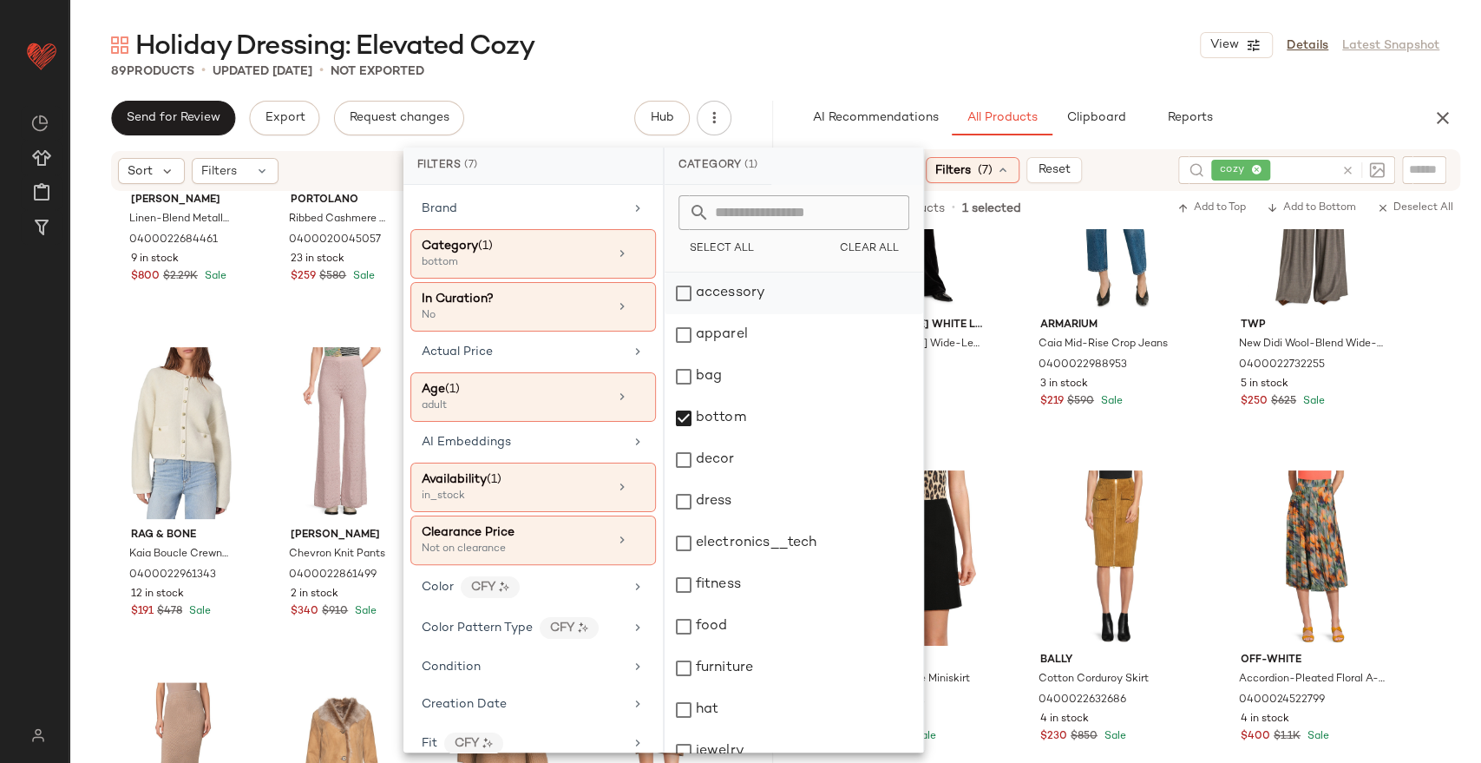
click at [694, 294] on div "accessory" at bounding box center [794, 293] width 259 height 42
click at [711, 429] on div "bottom" at bounding box center [794, 418] width 259 height 42
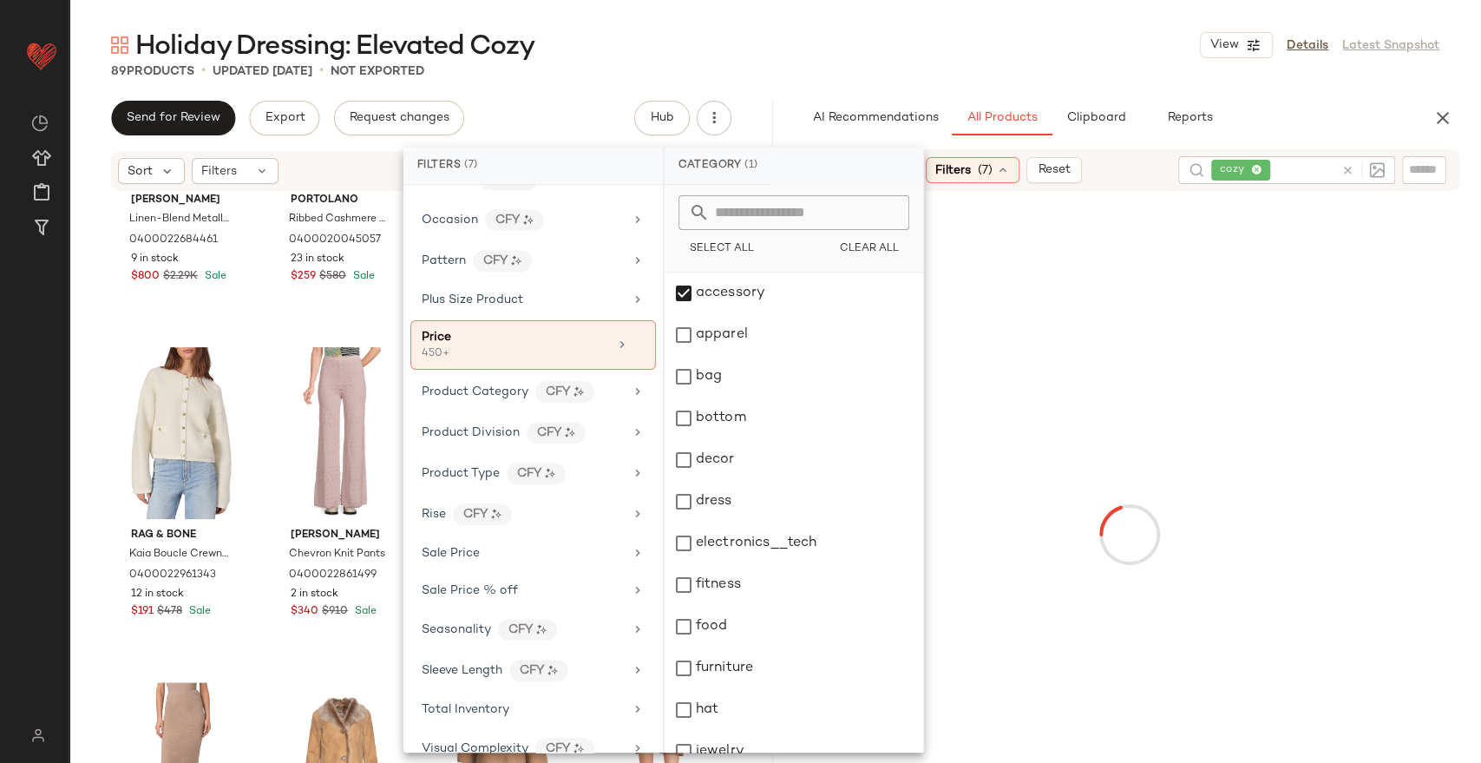
scroll to position [994, 0]
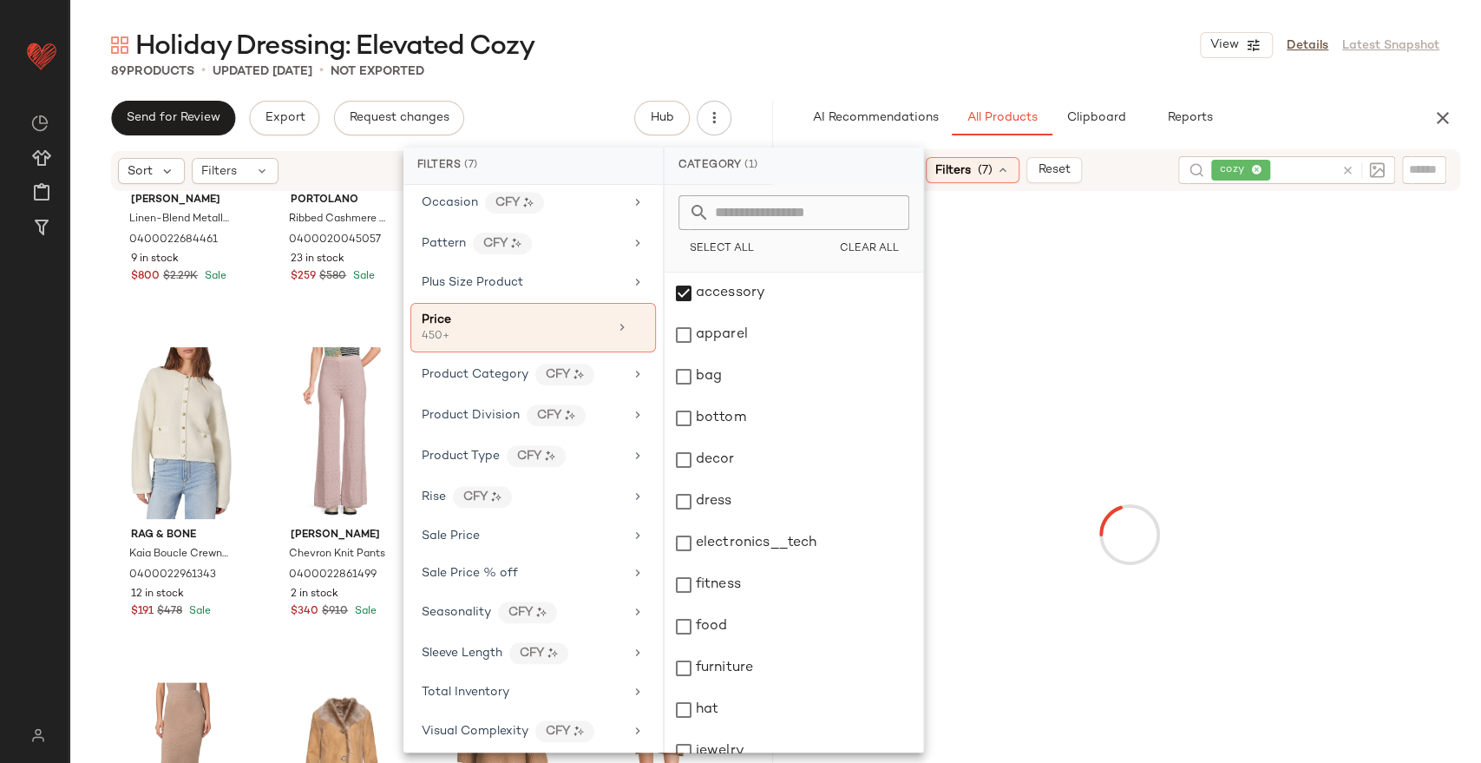
click at [993, 32] on div "Holiday Dressing: Elevated Cozy View Details Latest Snapshot" at bounding box center [775, 45] width 1412 height 35
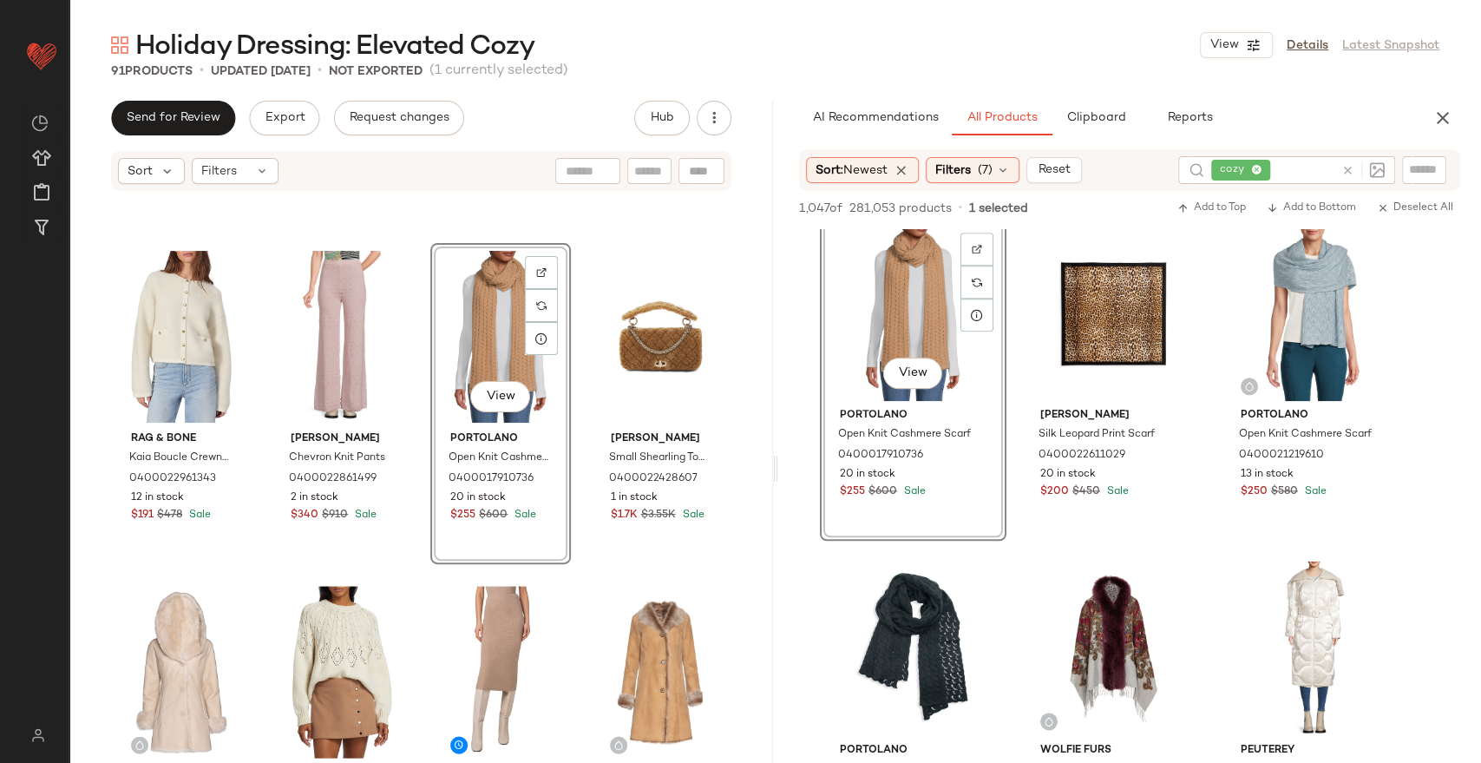
scroll to position [6663, 0]
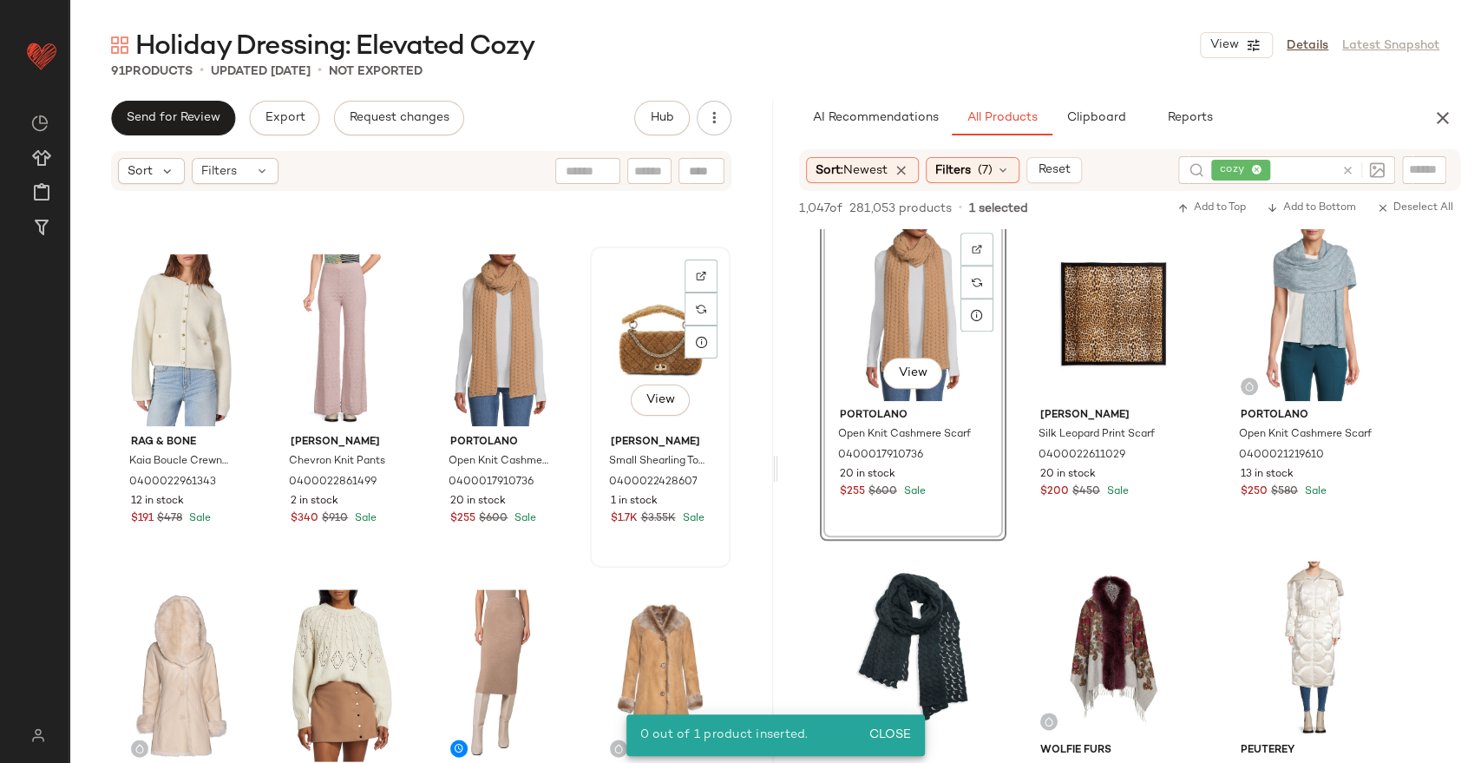
click at [608, 349] on div "View" at bounding box center [660, 340] width 128 height 175
click at [495, 331] on div "View" at bounding box center [500, 340] width 128 height 175
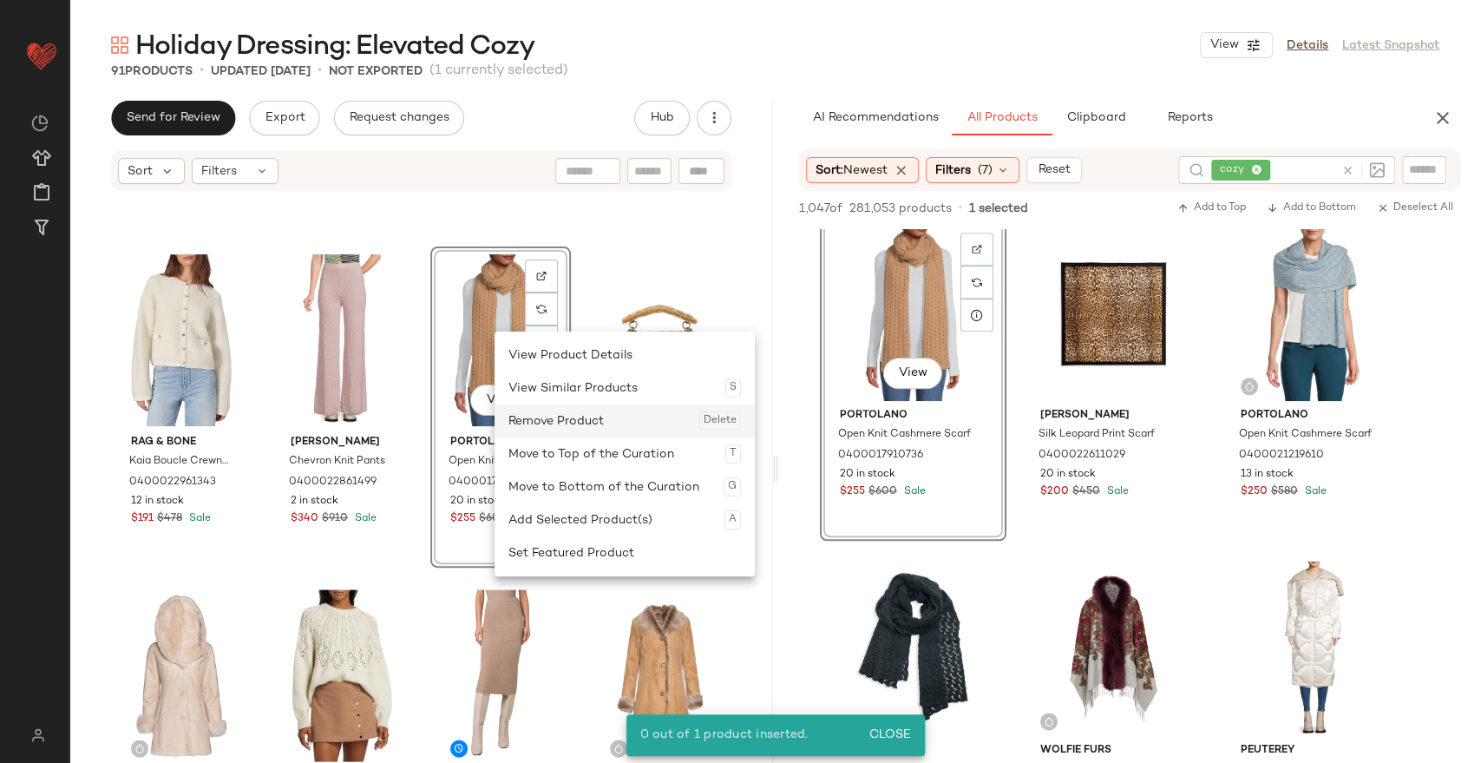
click at [568, 417] on div "Remove Product Delete" at bounding box center [625, 420] width 233 height 33
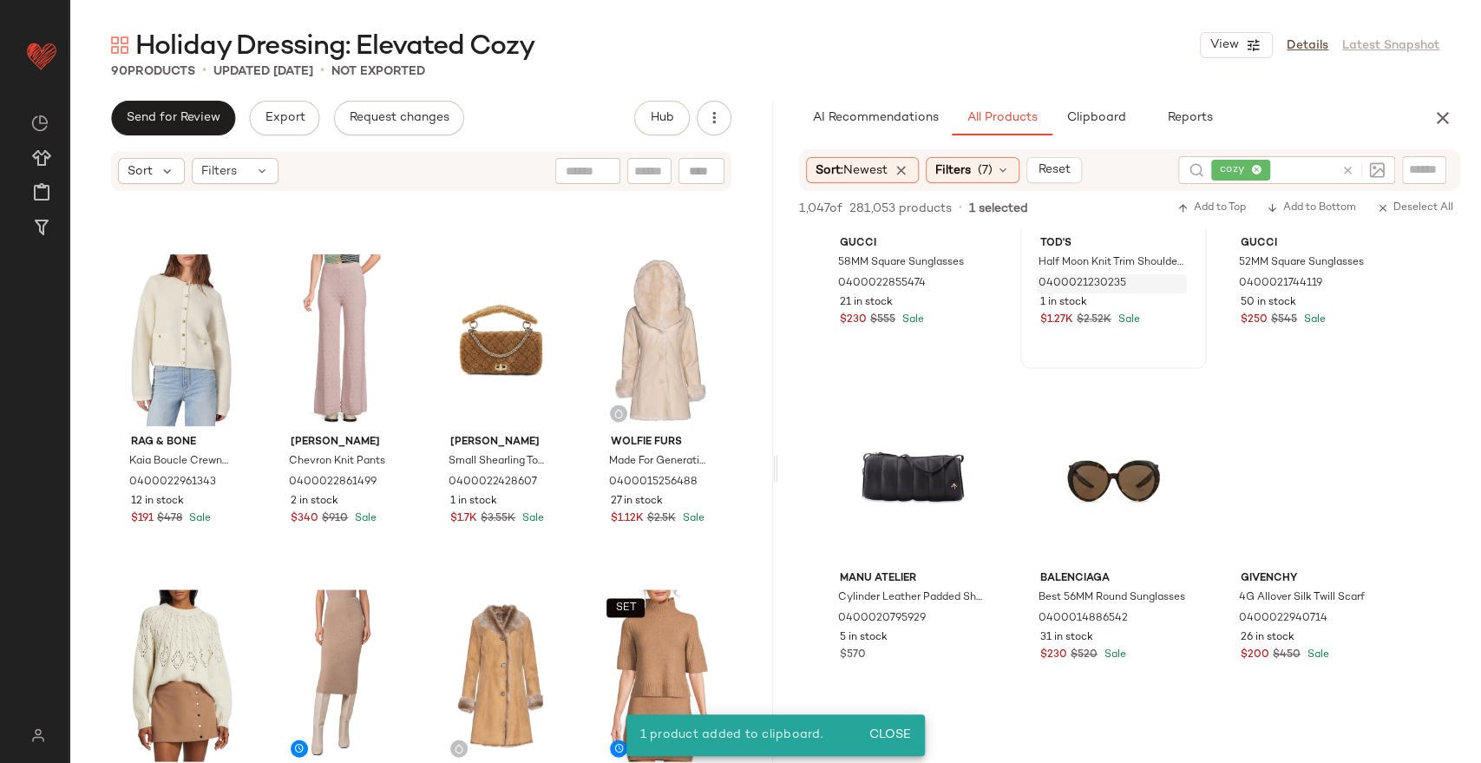
scroll to position [5977, 0]
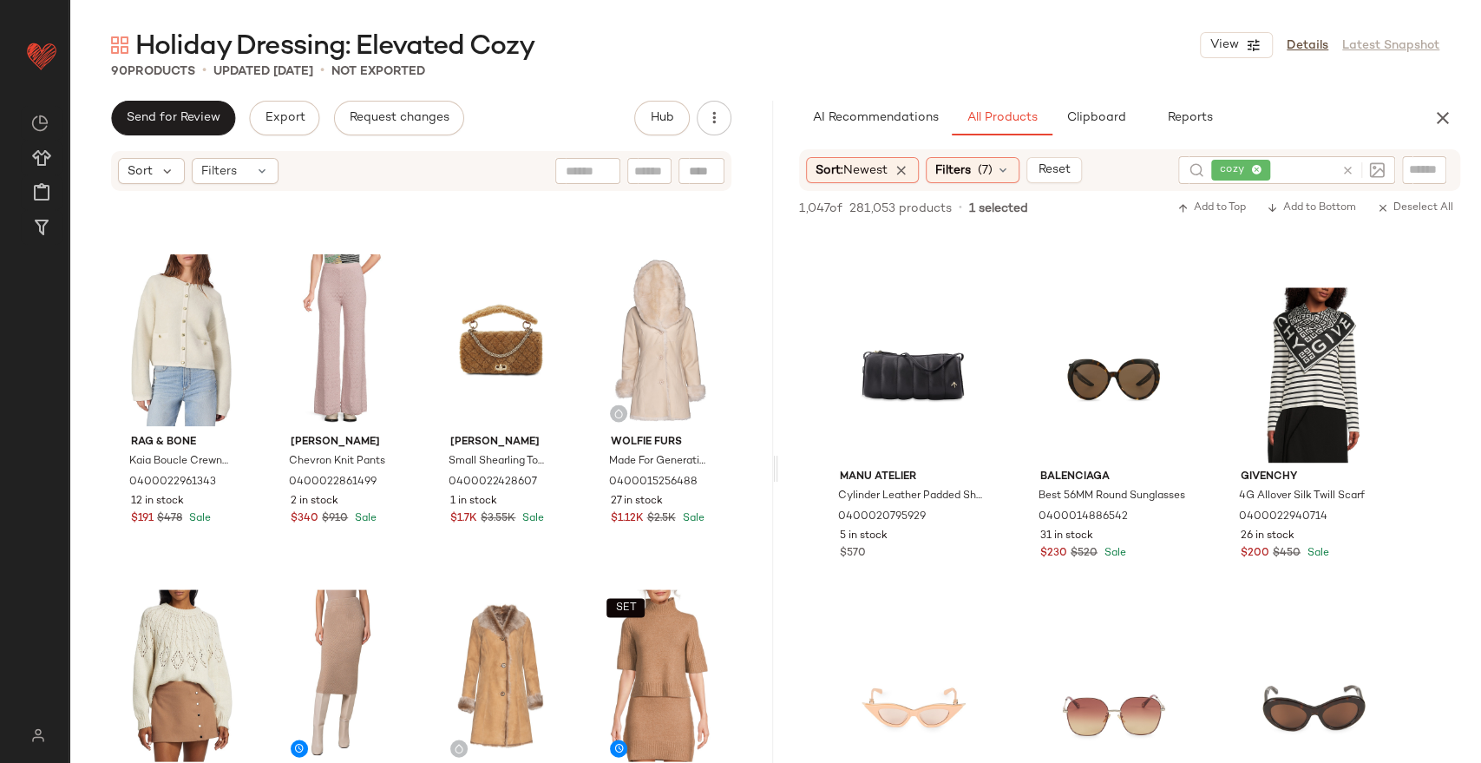
click at [305, 10] on main "Holiday Dressing: Elevated Cozy View Details Latest Snapshot 90 Products • upda…" at bounding box center [740, 381] width 1481 height 763
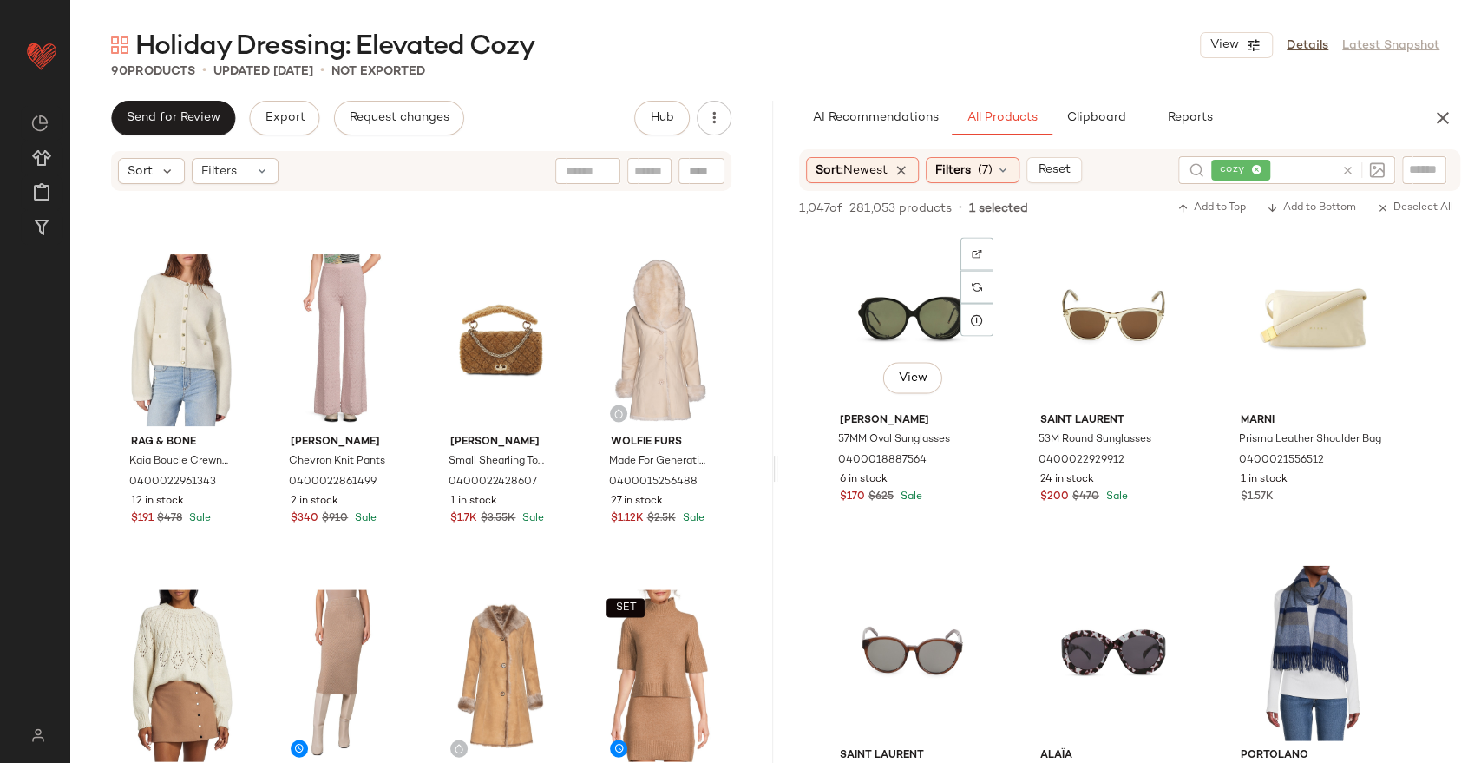
scroll to position [7231, 0]
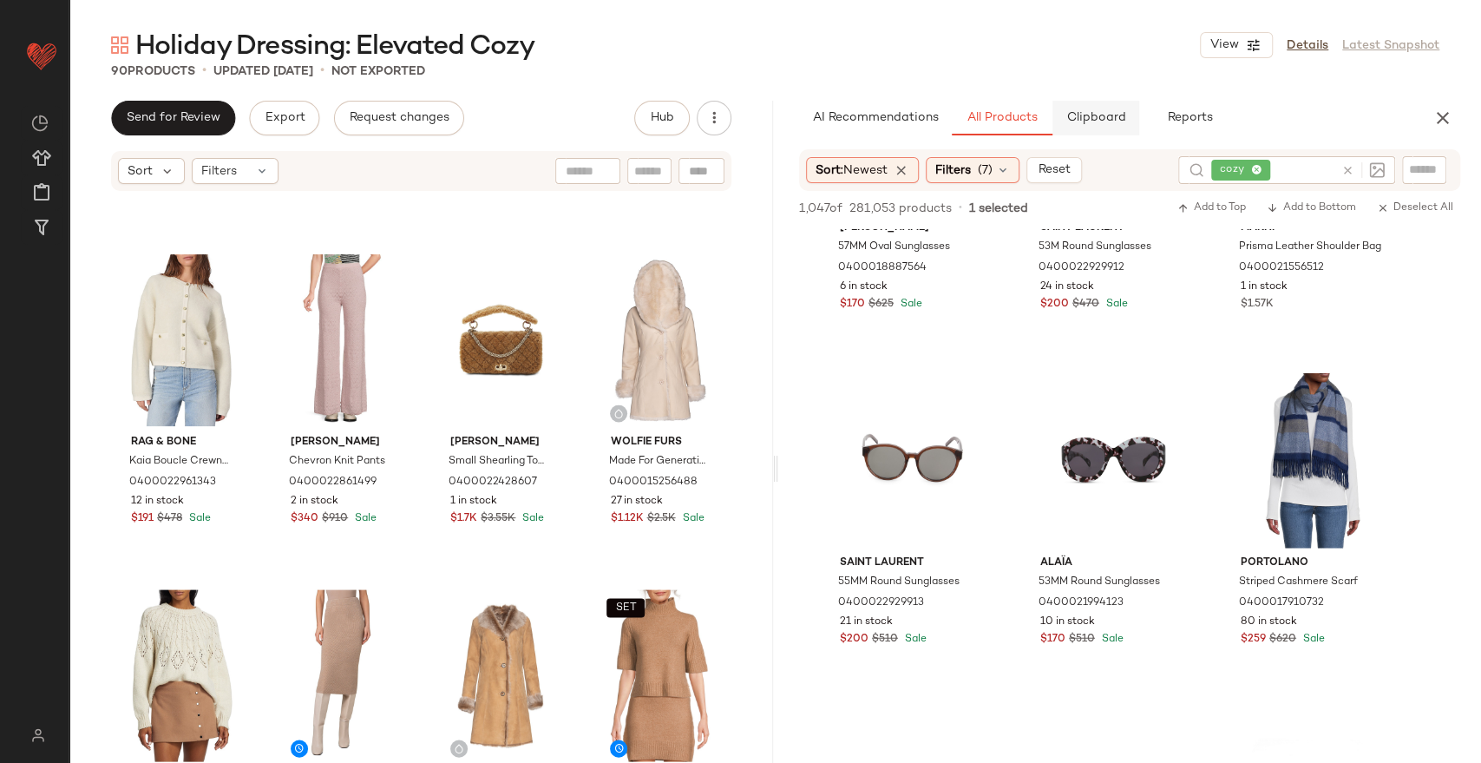
click at [1110, 116] on span "Clipboard" at bounding box center [1096, 118] width 60 height 14
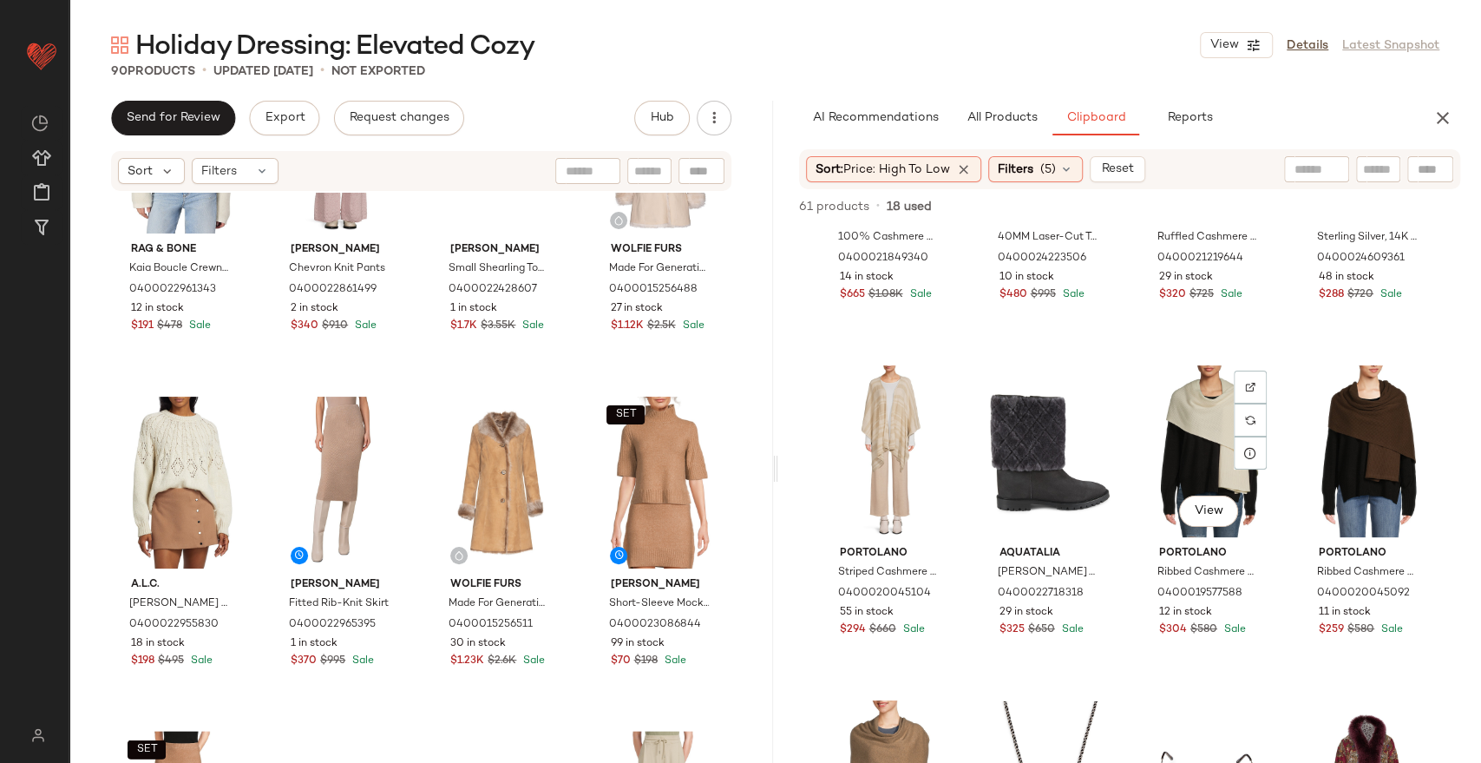
scroll to position [0, 0]
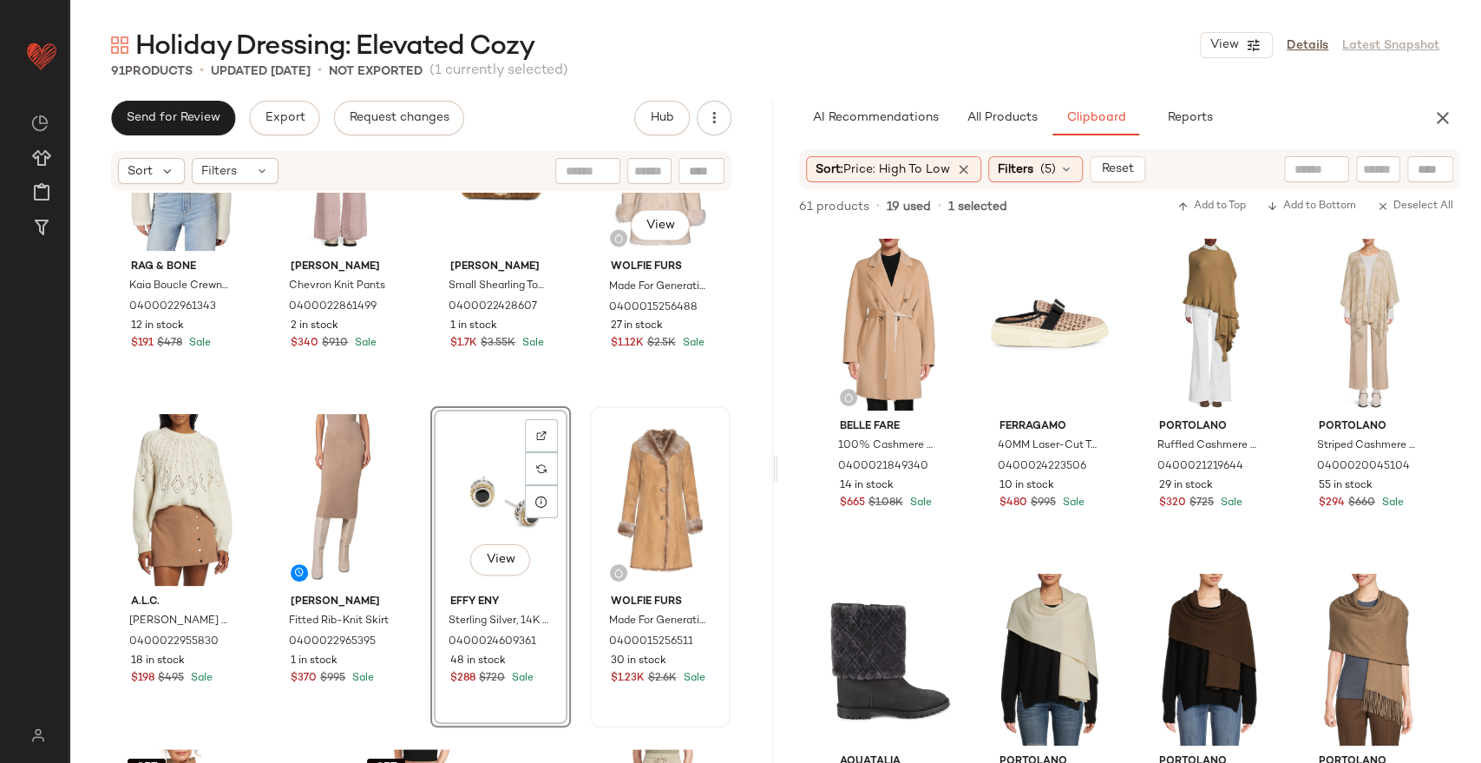
scroll to position [6856, 0]
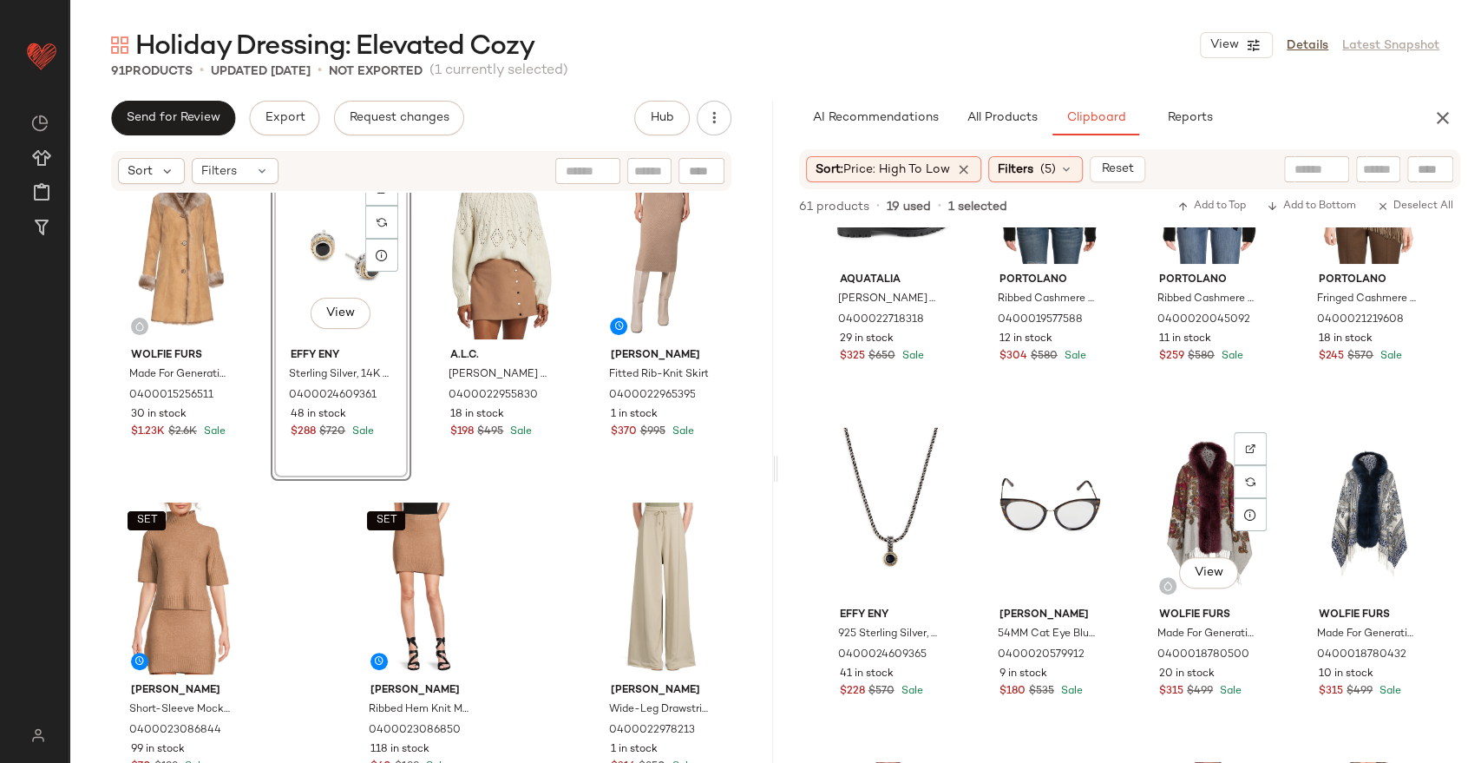
scroll to position [978, 0]
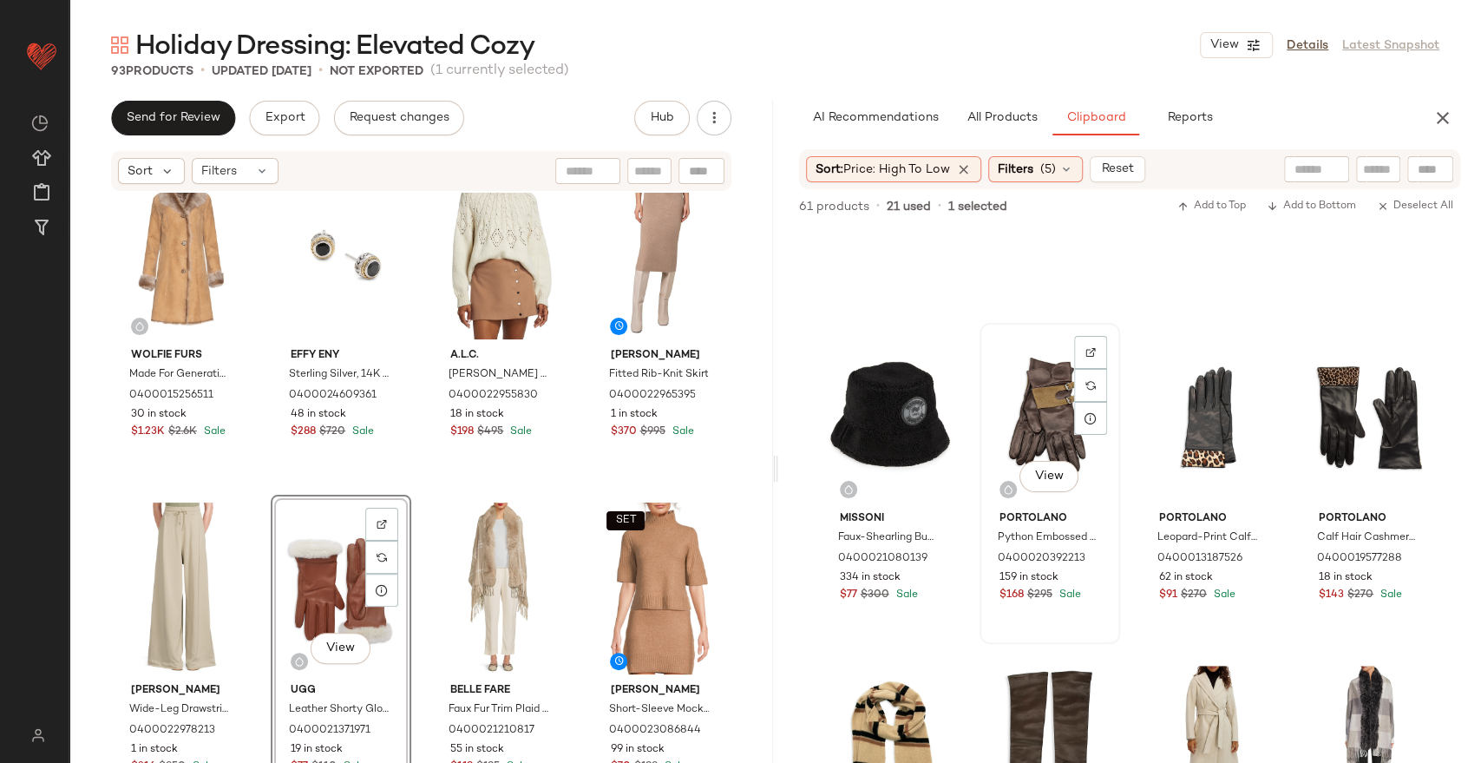
scroll to position [587, 0]
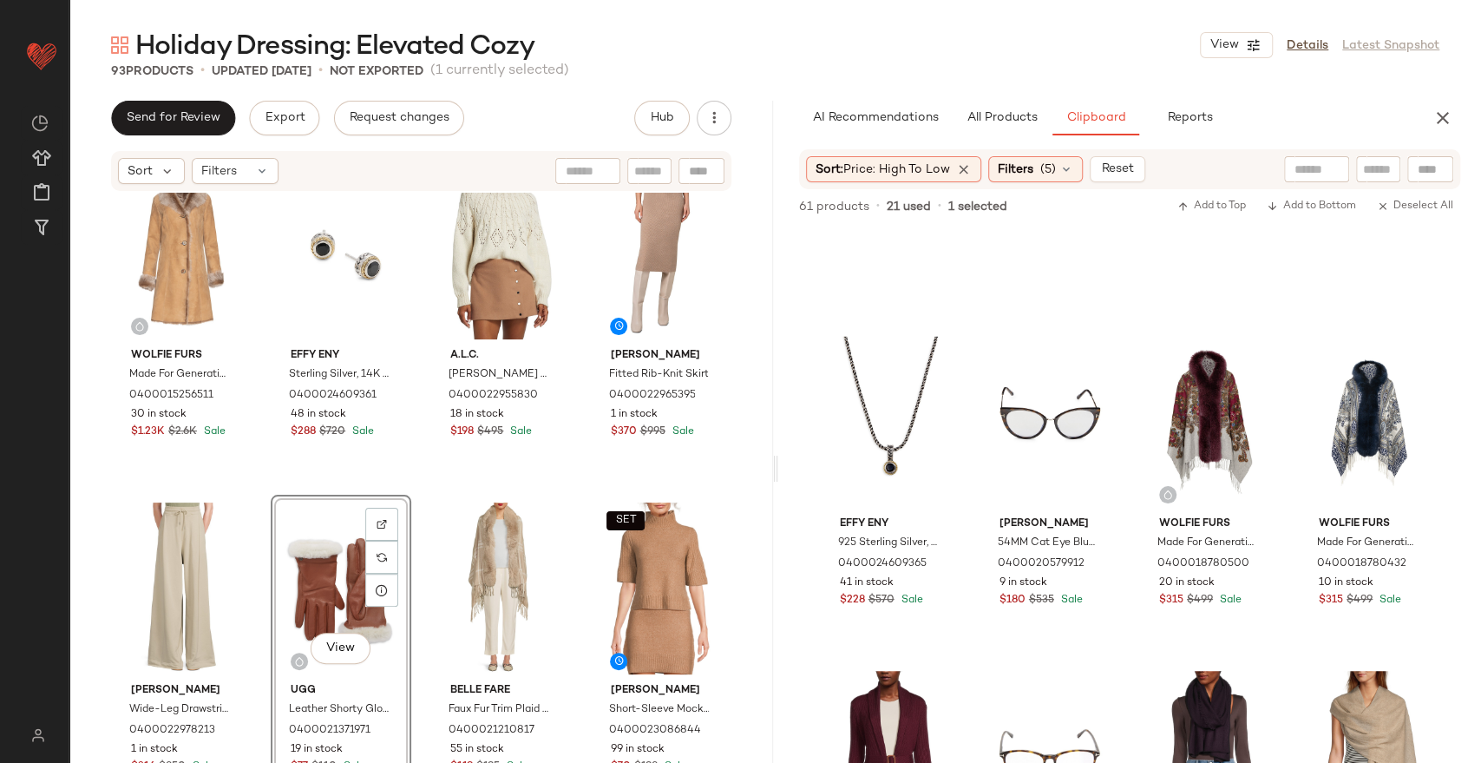
click at [1032, 156] on div "Sort: Price: High to Low Filters (5) Reset" at bounding box center [976, 169] width 340 height 26
click at [1054, 176] on span "(5)" at bounding box center [1048, 170] width 16 height 18
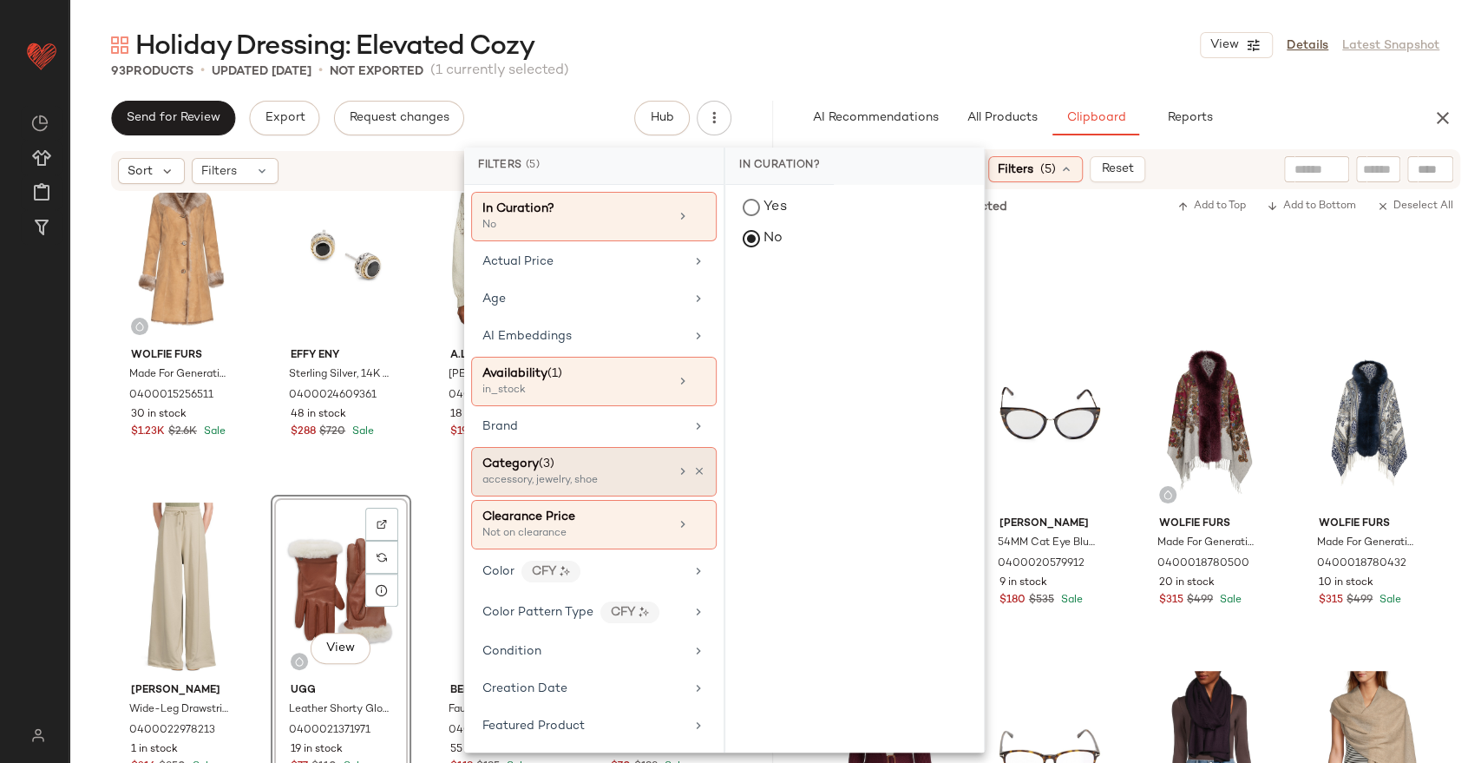
click at [596, 483] on div "accessory, jewelry, shoe" at bounding box center [569, 481] width 174 height 16
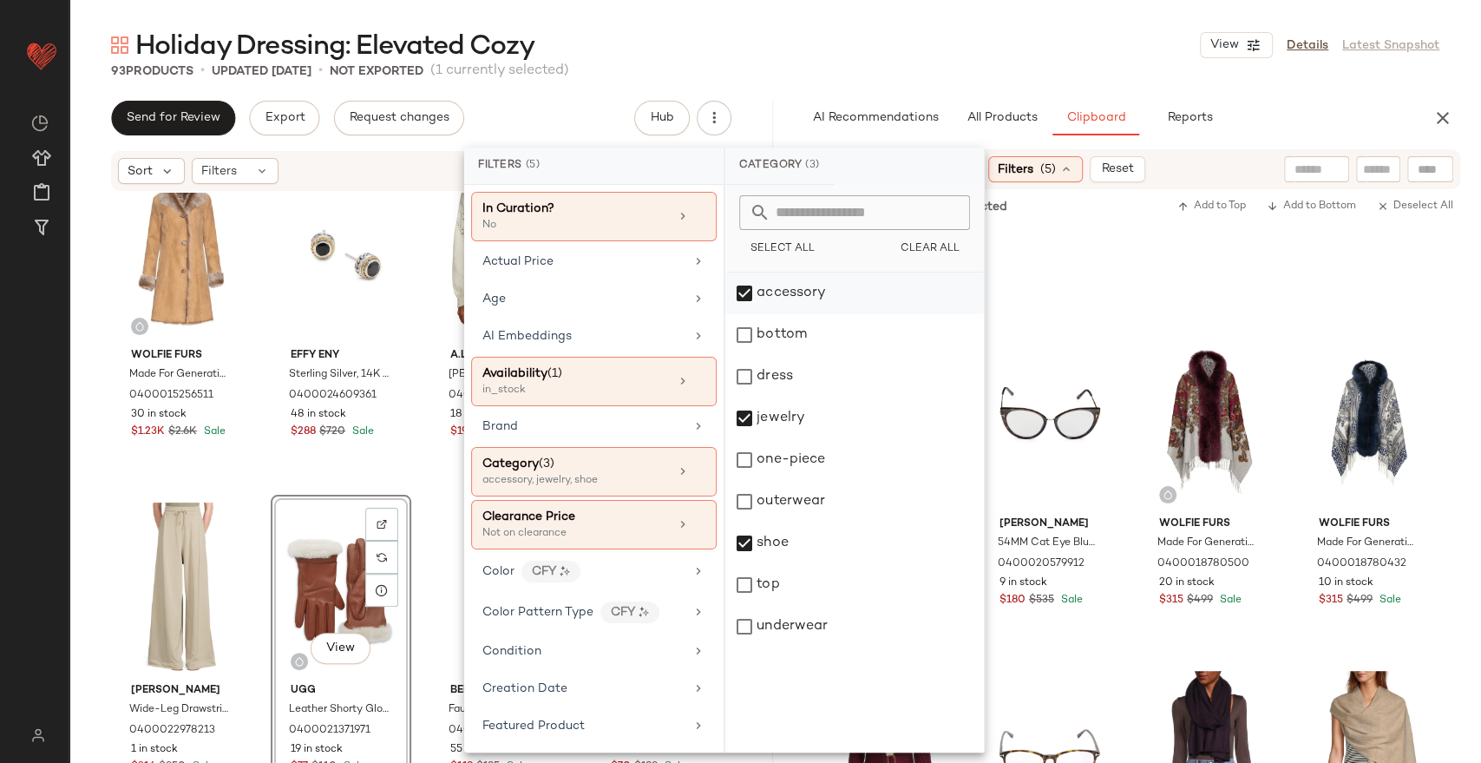
click at [790, 291] on div "accessory" at bounding box center [854, 293] width 259 height 42
click at [789, 422] on div "jewelry" at bounding box center [854, 418] width 259 height 42
click at [790, 543] on div "shoe" at bounding box center [854, 543] width 259 height 42
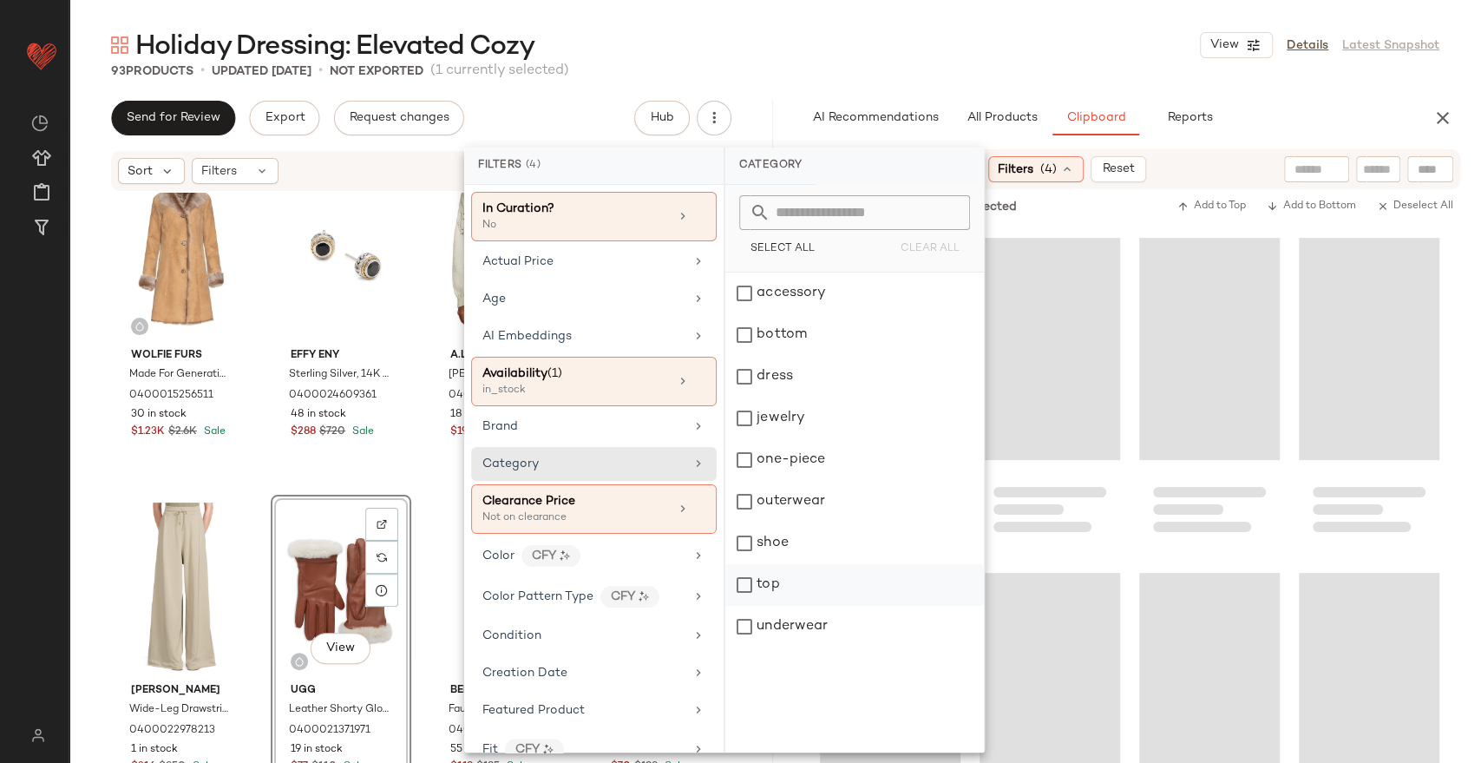
click at [791, 581] on div "top" at bounding box center [854, 585] width 259 height 42
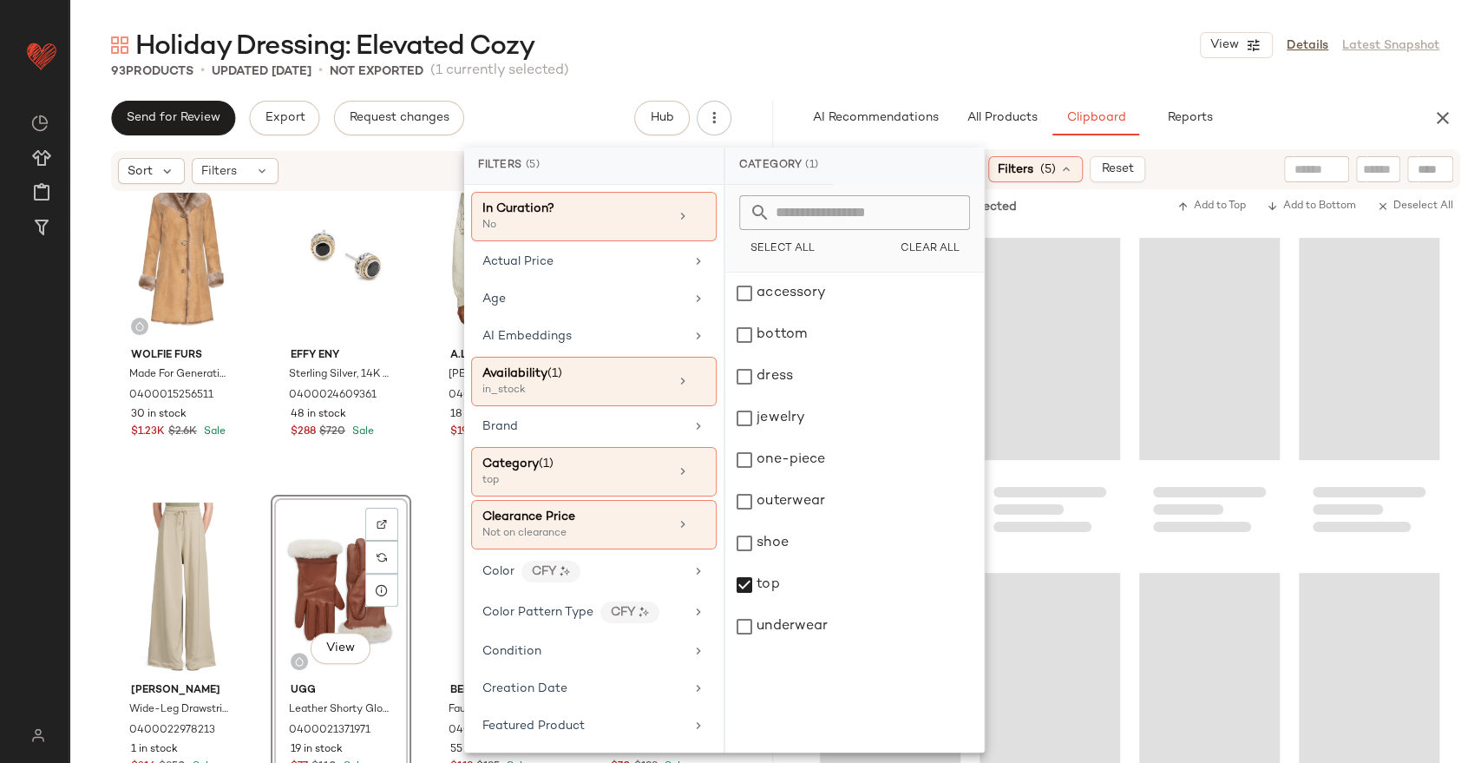
click at [923, 54] on div "Holiday Dressing: Elevated Cozy View Details Latest Snapshot" at bounding box center [775, 45] width 1412 height 35
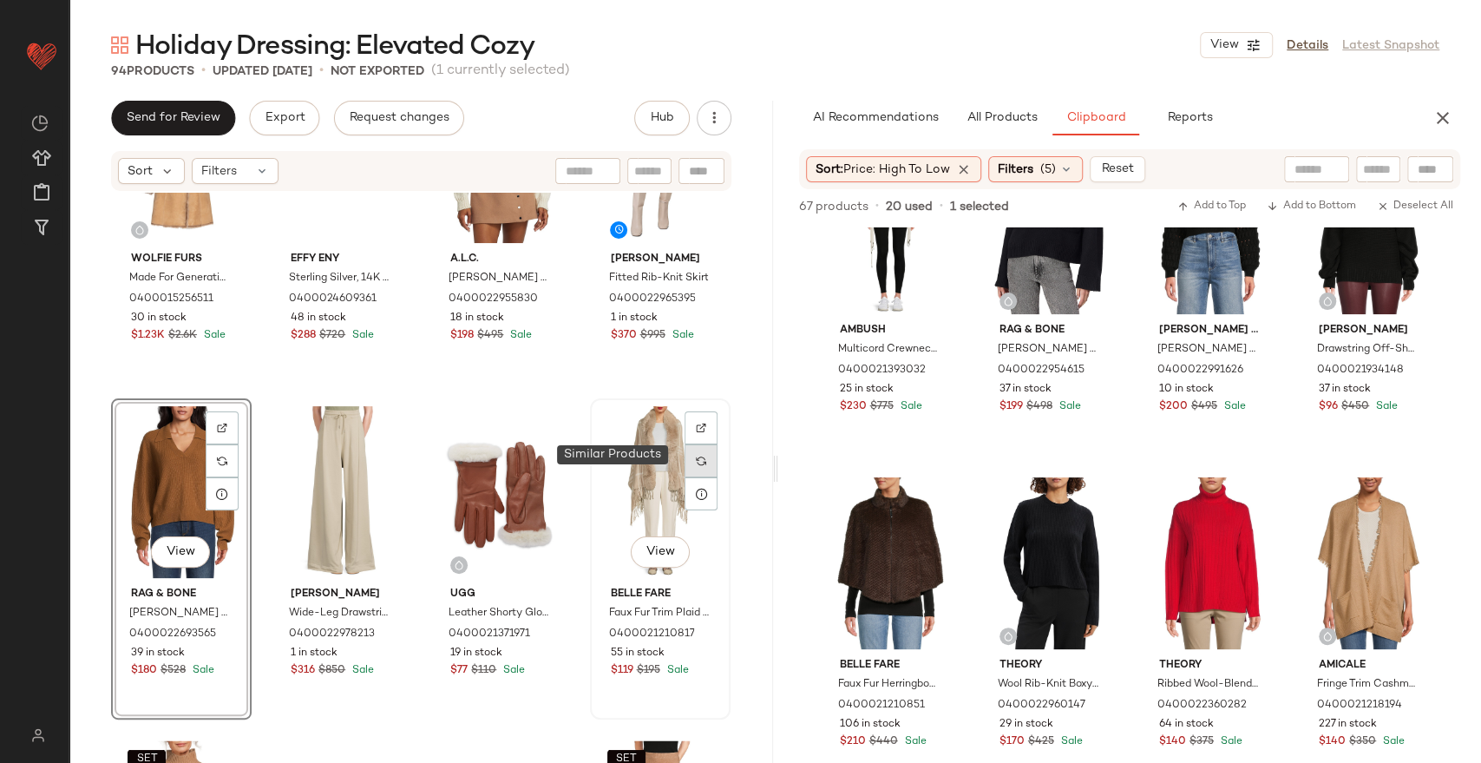
scroll to position [7374, 0]
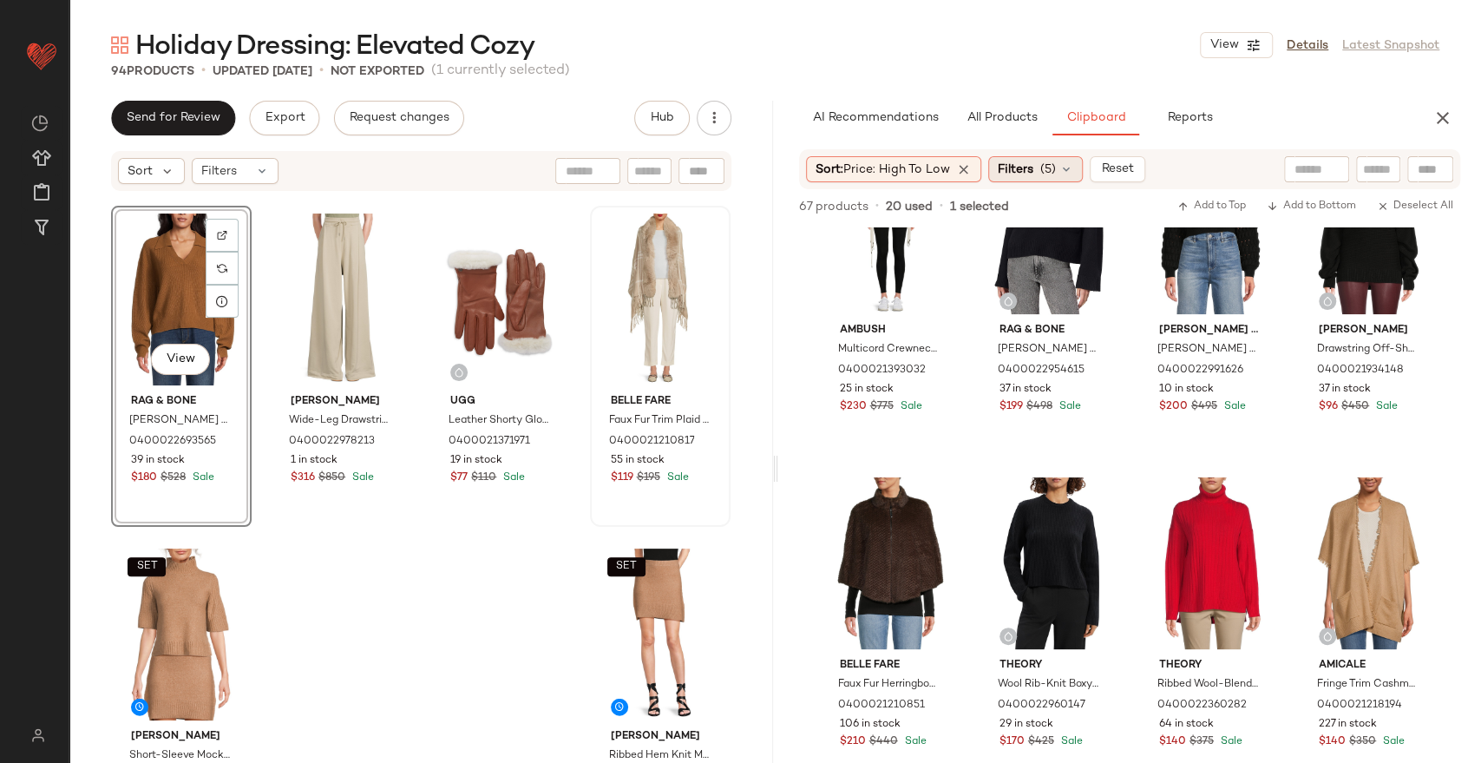
click at [1054, 177] on span "(5)" at bounding box center [1048, 170] width 16 height 18
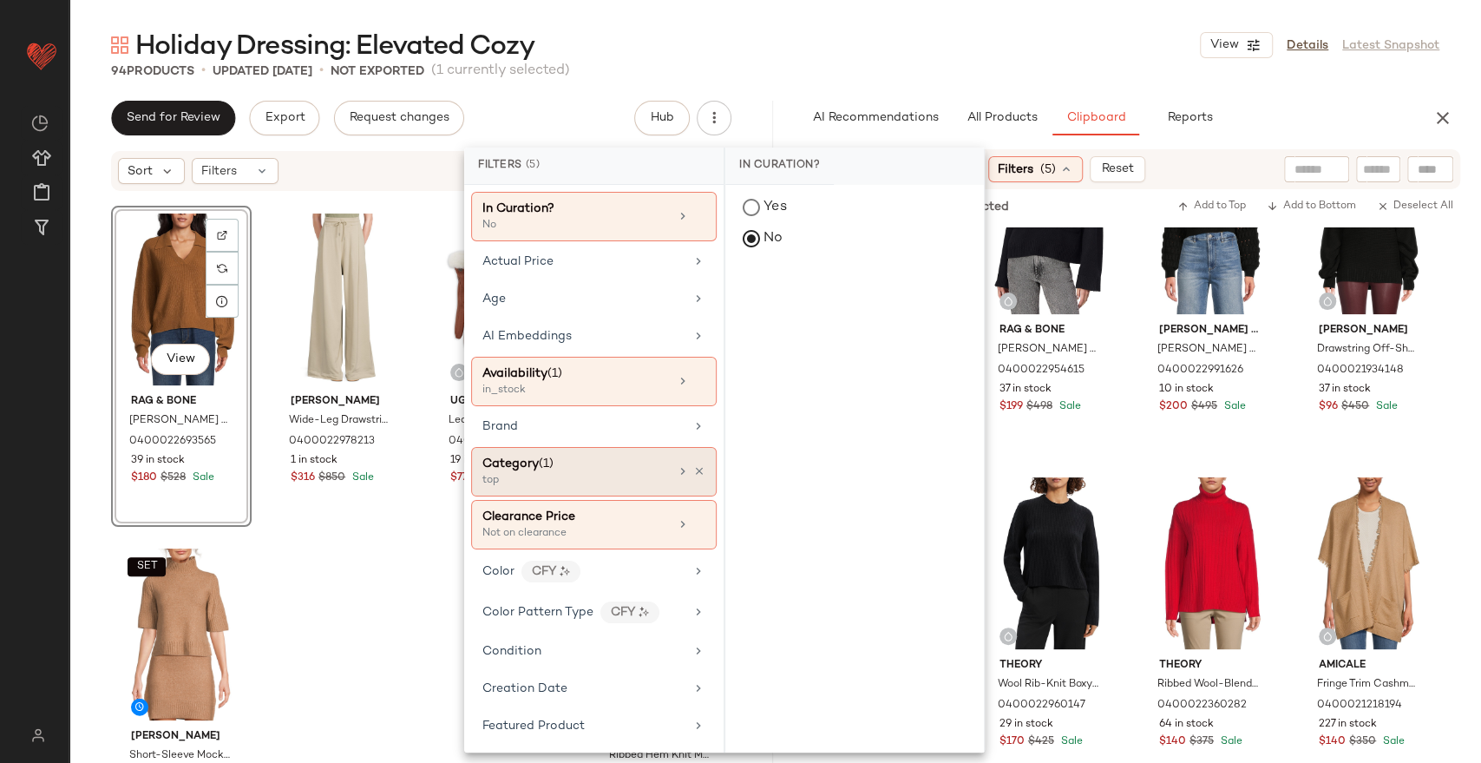
click at [571, 475] on div "top" at bounding box center [569, 481] width 174 height 16
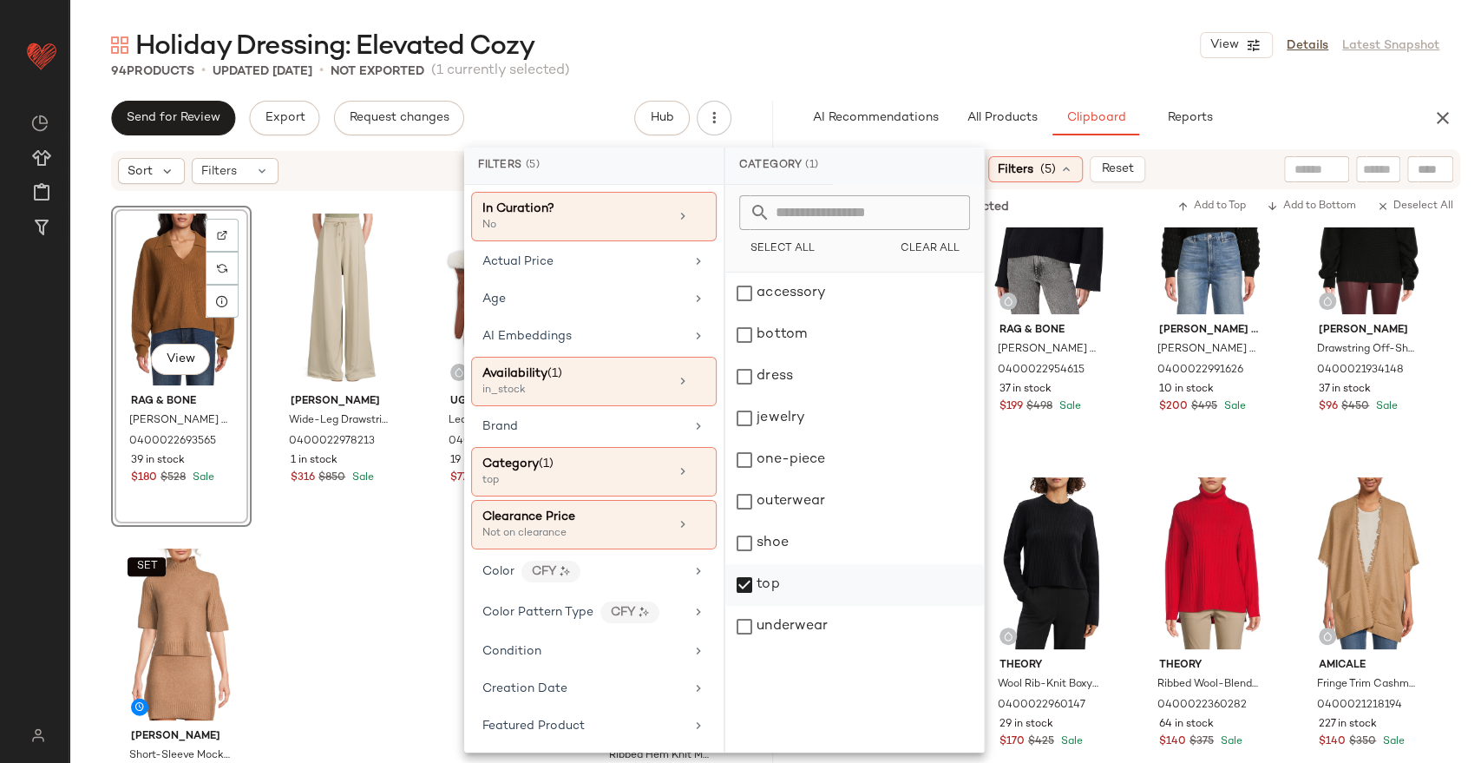
click at [801, 575] on div "top" at bounding box center [854, 585] width 259 height 42
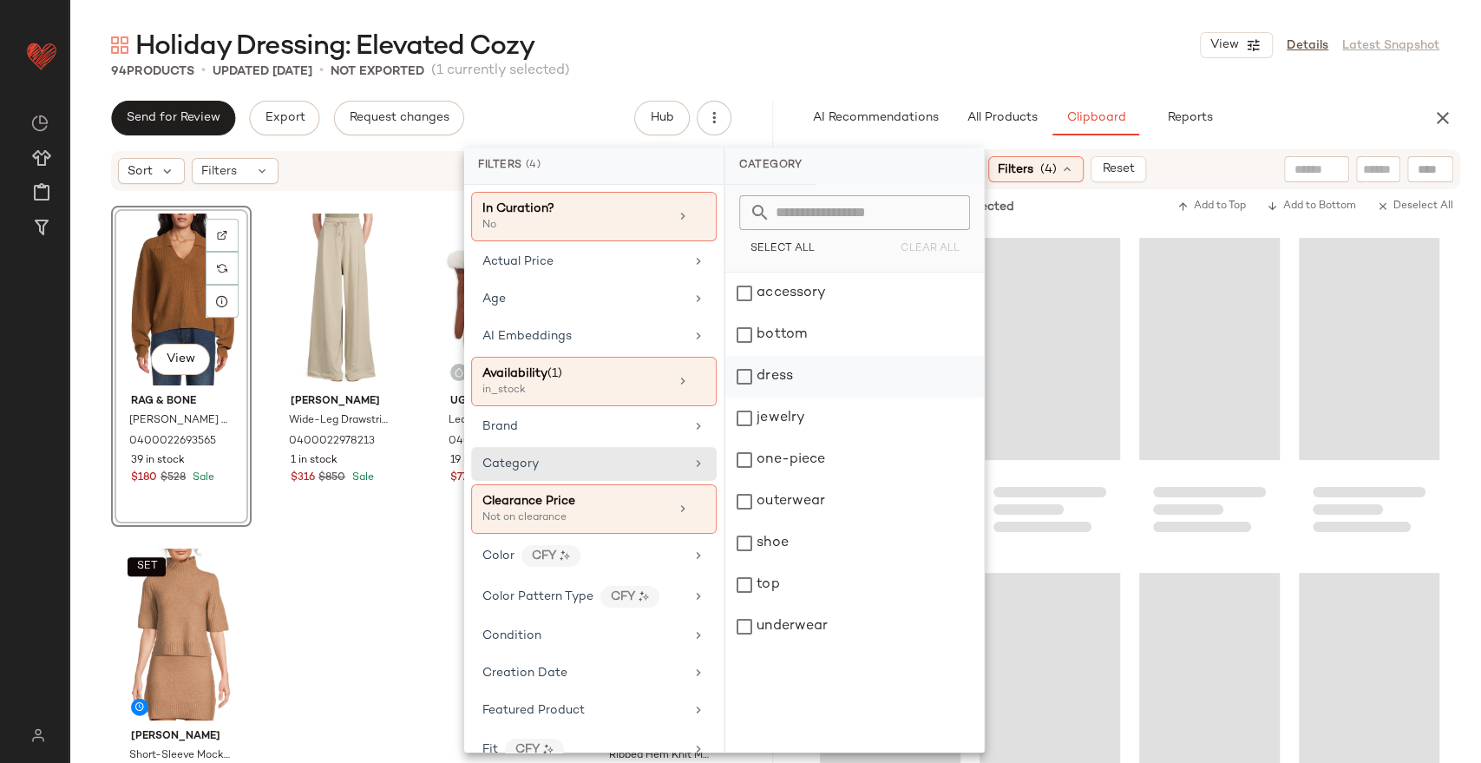
click at [798, 378] on div "dress" at bounding box center [854, 377] width 259 height 42
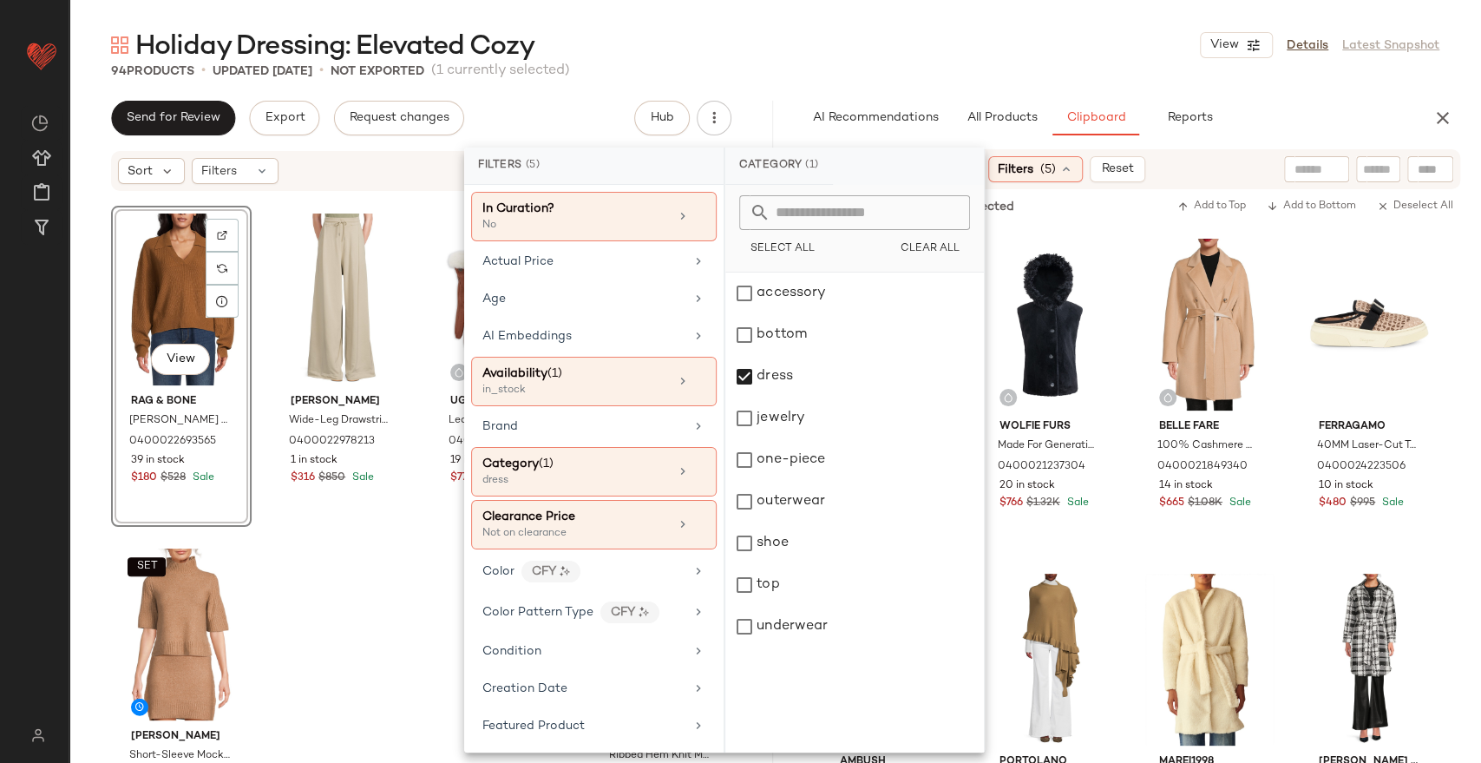
click at [941, 29] on div "Holiday Dressing: Elevated Cozy View Details Latest Snapshot" at bounding box center [775, 45] width 1412 height 35
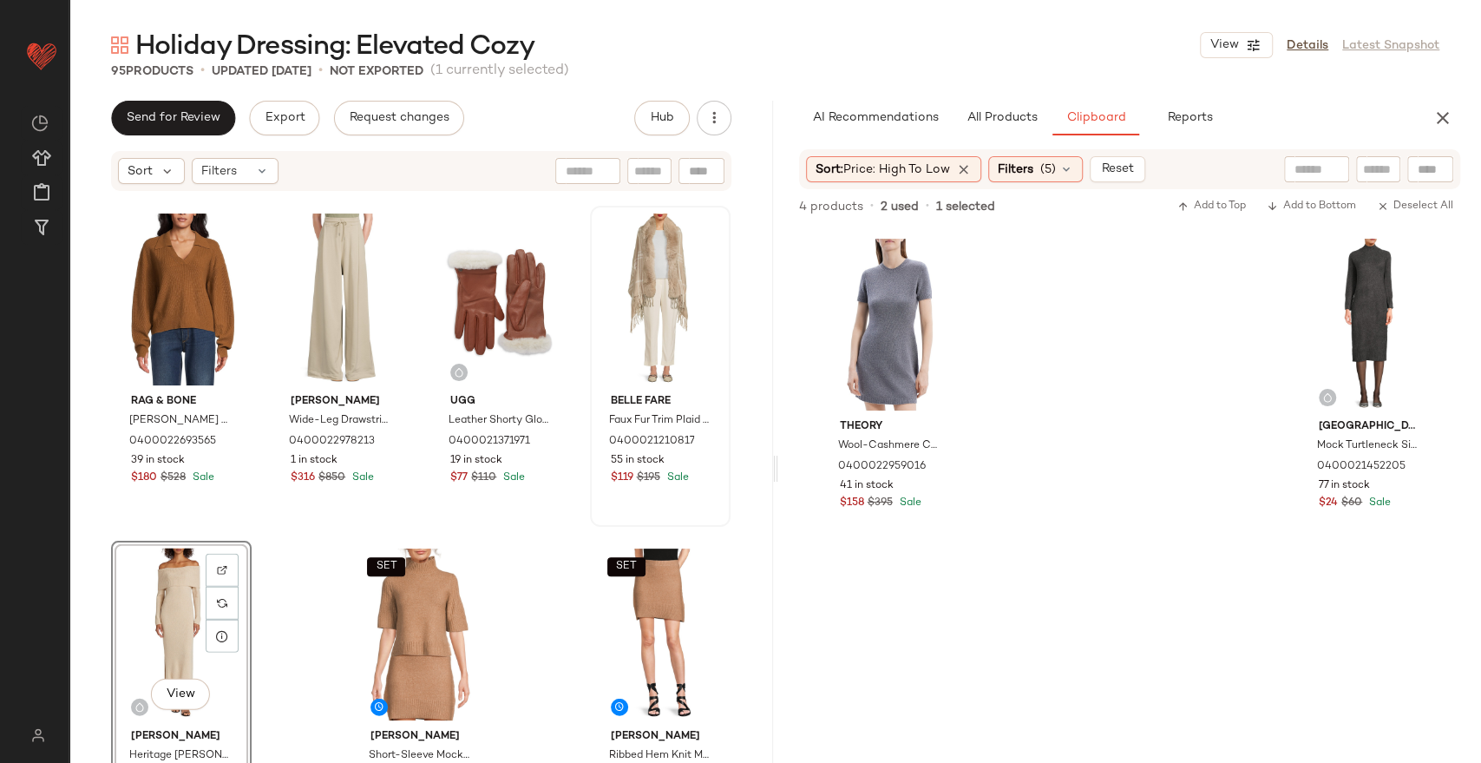
click at [1033, 165] on span "Filters" at bounding box center [1016, 170] width 36 height 18
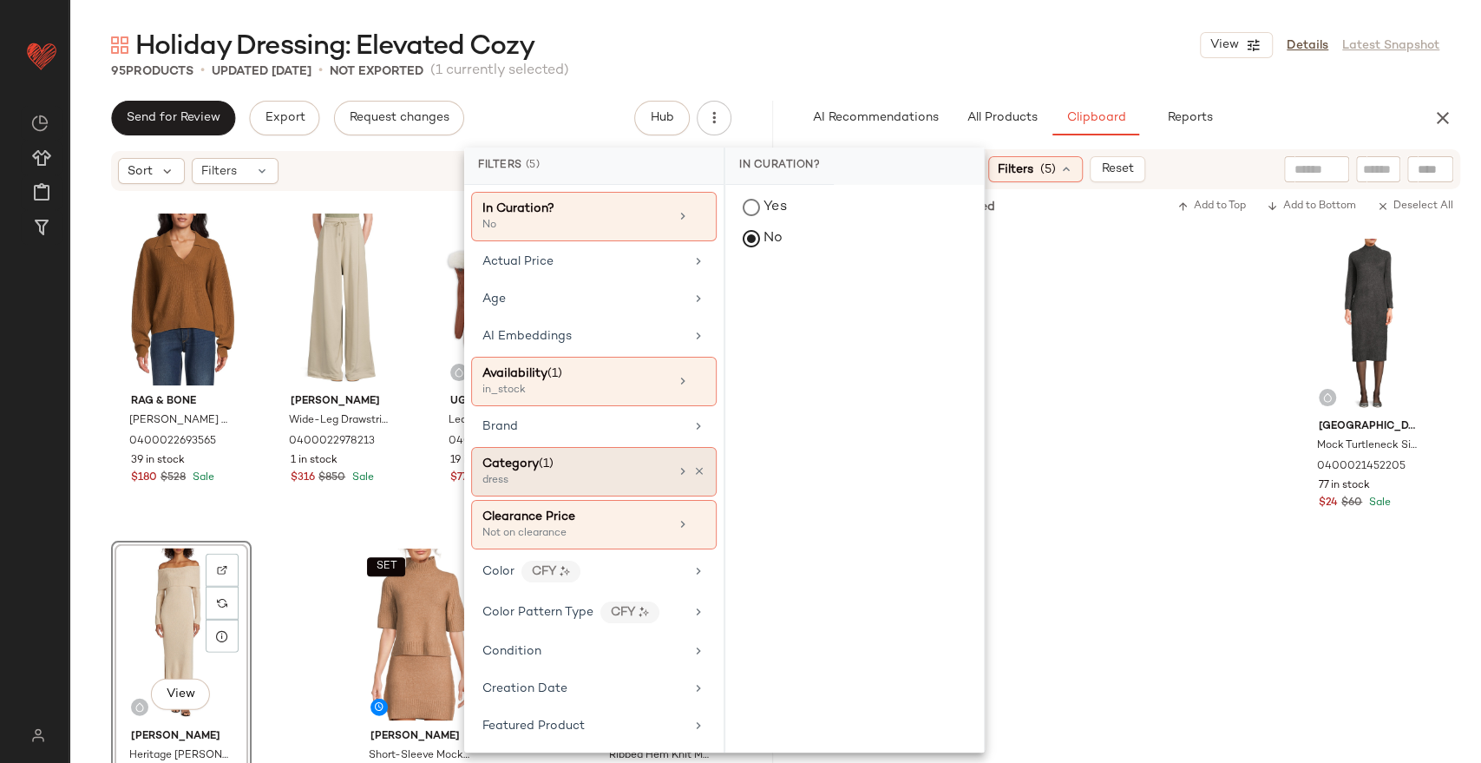
click at [552, 470] on div "Category (1)" at bounding box center [517, 464] width 71 height 18
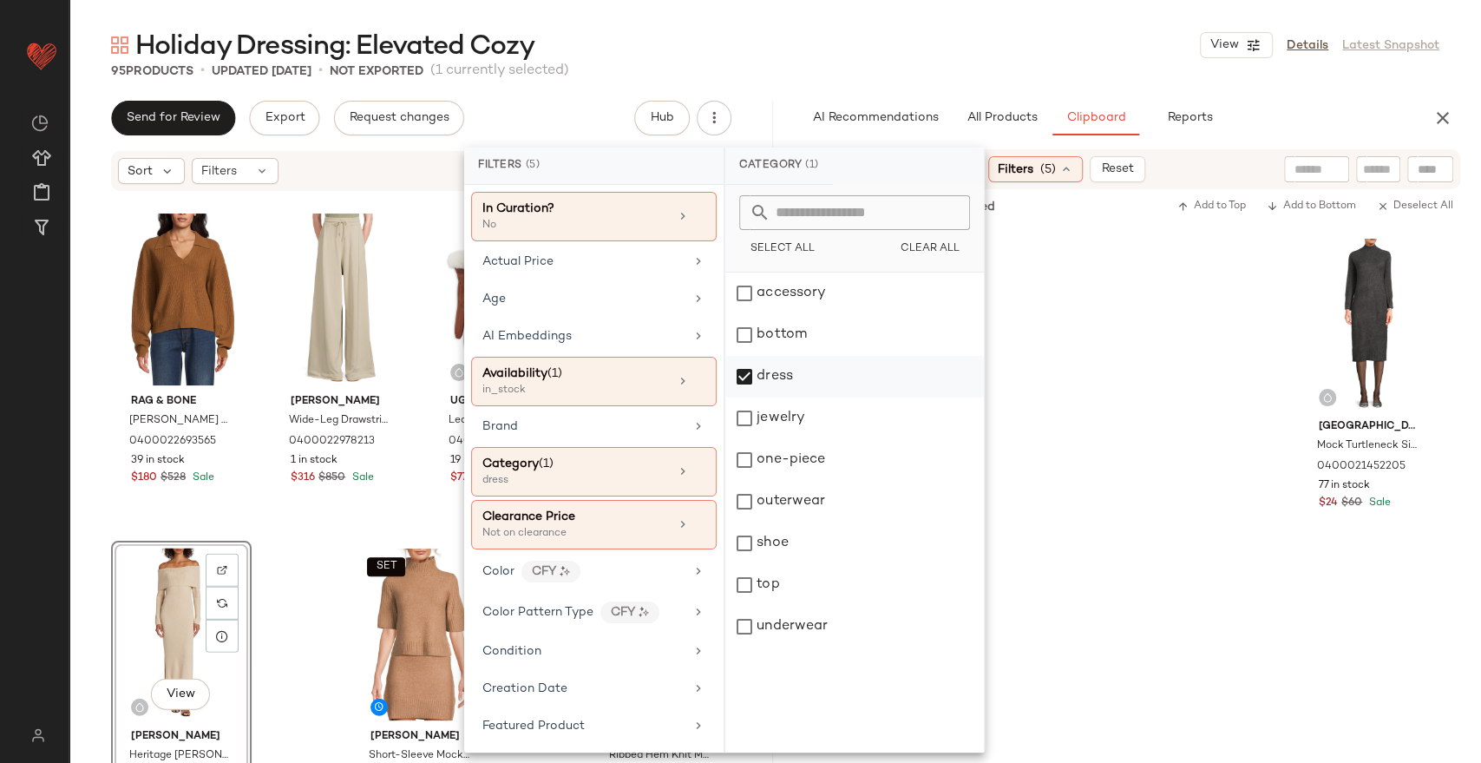
click at [780, 372] on div "dress" at bounding box center [854, 377] width 259 height 42
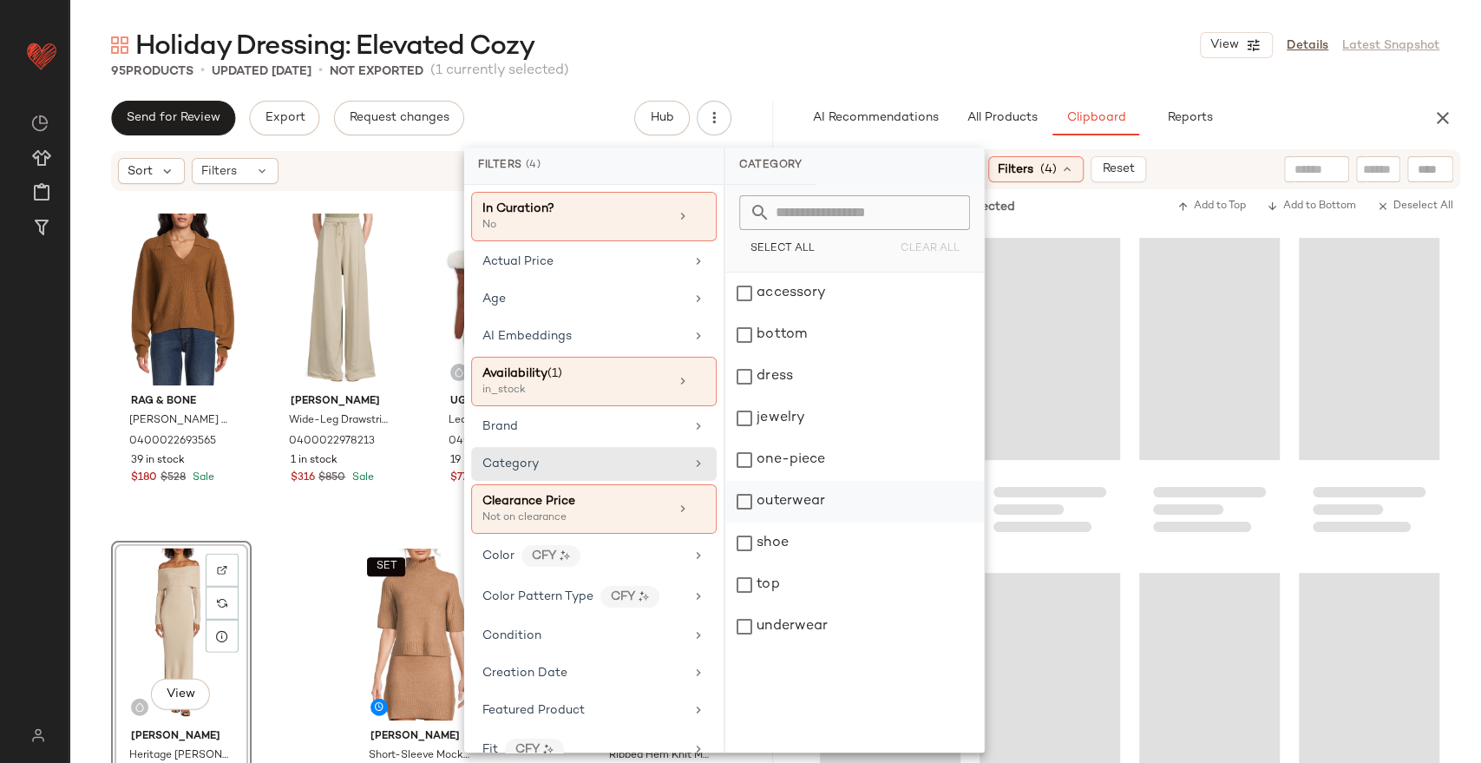
click at [813, 496] on div "outerwear" at bounding box center [854, 502] width 259 height 42
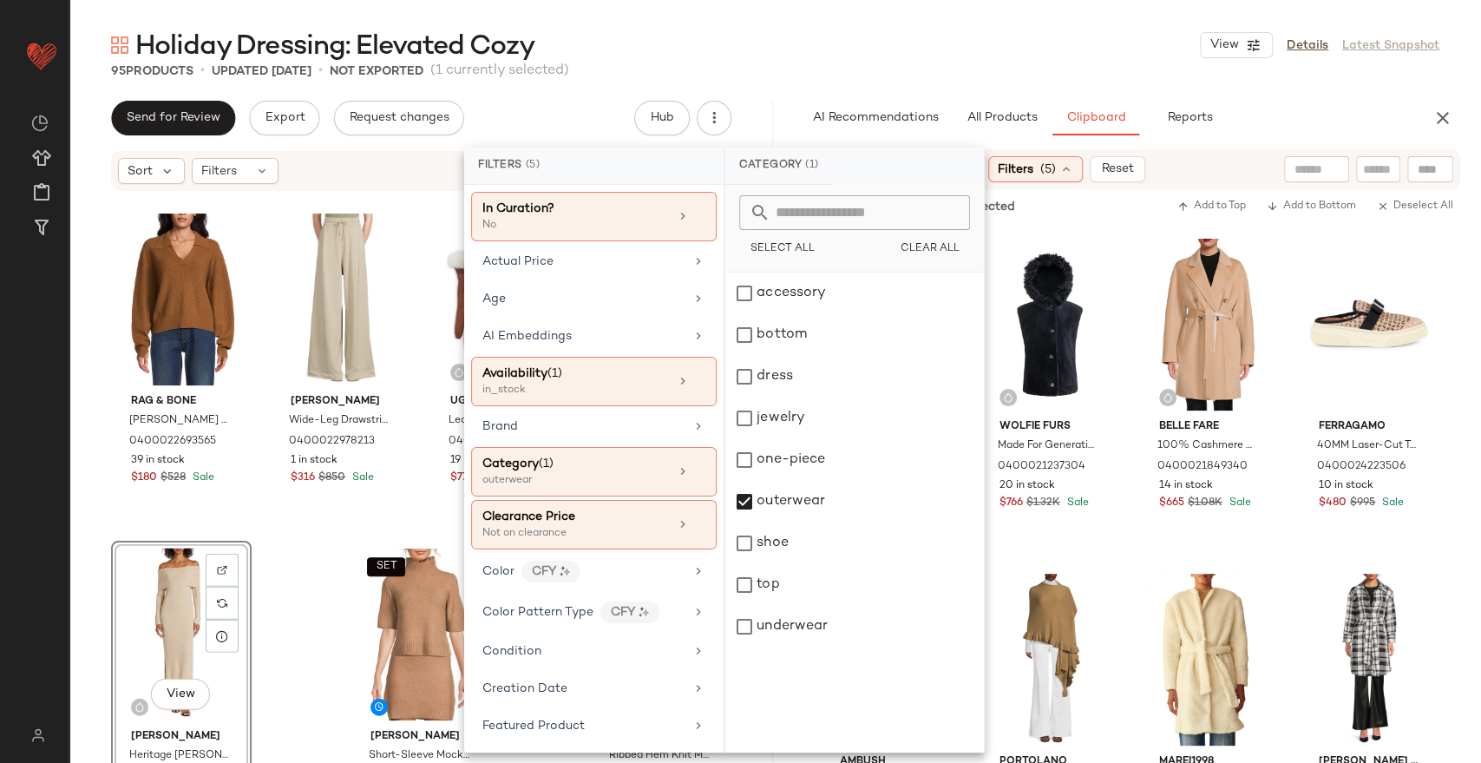
click at [916, 57] on div "Holiday Dressing: Elevated Cozy View Details Latest Snapshot" at bounding box center [775, 45] width 1412 height 35
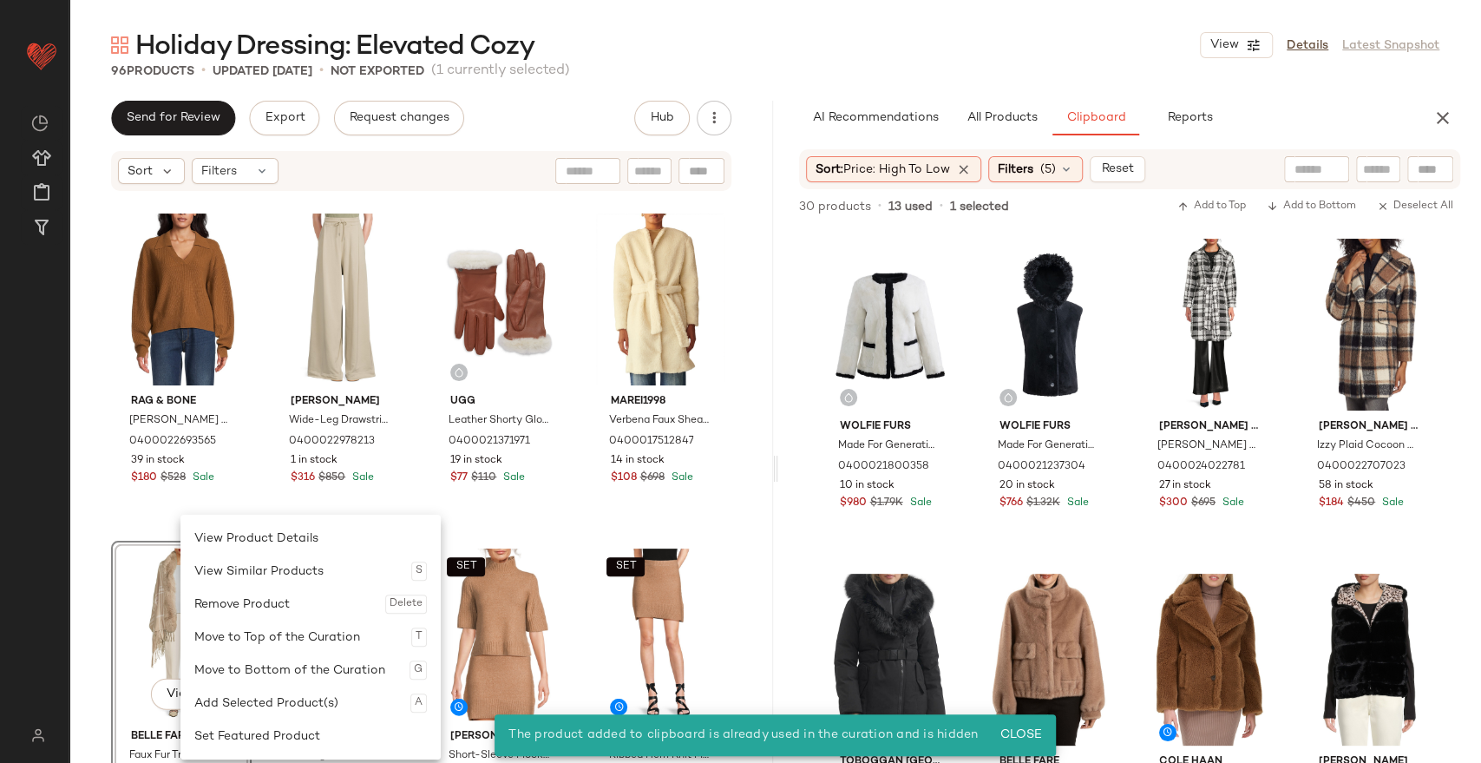
click at [142, 585] on div "View" at bounding box center [181, 634] width 128 height 175
click at [187, 605] on div "Remove Product Delete" at bounding box center [272, 603] width 233 height 33
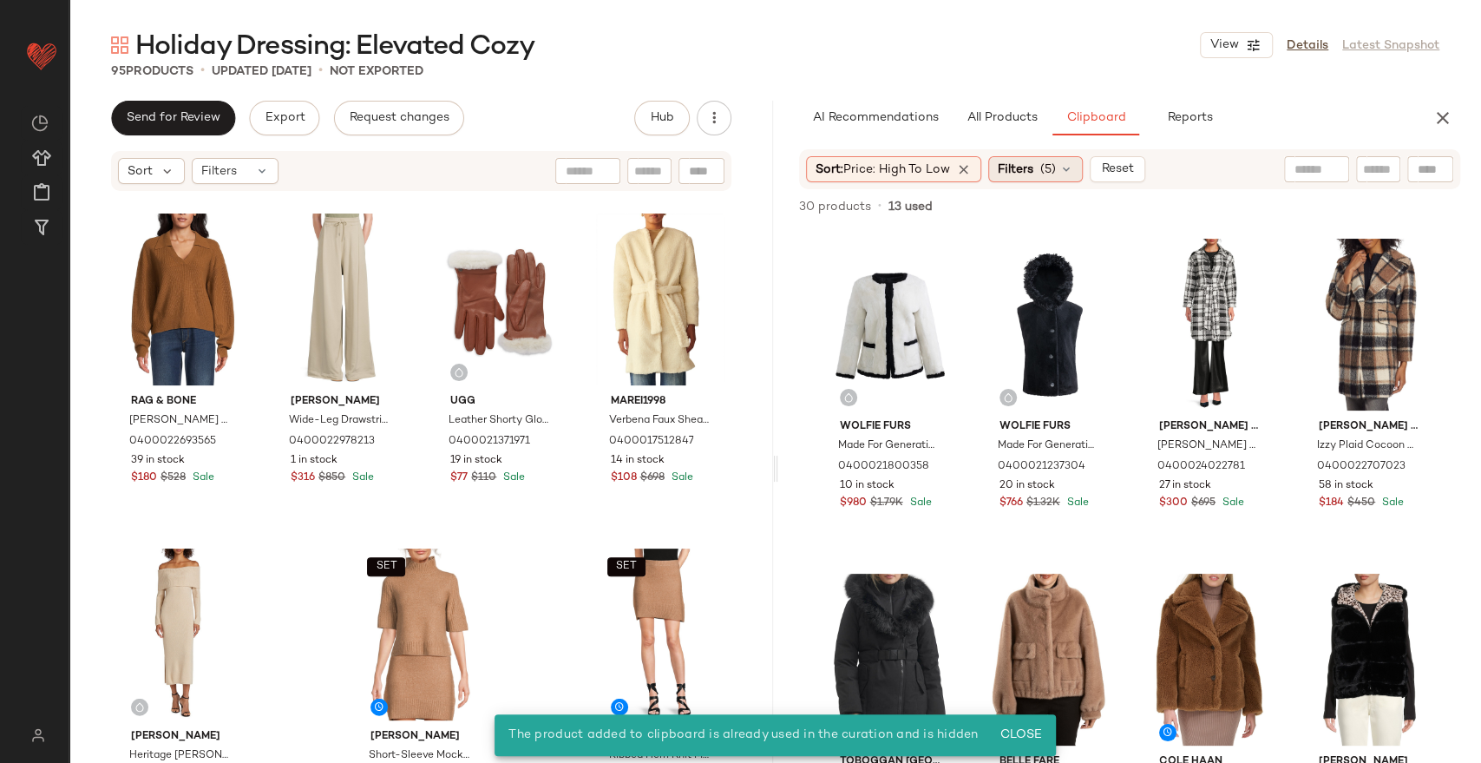
click at [1018, 166] on span "Filters" at bounding box center [1016, 170] width 36 height 18
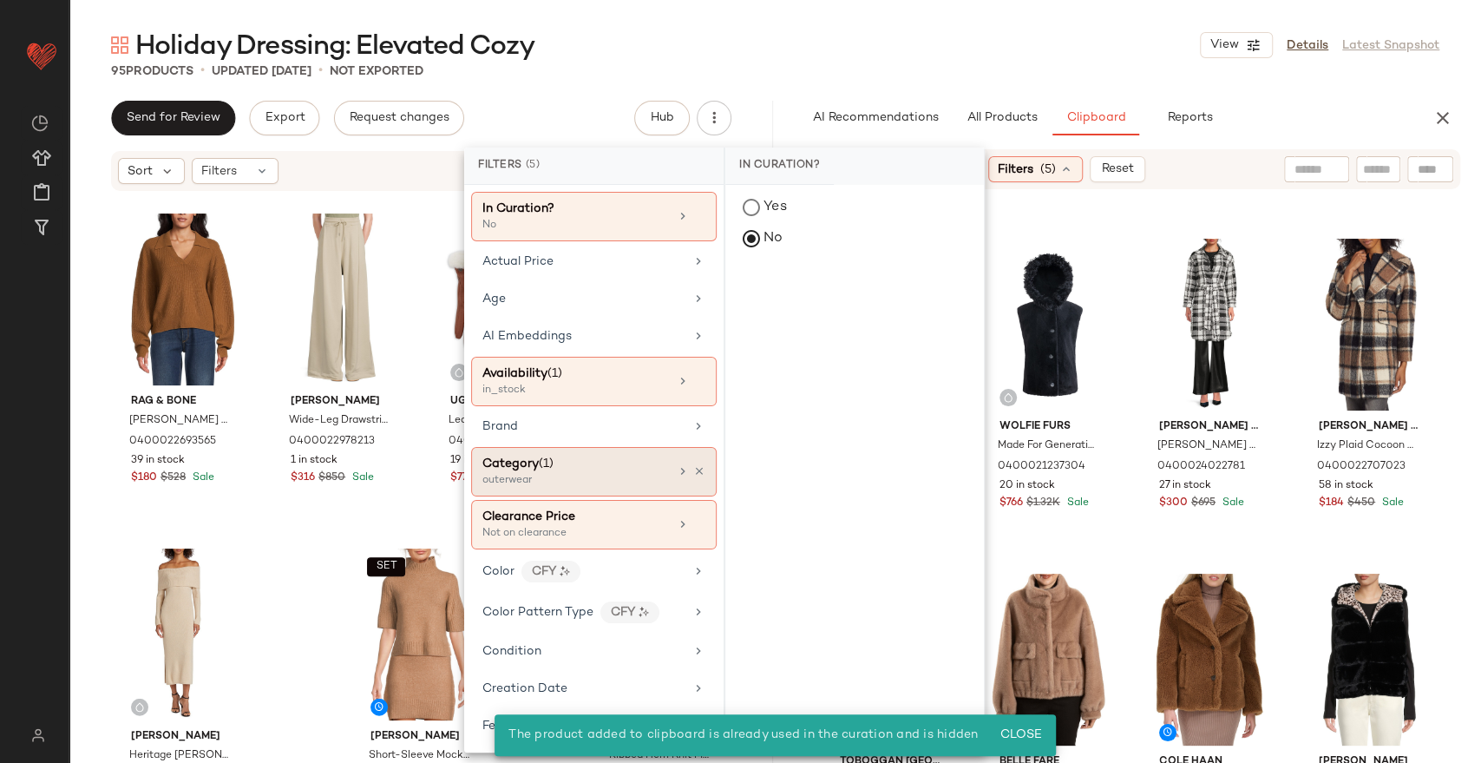
click at [577, 474] on div "outerwear" at bounding box center [569, 481] width 174 height 16
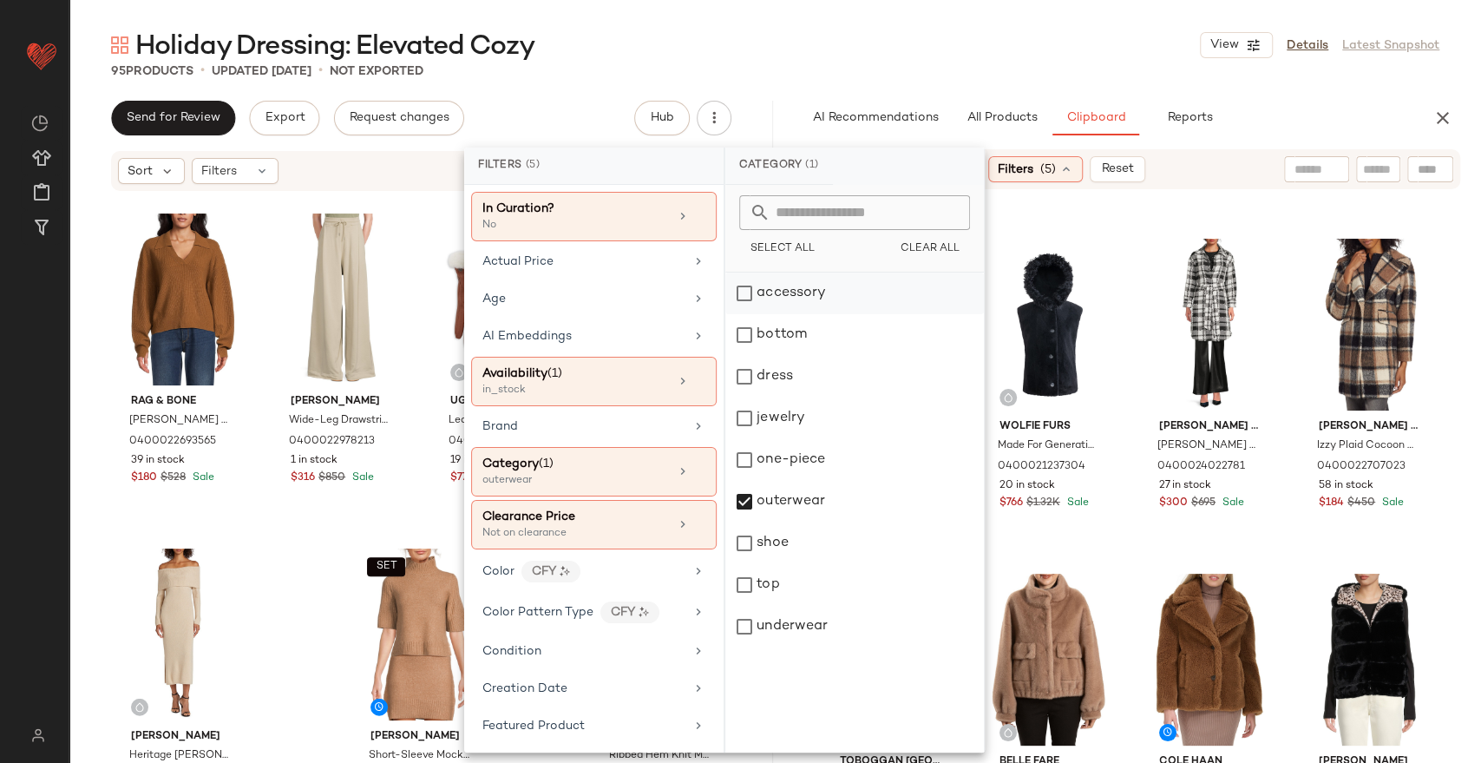
click at [790, 298] on div "accessory" at bounding box center [854, 293] width 259 height 42
click at [781, 500] on div "outerwear" at bounding box center [854, 502] width 259 height 42
click at [809, 430] on div "jewelry" at bounding box center [854, 418] width 259 height 42
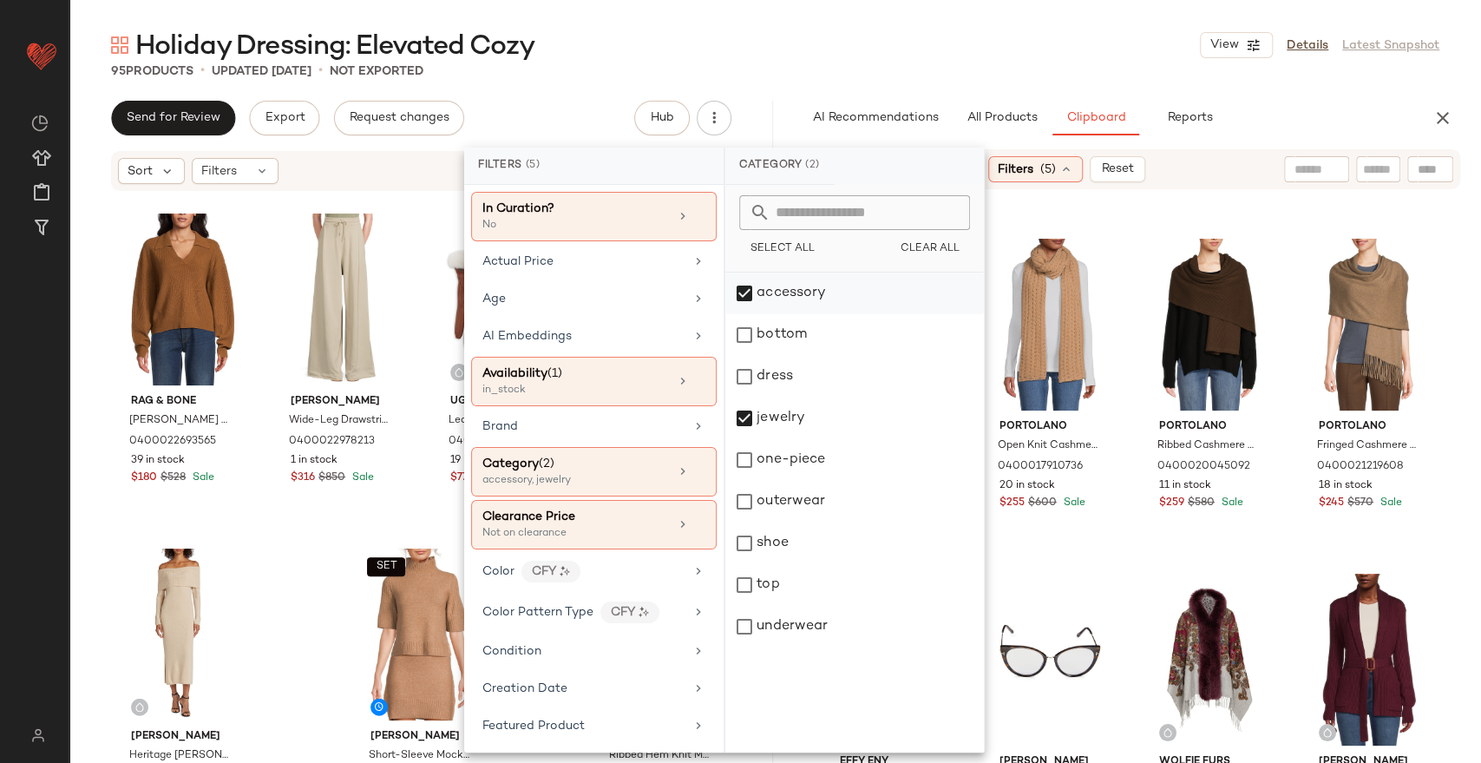
click at [857, 287] on div "accessory" at bounding box center [854, 293] width 259 height 42
click at [832, 423] on div "jewelry" at bounding box center [854, 418] width 259 height 42
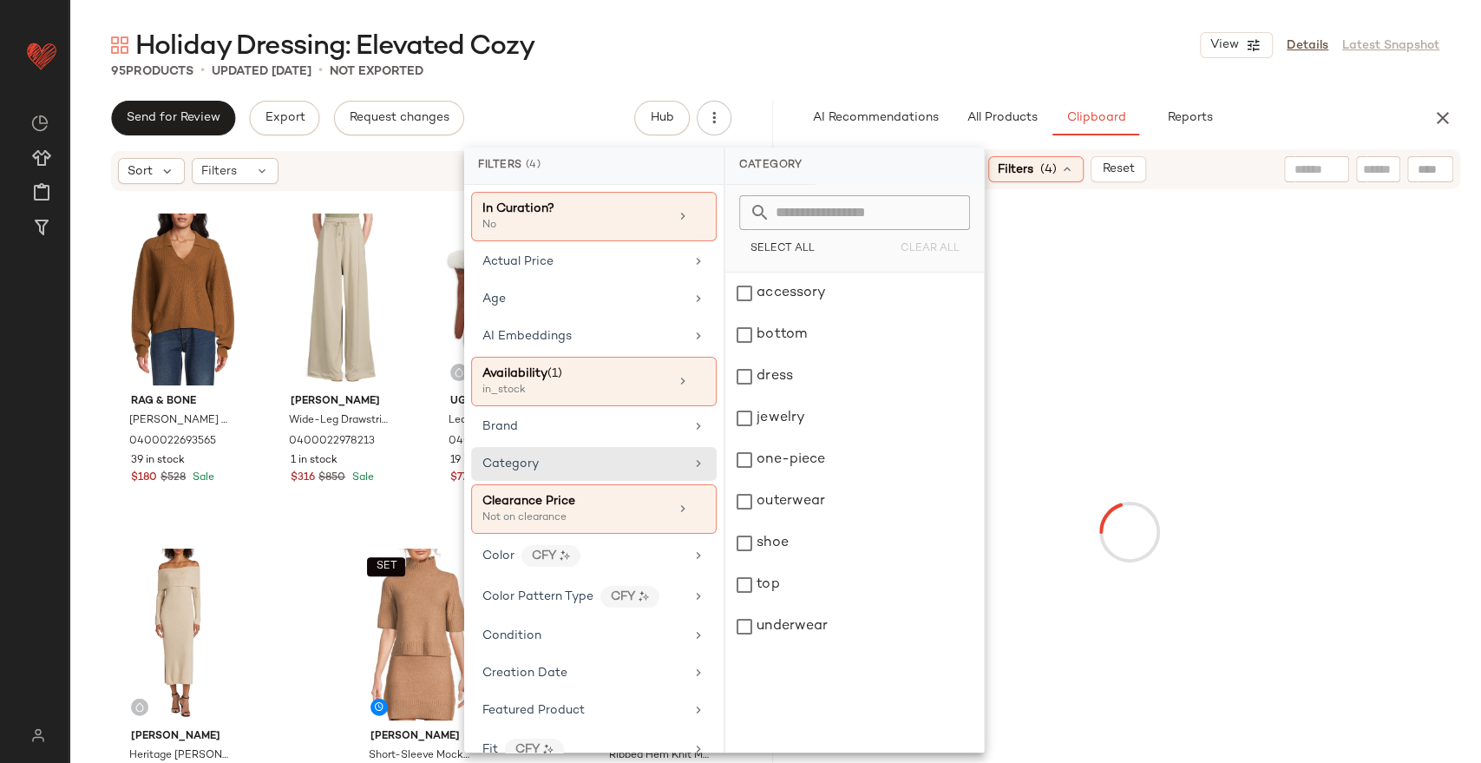
click at [1068, 36] on div "Holiday Dressing: Elevated Cozy View Details Latest Snapshot" at bounding box center [775, 45] width 1412 height 35
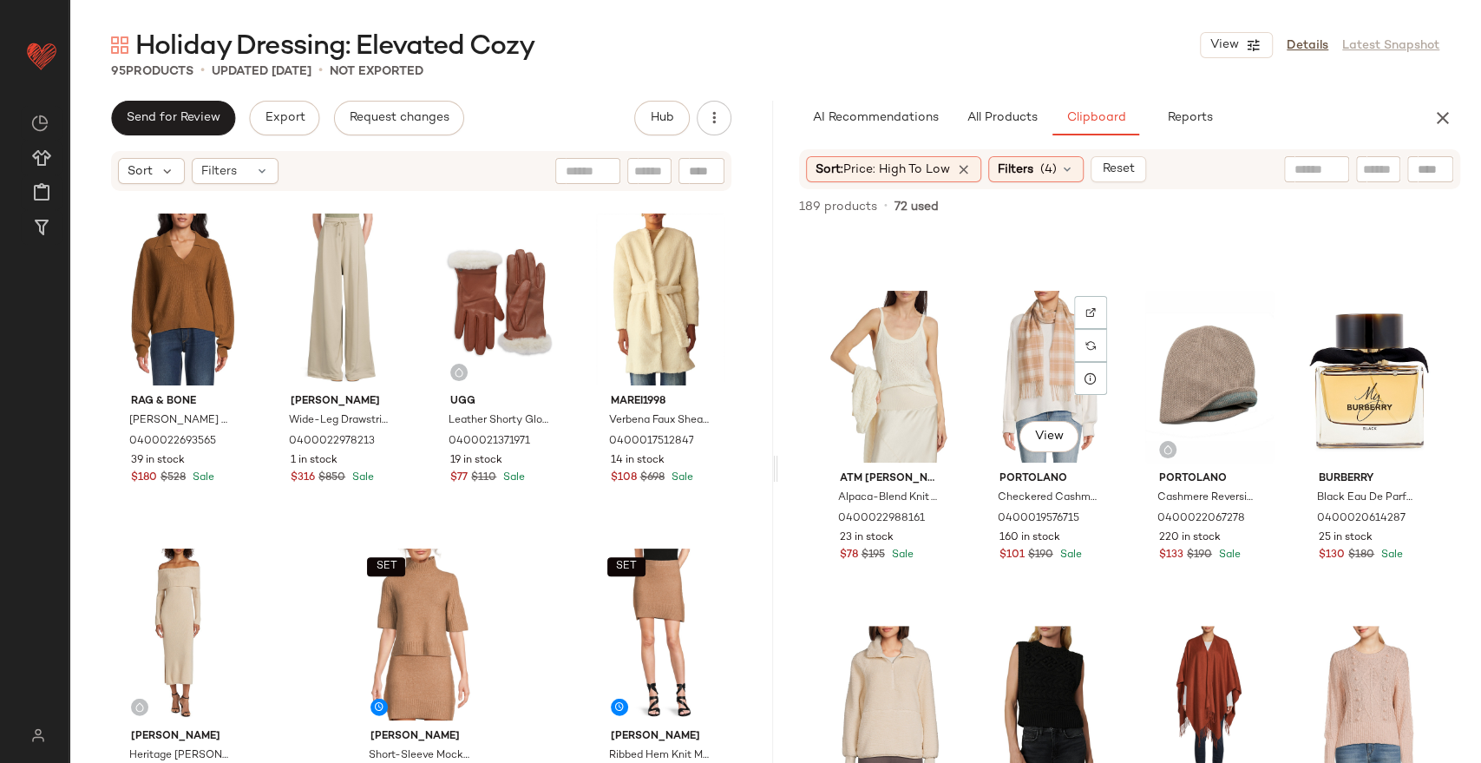
scroll to position [5895, 0]
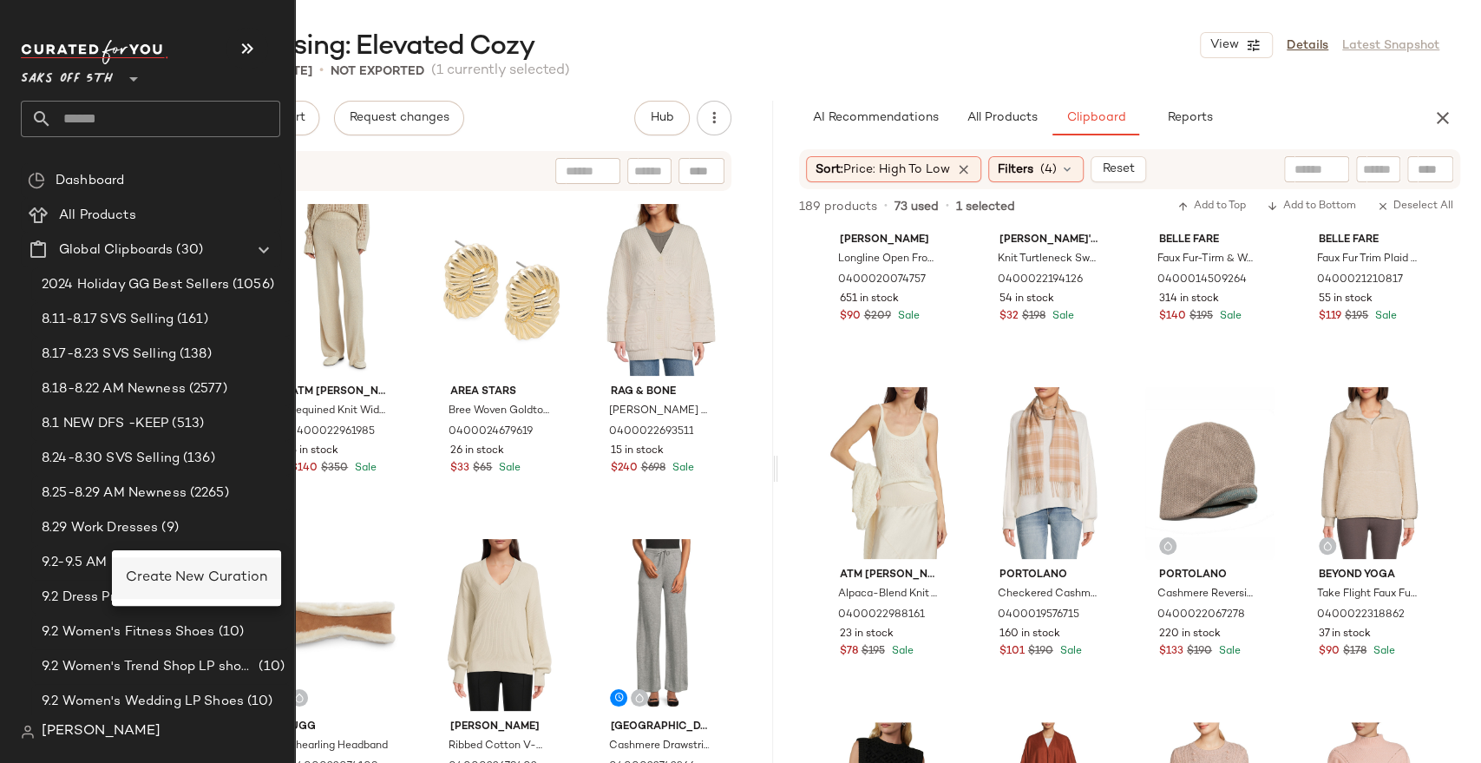
click at [162, 576] on span "Create New Curation" at bounding box center [196, 577] width 141 height 15
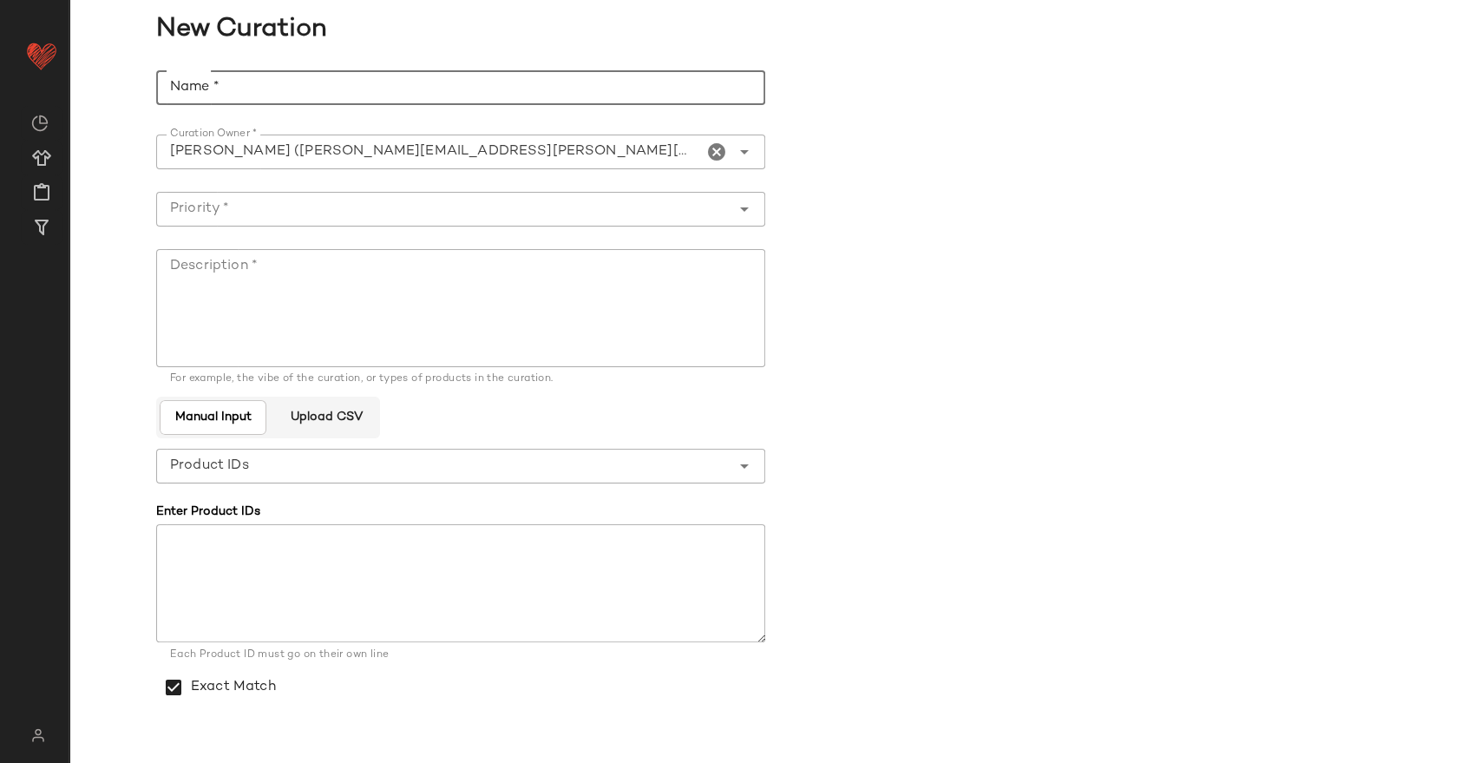
click at [262, 95] on input "Name *" at bounding box center [460, 87] width 609 height 35
paste input "**********"
type input "**********"
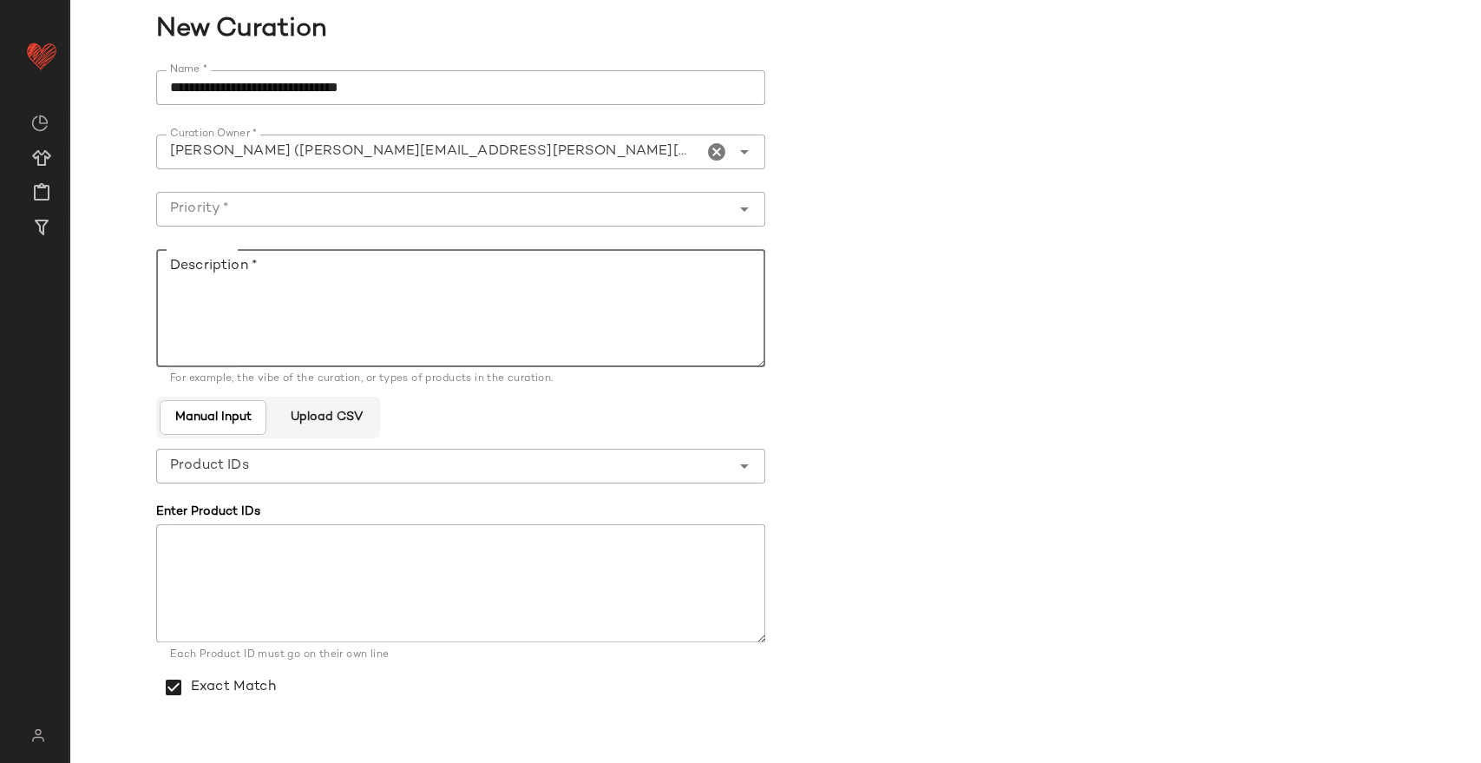
click at [302, 308] on textarea "Description *" at bounding box center [460, 308] width 609 height 118
paste textarea "**********"
type textarea "**********"
click at [572, 201] on input "Priority *" at bounding box center [443, 209] width 574 height 21
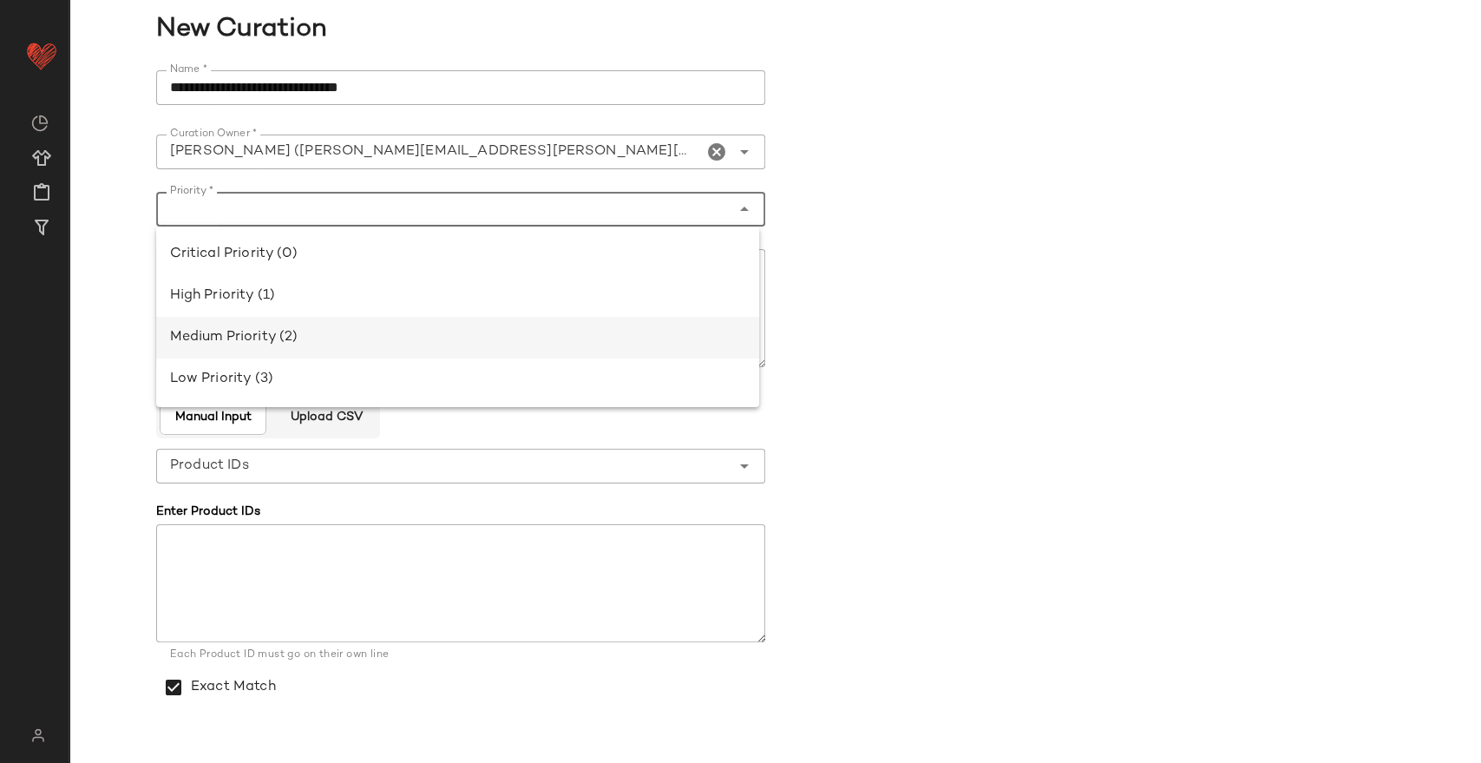
click at [399, 321] on div "Medium Priority (2)" at bounding box center [458, 338] width 604 height 42
type input "**********"
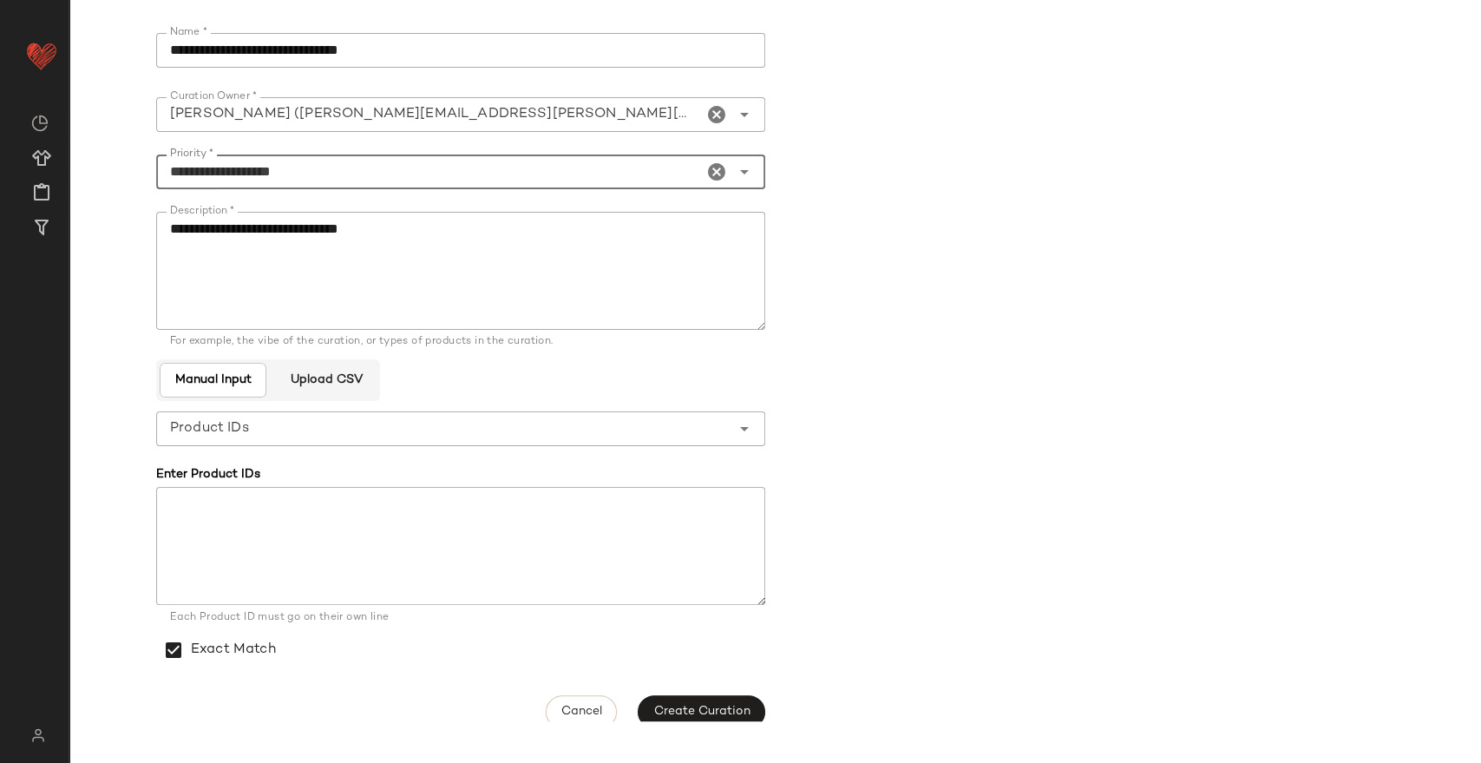
scroll to position [55, 0]
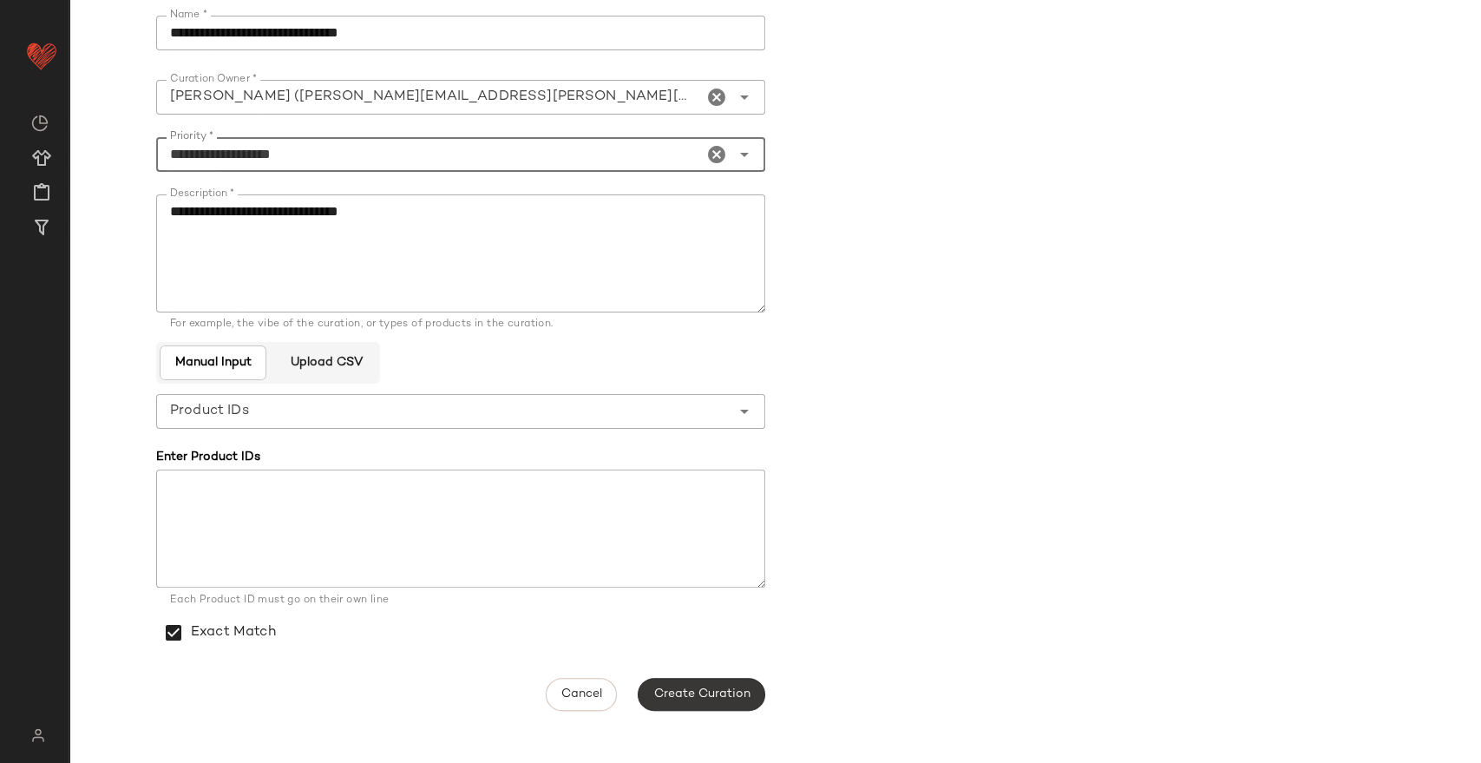
click at [711, 690] on span "Create Curation" at bounding box center [701, 694] width 97 height 14
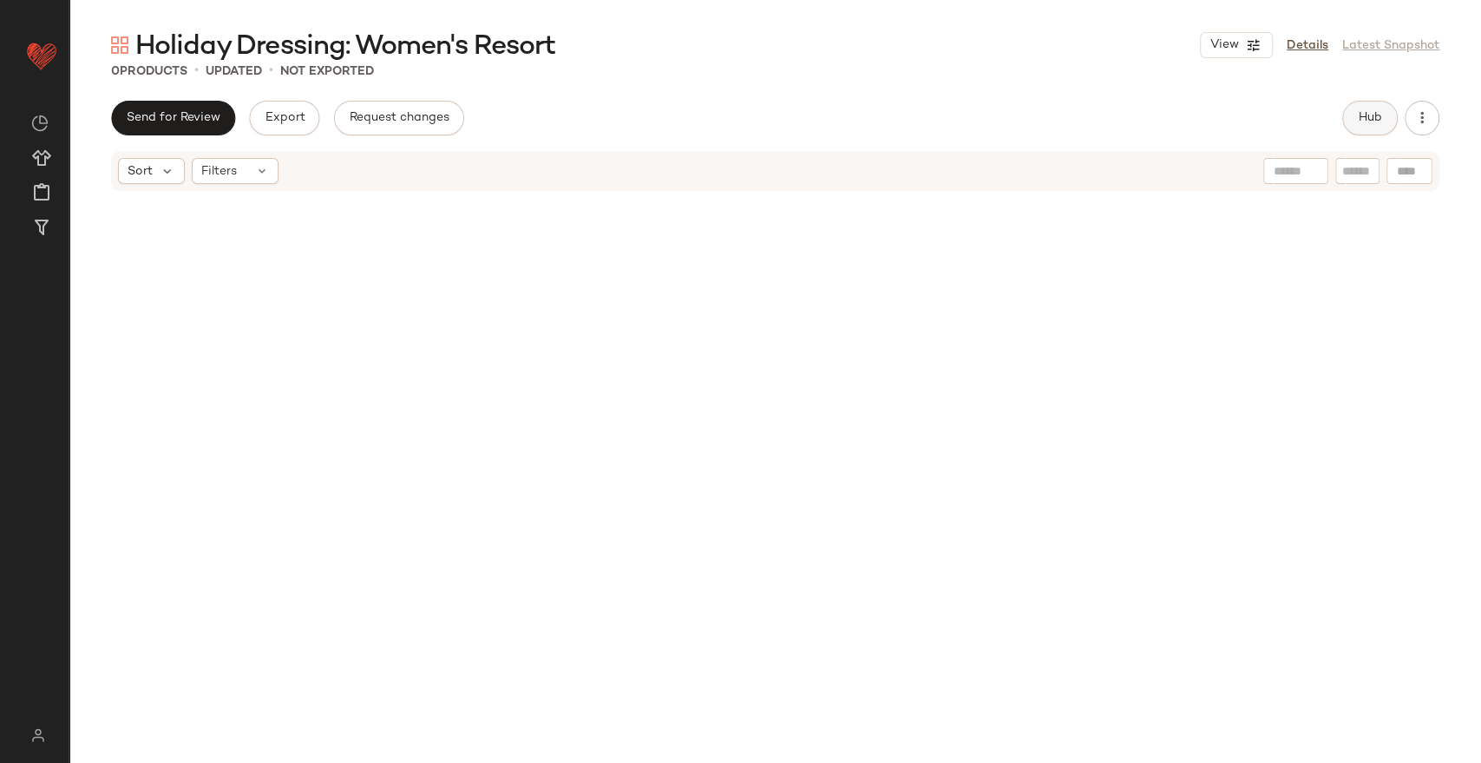
click at [1367, 122] on span "Hub" at bounding box center [1370, 118] width 24 height 14
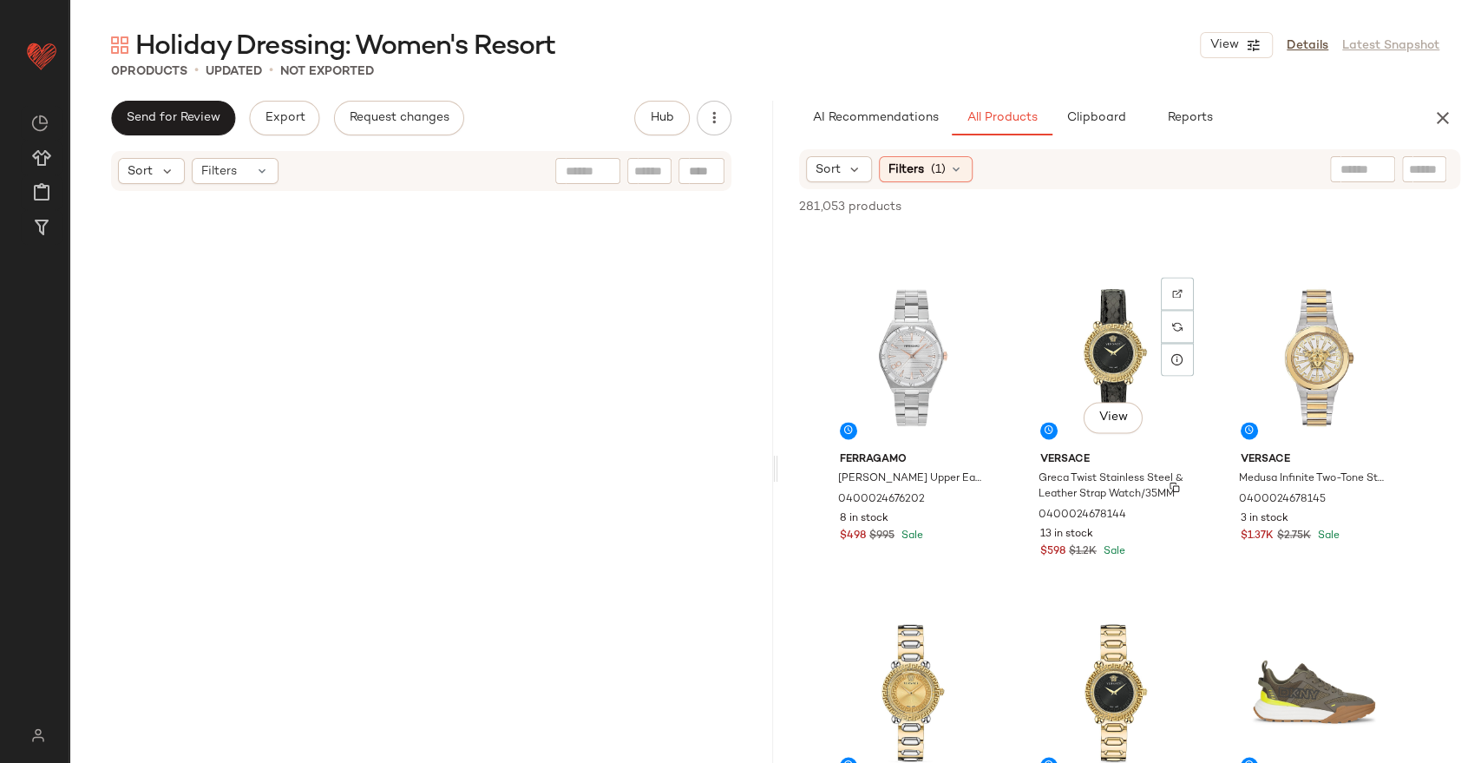
scroll to position [1928, 0]
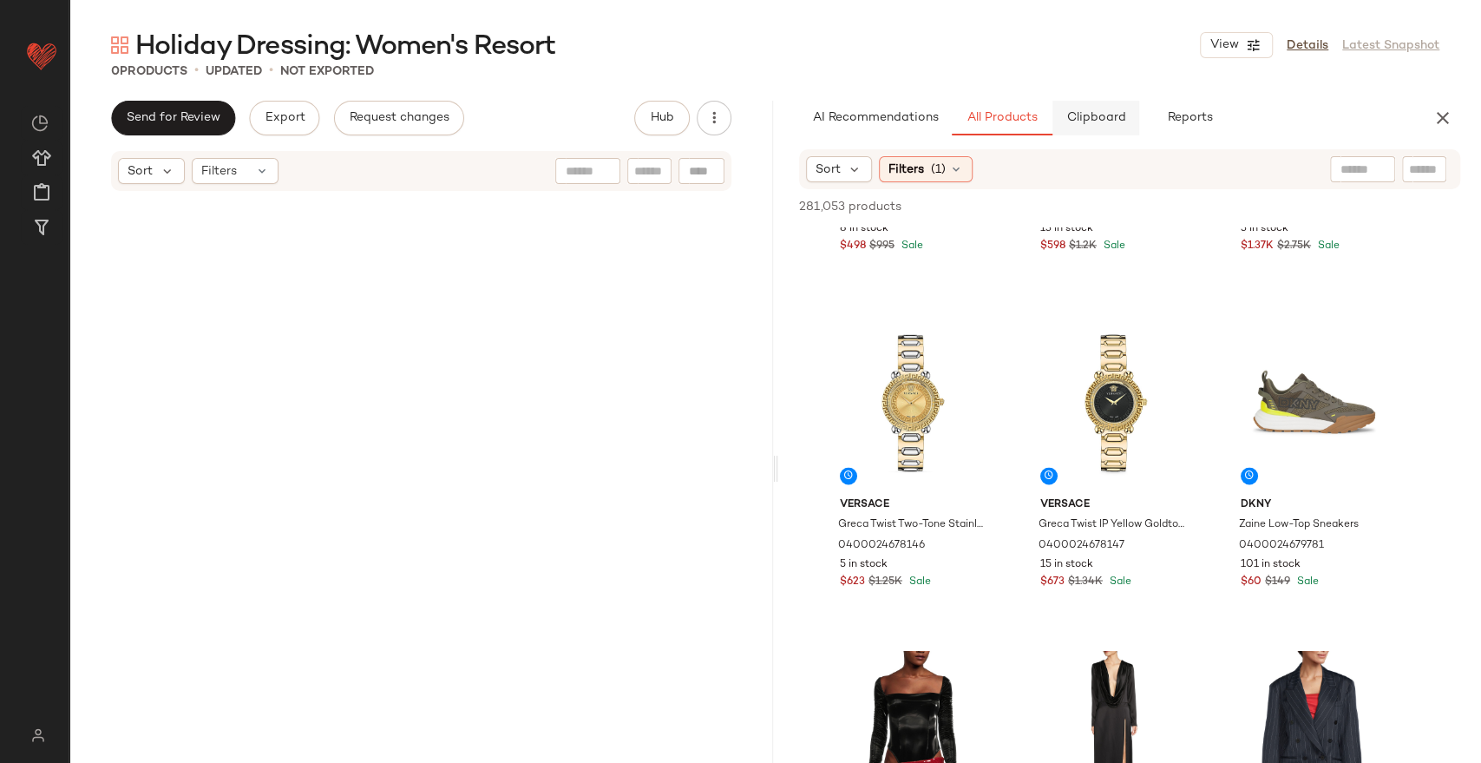
click at [1098, 107] on button "Clipboard" at bounding box center [1096, 118] width 87 height 35
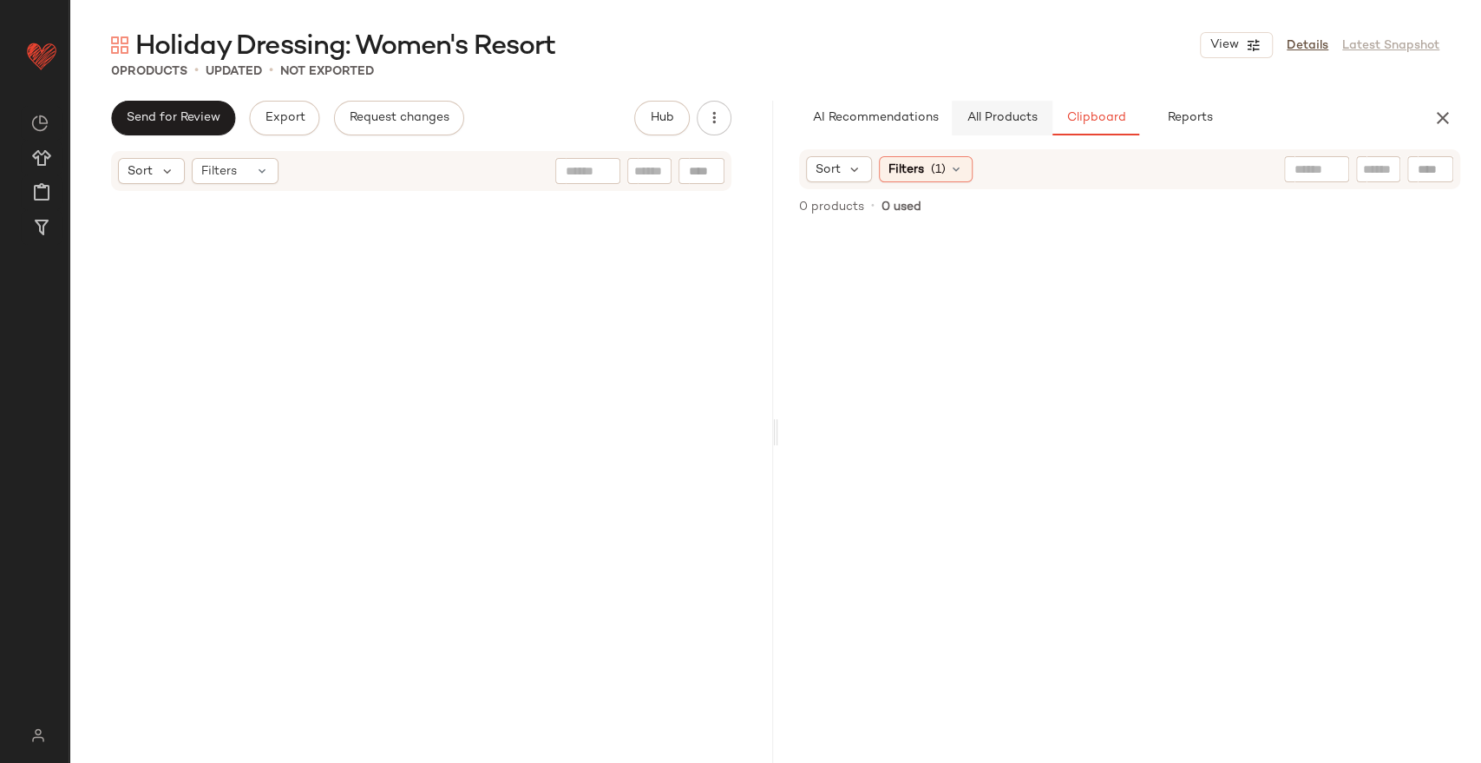
click at [1001, 127] on button "All Products" at bounding box center [1002, 118] width 101 height 35
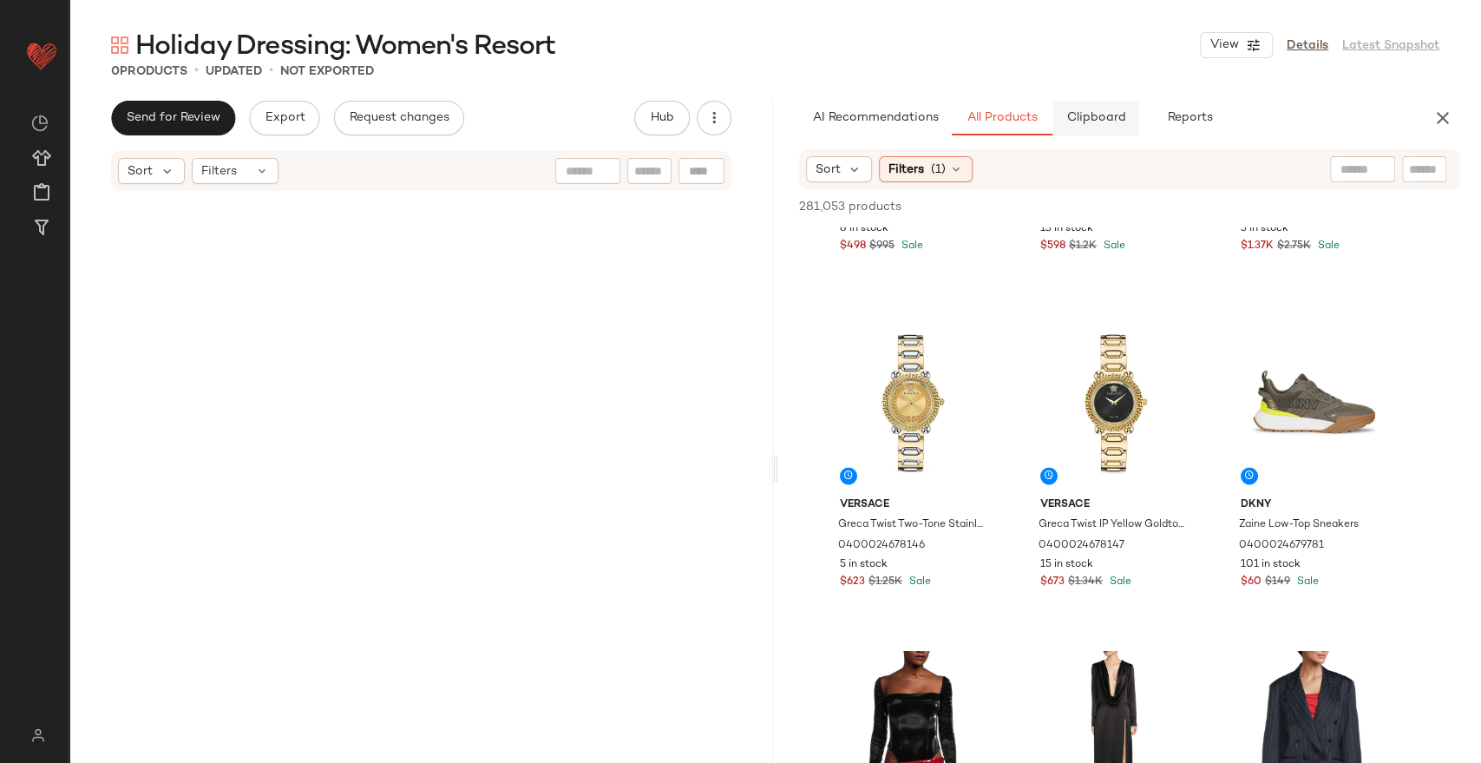
click at [1126, 106] on button "Clipboard" at bounding box center [1096, 118] width 87 height 35
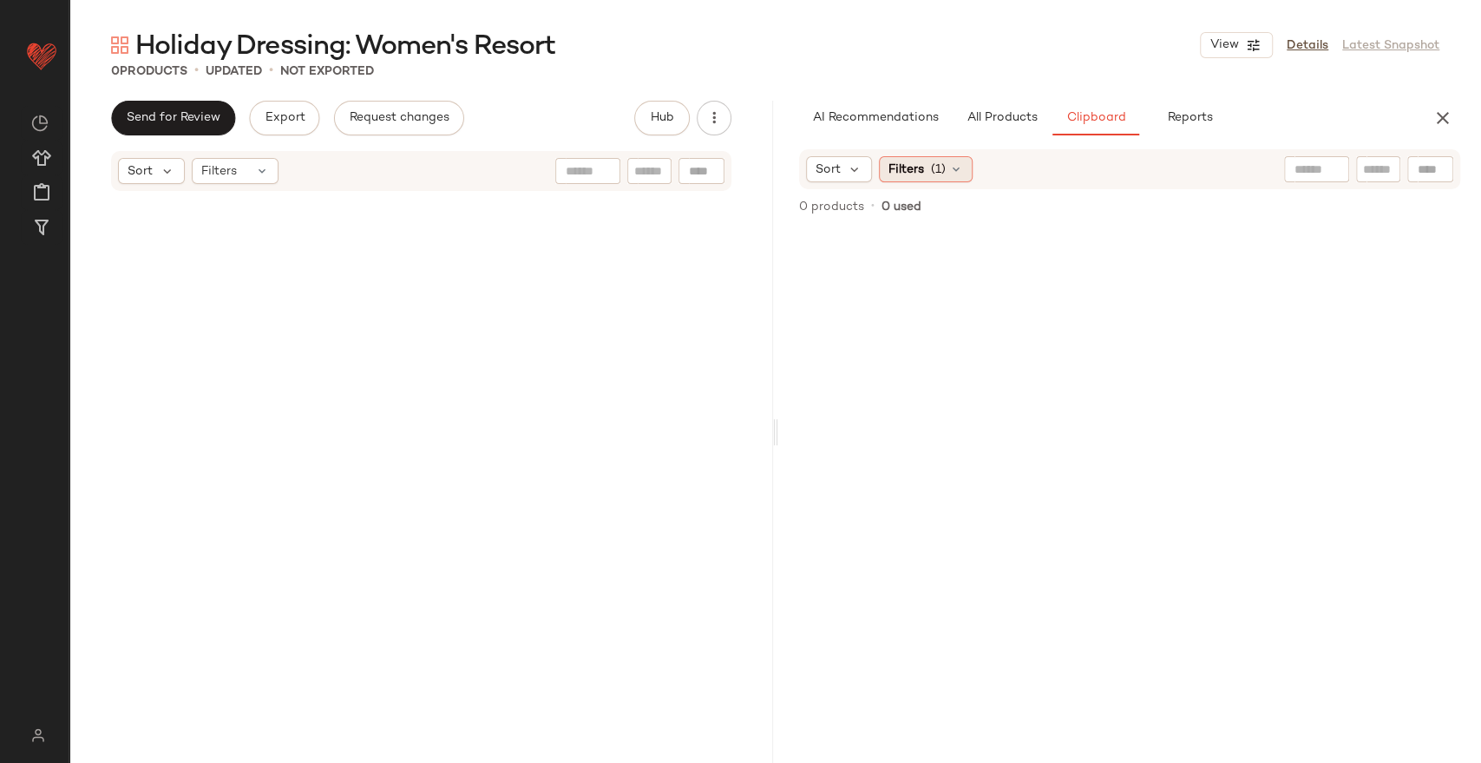
click at [936, 165] on span "(1)" at bounding box center [938, 170] width 15 height 18
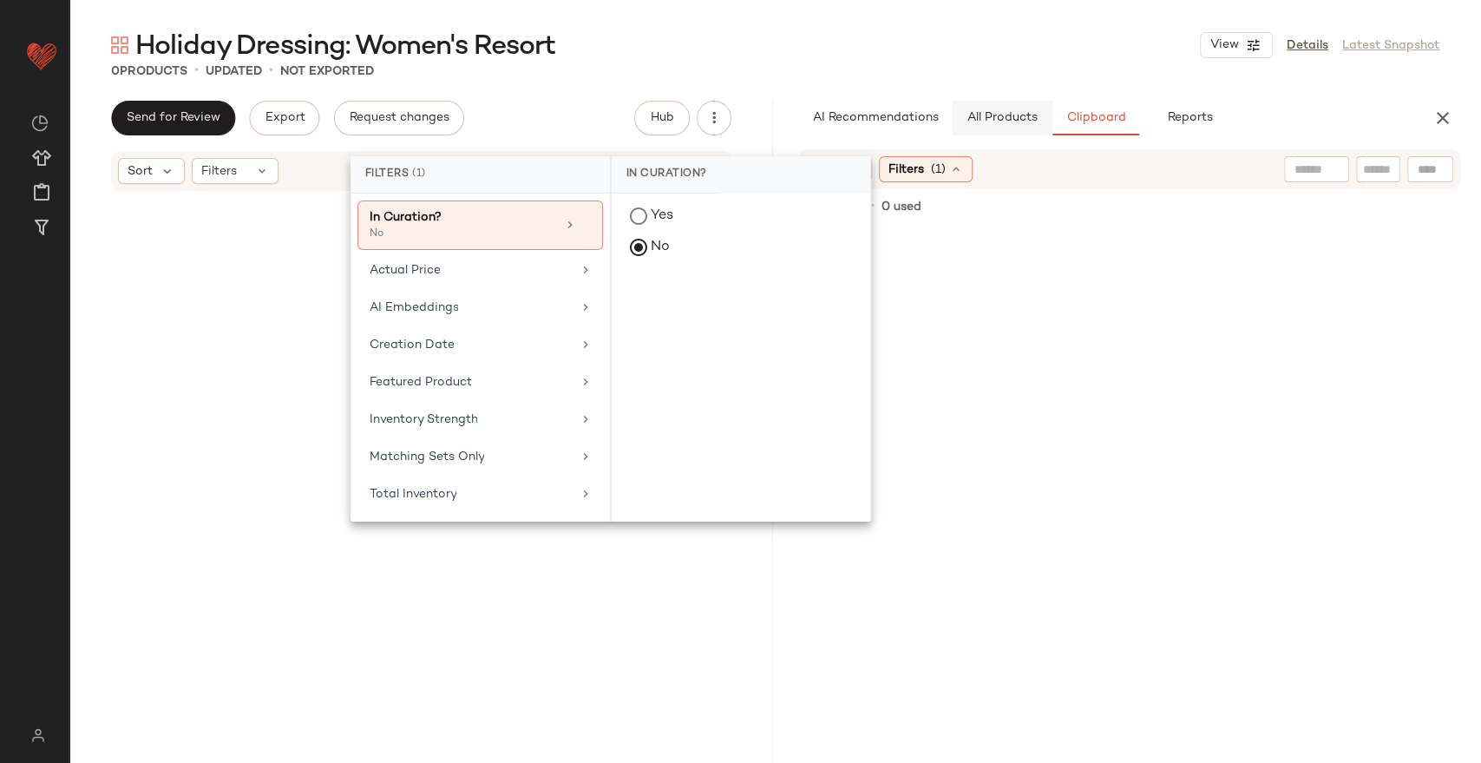
click at [1001, 109] on button "All Products" at bounding box center [1002, 118] width 101 height 35
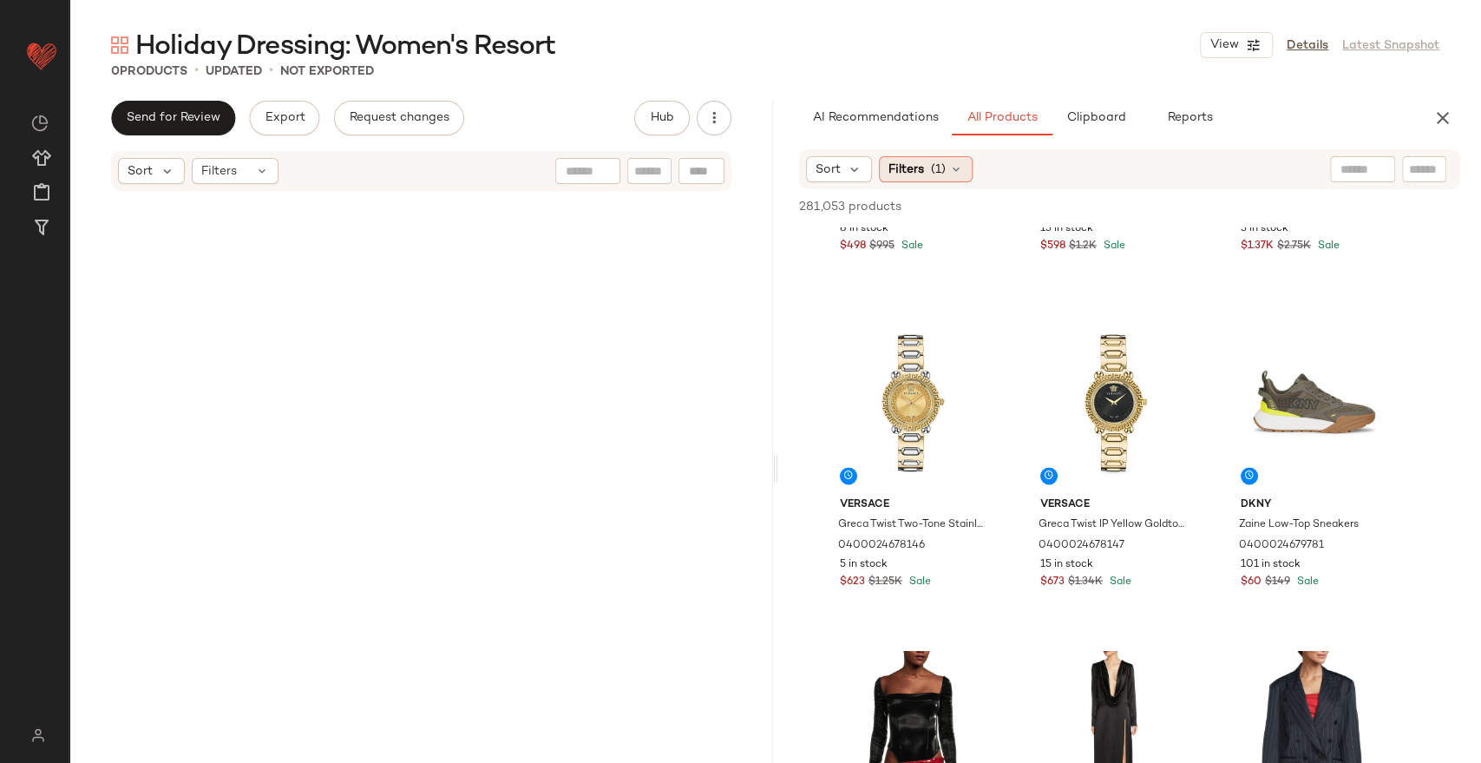
click at [903, 167] on span "Filters" at bounding box center [907, 170] width 36 height 18
click at [1015, 95] on div "Holiday Dressing: Women's Resort View Details Latest Snapshot 0 Products • upda…" at bounding box center [775, 395] width 1412 height 735
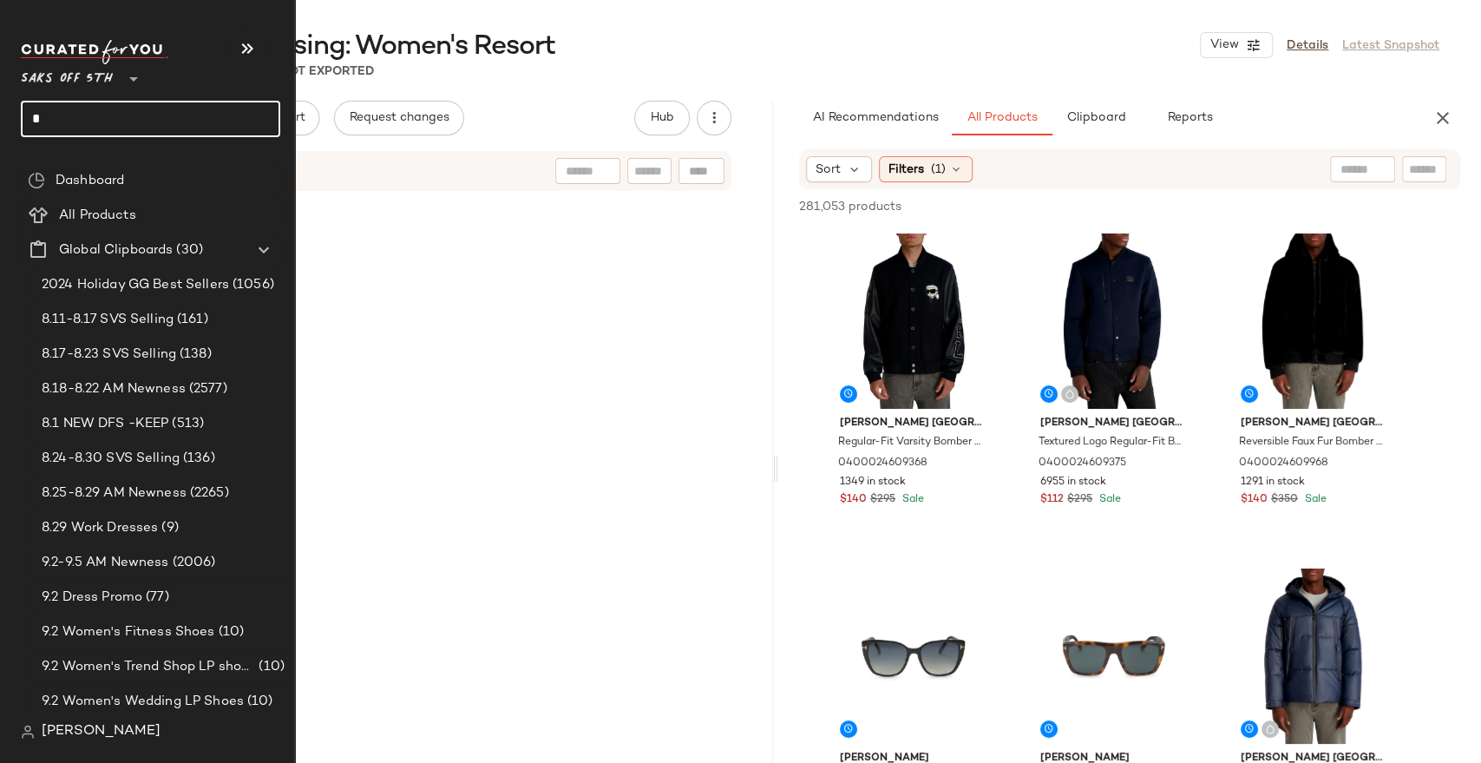
scroll to position [1928, 0]
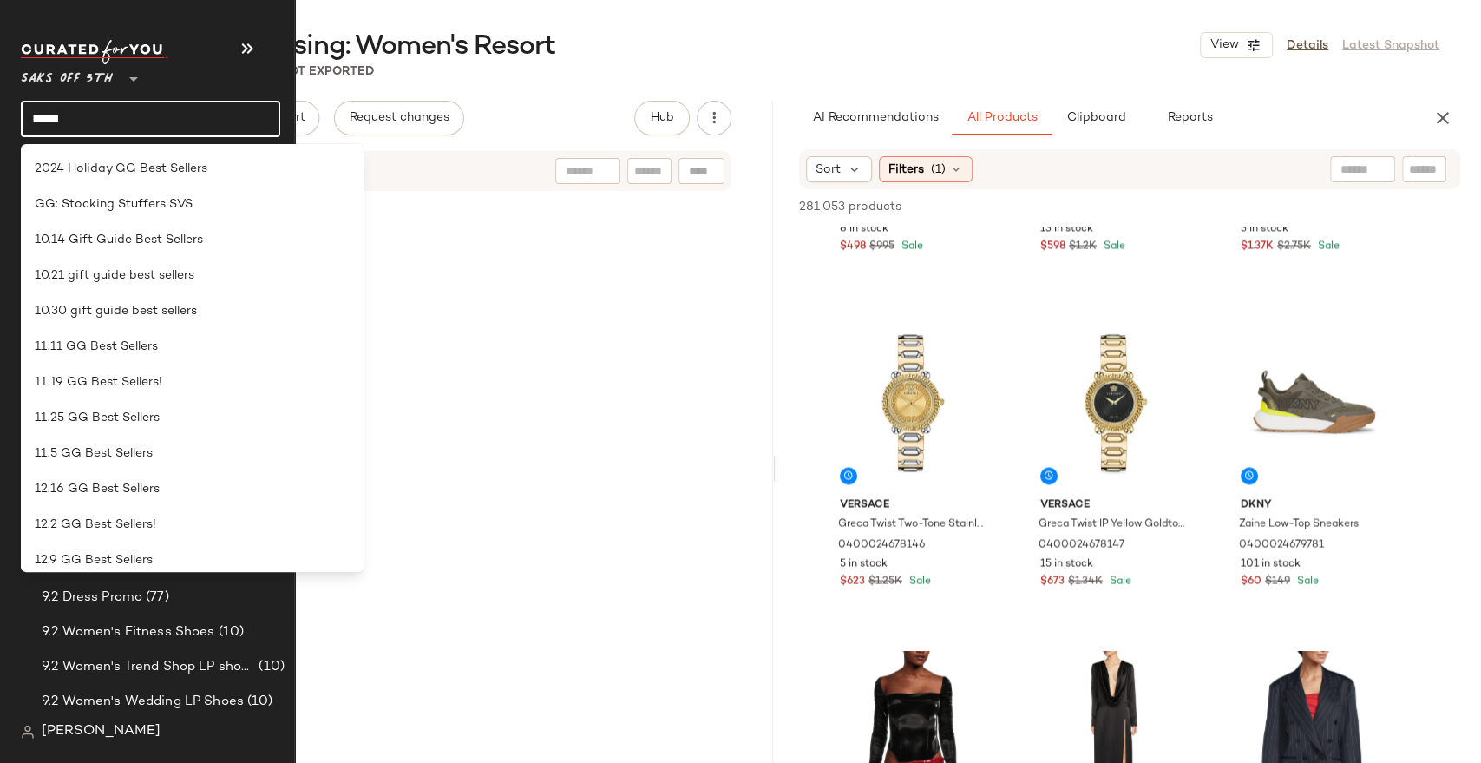
type input "******"
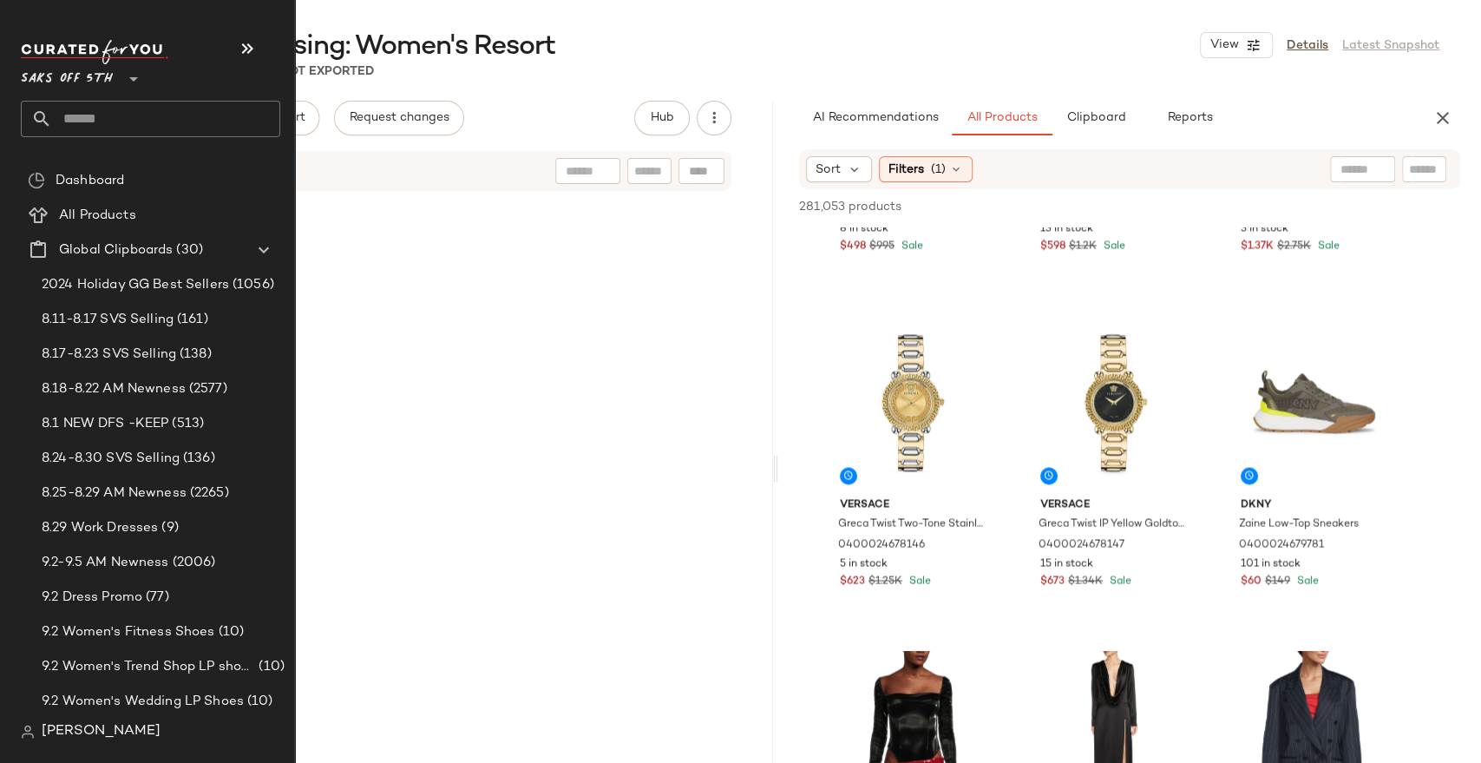
click at [69, 122] on input "text" at bounding box center [166, 119] width 228 height 36
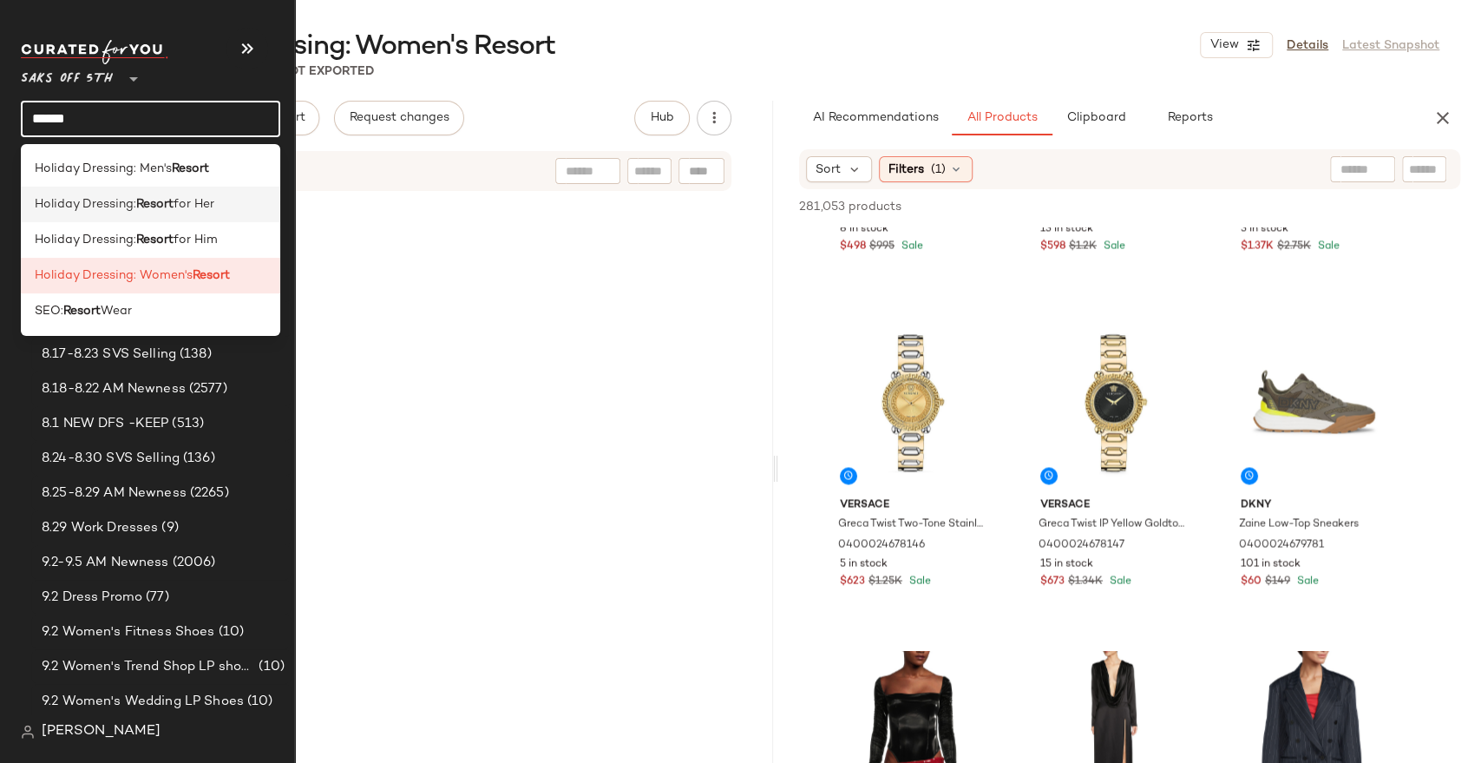
type input "******"
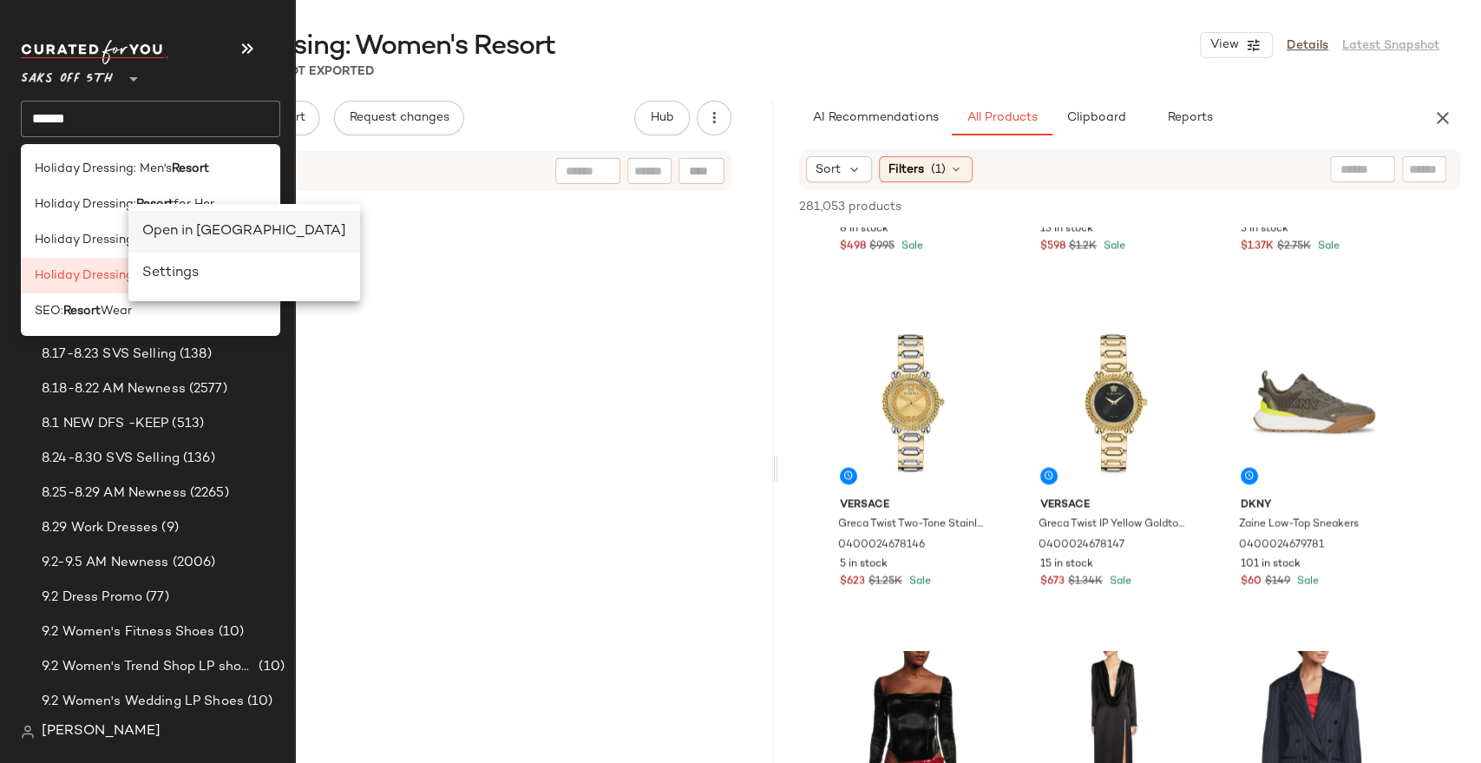
click at [161, 226] on div "Open in [GEOGRAPHIC_DATA]" at bounding box center [244, 231] width 204 height 21
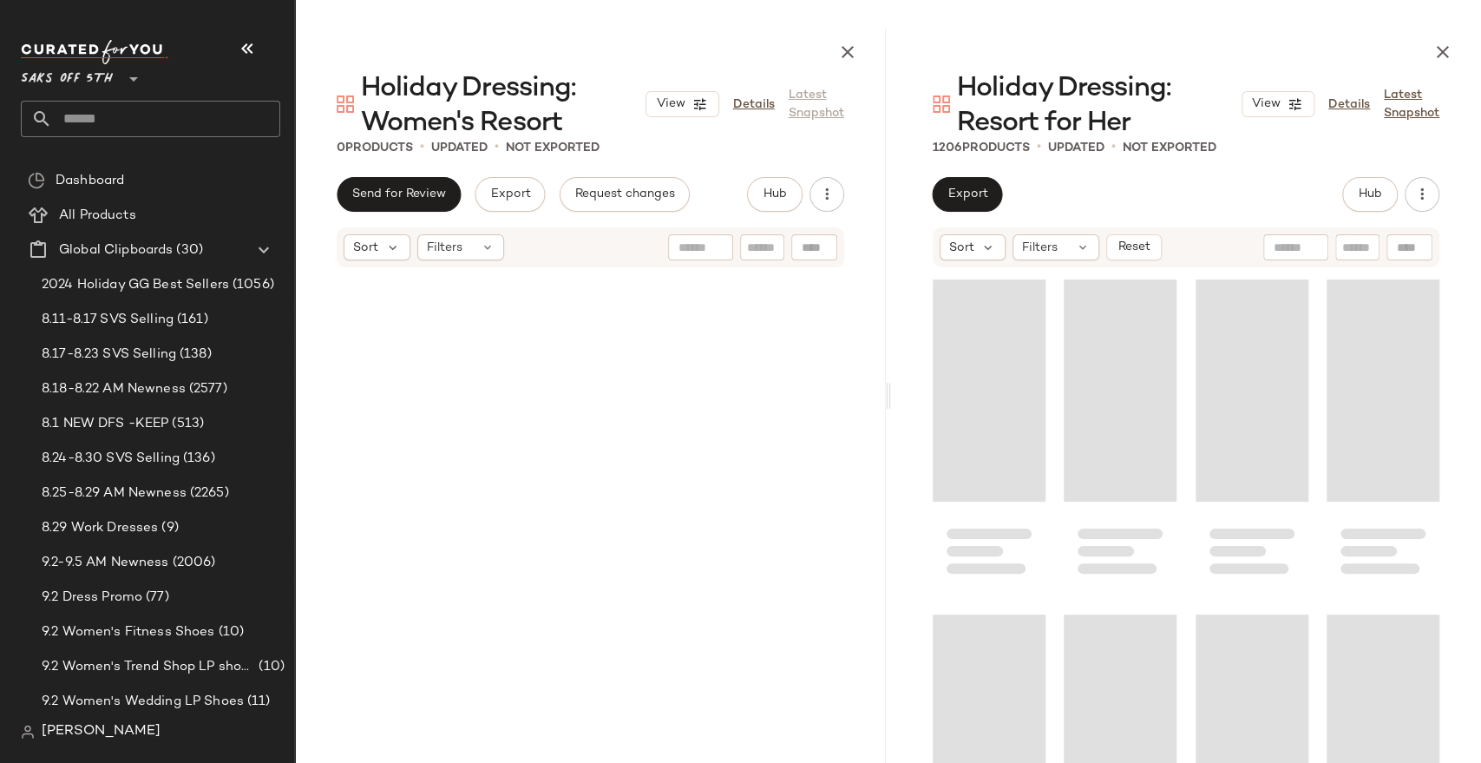
click at [245, 45] on icon "button" at bounding box center [247, 48] width 21 height 21
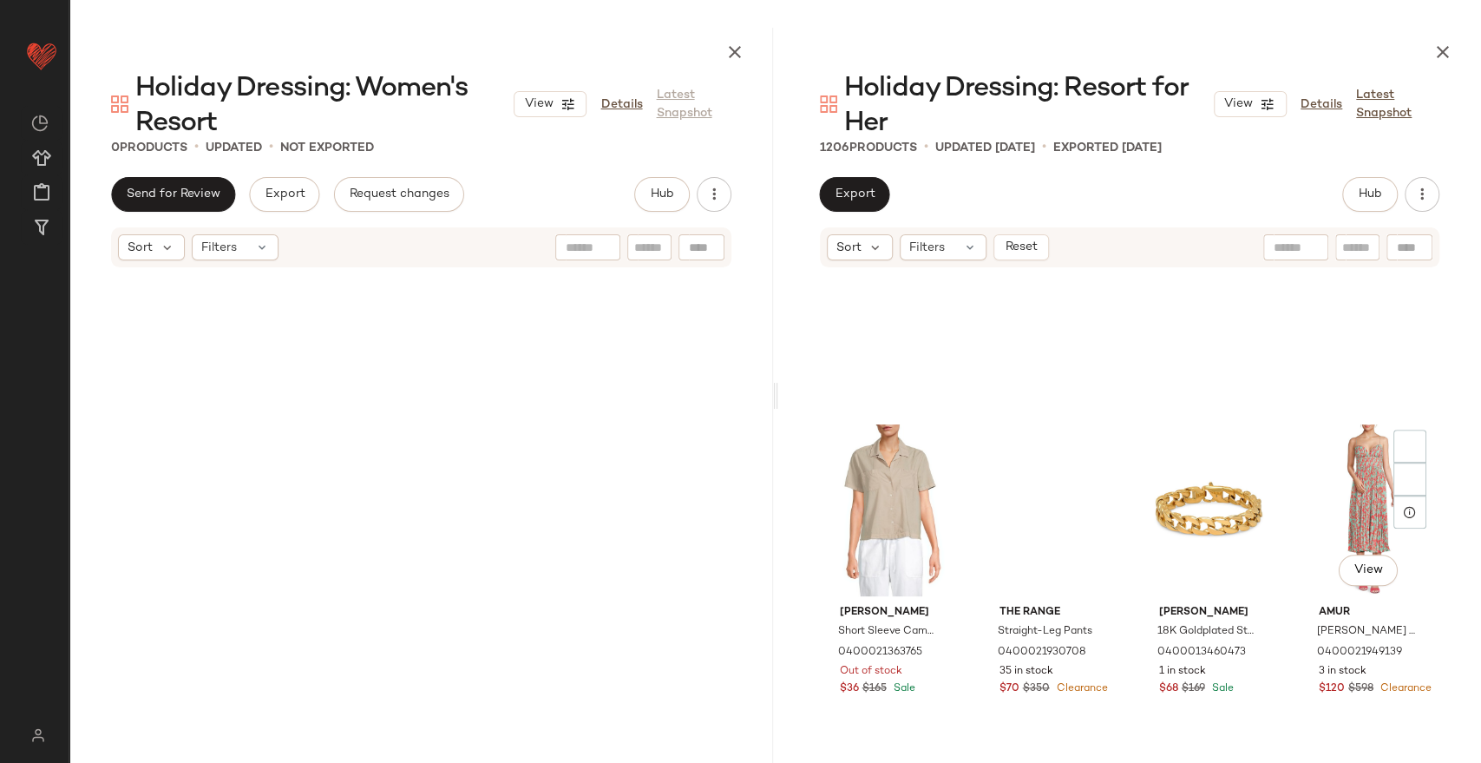
scroll to position [5413, 0]
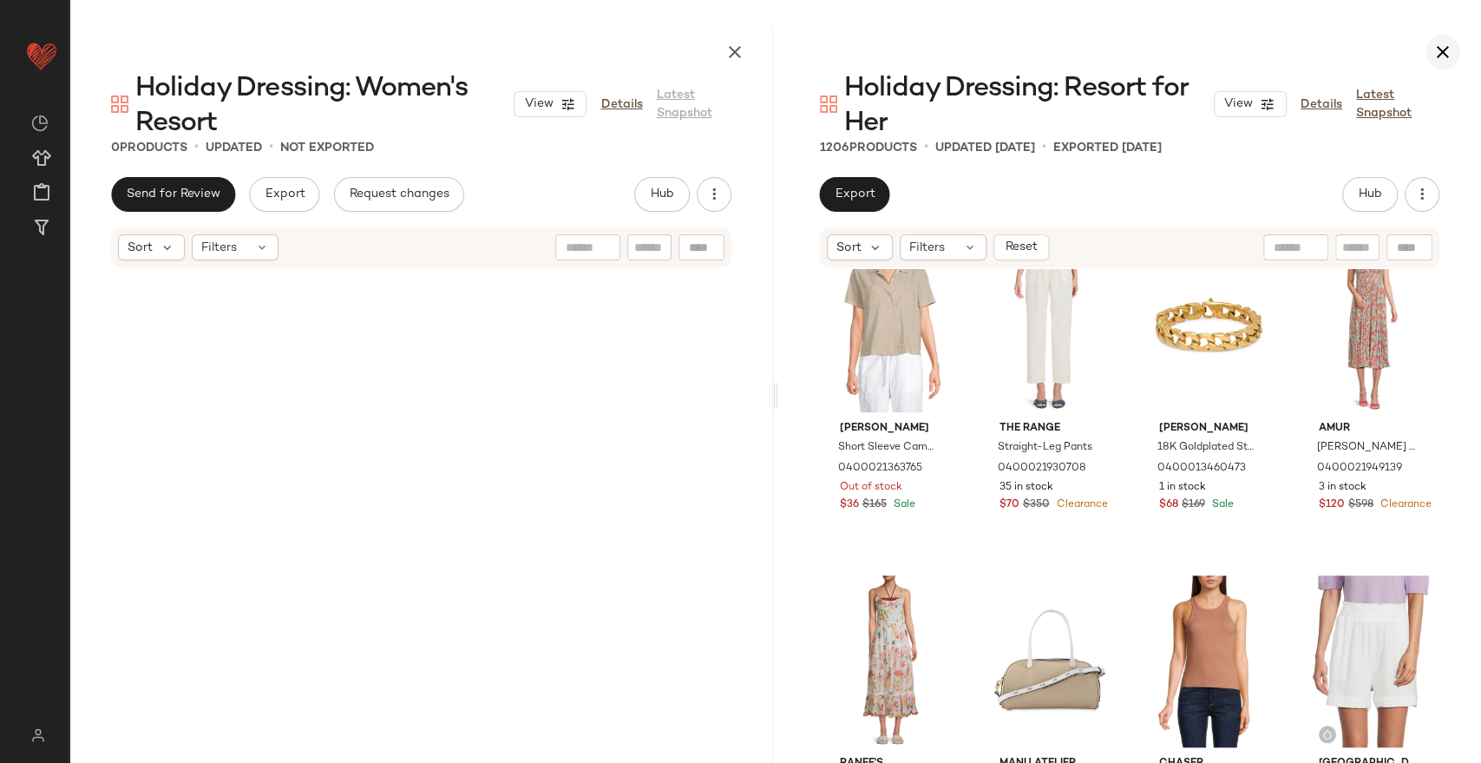
click at [1454, 57] on button "button" at bounding box center [1443, 52] width 35 height 35
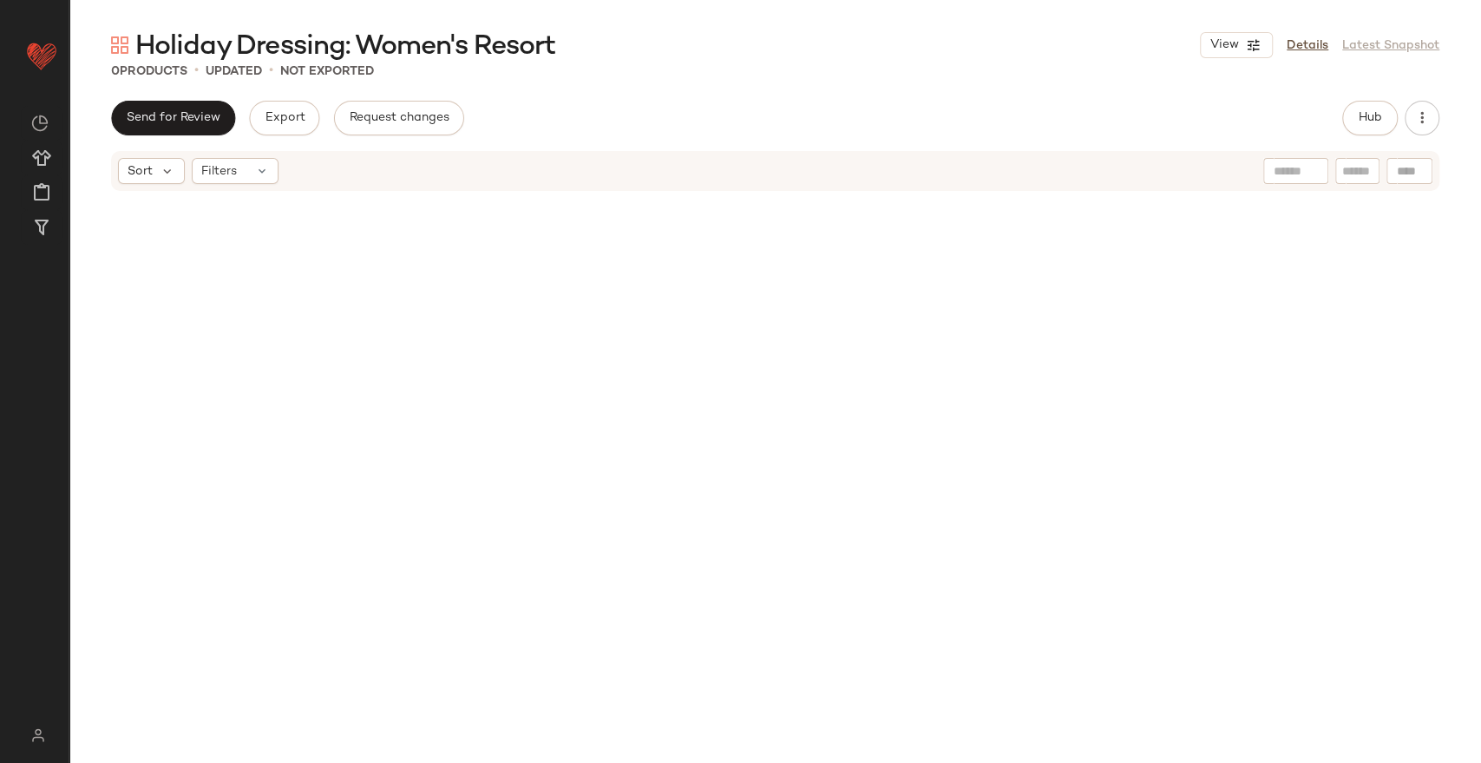
click at [266, 11] on main "Holiday Dressing: Women's Resort View Details Latest Snapshot 0 Products • upda…" at bounding box center [740, 381] width 1481 height 763
